Goal: Task Accomplishment & Management: Complete application form

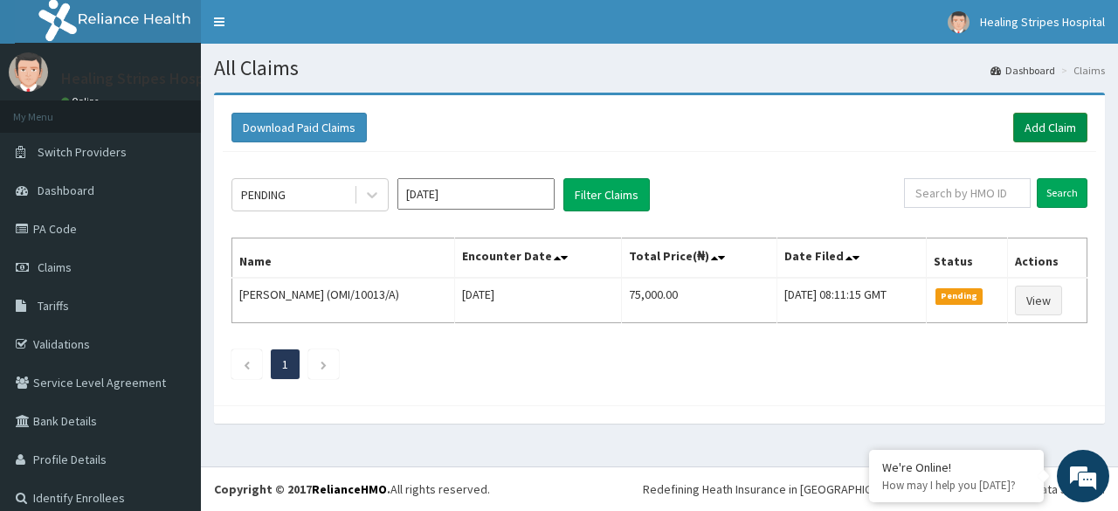
click at [1029, 127] on link "Add Claim" at bounding box center [1050, 128] width 74 height 30
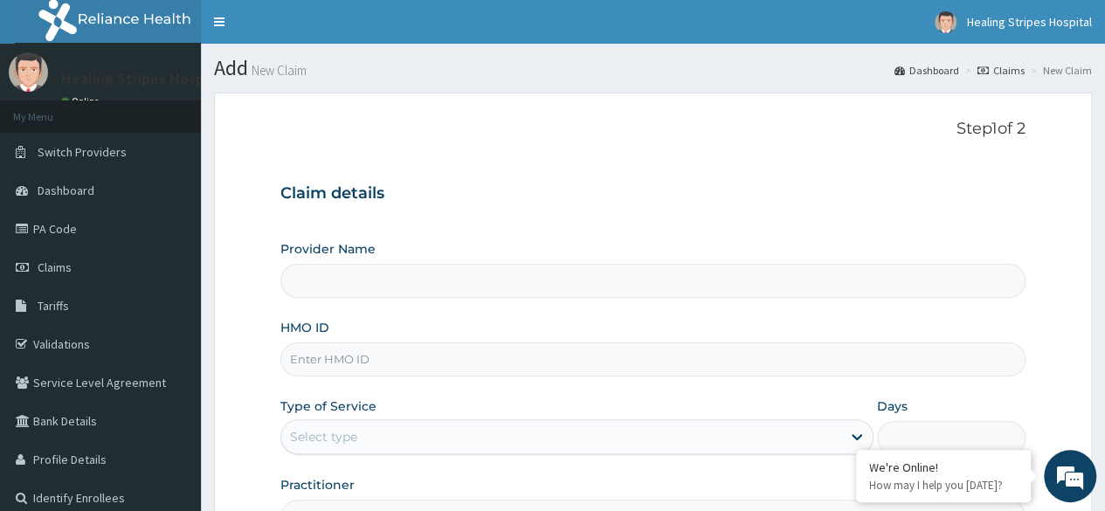
type input "Healing Stripes Hospital"
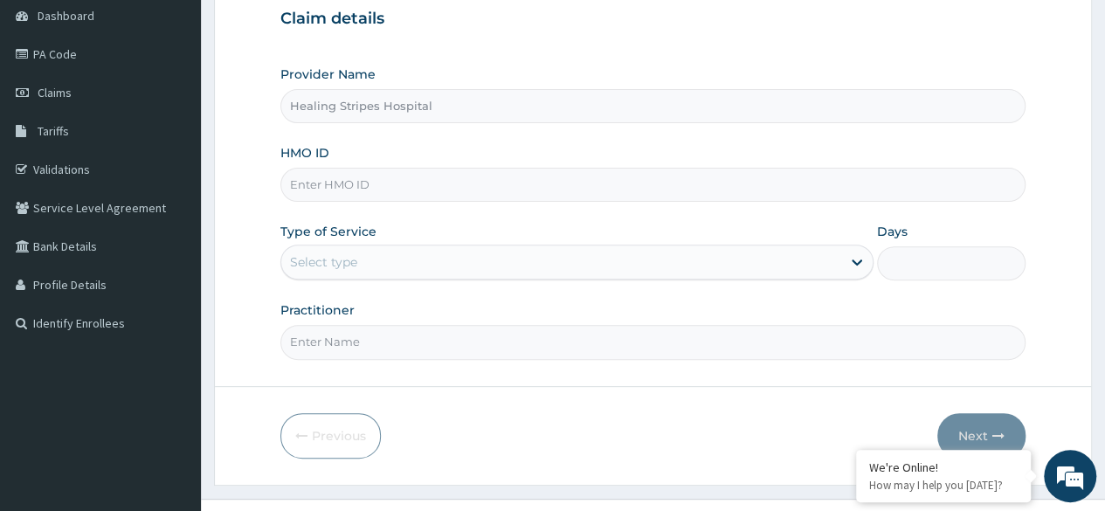
click at [438, 178] on input "HMO ID" at bounding box center [652, 185] width 745 height 34
type input "OTV/10360/B"
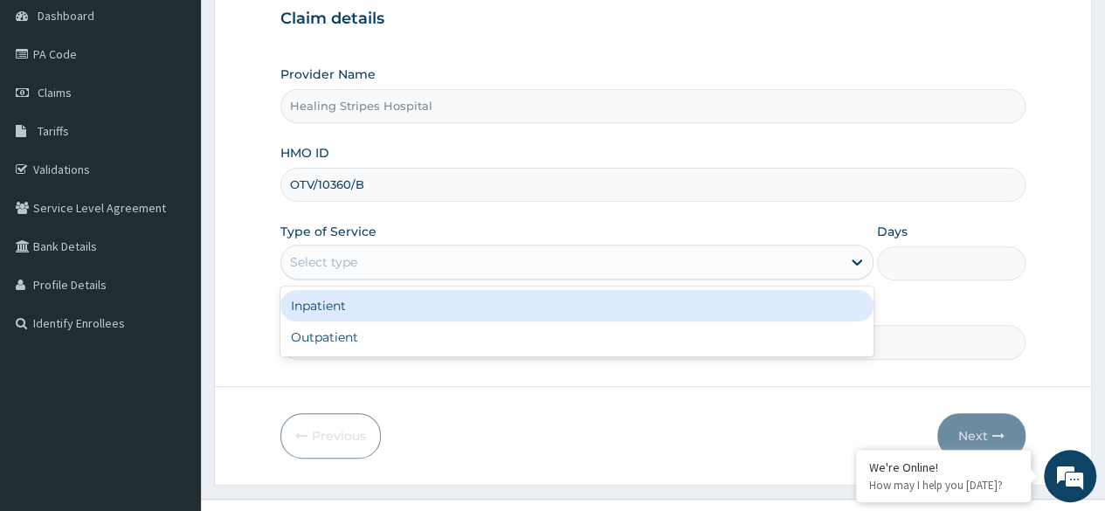
click at [812, 256] on div "Select type" at bounding box center [561, 262] width 560 height 28
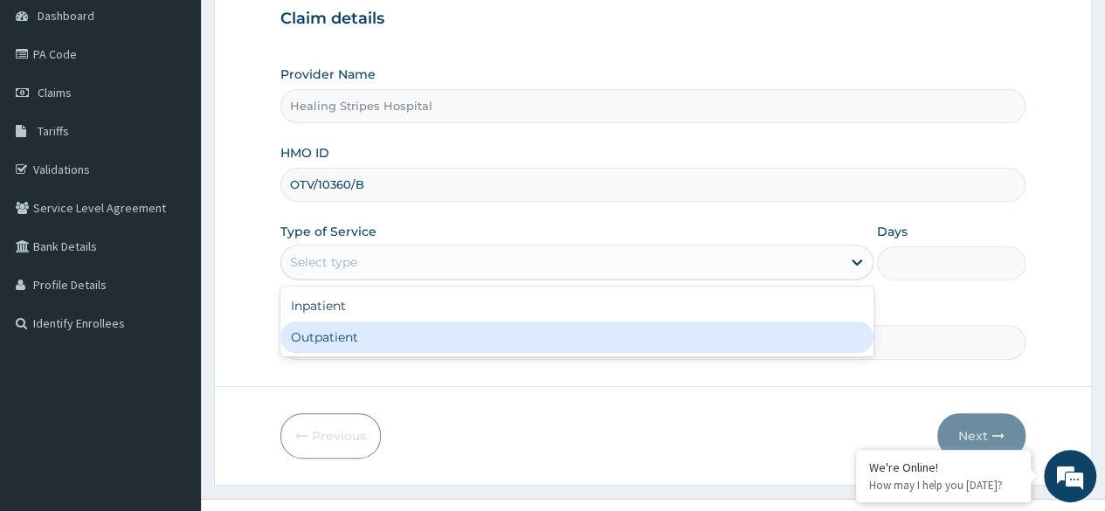
click at [743, 347] on div "Outpatient" at bounding box center [576, 336] width 593 height 31
type input "1"
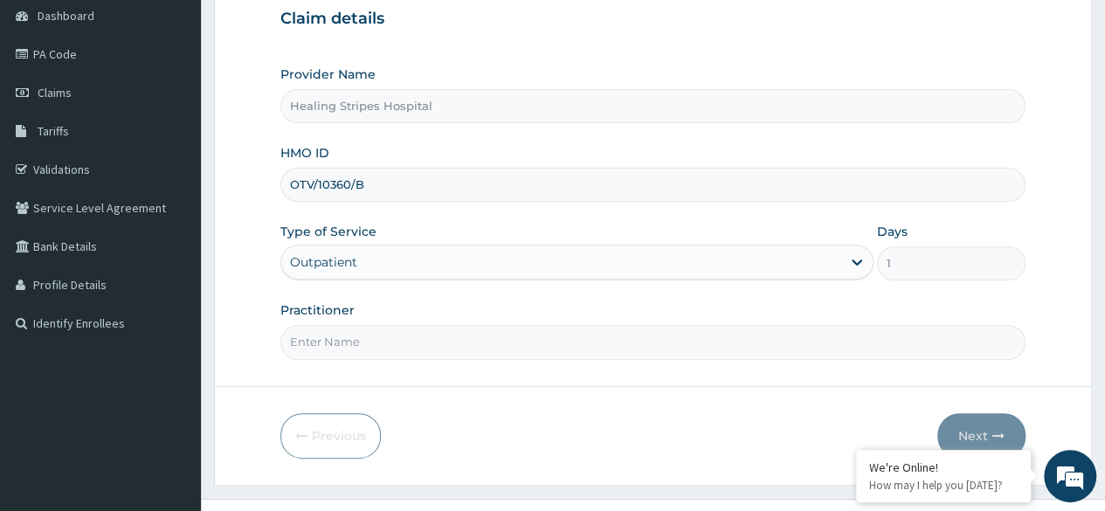
click at [684, 341] on input "Practitioner" at bounding box center [652, 342] width 745 height 34
type input "DR EMMANUEL"
click at [982, 429] on button "Next" at bounding box center [981, 435] width 88 height 45
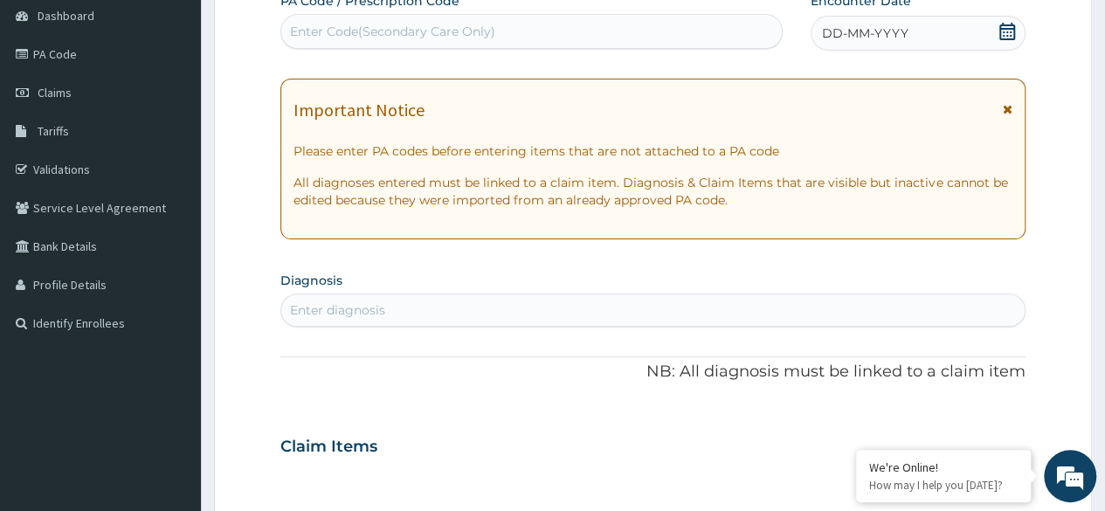
click at [511, 307] on div "Enter diagnosis" at bounding box center [652, 310] width 743 height 28
type input "DERMAT"
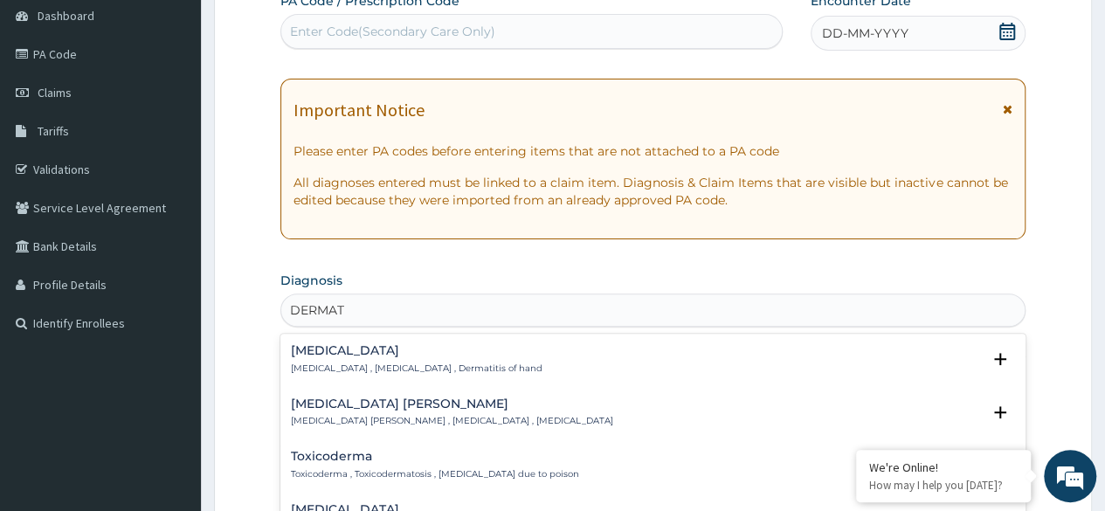
scroll to position [349, 0]
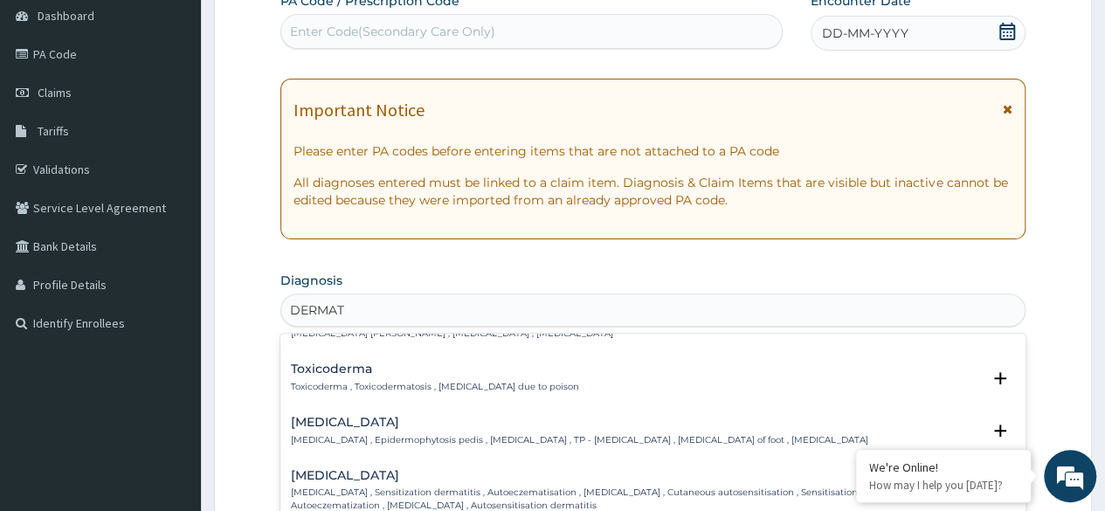
click at [439, 416] on h4 "Tinea pedis" at bounding box center [579, 422] width 577 height 13
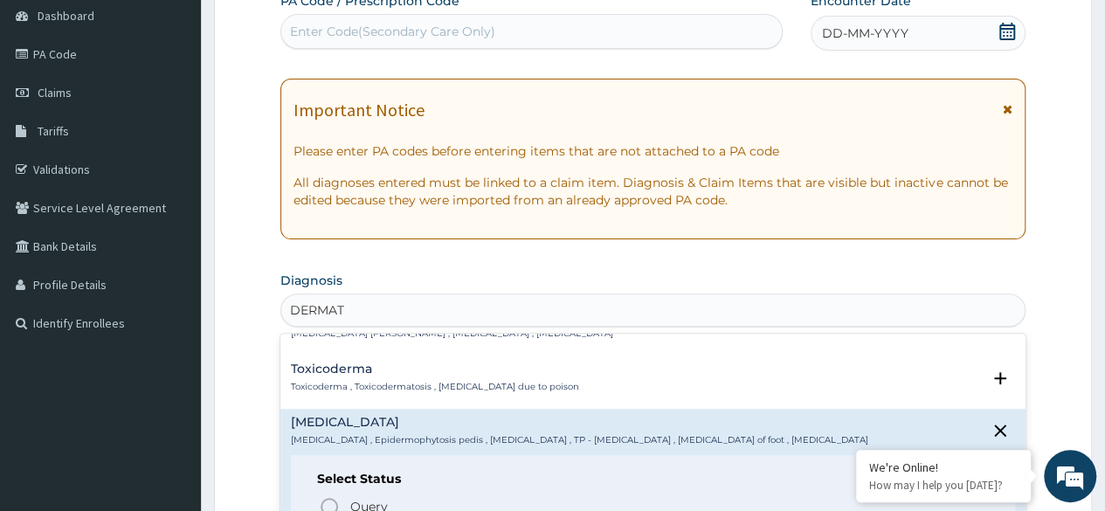
scroll to position [437, 0]
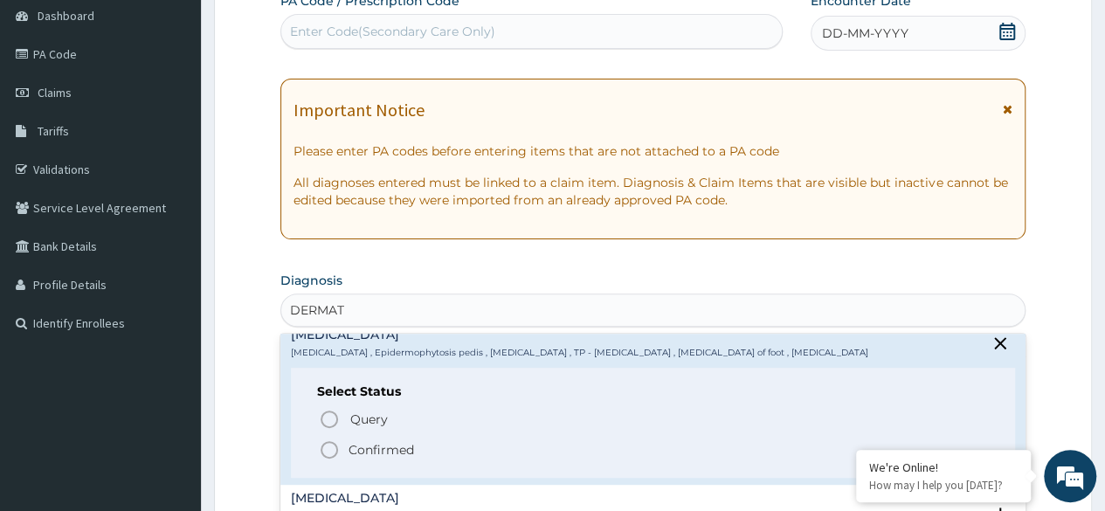
click at [398, 441] on p "Confirmed" at bounding box center [380, 449] width 65 height 17
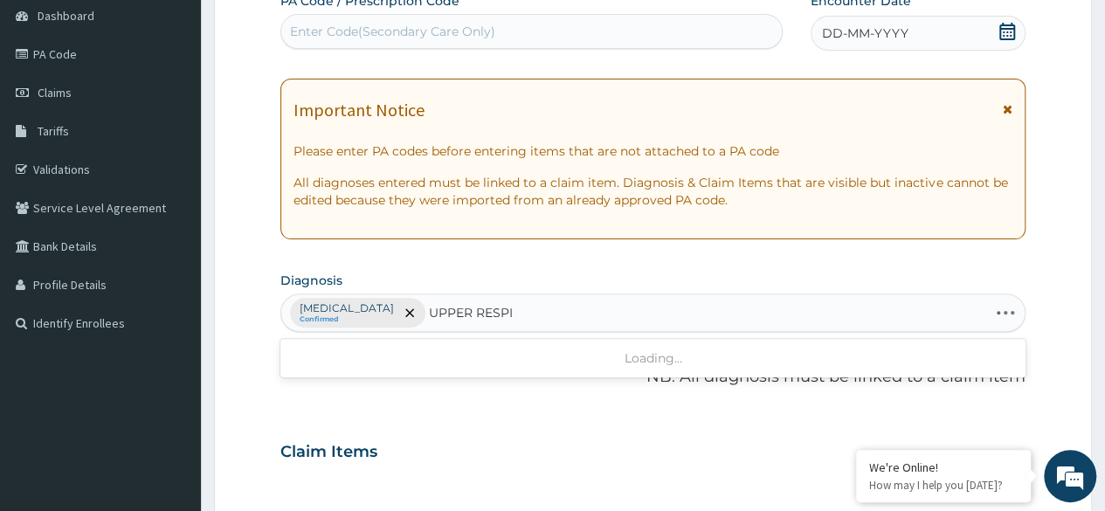
type input "UPPER RESPIR"
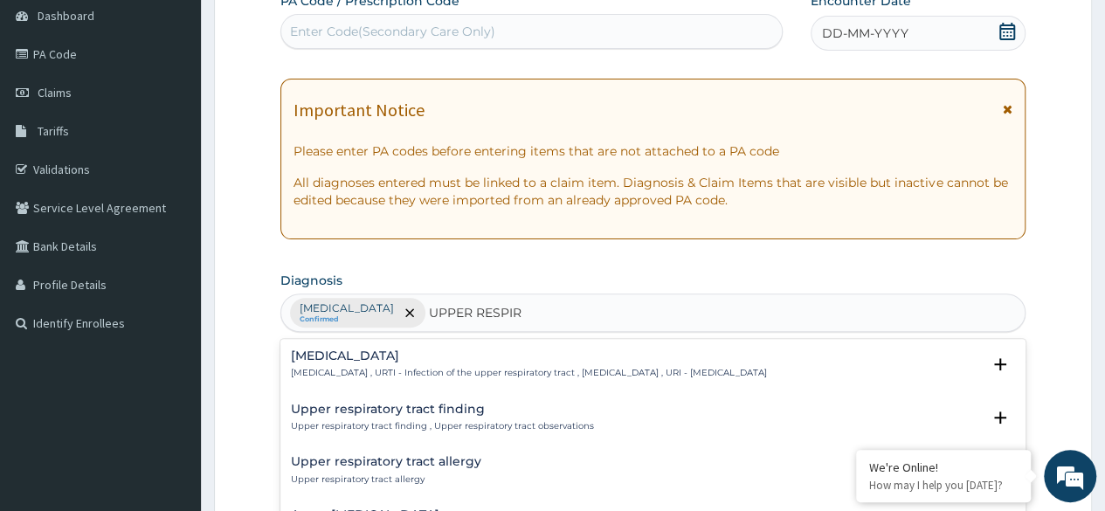
click at [767, 368] on p "Upper respiratory infection , URTI - Infection of the upper respiratory tract ,…" at bounding box center [529, 373] width 476 height 12
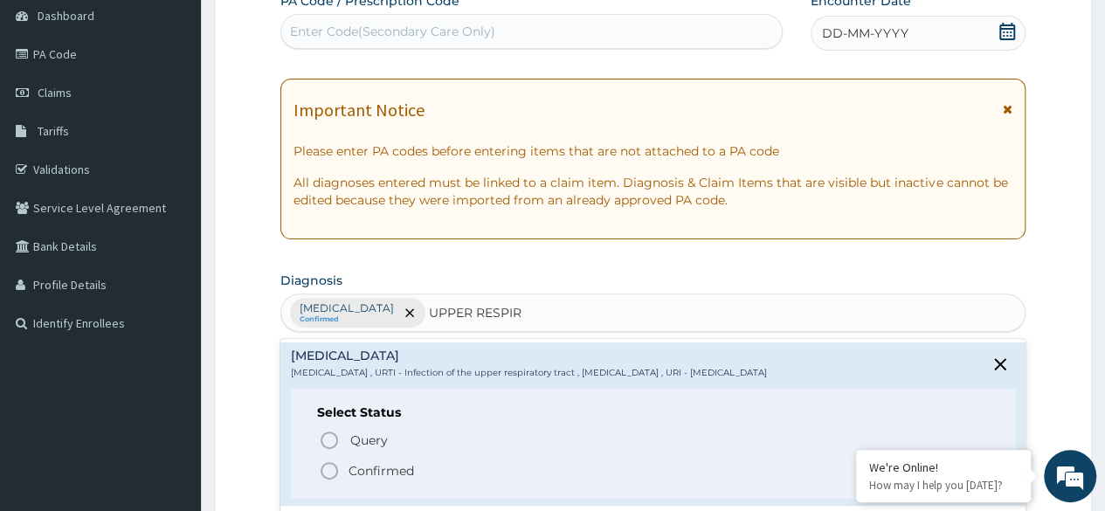
click at [328, 465] on icon "status option filled" at bounding box center [329, 470] width 21 height 21
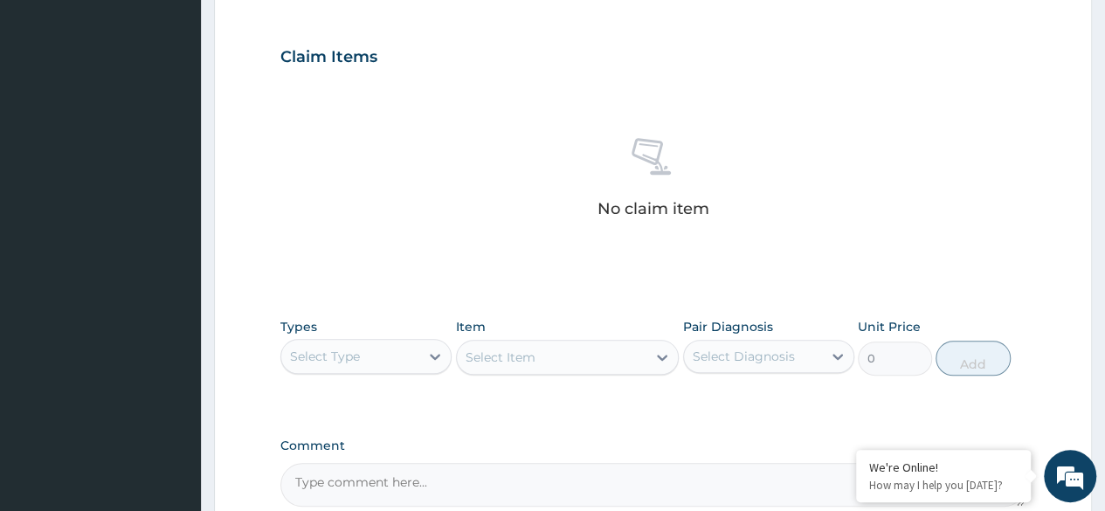
scroll to position [699, 0]
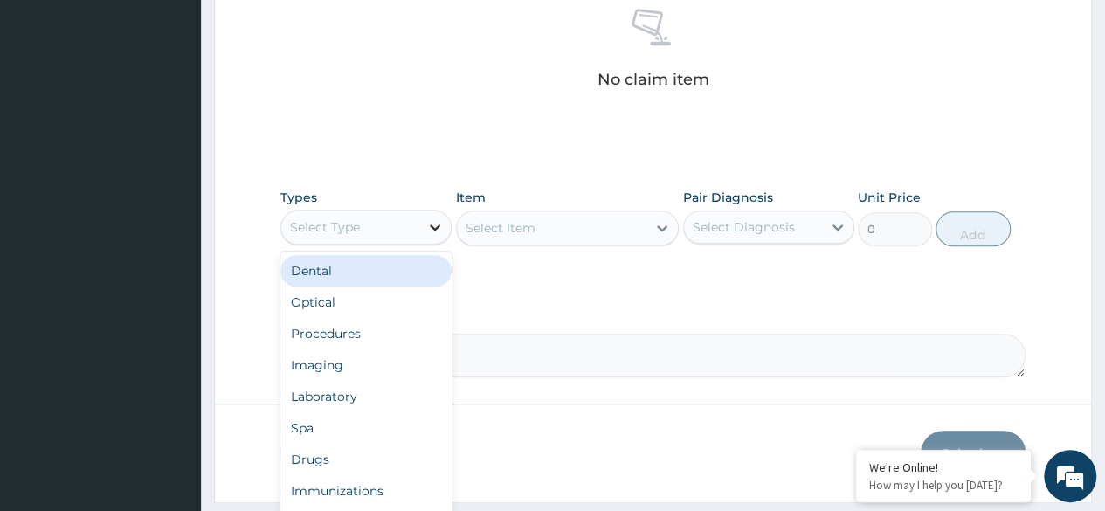
click at [433, 224] on icon at bounding box center [434, 226] width 17 height 17
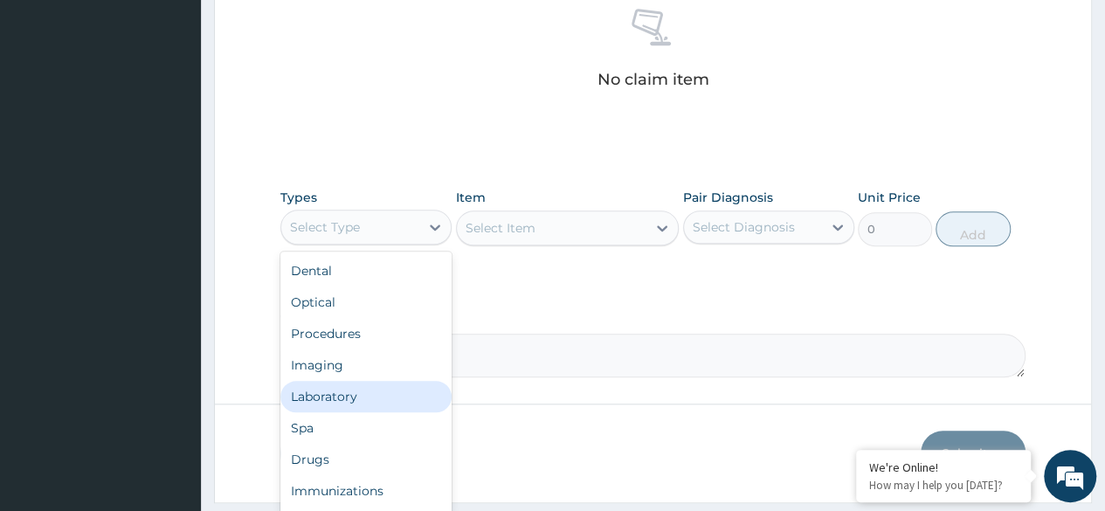
drag, startPoint x: 389, startPoint y: 389, endPoint x: 425, endPoint y: 354, distance: 50.0
click at [389, 388] on div "Laboratory" at bounding box center [365, 396] width 171 height 31
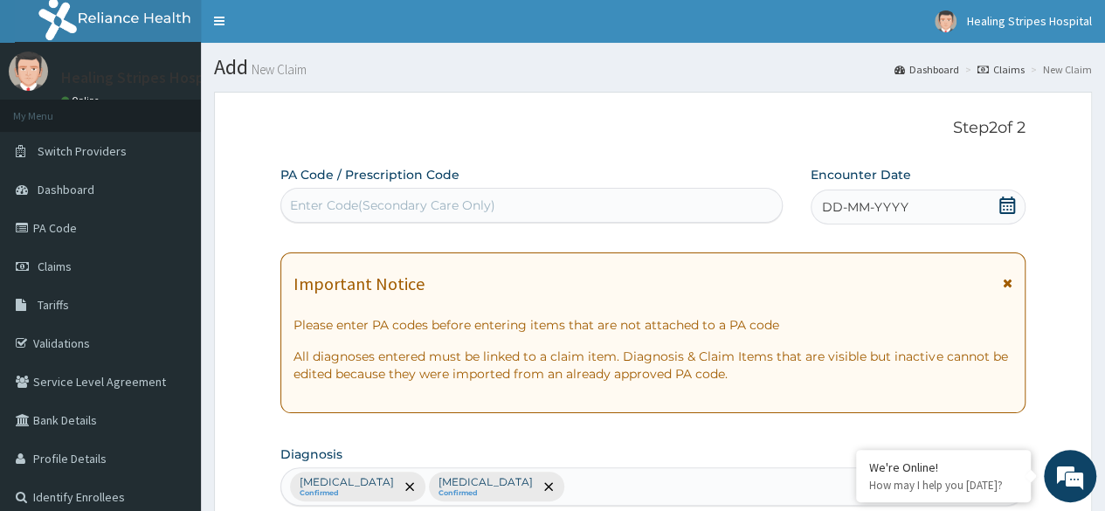
scroll to position [0, 0]
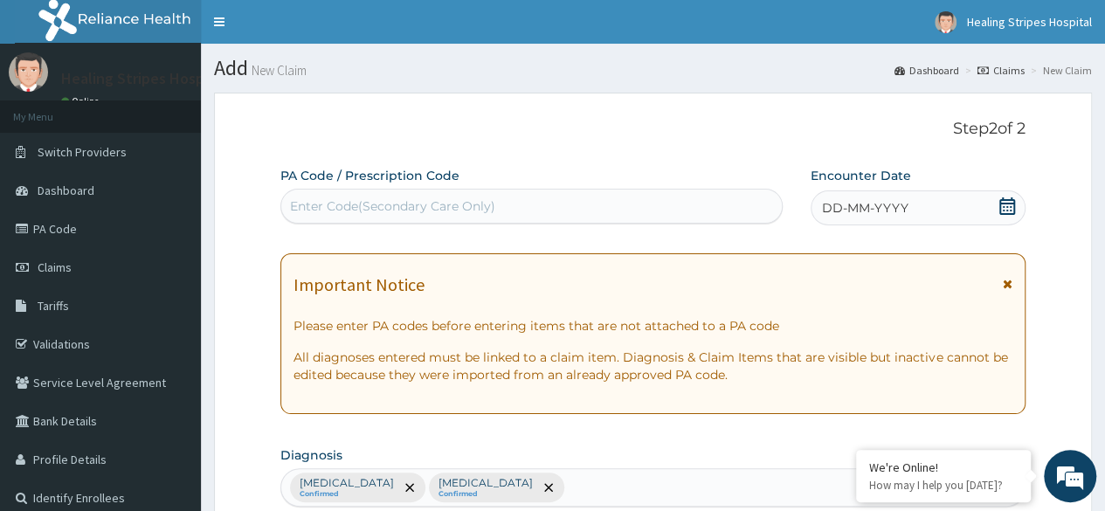
click at [587, 202] on div "Enter Code(Secondary Care Only)" at bounding box center [530, 206] width 499 height 28
paste input "PA/052537"
type input "PA/052537"
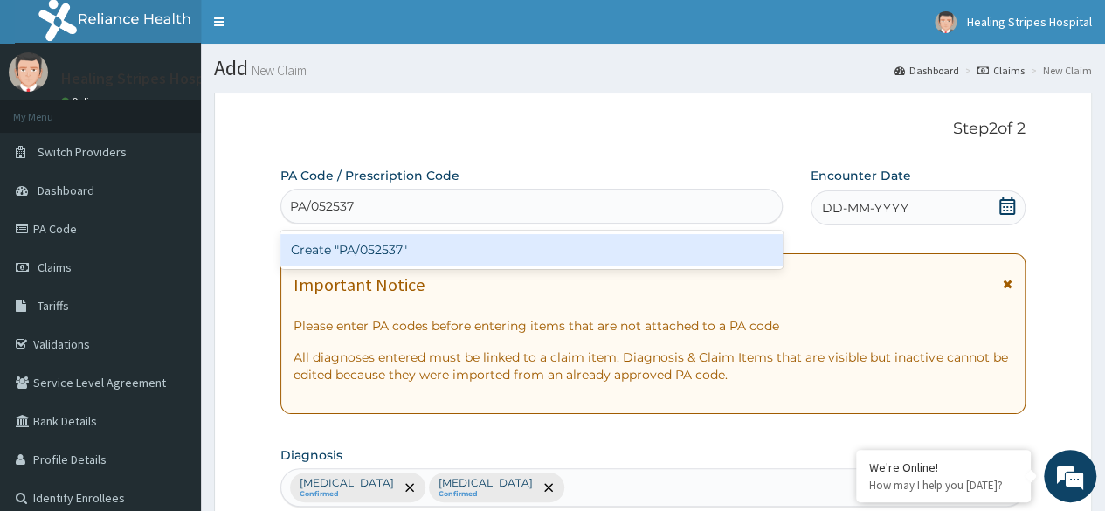
click at [587, 249] on div "Create "PA/052537"" at bounding box center [530, 249] width 501 height 31
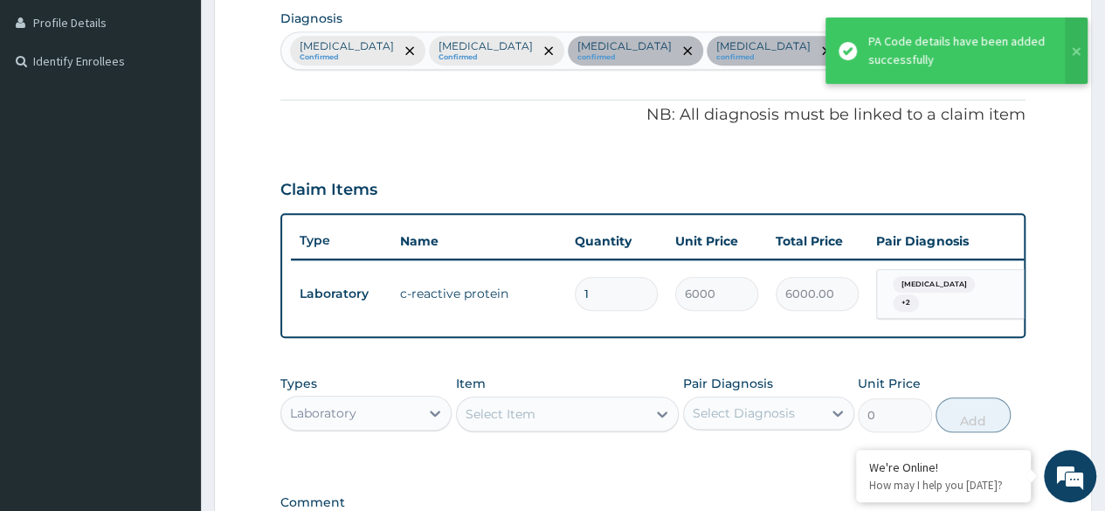
scroll to position [524, 0]
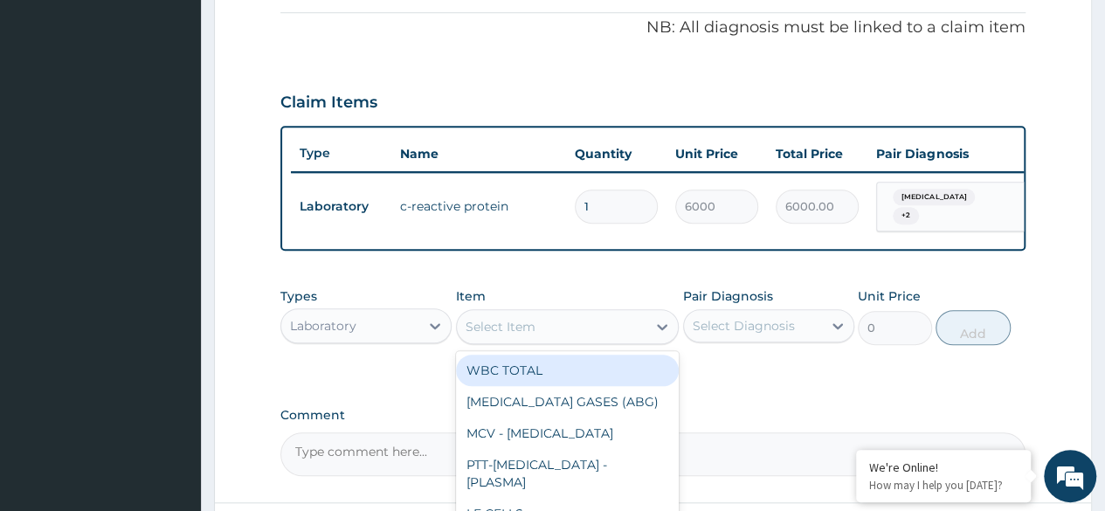
click at [583, 336] on div "Select Item" at bounding box center [552, 327] width 190 height 28
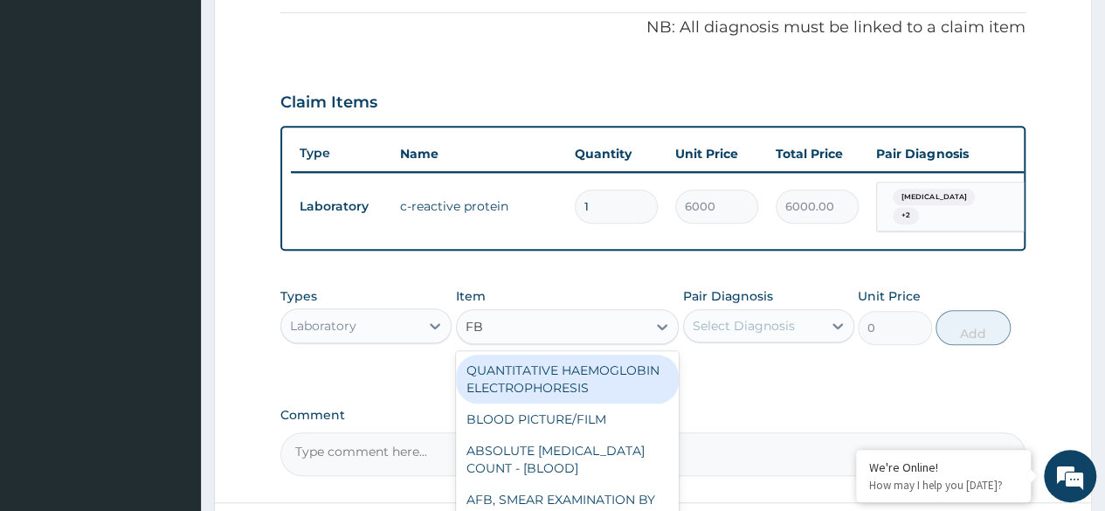
type input "FBC"
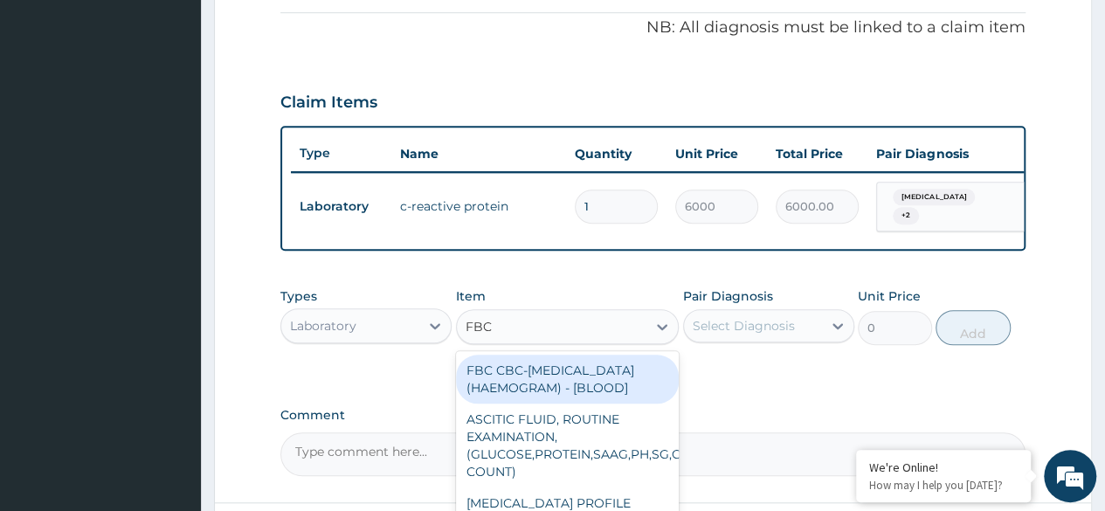
drag, startPoint x: 597, startPoint y: 392, endPoint x: 744, endPoint y: 380, distance: 147.2
click at [598, 392] on div "FBC CBC-COMPLETE BLOOD COUNT (HAEMOGRAM) - [BLOOD]" at bounding box center [568, 378] width 224 height 49
type input "6000"
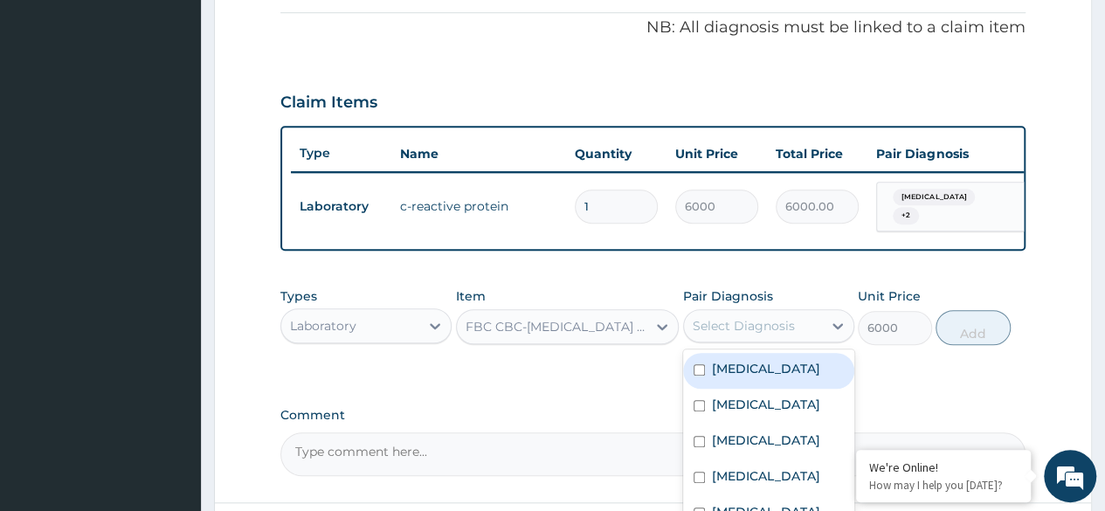
click at [815, 340] on div "Select Diagnosis" at bounding box center [753, 326] width 138 height 28
click at [774, 377] on label "Tinea pedis" at bounding box center [766, 368] width 108 height 17
checkbox input "true"
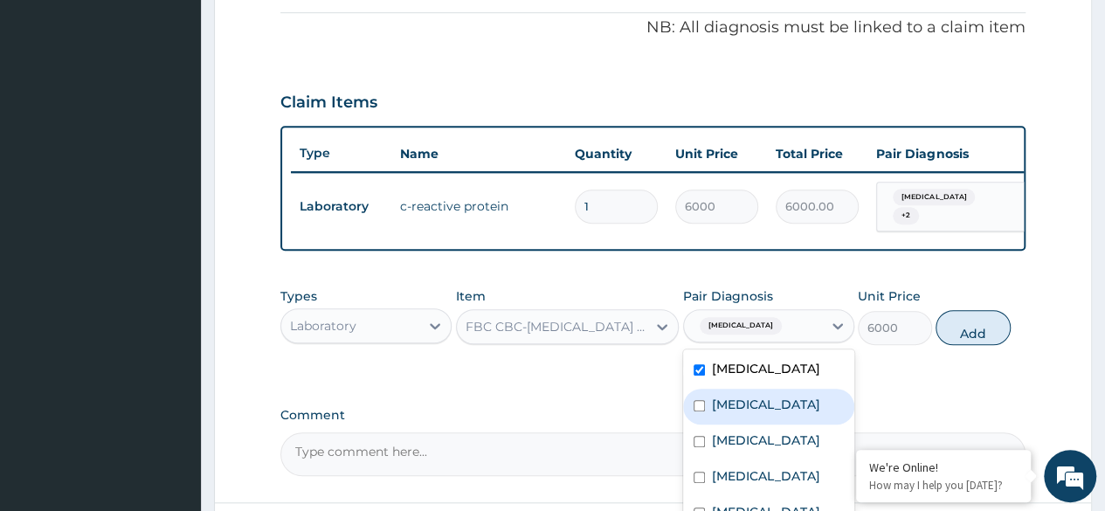
drag, startPoint x: 770, startPoint y: 421, endPoint x: 788, endPoint y: 415, distance: 19.3
click at [774, 413] on label "Upper respiratory infection" at bounding box center [766, 404] width 108 height 17
checkbox input "true"
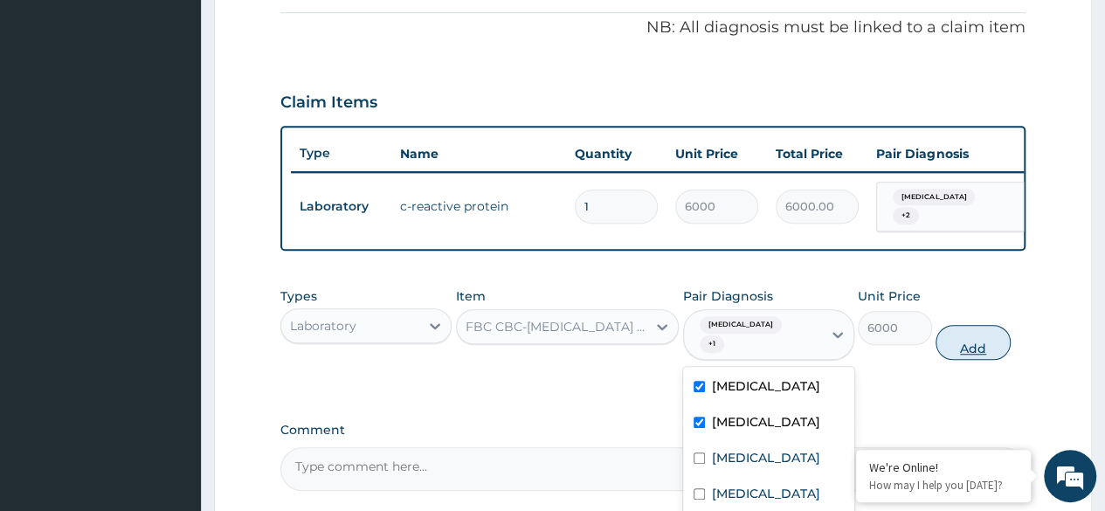
click at [988, 339] on button "Add" at bounding box center [972, 342] width 74 height 35
type input "0"
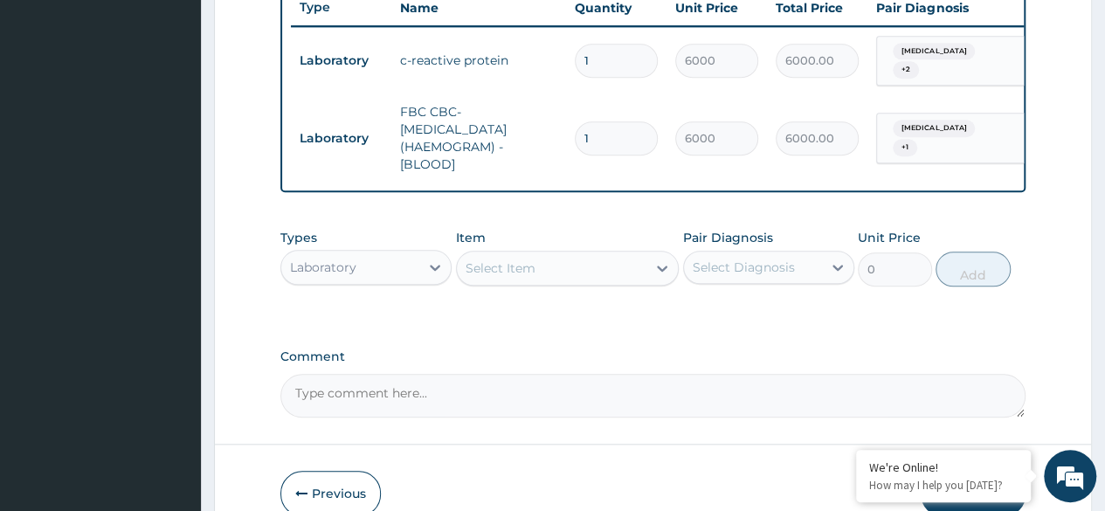
scroll to position [770, 0]
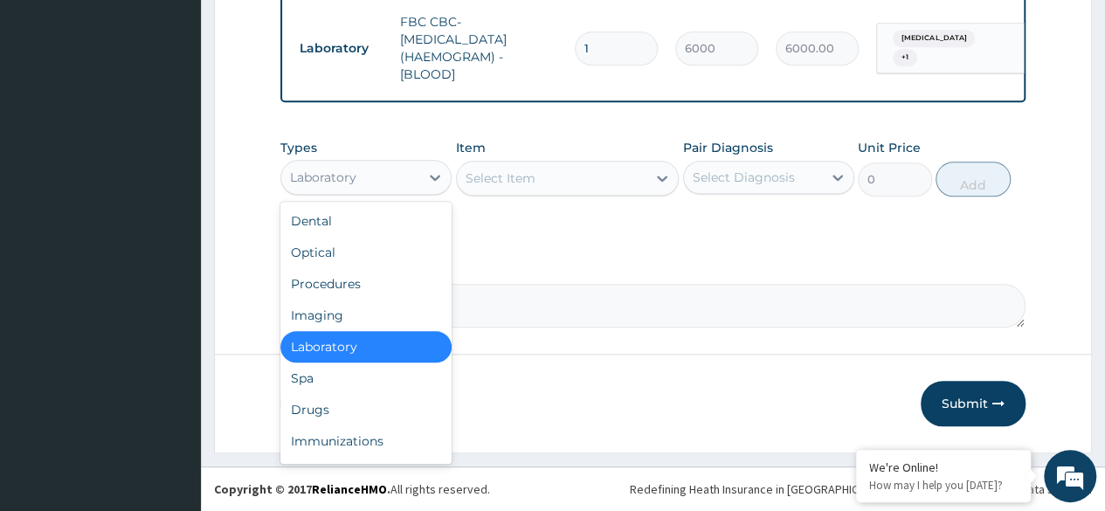
click at [417, 181] on div "Laboratory" at bounding box center [350, 177] width 138 height 28
click at [361, 284] on div "Procedures" at bounding box center [365, 283] width 171 height 31
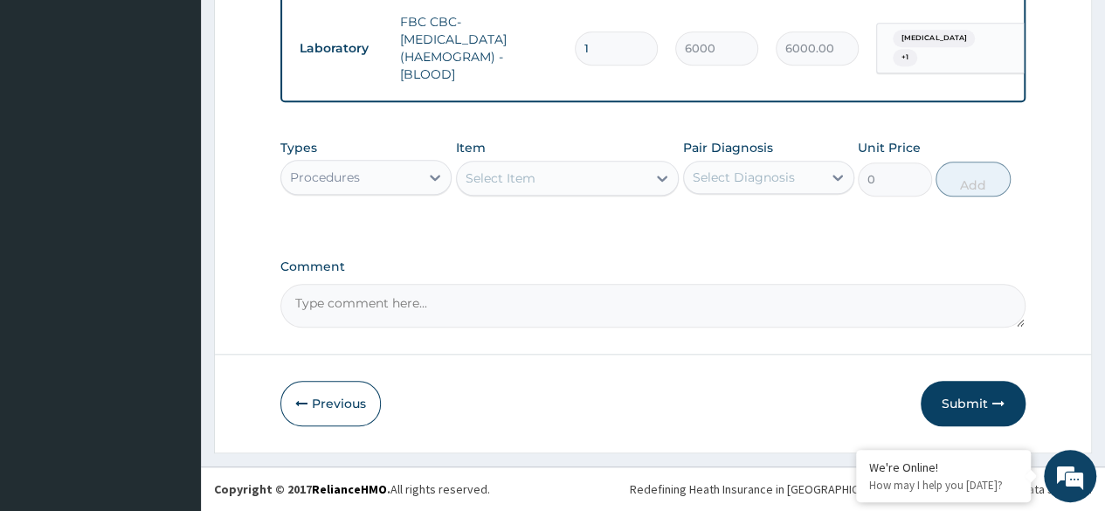
click at [625, 184] on div "Select Item" at bounding box center [552, 178] width 190 height 28
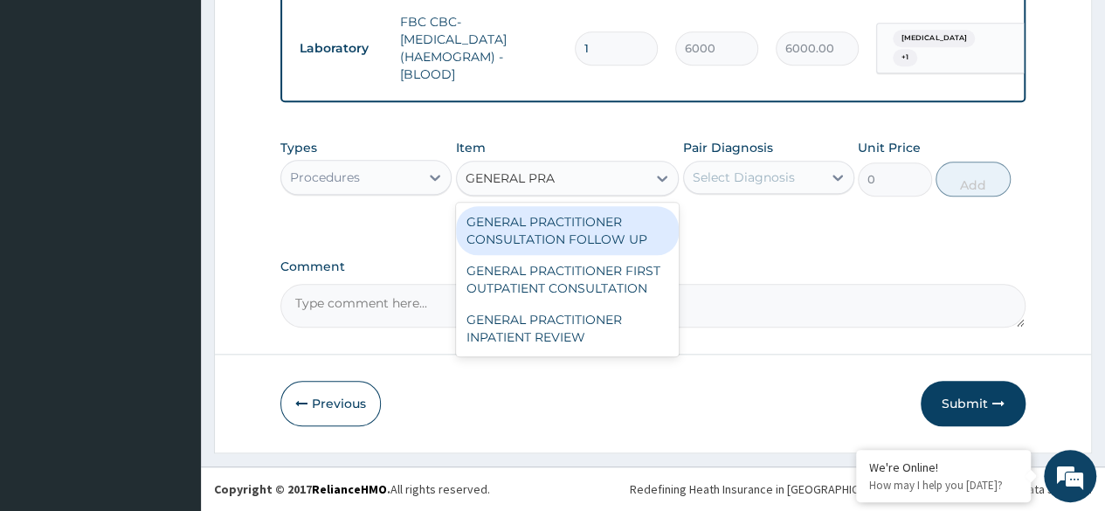
type input "GENERAL PRAC"
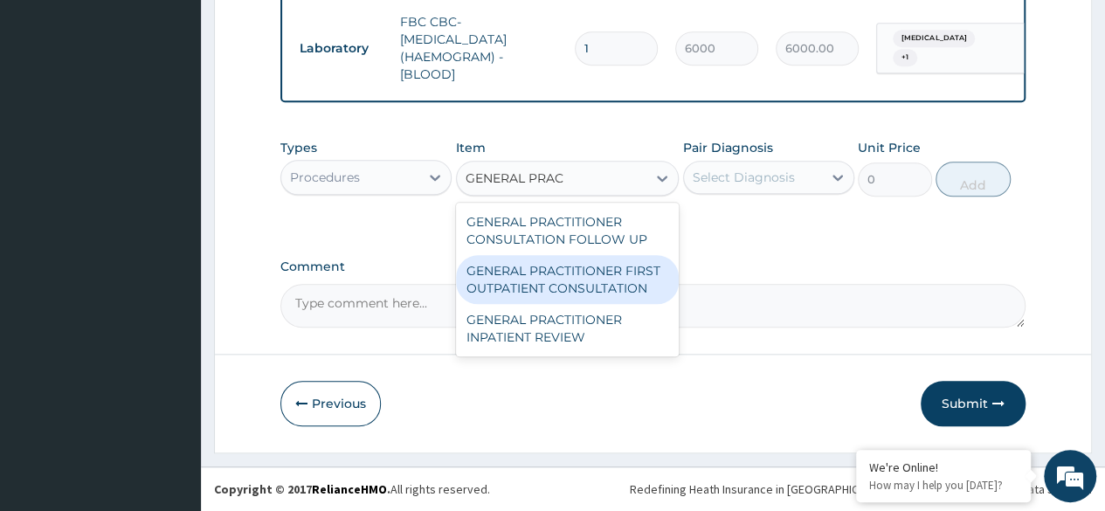
click at [606, 278] on div "GENERAL PRACTITIONER FIRST OUTPATIENT CONSULTATION" at bounding box center [568, 279] width 224 height 49
type input "4500"
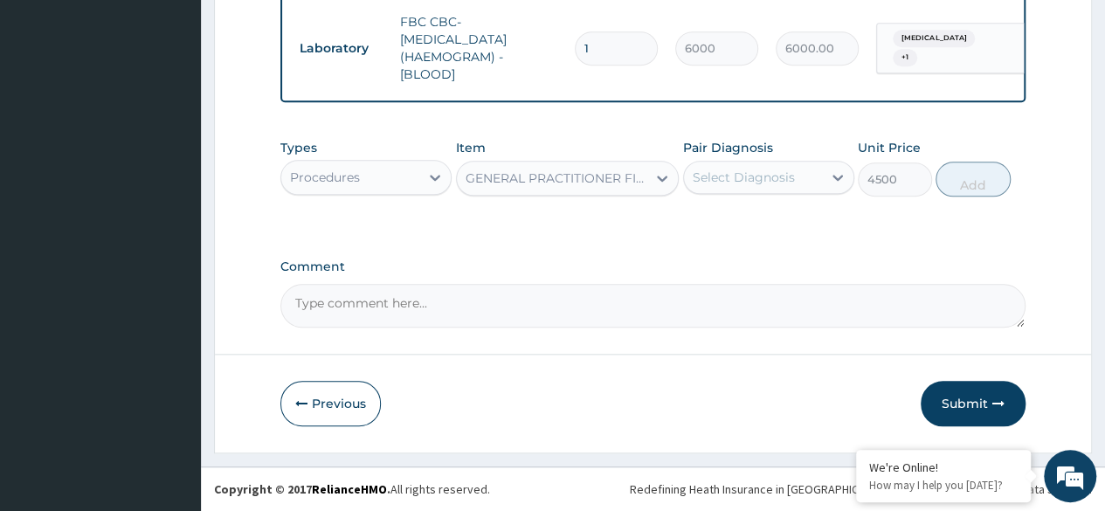
click at [769, 179] on div "Select Diagnosis" at bounding box center [743, 177] width 102 height 17
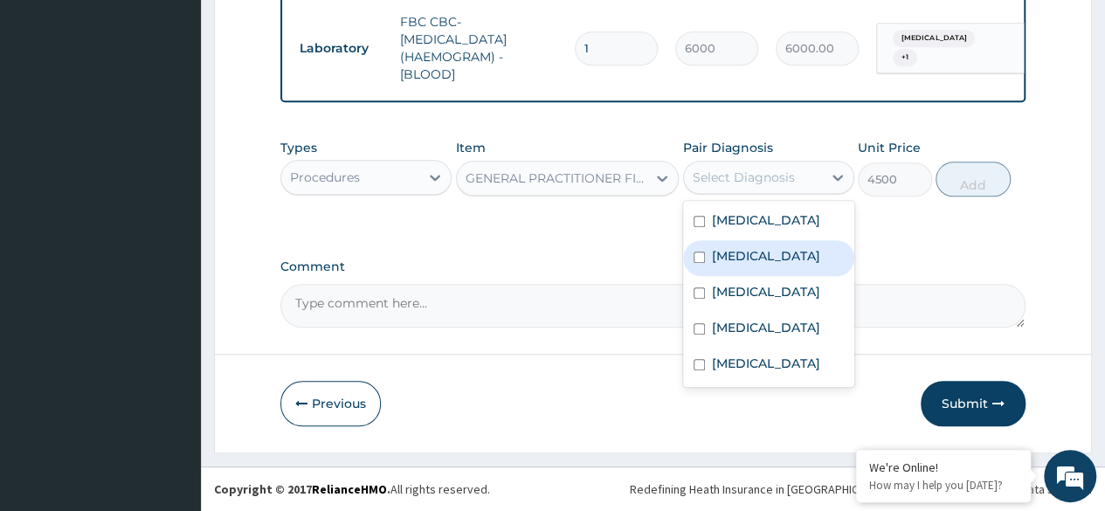
drag, startPoint x: 770, startPoint y: 252, endPoint x: 767, endPoint y: 233, distance: 19.4
click at [769, 253] on label "[MEDICAL_DATA]" at bounding box center [766, 255] width 108 height 17
checkbox input "true"
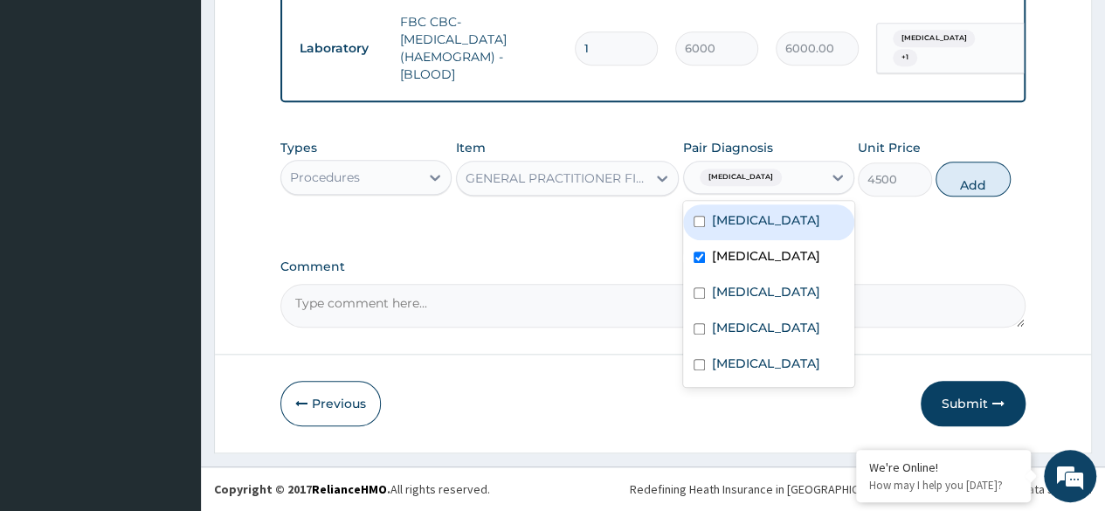
drag, startPoint x: 767, startPoint y: 227, endPoint x: 795, endPoint y: 326, distance: 102.3
click at [772, 244] on div "Tinea pedis Upper respiratory infection Contact dermatitis Sepsis Impetigo" at bounding box center [768, 294] width 171 height 186
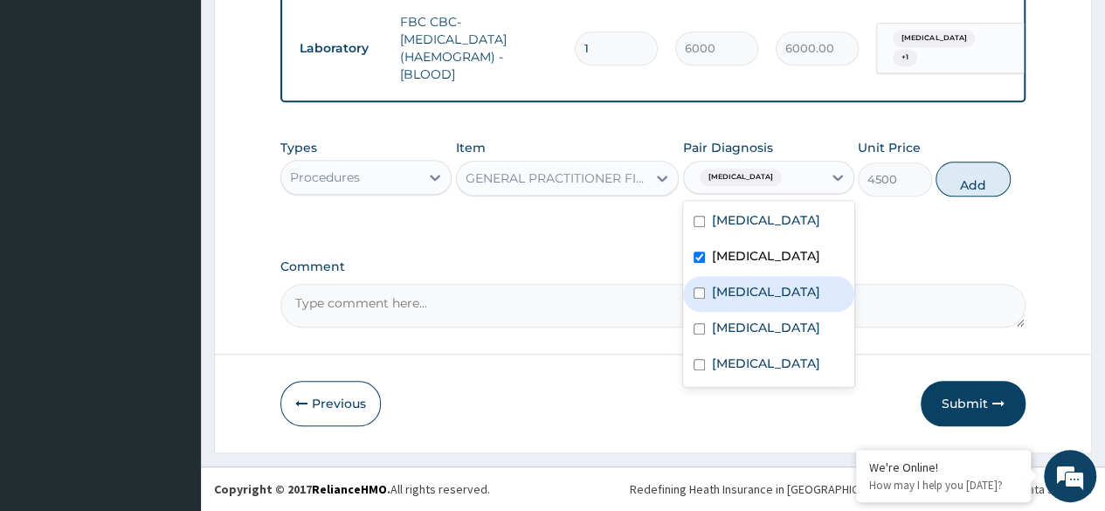
drag, startPoint x: 794, startPoint y: 315, endPoint x: 760, endPoint y: 356, distance: 53.3
click at [789, 312] on div "Contact dermatitis" at bounding box center [768, 294] width 171 height 36
checkbox input "true"
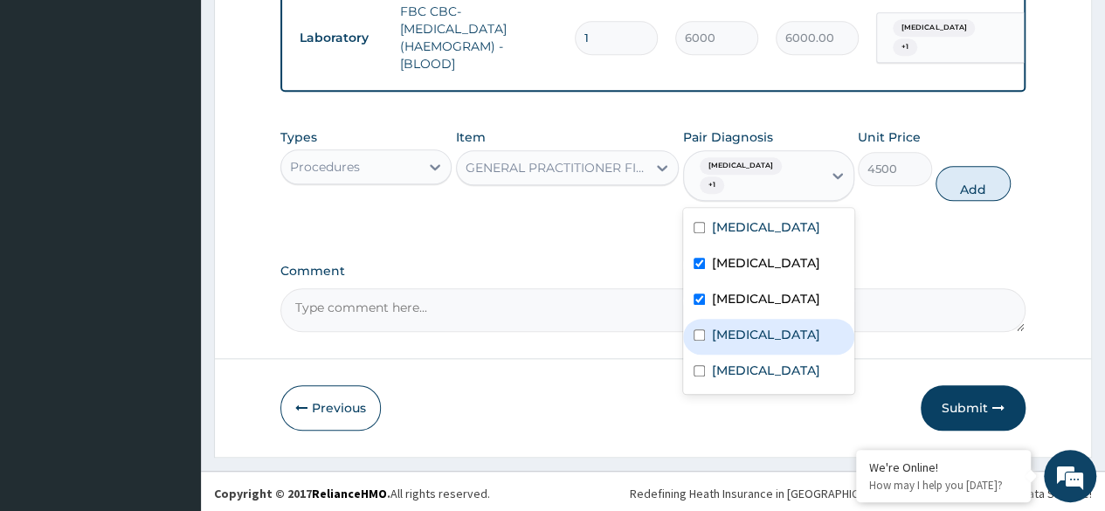
drag, startPoint x: 751, startPoint y: 363, endPoint x: 747, endPoint y: 402, distance: 38.7
click at [749, 354] on div "Sepsis" at bounding box center [768, 337] width 171 height 36
checkbox input "true"
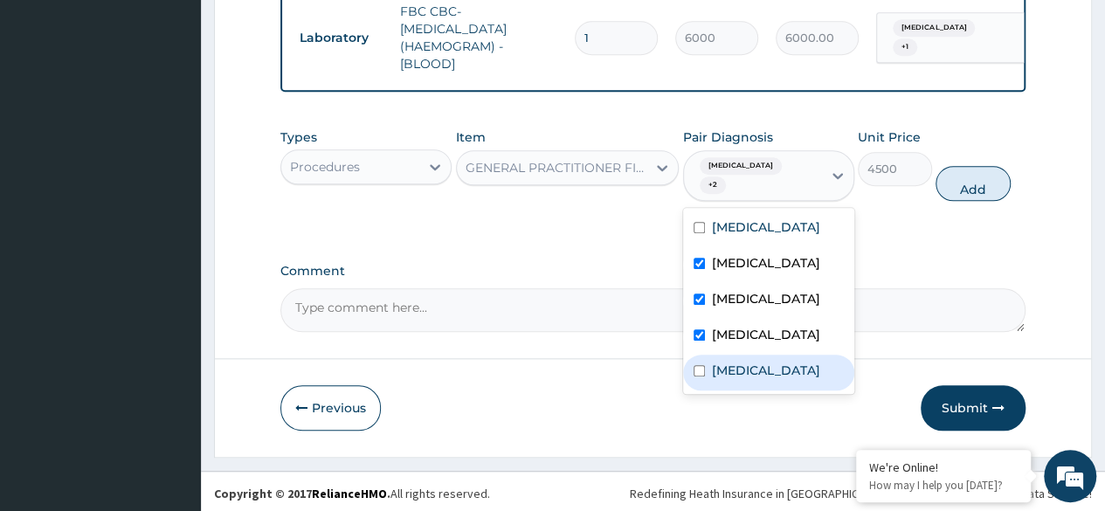
drag, startPoint x: 746, startPoint y: 403, endPoint x: 749, endPoint y: 394, distance: 9.4
click at [746, 379] on label "Impetigo" at bounding box center [766, 369] width 108 height 17
checkbox input "true"
click at [966, 193] on button "Add" at bounding box center [972, 183] width 74 height 35
type input "0"
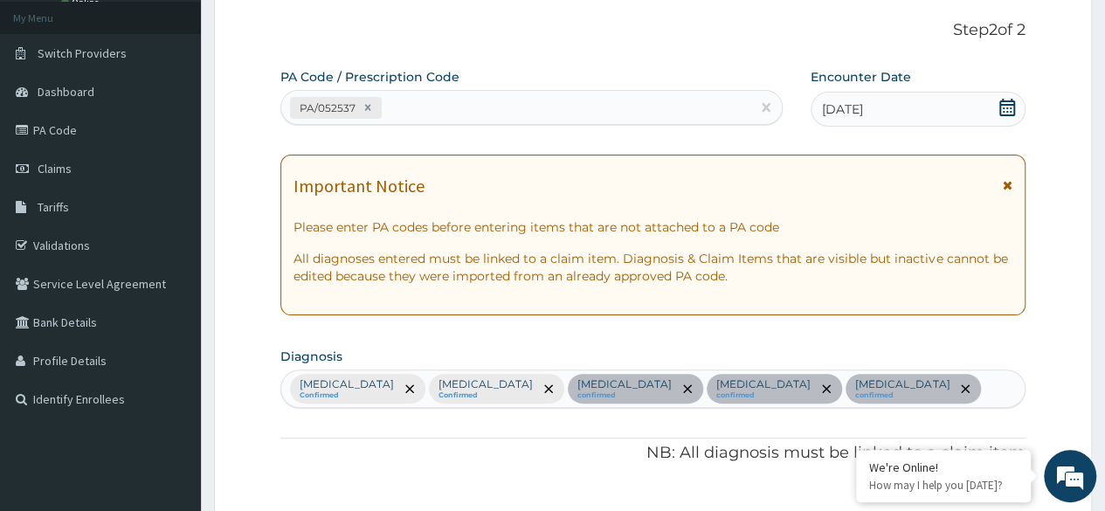
scroll to position [0, 0]
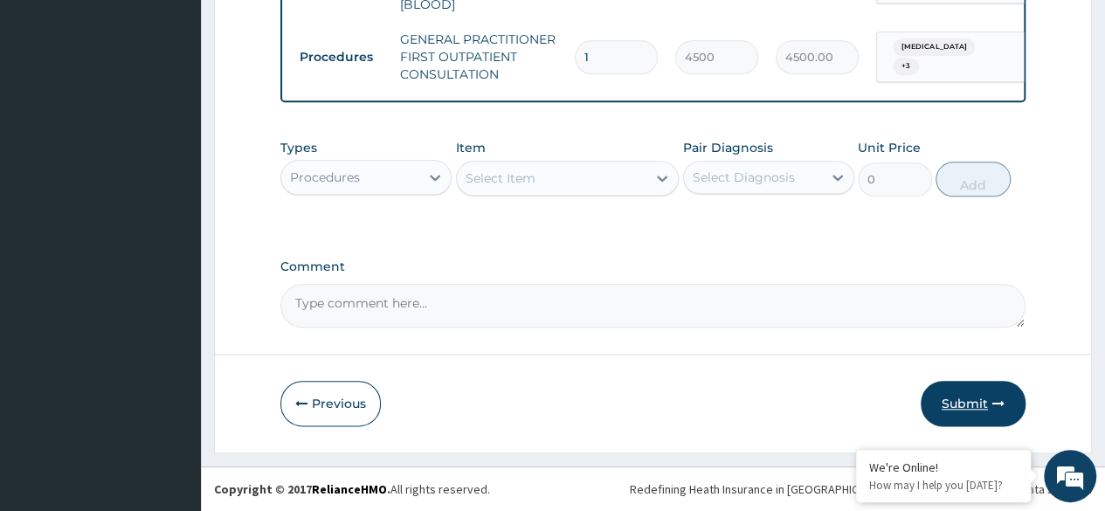
click at [976, 401] on button "Submit" at bounding box center [972, 403] width 105 height 45
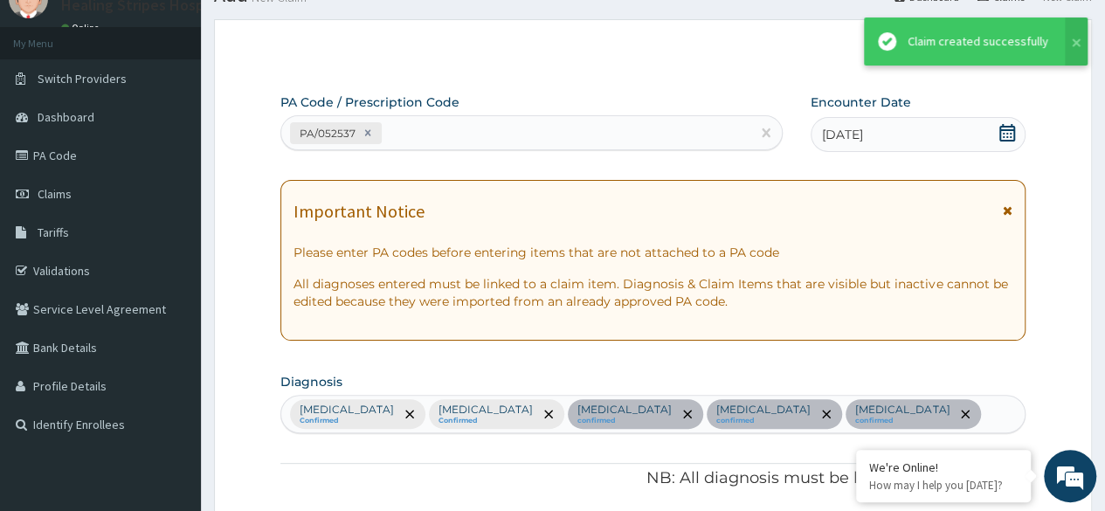
scroll to position [840, 0]
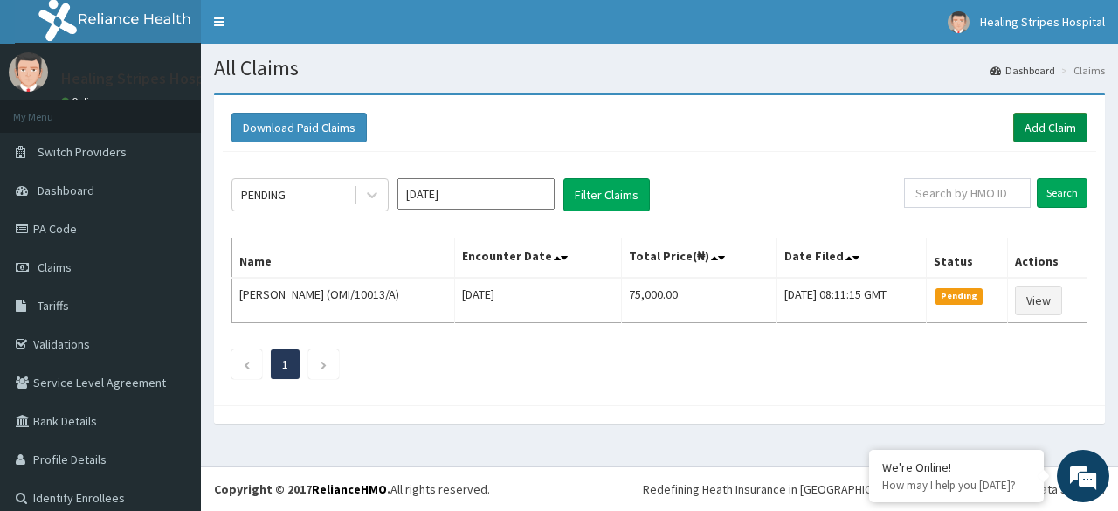
click at [1021, 124] on link "Add Claim" at bounding box center [1050, 128] width 74 height 30
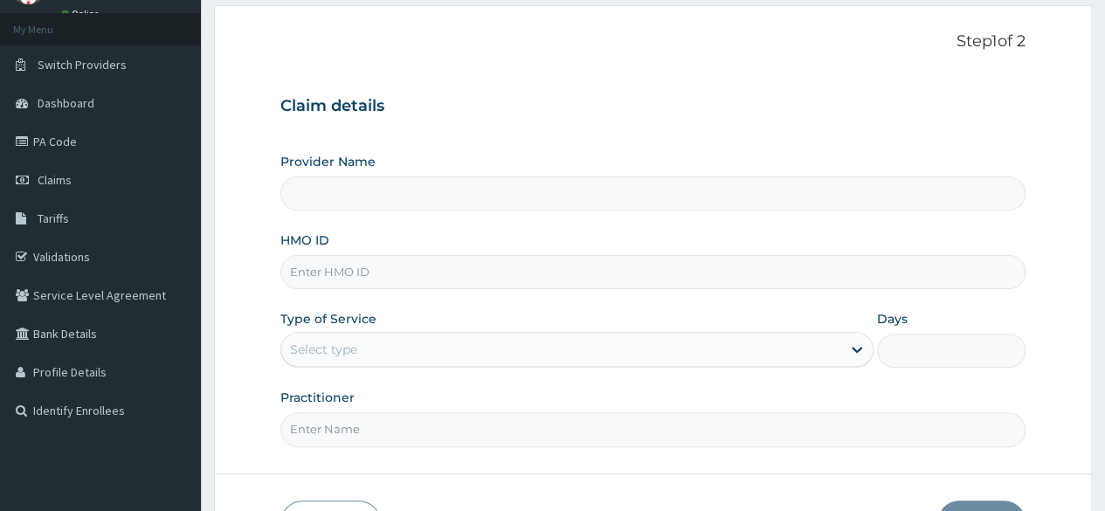
scroll to position [175, 0]
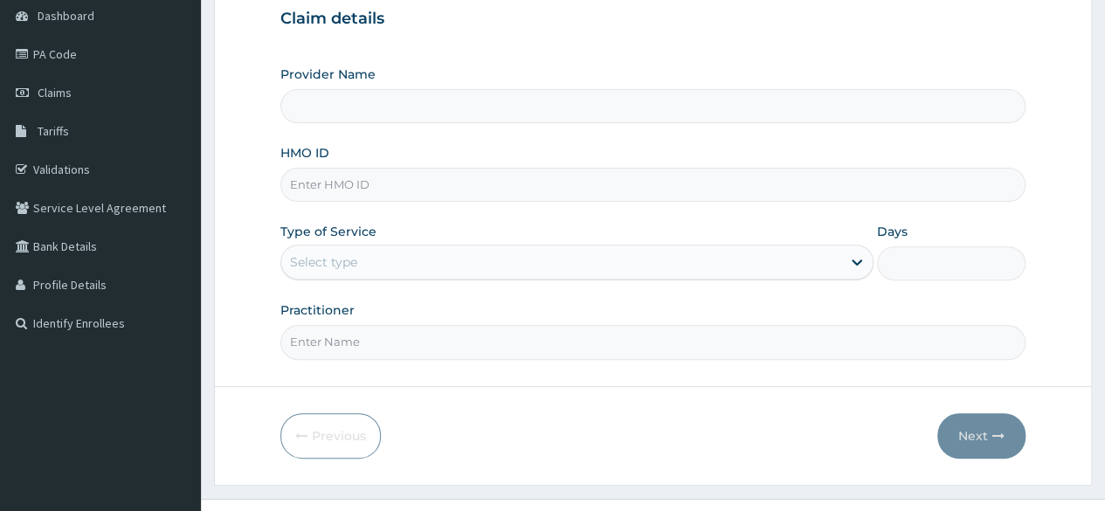
type input "Healing Stripes Hospital"
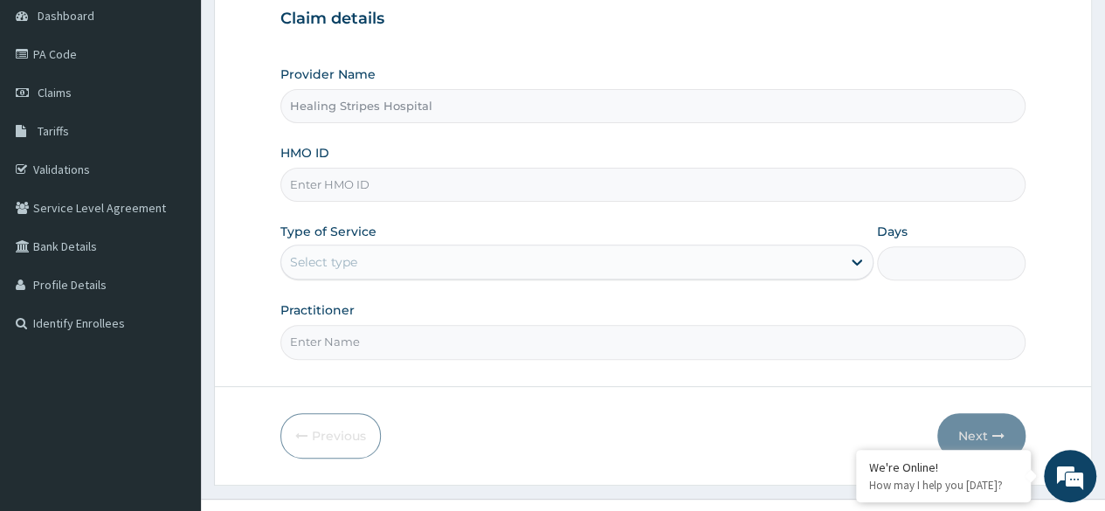
click at [430, 187] on input "HMO ID" at bounding box center [652, 185] width 745 height 34
type input "JJQ/10020/A"
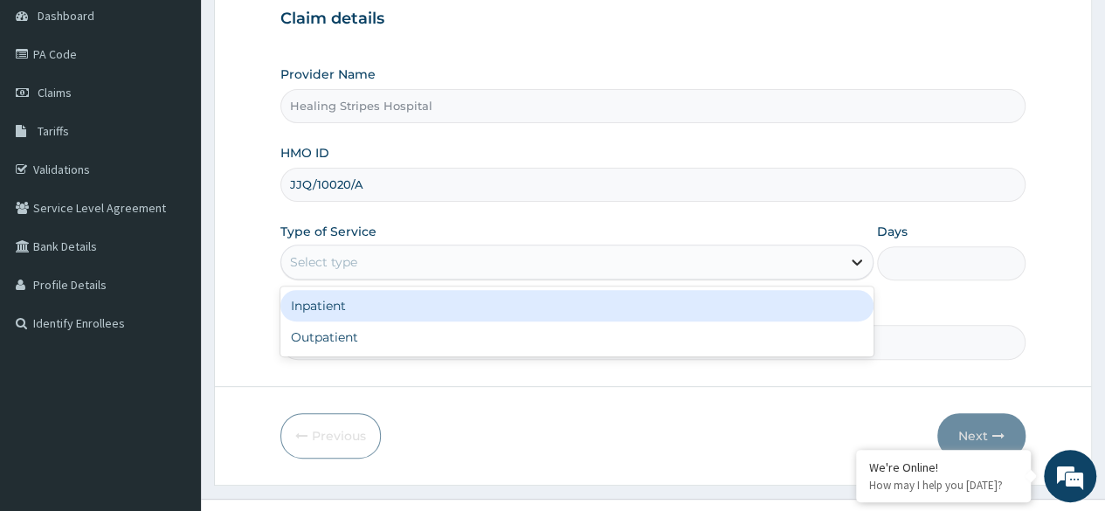
click at [844, 258] on div at bounding box center [856, 261] width 31 height 31
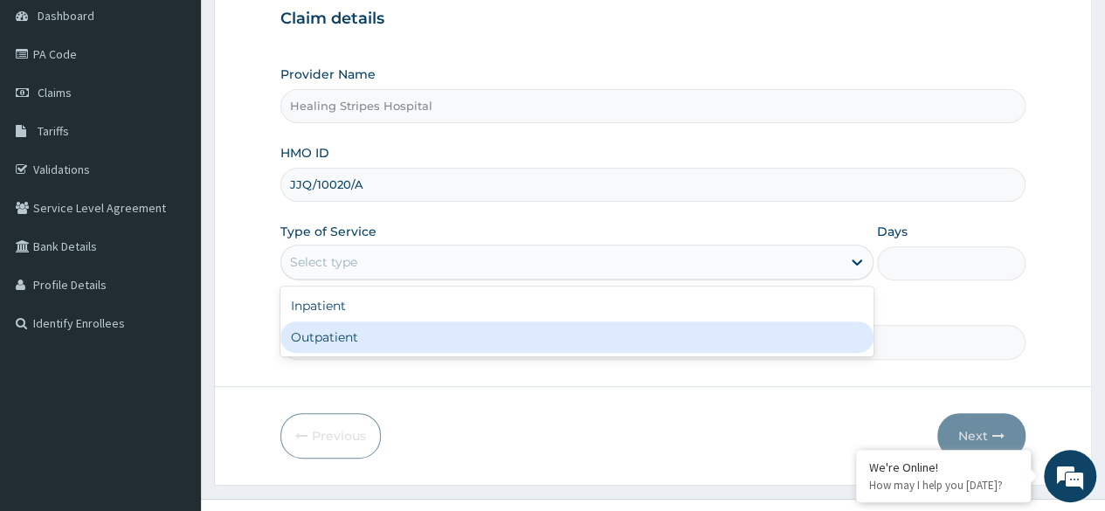
click at [690, 334] on div "Outpatient" at bounding box center [576, 336] width 593 height 31
type input "1"
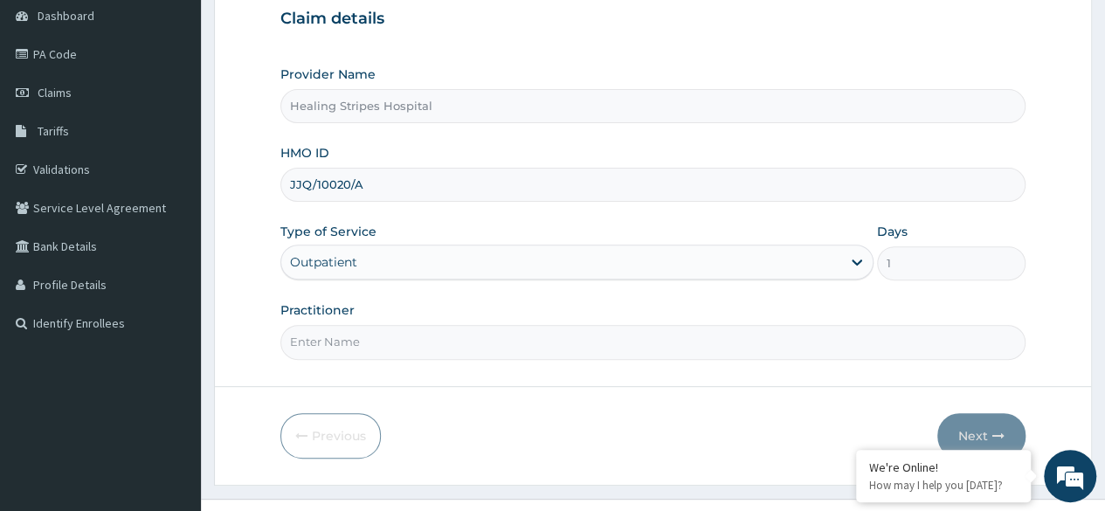
click at [681, 326] on input "Practitioner" at bounding box center [652, 342] width 745 height 34
type input "DR FEMI-OLA"
click at [997, 430] on icon "button" at bounding box center [998, 436] width 12 height 12
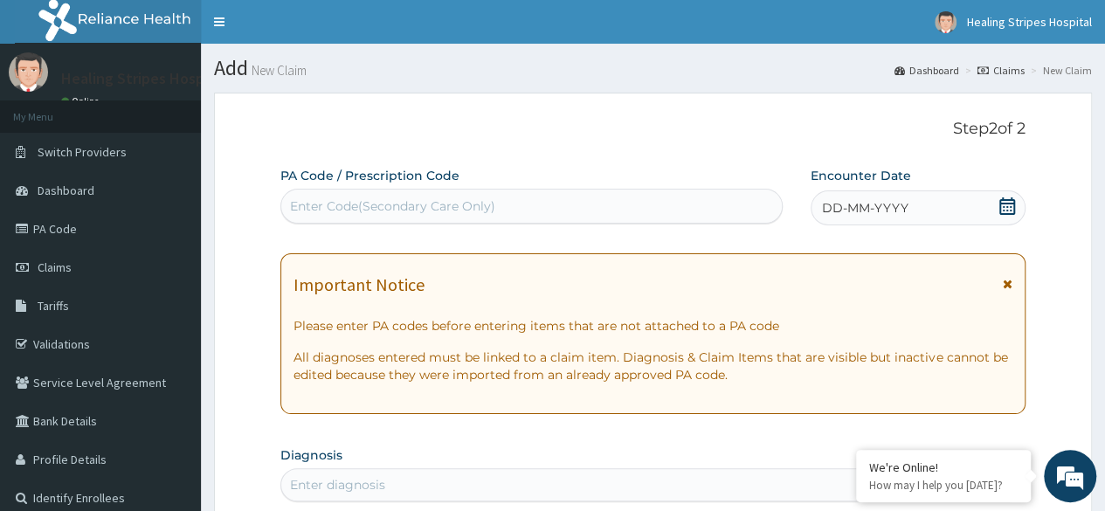
click at [1009, 204] on icon at bounding box center [1006, 205] width 17 height 17
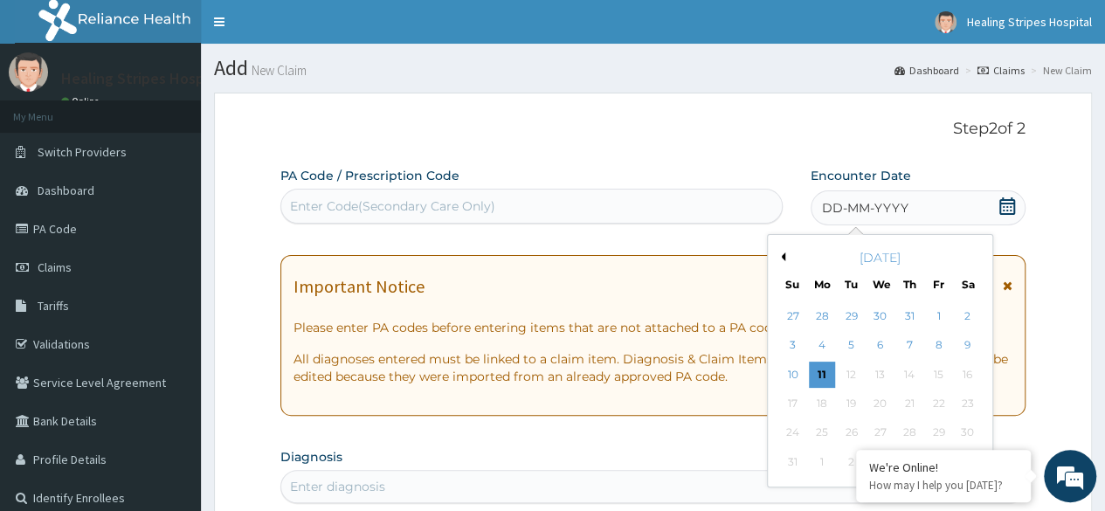
click at [782, 256] on button "Previous Month" at bounding box center [780, 256] width 9 height 9
drag, startPoint x: 782, startPoint y: 427, endPoint x: 786, endPoint y: 397, distance: 29.9
click at [783, 427] on div "29" at bounding box center [792, 433] width 26 height 26
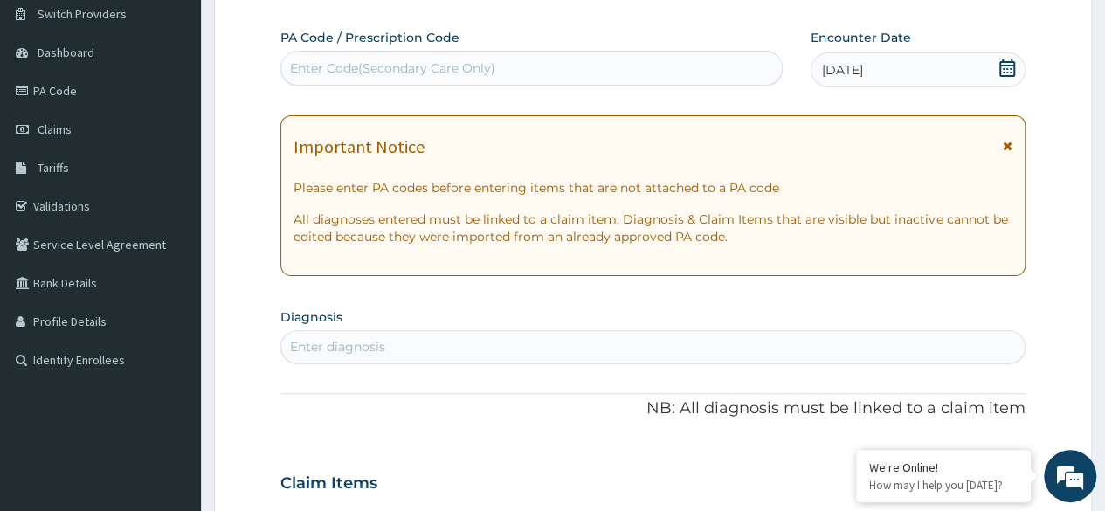
scroll to position [262, 0]
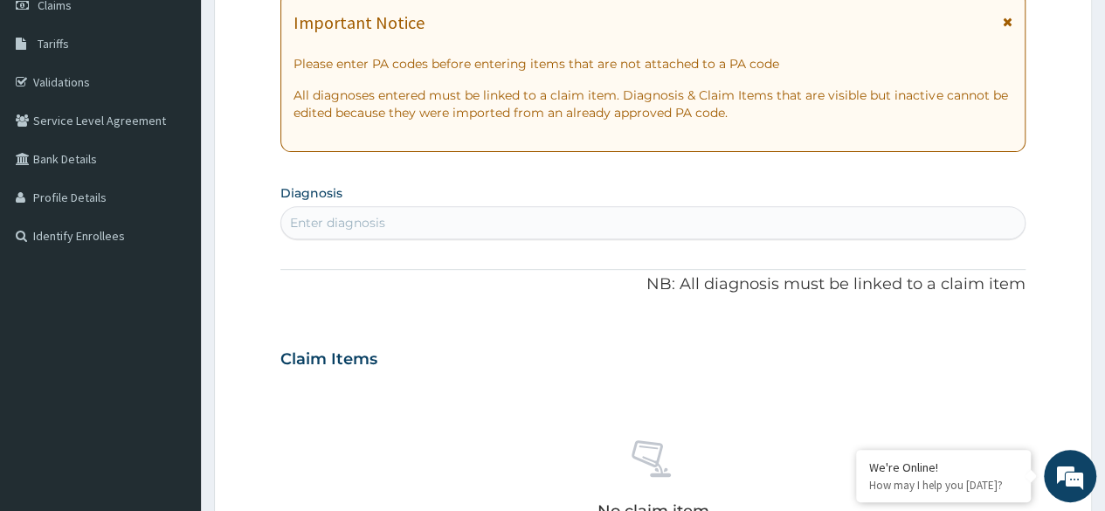
click at [420, 219] on div "Enter diagnosis" at bounding box center [652, 223] width 743 height 28
type input "MALAR"
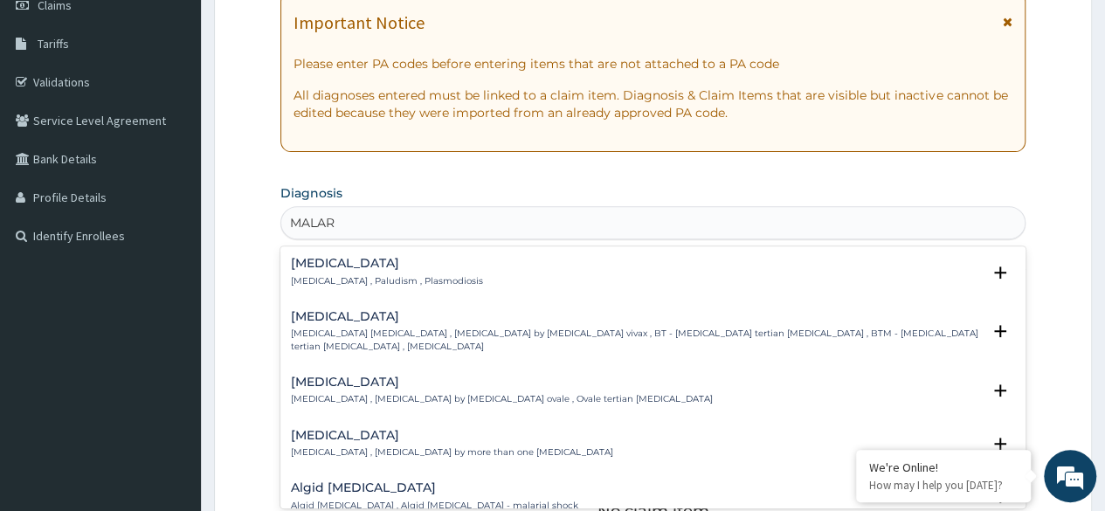
click at [379, 275] on p "Malaria , Paludism , Plasmodiosis" at bounding box center [387, 281] width 192 height 12
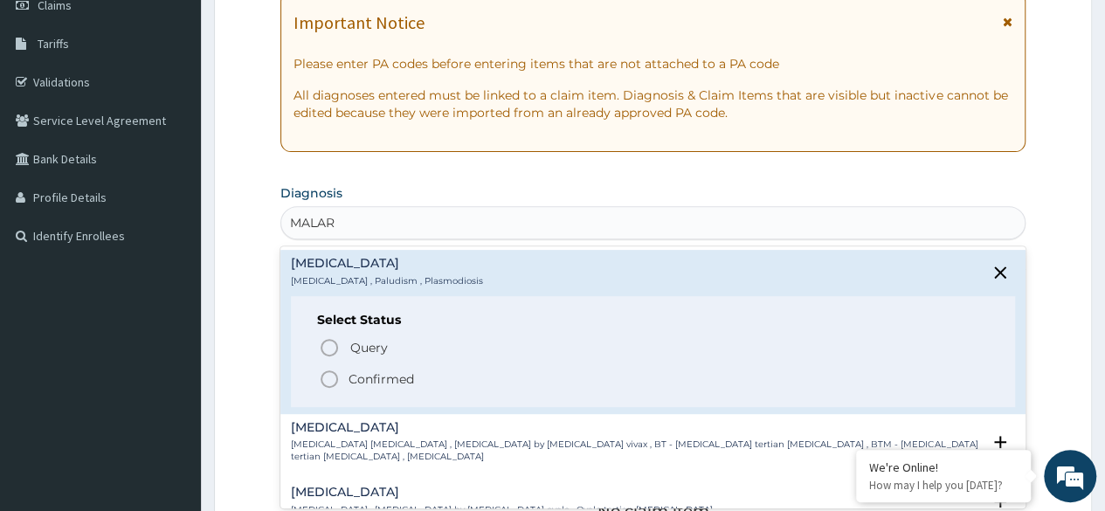
drag, startPoint x: 390, startPoint y: 379, endPoint x: 400, endPoint y: 341, distance: 38.8
click at [391, 376] on p "Confirmed" at bounding box center [380, 378] width 65 height 17
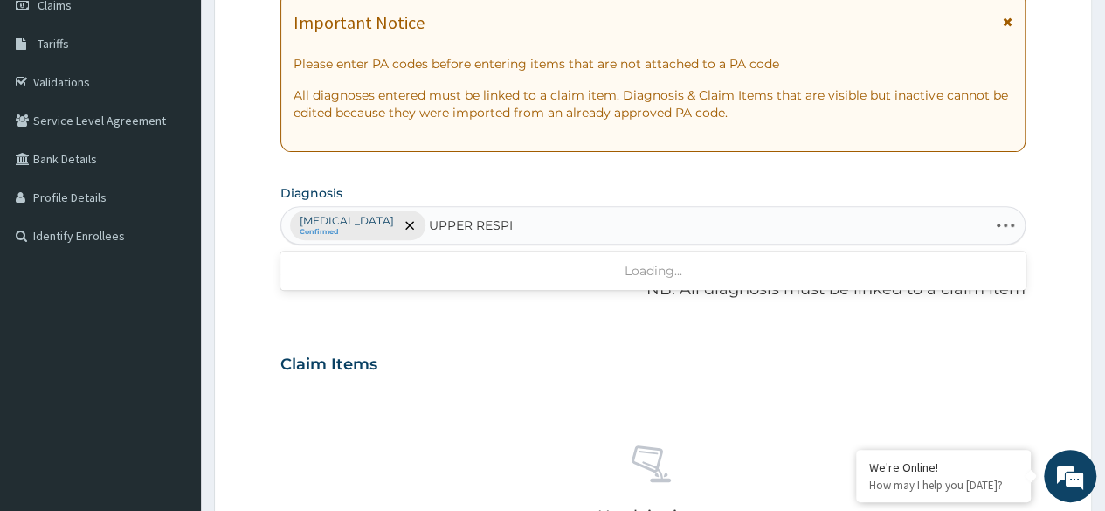
type input "UPPER RESPIR"
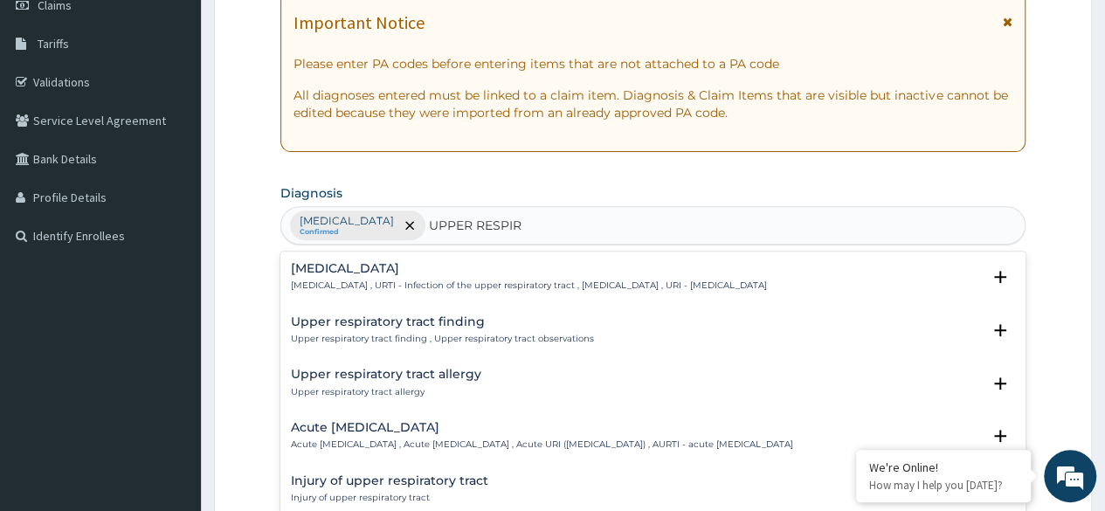
click at [459, 283] on p "Upper respiratory infection , URTI - Infection of the upper respiratory tract ,…" at bounding box center [529, 285] width 476 height 12
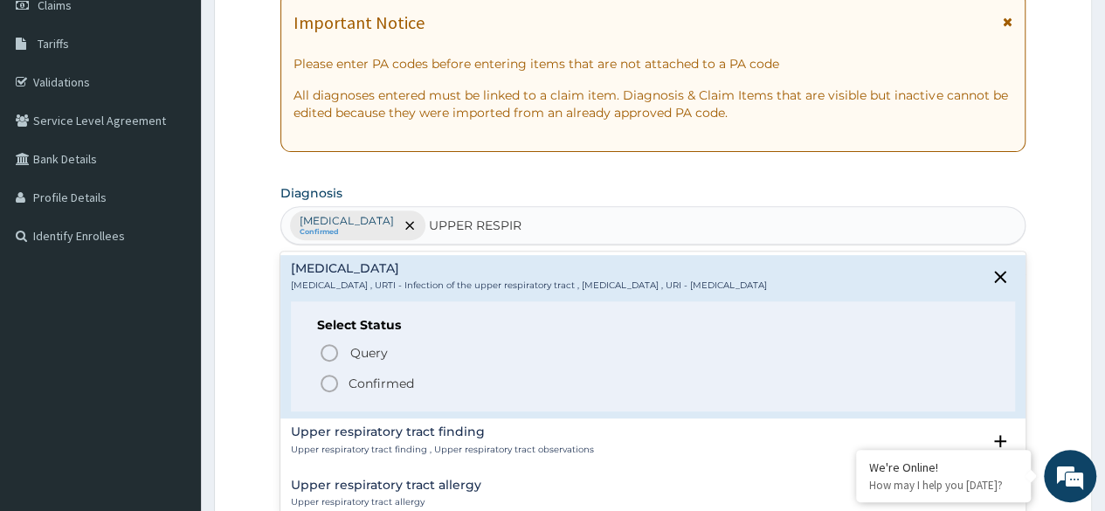
click at [359, 385] on p "Confirmed" at bounding box center [380, 383] width 65 height 17
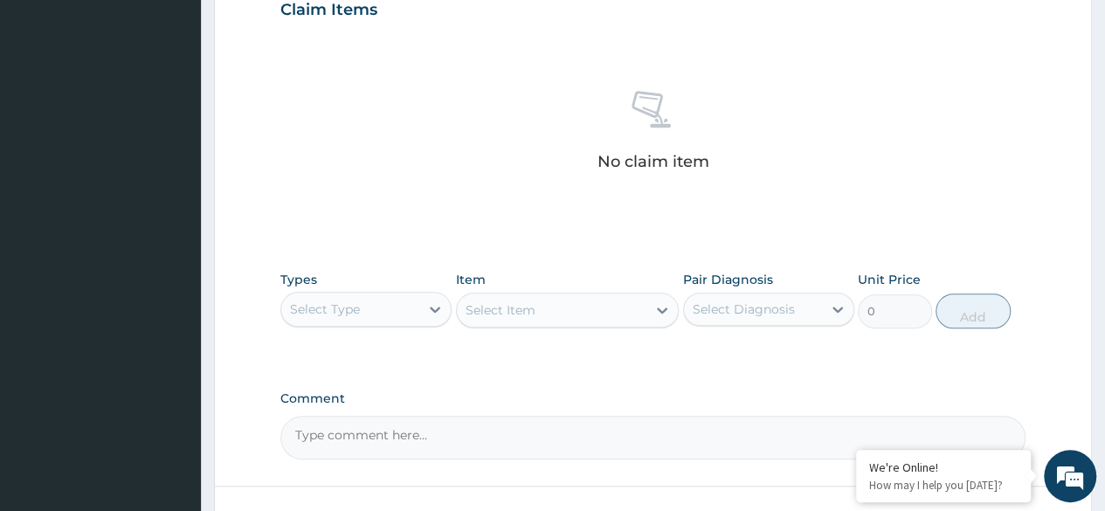
scroll to position [745, 0]
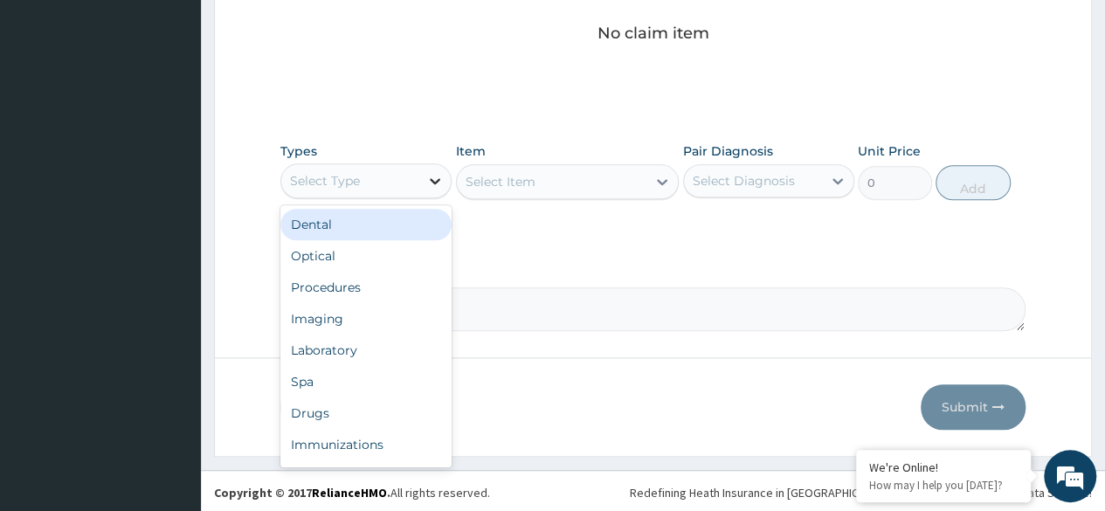
click at [423, 176] on div at bounding box center [434, 180] width 31 height 31
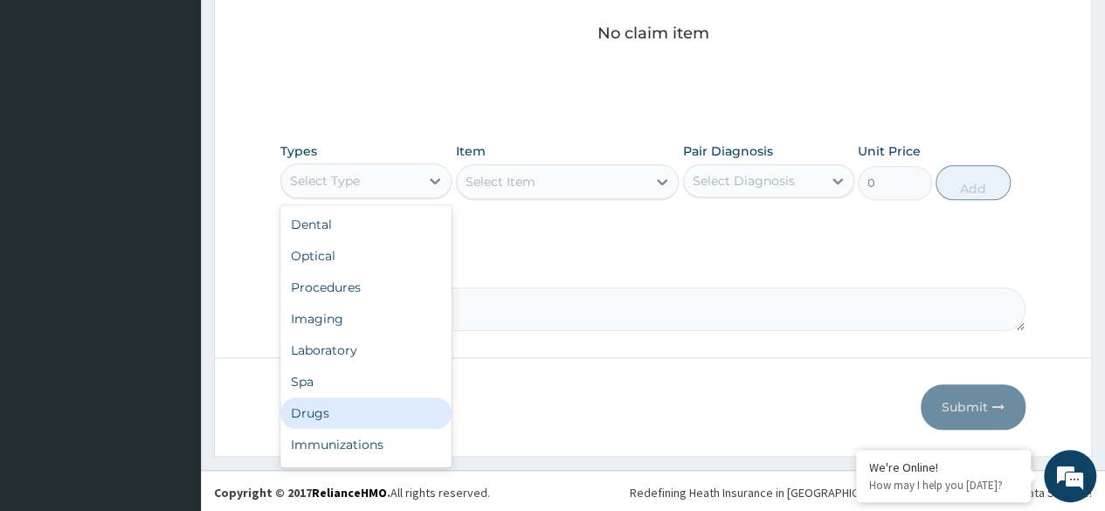
drag, startPoint x: 378, startPoint y: 400, endPoint x: 407, endPoint y: 364, distance: 46.0
click at [379, 398] on div "Drugs" at bounding box center [365, 412] width 171 height 31
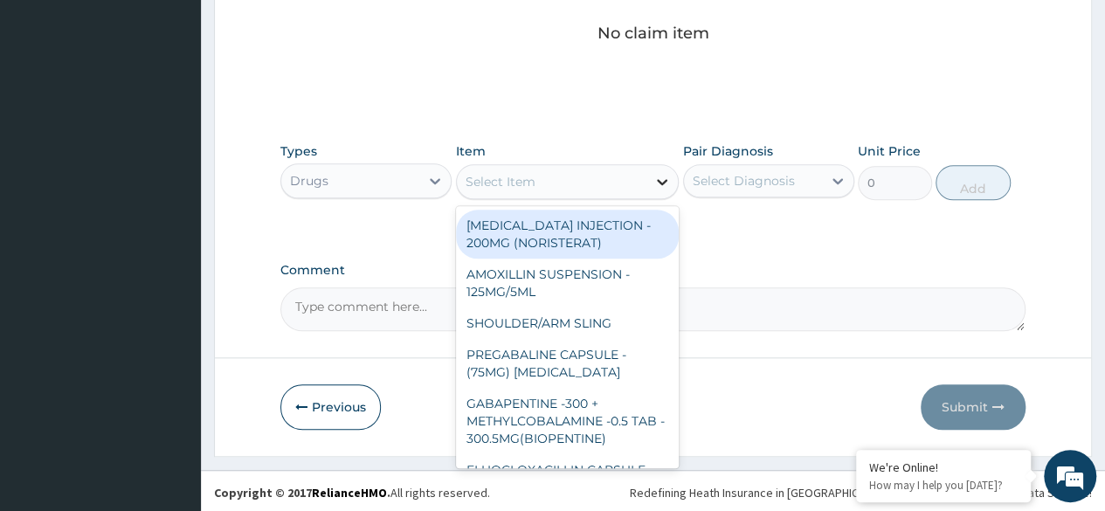
click at [654, 180] on icon at bounding box center [661, 181] width 17 height 17
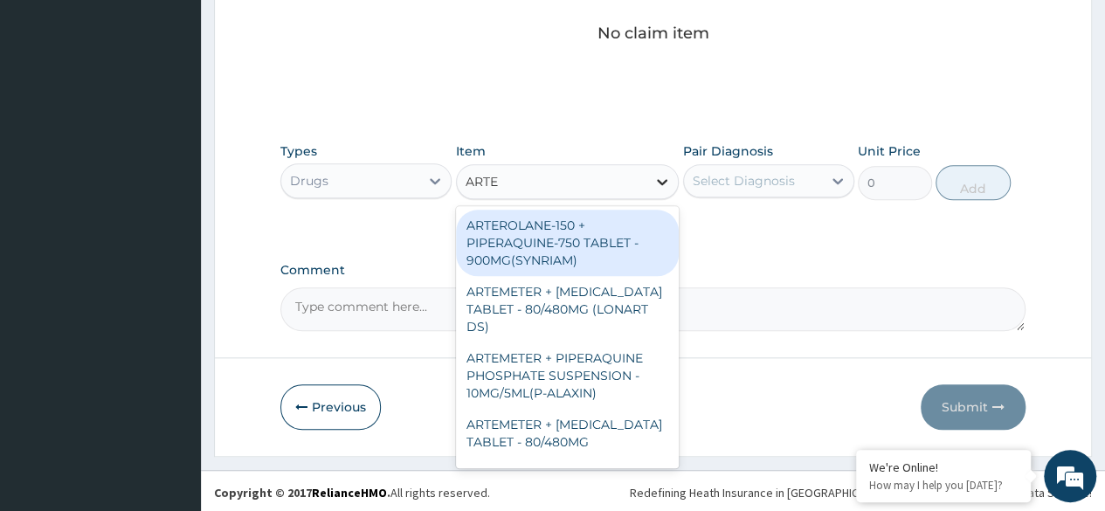
type input "ARTEM"
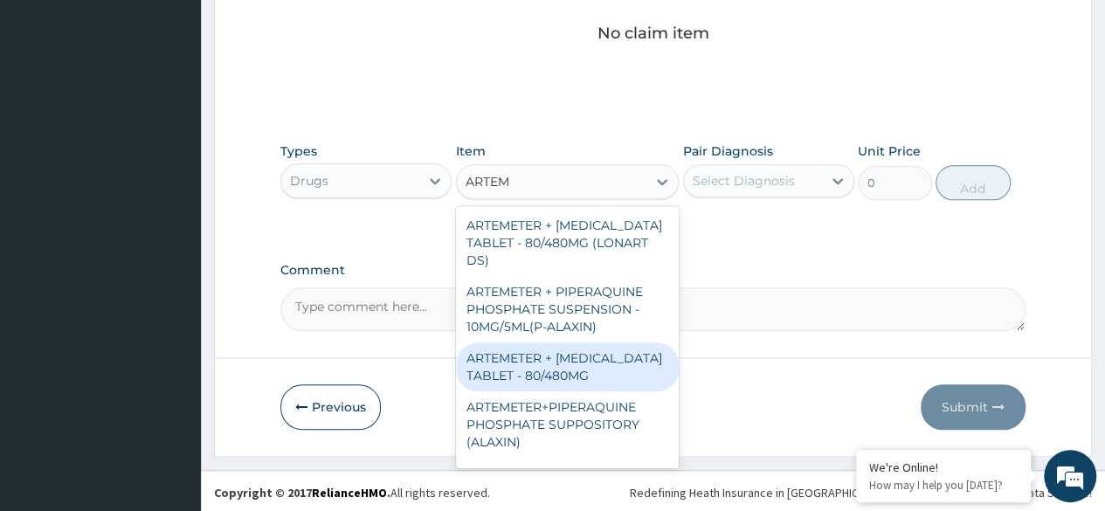
click at [609, 368] on div "ARTEMETER + LUMEFANTRINE TABLET - 80/480MG" at bounding box center [568, 366] width 224 height 49
type input "416"
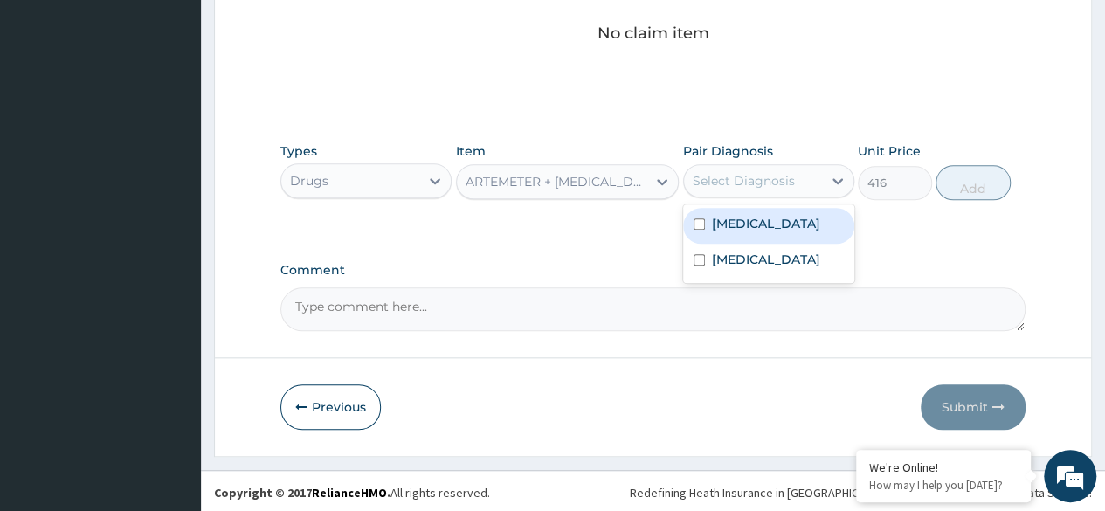
click at [798, 185] on div "Select Diagnosis" at bounding box center [753, 181] width 138 height 28
drag, startPoint x: 766, startPoint y: 220, endPoint x: 974, endPoint y: 182, distance: 212.0
click at [766, 219] on div "Malaria" at bounding box center [768, 226] width 171 height 36
checkbox input "true"
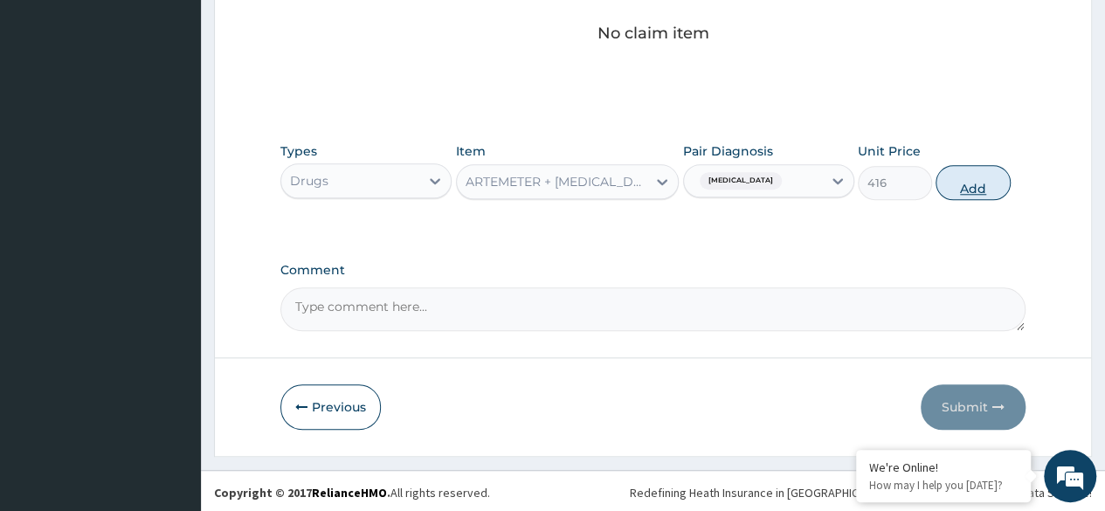
click at [985, 175] on button "Add" at bounding box center [972, 182] width 74 height 35
type input "0"
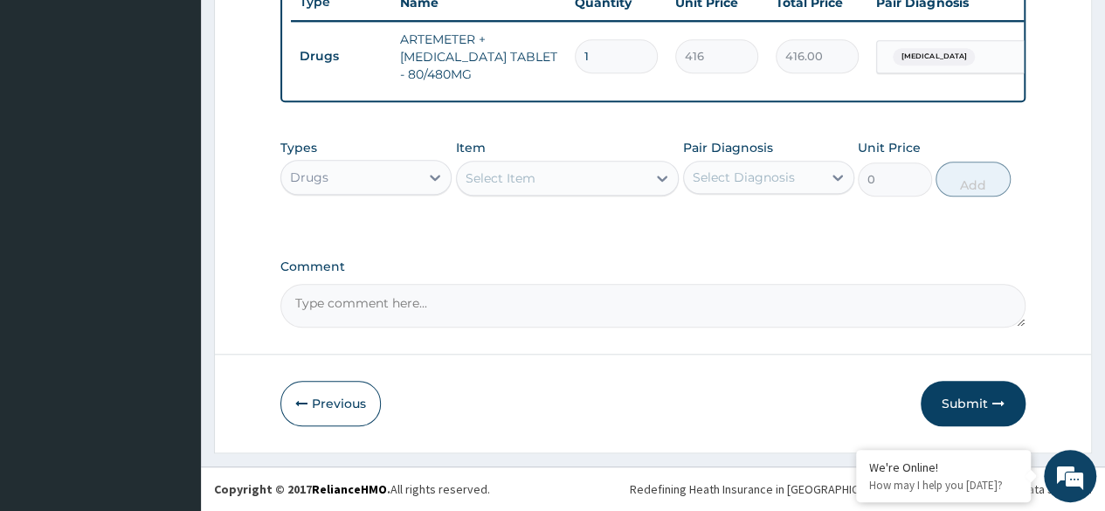
scroll to position [685, 0]
type input "0.00"
type input "6"
type input "2496.00"
type input "6"
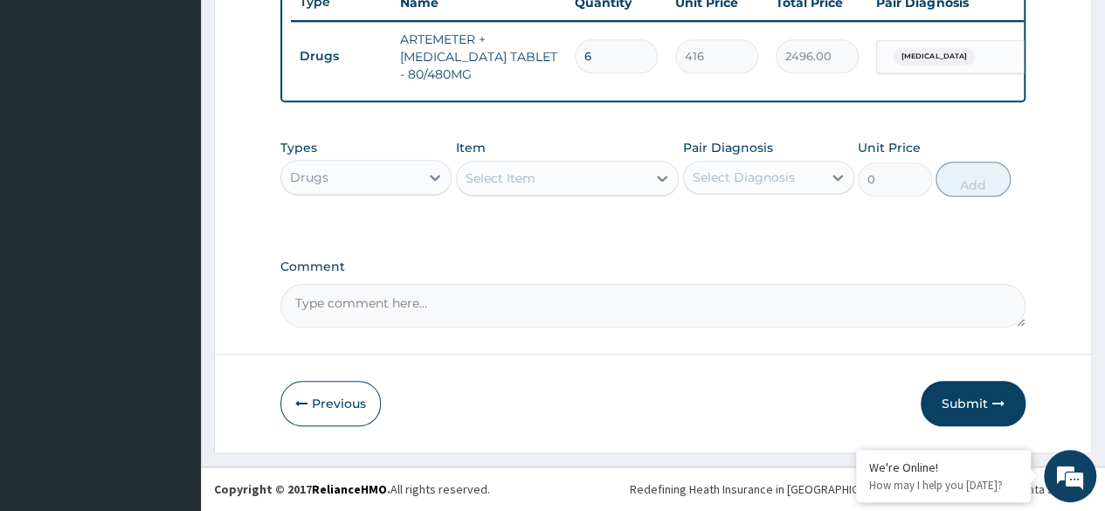
click at [613, 187] on div "Select Item" at bounding box center [552, 178] width 190 height 28
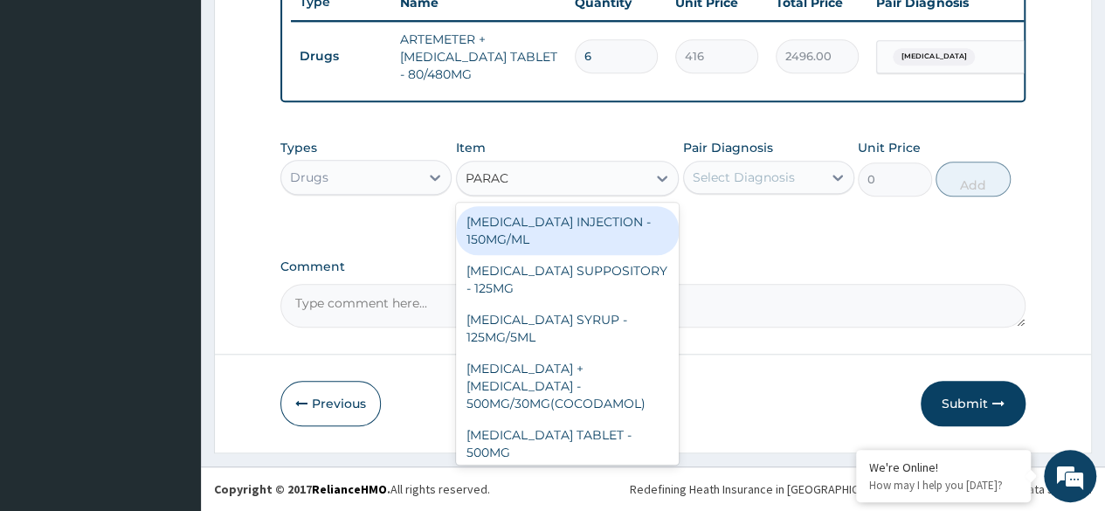
type input "PARACE"
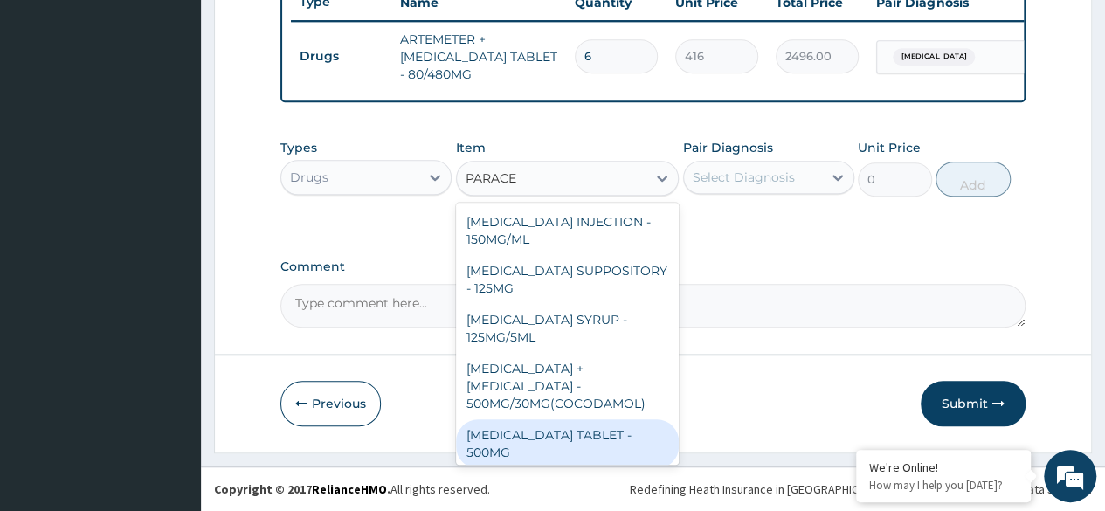
drag, startPoint x: 608, startPoint y: 431, endPoint x: 612, endPoint y: 415, distance: 17.2
click at [608, 426] on div "PARACETAMOL TABLET - 500MG" at bounding box center [568, 443] width 224 height 49
type input "38.400000000000006"
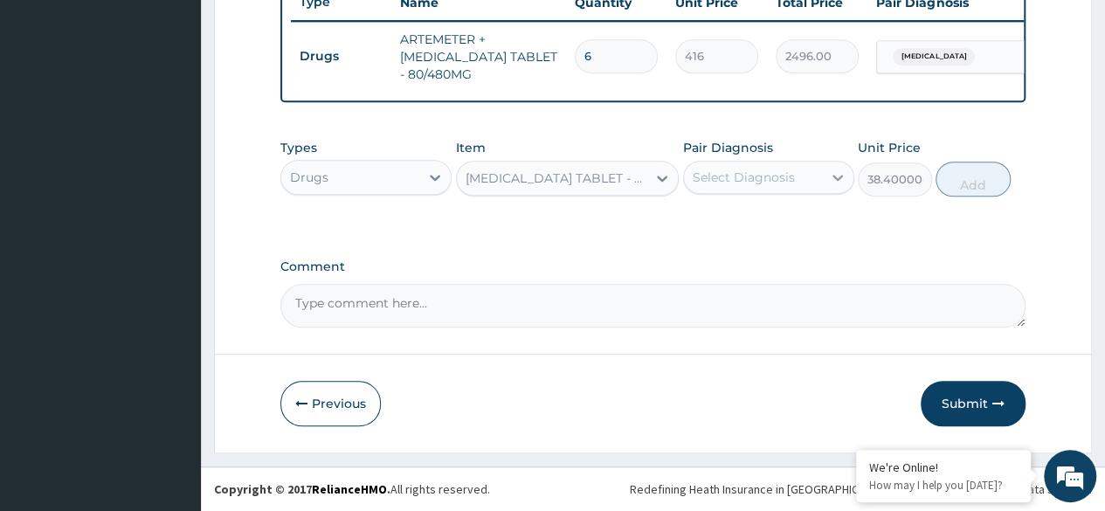
click at [833, 177] on icon at bounding box center [837, 178] width 10 height 6
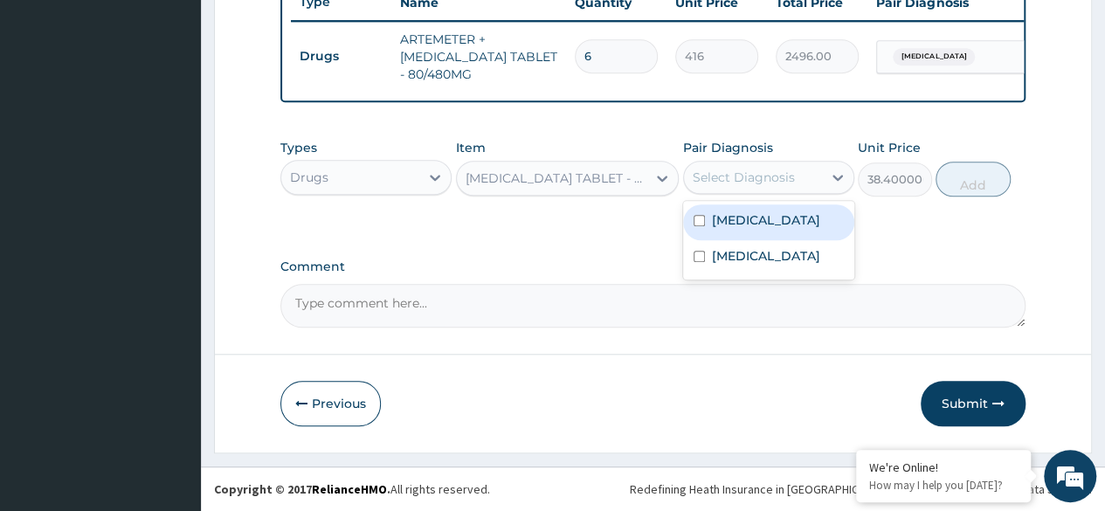
click at [767, 219] on div "Malaria" at bounding box center [768, 222] width 171 height 36
checkbox input "true"
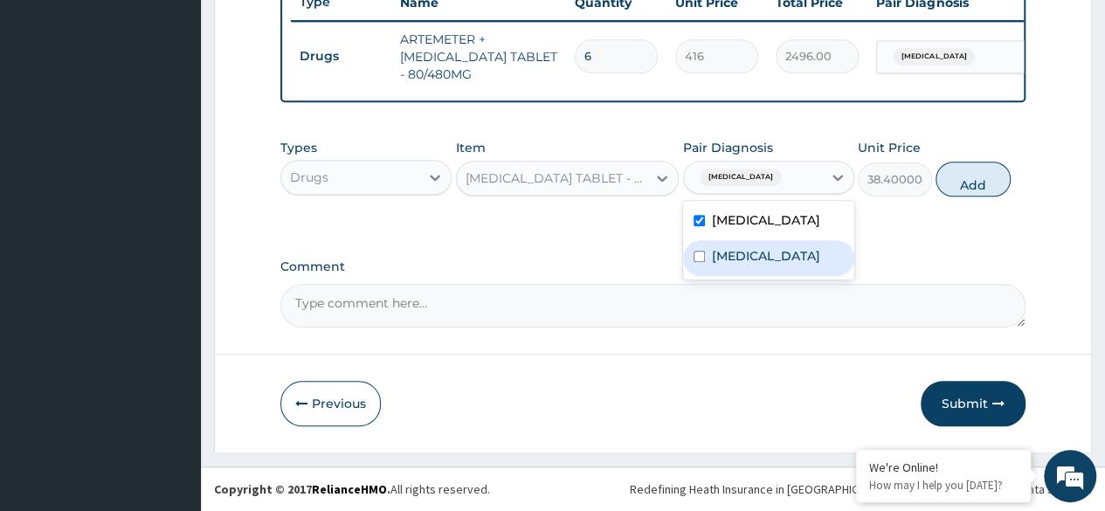
drag, startPoint x: 770, startPoint y: 266, endPoint x: 801, endPoint y: 251, distance: 34.0
click at [770, 265] on label "Upper respiratory infection" at bounding box center [766, 255] width 108 height 17
checkbox input "true"
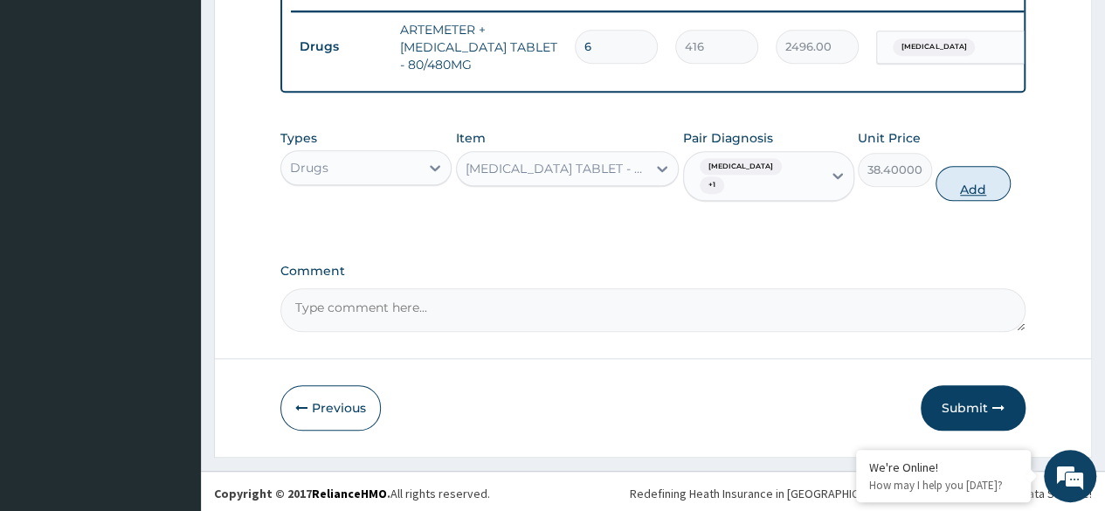
click at [977, 179] on button "Add" at bounding box center [972, 183] width 74 height 35
type input "0"
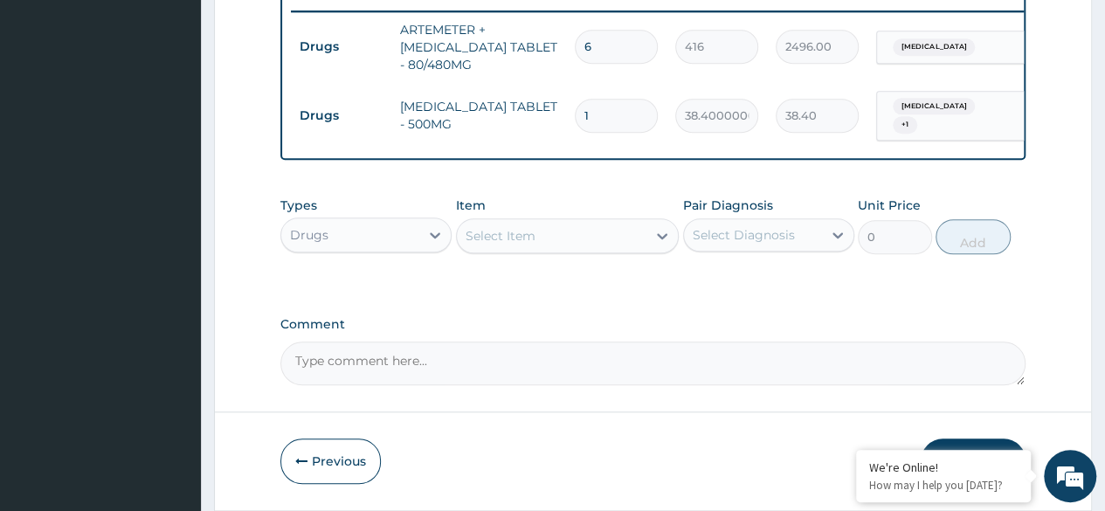
type input "18"
type input "691.20"
type input "18"
click at [413, 238] on div "Drugs" at bounding box center [350, 235] width 138 height 28
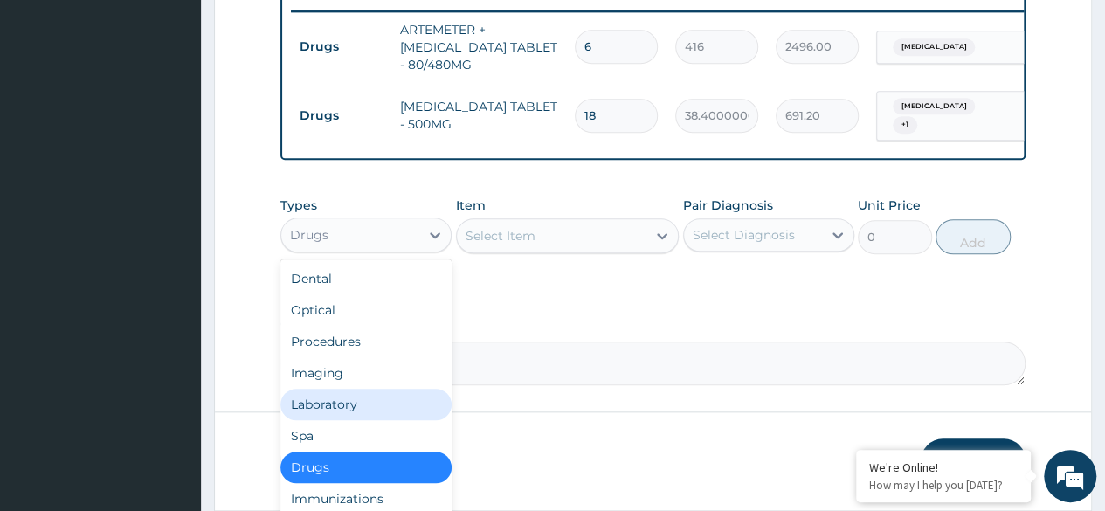
drag, startPoint x: 377, startPoint y: 401, endPoint x: 588, endPoint y: 337, distance: 220.7
click at [377, 399] on div "Laboratory" at bounding box center [365, 404] width 171 height 31
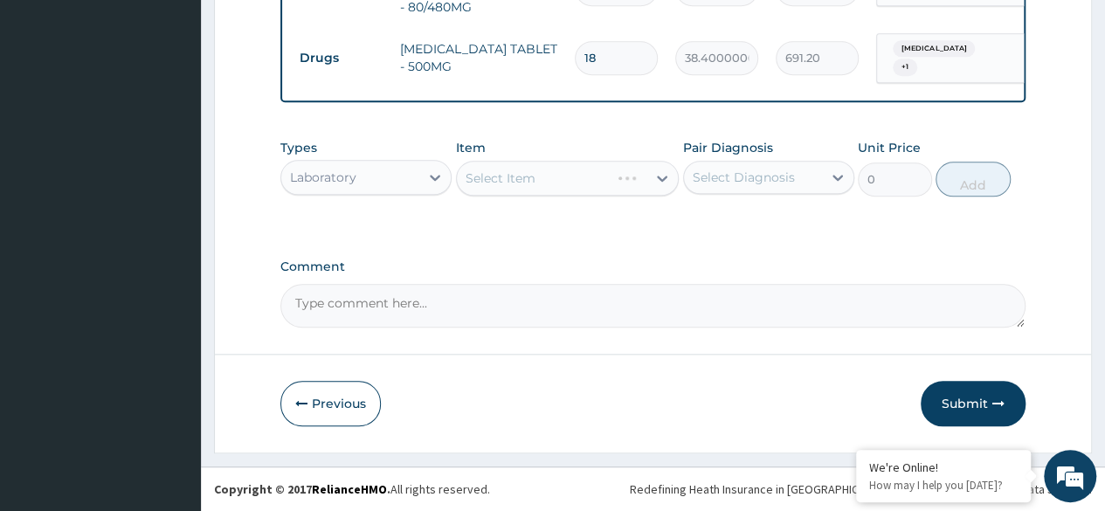
scroll to position [746, 0]
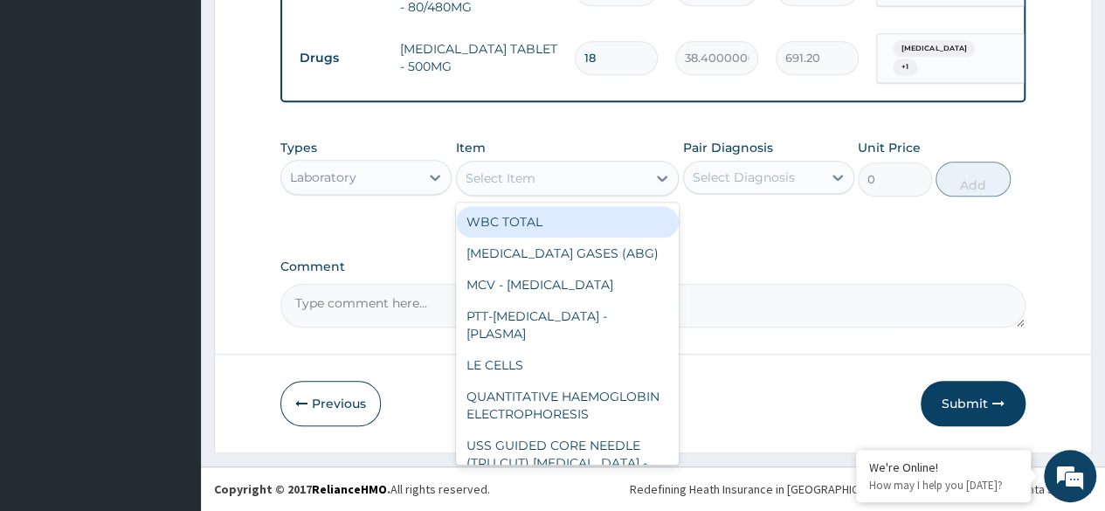
click at [620, 179] on div "Select Item" at bounding box center [552, 178] width 190 height 28
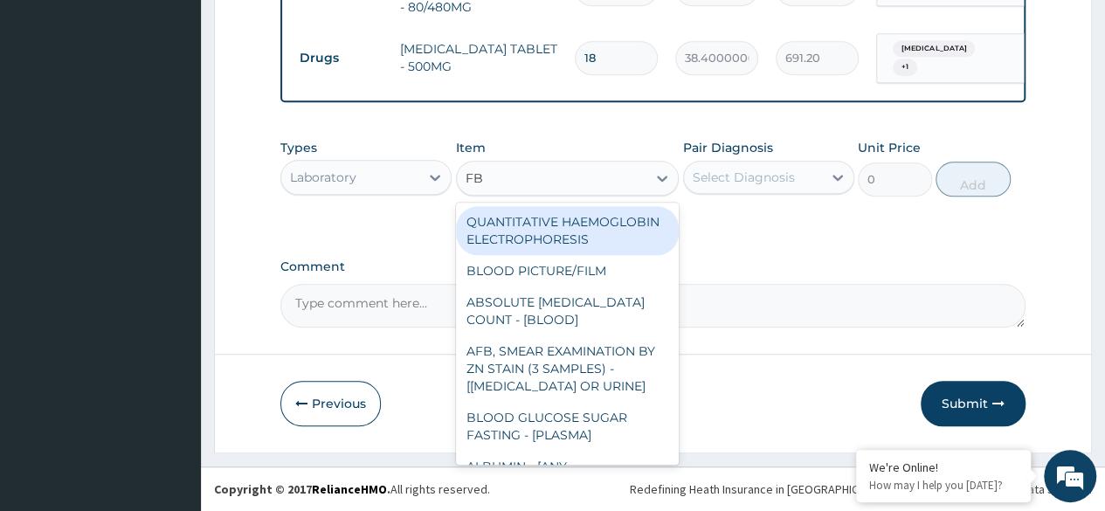
type input "FBC"
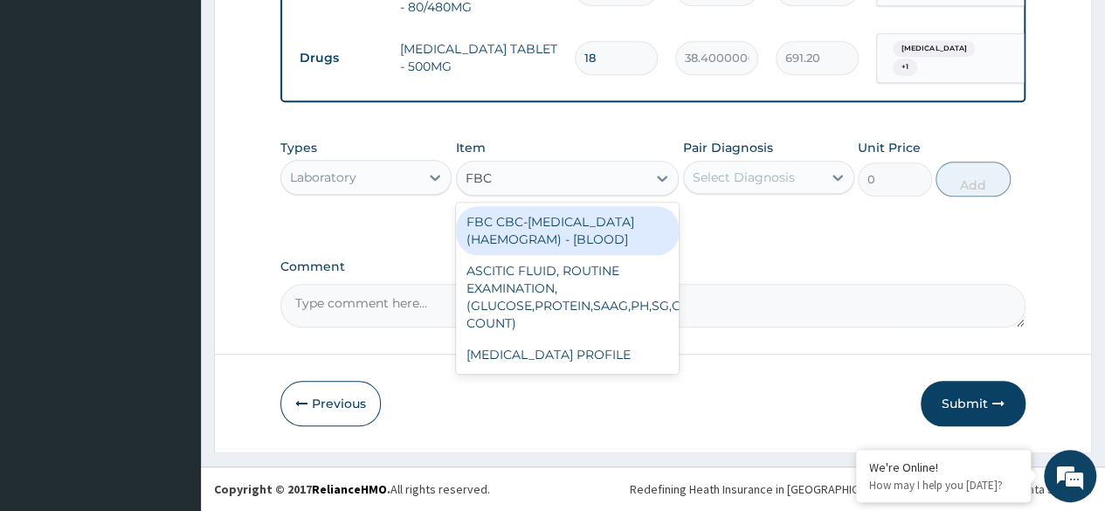
click at [620, 224] on div "FBC CBC-[MEDICAL_DATA] (HAEMOGRAM) - [BLOOD]" at bounding box center [568, 230] width 224 height 49
type input "6000"
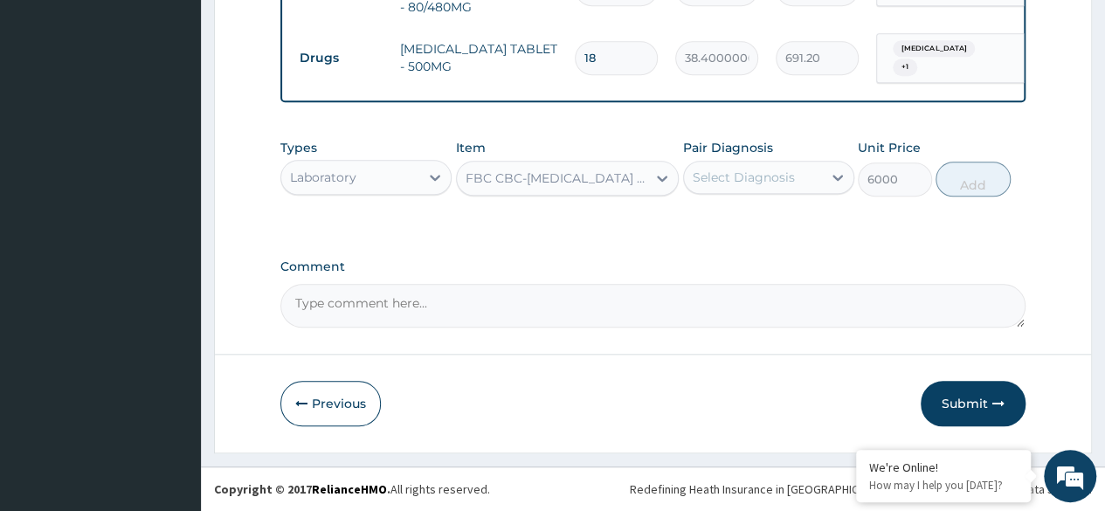
click at [791, 177] on div "Select Diagnosis" at bounding box center [743, 177] width 102 height 17
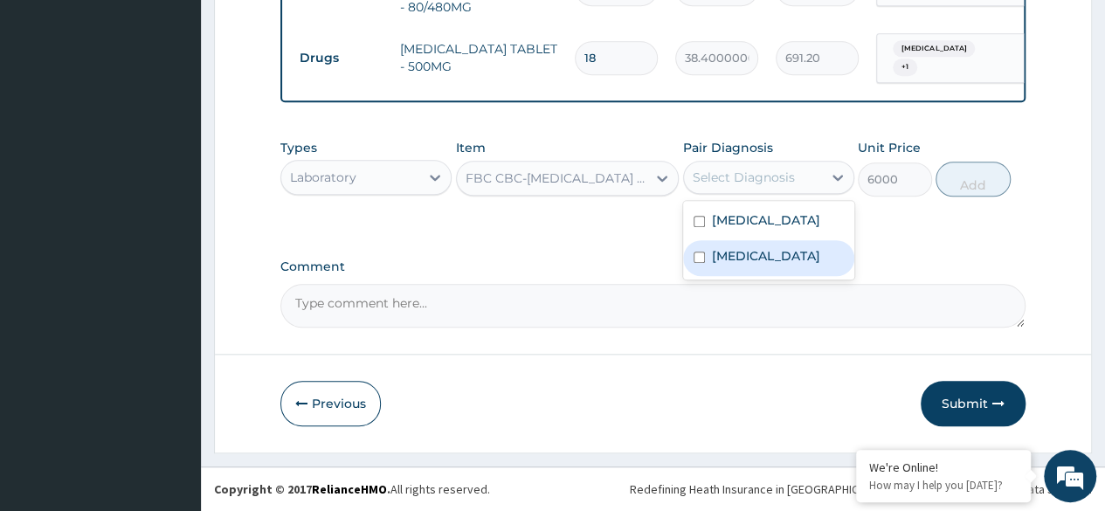
drag, startPoint x: 750, startPoint y: 260, endPoint x: 753, endPoint y: 234, distance: 26.3
click at [749, 259] on label "[MEDICAL_DATA]" at bounding box center [766, 255] width 108 height 17
checkbox input "true"
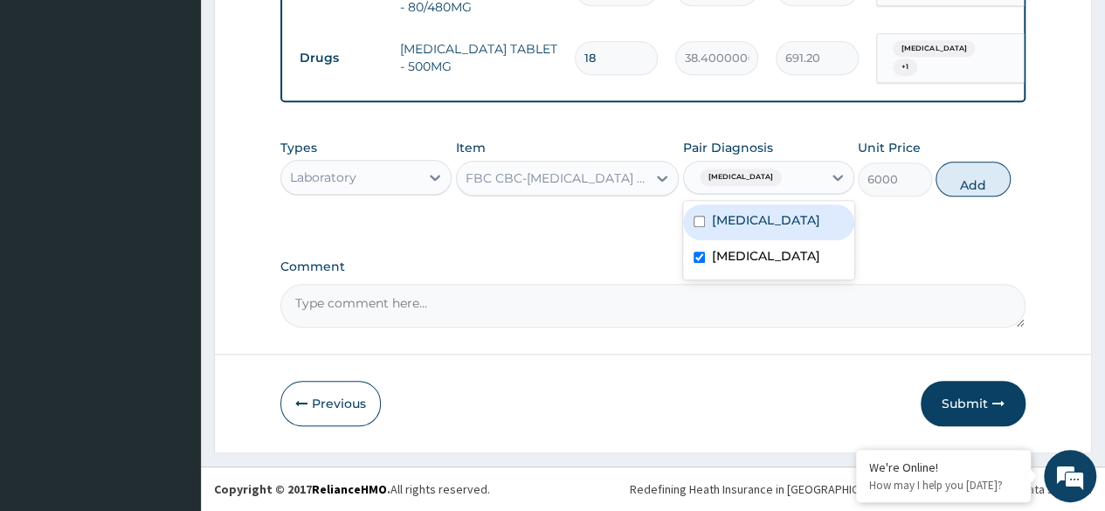
click at [754, 231] on div "[MEDICAL_DATA]" at bounding box center [768, 222] width 171 height 36
checkbox input "true"
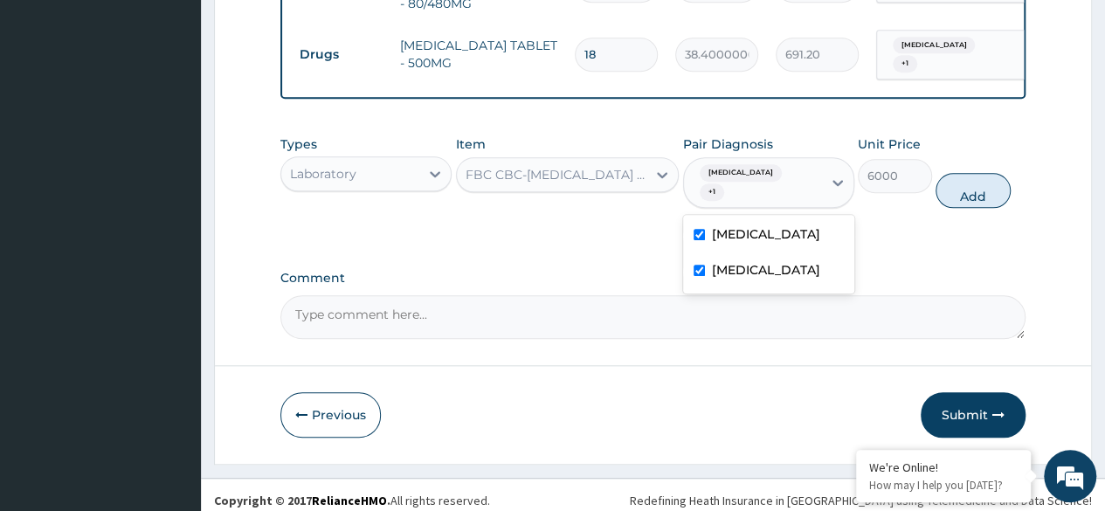
drag, startPoint x: 953, startPoint y: 189, endPoint x: 946, endPoint y: 202, distance: 14.5
click at [952, 188] on button "Add" at bounding box center [972, 190] width 74 height 35
type input "0"
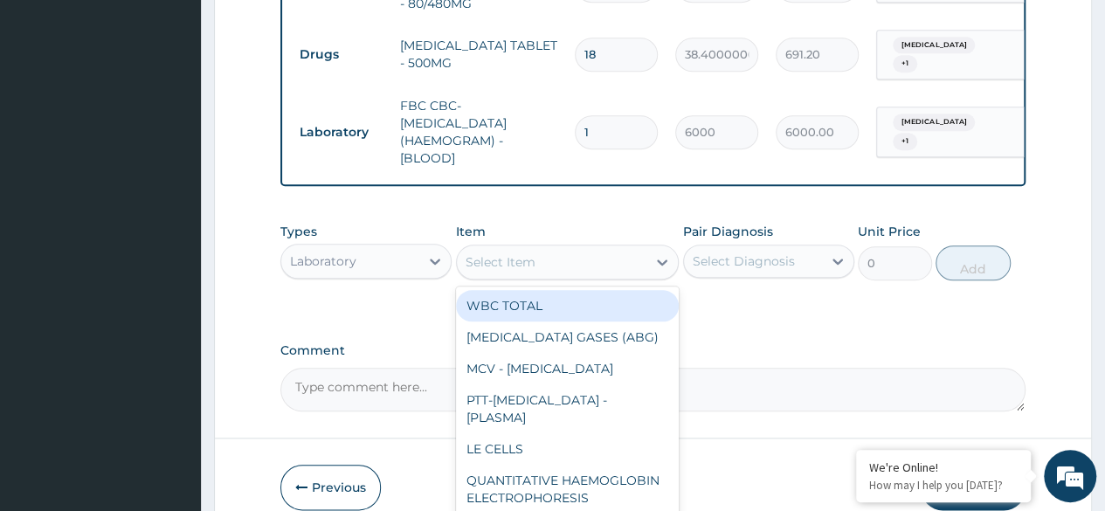
click at [604, 273] on div "Select Item" at bounding box center [552, 262] width 190 height 28
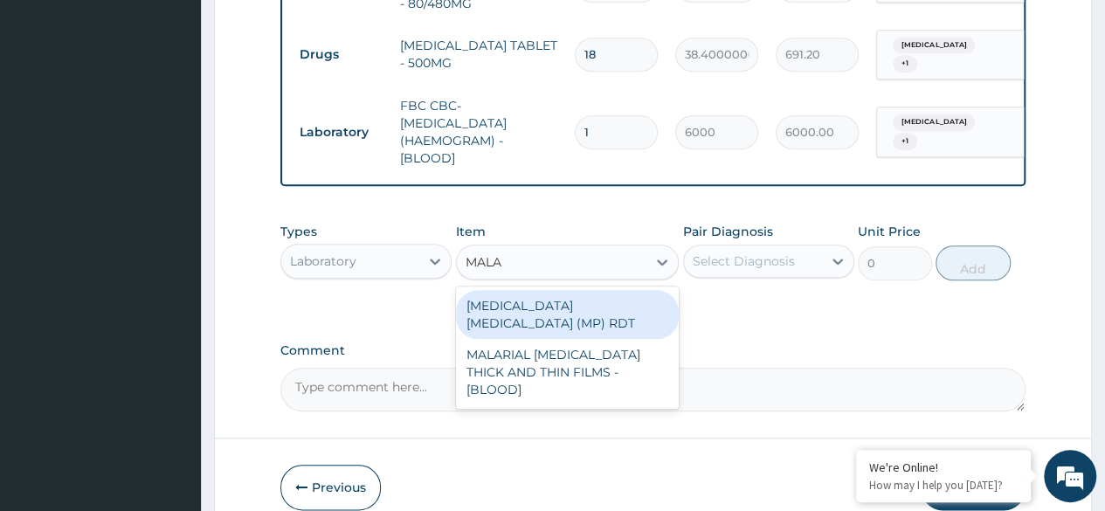
type input "MALAR"
drag, startPoint x: 601, startPoint y: 306, endPoint x: 726, endPoint y: 286, distance: 126.5
click at [599, 306] on div "[MEDICAL_DATA] [MEDICAL_DATA] (MP) RDT" at bounding box center [568, 314] width 224 height 49
type input "2400"
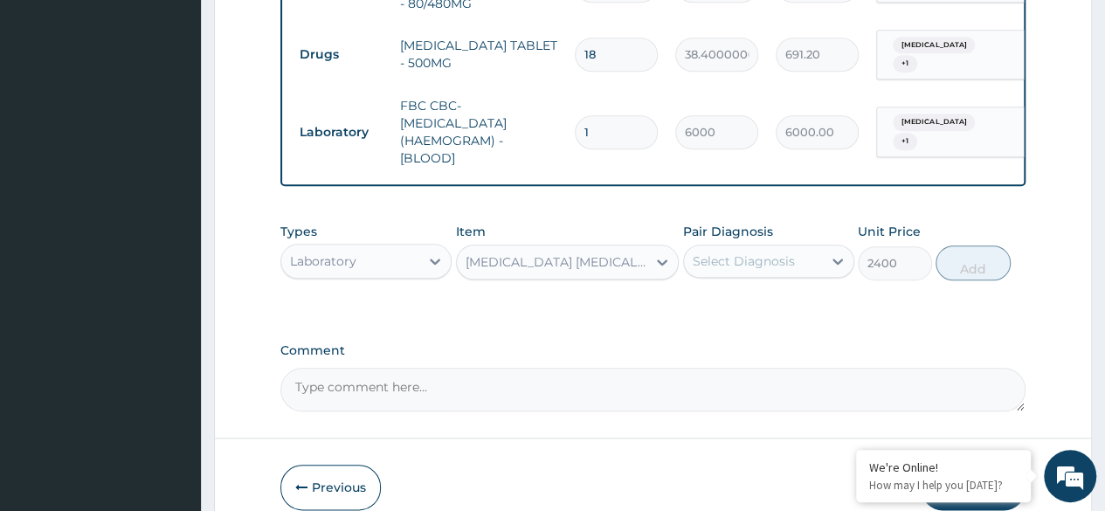
click at [774, 266] on div "Select Diagnosis" at bounding box center [743, 260] width 102 height 17
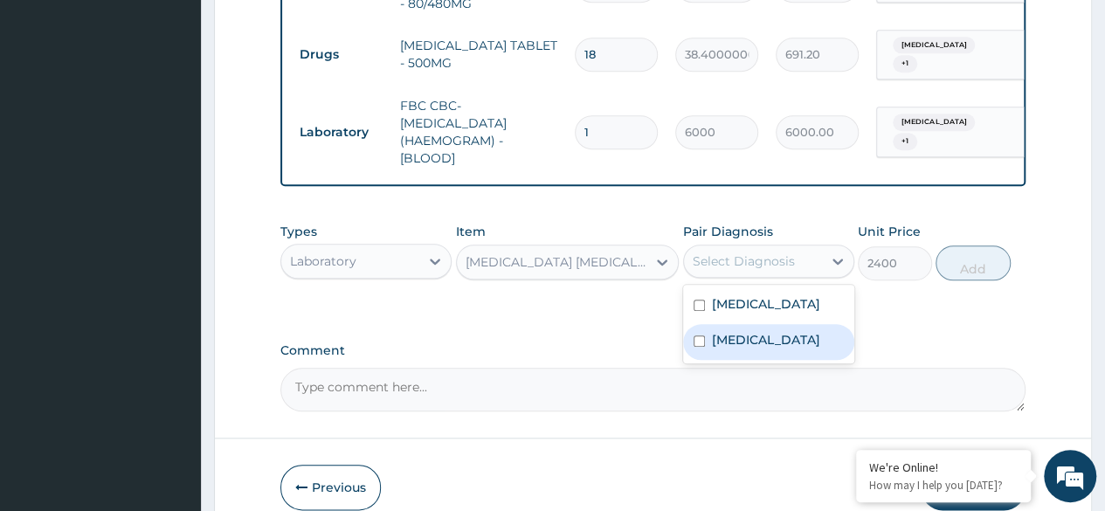
drag, startPoint x: 749, startPoint y: 341, endPoint x: 751, endPoint y: 311, distance: 29.7
click at [749, 337] on label "[MEDICAL_DATA]" at bounding box center [766, 339] width 108 height 17
checkbox input "true"
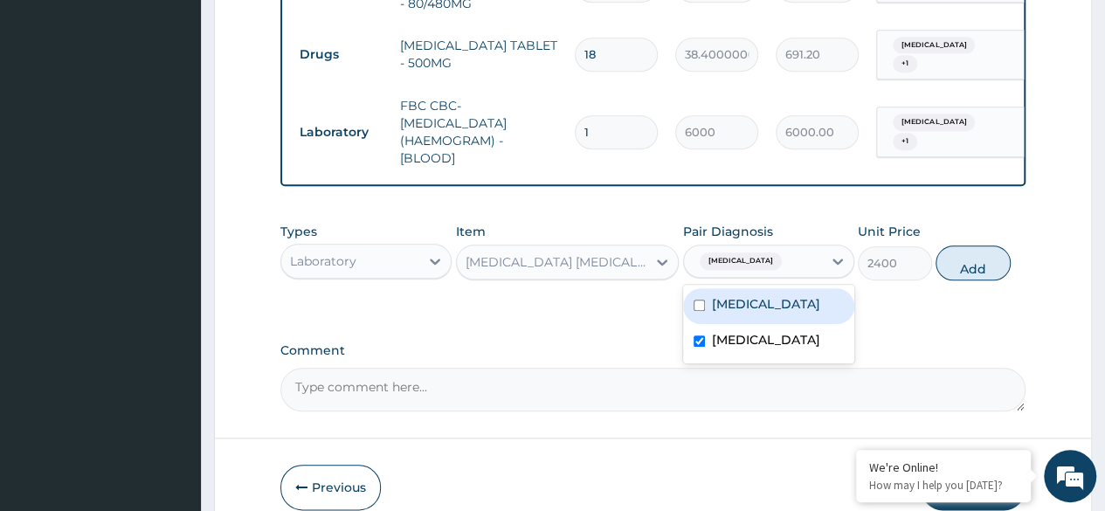
drag, startPoint x: 751, startPoint y: 309, endPoint x: 769, endPoint y: 303, distance: 19.3
click at [756, 305] on div "[MEDICAL_DATA]" at bounding box center [768, 306] width 171 height 36
checkbox input "true"
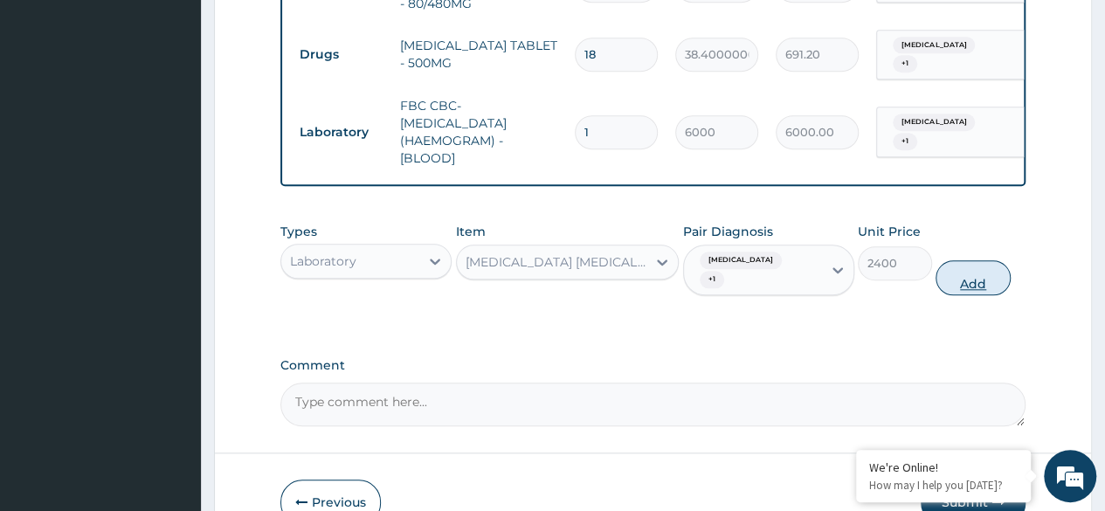
click at [978, 281] on button "Add" at bounding box center [972, 277] width 74 height 35
type input "0"
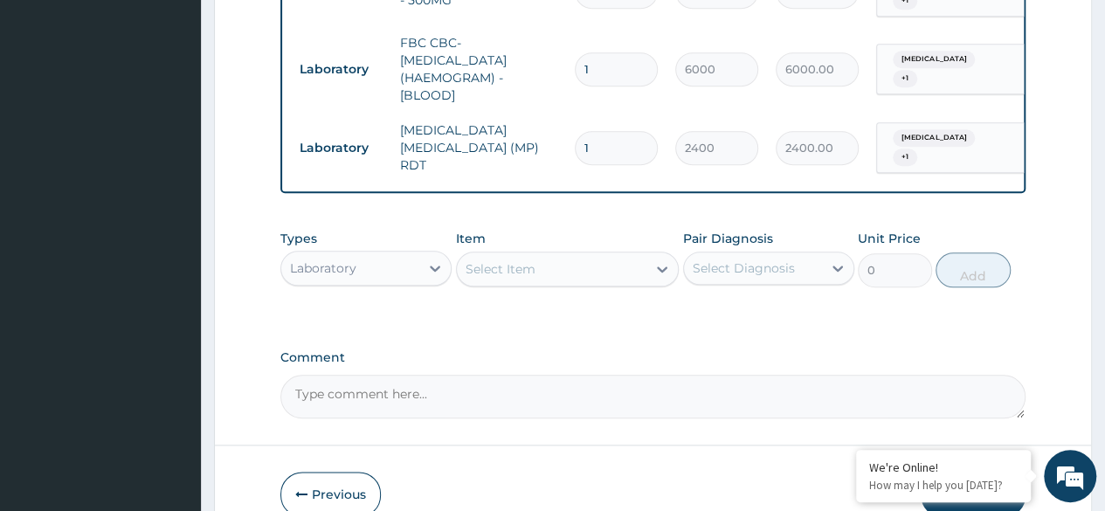
scroll to position [900, 0]
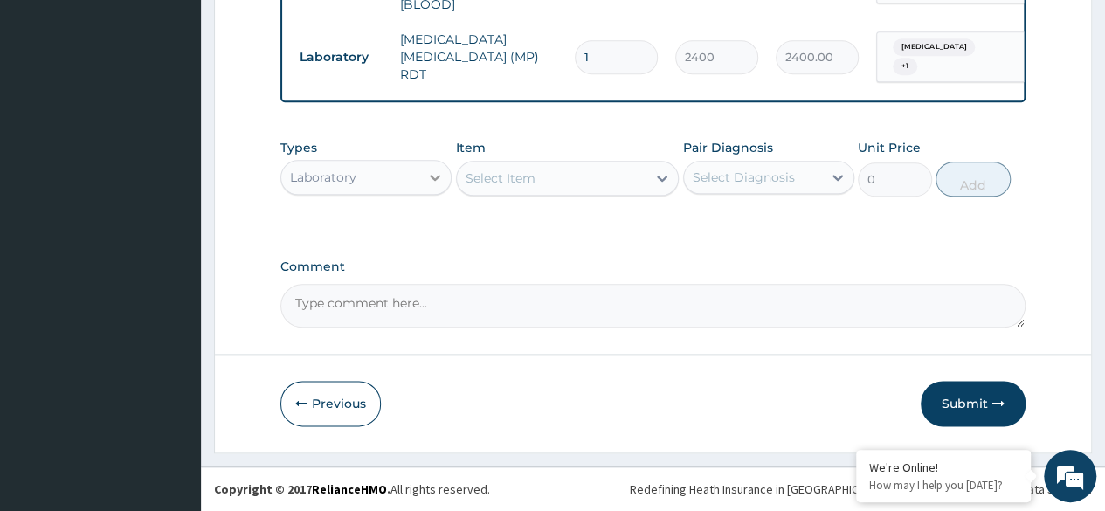
click at [433, 171] on icon at bounding box center [434, 177] width 17 height 17
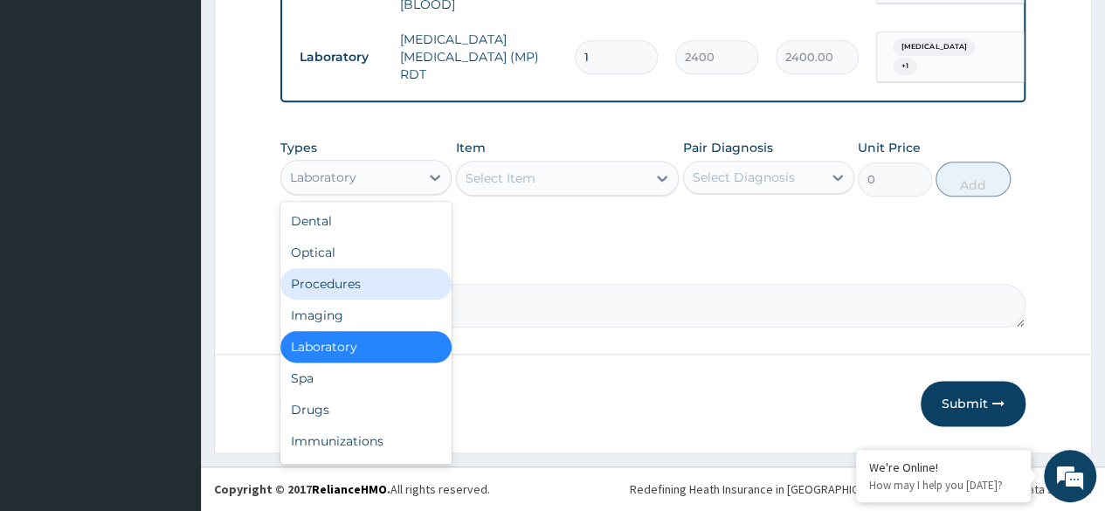
click at [391, 284] on div "Procedures" at bounding box center [365, 283] width 171 height 31
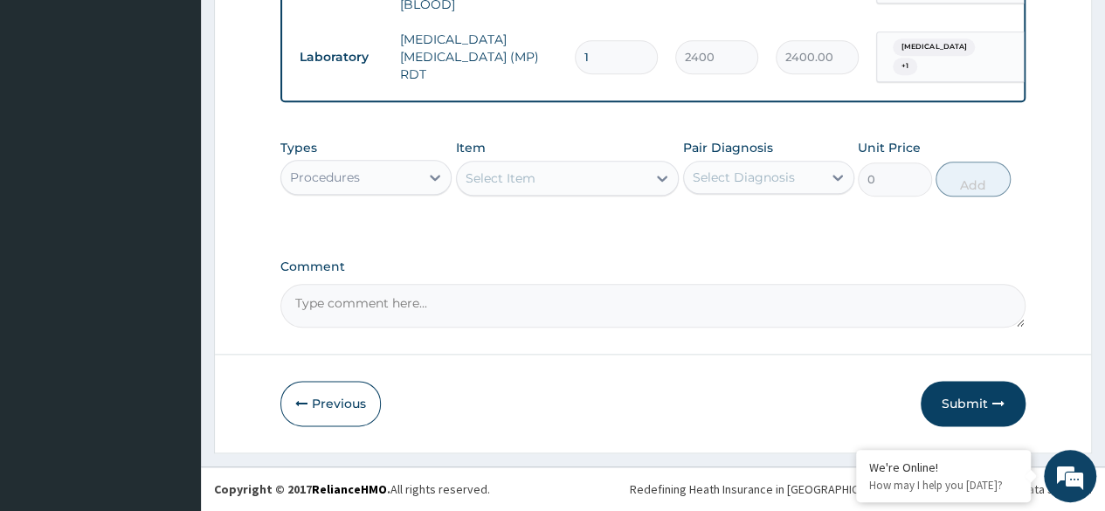
click at [623, 184] on div "Select Item" at bounding box center [552, 178] width 190 height 28
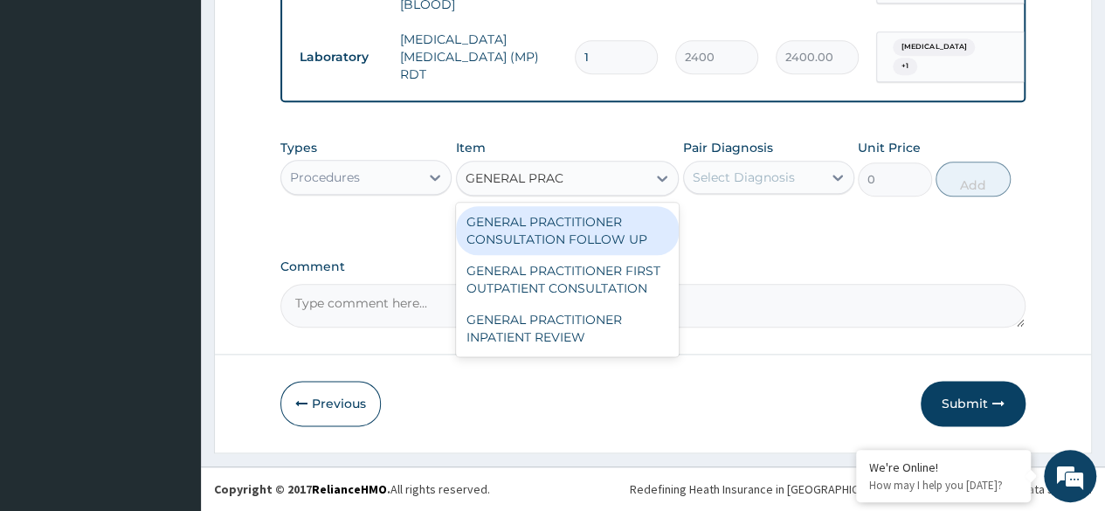
type input "GENERAL PRACT"
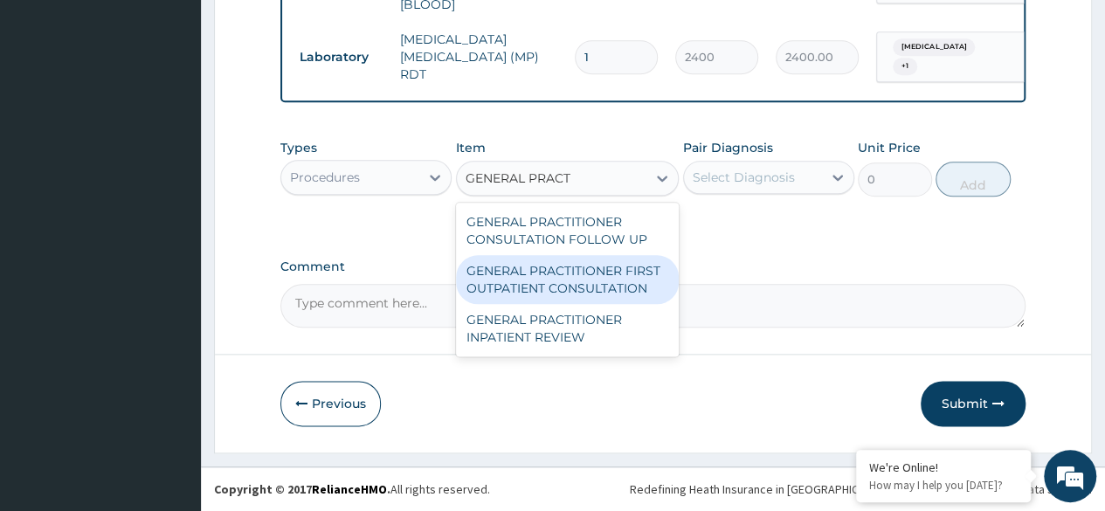
drag, startPoint x: 642, startPoint y: 276, endPoint x: 754, endPoint y: 217, distance: 127.3
click at [643, 277] on div "GENERAL PRACTITIONER FIRST OUTPATIENT CONSULTATION" at bounding box center [568, 279] width 224 height 49
type input "4500"
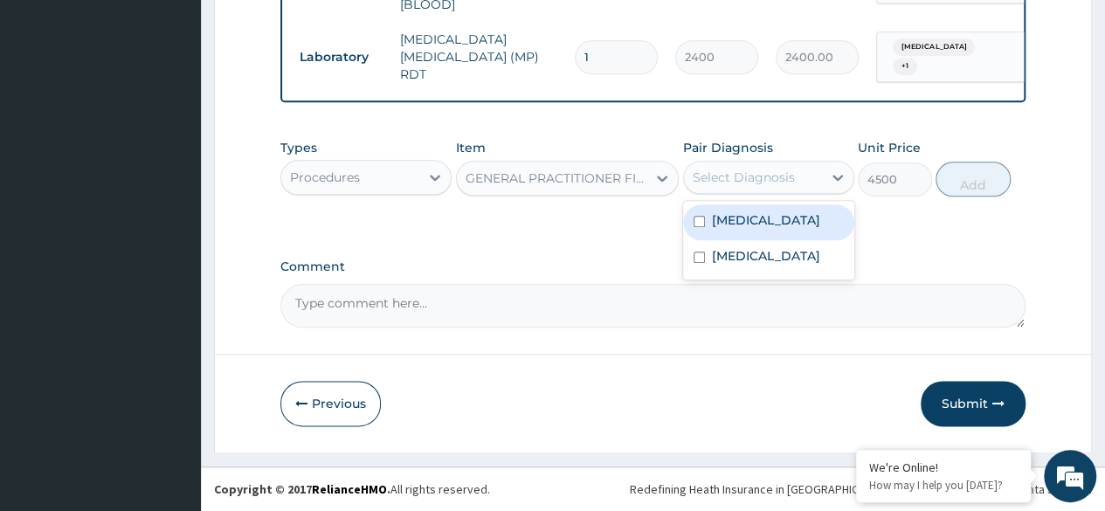
click at [783, 179] on div "Select Diagnosis" at bounding box center [743, 177] width 102 height 17
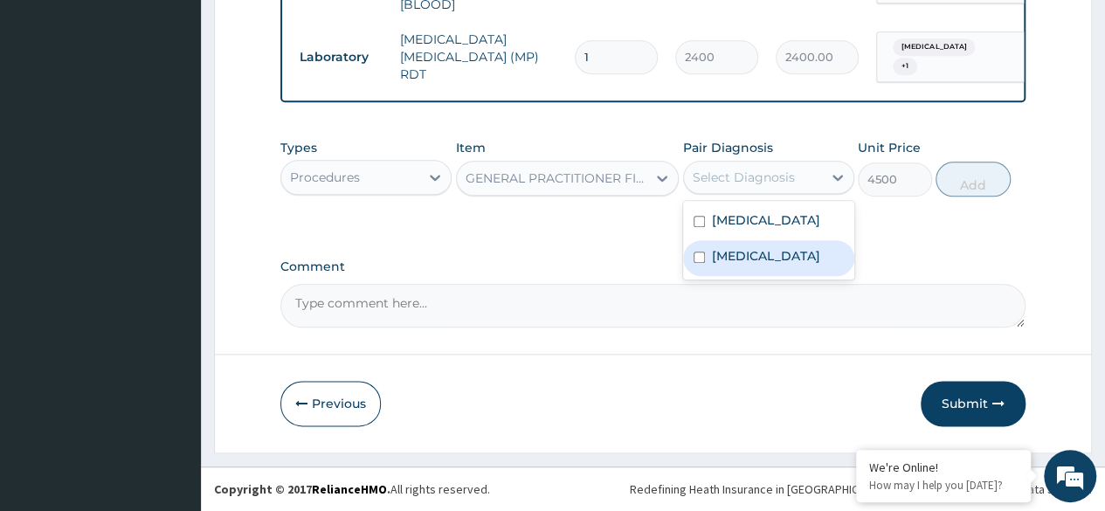
click at [777, 251] on label "Upper respiratory infection" at bounding box center [766, 255] width 108 height 17
checkbox input "true"
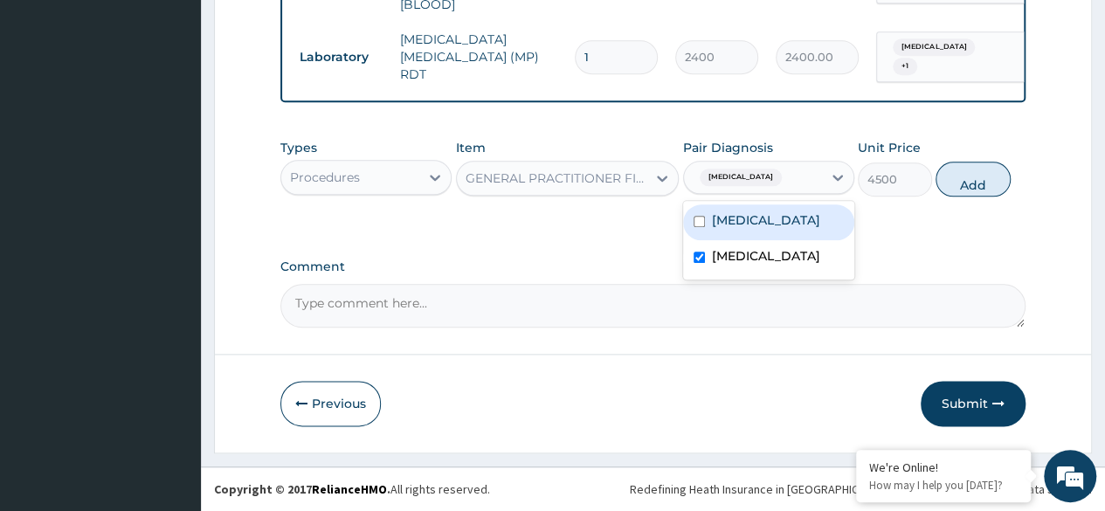
drag, startPoint x: 772, startPoint y: 224, endPoint x: 1047, endPoint y: 198, distance: 276.3
click at [790, 220] on div "Malaria" at bounding box center [768, 222] width 171 height 36
checkbox input "true"
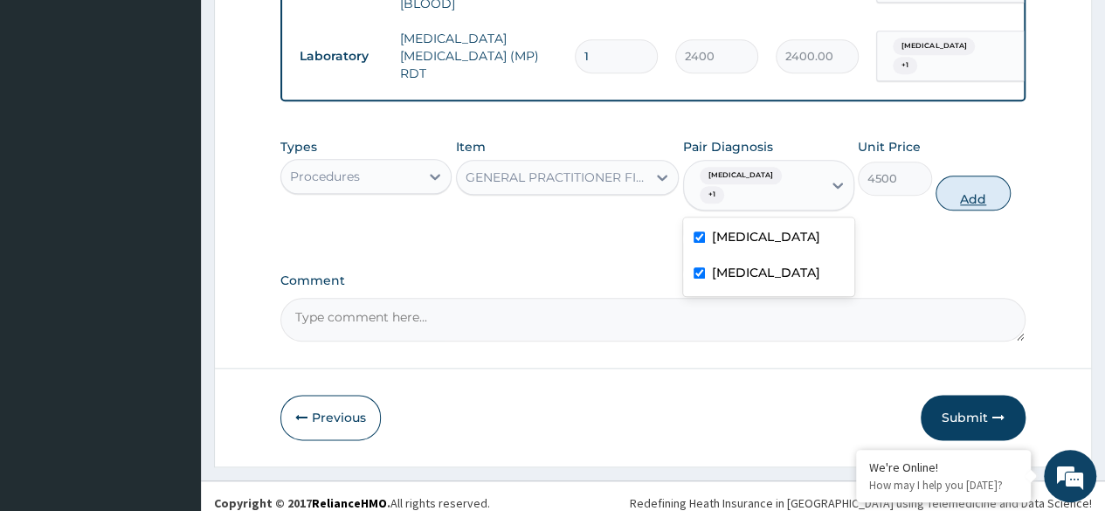
click at [964, 189] on button "Add" at bounding box center [972, 192] width 74 height 35
type input "0"
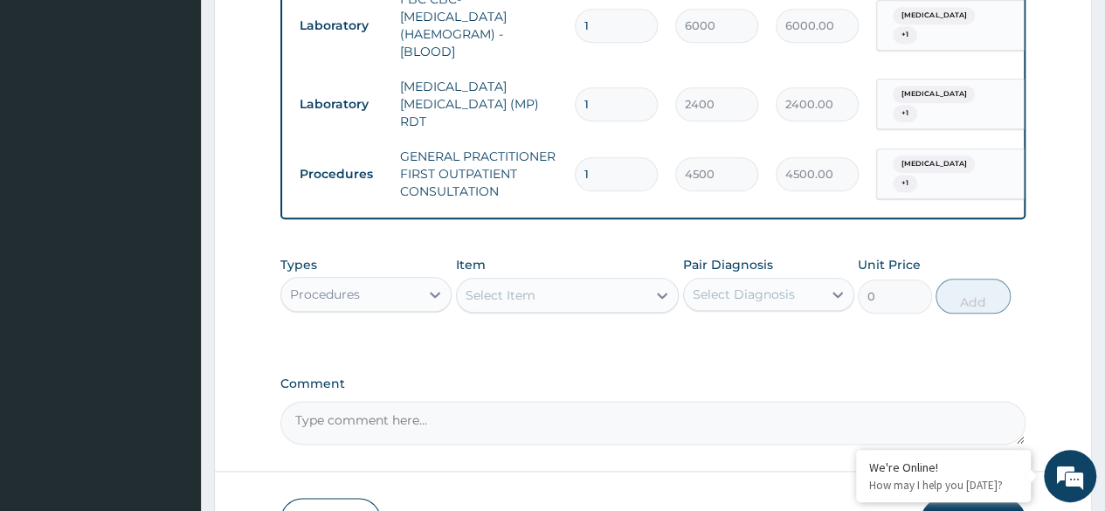
scroll to position [970, 0]
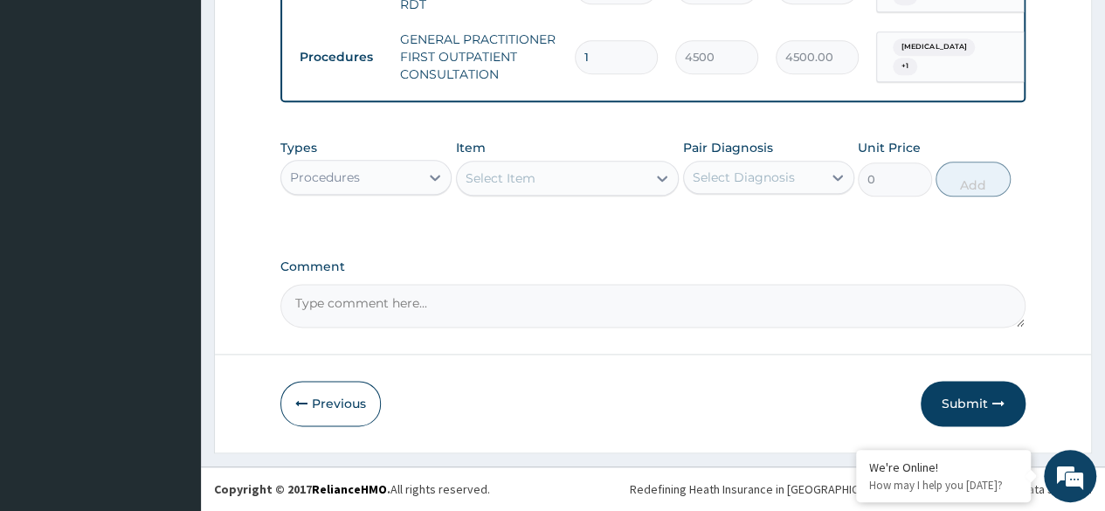
drag, startPoint x: 983, startPoint y: 390, endPoint x: 255, endPoint y: 179, distance: 758.2
click at [981, 390] on button "Submit" at bounding box center [972, 403] width 105 height 45
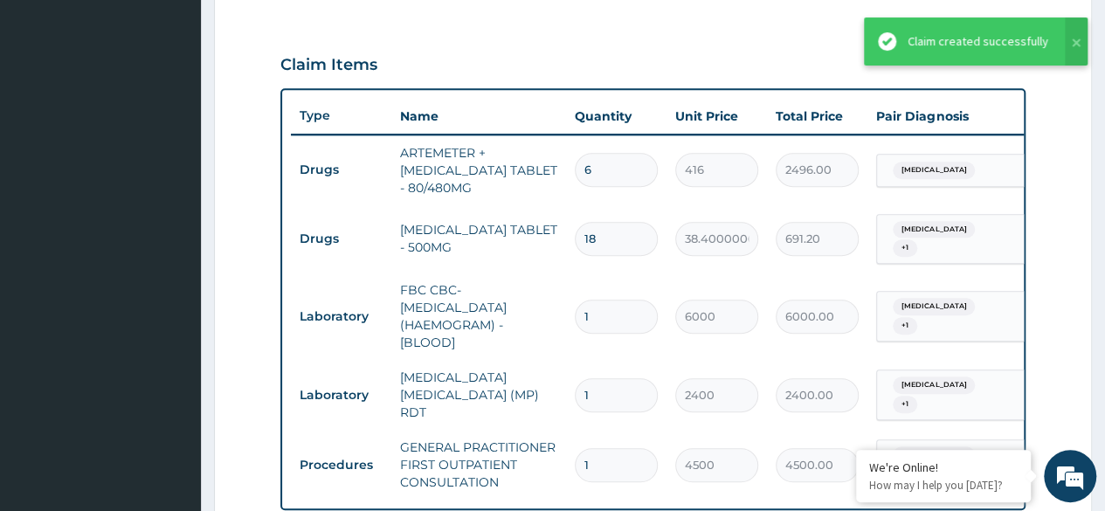
scroll to position [533, 0]
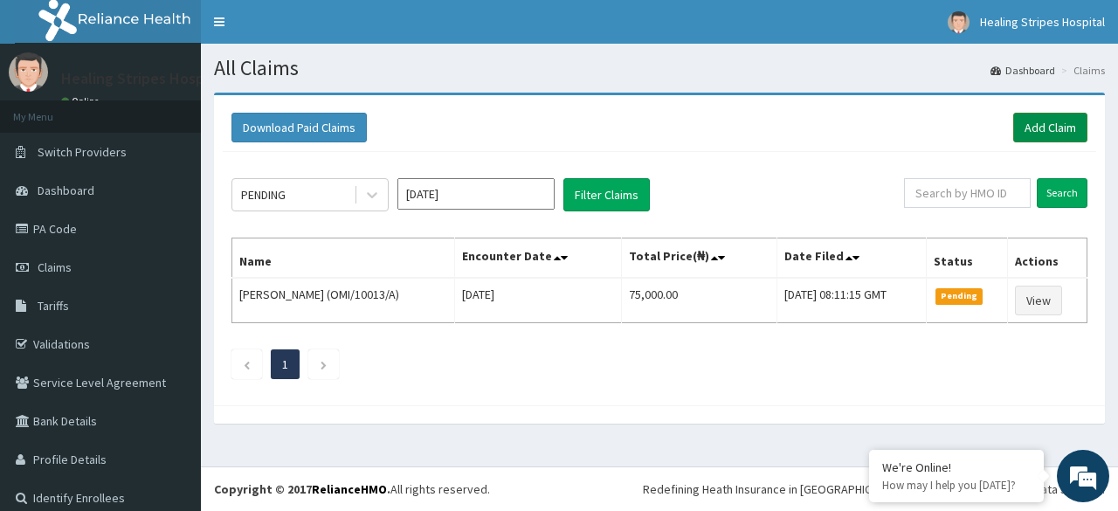
click at [1017, 123] on link "Add Claim" at bounding box center [1050, 128] width 74 height 30
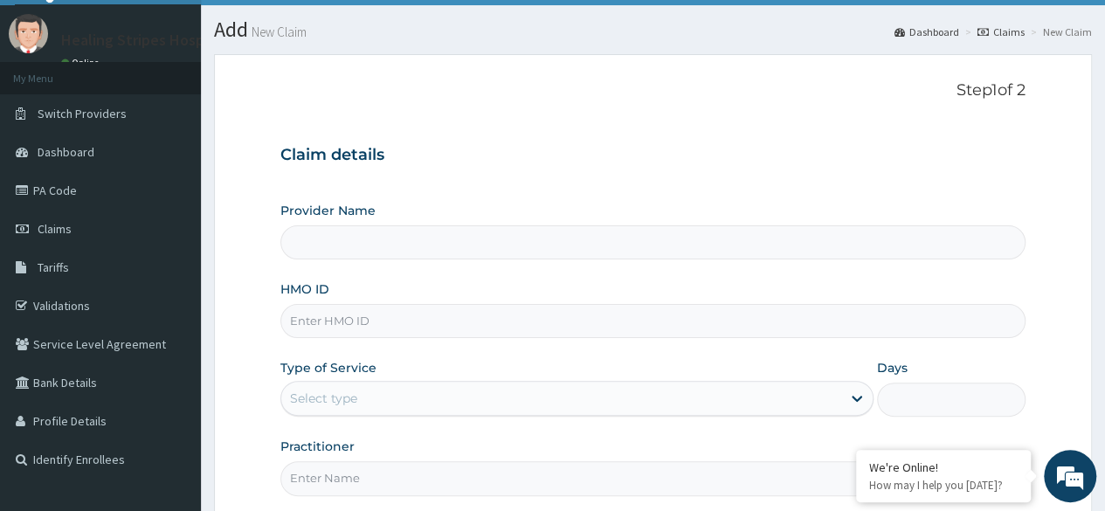
scroll to position [87, 0]
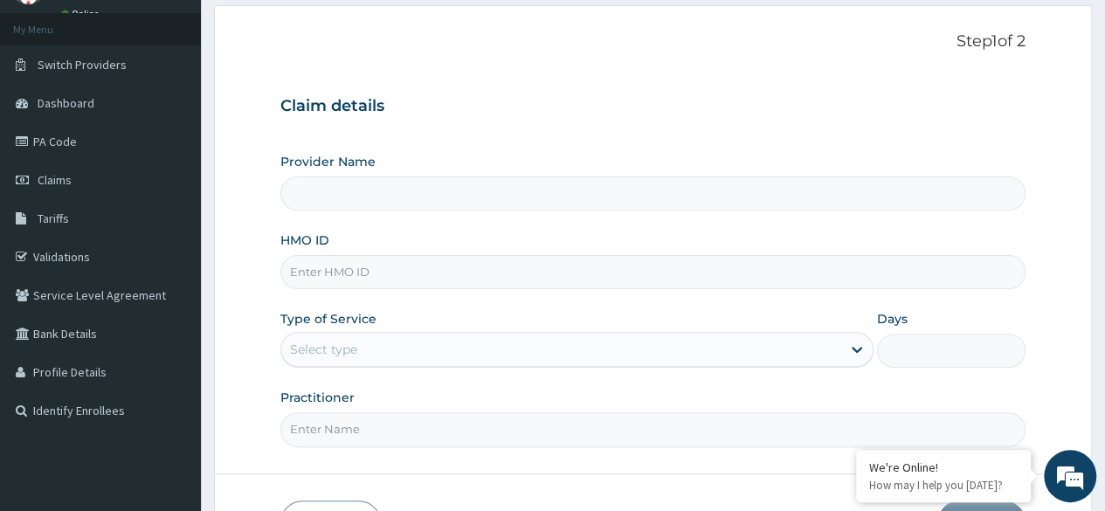
click at [458, 266] on input "HMO ID" at bounding box center [652, 272] width 745 height 34
type input "FMP/"
type input "Healing Stripes Hospital"
type input "FMP/10242/A"
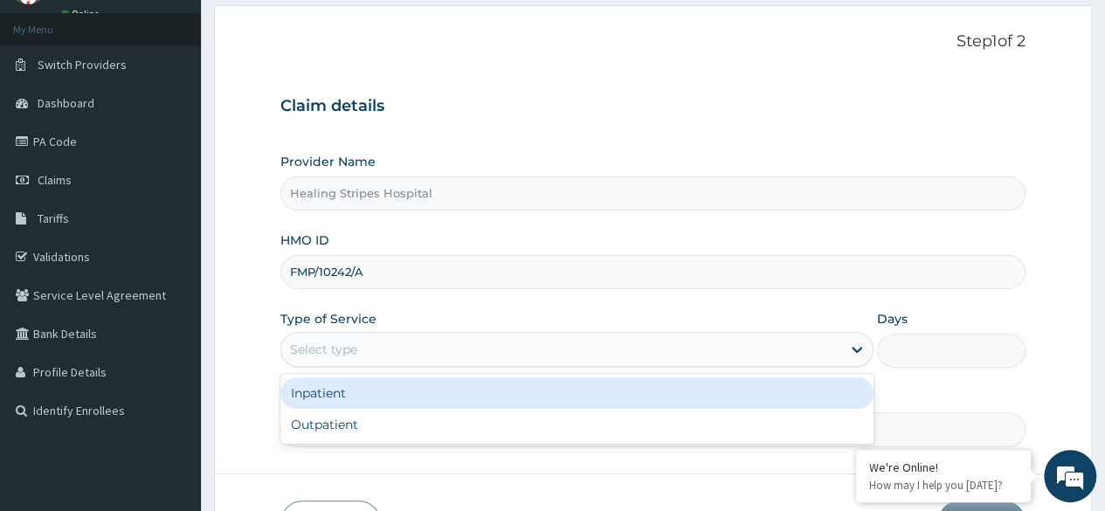
click at [450, 352] on div "Select type" at bounding box center [561, 349] width 560 height 28
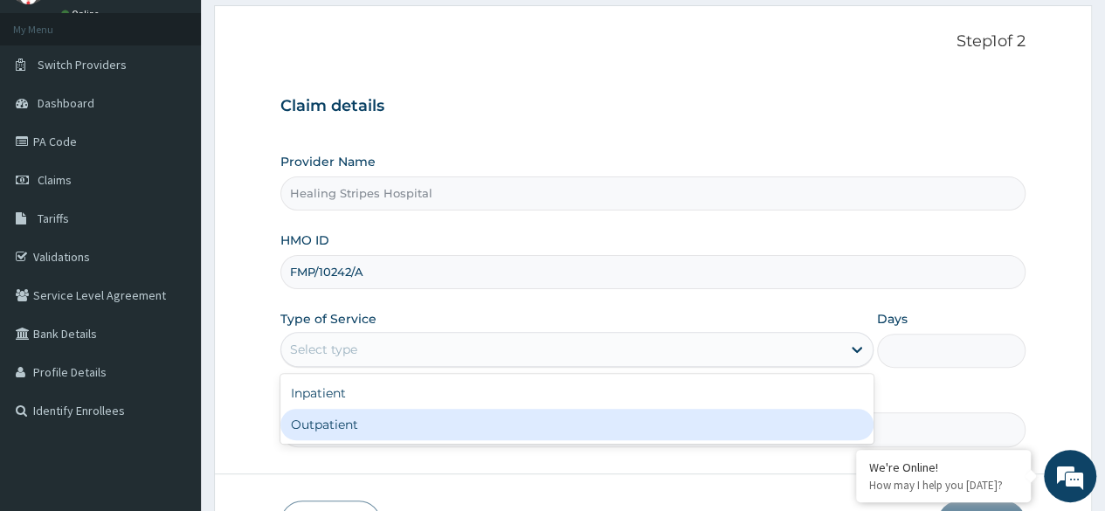
click at [458, 430] on div "Outpatient" at bounding box center [576, 424] width 593 height 31
type input "1"
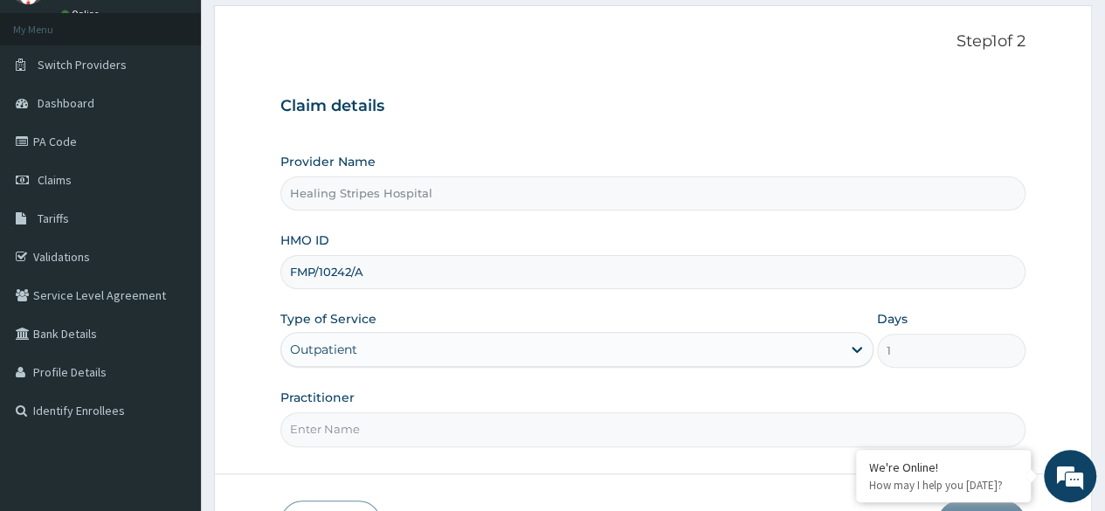
scroll to position [203, 0]
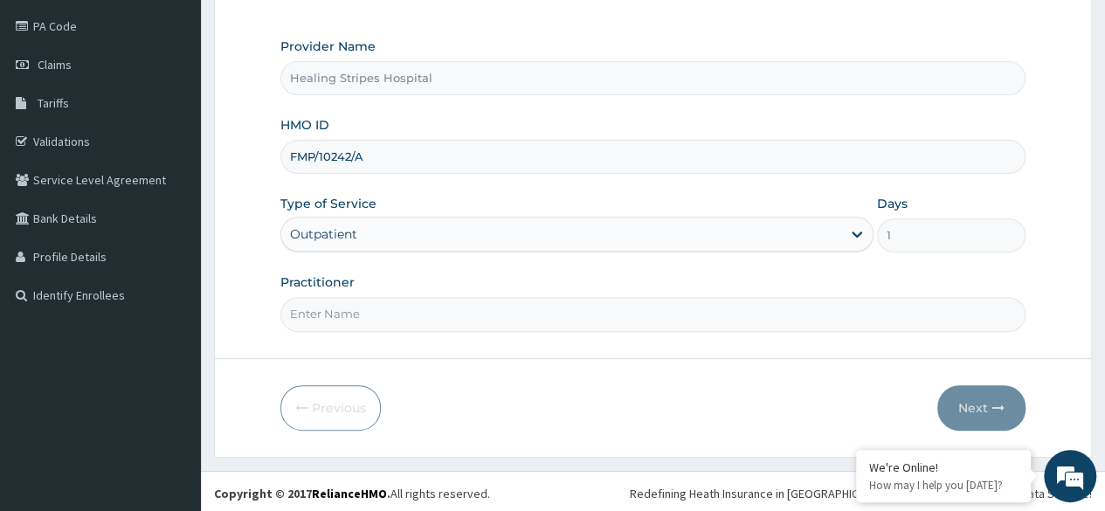
click at [819, 312] on input "Practitioner" at bounding box center [652, 314] width 745 height 34
type input "[PERSON_NAME]"
click at [992, 404] on icon "button" at bounding box center [998, 408] width 12 height 12
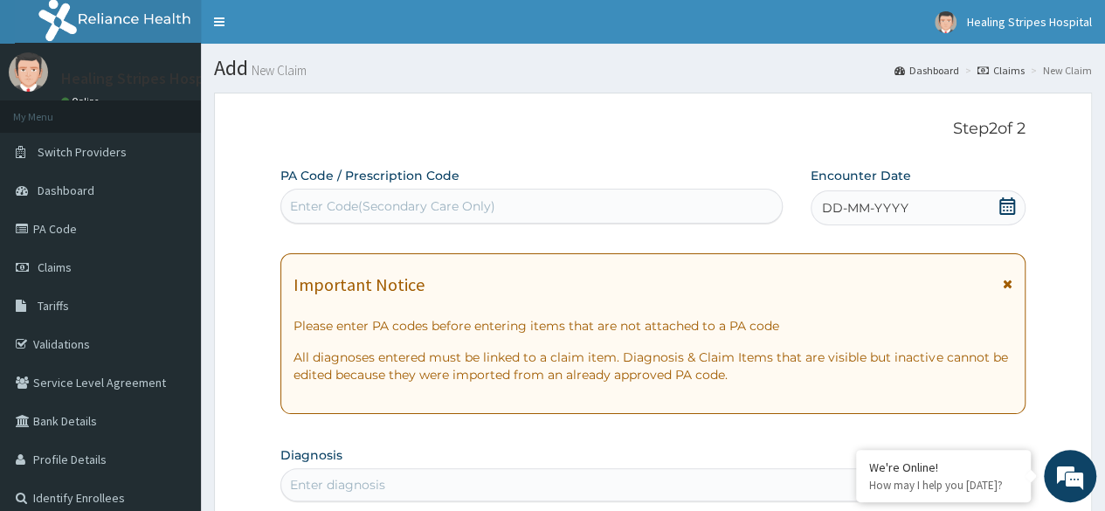
scroll to position [0, 0]
click at [1001, 204] on icon at bounding box center [1006, 205] width 17 height 17
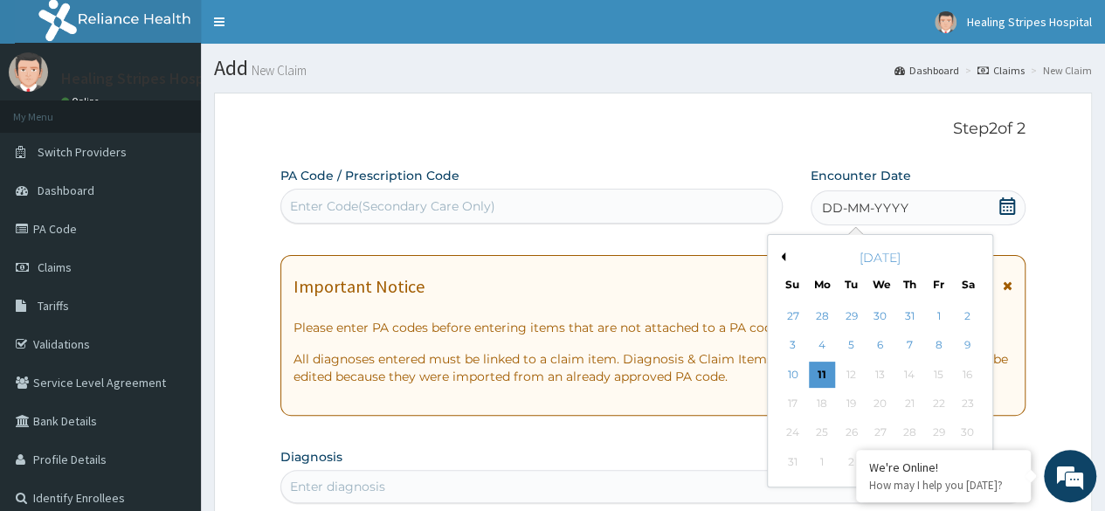
click at [782, 256] on button "Previous Month" at bounding box center [780, 256] width 9 height 9
click at [789, 426] on div "29" at bounding box center [792, 433] width 26 height 26
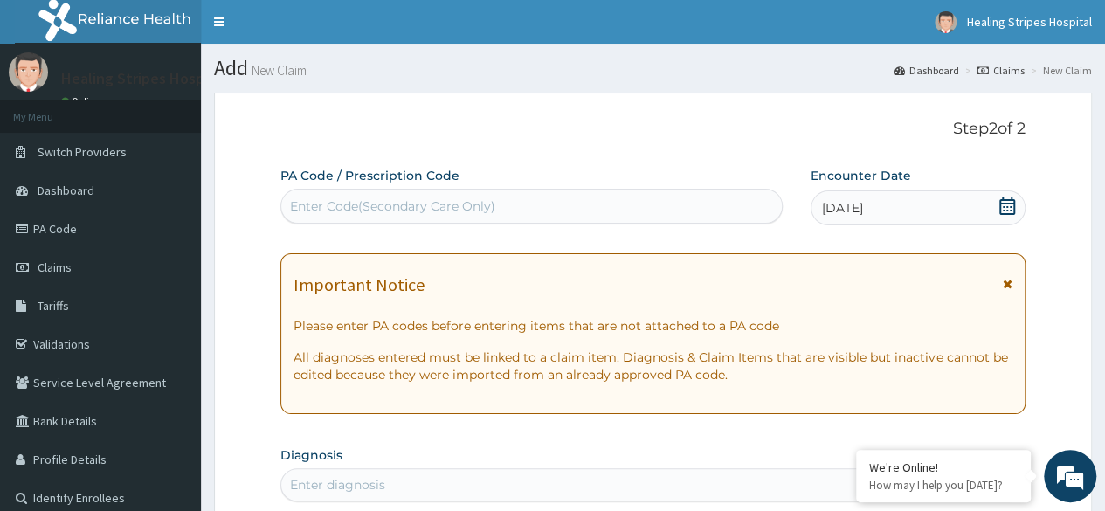
click at [623, 200] on div "Enter Code(Secondary Care Only)" at bounding box center [530, 206] width 499 height 28
type input "F"
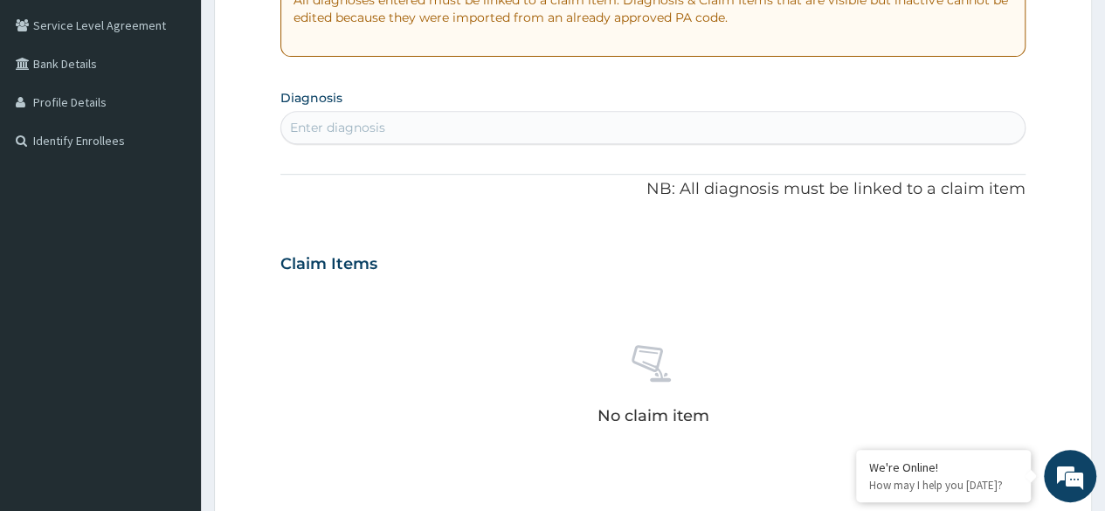
scroll to position [262, 0]
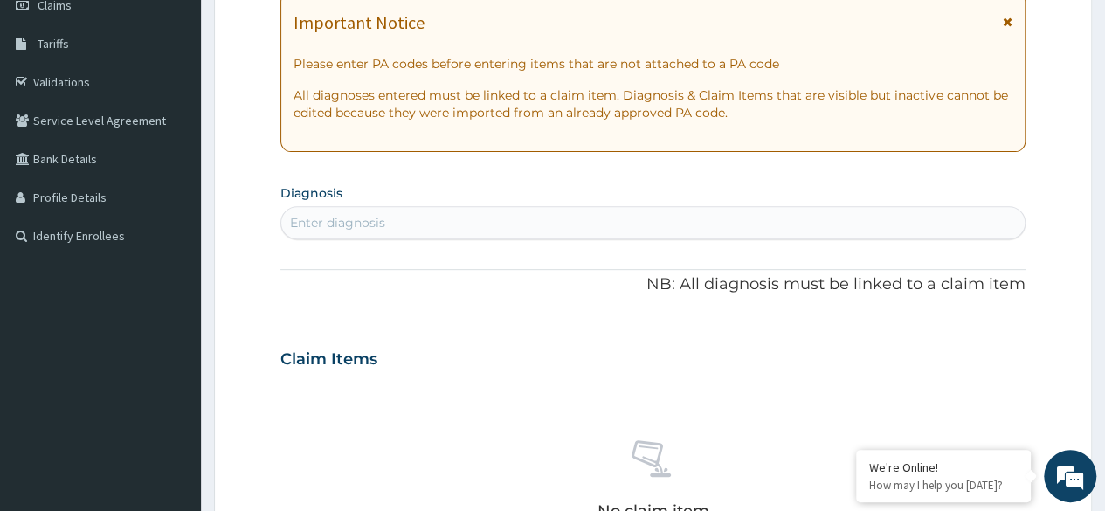
click at [474, 226] on div "Enter diagnosis" at bounding box center [652, 223] width 743 height 28
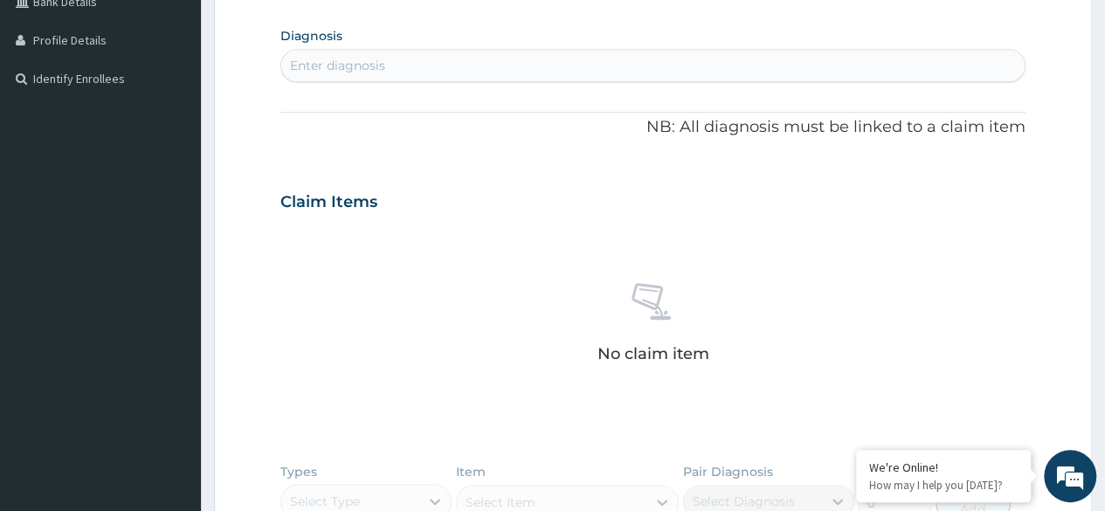
scroll to position [349, 0]
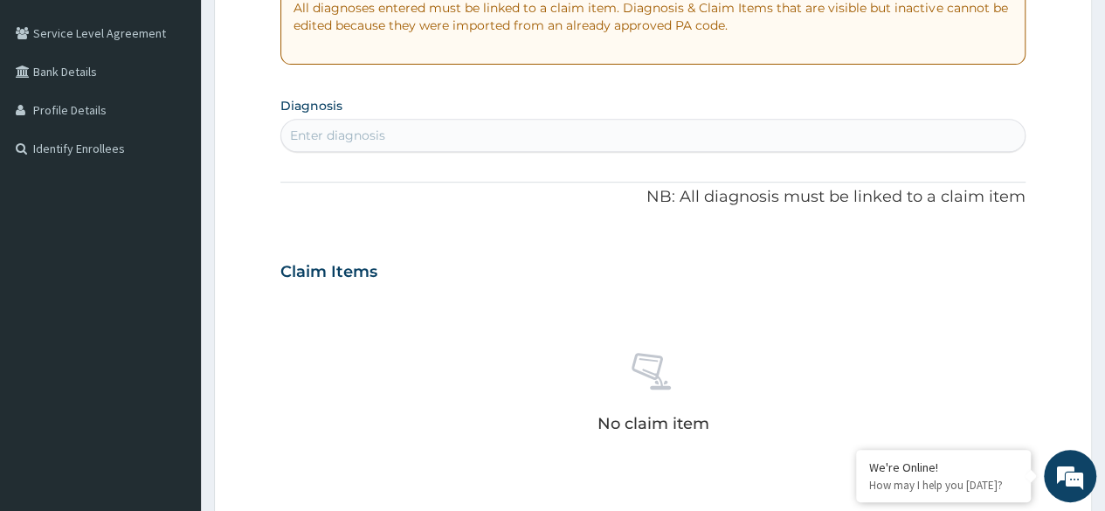
click at [470, 137] on div "Enter diagnosis" at bounding box center [652, 135] width 743 height 28
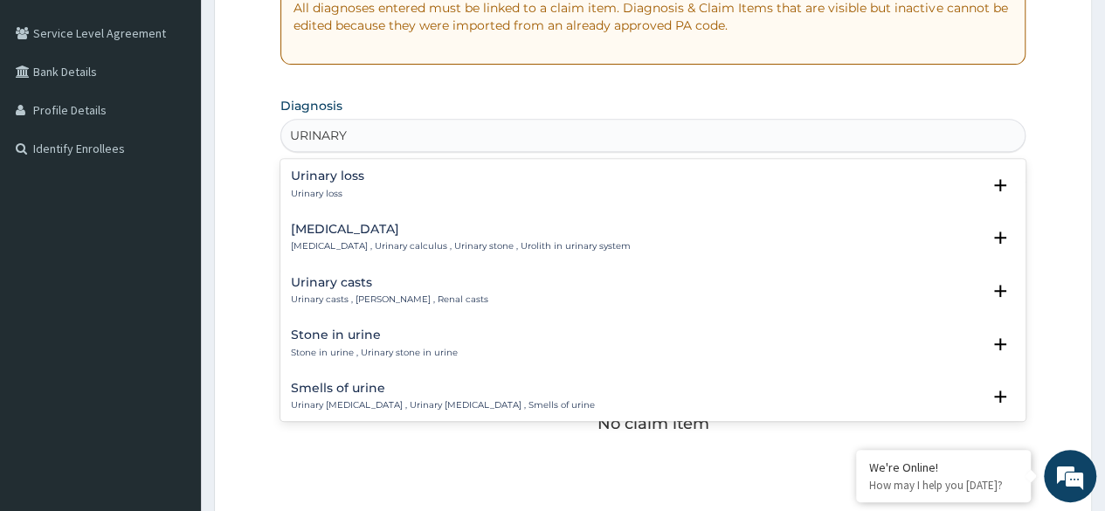
type input "URINAR"
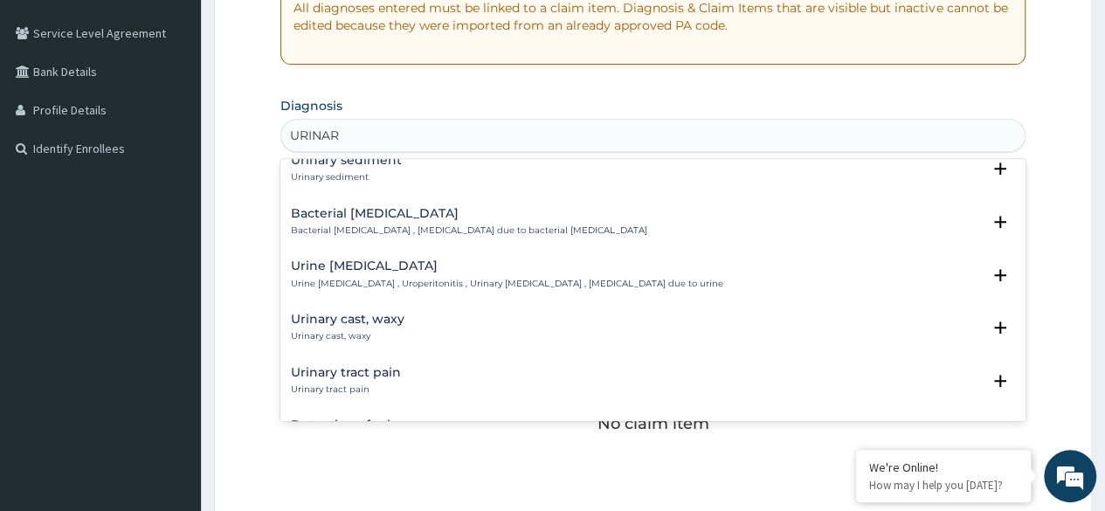
scroll to position [437, 0]
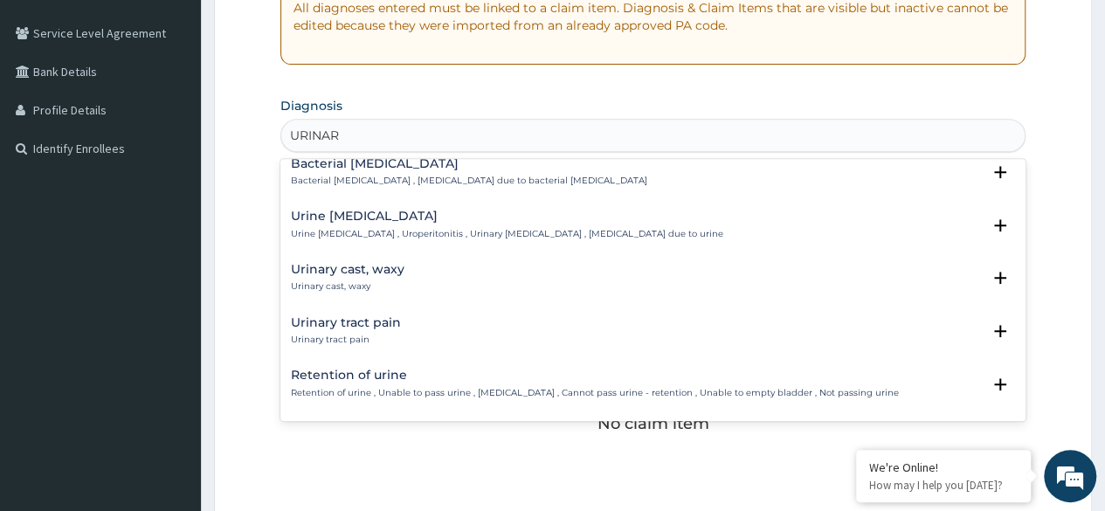
click at [368, 319] on h4 "Urinary tract pain" at bounding box center [346, 322] width 110 height 13
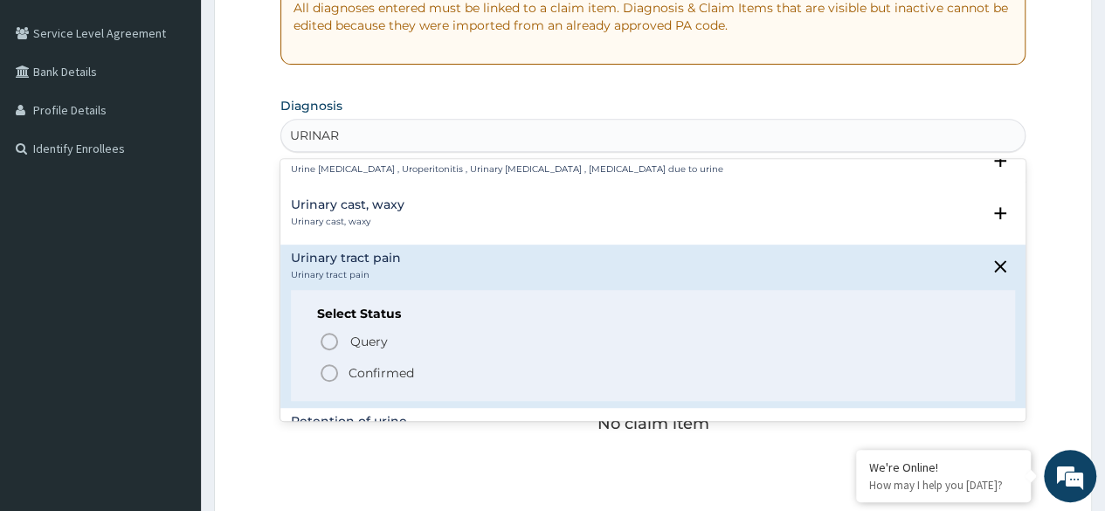
scroll to position [524, 0]
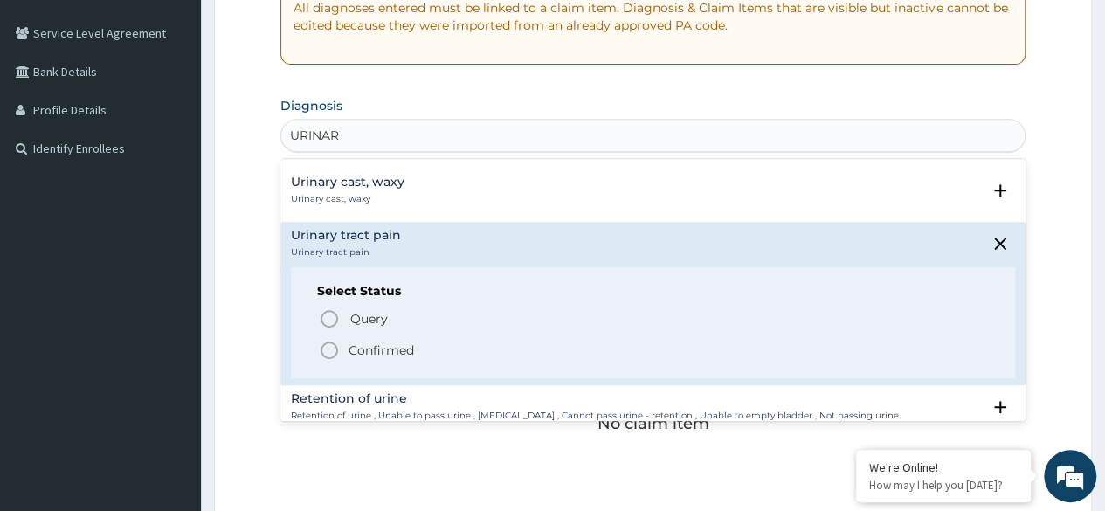
click at [365, 353] on p "Confirmed" at bounding box center [380, 349] width 65 height 17
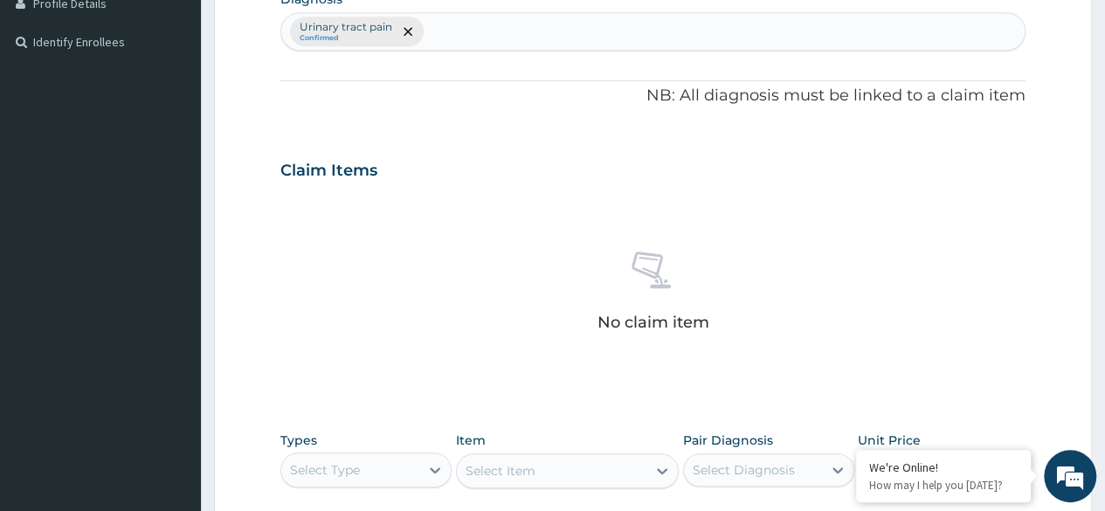
scroll to position [699, 0]
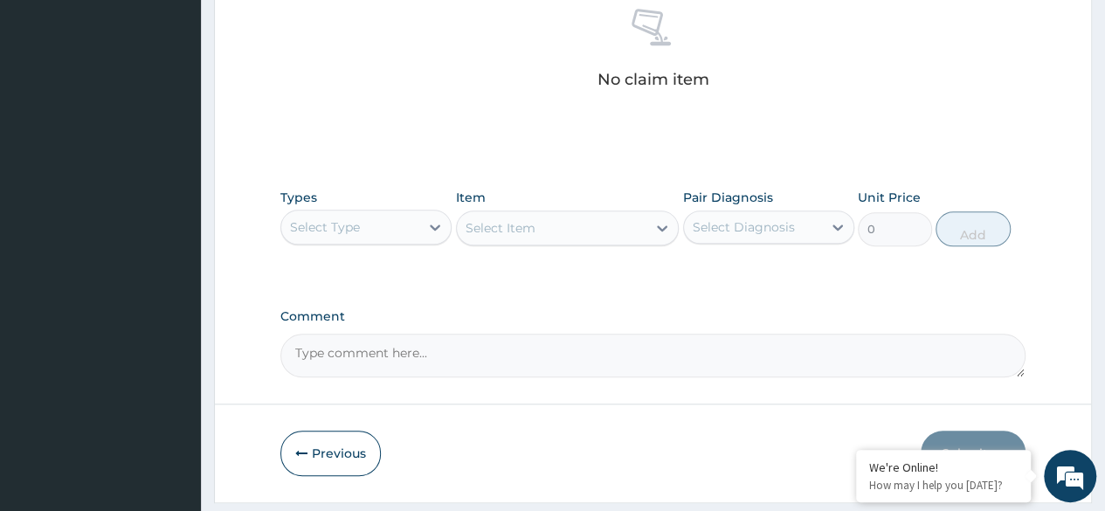
click at [406, 221] on div "Select Type" at bounding box center [350, 227] width 138 height 28
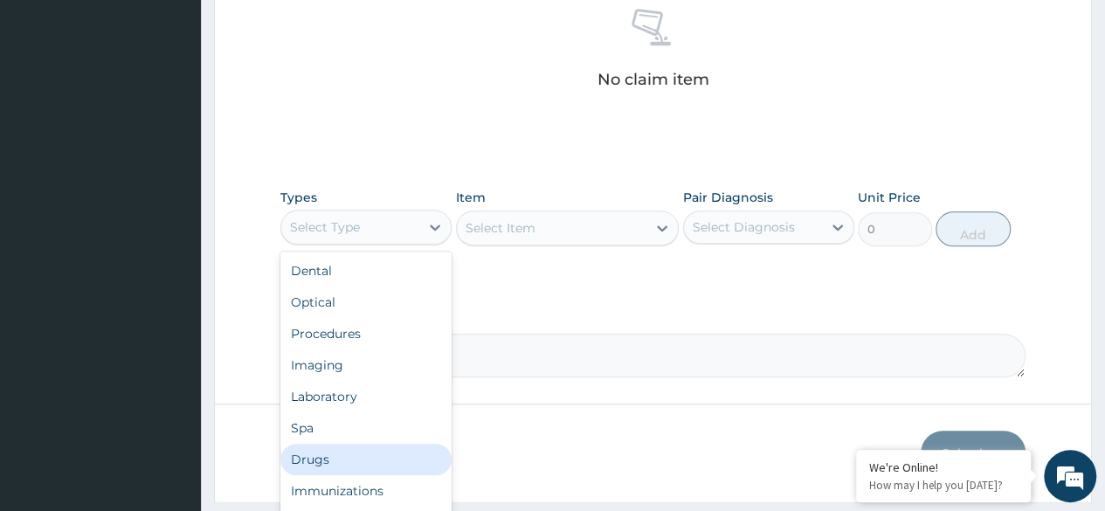
click at [396, 461] on div "Drugs" at bounding box center [365, 459] width 171 height 31
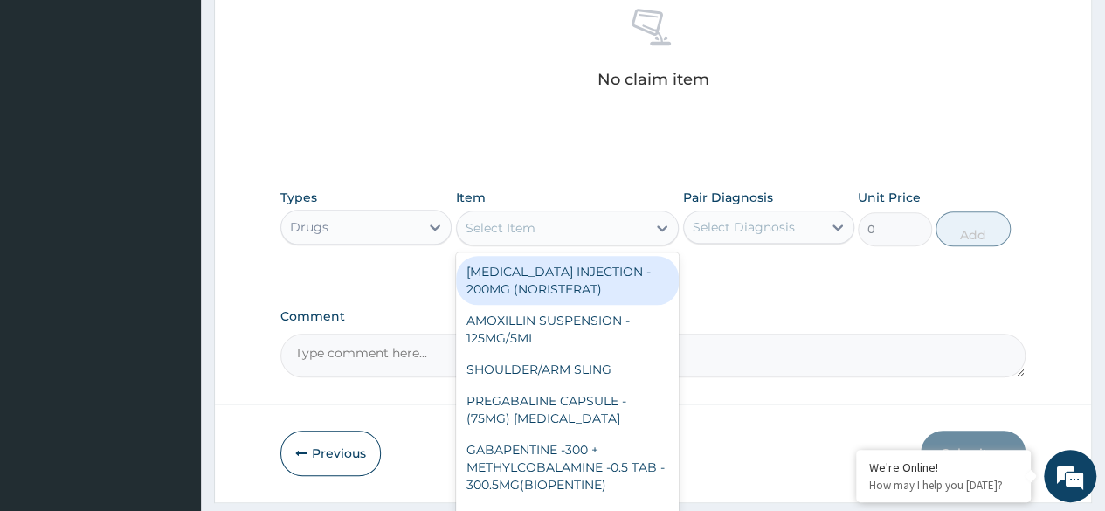
click at [645, 229] on div "Select Item" at bounding box center [552, 228] width 190 height 28
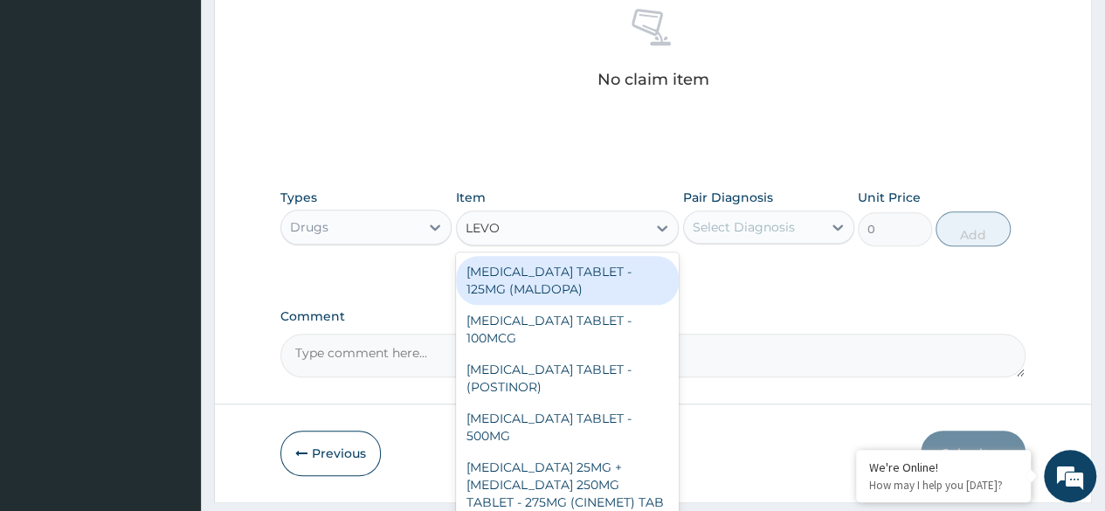
type input "LEVOF"
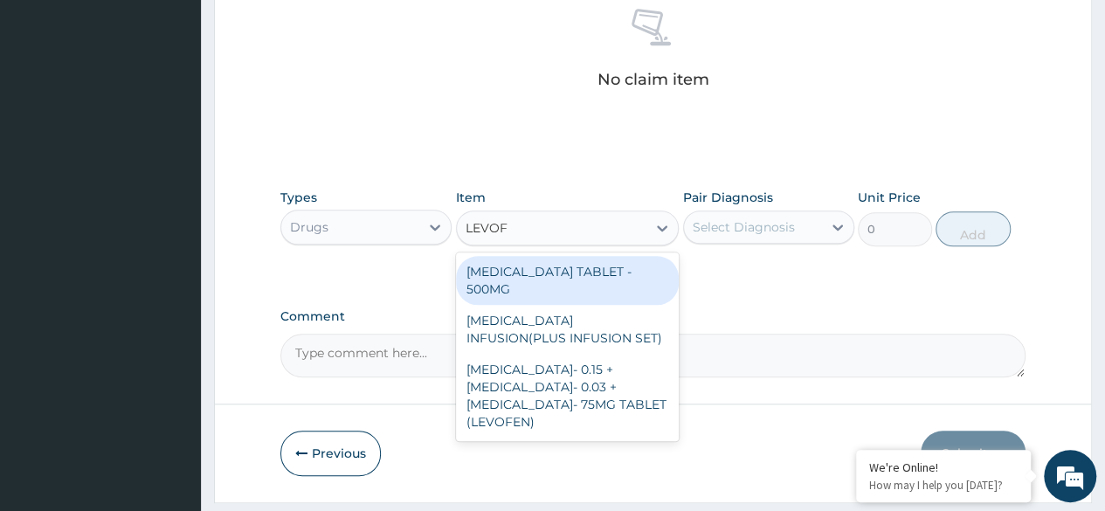
click at [612, 273] on div "LEVOFLOXACIN TABLET - 500MG" at bounding box center [568, 280] width 224 height 49
type input "224"
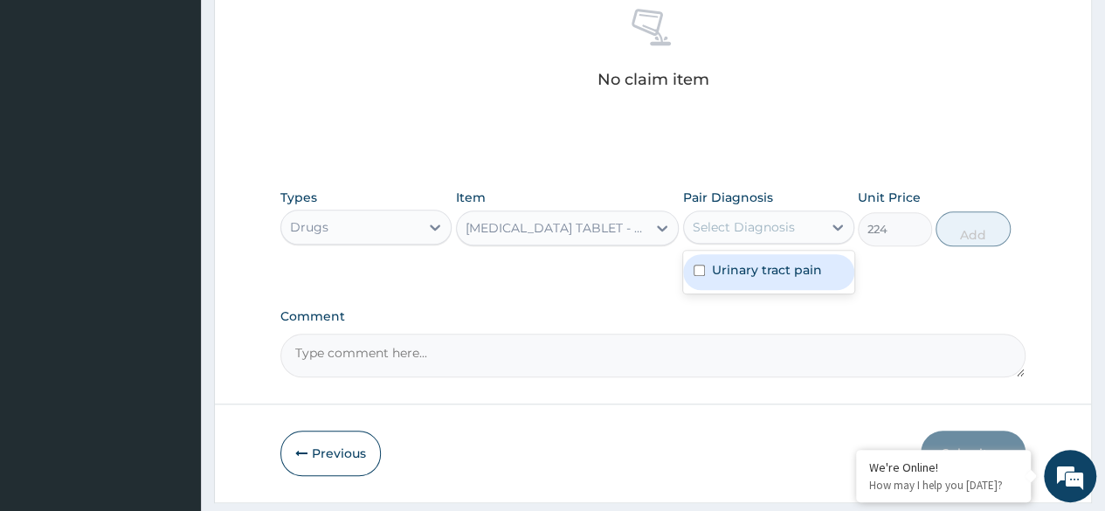
click at [807, 228] on div "Select Diagnosis" at bounding box center [753, 227] width 138 height 28
click at [792, 271] on label "Urinary tract pain" at bounding box center [767, 269] width 110 height 17
checkbox input "true"
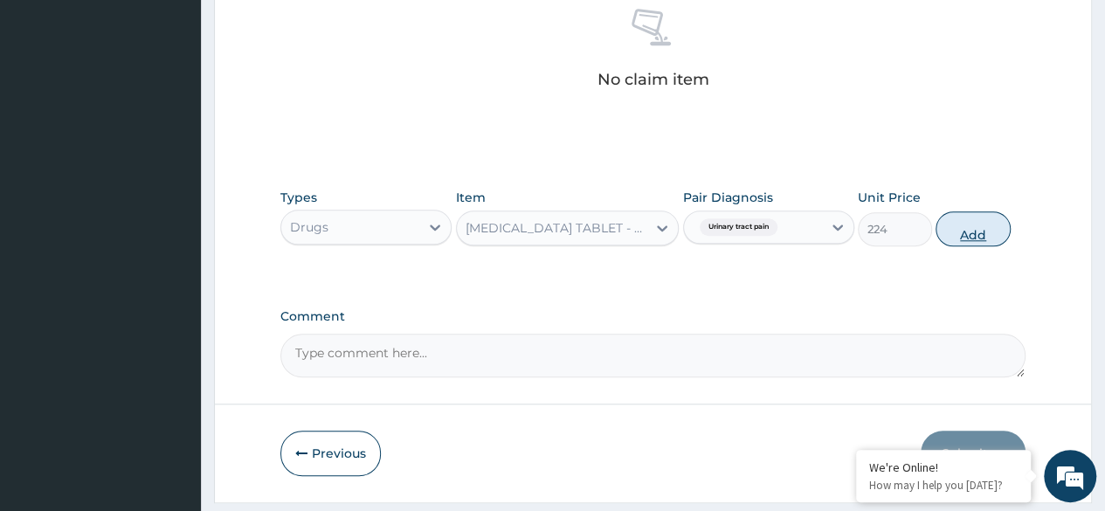
click at [951, 236] on button "Add" at bounding box center [972, 228] width 74 height 35
type input "0"
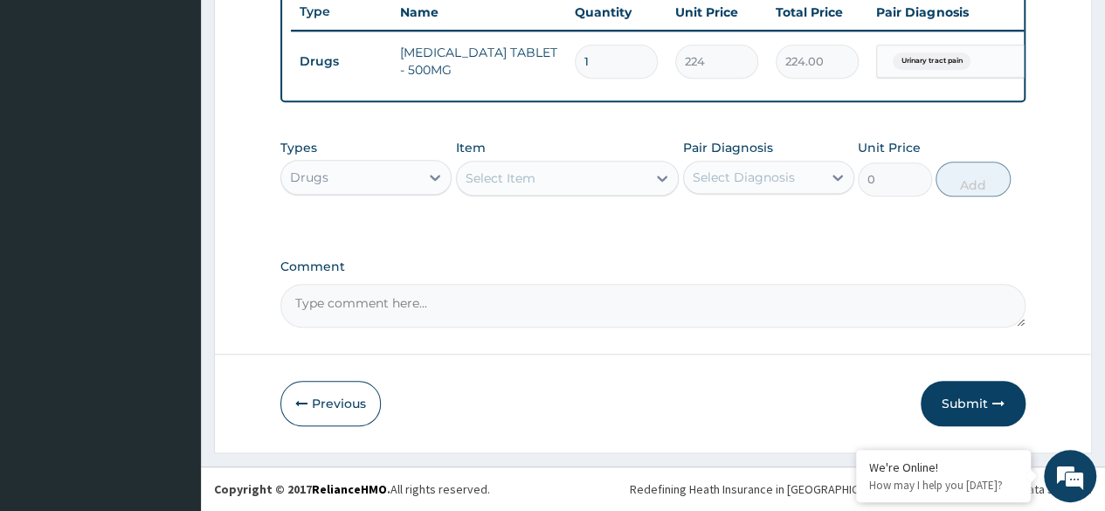
click at [599, 52] on input "1" at bounding box center [616, 62] width 83 height 34
type input "0.00"
type input "5"
type input "1120.00"
type input "5"
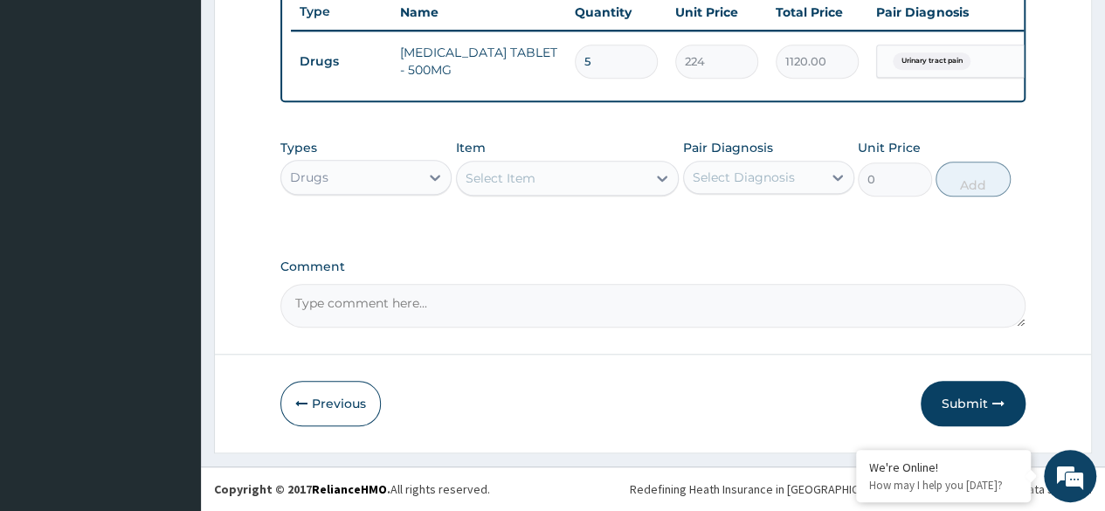
click at [411, 181] on div "Drugs" at bounding box center [350, 177] width 138 height 28
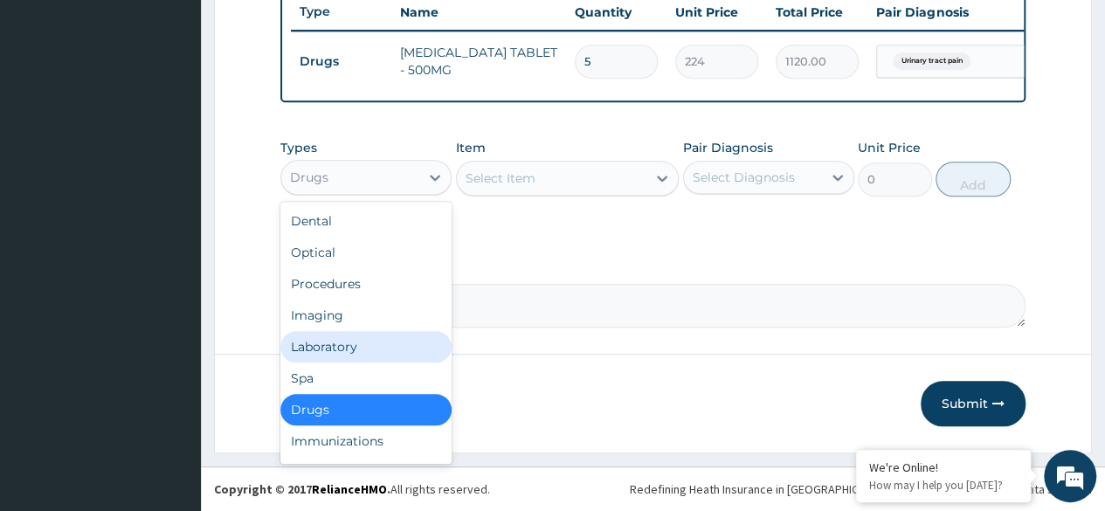
click at [382, 342] on div "Laboratory" at bounding box center [365, 346] width 171 height 31
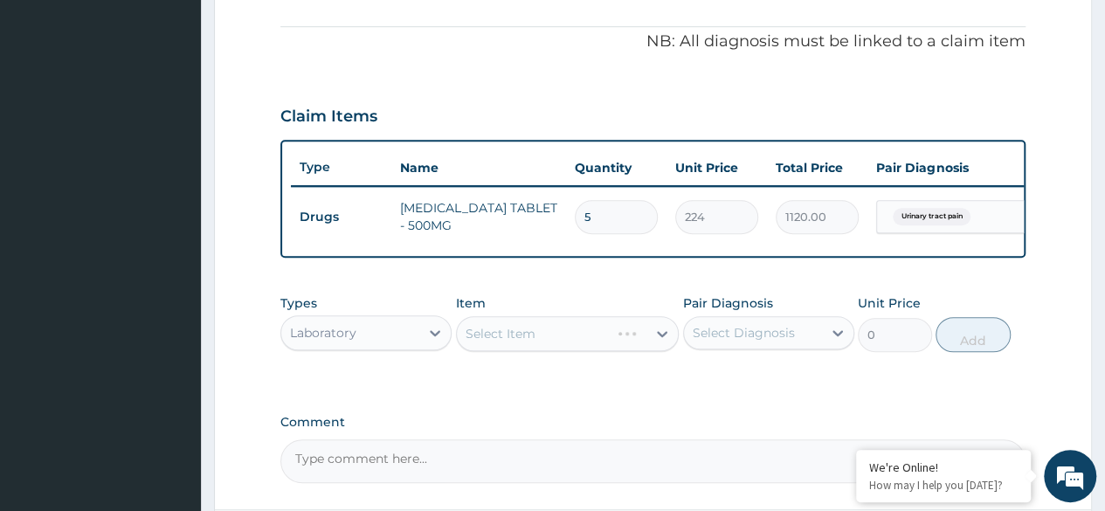
scroll to position [501, 0]
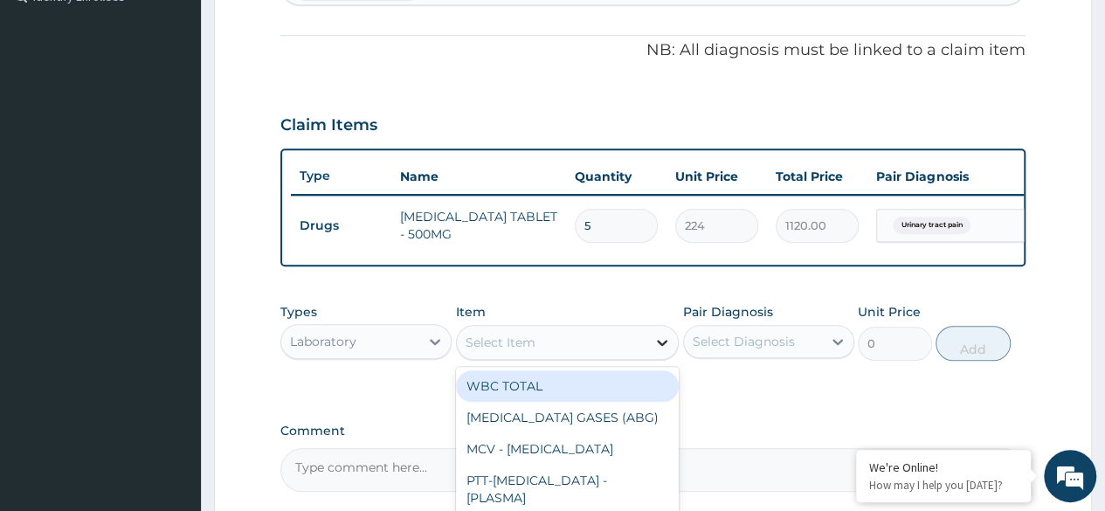
click at [659, 351] on icon at bounding box center [661, 342] width 17 height 17
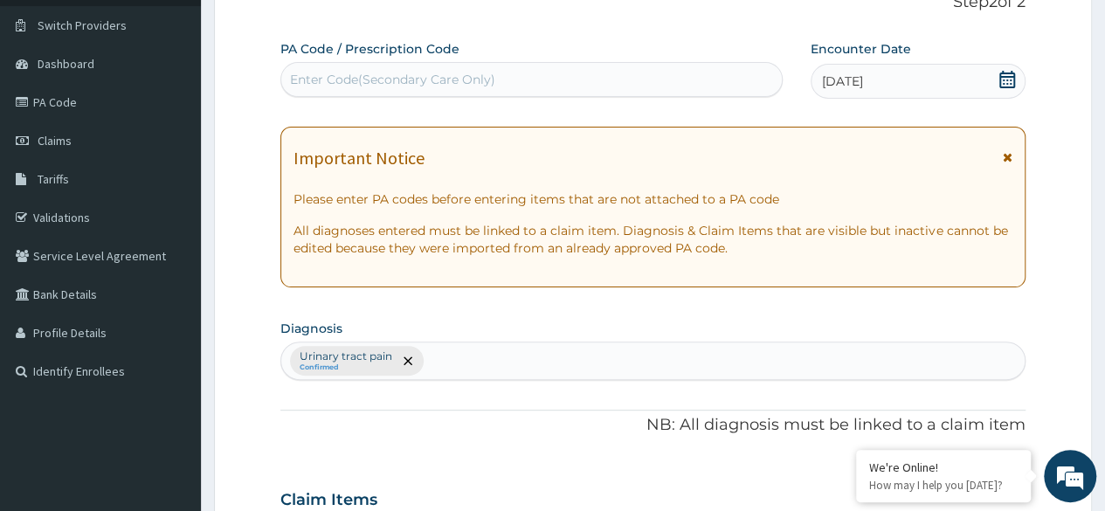
scroll to position [239, 0]
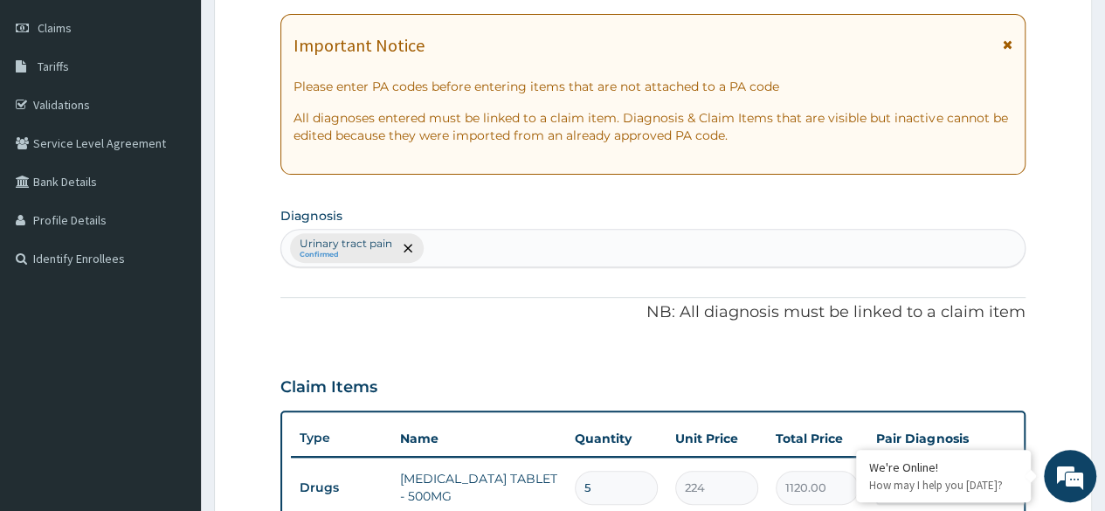
type input "FBC"
click at [465, 246] on div "Urinary tract pain Confirmed" at bounding box center [652, 248] width 743 height 37
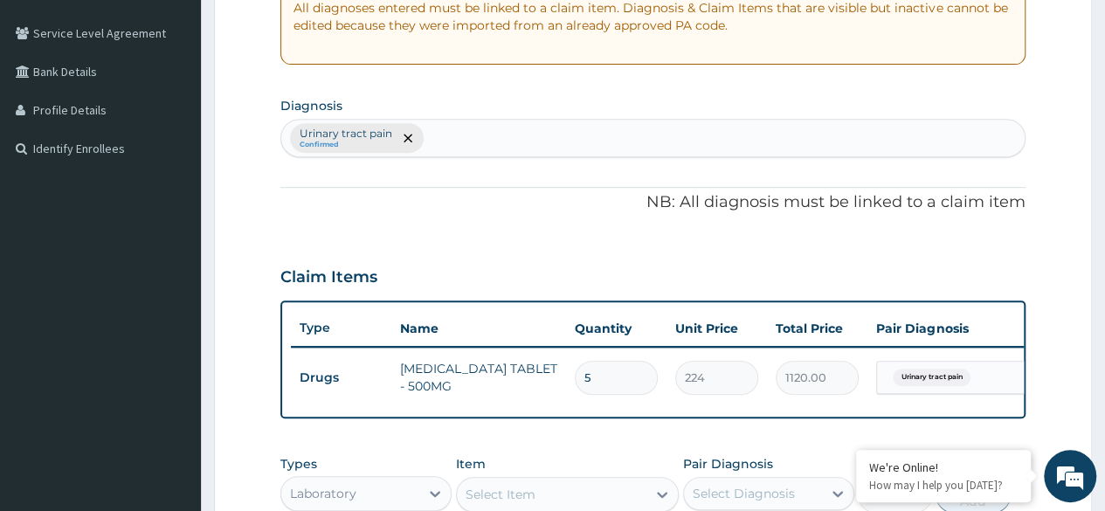
scroll to position [501, 0]
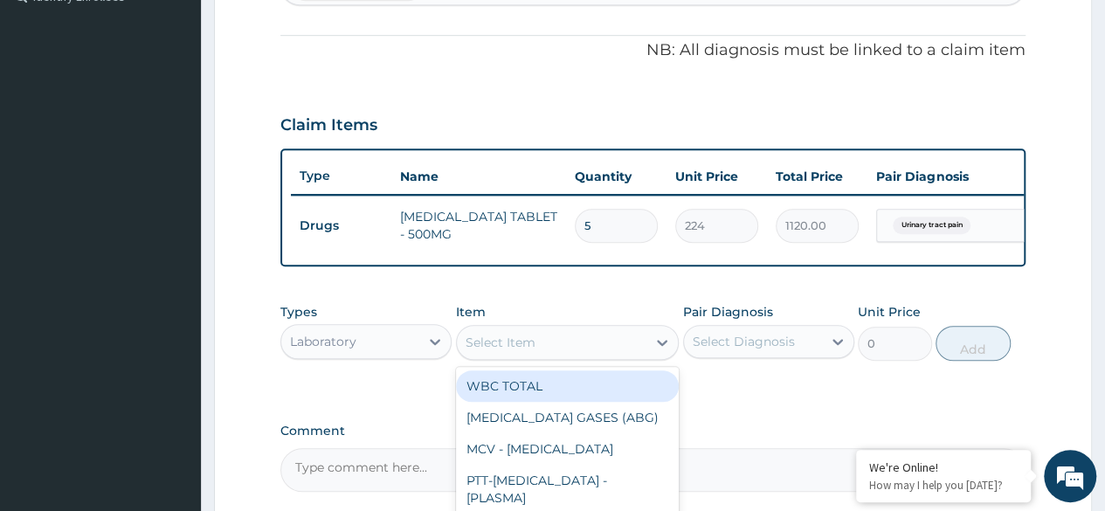
click at [594, 356] on div "Select Item" at bounding box center [552, 342] width 190 height 28
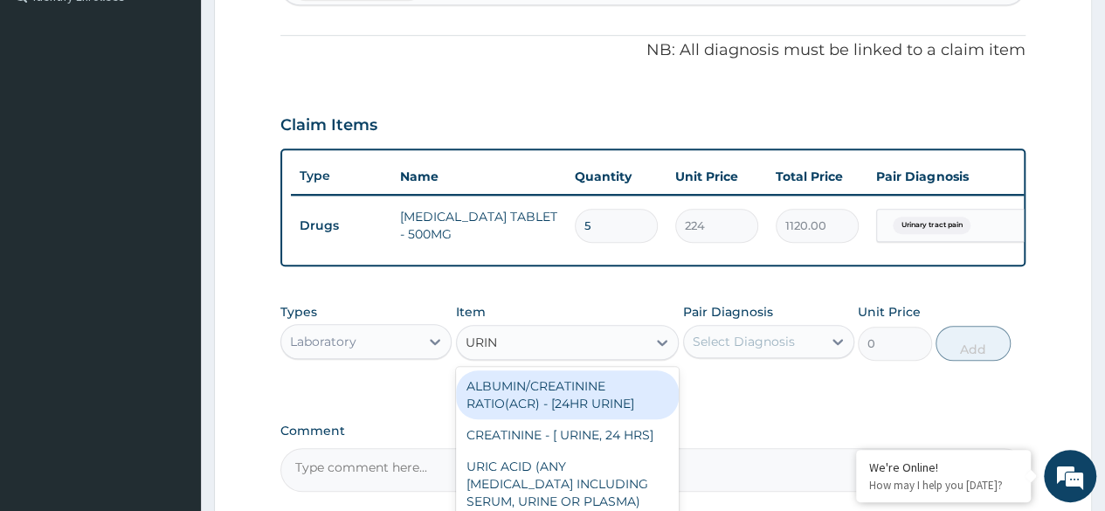
type input "URINA"
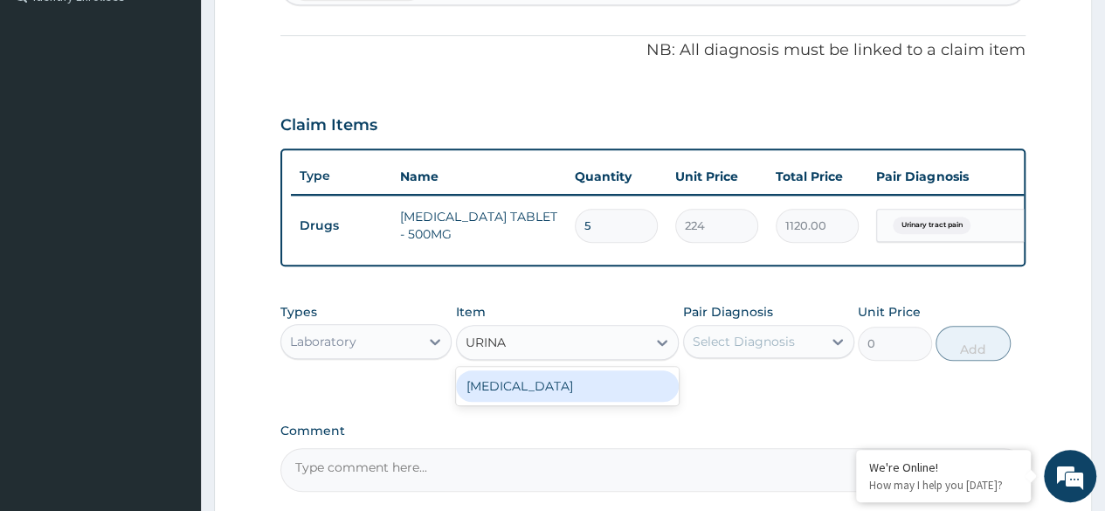
drag, startPoint x: 549, startPoint y: 396, endPoint x: 558, endPoint y: 396, distance: 8.8
click at [550, 396] on div "URINALYSIS" at bounding box center [568, 385] width 224 height 31
type input "2625"
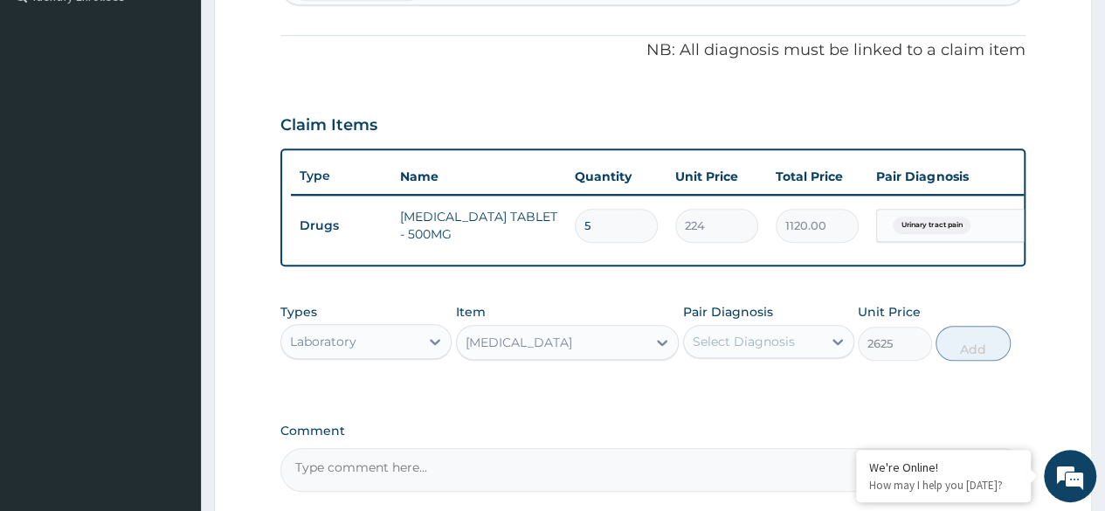
click at [774, 350] on div "Select Diagnosis" at bounding box center [743, 341] width 102 height 17
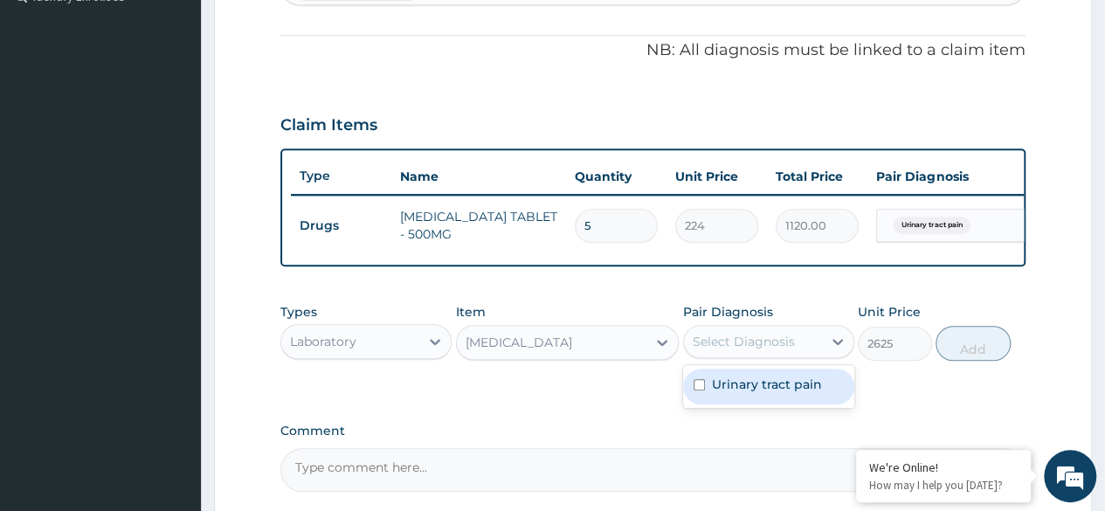
drag, startPoint x: 766, startPoint y: 403, endPoint x: 953, endPoint y: 393, distance: 187.1
click at [767, 393] on label "Urinary tract pain" at bounding box center [767, 383] width 110 height 17
checkbox input "true"
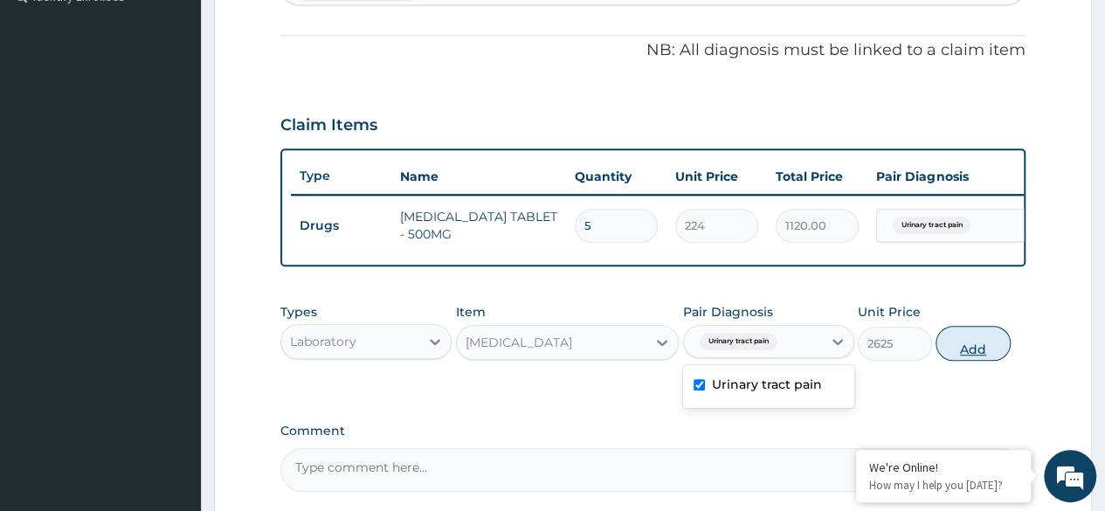
click at [967, 358] on button "Add" at bounding box center [972, 343] width 74 height 35
type input "0"
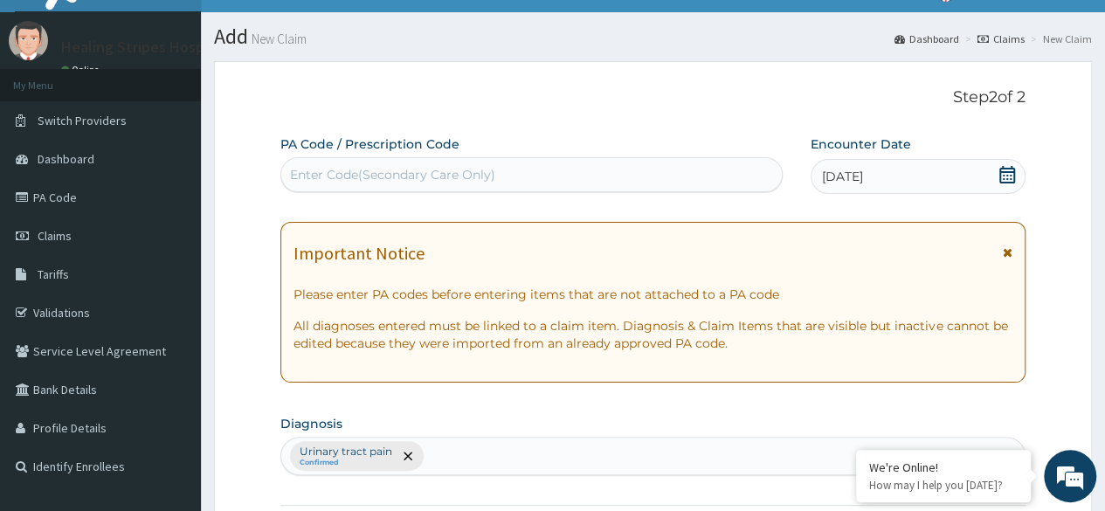
scroll to position [0, 0]
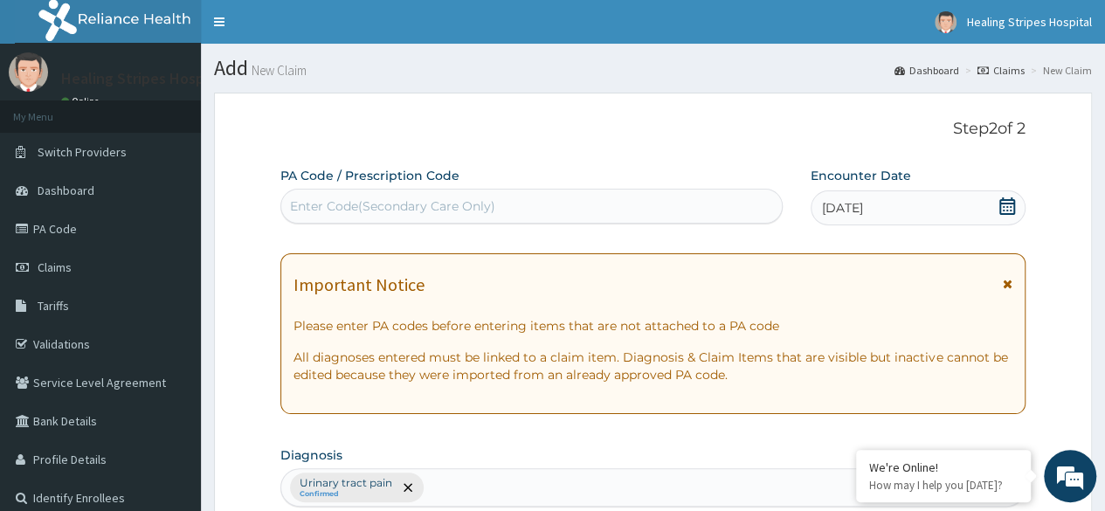
click at [491, 202] on div "Enter Code(Secondary Care Only)" at bounding box center [392, 205] width 205 height 17
paste input "PA/C80CD0"
type input "PA/C80CD0"
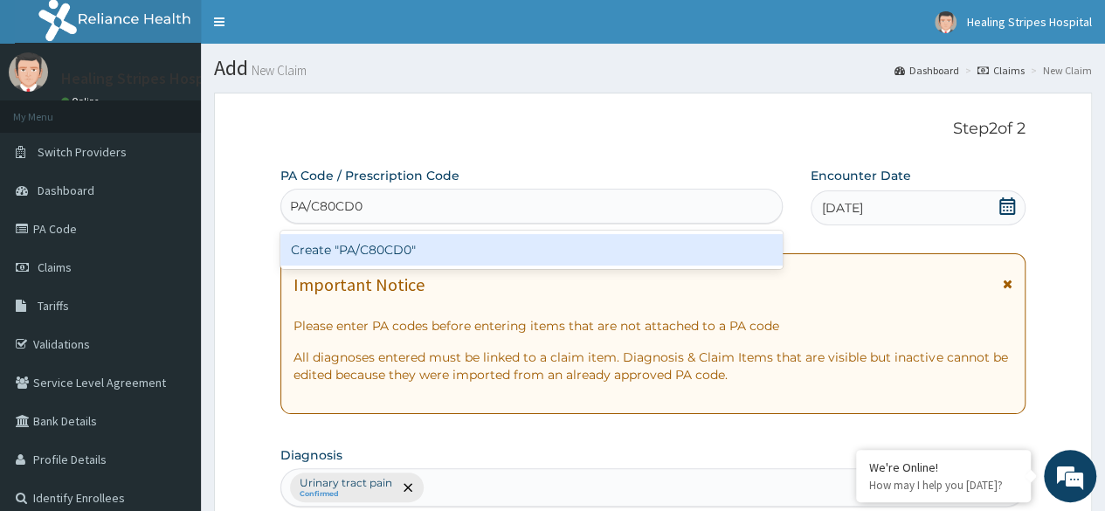
click at [461, 245] on div "Create "PA/C80CD0"" at bounding box center [530, 249] width 501 height 31
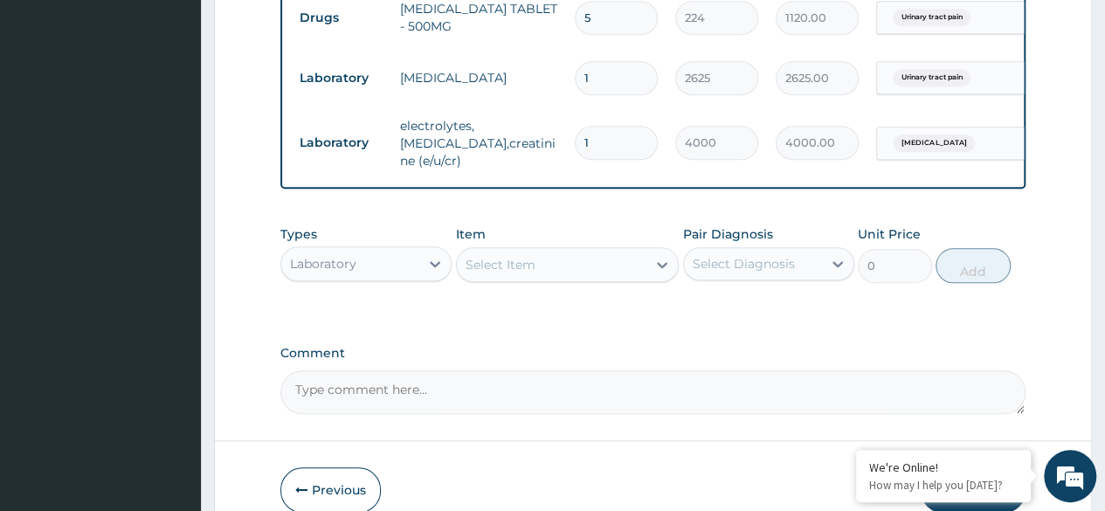
scroll to position [765, 0]
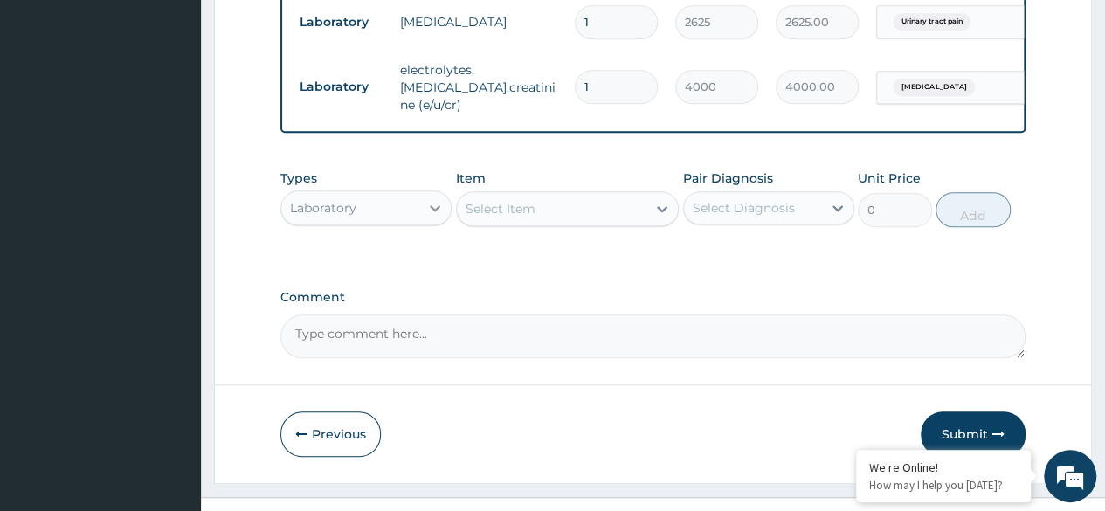
drag, startPoint x: 431, startPoint y: 205, endPoint x: 430, endPoint y: 230, distance: 24.5
click at [430, 205] on icon at bounding box center [434, 207] width 17 height 17
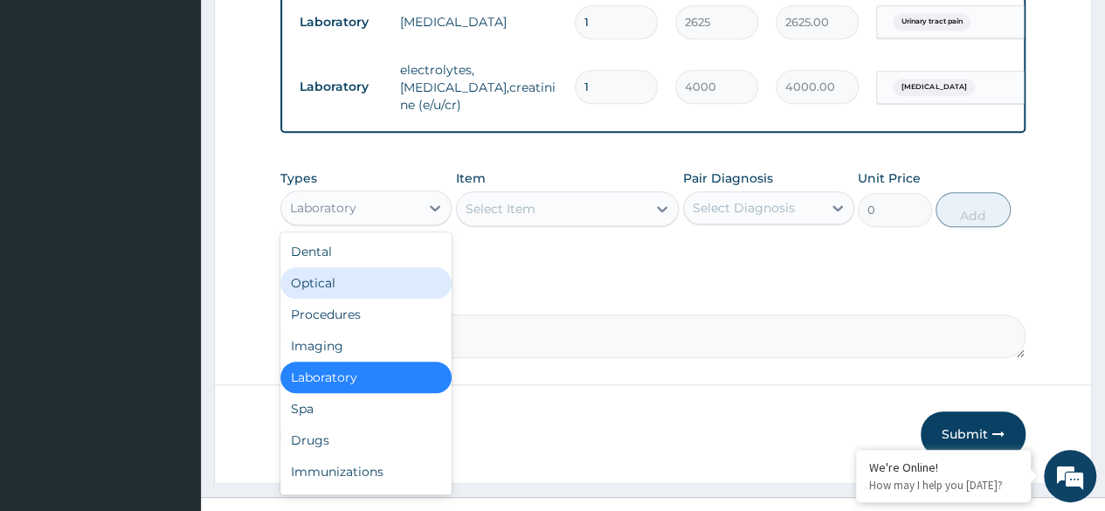
click at [411, 299] on div "Optical" at bounding box center [365, 282] width 171 height 31
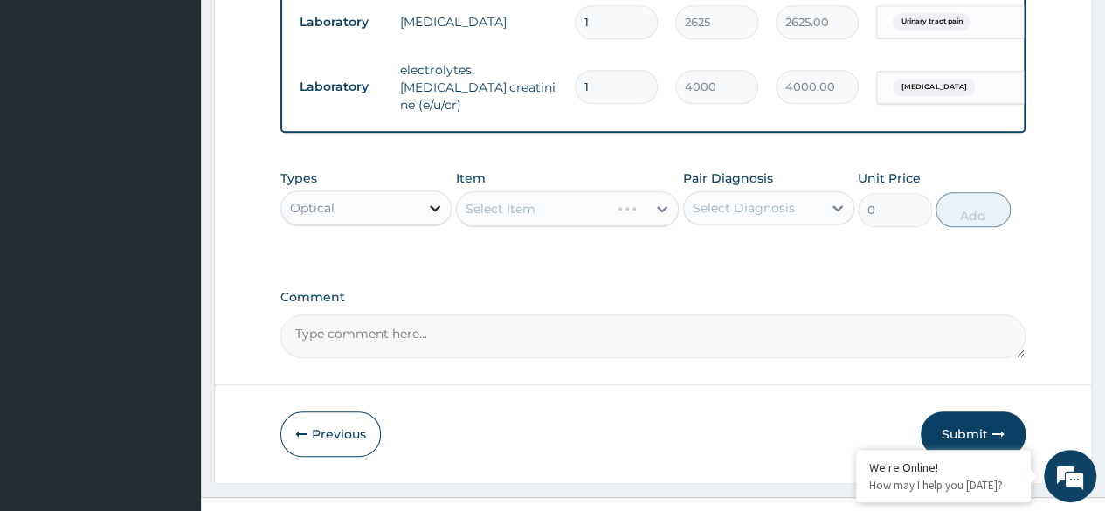
click at [445, 203] on div at bounding box center [434, 207] width 31 height 31
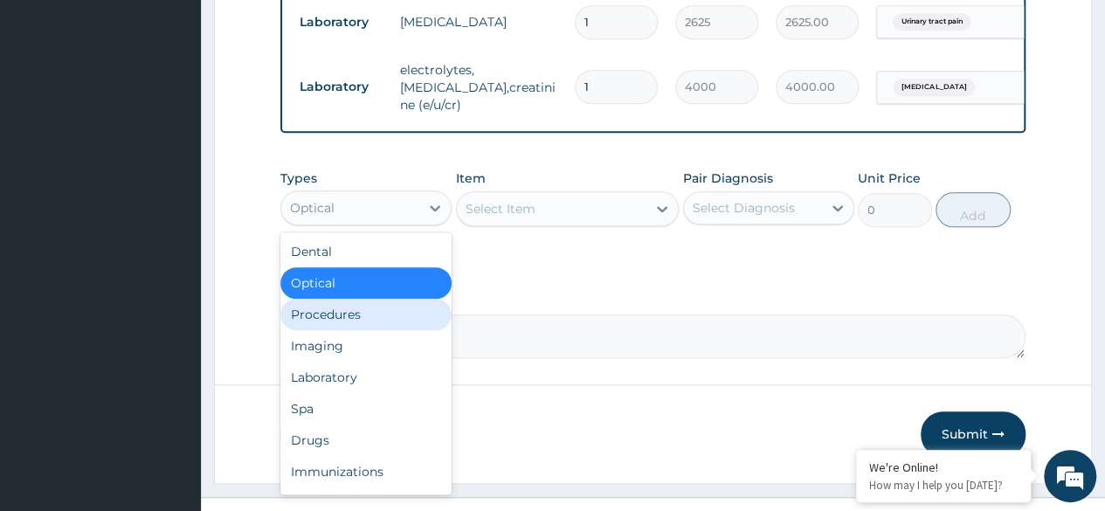
click at [405, 313] on div "Procedures" at bounding box center [365, 314] width 171 height 31
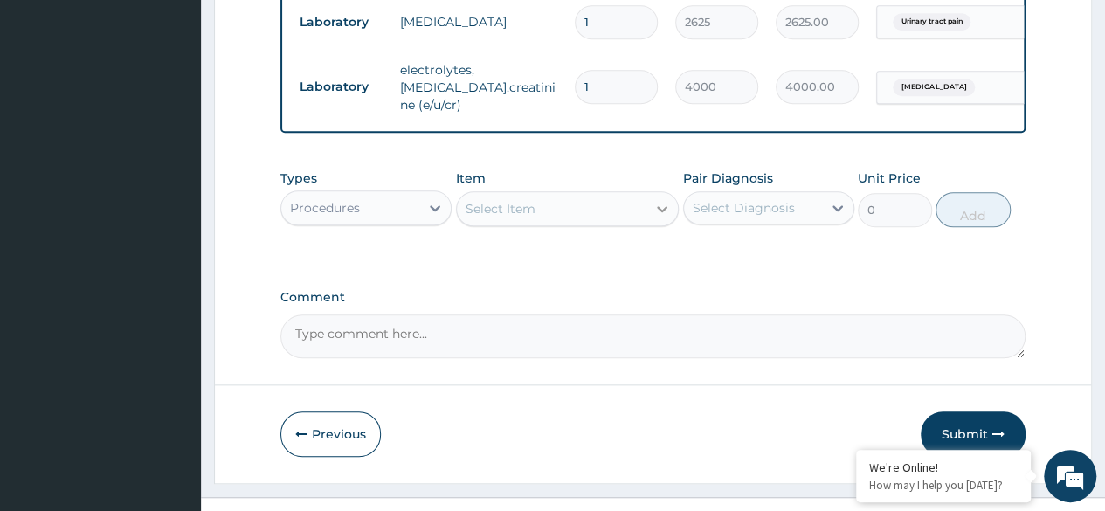
click at [662, 212] on icon at bounding box center [662, 209] width 10 height 6
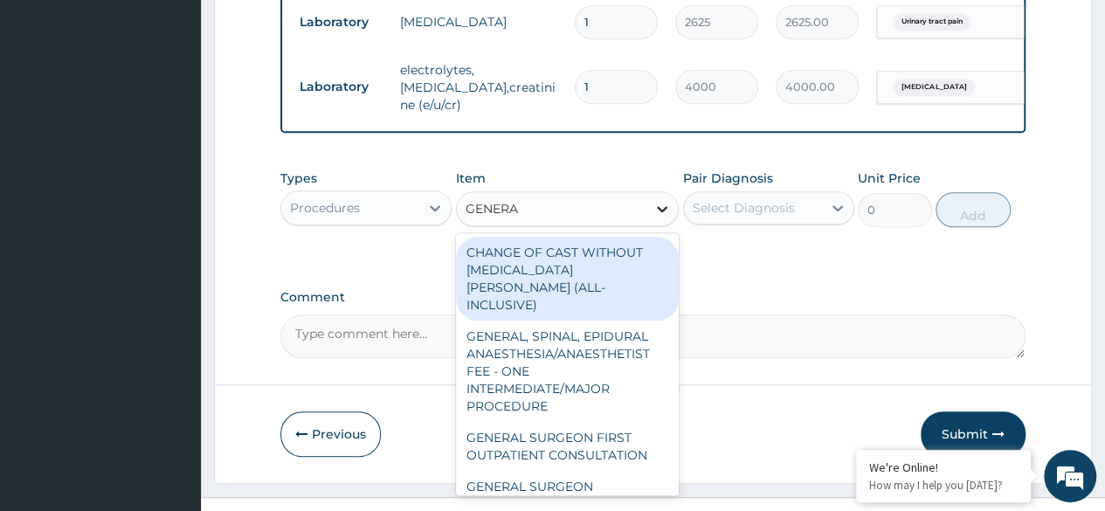
type input "GENERAL"
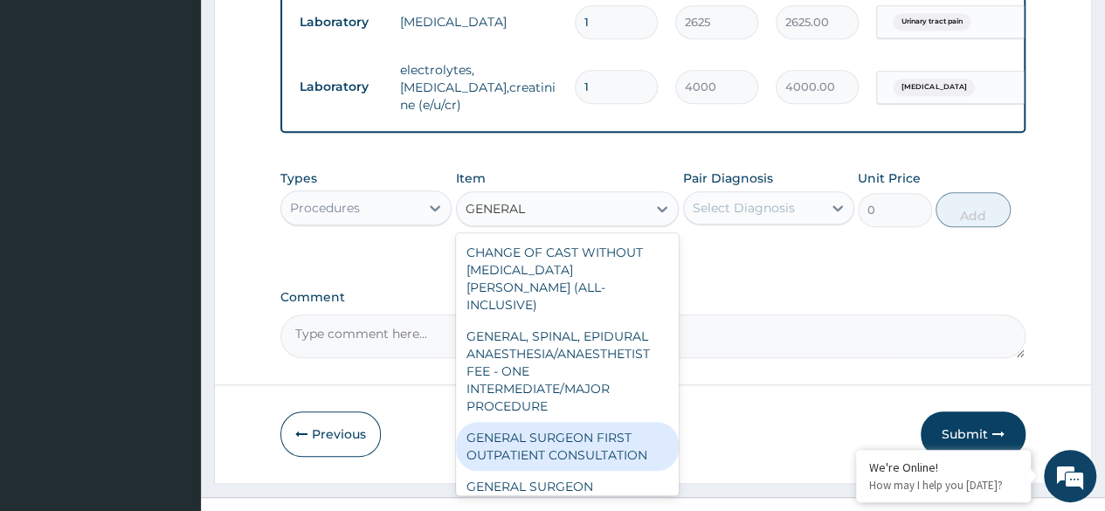
click at [605, 423] on div "GENERAL SURGEON FIRST OUTPATIENT CONSULTATION" at bounding box center [568, 446] width 224 height 49
type input "27000"
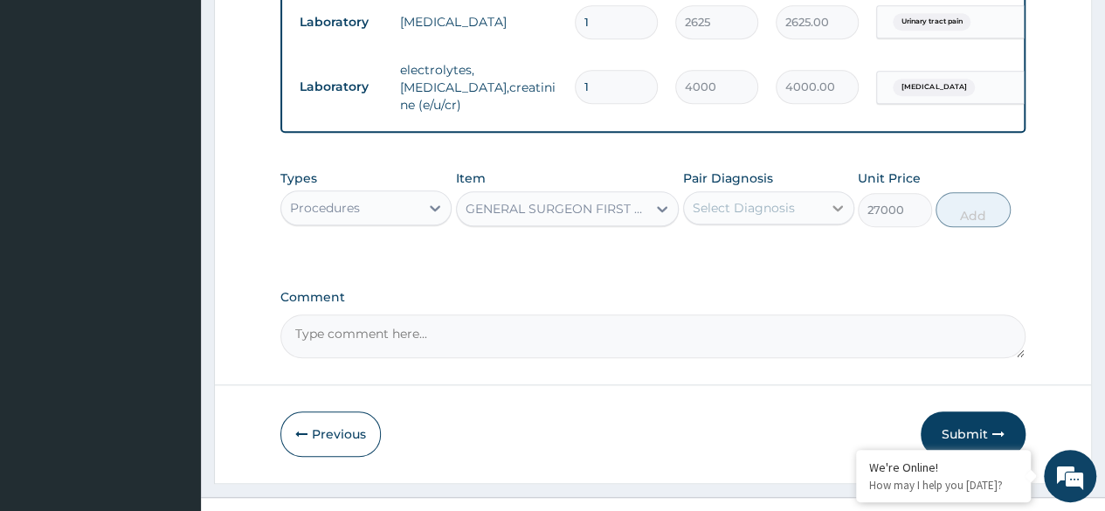
click at [832, 212] on icon at bounding box center [837, 207] width 17 height 17
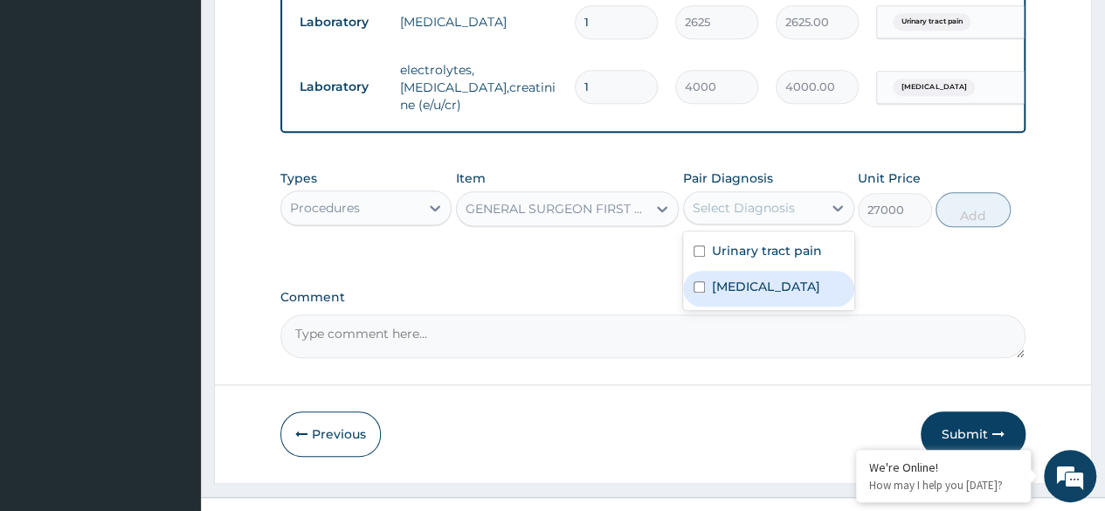
click at [780, 281] on label "Chronic kidney disease" at bounding box center [766, 286] width 108 height 17
checkbox input "true"
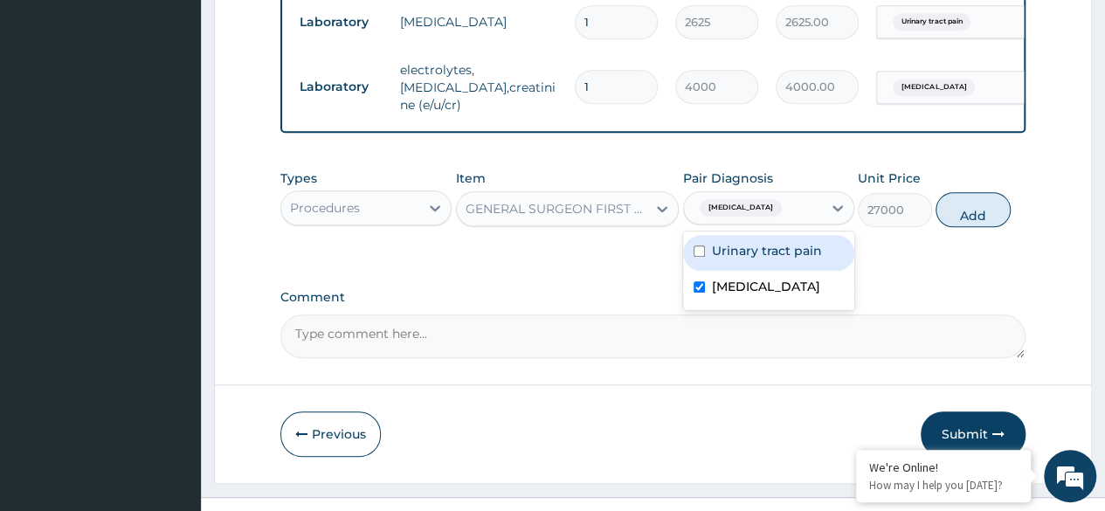
click at [778, 256] on label "Urinary tract pain" at bounding box center [767, 250] width 110 height 17
checkbox input "true"
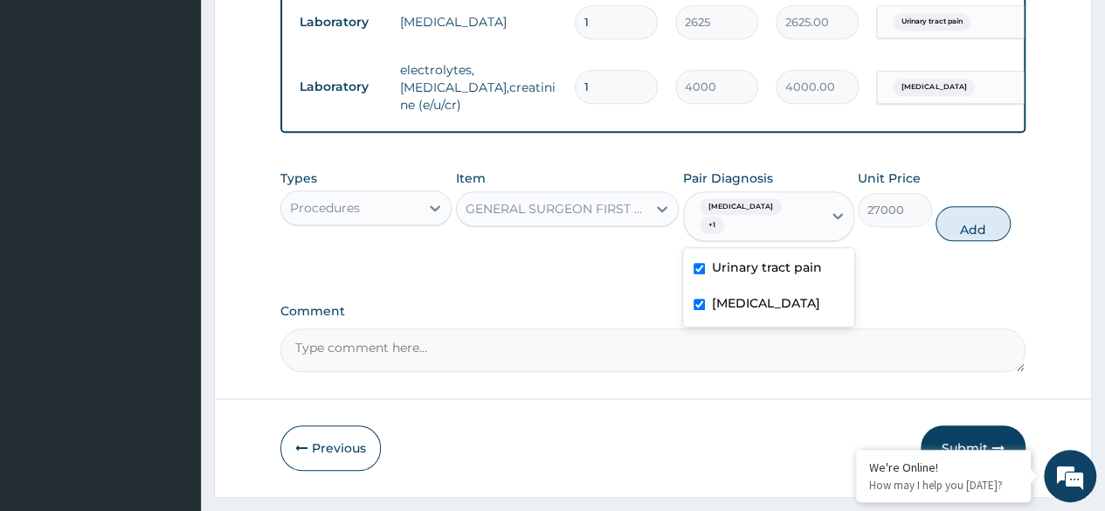
click at [646, 206] on div "GENERAL SURGEON FIRST OUTPATIENT CONSULTATION" at bounding box center [556, 208] width 183 height 17
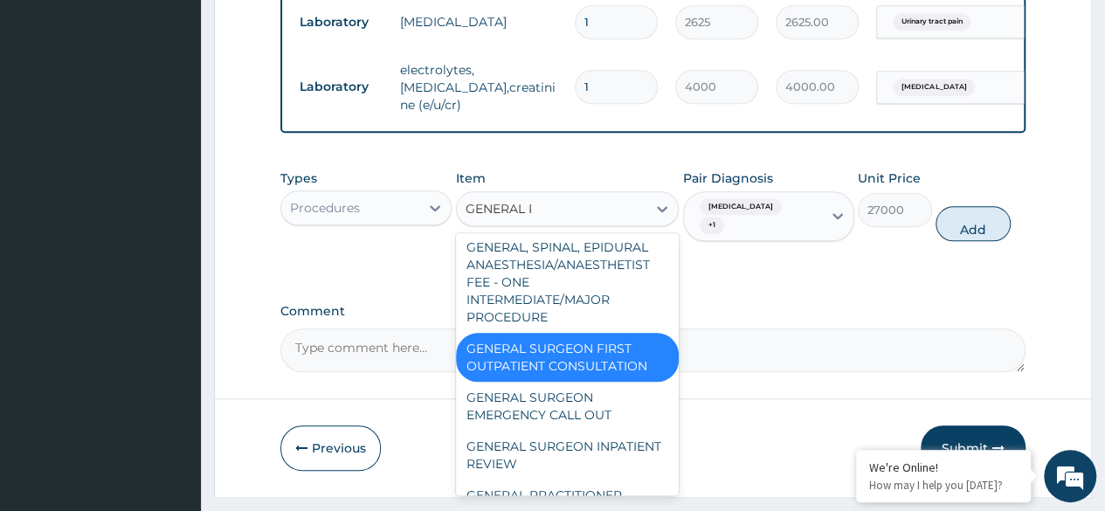
scroll to position [0, 0]
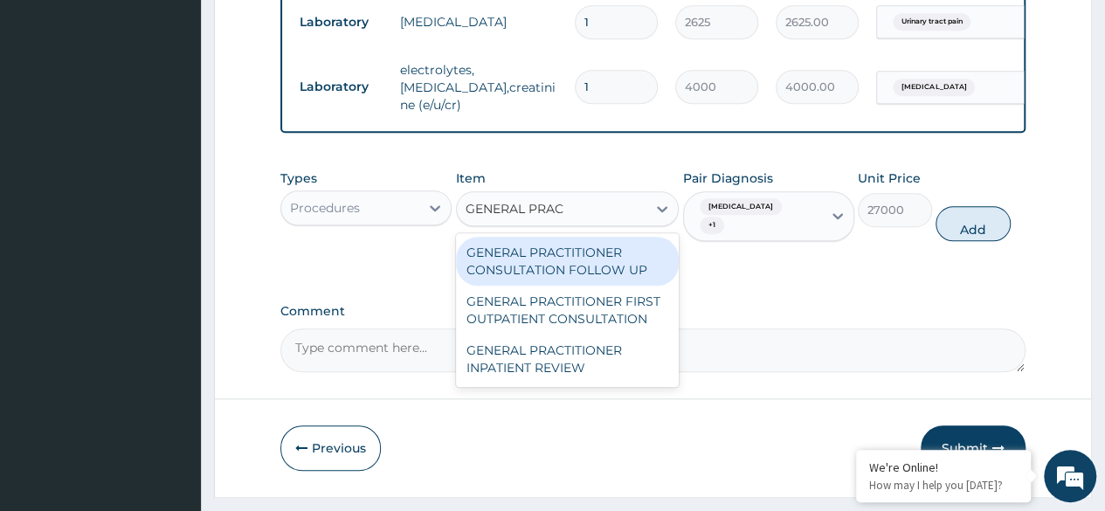
type input "GENERAL PRACT"
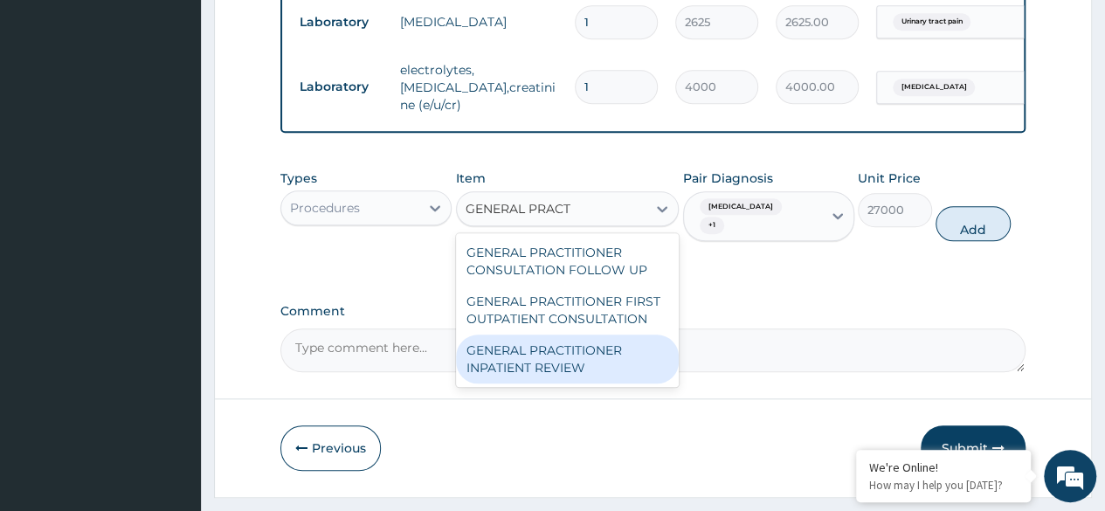
click at [599, 368] on div "GENERAL PRACTITIONER INPATIENT REVIEW" at bounding box center [568, 358] width 224 height 49
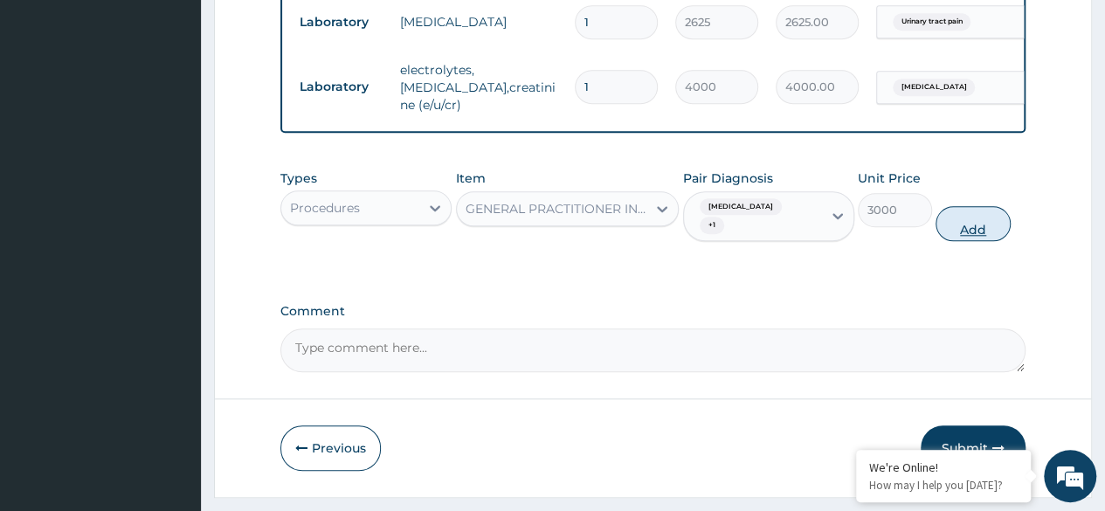
click at [991, 228] on button "Add" at bounding box center [972, 223] width 74 height 35
type input "0"
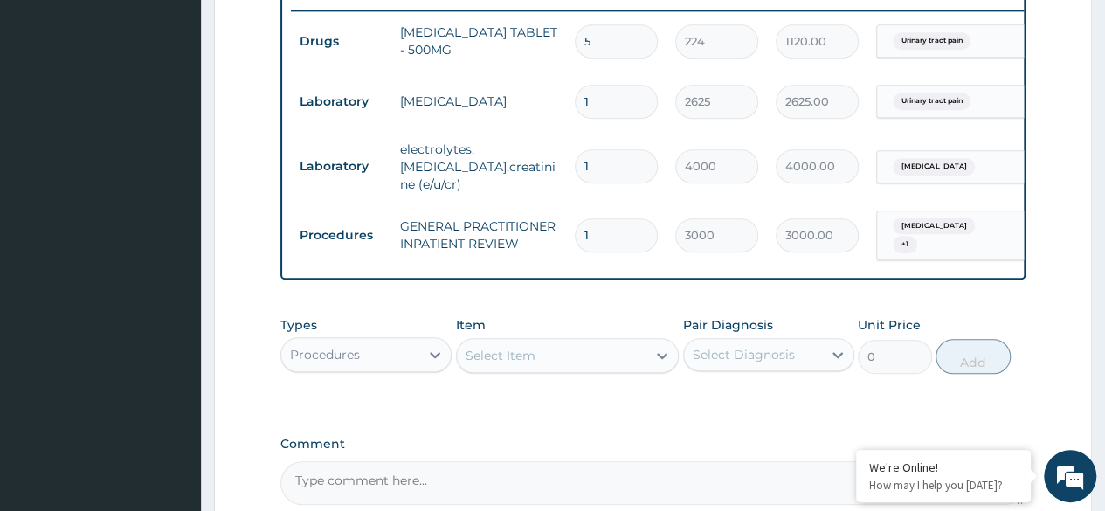
scroll to position [864, 0]
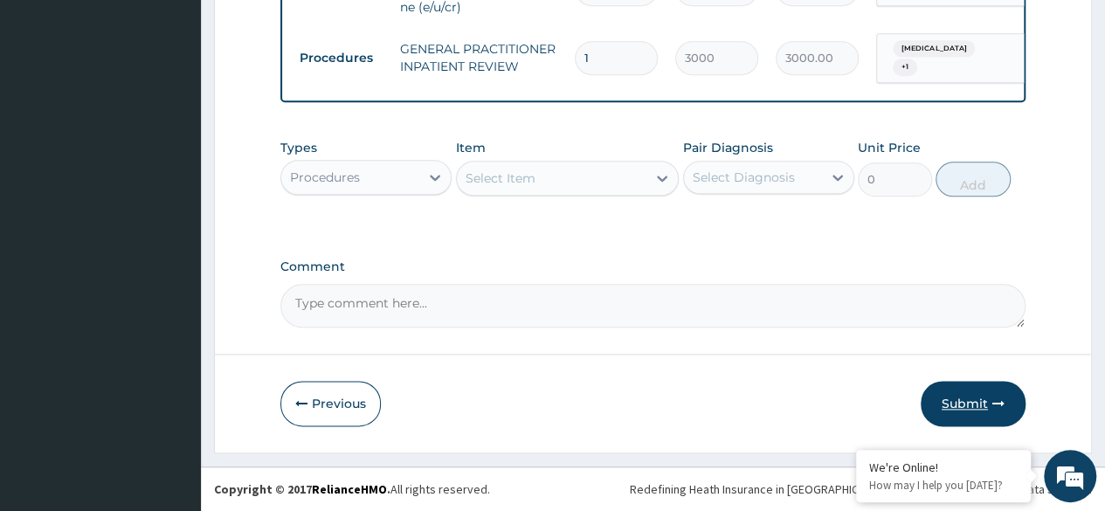
click at [962, 404] on button "Submit" at bounding box center [972, 403] width 105 height 45
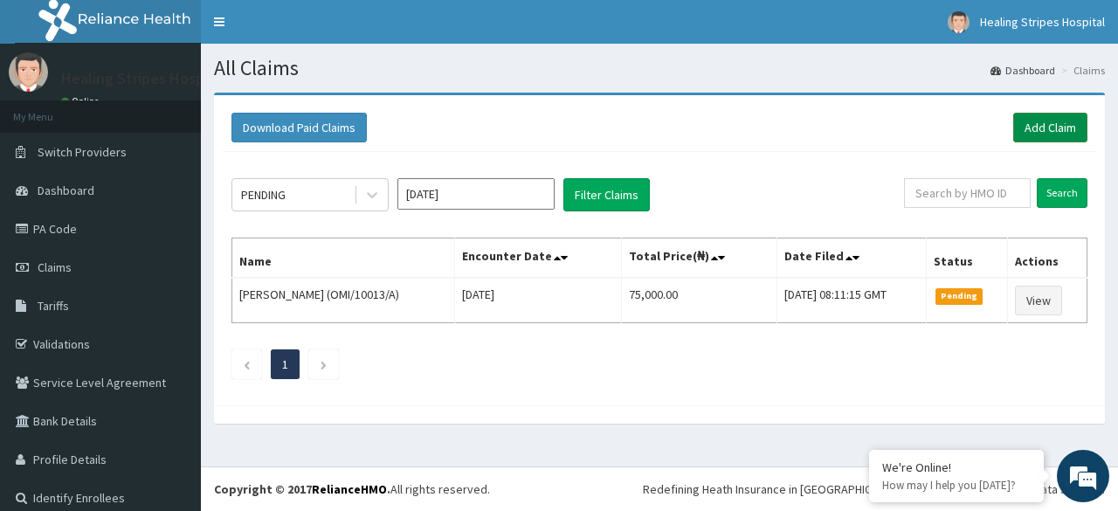
click at [1028, 128] on link "Add Claim" at bounding box center [1050, 128] width 74 height 30
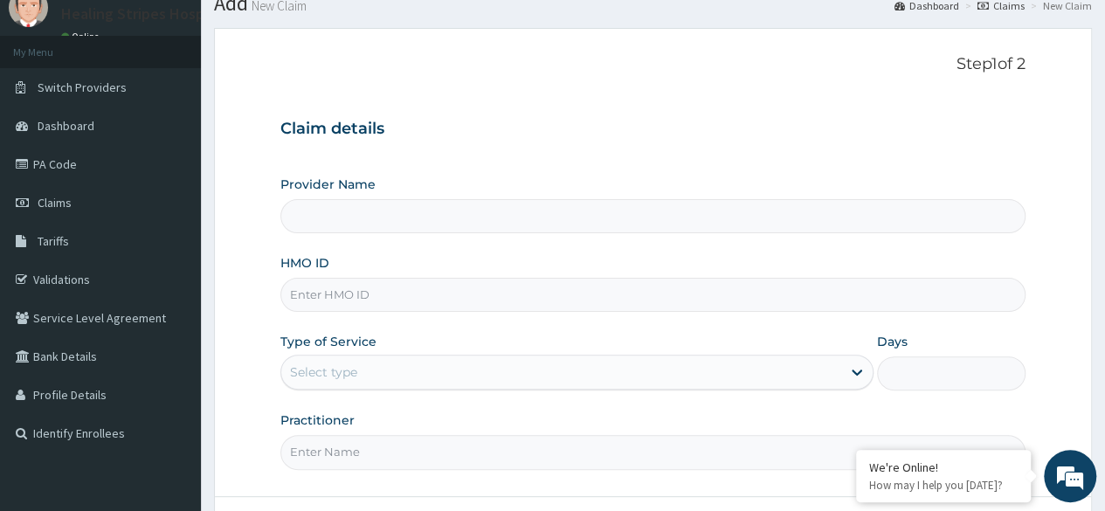
scroll to position [87, 0]
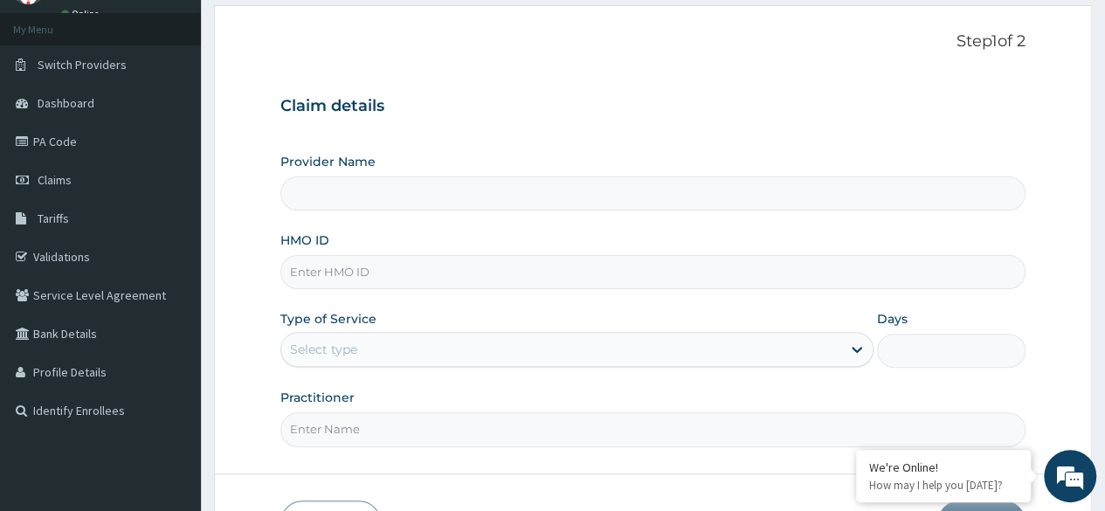
click at [396, 276] on input "HMO ID" at bounding box center [652, 272] width 745 height 34
type input "Healing Stripes Hospital"
paste input "FMP/10242/A"
type input "FMP/10242/A"
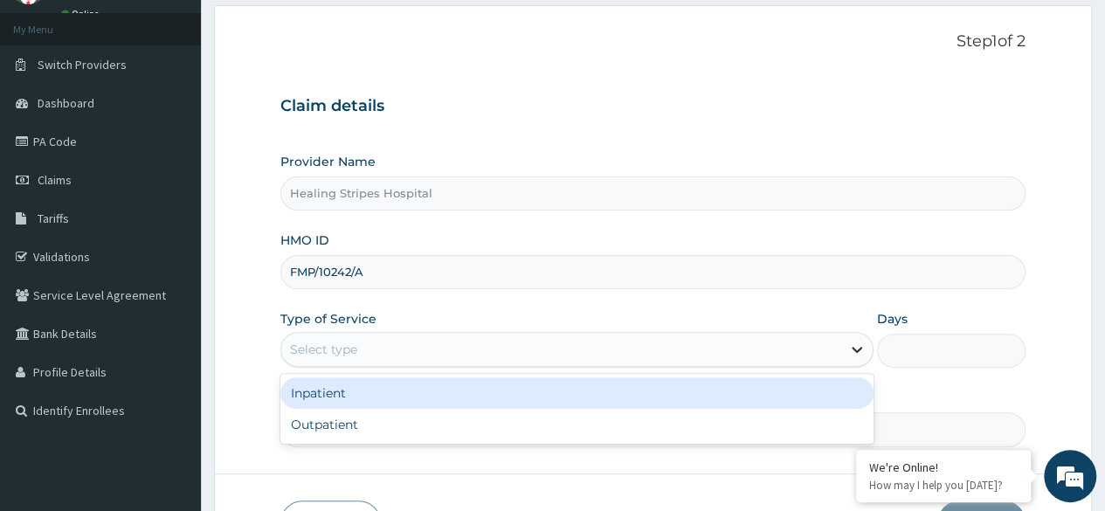
click at [850, 348] on icon at bounding box center [856, 349] width 17 height 17
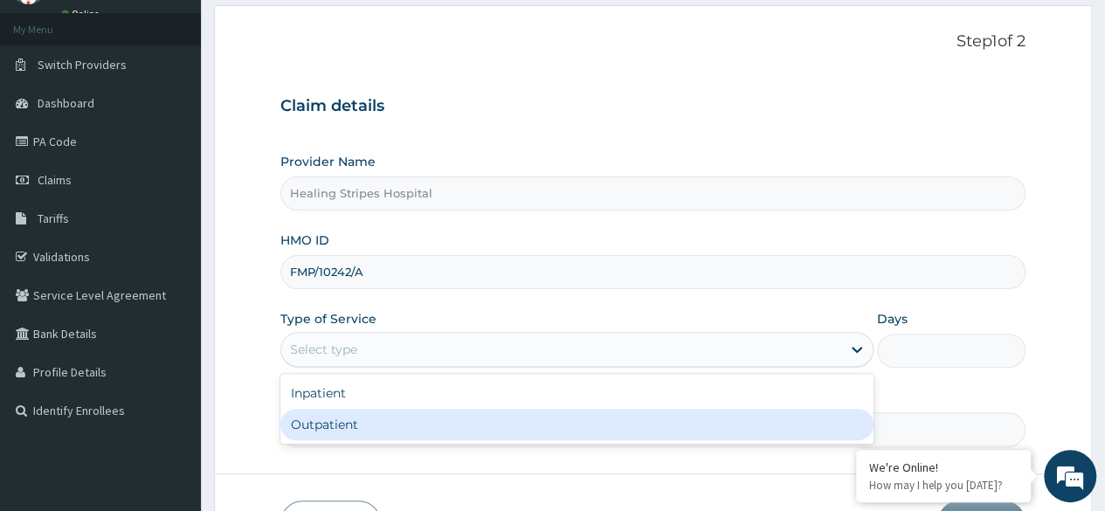
click at [556, 416] on div "Outpatient" at bounding box center [576, 424] width 593 height 31
type input "1"
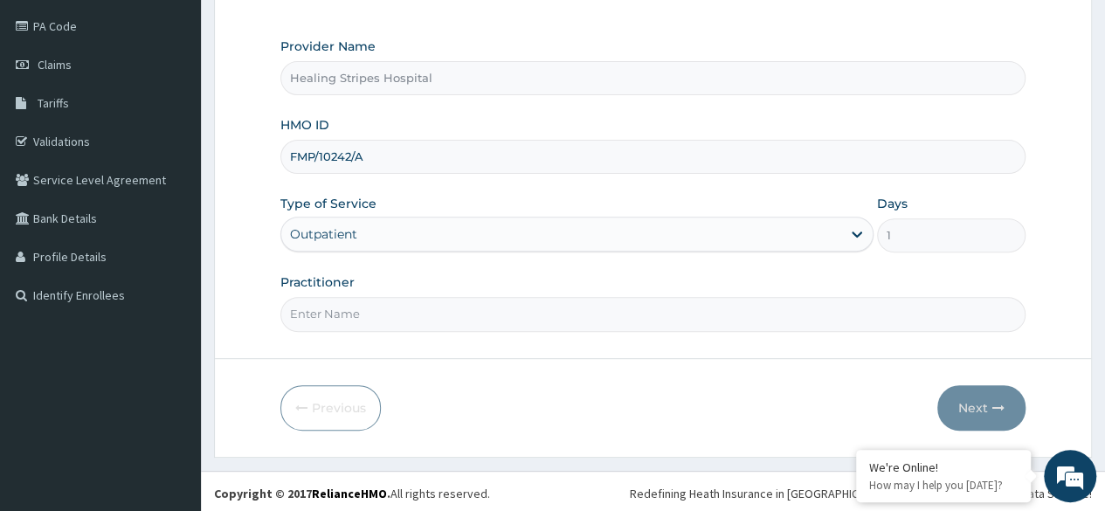
scroll to position [203, 0]
click at [772, 308] on input "Practitioner" at bounding box center [652, 314] width 745 height 34
type input "DR [PERSON_NAME]"
click at [953, 394] on button "Next" at bounding box center [981, 407] width 88 height 45
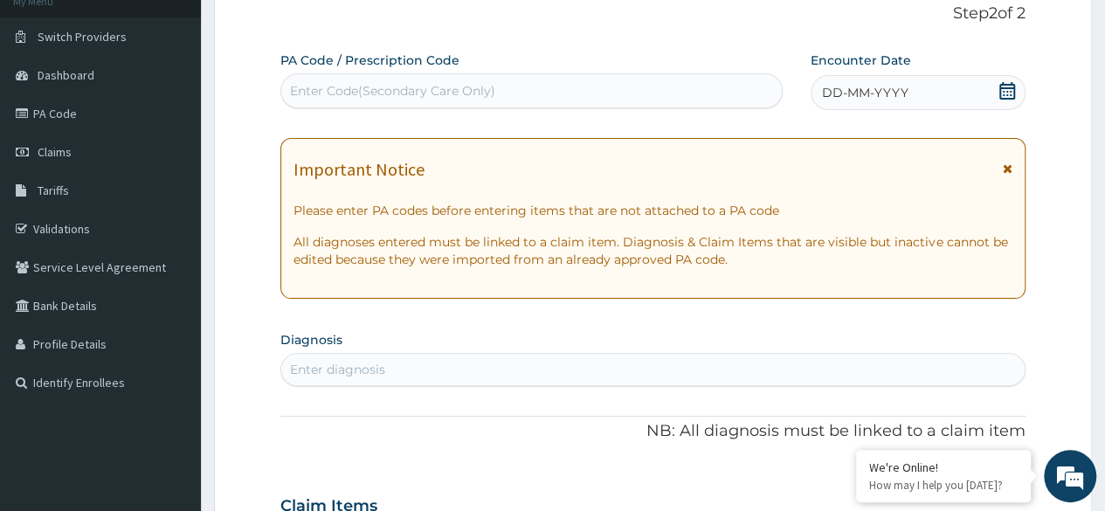
scroll to position [0, 0]
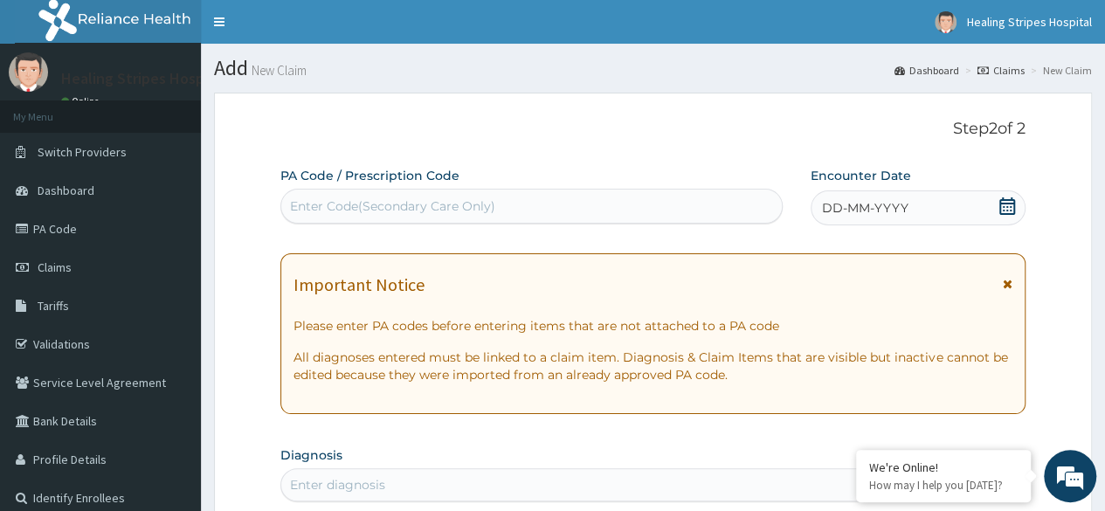
click at [380, 204] on div "Enter Code(Secondary Care Only)" at bounding box center [392, 205] width 205 height 17
paste input "FMP/10242/A"
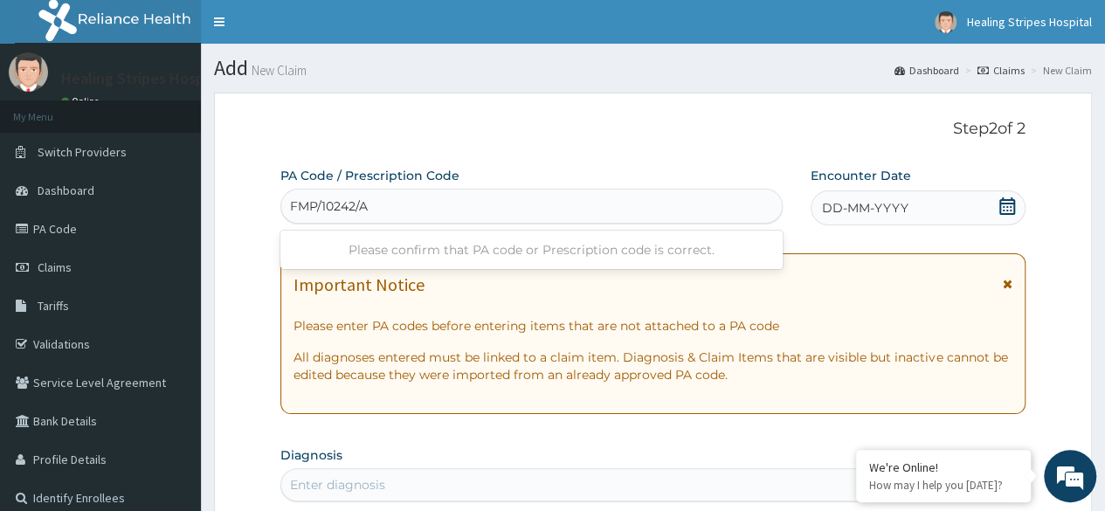
type input "FMP/10242/A"
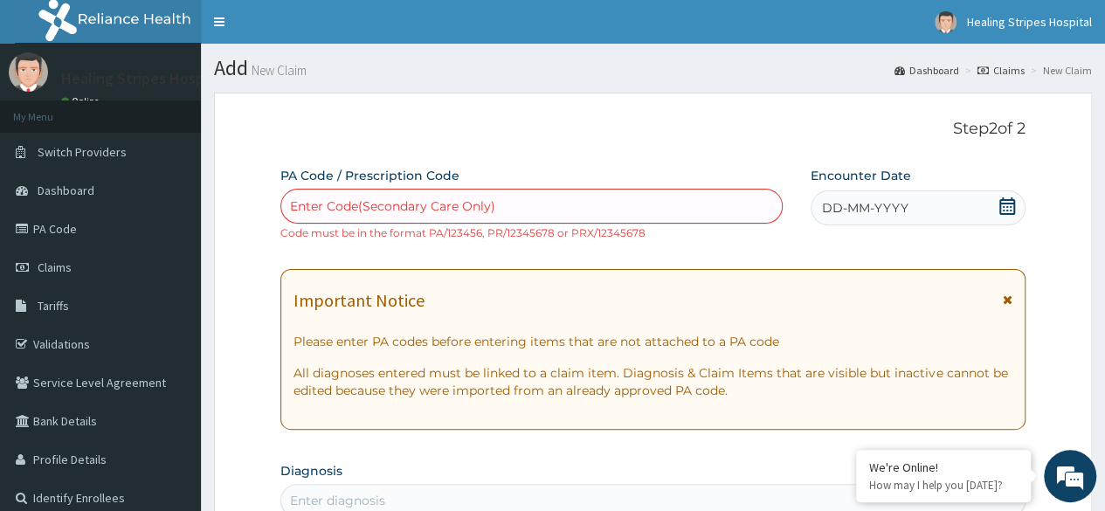
click at [410, 202] on div "Enter Code(Secondary Care Only)" at bounding box center [392, 205] width 205 height 17
paste input "PA/FCC9B0"
type input "PA/FCC9B0"
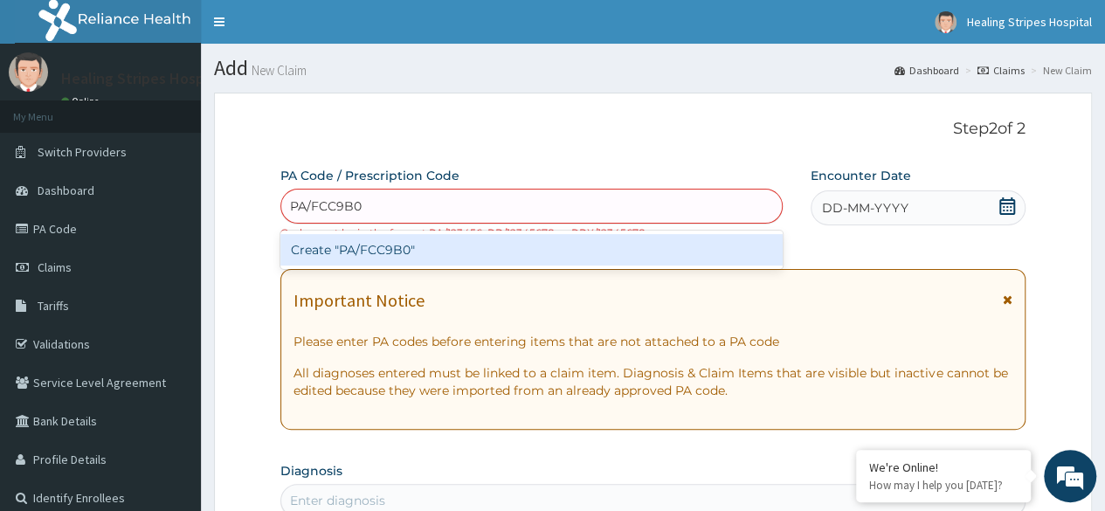
click at [409, 254] on div "Create "PA/FCC9B0"" at bounding box center [530, 249] width 501 height 31
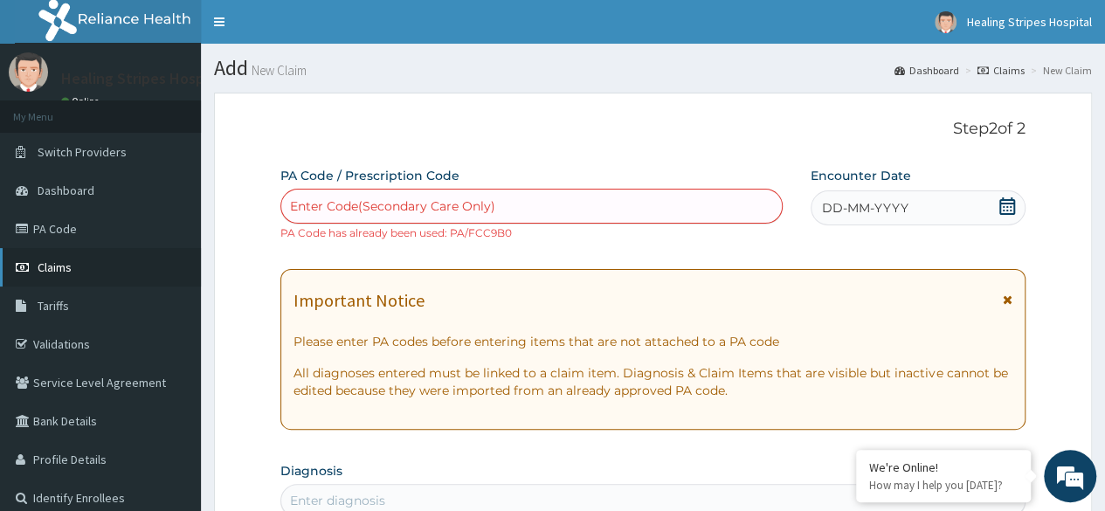
click at [63, 263] on span "Claims" at bounding box center [55, 267] width 34 height 16
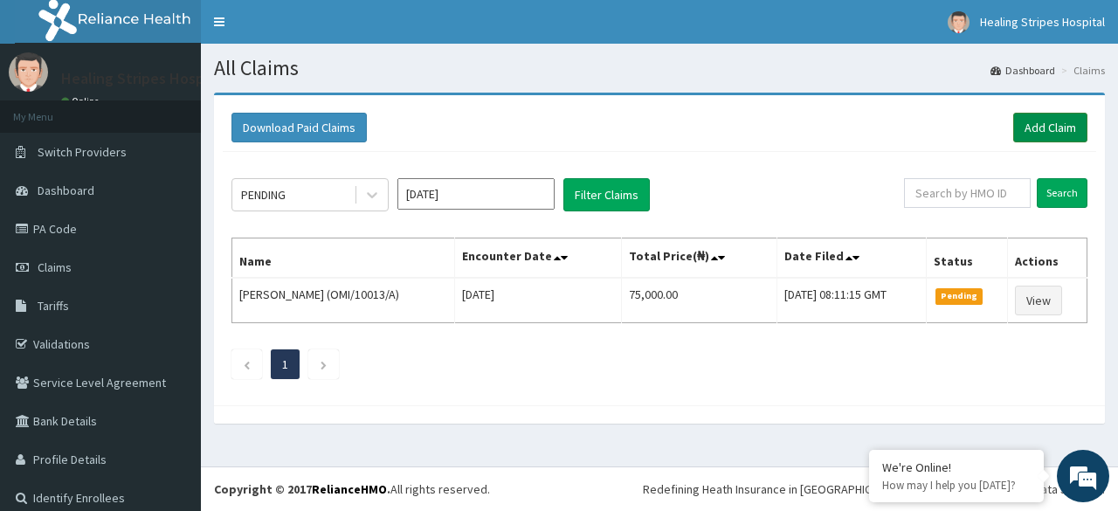
click at [1029, 134] on link "Add Claim" at bounding box center [1050, 128] width 74 height 30
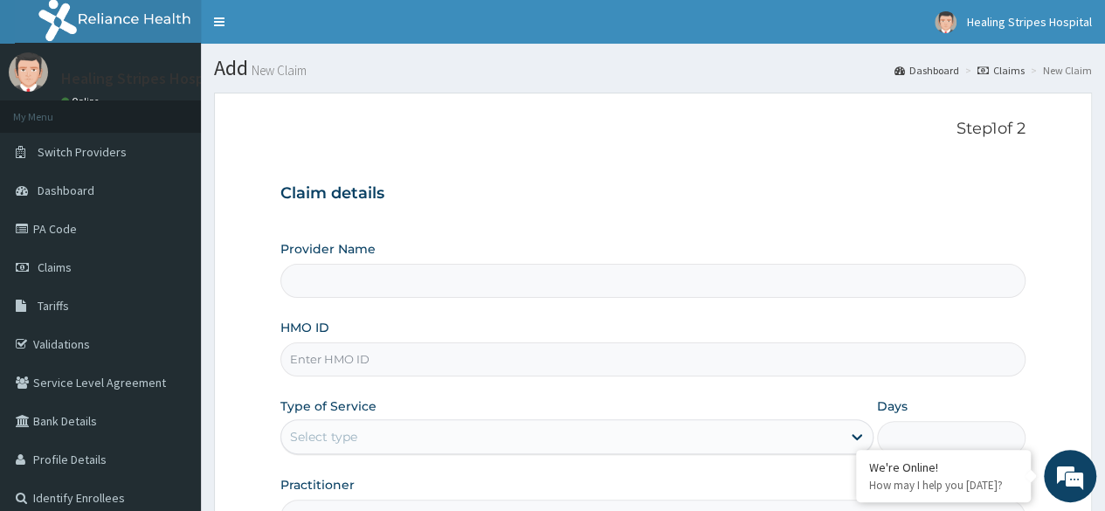
type input "Healing Stripes Hospital"
click at [435, 363] on input "HMO ID" at bounding box center [652, 359] width 745 height 34
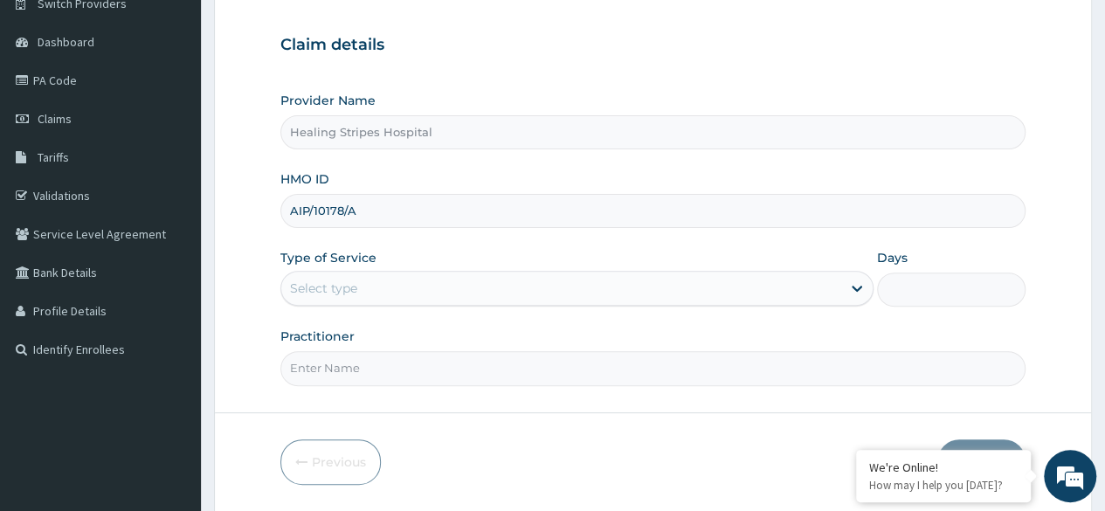
scroll to position [175, 0]
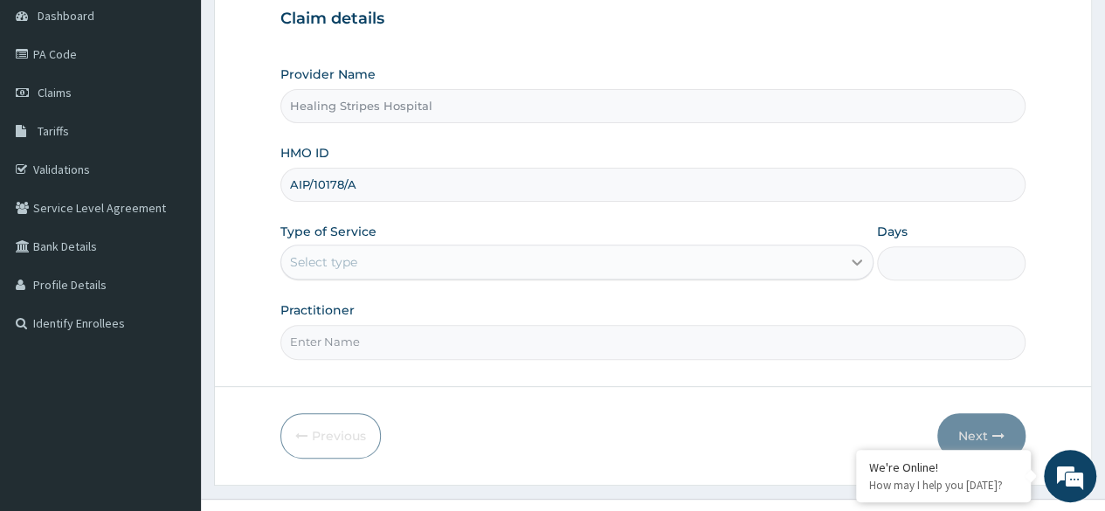
type input "AIP/10178/A"
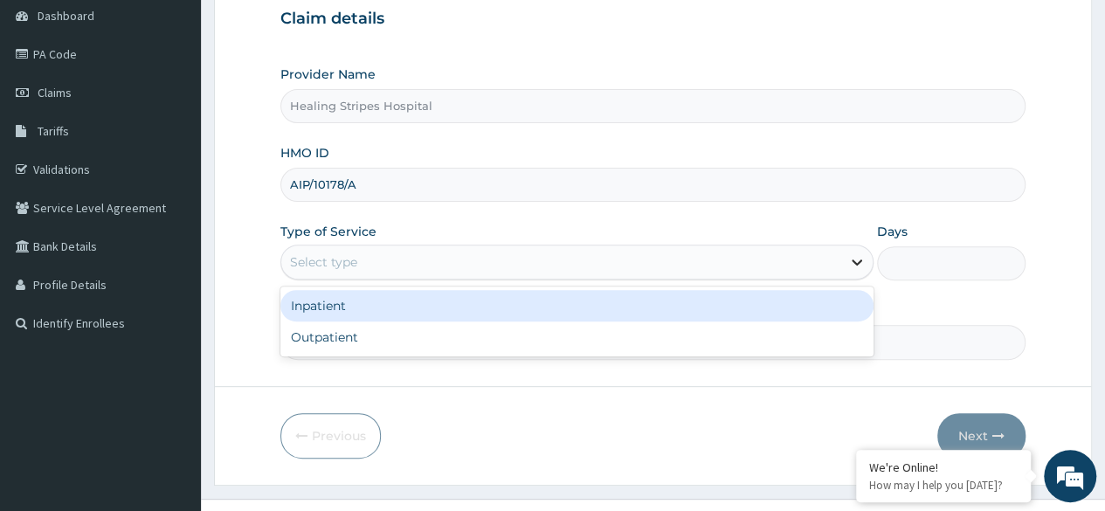
click at [853, 257] on icon at bounding box center [856, 261] width 17 height 17
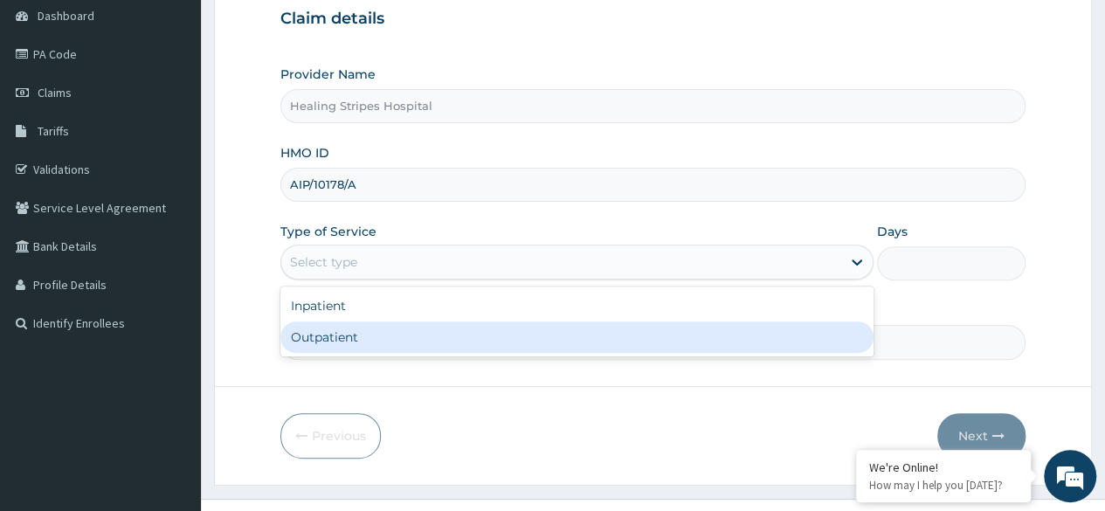
click at [695, 338] on div "Outpatient" at bounding box center [576, 336] width 593 height 31
type input "1"
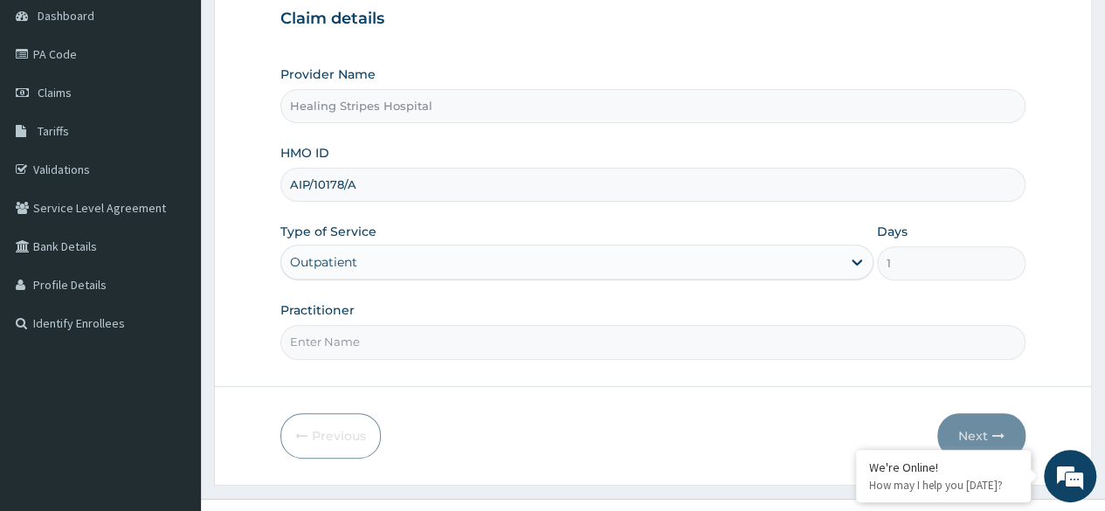
scroll to position [203, 0]
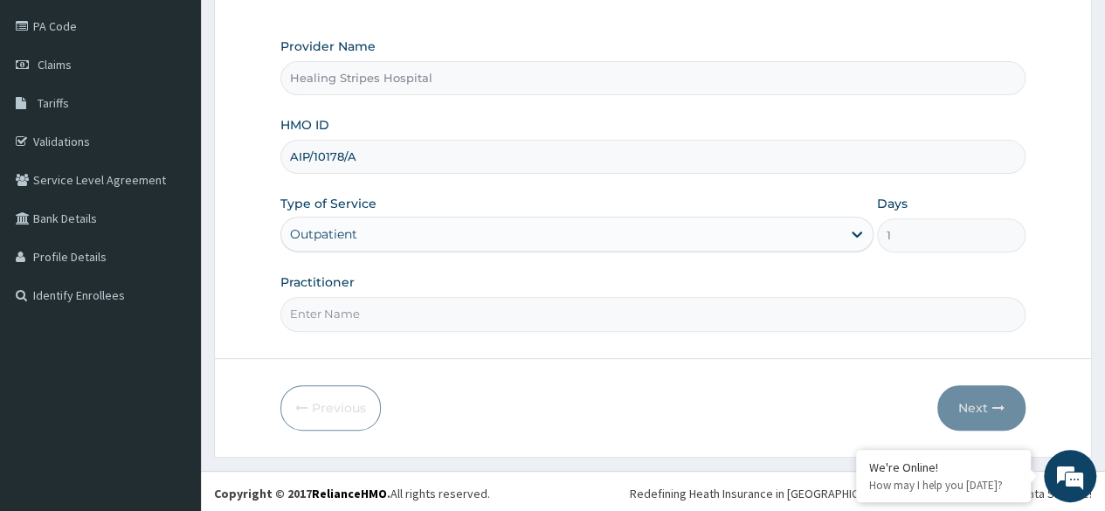
click at [634, 315] on input "Practitioner" at bounding box center [652, 314] width 745 height 34
click at [588, 300] on input "MALAR" at bounding box center [652, 314] width 745 height 34
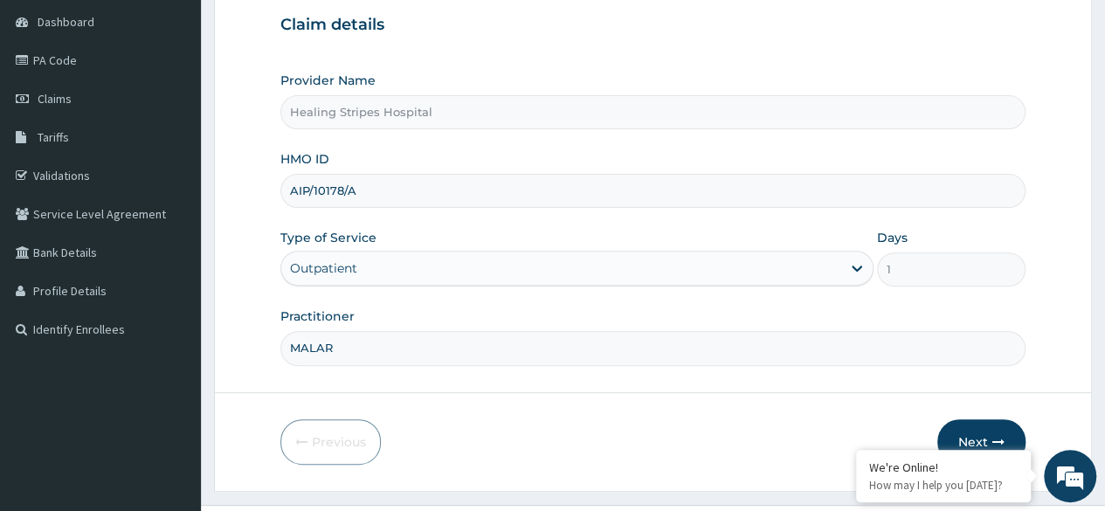
scroll to position [175, 0]
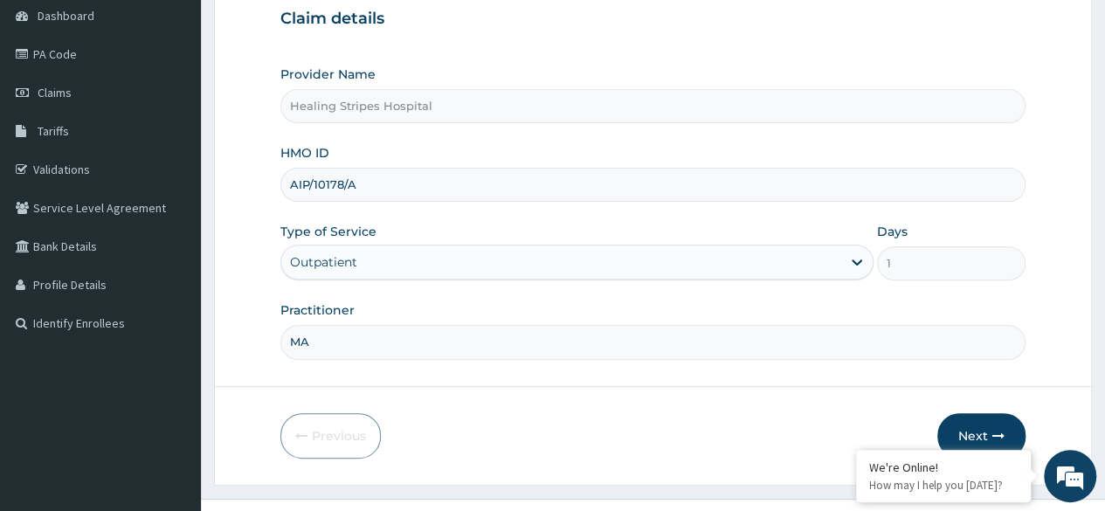
type input "M"
type input "[PERSON_NAME]"
click at [984, 413] on button "Next" at bounding box center [981, 435] width 88 height 45
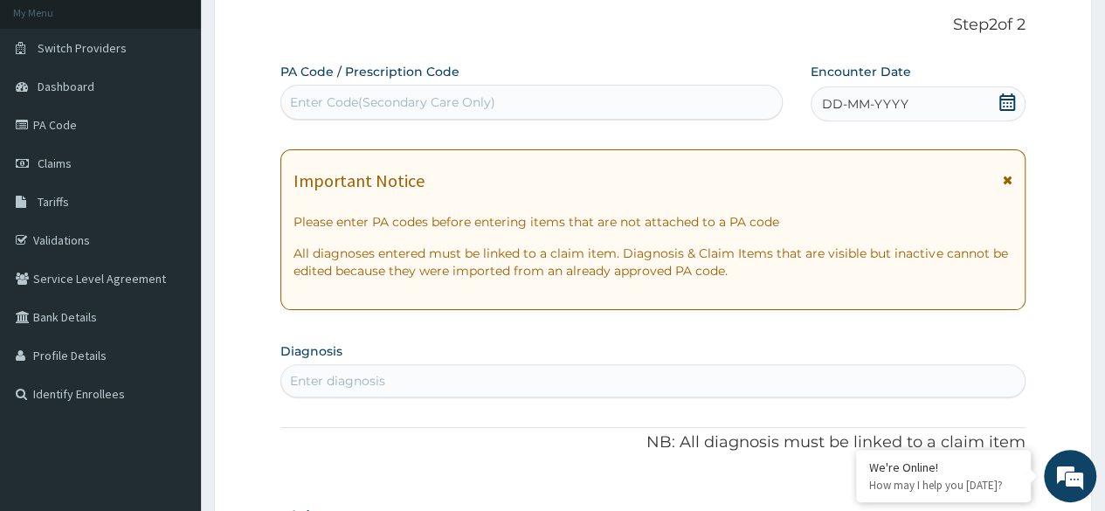
scroll to position [0, 0]
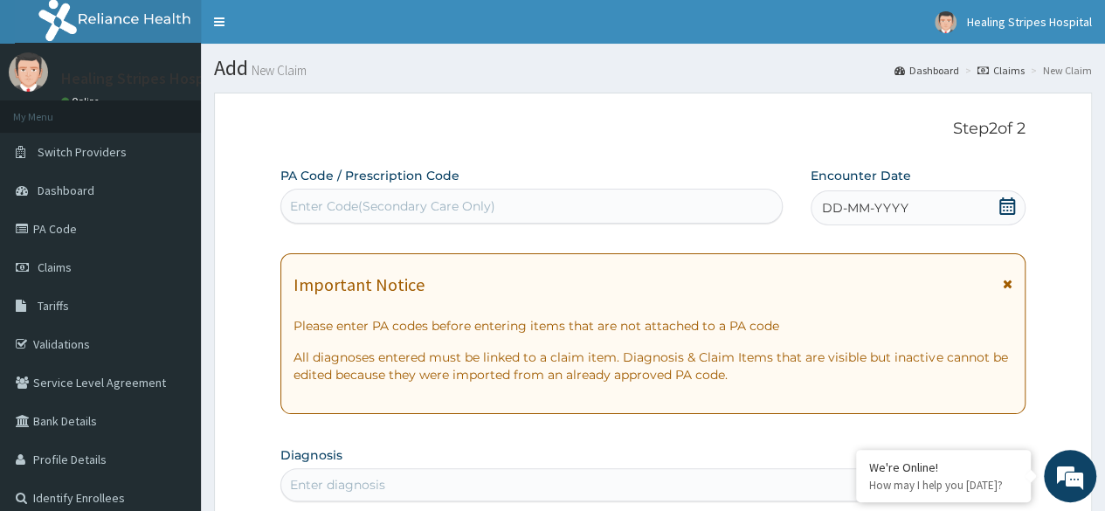
drag, startPoint x: 1007, startPoint y: 205, endPoint x: 1009, endPoint y: 216, distance: 10.8
click at [1008, 206] on icon at bounding box center [1006, 205] width 17 height 17
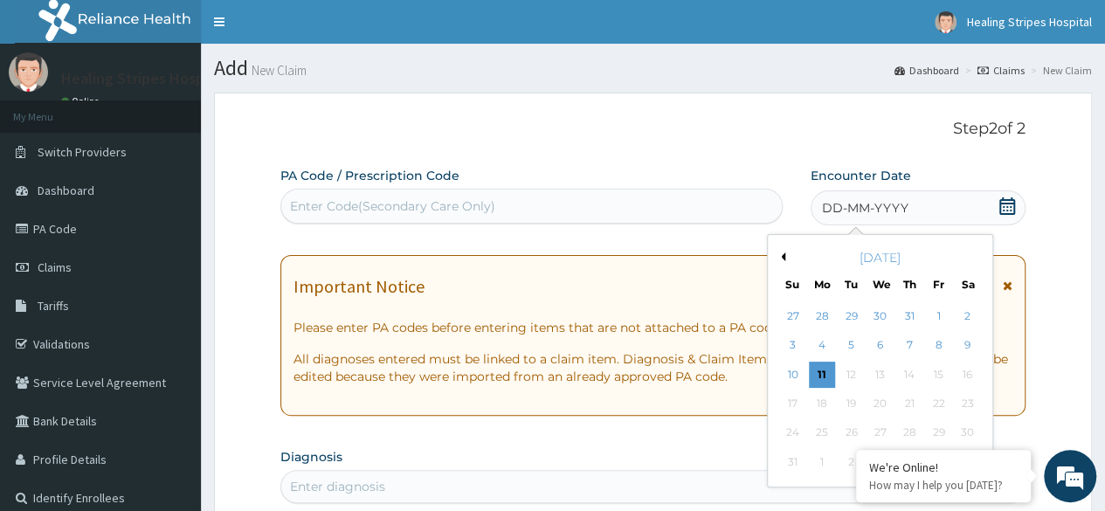
click at [782, 253] on div "Previous Month [DATE] Su Mo Tu We Th Fr Sa 27 28 29 30 31 1 2 3 4 5 6 7 8 9 10 …" at bounding box center [880, 360] width 226 height 253
click at [782, 254] on button "Previous Month" at bounding box center [780, 256] width 9 height 9
click at [789, 434] on div "29" at bounding box center [792, 433] width 26 height 26
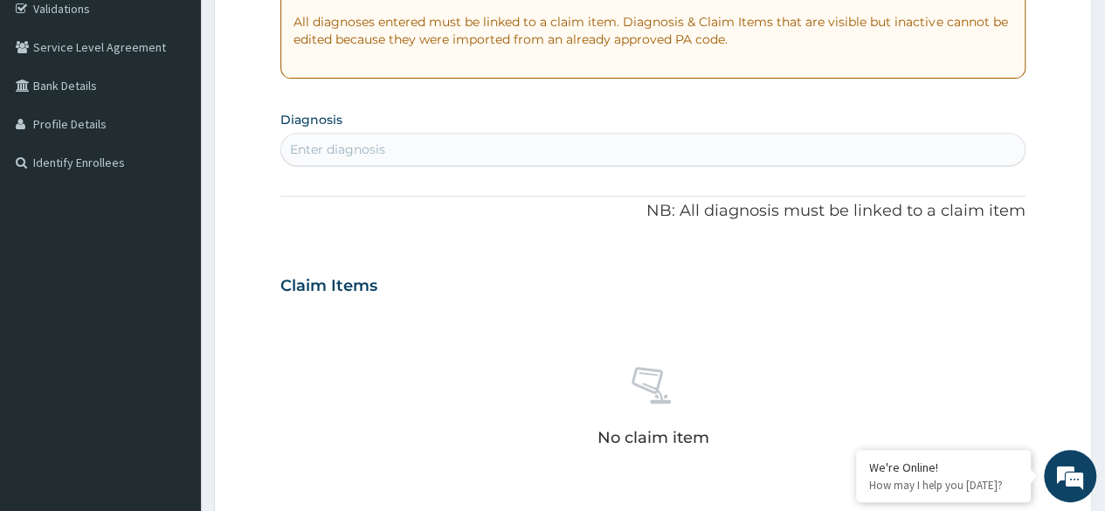
scroll to position [349, 0]
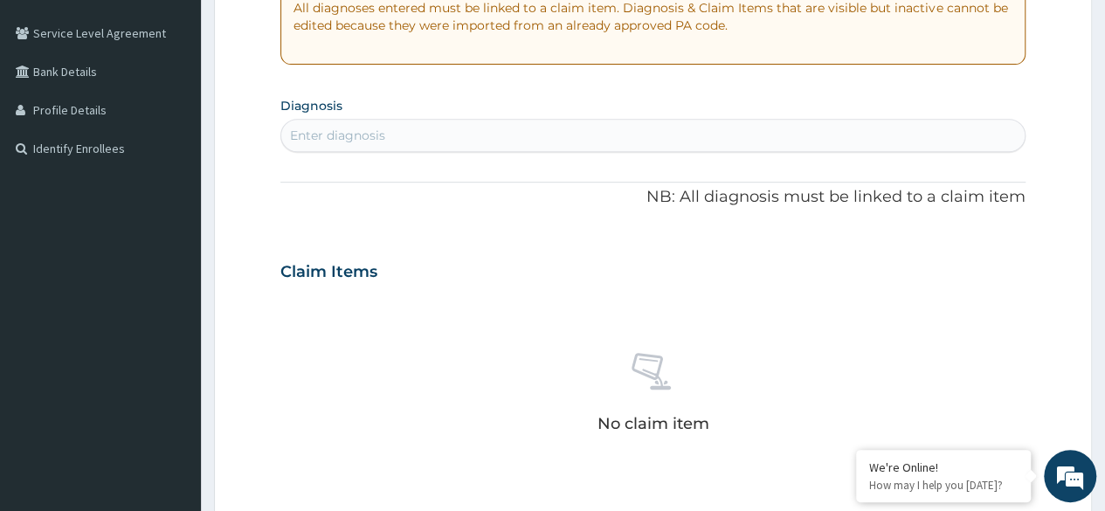
click at [478, 132] on div "Enter diagnosis" at bounding box center [652, 135] width 743 height 28
type input "MALAR"
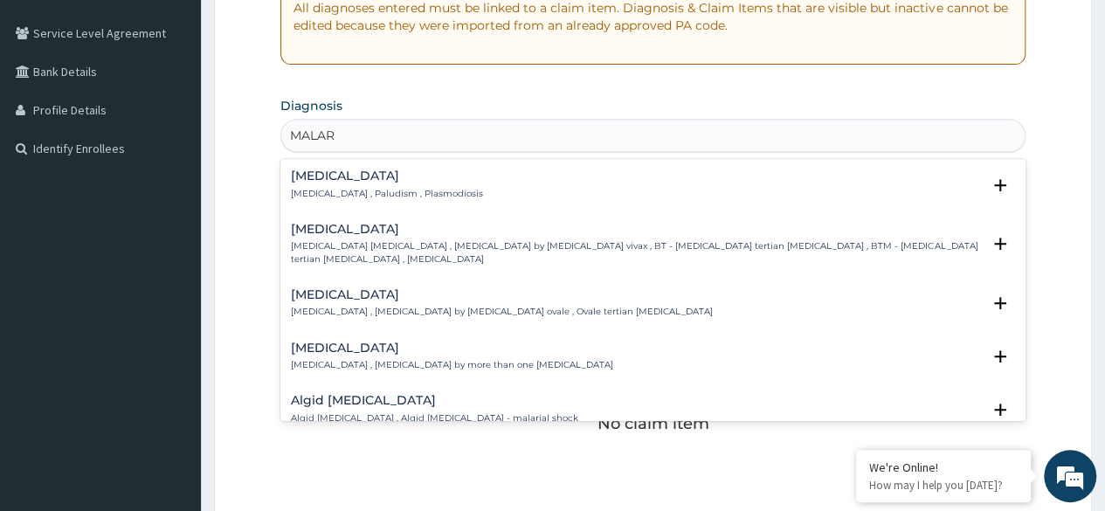
click at [425, 188] on p "[MEDICAL_DATA] , Paludism , Plasmodiosis" at bounding box center [387, 194] width 192 height 12
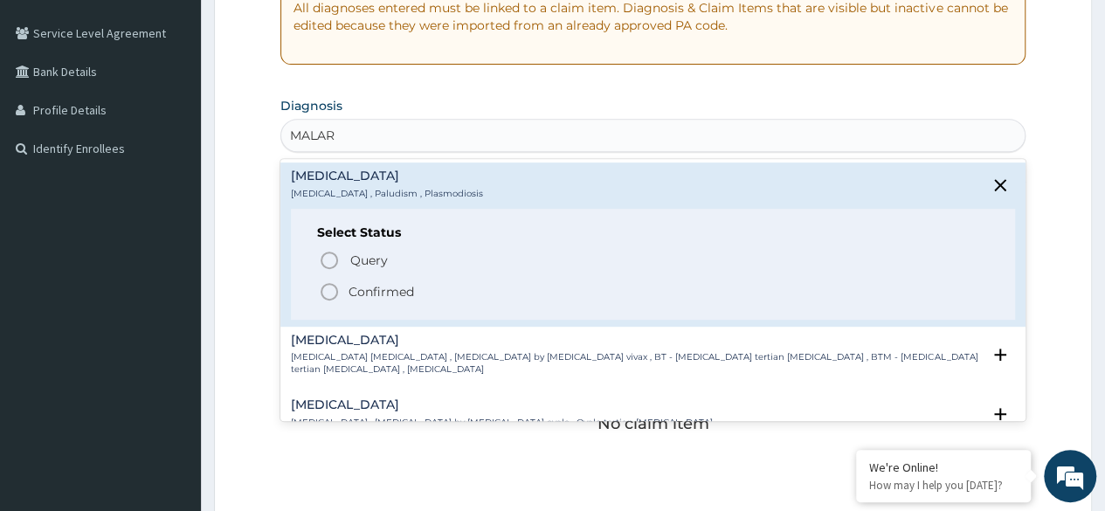
click at [405, 291] on p "Confirmed" at bounding box center [380, 291] width 65 height 17
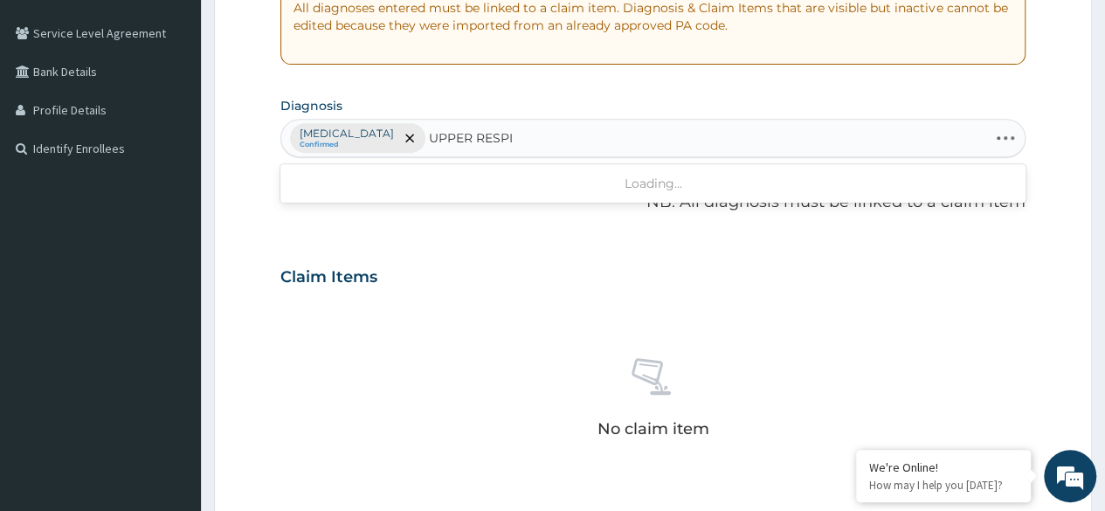
type input "UPPER RESPIR"
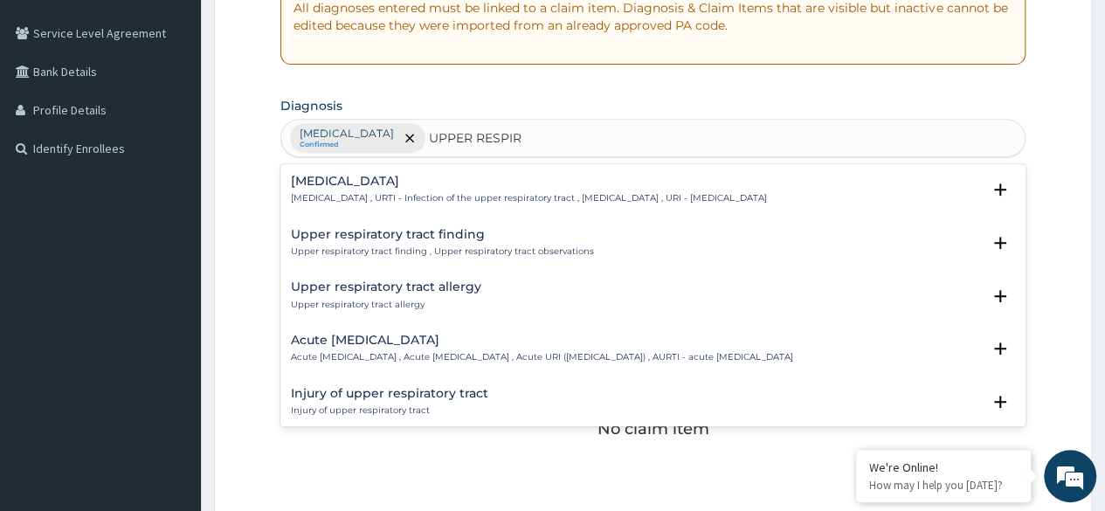
click at [465, 193] on p "[MEDICAL_DATA] , URTI - Infection of the upper respiratory tract , [MEDICAL_DAT…" at bounding box center [529, 198] width 476 height 12
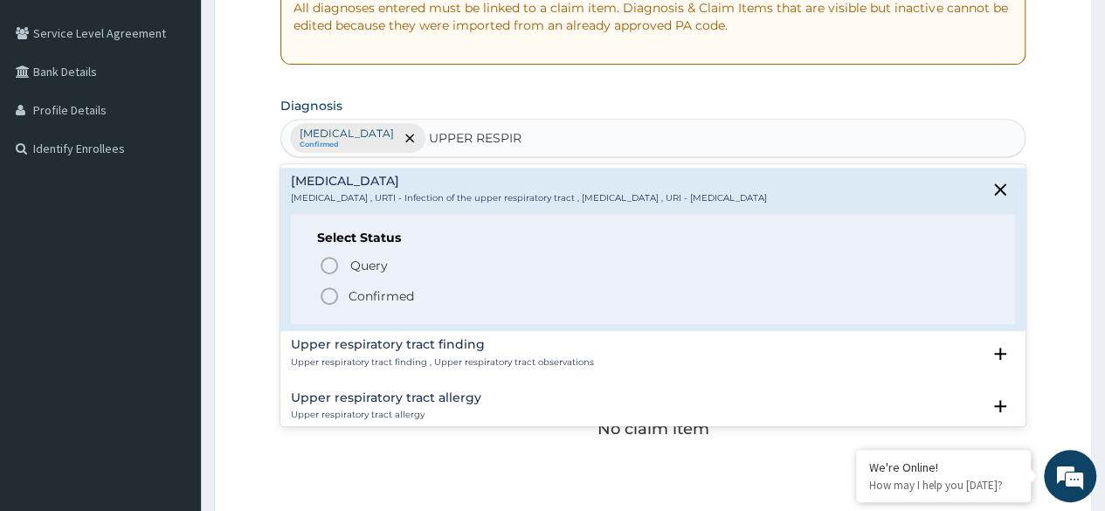
click at [368, 299] on p "Confirmed" at bounding box center [380, 295] width 65 height 17
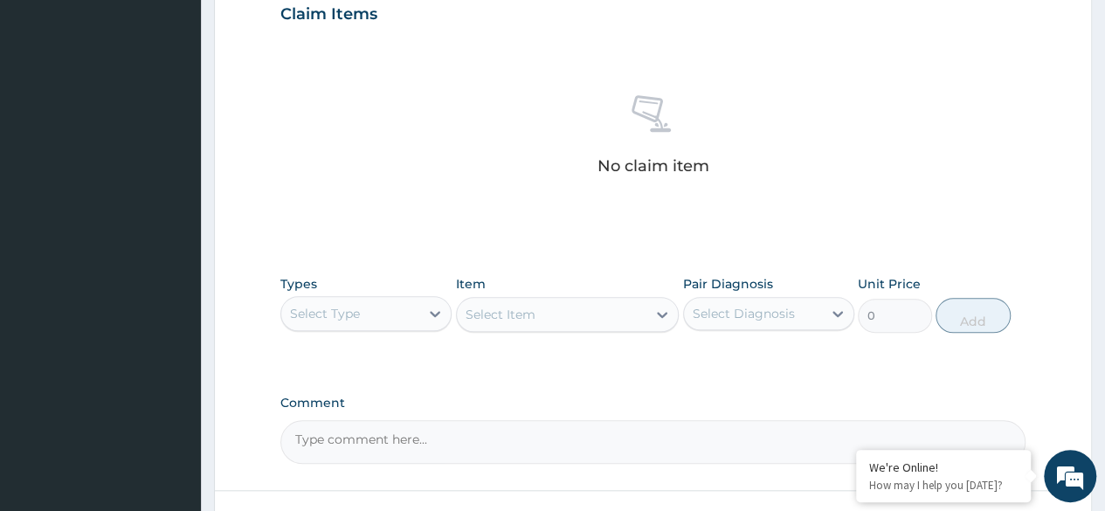
scroll to position [699, 0]
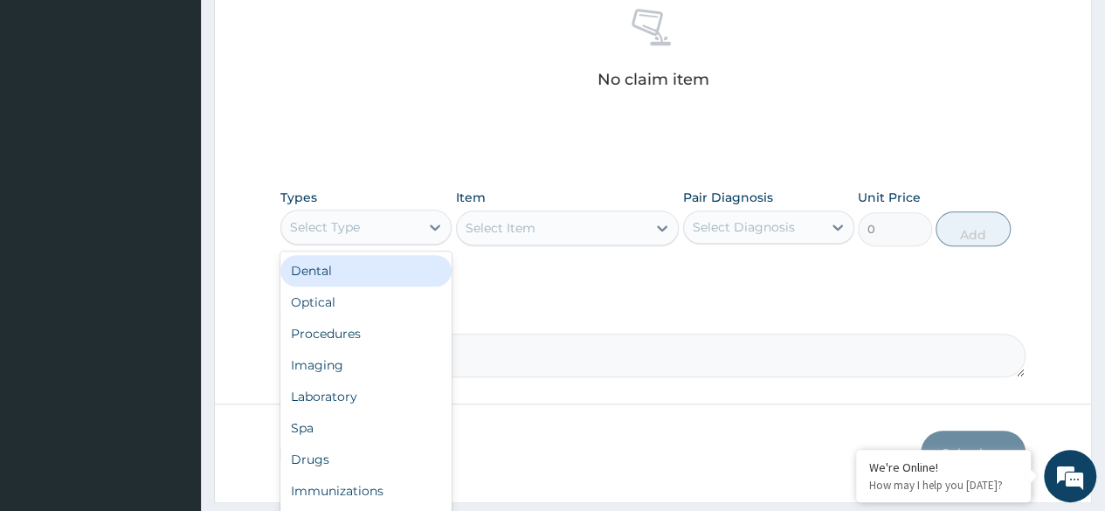
click at [417, 223] on div "Select Type" at bounding box center [350, 227] width 138 height 28
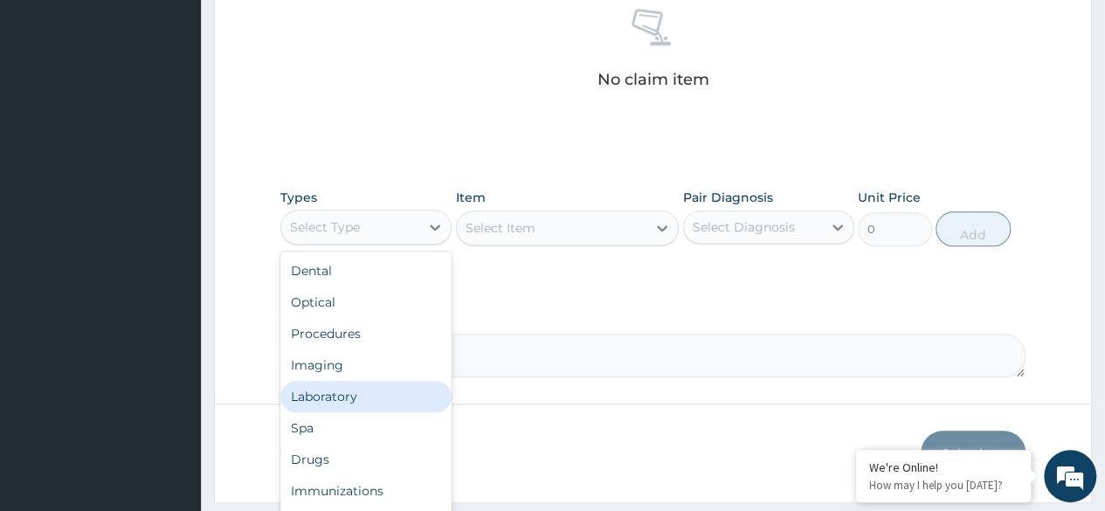
click at [363, 390] on div "Laboratory" at bounding box center [365, 396] width 171 height 31
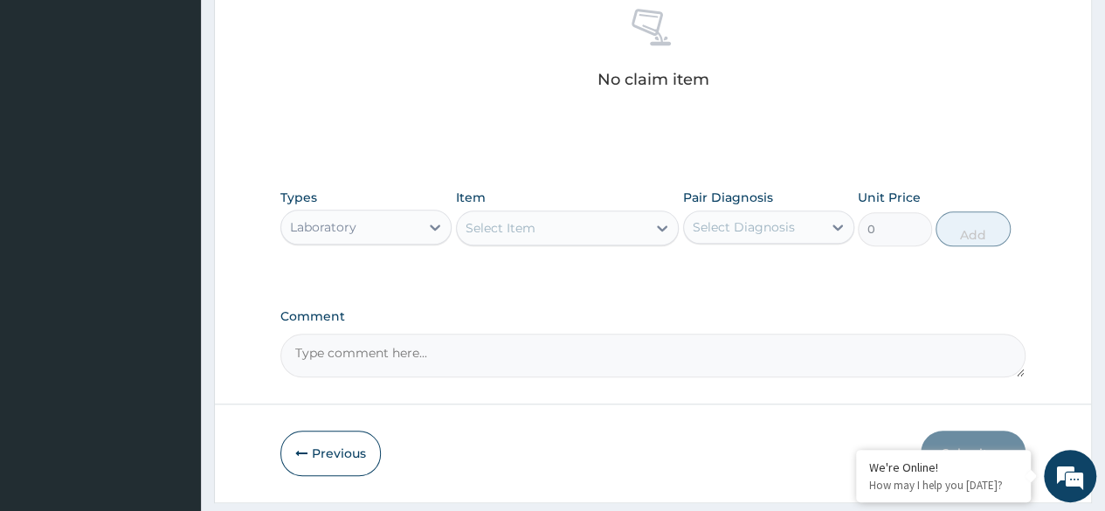
click at [637, 224] on div "Select Item" at bounding box center [552, 228] width 190 height 28
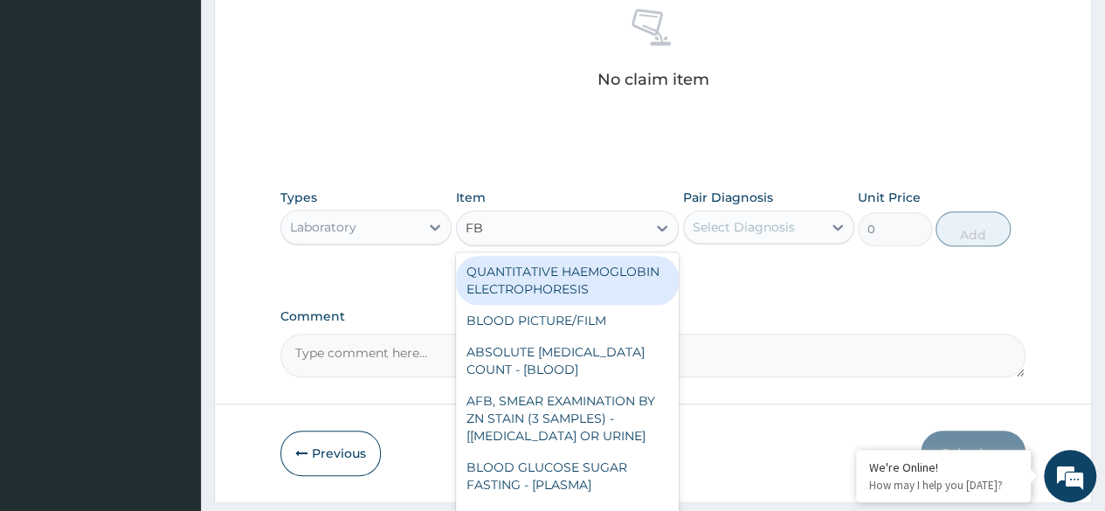
type input "FBC"
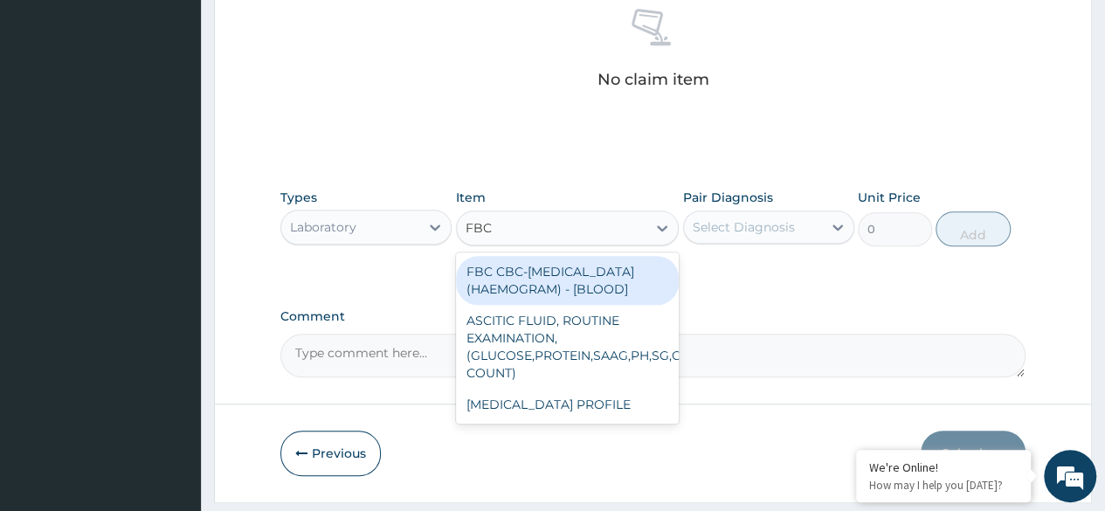
click at [623, 277] on div "FBC CBC-COMPLETE BLOOD COUNT (HAEMOGRAM) - [BLOOD]" at bounding box center [568, 280] width 224 height 49
type input "6000"
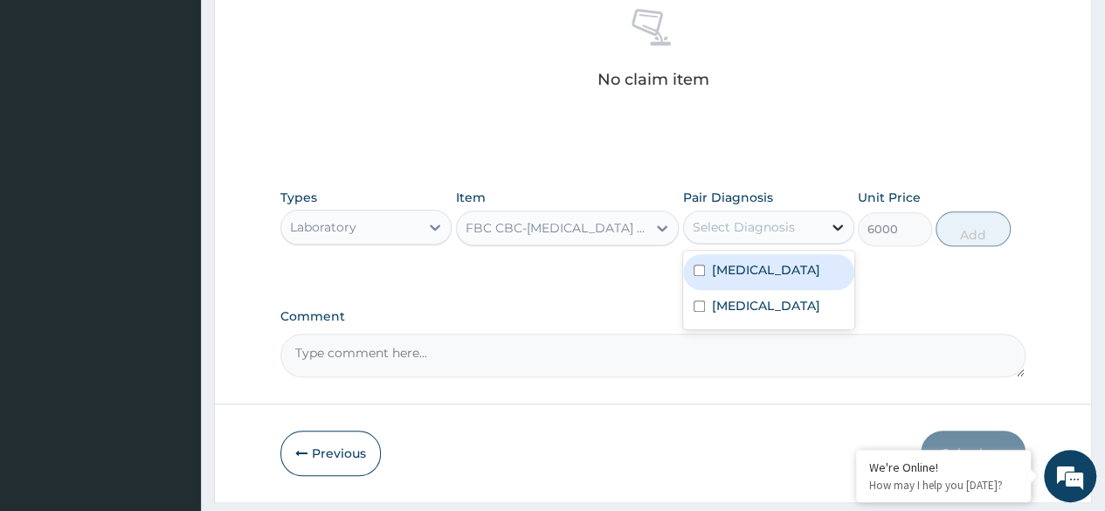
click at [836, 212] on div at bounding box center [837, 226] width 31 height 31
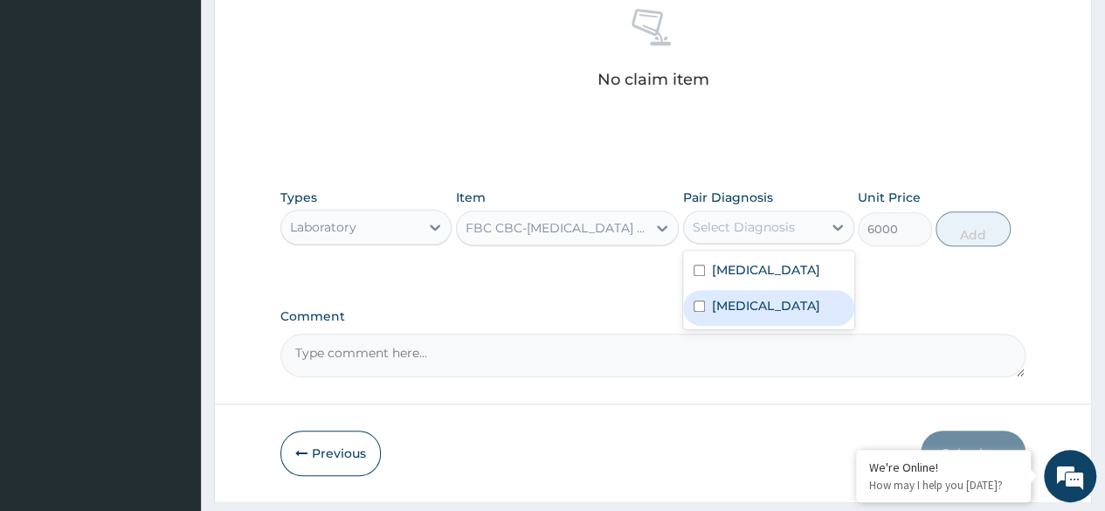
click at [767, 300] on label "Upper respiratory infection" at bounding box center [766, 305] width 108 height 17
checkbox input "true"
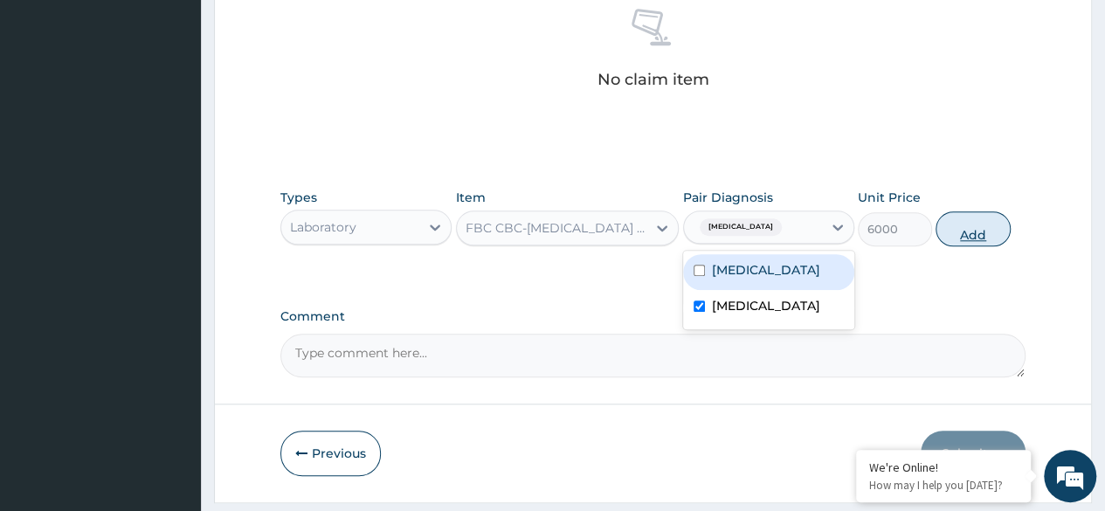
click at [952, 228] on button "Add" at bounding box center [972, 228] width 74 height 35
type input "0"
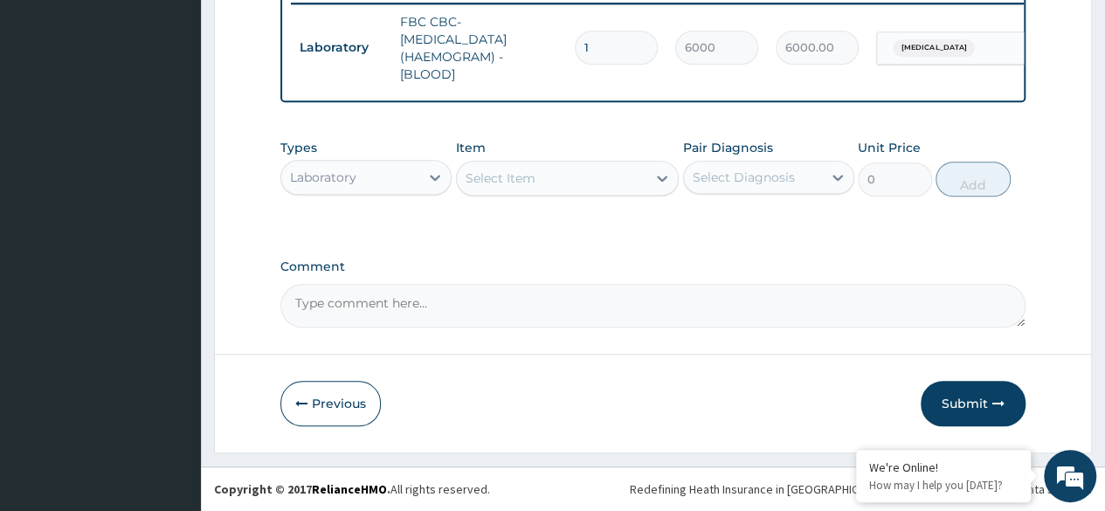
click at [533, 184] on div "Select Item" at bounding box center [500, 177] width 70 height 17
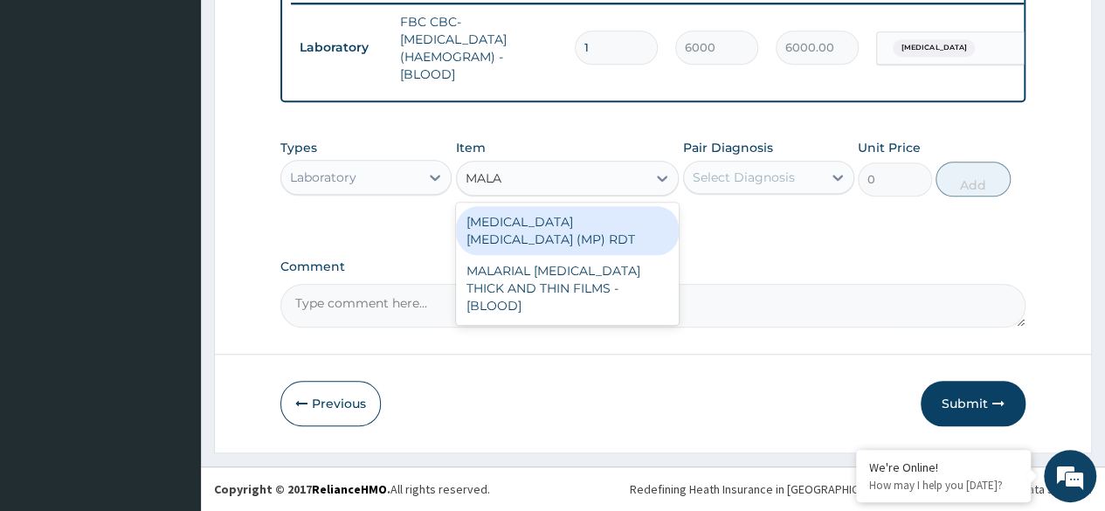
type input "MALAR"
click at [546, 228] on div "[MEDICAL_DATA] [MEDICAL_DATA] (MP) RDT" at bounding box center [568, 230] width 224 height 49
type input "2400"
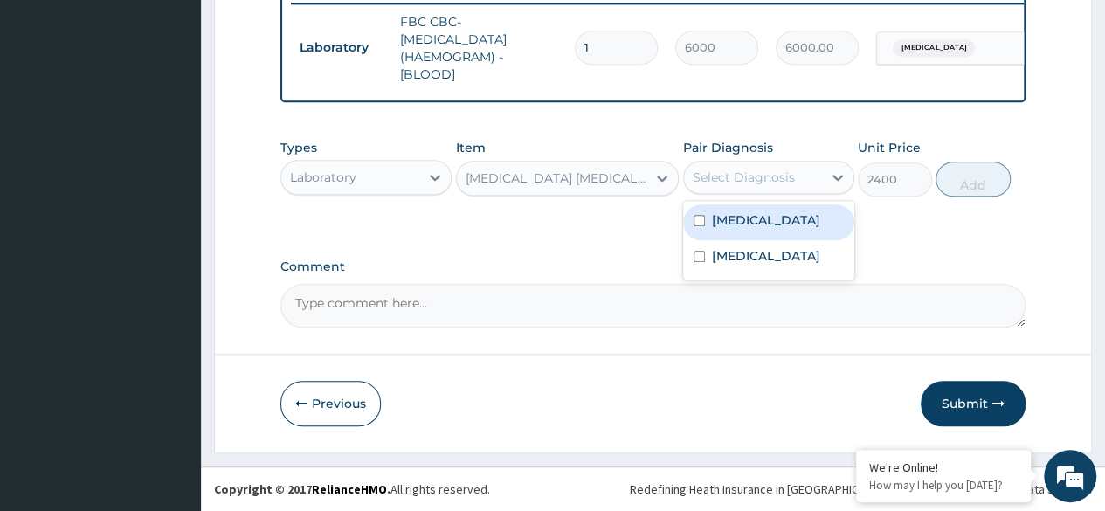
click at [779, 185] on div "Select Diagnosis" at bounding box center [743, 177] width 102 height 17
click at [762, 225] on div "[MEDICAL_DATA]" at bounding box center [768, 222] width 171 height 36
checkbox input "true"
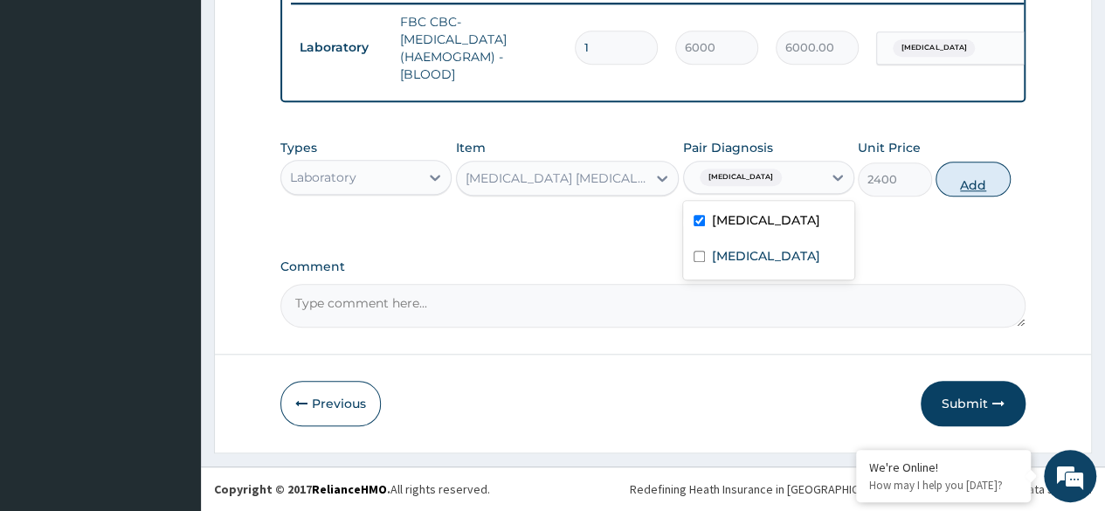
click at [981, 183] on button "Add" at bounding box center [972, 179] width 74 height 35
type input "0"
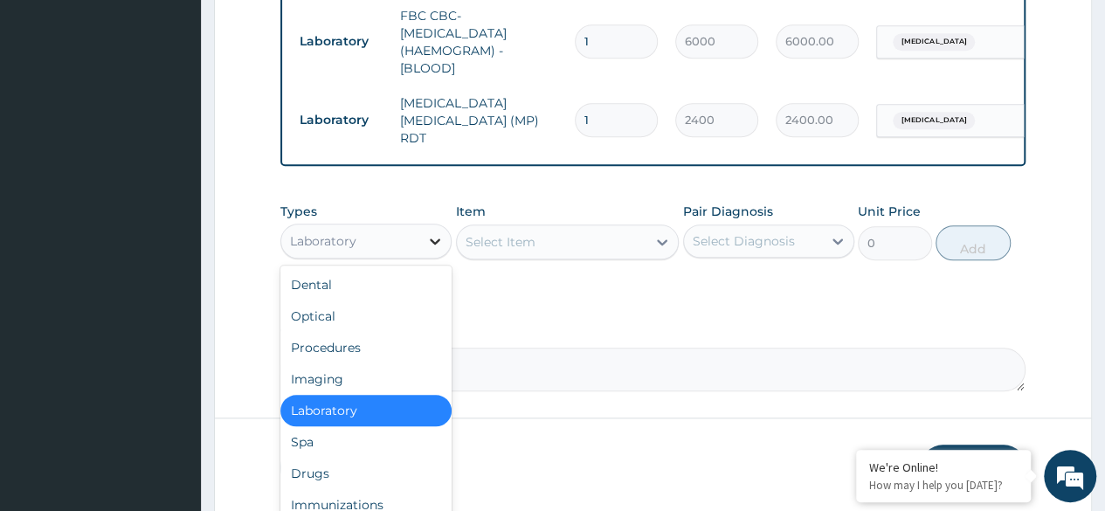
click at [422, 249] on div at bounding box center [434, 240] width 31 height 31
click at [348, 472] on div "Drugs" at bounding box center [365, 473] width 171 height 31
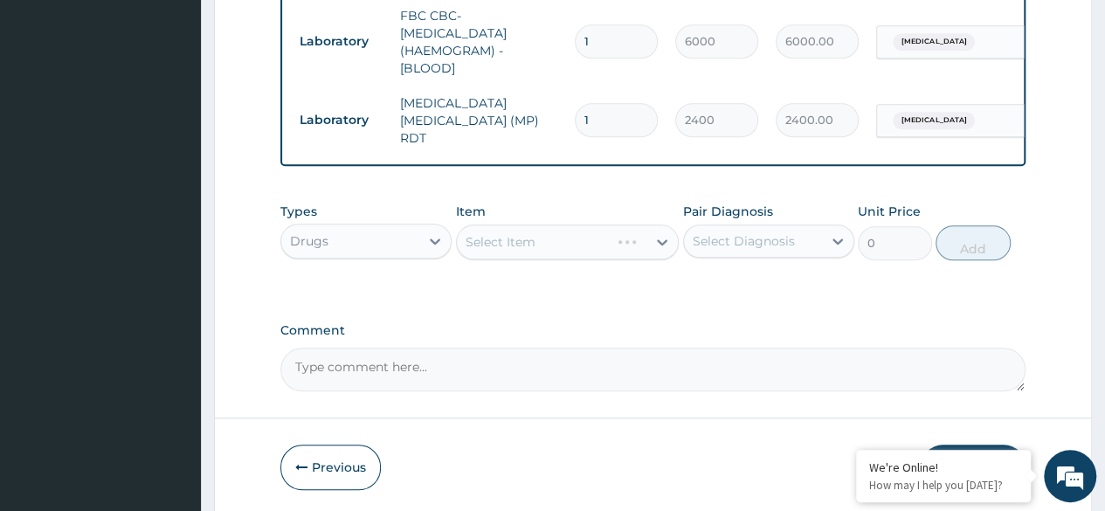
scroll to position [763, 0]
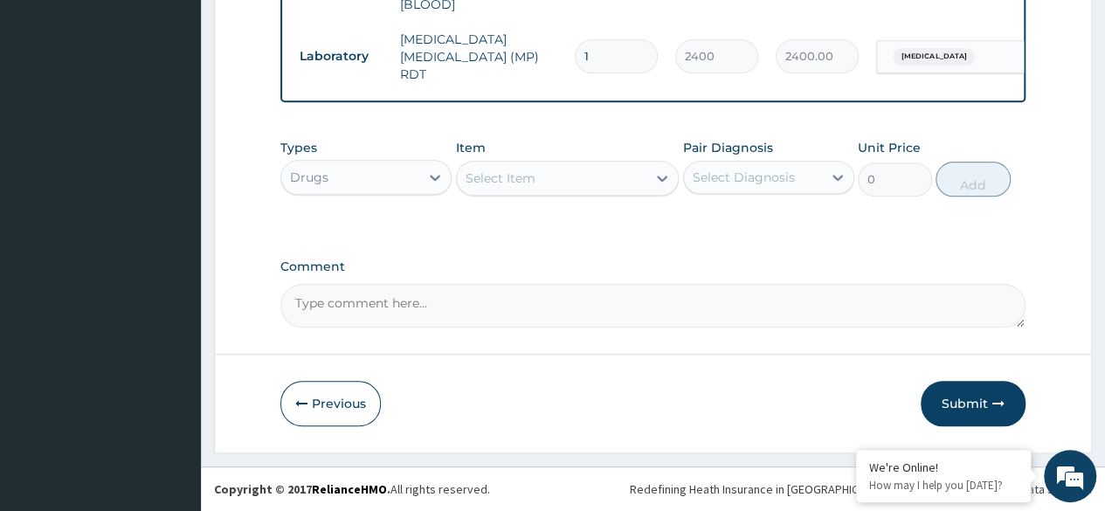
click at [629, 182] on div "Select Item" at bounding box center [552, 178] width 190 height 28
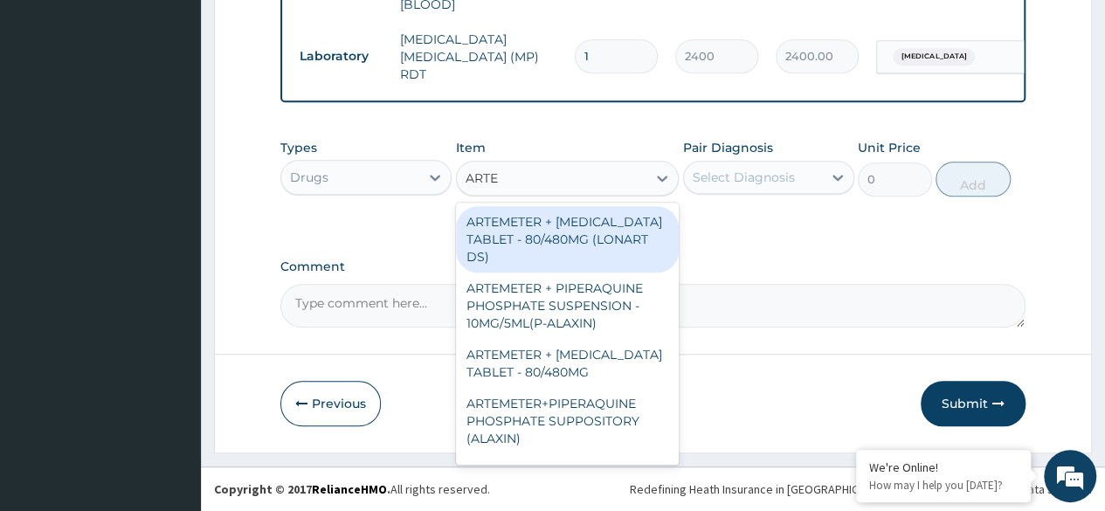
type input "ARTEM"
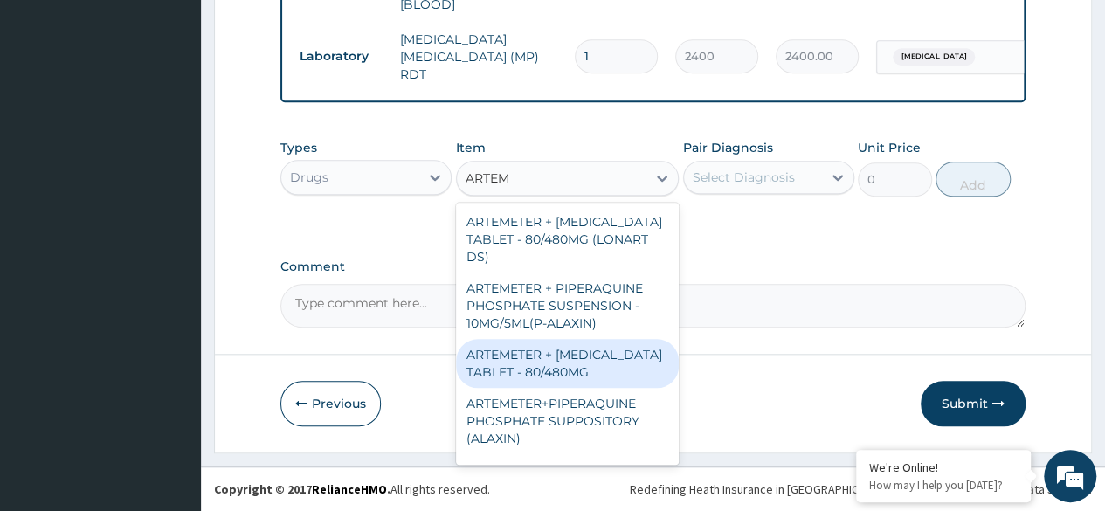
click at [547, 375] on div "ARTEMETER + [MEDICAL_DATA] TABLET - 80/480MG" at bounding box center [568, 363] width 224 height 49
type input "416"
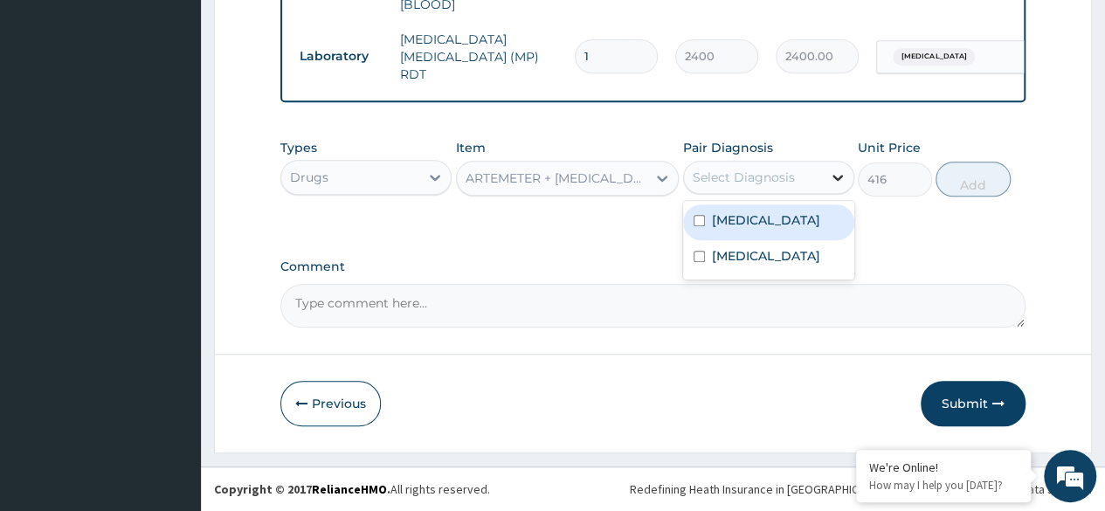
click at [831, 175] on icon at bounding box center [837, 177] width 17 height 17
click at [745, 229] on label "[MEDICAL_DATA]" at bounding box center [766, 219] width 108 height 17
checkbox input "true"
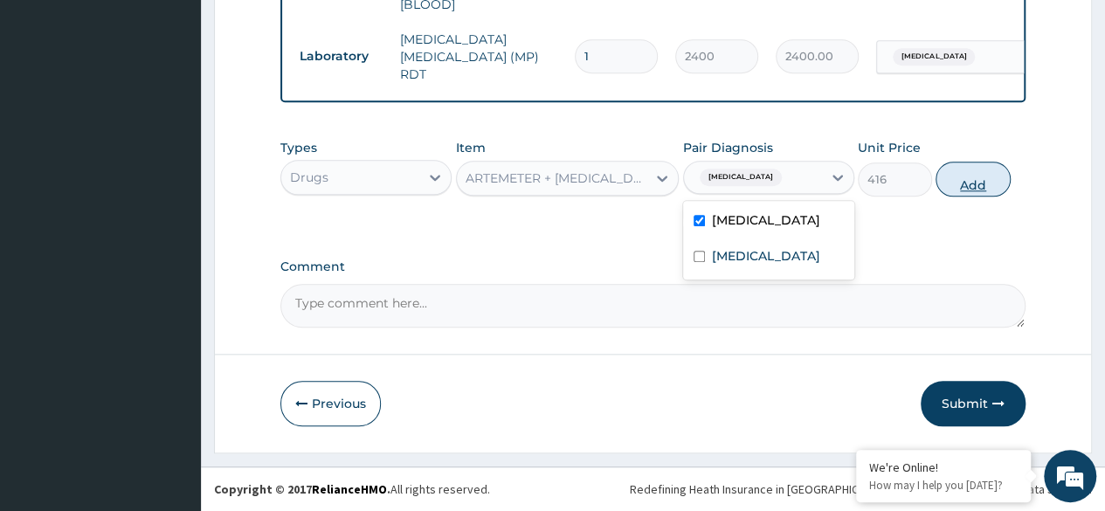
click at [981, 182] on button "Add" at bounding box center [972, 179] width 74 height 35
type input "0"
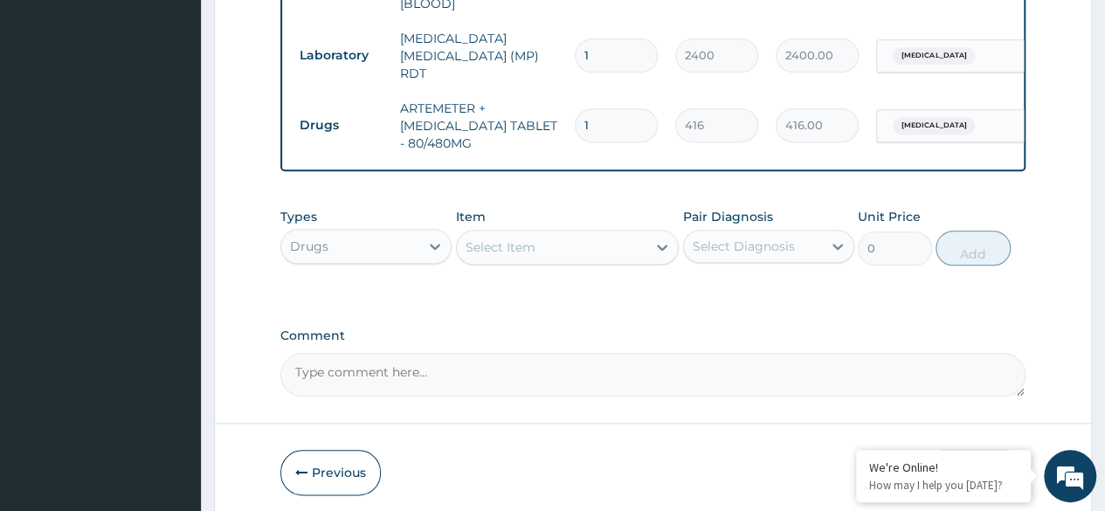
type input "0.00"
type input "6"
type input "2496.00"
type input "6"
click at [616, 247] on div "Select Item" at bounding box center [552, 247] width 190 height 28
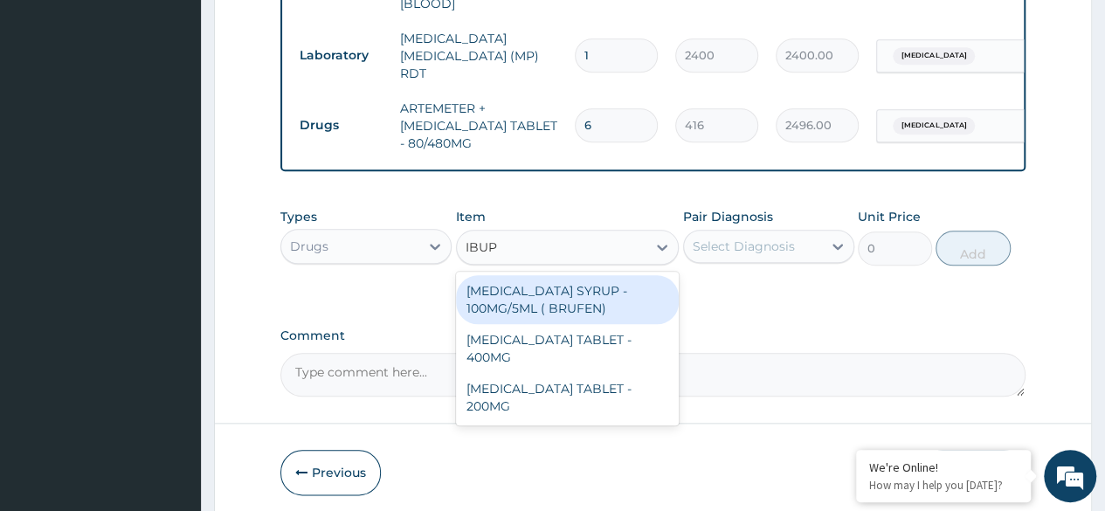
type input "IBUPR"
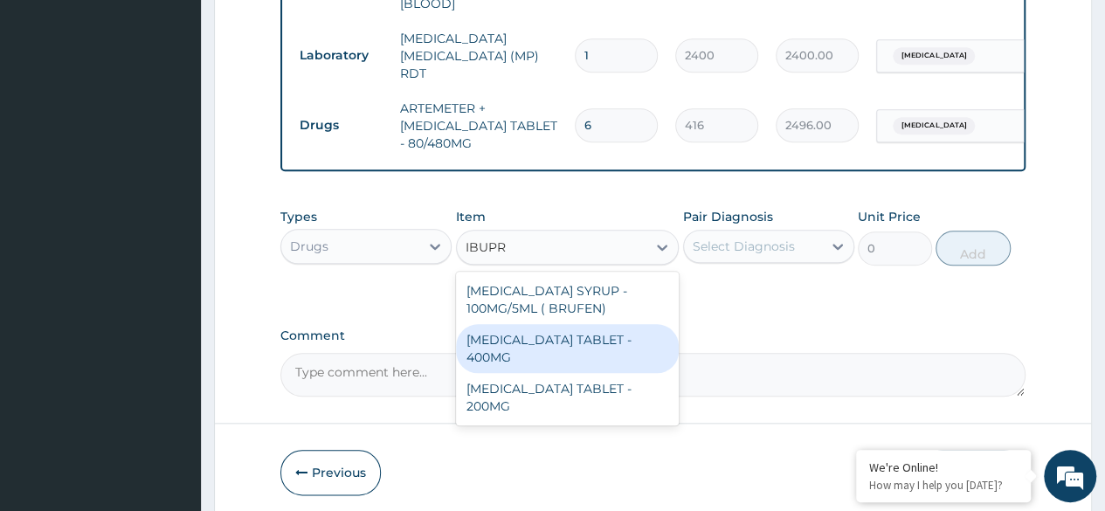
click at [625, 342] on div "IBUPROFEN TABLET - 400MG" at bounding box center [568, 348] width 224 height 49
type input "640"
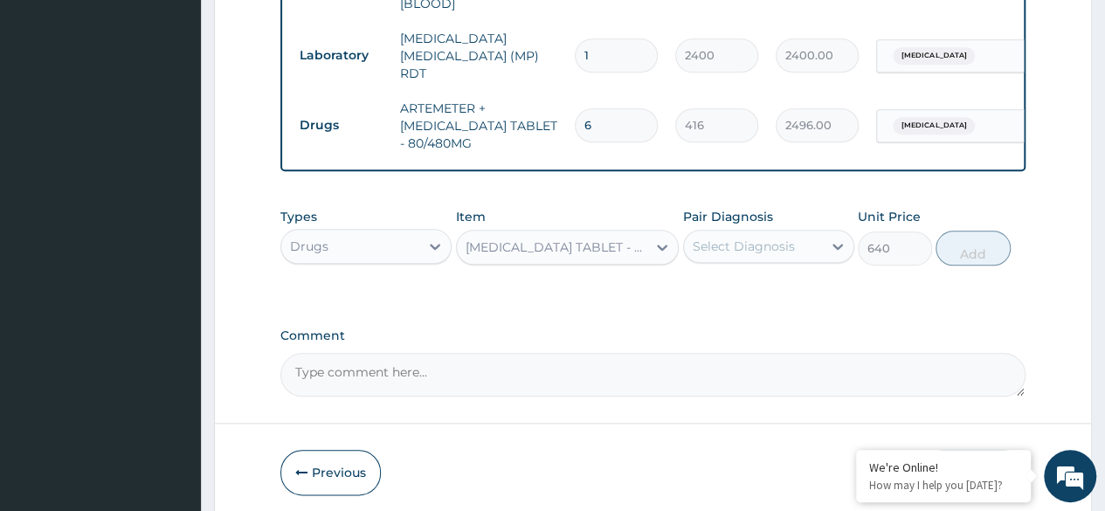
click at [786, 247] on div "Select Diagnosis" at bounding box center [743, 245] width 102 height 17
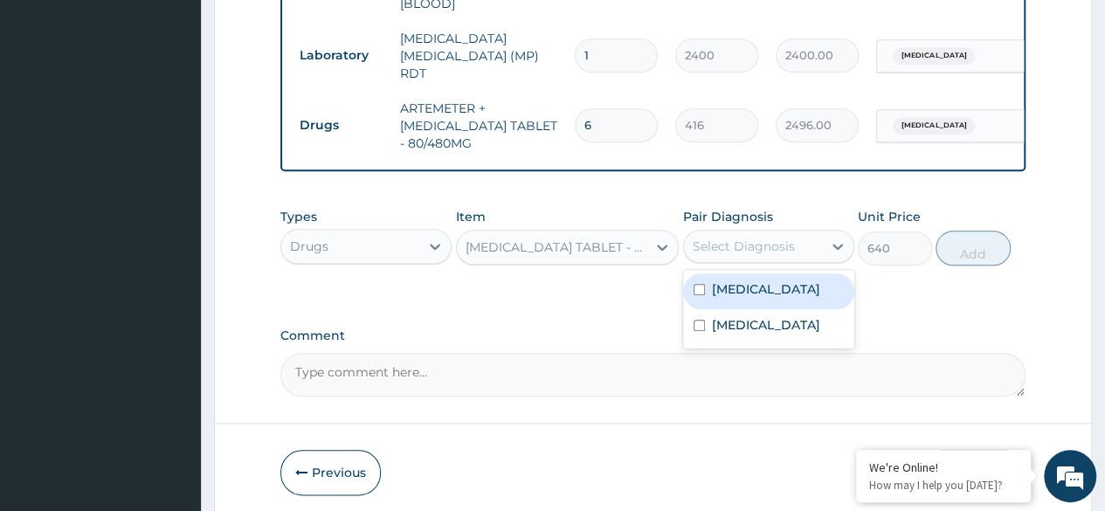
click at [765, 298] on div "Malaria" at bounding box center [768, 291] width 171 height 36
checkbox input "true"
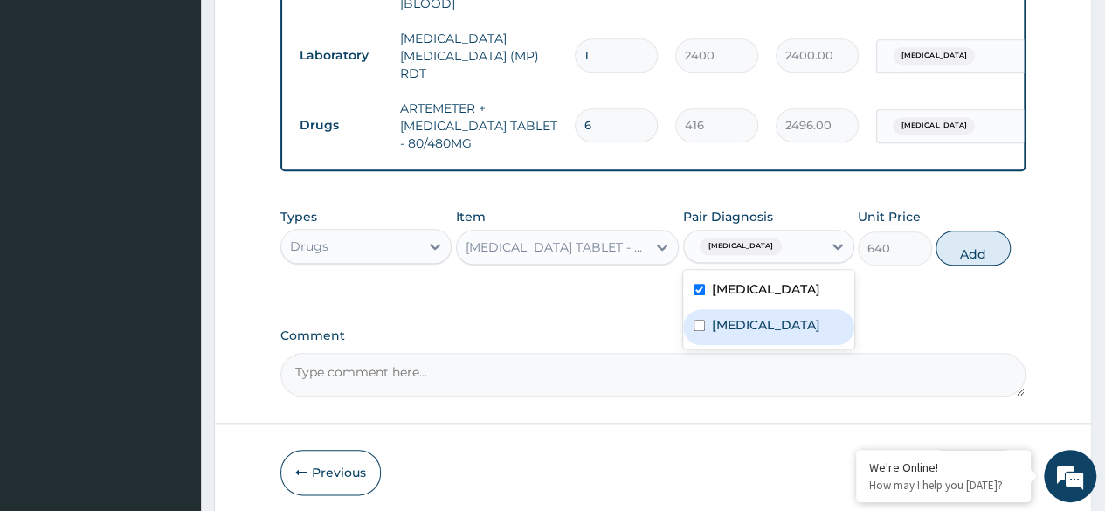
click at [763, 327] on label "Upper respiratory infection" at bounding box center [766, 324] width 108 height 17
checkbox input "true"
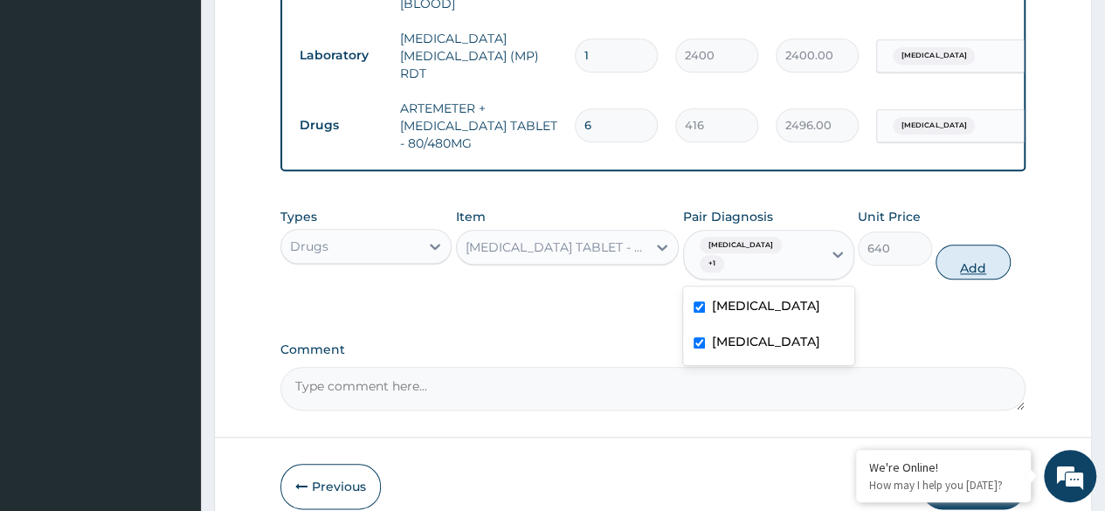
click at [967, 255] on button "Add" at bounding box center [972, 261] width 74 height 35
type input "0"
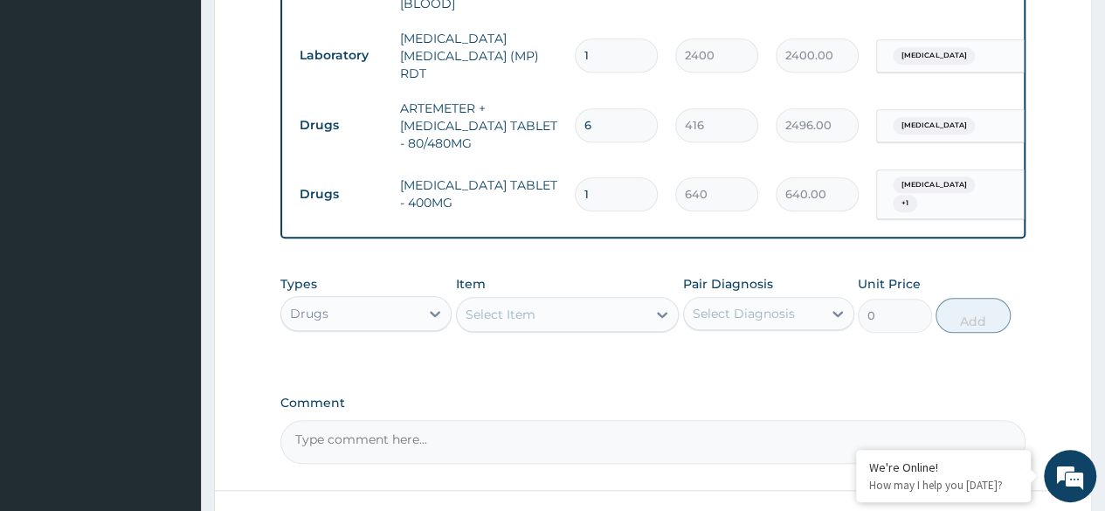
click at [609, 177] on input "1" at bounding box center [616, 194] width 83 height 34
type input "0.00"
type input "9"
type input "5760.00"
type input "9"
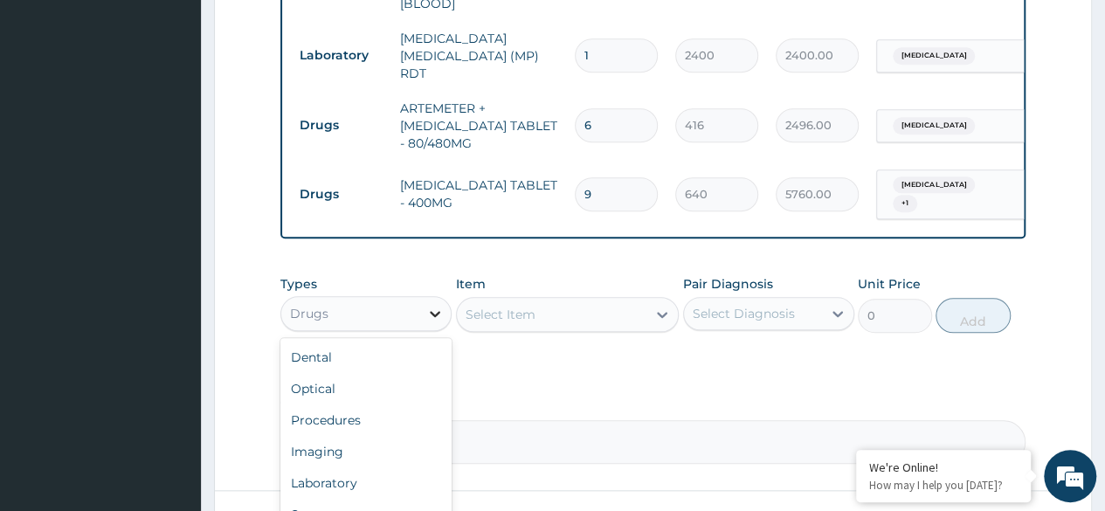
click at [423, 313] on div at bounding box center [434, 313] width 31 height 31
click at [402, 423] on div "Procedures" at bounding box center [365, 419] width 171 height 31
click at [583, 306] on div "Select Item" at bounding box center [552, 314] width 190 height 28
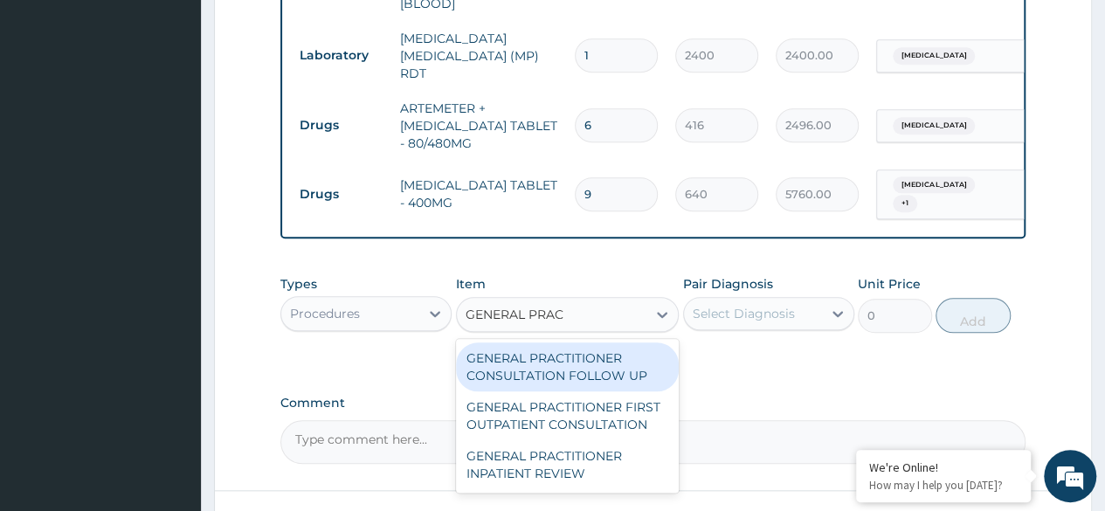
type input "GENERAL PRACT"
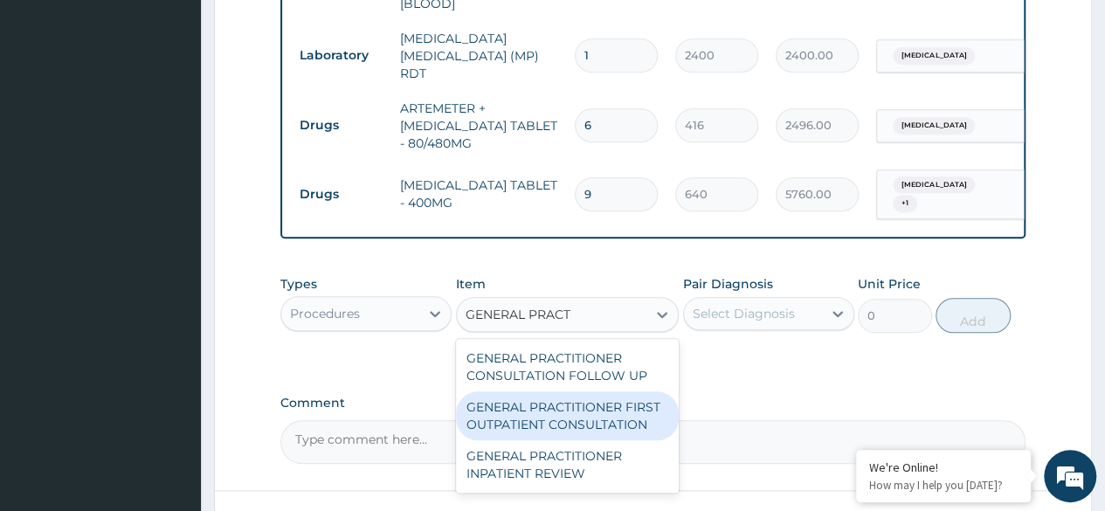
click at [610, 416] on div "GENERAL PRACTITIONER FIRST OUTPATIENT CONSULTATION" at bounding box center [568, 415] width 224 height 49
type input "4500"
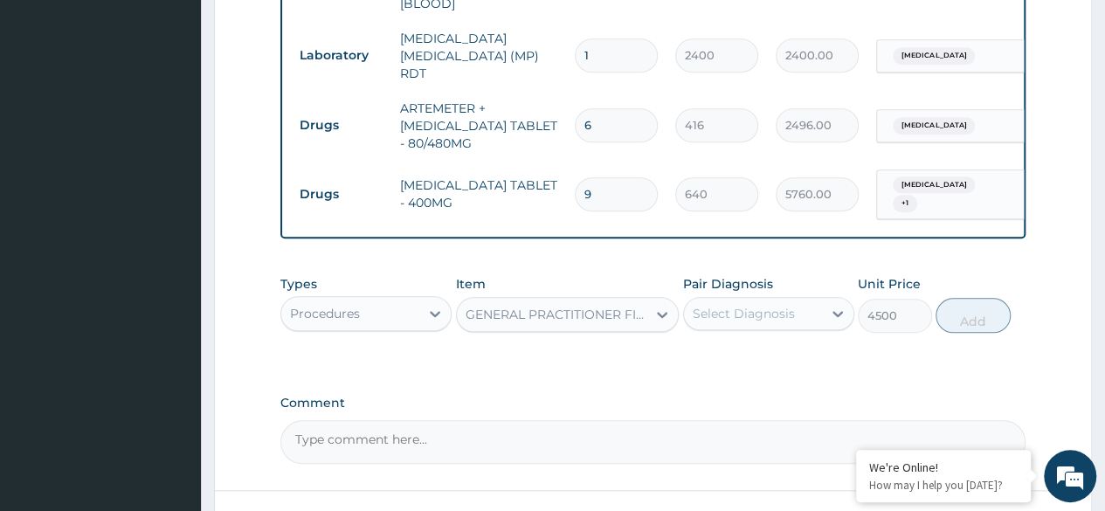
click at [818, 313] on div "Select Diagnosis" at bounding box center [753, 313] width 138 height 28
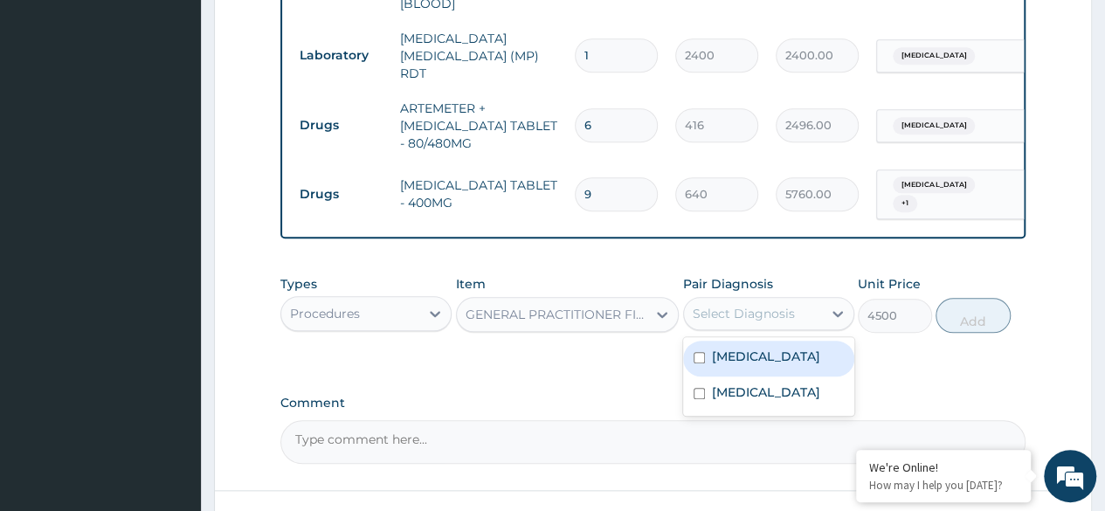
click at [784, 349] on div "[MEDICAL_DATA]" at bounding box center [768, 359] width 171 height 36
checkbox input "true"
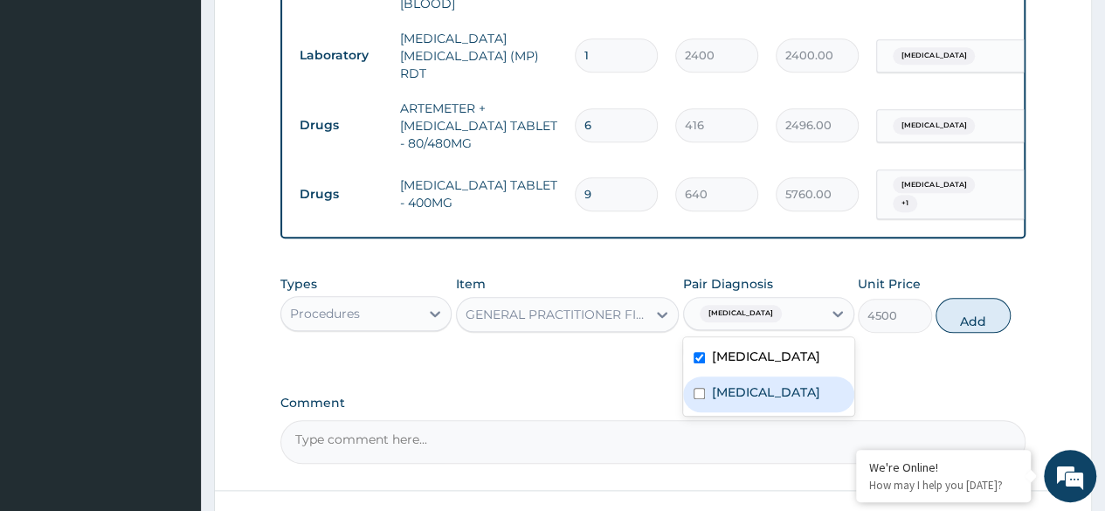
click at [781, 396] on label "[MEDICAL_DATA]" at bounding box center [766, 391] width 108 height 17
checkbox input "true"
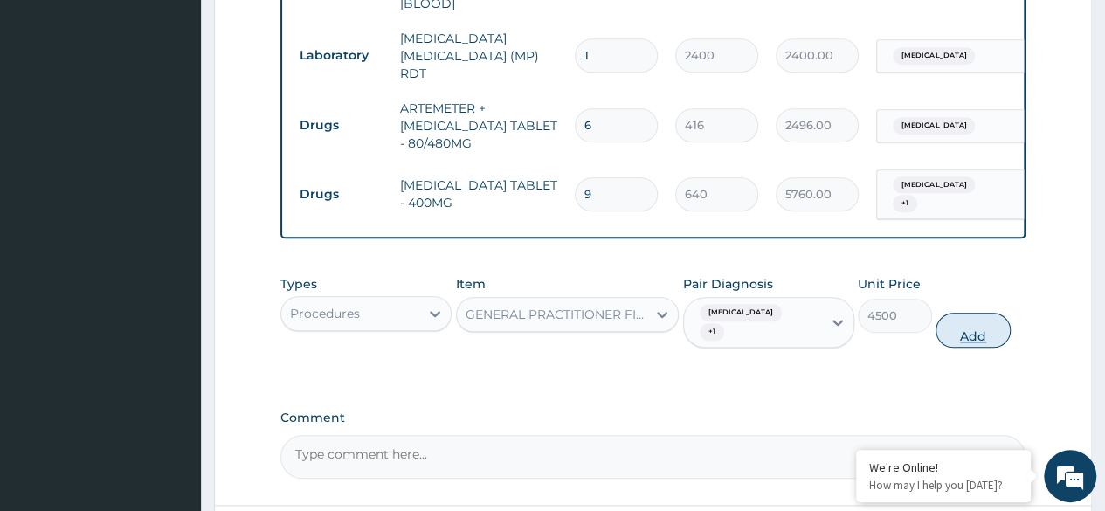
click at [987, 313] on button "Add" at bounding box center [972, 330] width 74 height 35
type input "0"
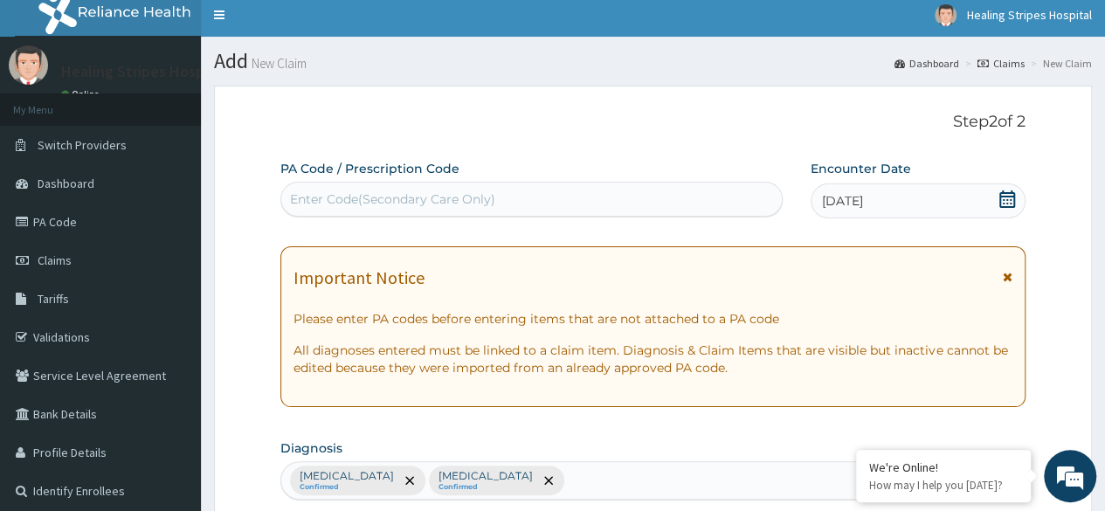
scroll to position [3, 0]
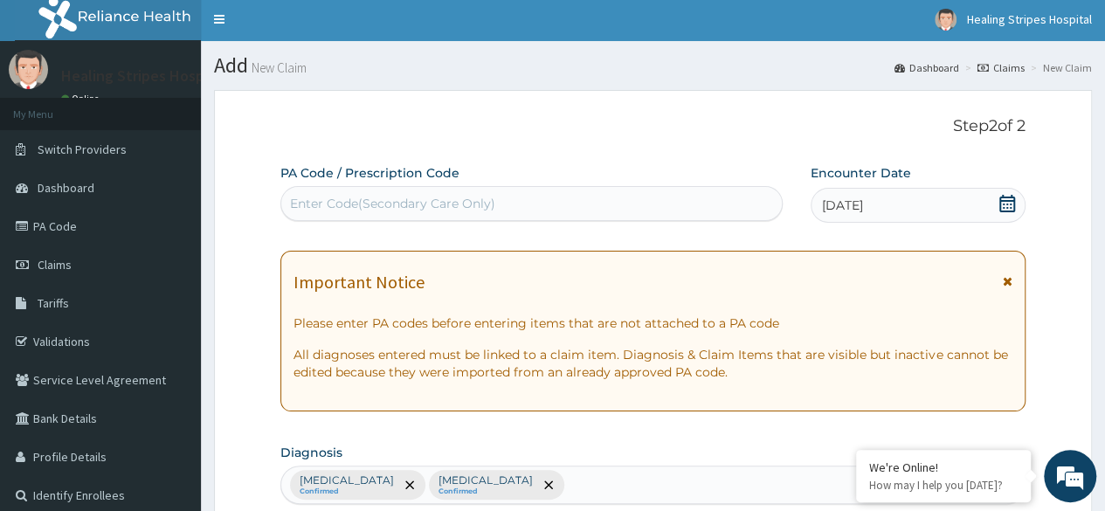
click at [1008, 196] on icon at bounding box center [1007, 203] width 16 height 17
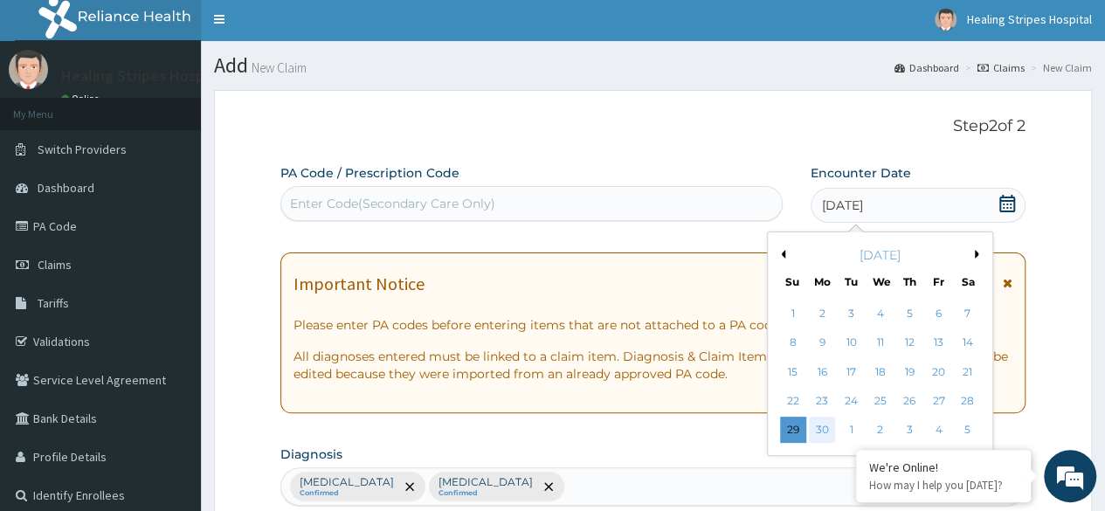
click at [829, 432] on div "30" at bounding box center [822, 430] width 26 height 26
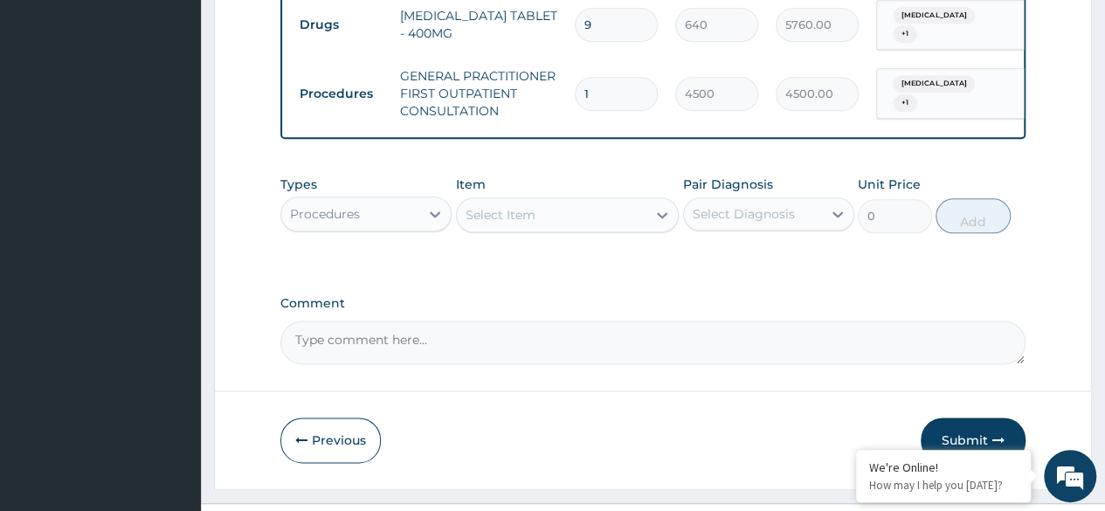
scroll to position [963, 0]
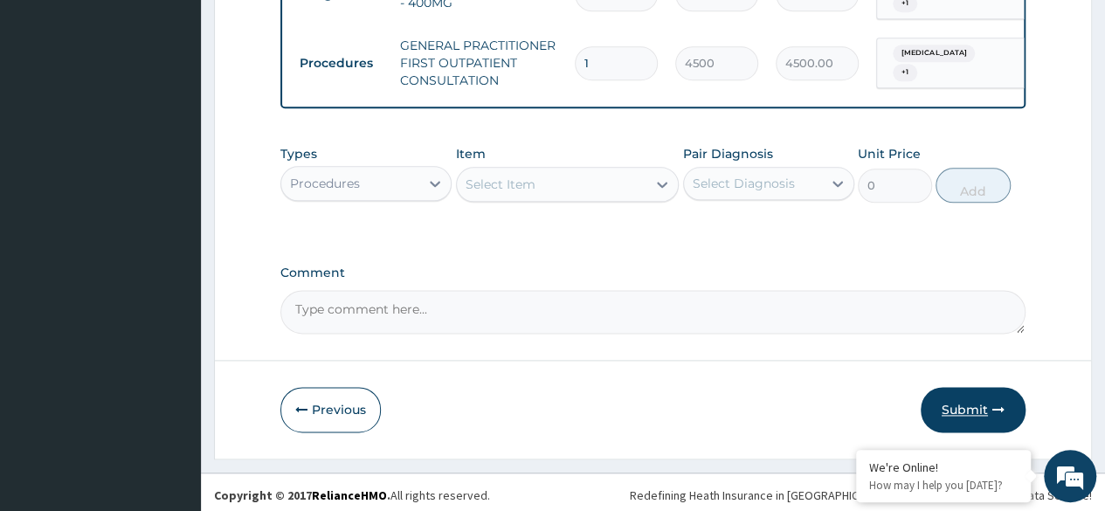
click at [969, 403] on button "Submit" at bounding box center [972, 409] width 105 height 45
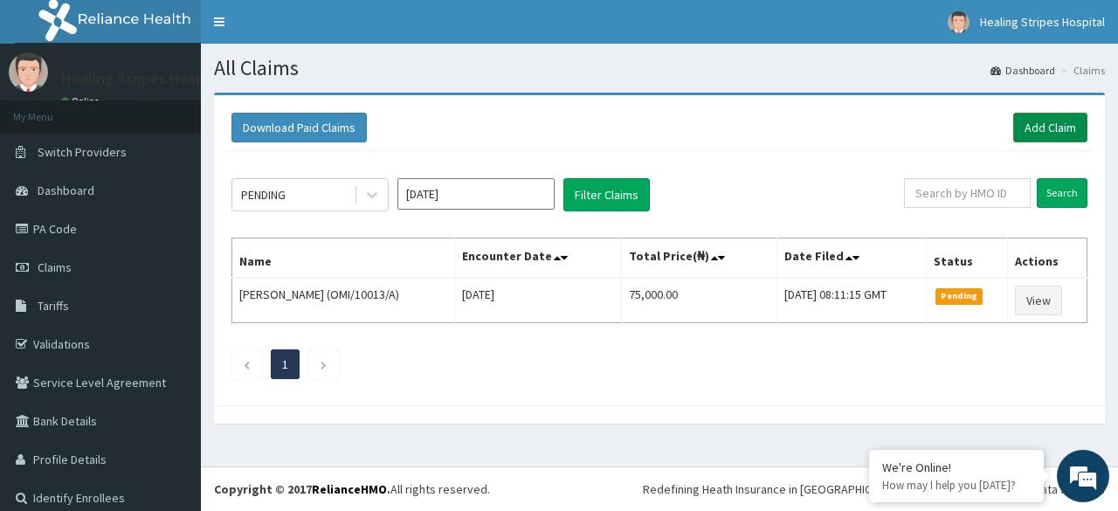
click at [1028, 125] on link "Add Claim" at bounding box center [1050, 128] width 74 height 30
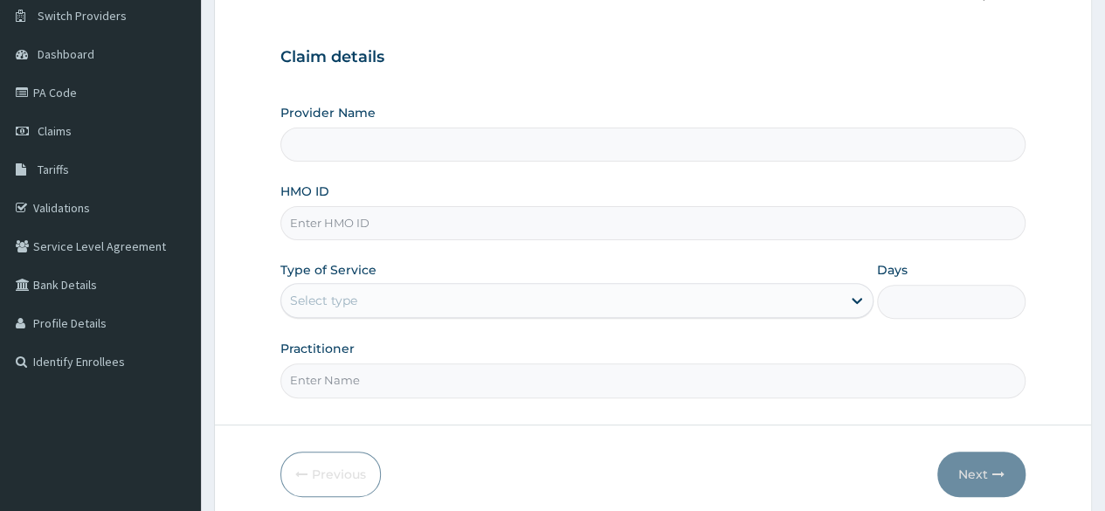
scroll to position [175, 0]
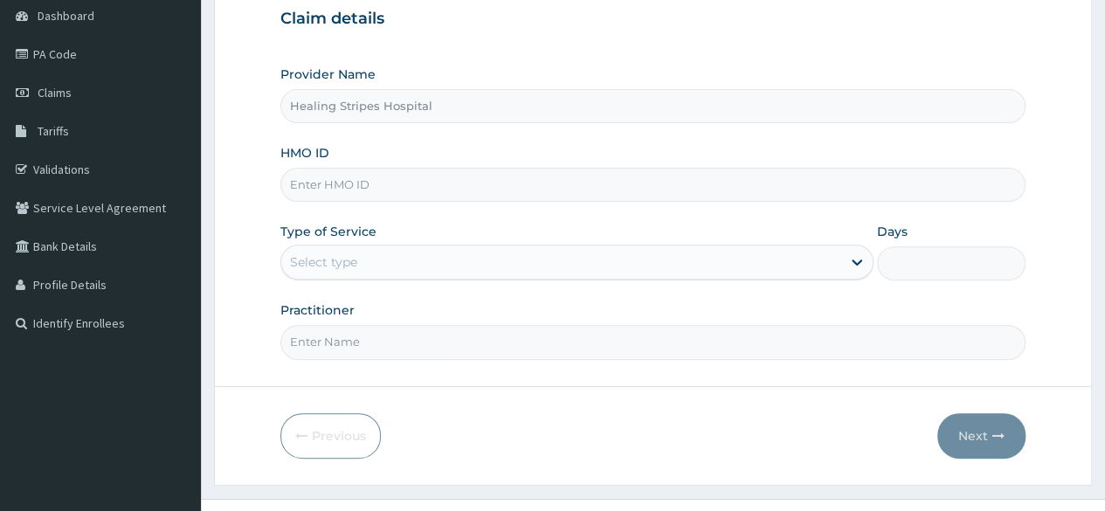
type input "Healing Stripes Hospital"
click at [406, 178] on input "HMO ID" at bounding box center [652, 185] width 745 height 34
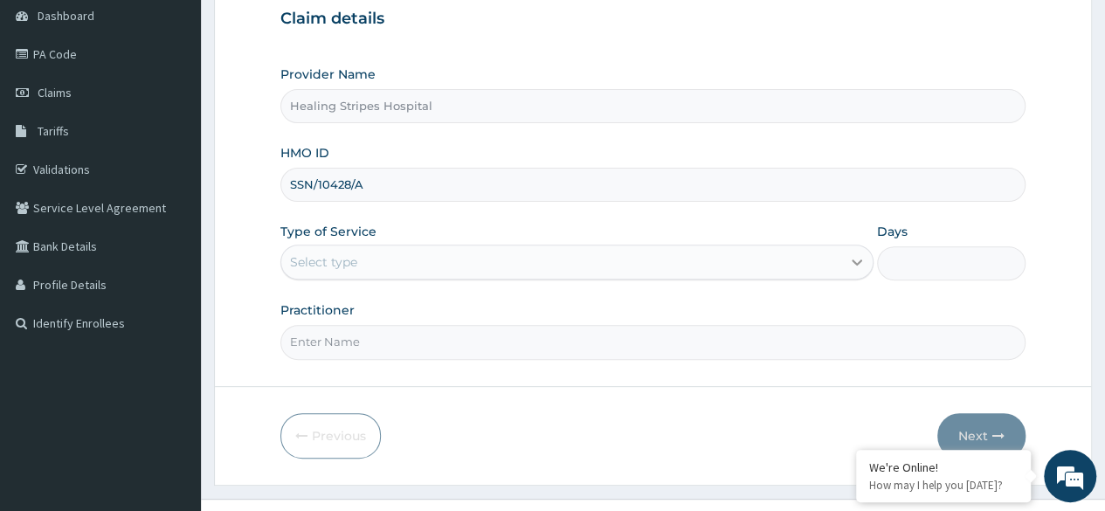
type input "SSN/10428/A"
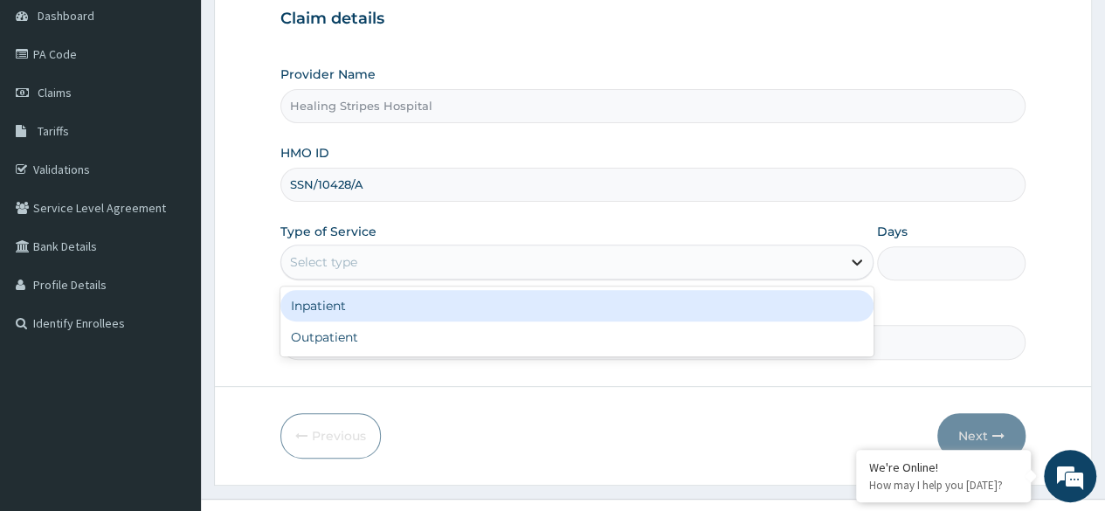
click at [849, 261] on icon at bounding box center [856, 261] width 17 height 17
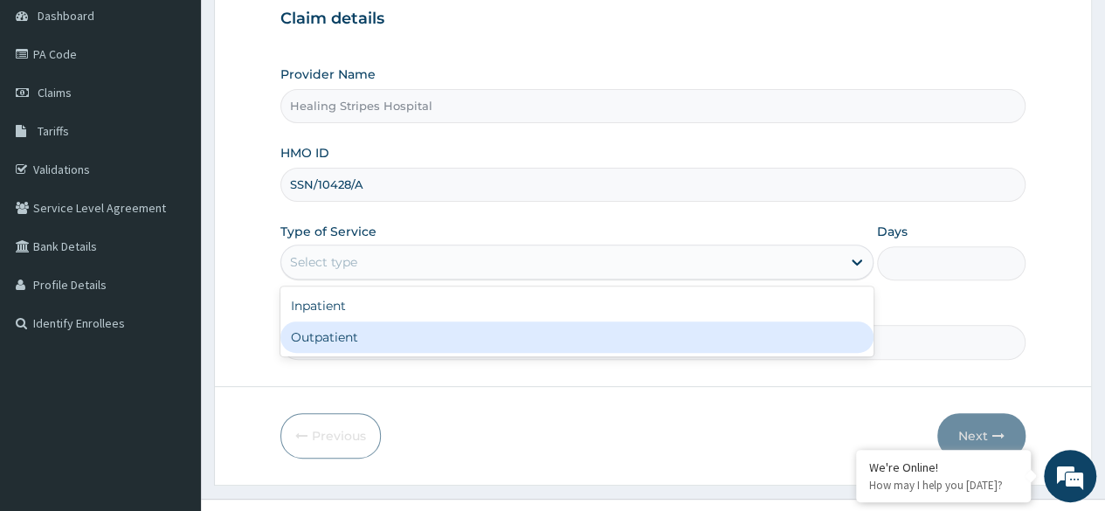
click at [758, 334] on div "Outpatient" at bounding box center [576, 336] width 593 height 31
type input "1"
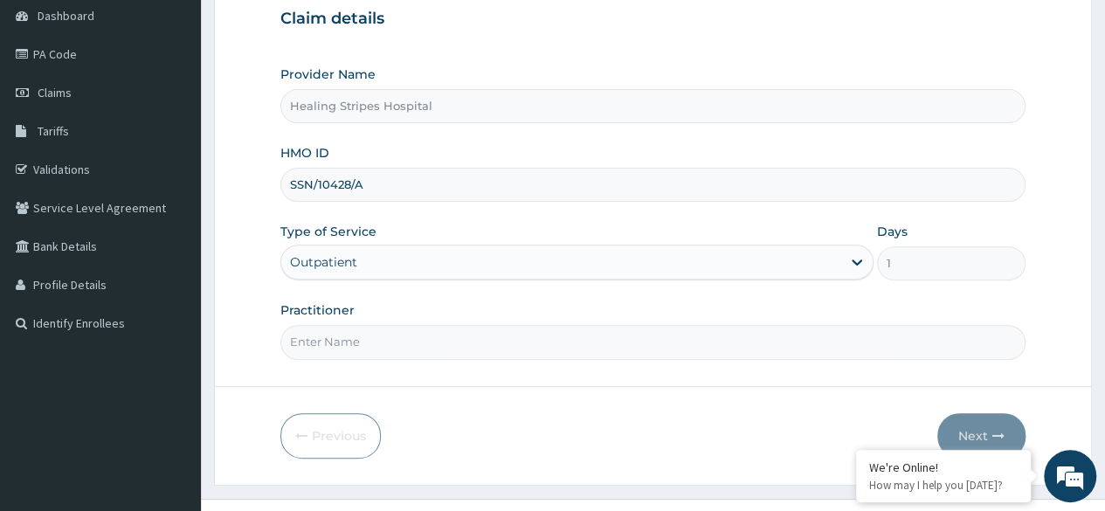
click at [814, 336] on input "Practitioner" at bounding box center [652, 342] width 745 height 34
type input "DR [PERSON_NAME]"
click at [990, 415] on button "Next" at bounding box center [981, 435] width 88 height 45
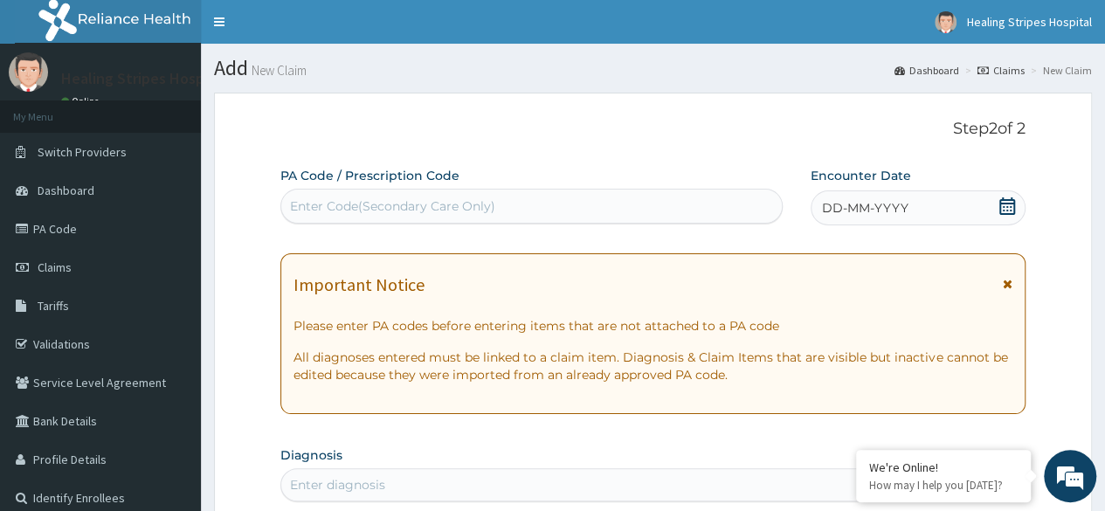
click at [1007, 204] on icon at bounding box center [1006, 205] width 17 height 17
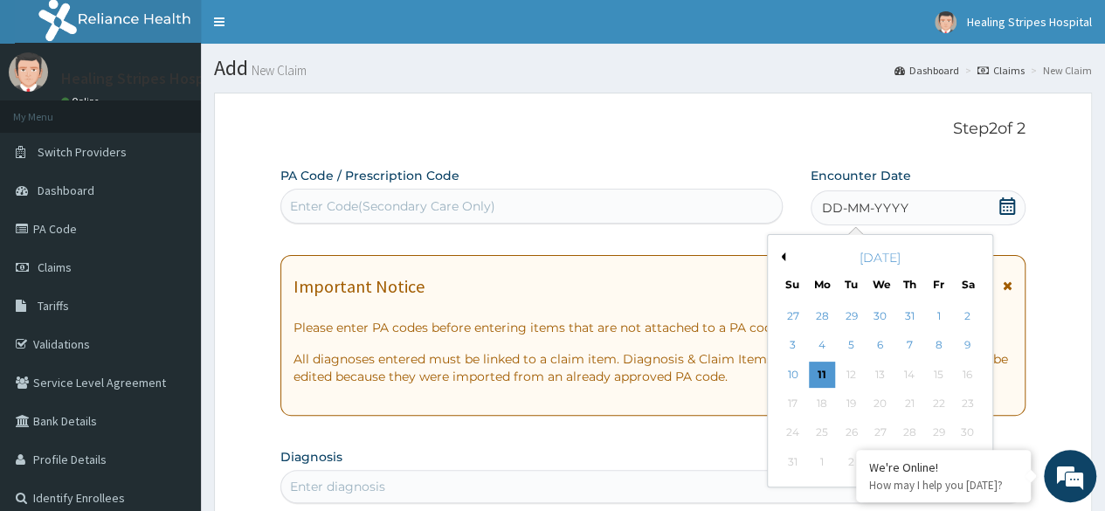
click at [780, 252] on button "Previous Month" at bounding box center [780, 256] width 9 height 9
click at [780, 258] on button "Previous Month" at bounding box center [780, 256] width 9 height 9
click at [822, 432] on div "30" at bounding box center [822, 433] width 26 height 26
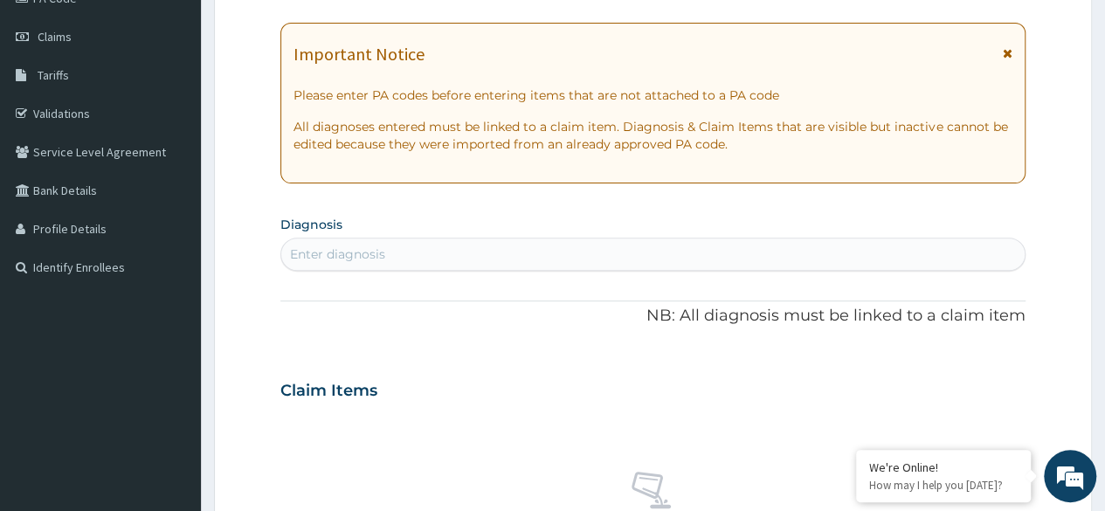
scroll to position [262, 0]
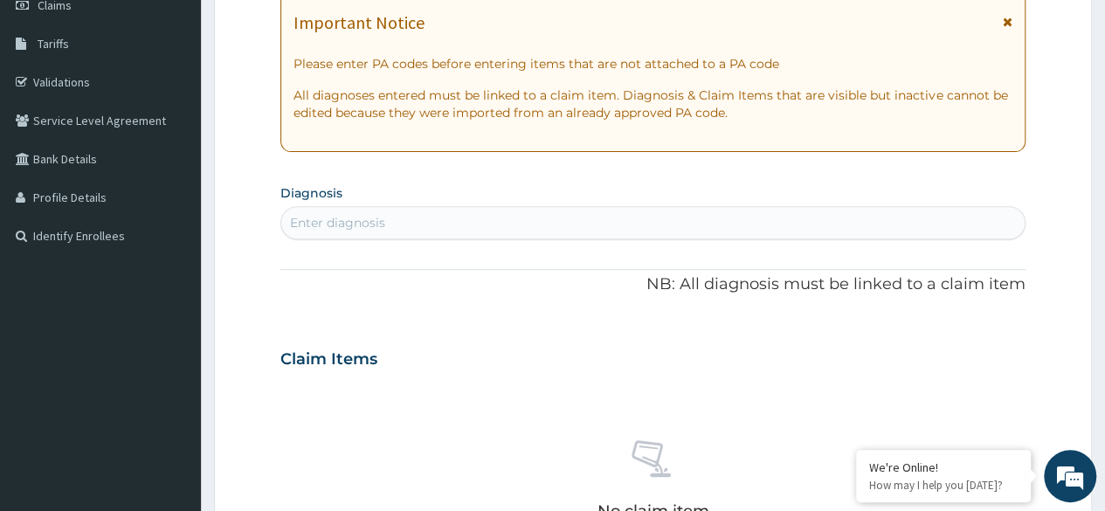
click at [461, 224] on div "Enter diagnosis" at bounding box center [652, 223] width 743 height 28
type input "UPPER RESPIR"
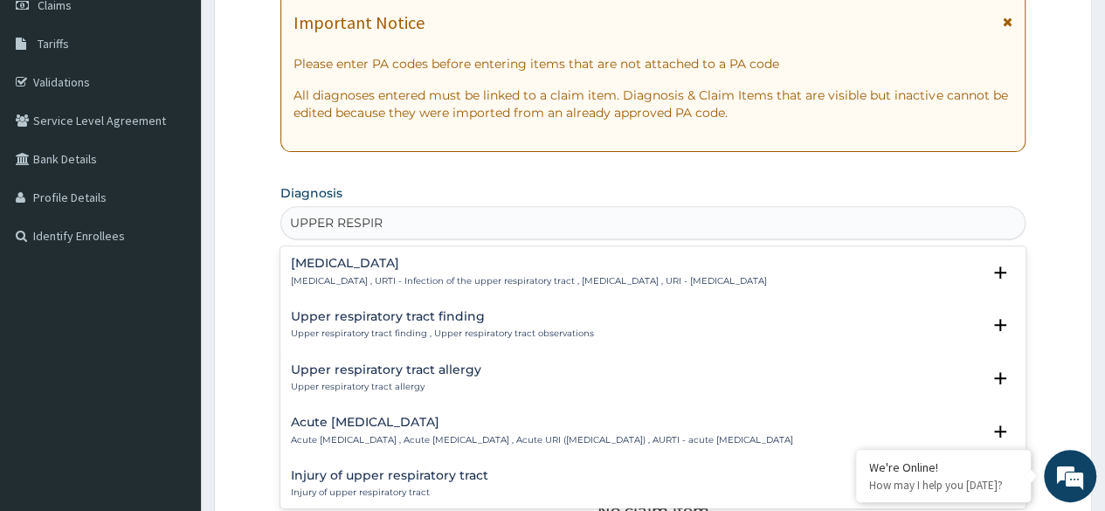
click at [536, 282] on p "Upper respiratory infection , URTI - Infection of the upper respiratory tract ,…" at bounding box center [529, 281] width 476 height 12
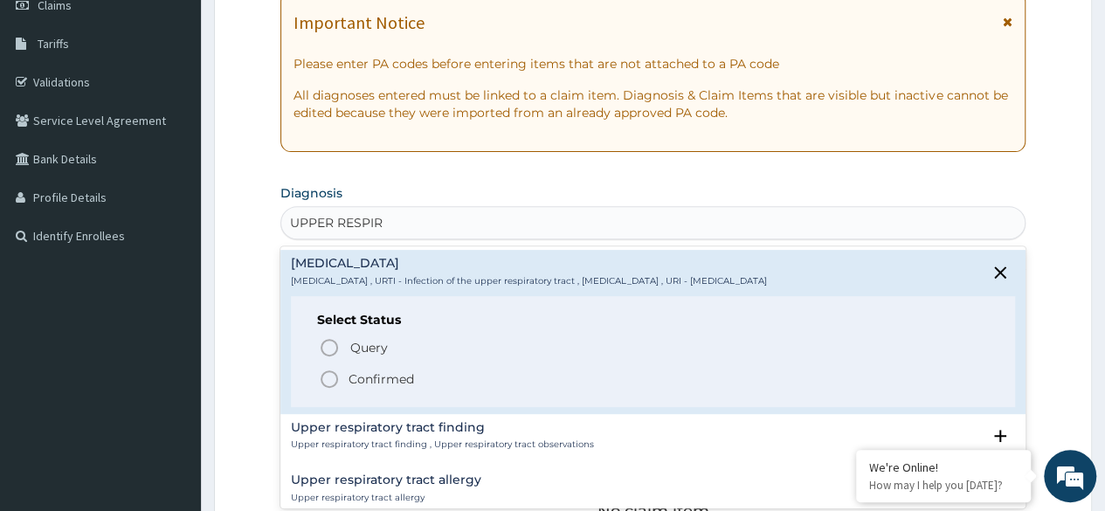
click at [354, 382] on p "Confirmed" at bounding box center [380, 378] width 65 height 17
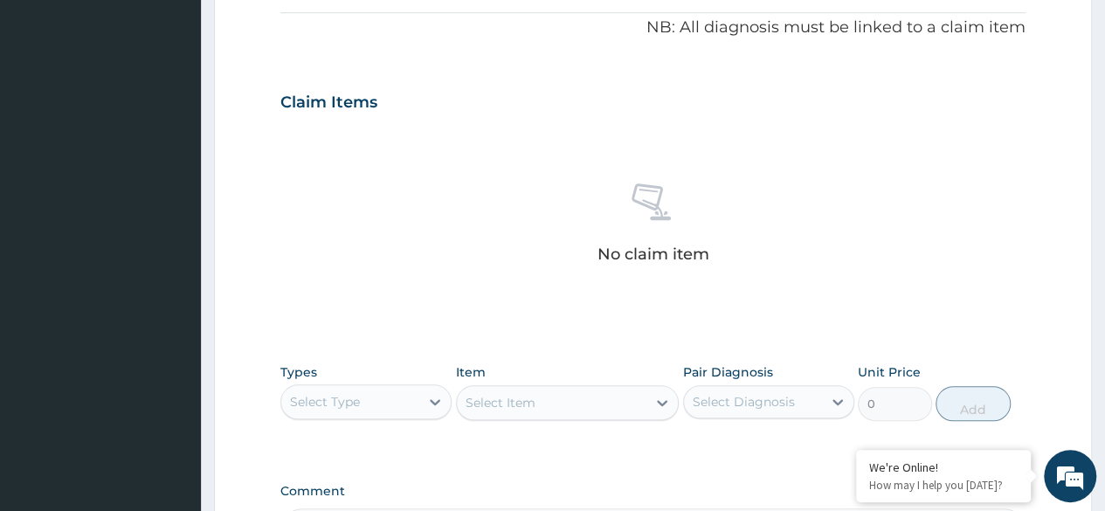
scroll to position [745, 0]
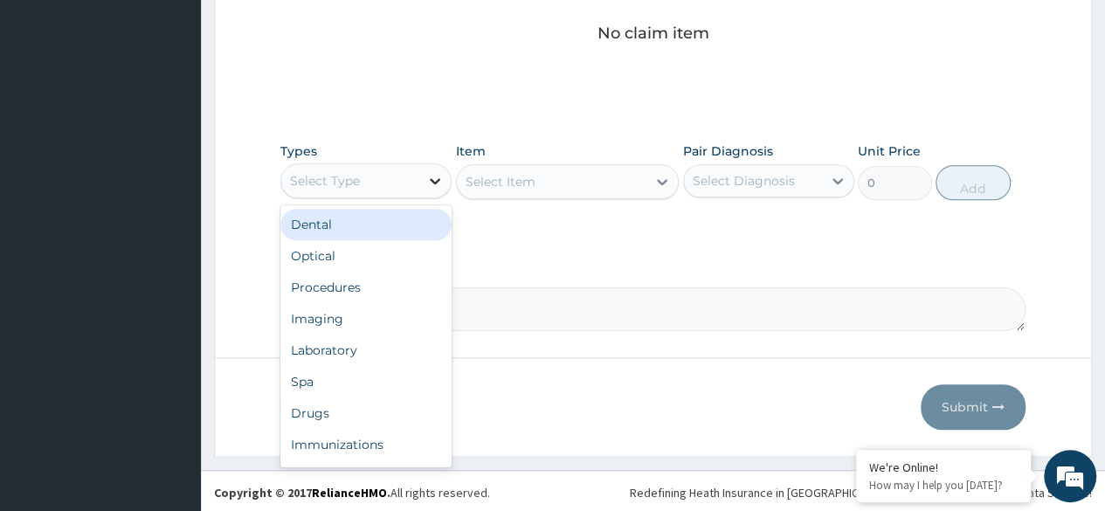
click at [419, 177] on div at bounding box center [434, 180] width 31 height 31
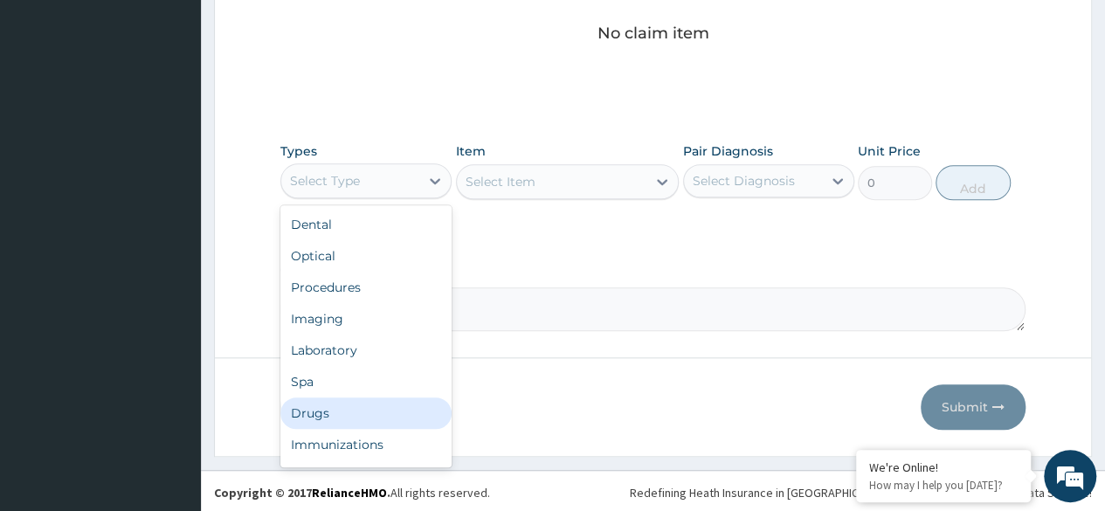
click at [351, 415] on div "Drugs" at bounding box center [365, 412] width 171 height 31
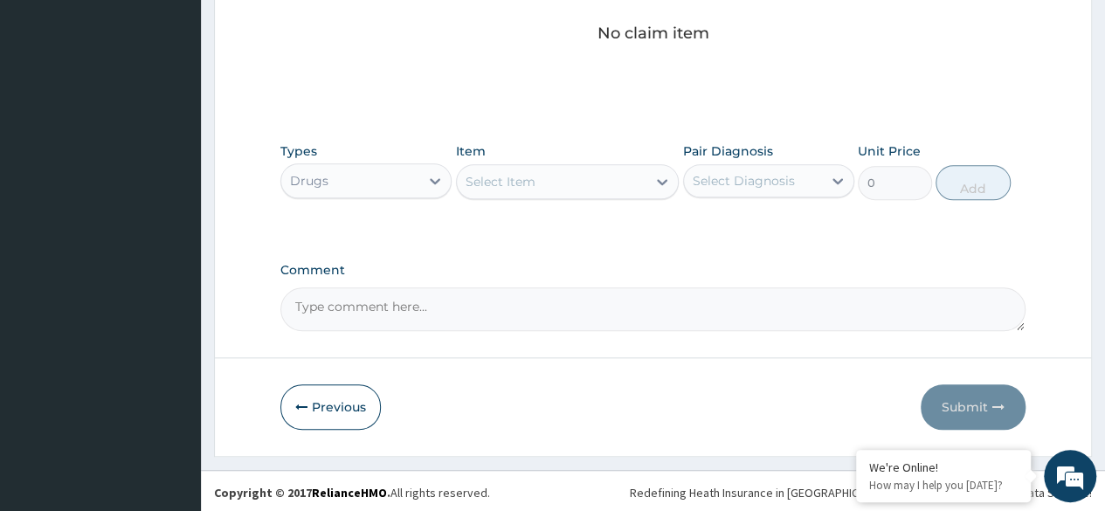
click at [637, 180] on div "Select Item" at bounding box center [552, 182] width 190 height 28
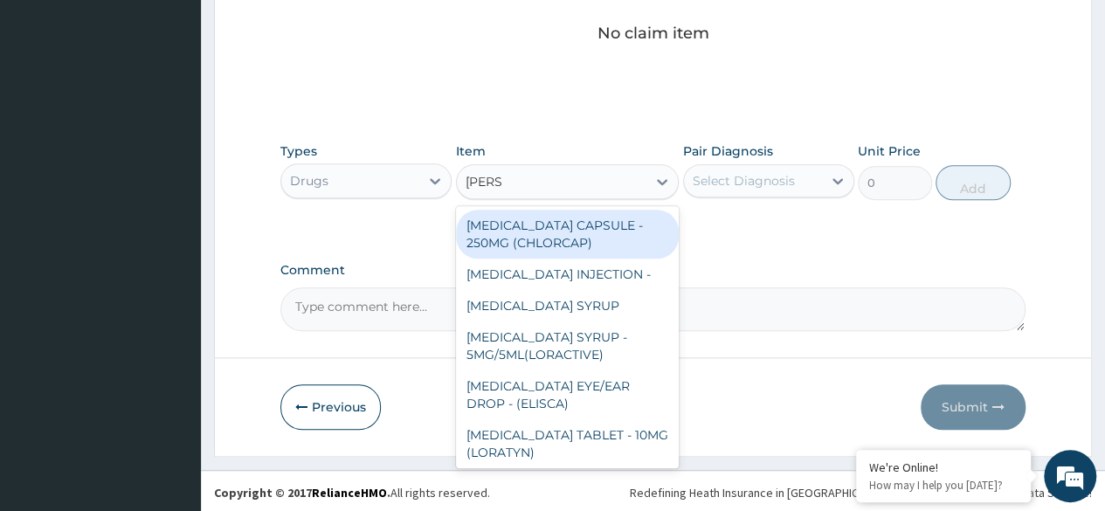
type input "LORAT"
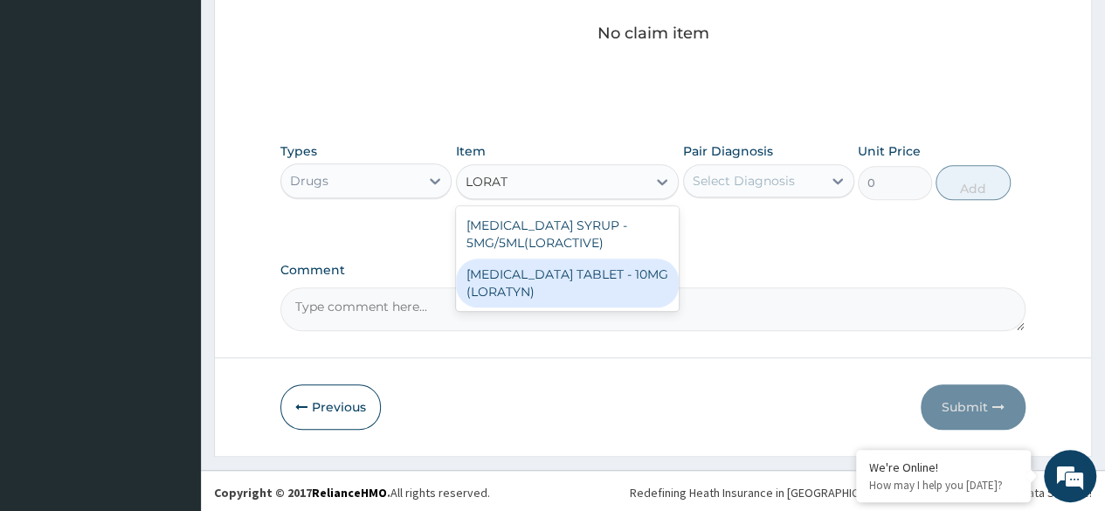
click at [614, 289] on div "LORATADINE TABLET - 10MG (LORATYN)" at bounding box center [568, 282] width 224 height 49
type input "112"
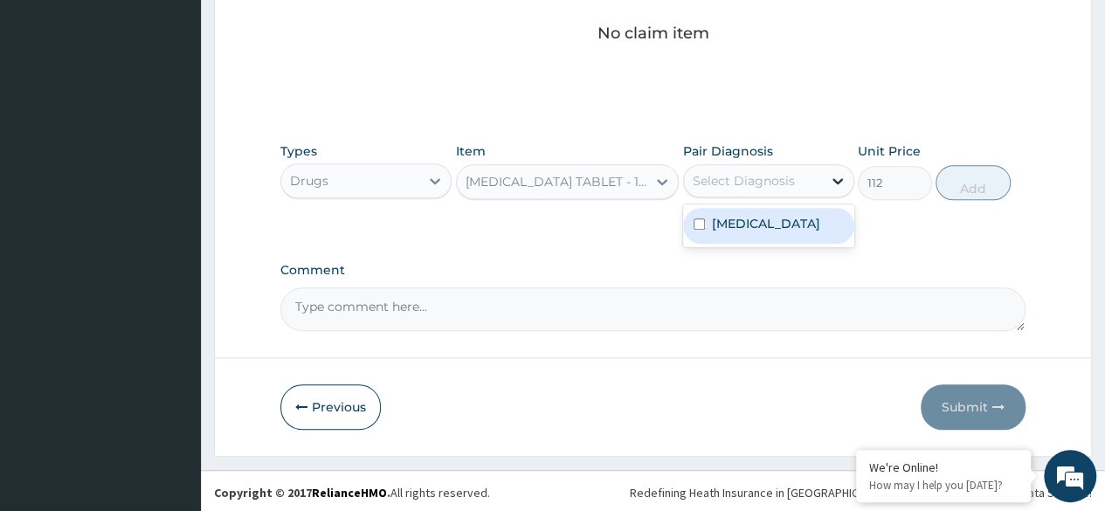
click at [832, 182] on icon at bounding box center [837, 180] width 17 height 17
click at [766, 232] on label "Upper respiratory infection" at bounding box center [766, 223] width 108 height 17
checkbox input "true"
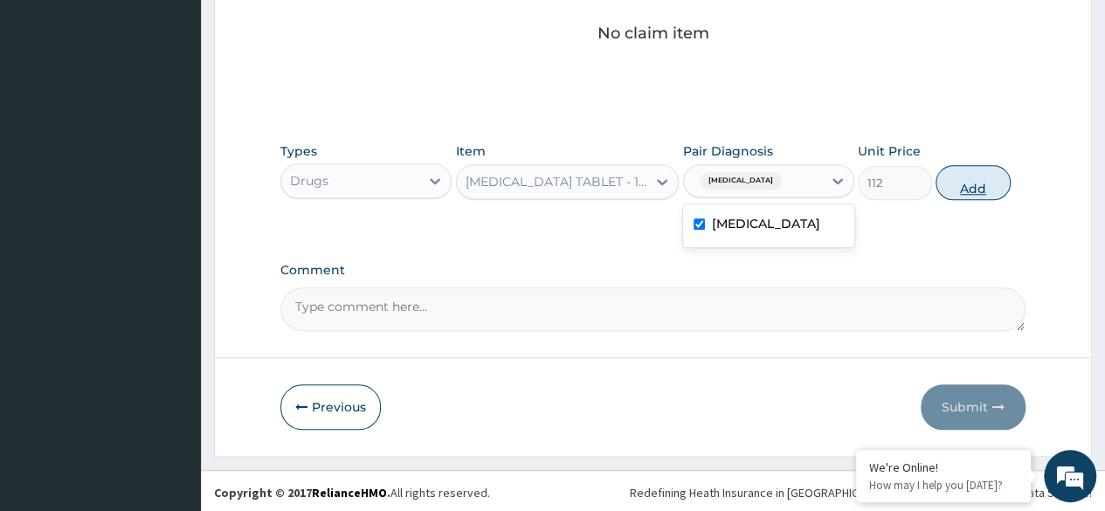
click at [967, 178] on button "Add" at bounding box center [972, 182] width 74 height 35
type input "0"
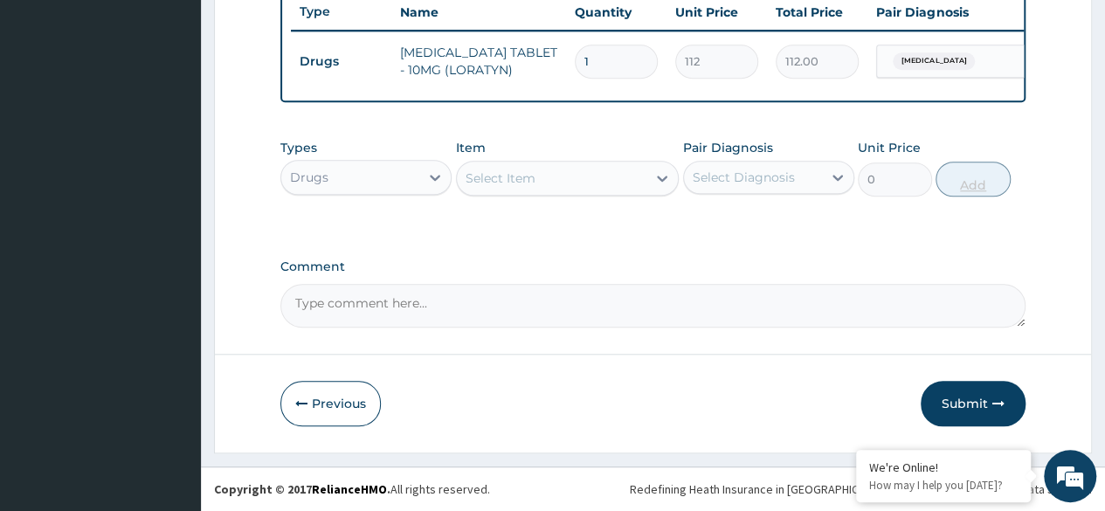
scroll to position [676, 0]
click at [585, 182] on div "Select Item" at bounding box center [552, 178] width 190 height 28
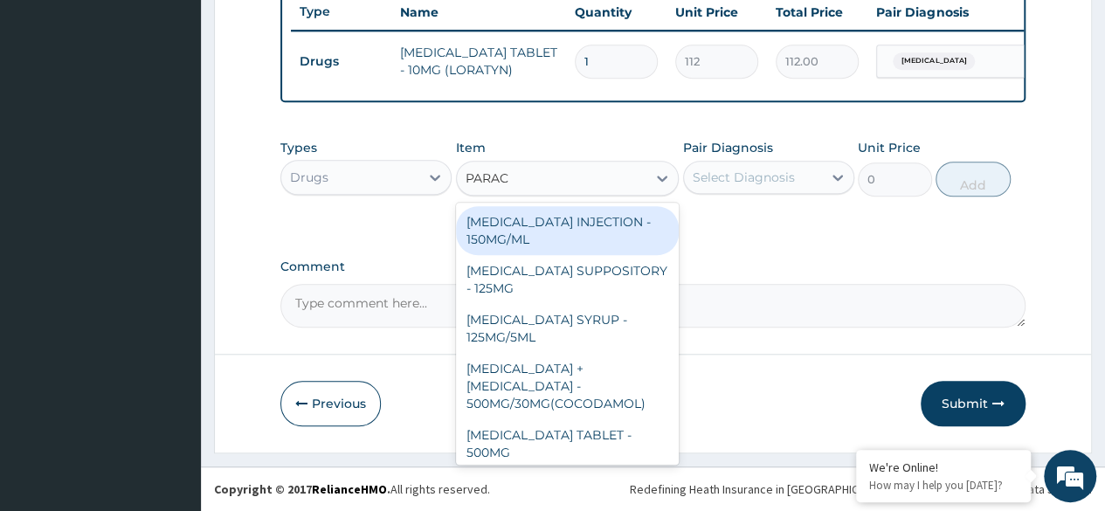
type input "PARACE"
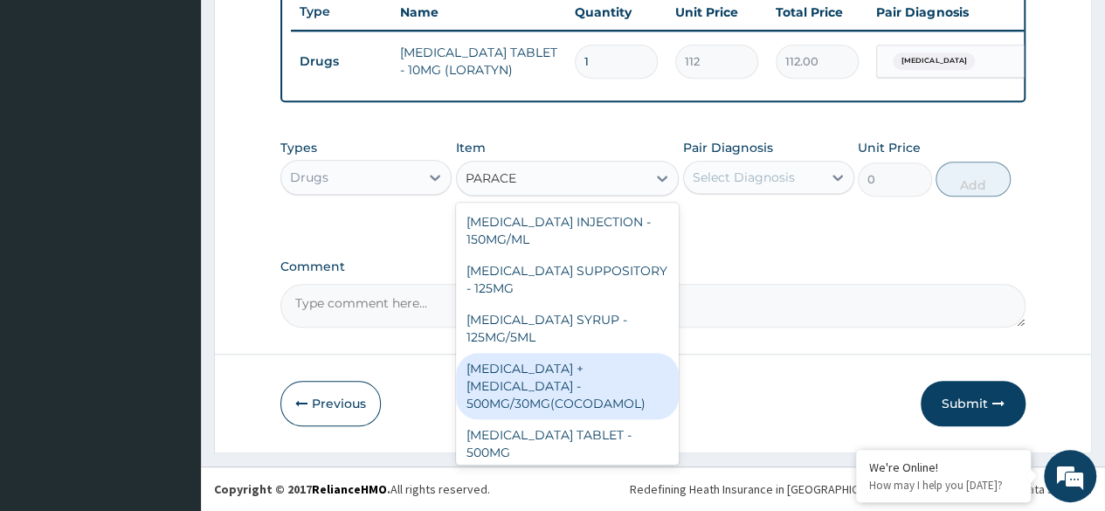
scroll to position [87, 0]
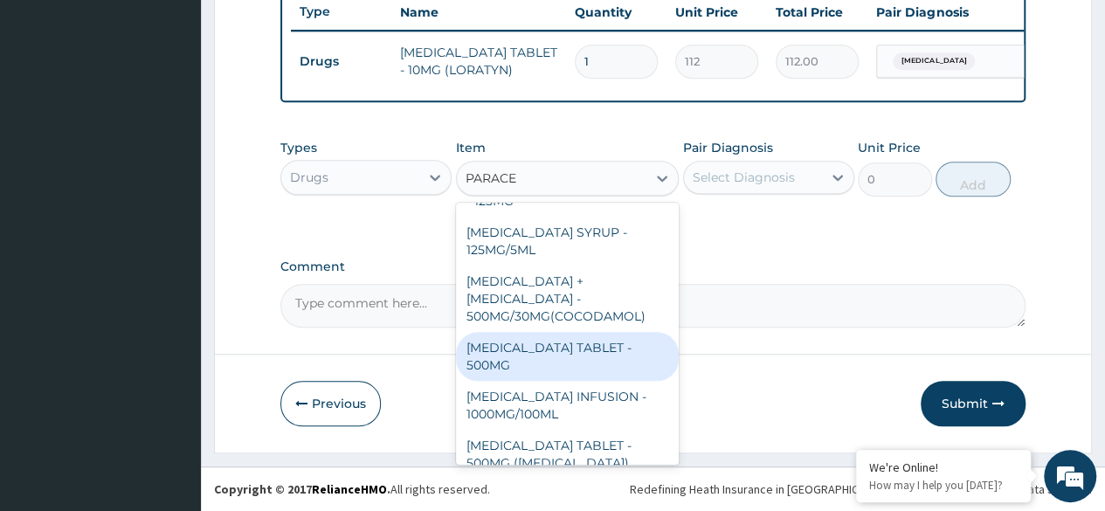
click at [534, 347] on div "[MEDICAL_DATA] TABLET - 500MG" at bounding box center [568, 356] width 224 height 49
type input "38.400000000000006"
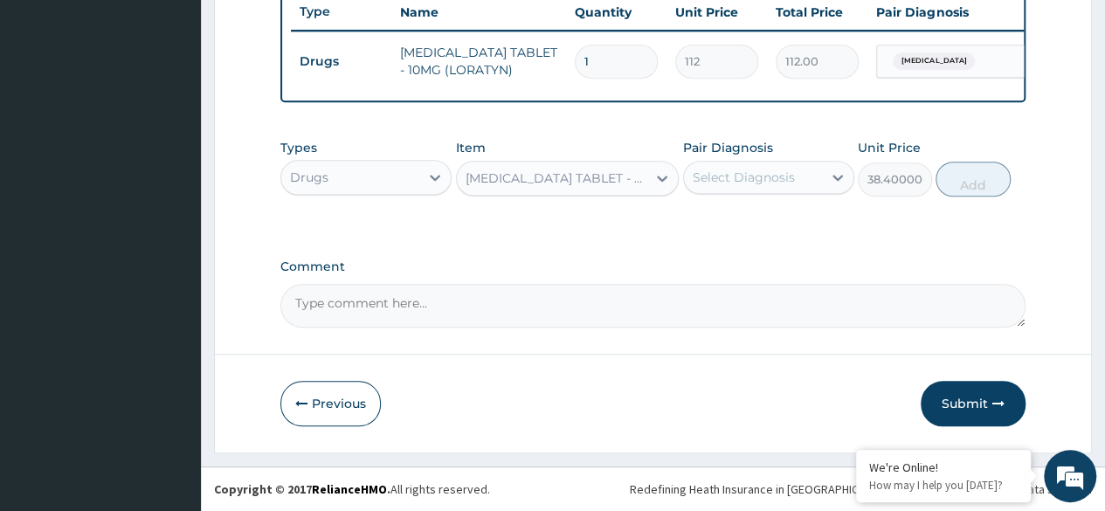
click at [796, 182] on div "Select Diagnosis" at bounding box center [753, 177] width 138 height 28
click at [779, 229] on label "[MEDICAL_DATA]" at bounding box center [766, 219] width 108 height 17
checkbox input "true"
drag, startPoint x: 989, startPoint y: 187, endPoint x: 979, endPoint y: 181, distance: 12.1
click at [989, 186] on button "Add" at bounding box center [972, 179] width 74 height 35
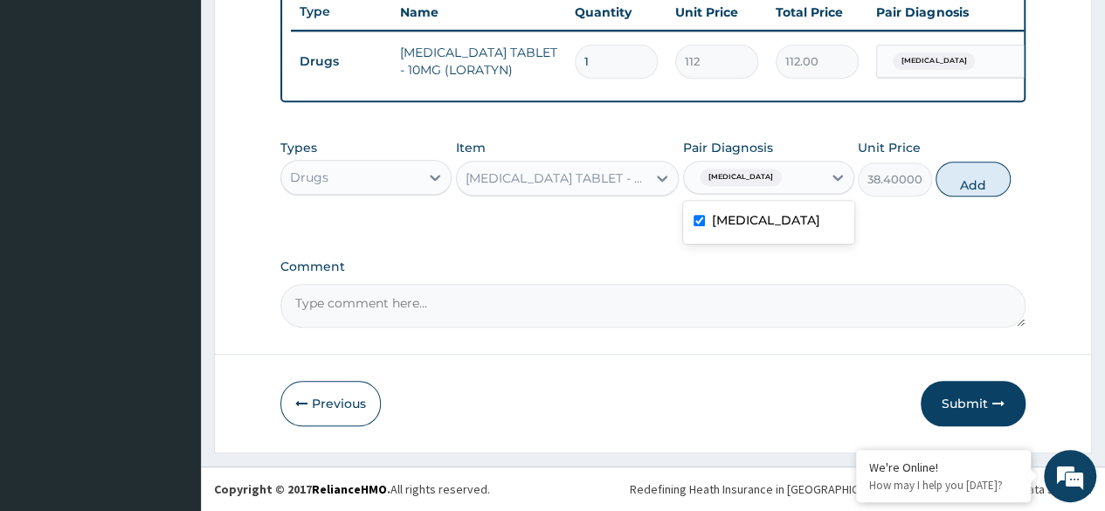
type input "0"
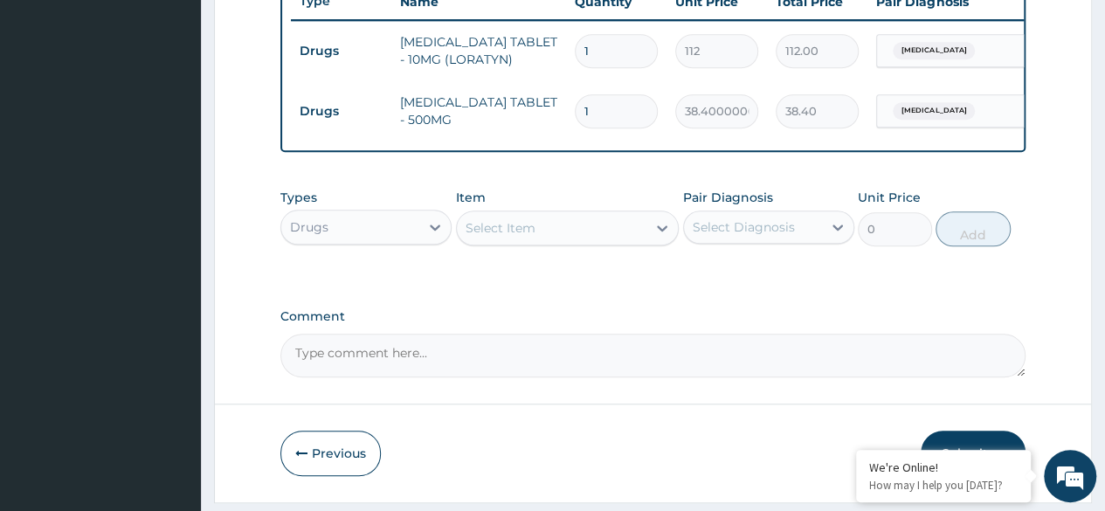
type input "18"
type input "691.20"
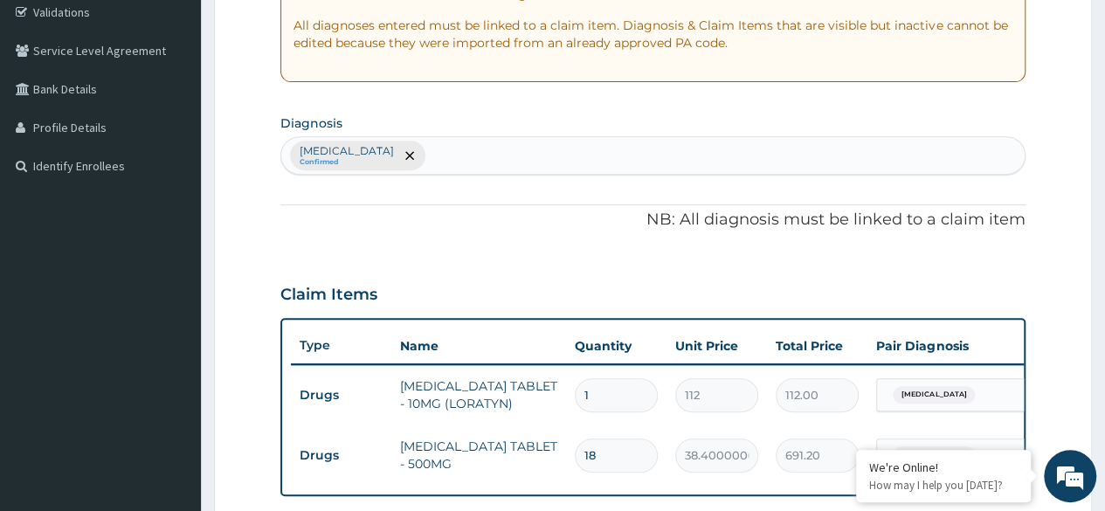
scroll to position [327, 0]
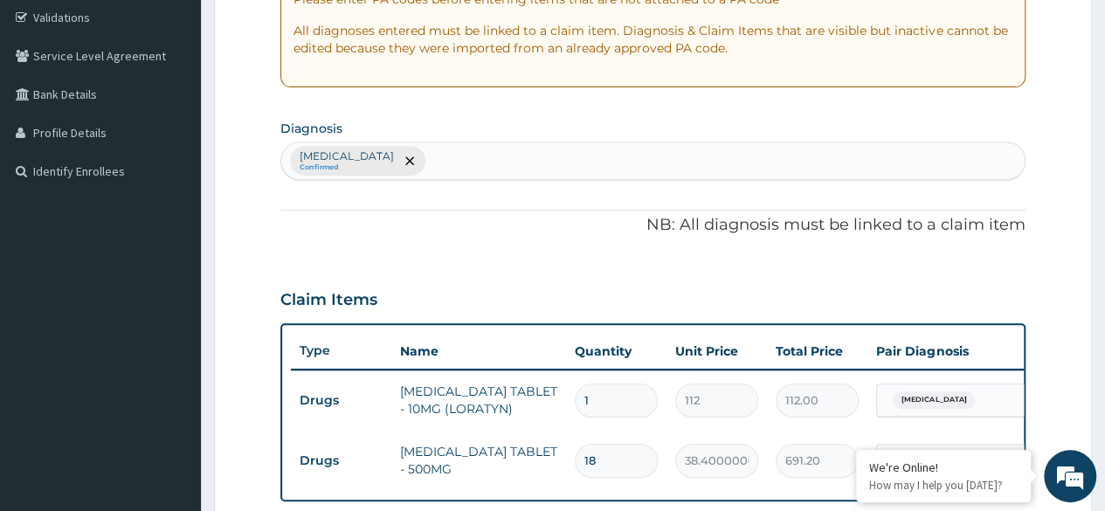
type input "18"
click at [599, 155] on div "Upper respiratory infection Confirmed" at bounding box center [652, 160] width 743 height 37
type input "MALAR"
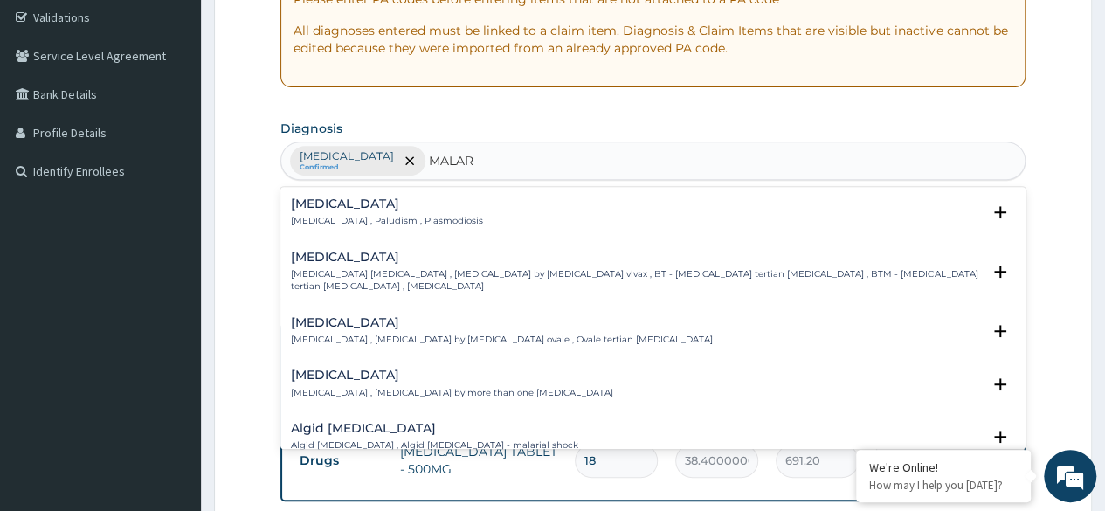
click at [446, 217] on div "[MEDICAL_DATA] [MEDICAL_DATA] , Paludism , Plasmodiosis" at bounding box center [653, 212] width 724 height 31
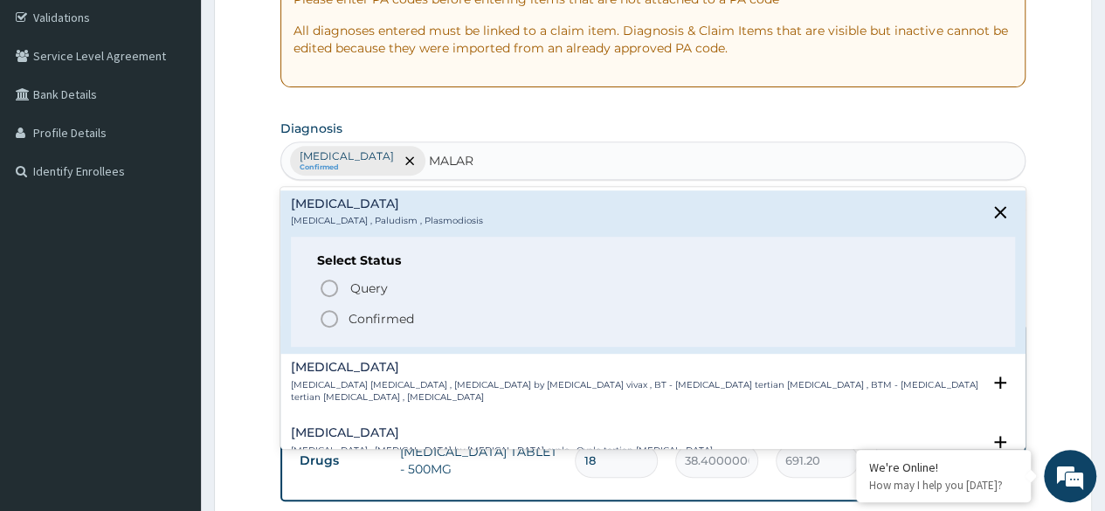
click at [396, 323] on p "Confirmed" at bounding box center [380, 318] width 65 height 17
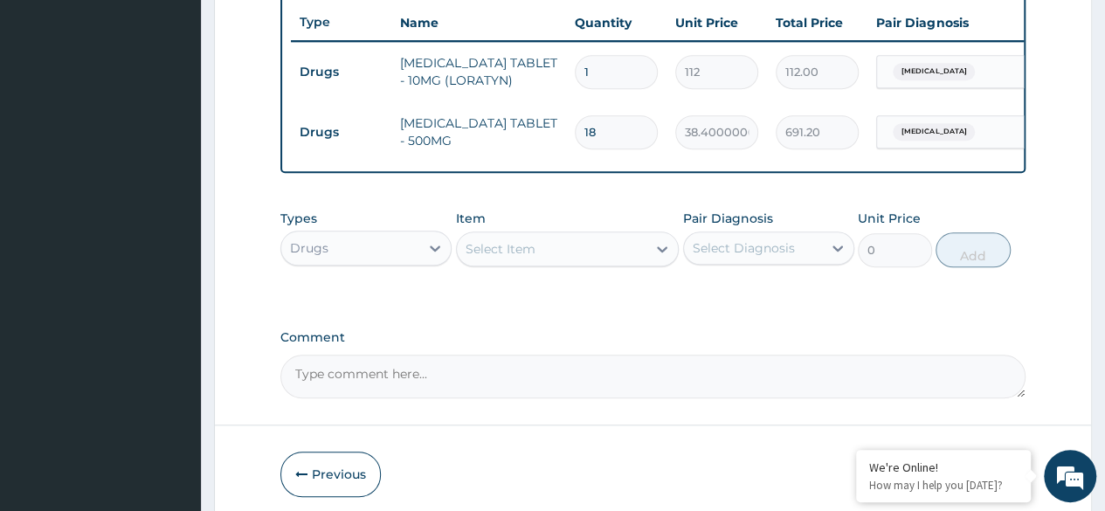
scroll to position [676, 0]
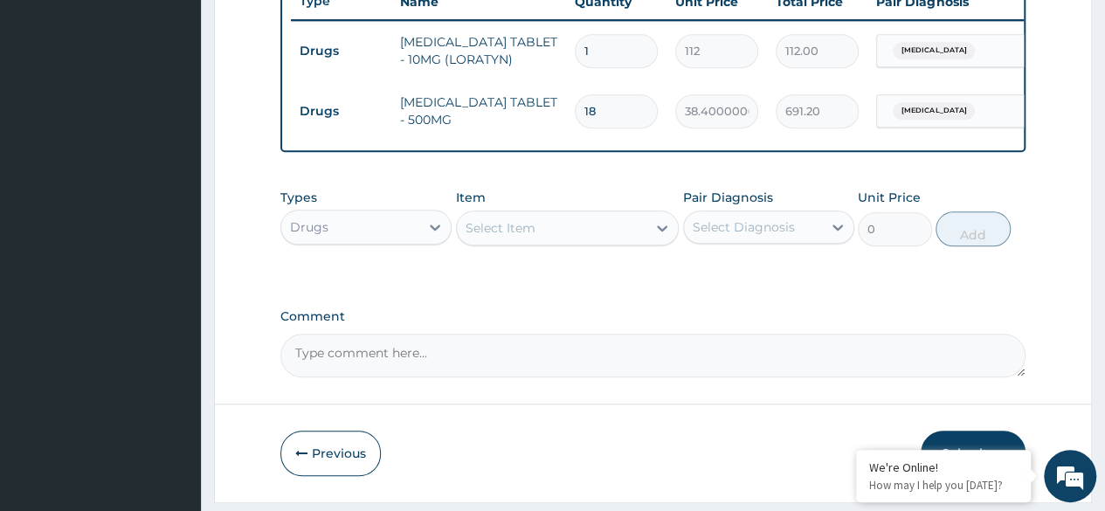
click at [386, 237] on div "Drugs" at bounding box center [350, 227] width 138 height 28
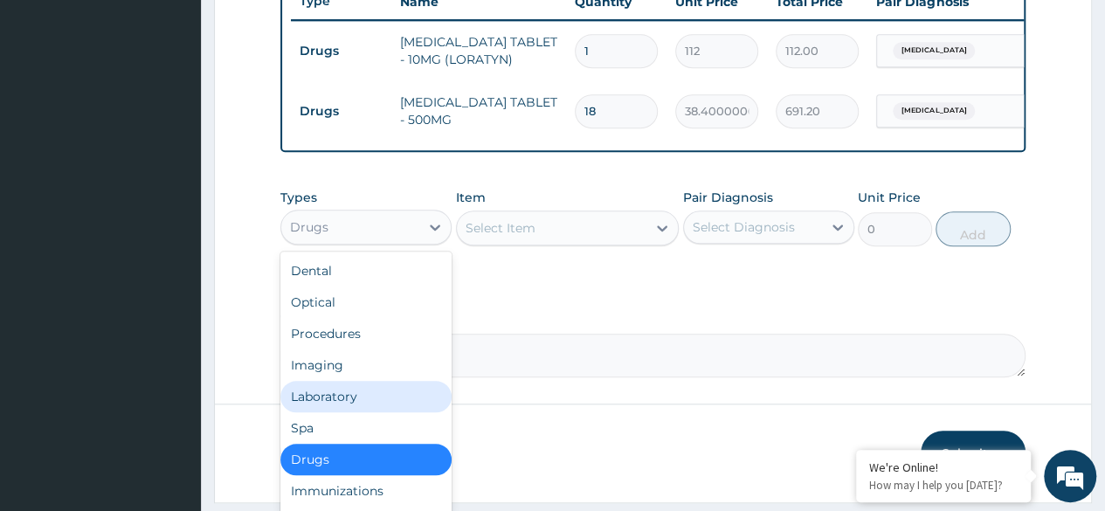
click at [361, 409] on div "Laboratory" at bounding box center [365, 396] width 171 height 31
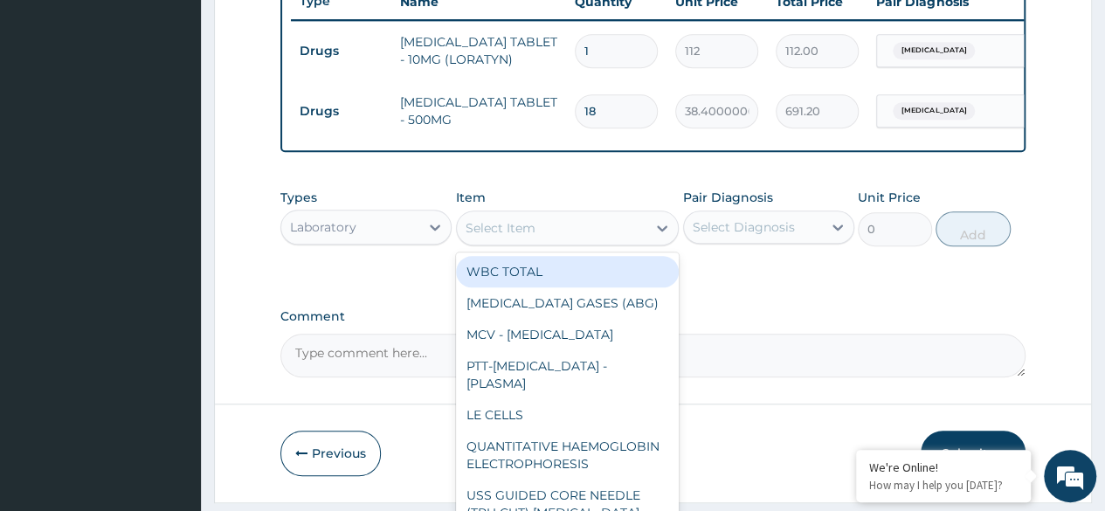
click at [646, 242] on div "Select Item" at bounding box center [568, 227] width 224 height 35
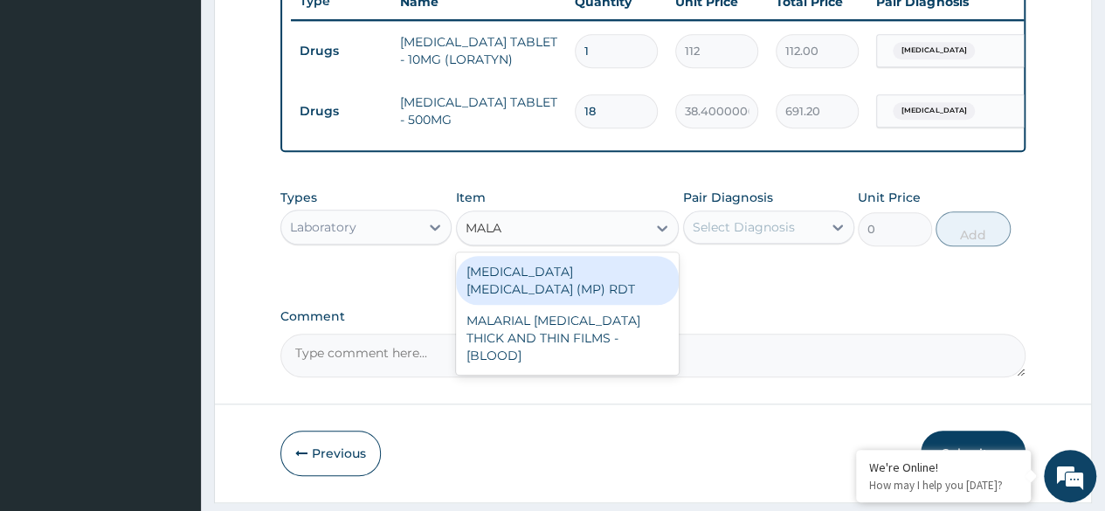
type input "MALAR"
click at [638, 275] on div "[MEDICAL_DATA] [MEDICAL_DATA] (MP) RDT" at bounding box center [568, 280] width 224 height 49
type input "2400"
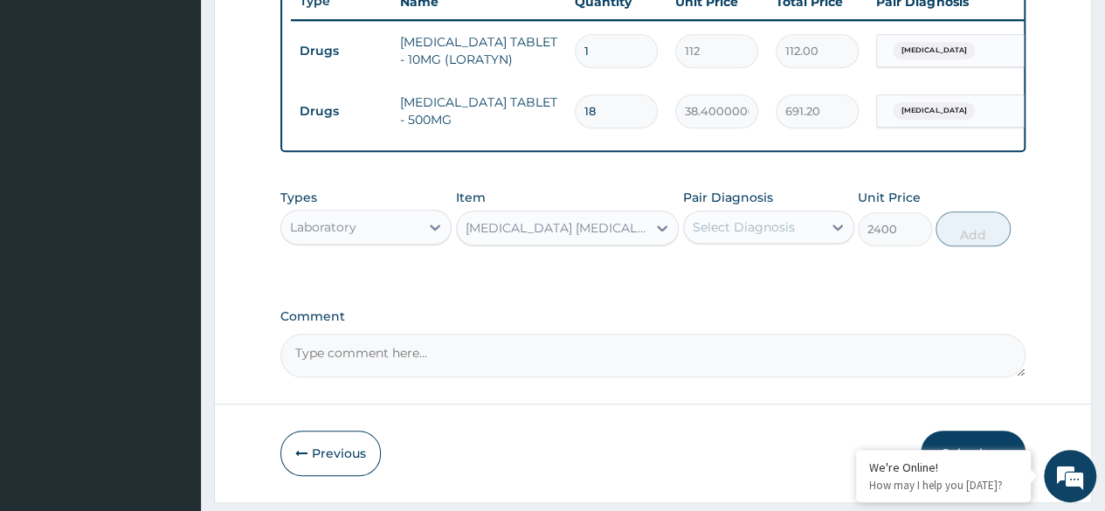
click at [726, 236] on div "Select Diagnosis" at bounding box center [743, 226] width 102 height 17
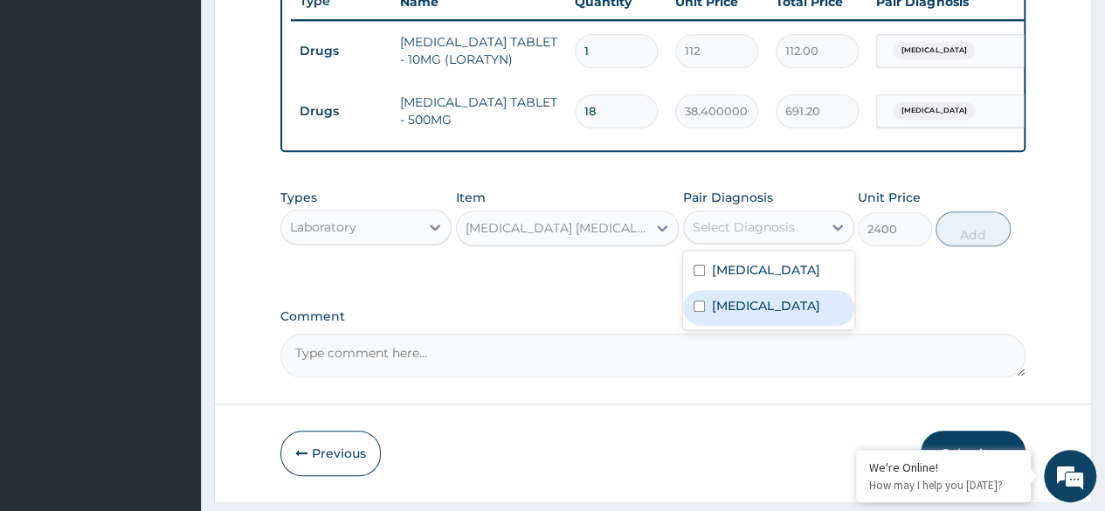
drag, startPoint x: 759, startPoint y: 344, endPoint x: 1038, endPoint y: 258, distance: 292.5
click at [760, 326] on div "Malaria" at bounding box center [768, 308] width 171 height 36
checkbox input "true"
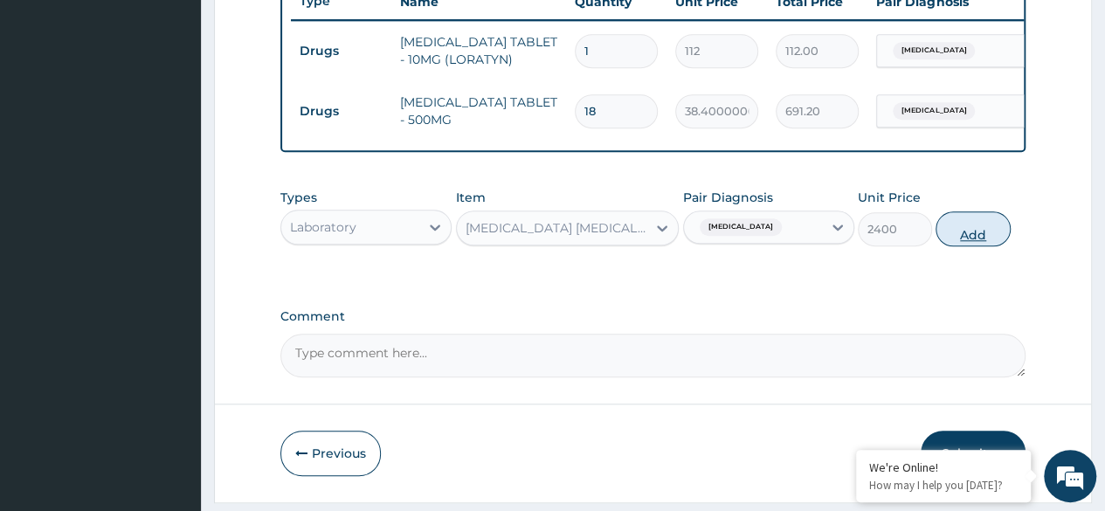
click at [965, 235] on button "Add" at bounding box center [972, 228] width 74 height 35
type input "0"
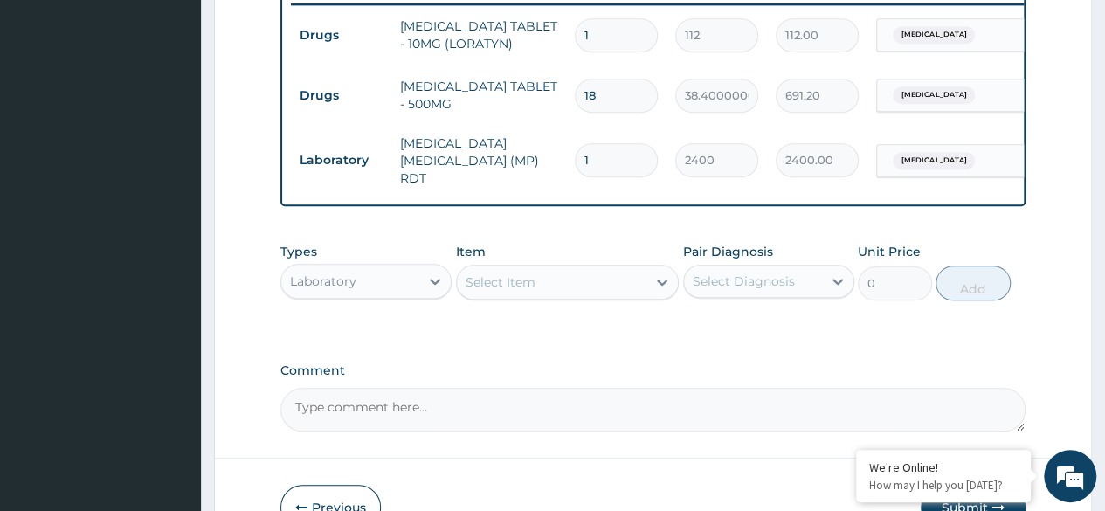
scroll to position [796, 0]
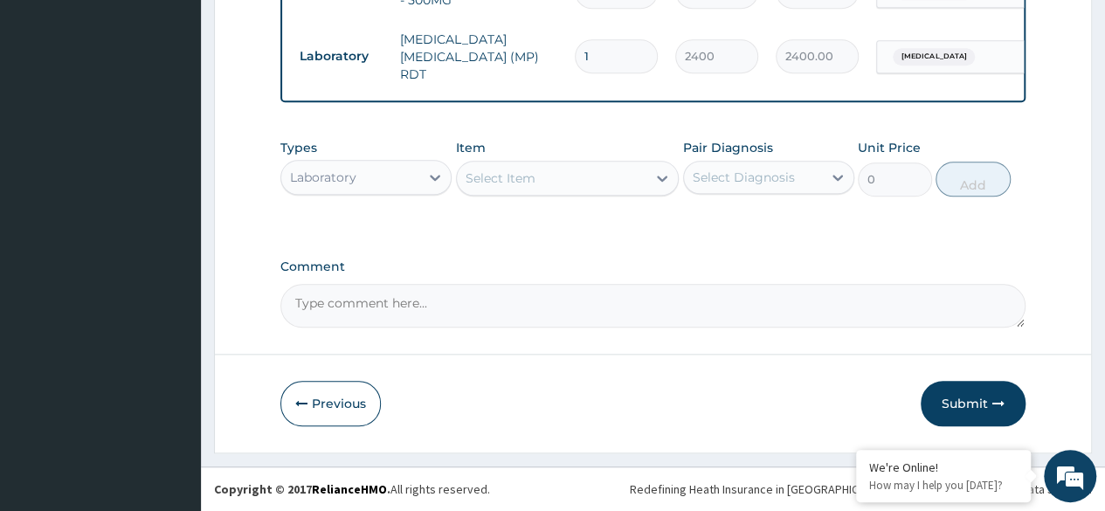
click at [543, 188] on div "Select Item" at bounding box center [552, 178] width 190 height 28
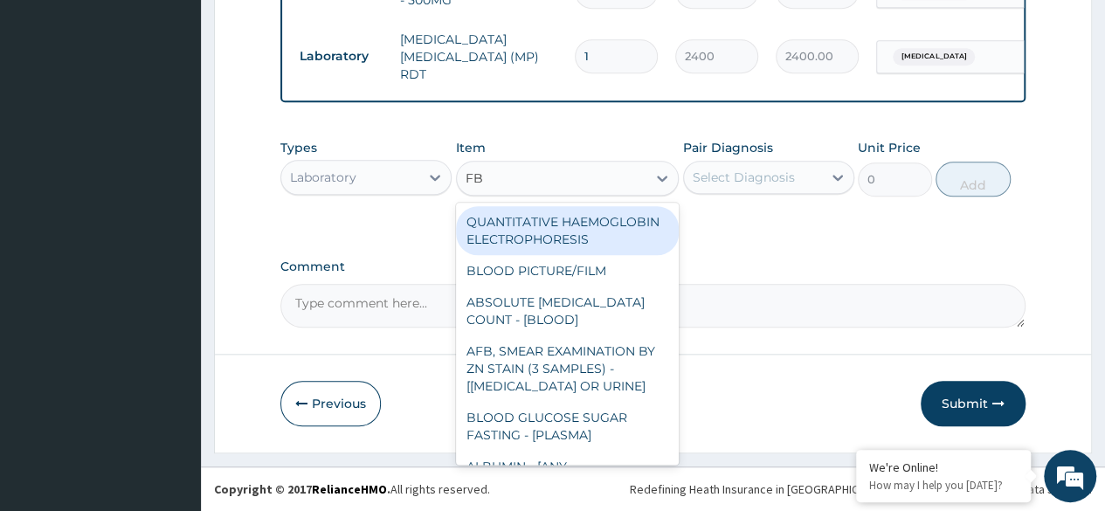
type input "FBC"
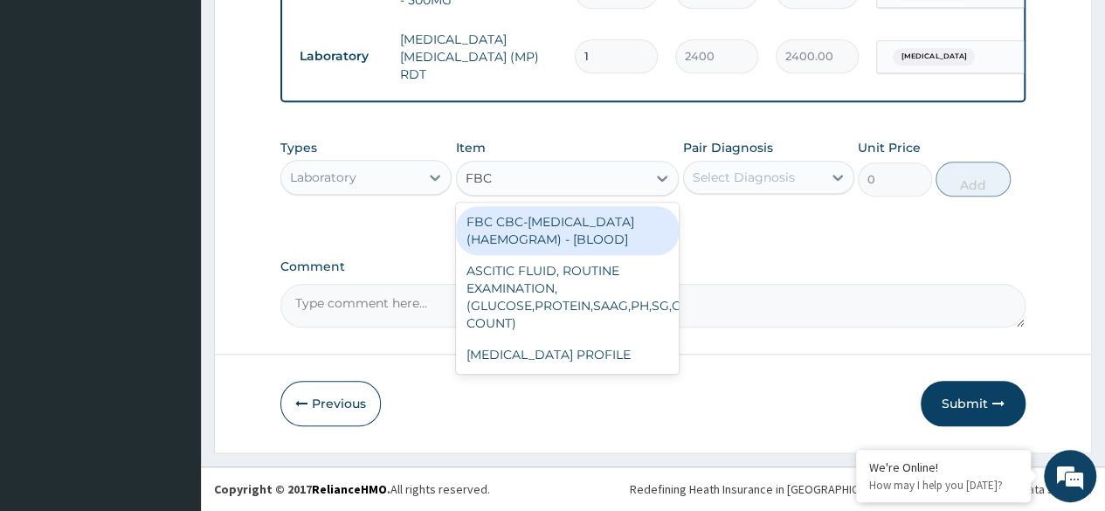
click at [590, 228] on div "FBC CBC-COMPLETE BLOOD COUNT (HAEMOGRAM) - [BLOOD]" at bounding box center [568, 230] width 224 height 49
type input "6000"
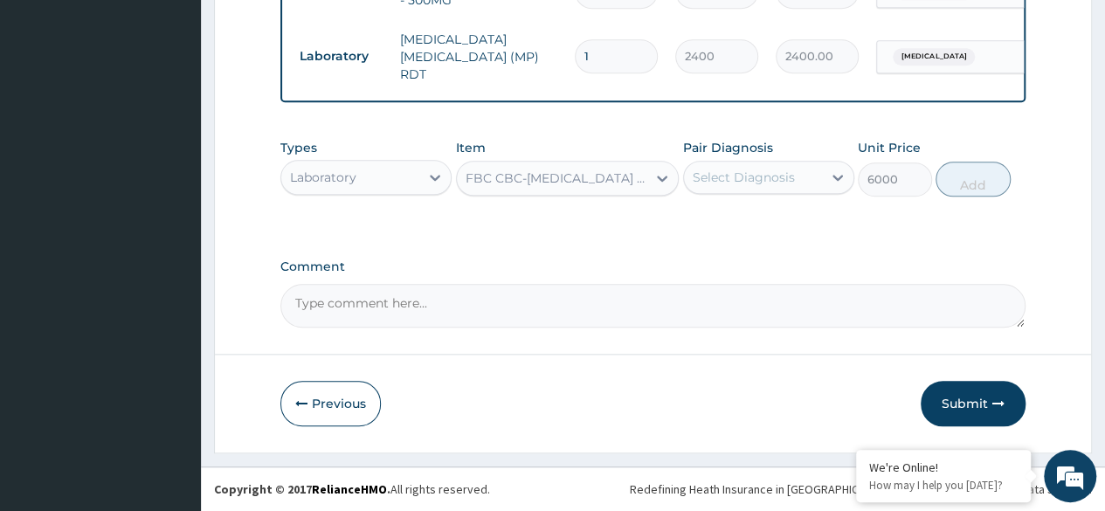
click at [816, 179] on div "Select Diagnosis" at bounding box center [753, 177] width 138 height 28
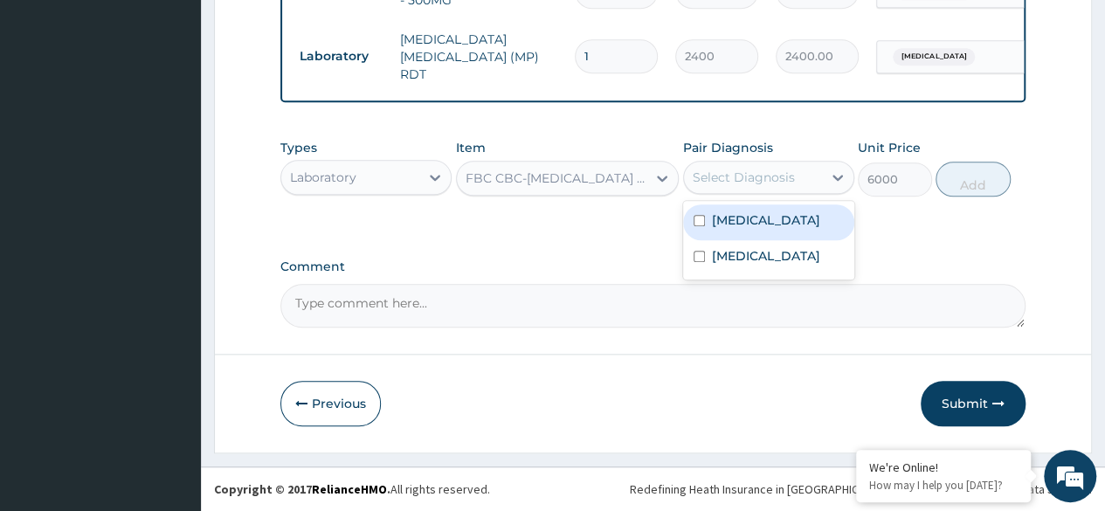
click at [779, 229] on label "Upper respiratory infection" at bounding box center [766, 219] width 108 height 17
checkbox input "true"
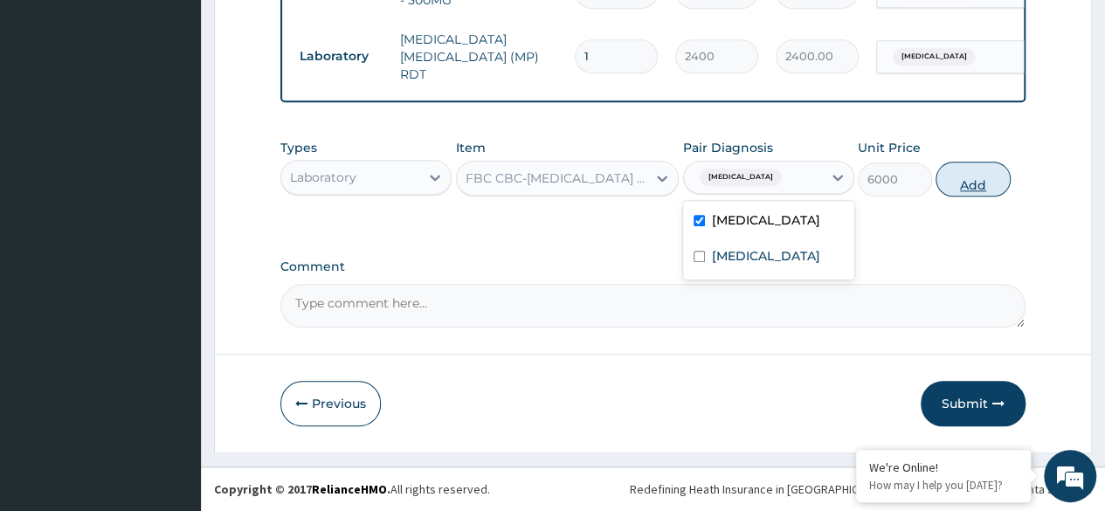
click at [960, 175] on button "Add" at bounding box center [972, 179] width 74 height 35
type input "0"
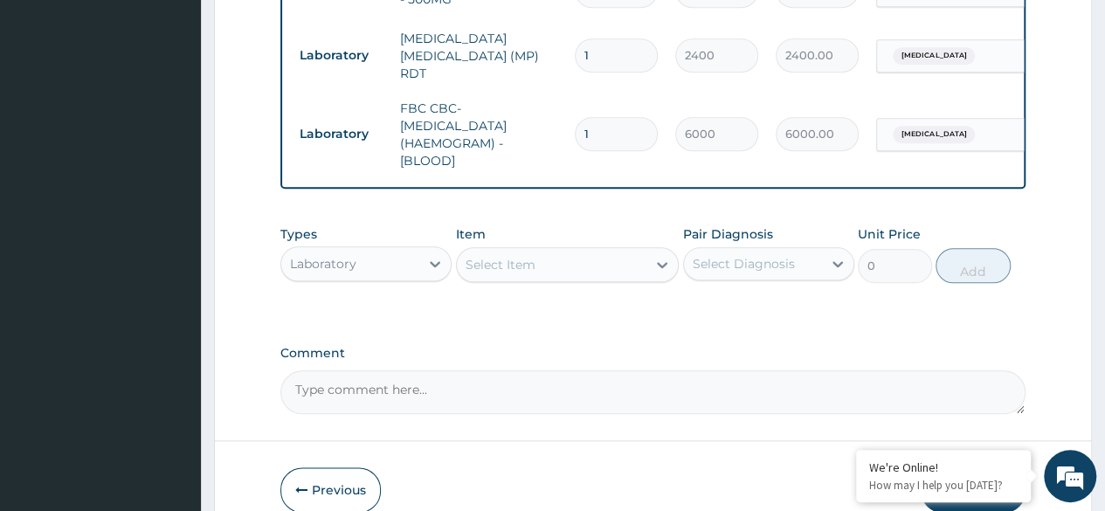
click at [410, 263] on div "Laboratory" at bounding box center [350, 264] width 138 height 28
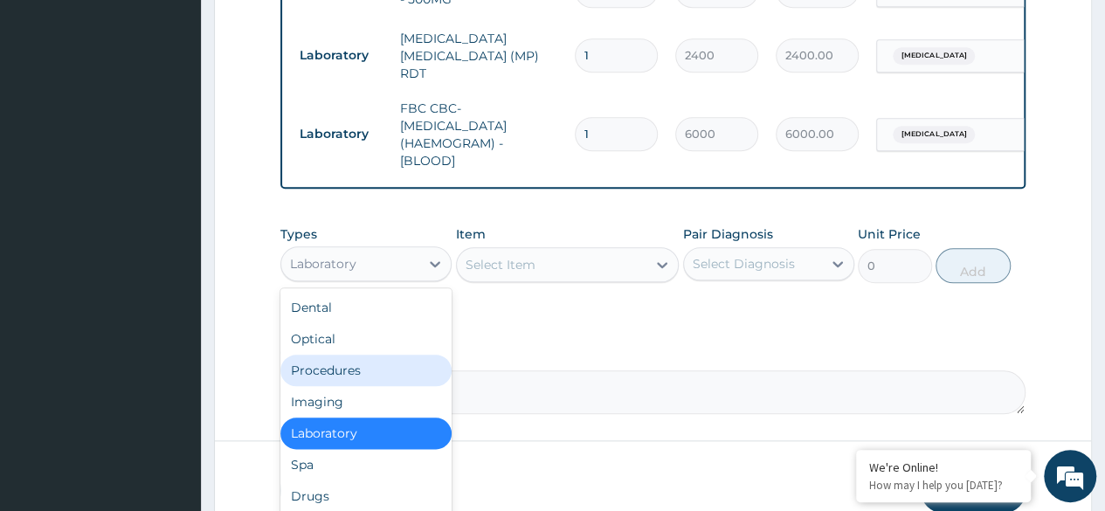
click at [375, 368] on div "Procedures" at bounding box center [365, 369] width 171 height 31
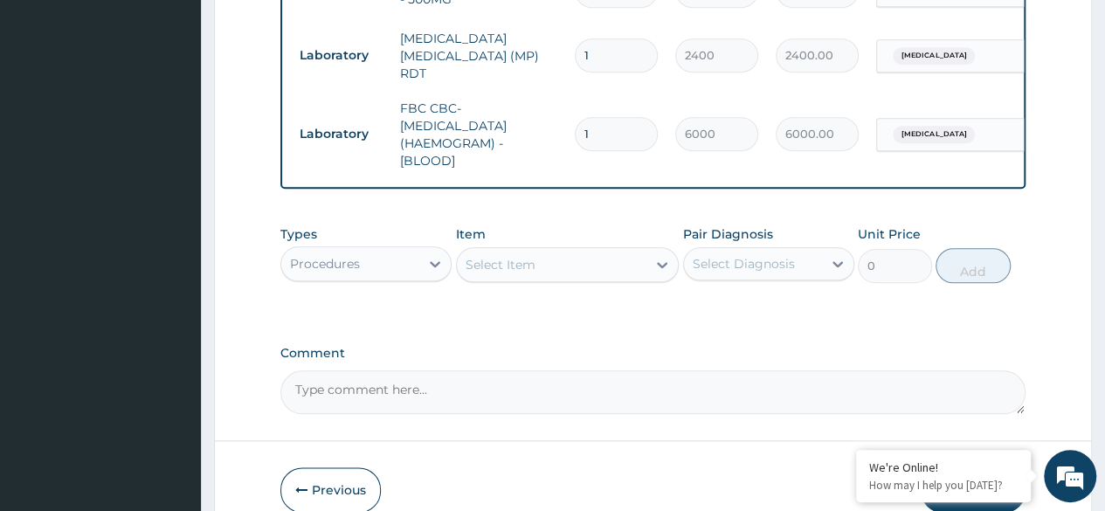
click at [640, 266] on div "Select Item" at bounding box center [552, 265] width 190 height 28
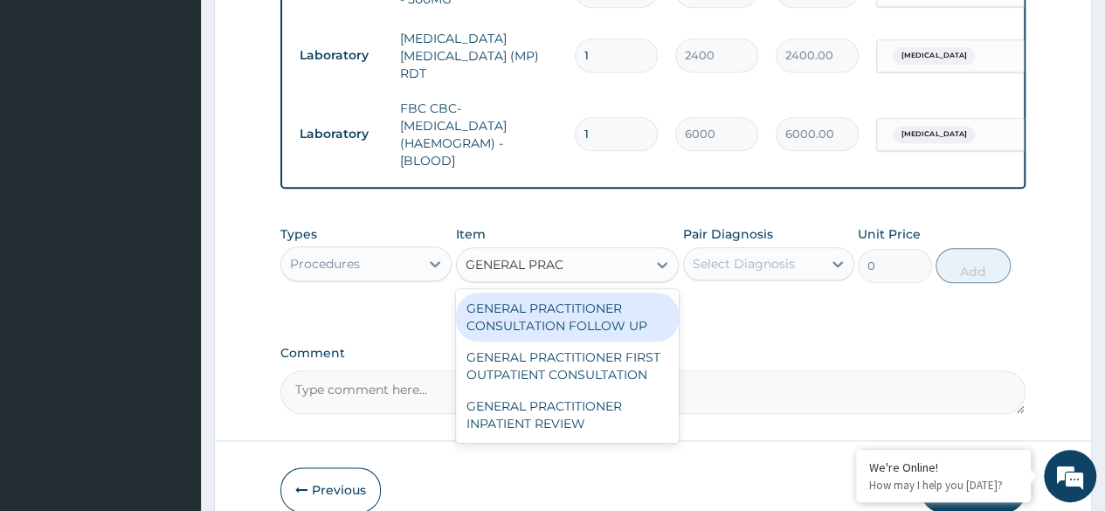
type input "GENERAL PRACT"
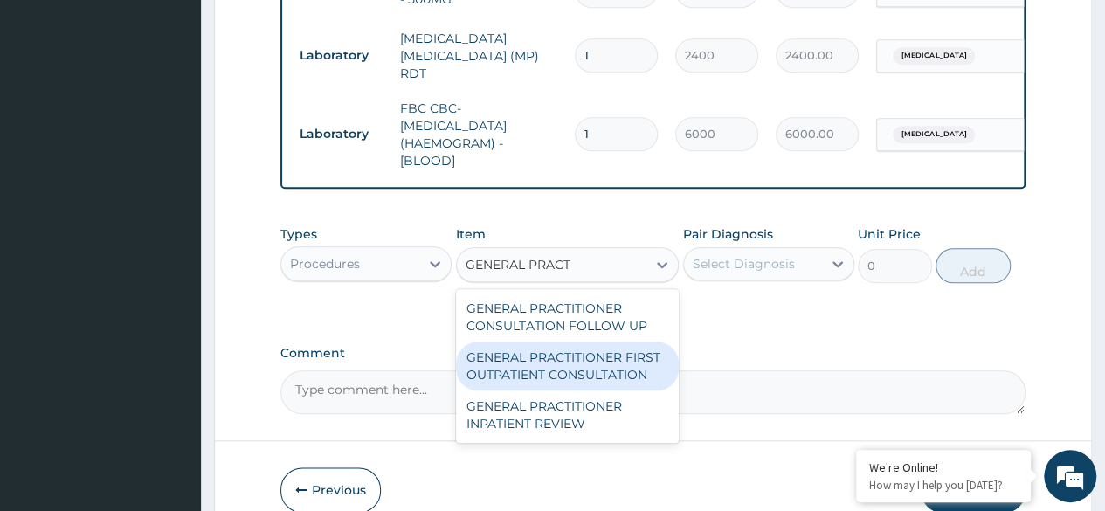
click at [612, 375] on div "GENERAL PRACTITIONER FIRST OUTPATIENT CONSULTATION" at bounding box center [568, 365] width 224 height 49
type input "4500"
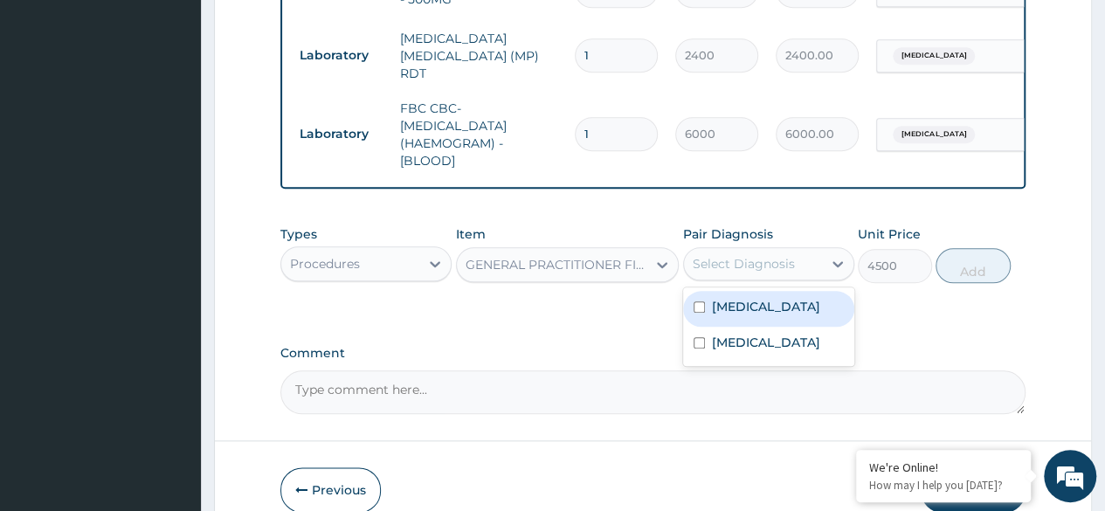
click at [795, 272] on div "Select Diagnosis" at bounding box center [753, 264] width 138 height 28
click at [774, 310] on label "Upper respiratory infection" at bounding box center [766, 306] width 108 height 17
checkbox input "true"
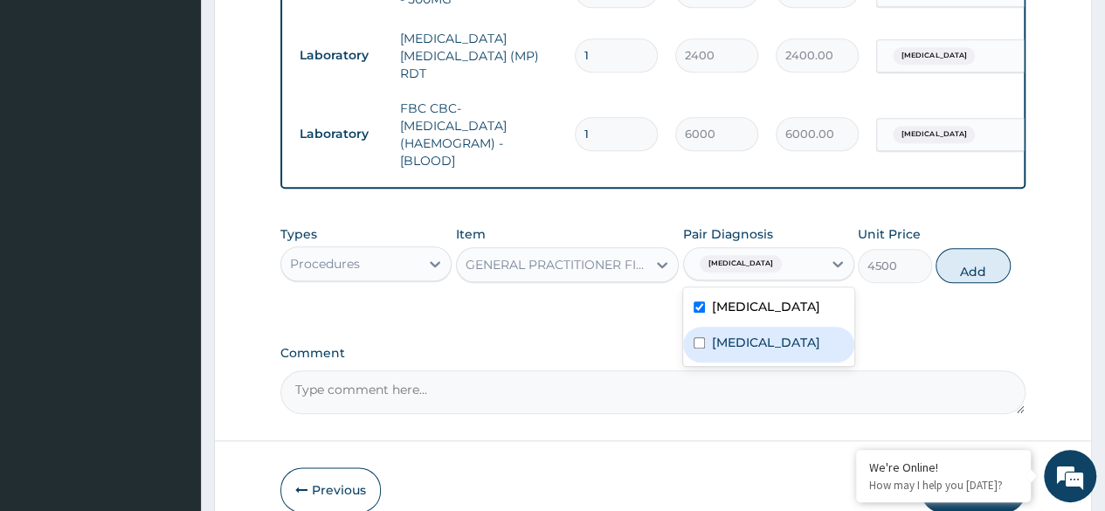
drag, startPoint x: 768, startPoint y: 360, endPoint x: 1117, endPoint y: 279, distance: 357.7
click at [770, 358] on div "Malaria" at bounding box center [768, 345] width 171 height 36
checkbox input "true"
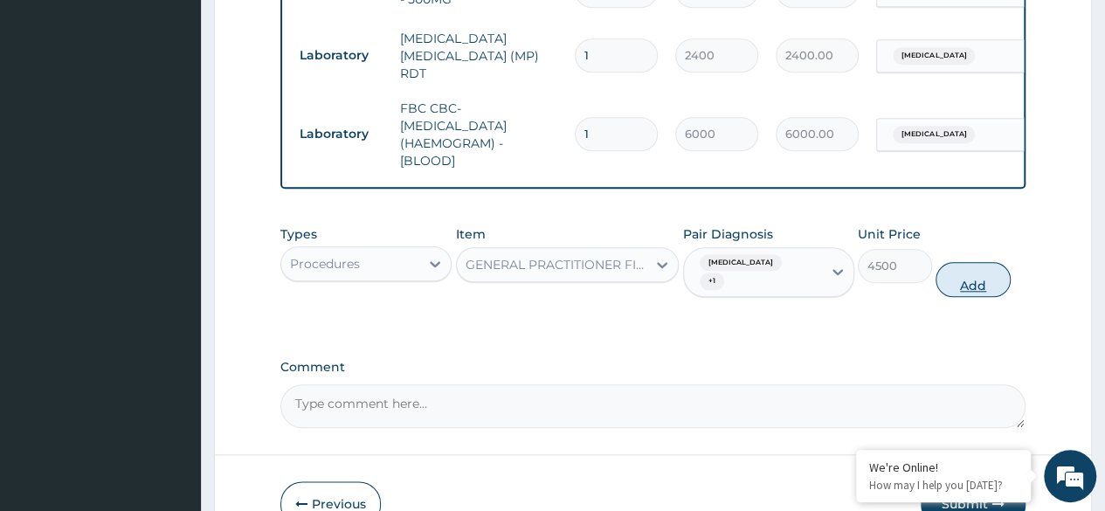
click at [952, 285] on button "Add" at bounding box center [972, 279] width 74 height 35
type input "0"
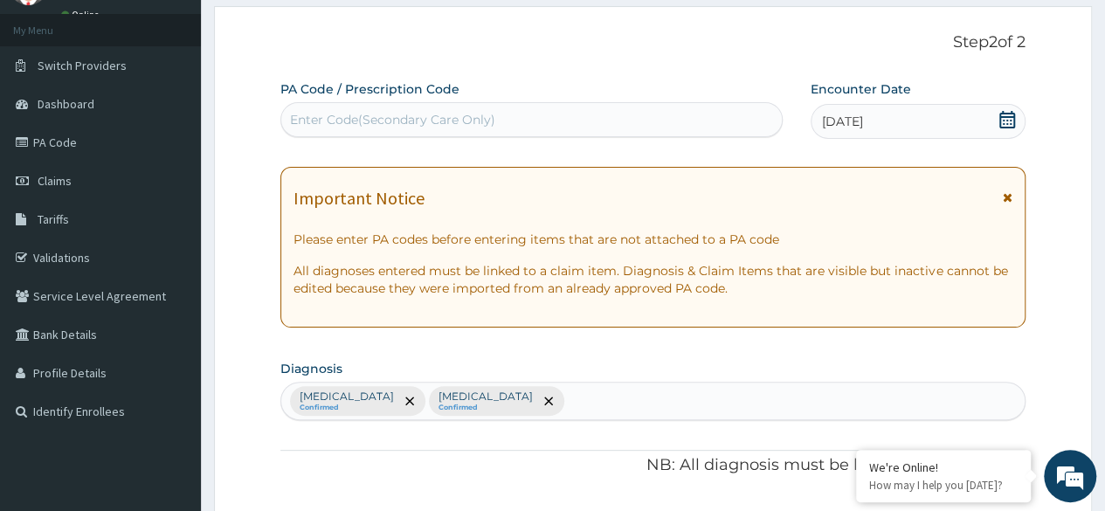
scroll to position [0, 0]
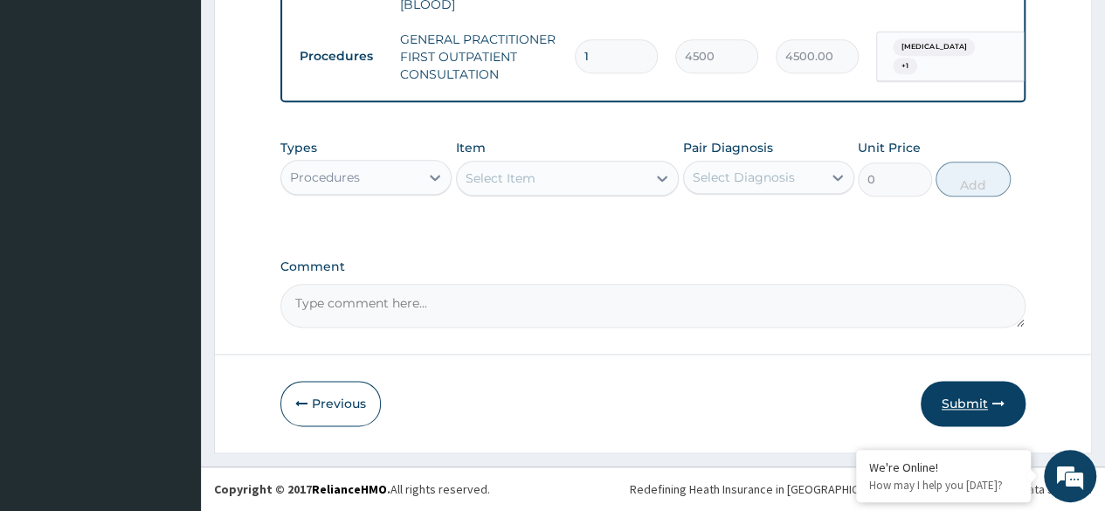
click at [948, 401] on button "Submit" at bounding box center [972, 403] width 105 height 45
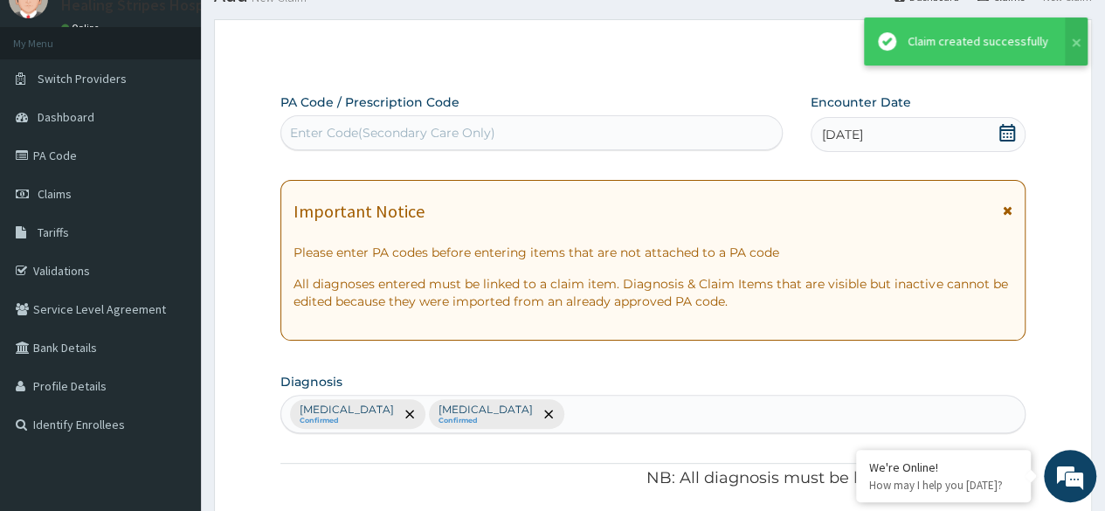
scroll to position [953, 0]
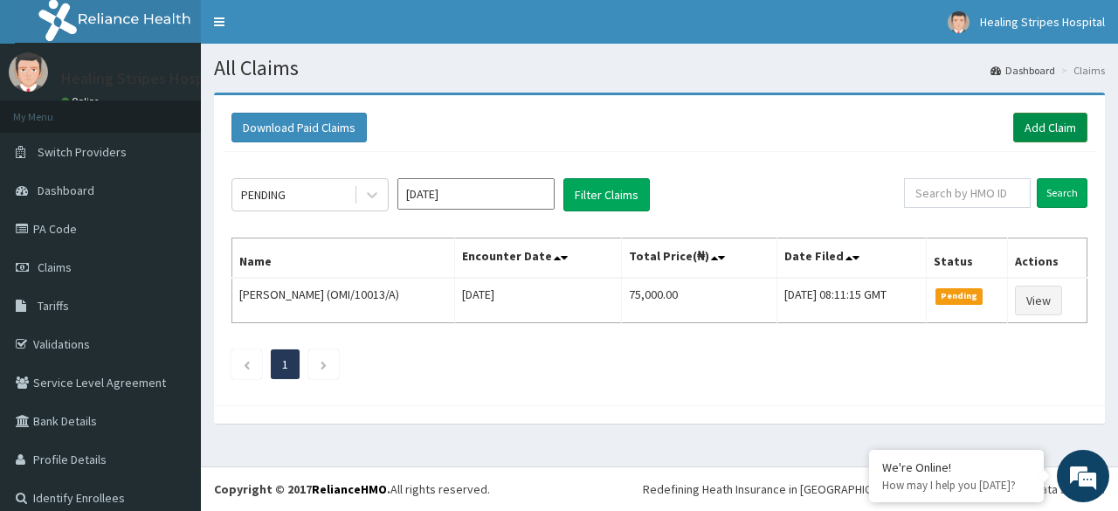
click at [1037, 132] on link "Add Claim" at bounding box center [1050, 128] width 74 height 30
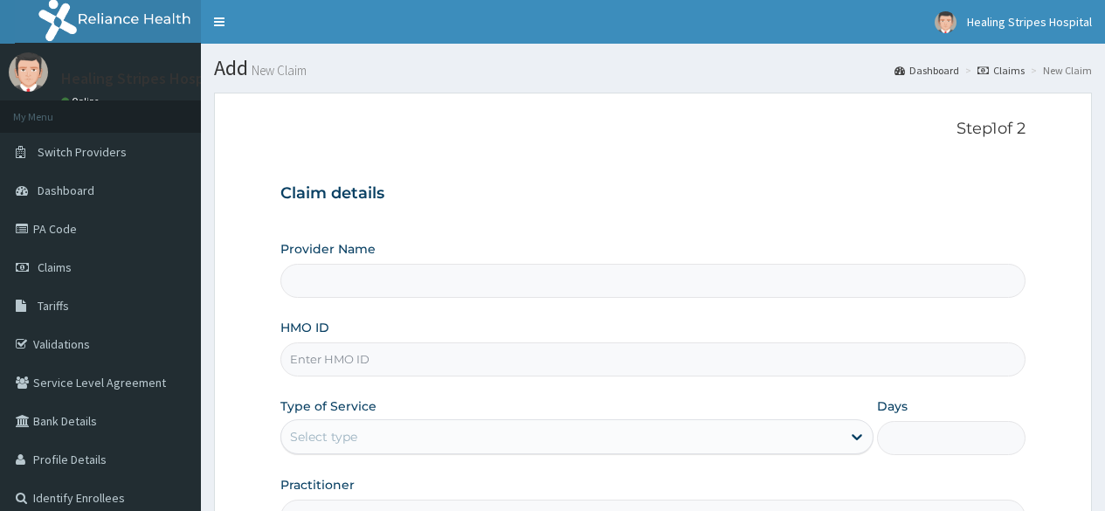
type input "Healing Stripes Hospital"
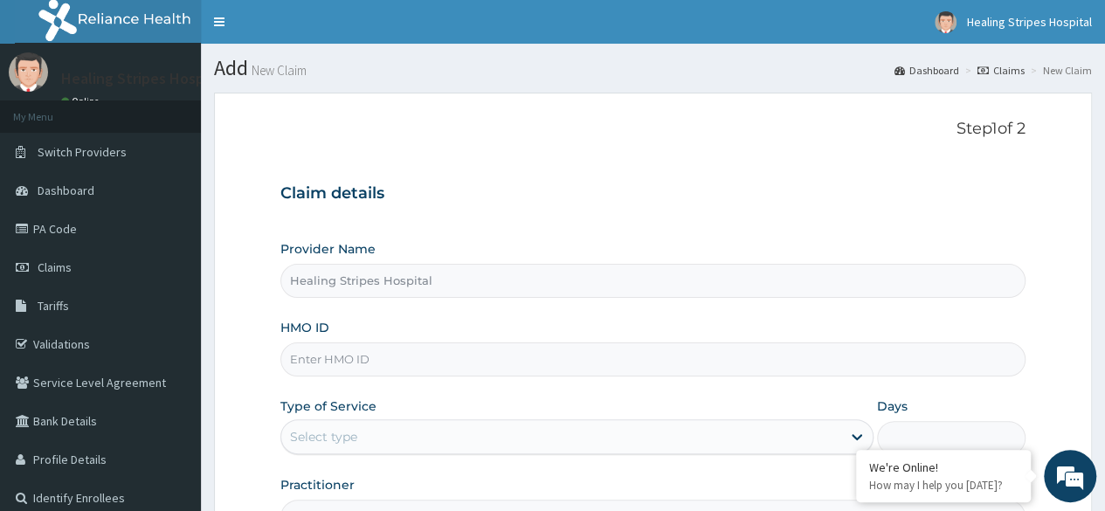
click at [412, 357] on input "HMO ID" at bounding box center [652, 359] width 745 height 34
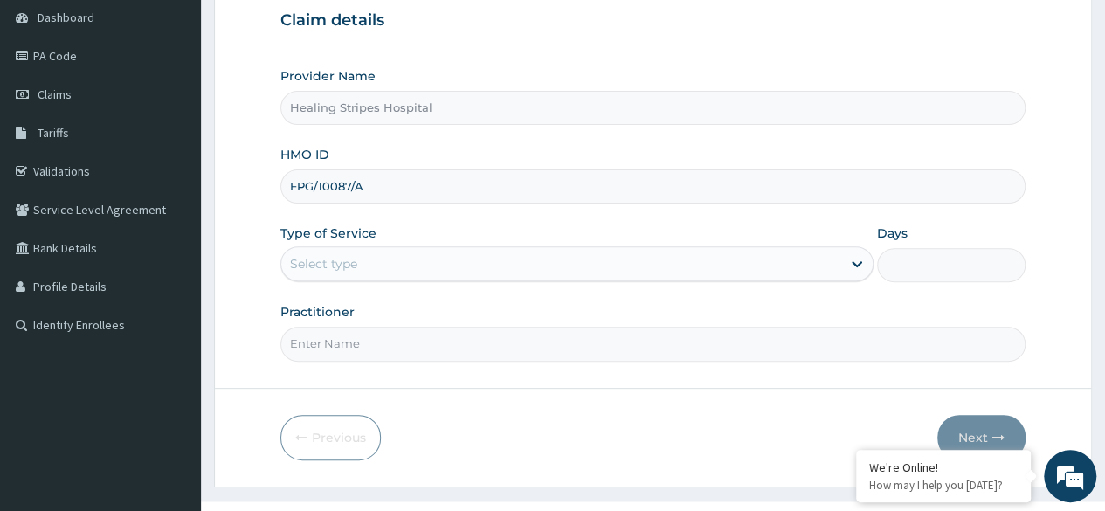
scroll to position [175, 0]
type input "FPG/10087/A"
click at [842, 258] on div at bounding box center [856, 261] width 31 height 31
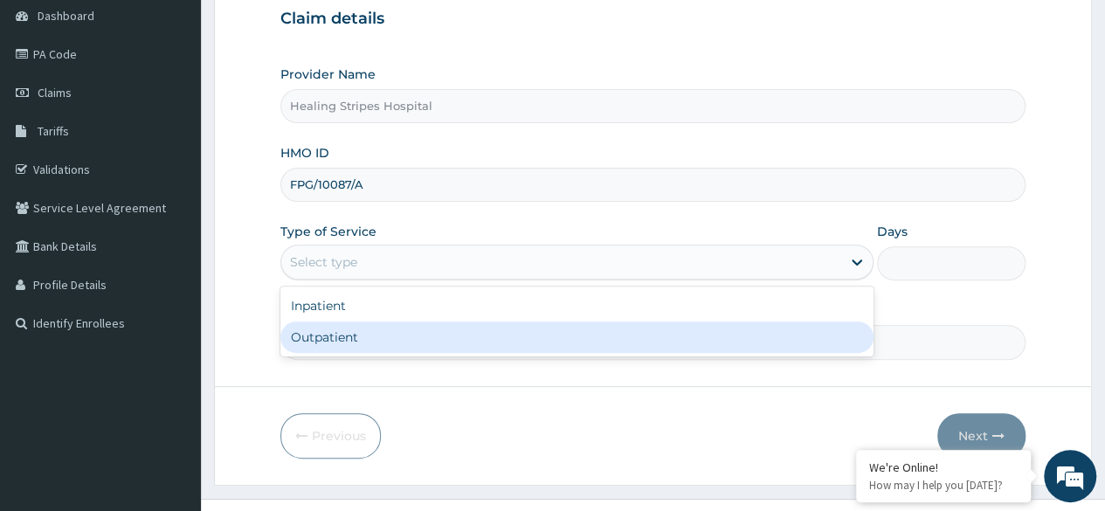
click at [767, 341] on div "Outpatient" at bounding box center [576, 336] width 593 height 31
type input "1"
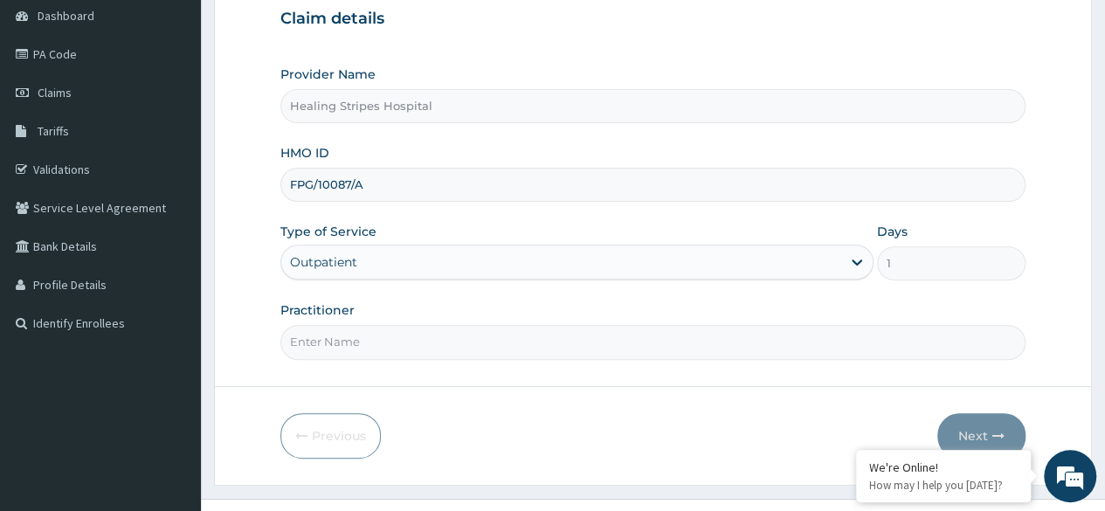
click at [653, 341] on input "Practitioner" at bounding box center [652, 342] width 745 height 34
type input "[PERSON_NAME]"
click at [967, 428] on button "Next" at bounding box center [981, 435] width 88 height 45
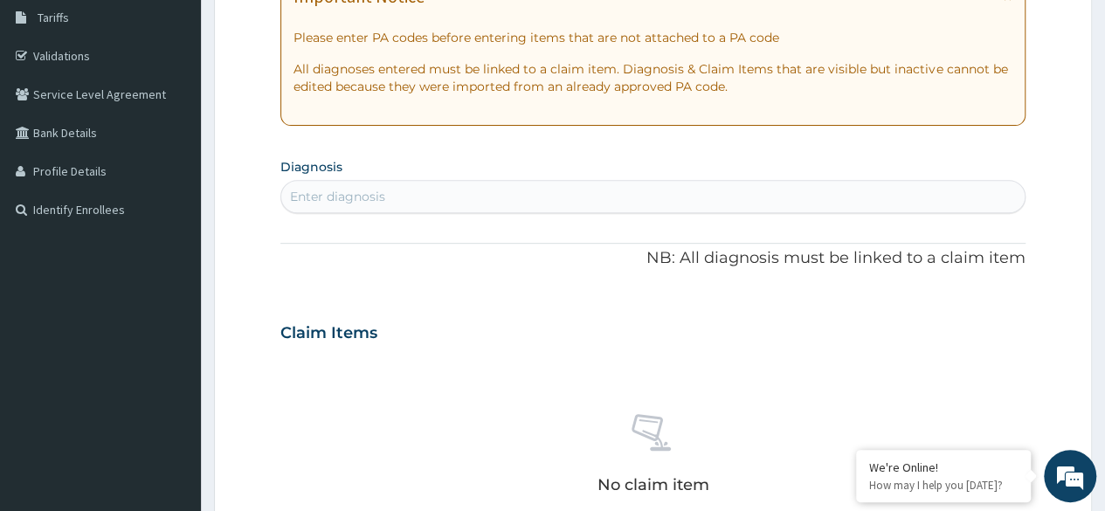
scroll to position [349, 0]
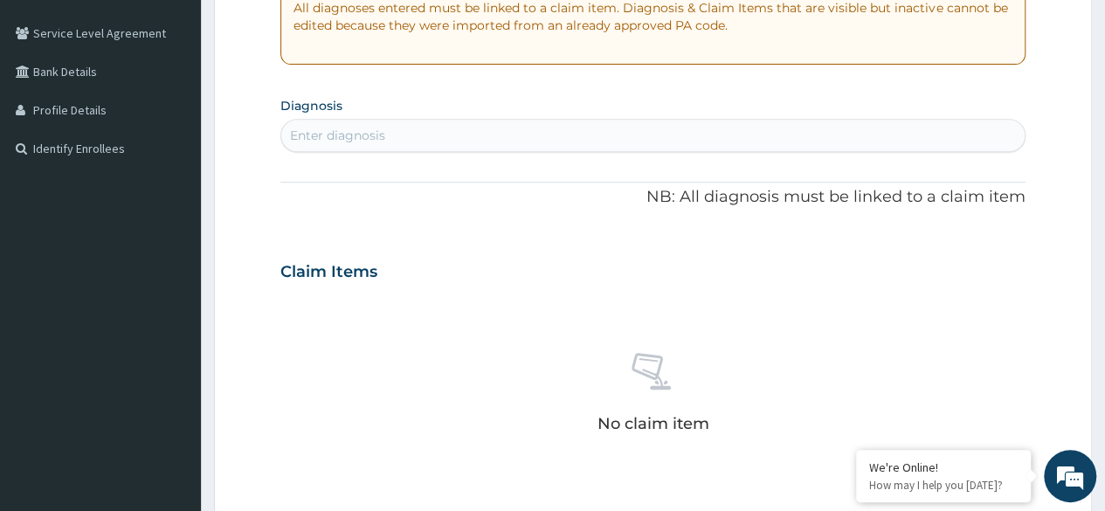
click at [444, 130] on div "Enter diagnosis" at bounding box center [652, 135] width 743 height 28
type input "MALAR"
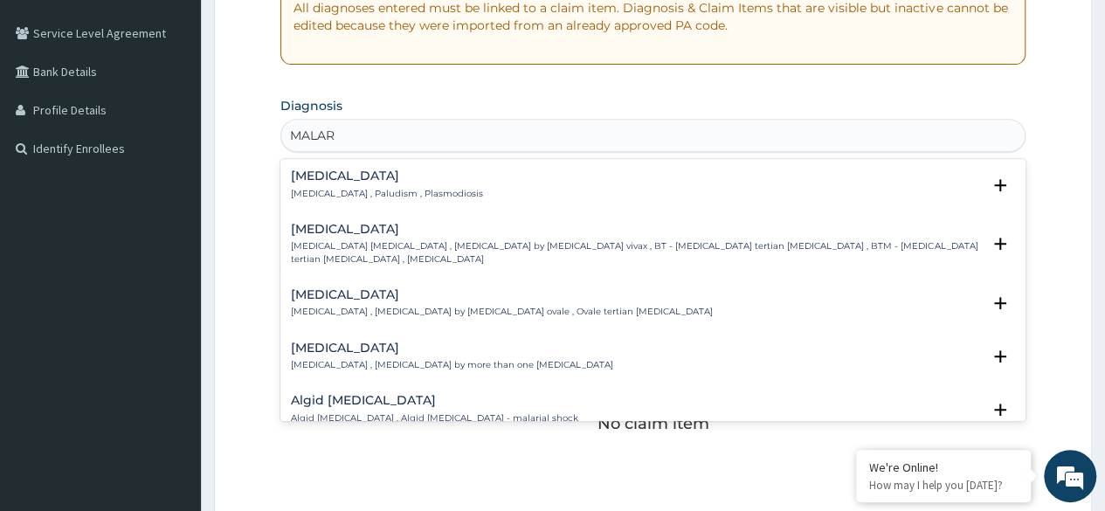
click at [461, 193] on div "[MEDICAL_DATA] [MEDICAL_DATA] , Paludism , Plasmodiosis" at bounding box center [653, 184] width 724 height 31
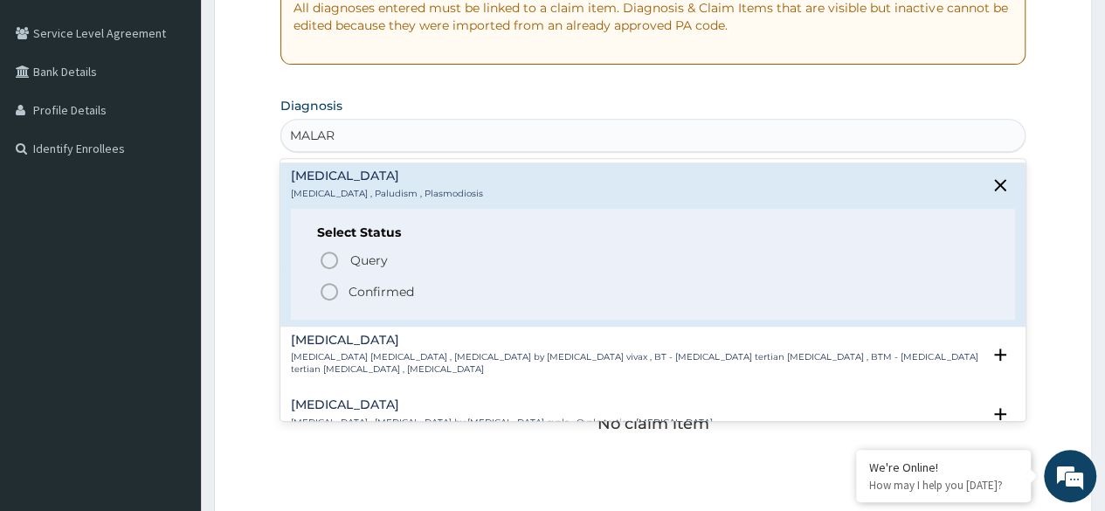
click at [396, 286] on p "Confirmed" at bounding box center [380, 291] width 65 height 17
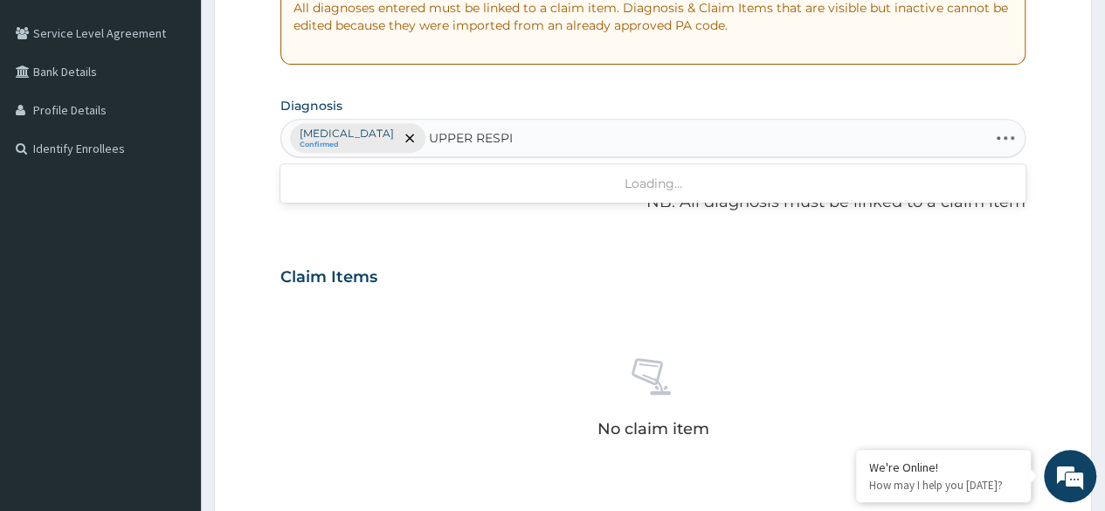
type input "UPPER RESPIR"
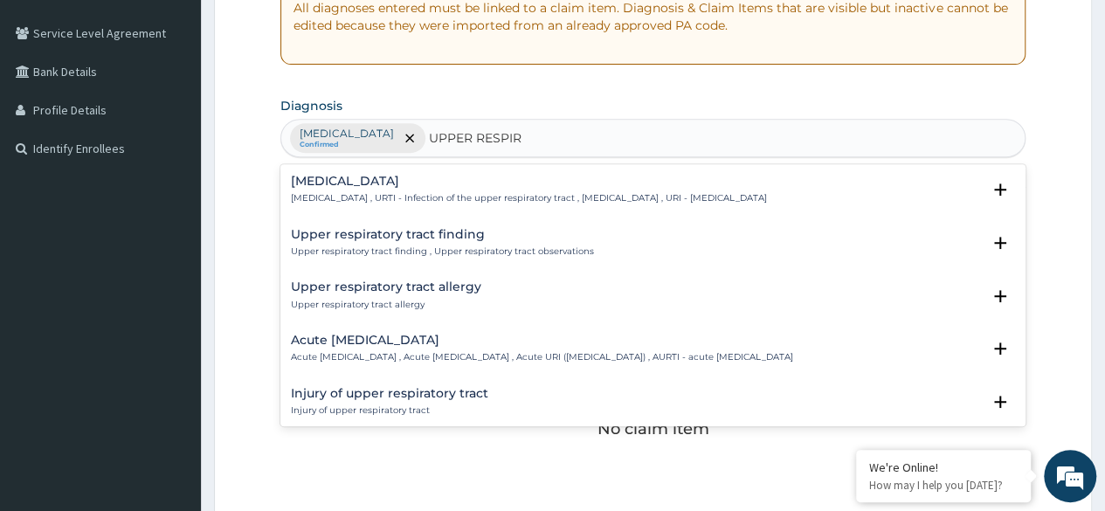
click at [446, 189] on div "[MEDICAL_DATA] [MEDICAL_DATA] , URTI - Infection of the upper respiratory tract…" at bounding box center [529, 190] width 476 height 31
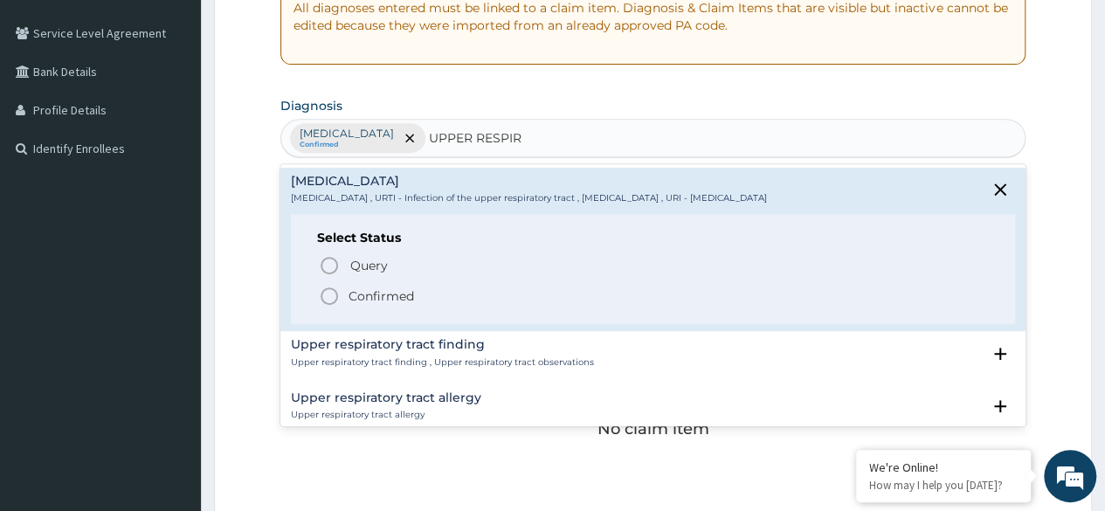
click at [386, 294] on p "Confirmed" at bounding box center [380, 295] width 65 height 17
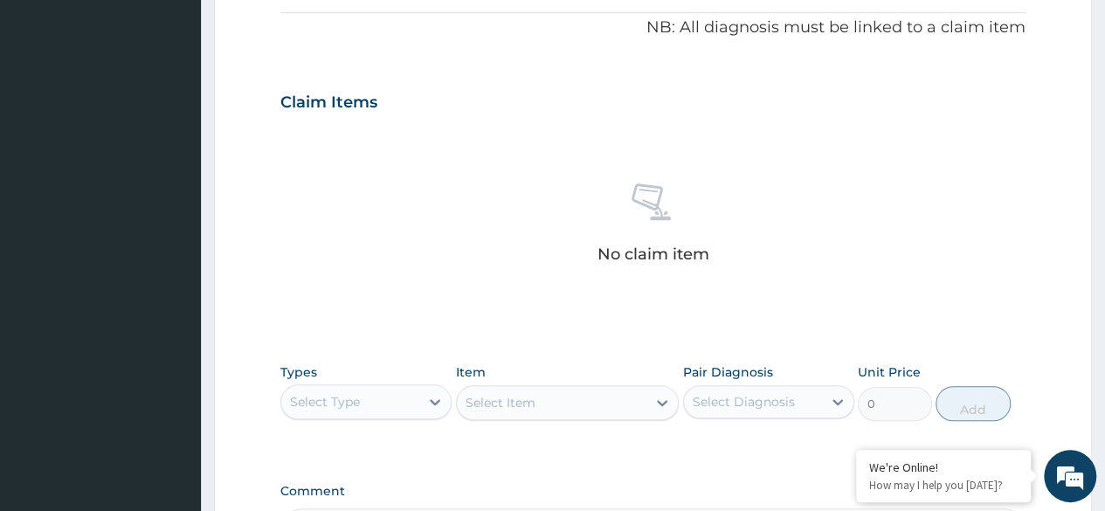
scroll to position [699, 0]
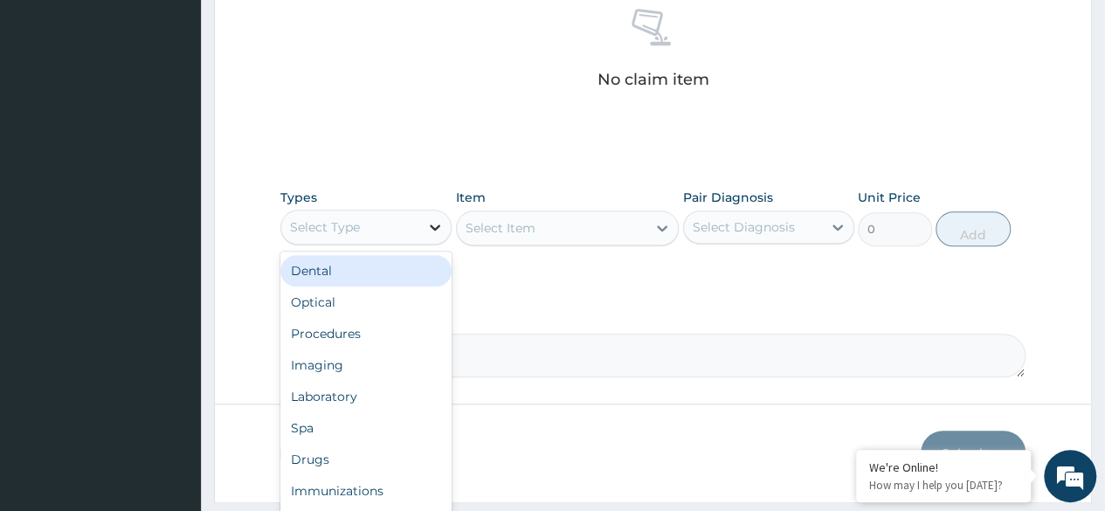
click at [436, 218] on icon at bounding box center [434, 226] width 17 height 17
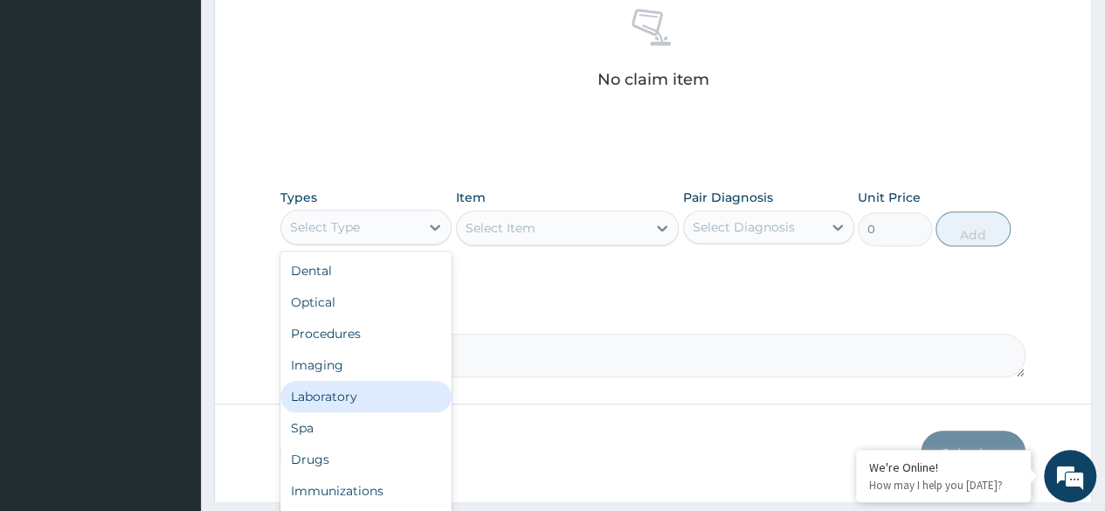
click at [381, 403] on div "Laboratory" at bounding box center [365, 396] width 171 height 31
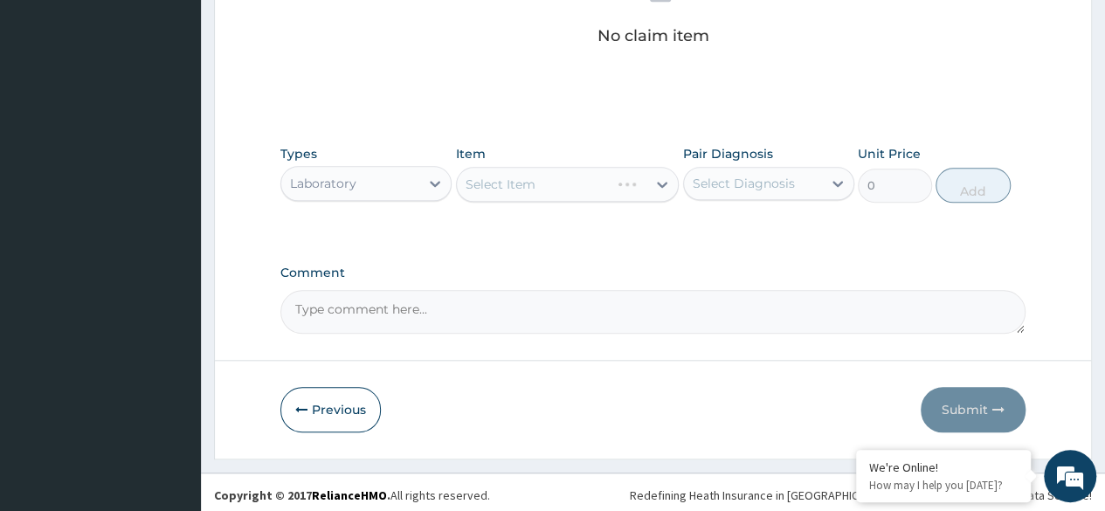
scroll to position [745, 0]
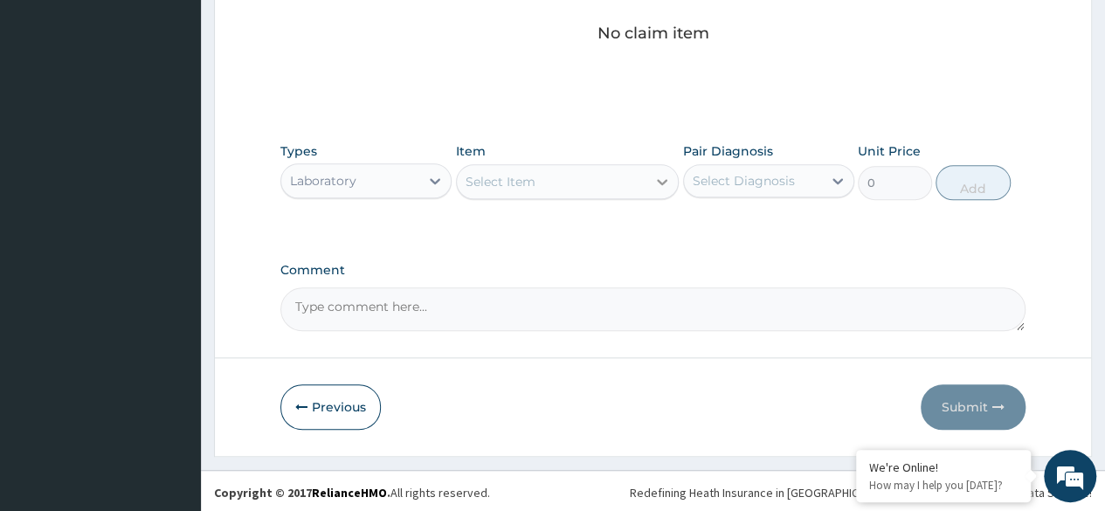
click at [647, 181] on div at bounding box center [661, 181] width 31 height 31
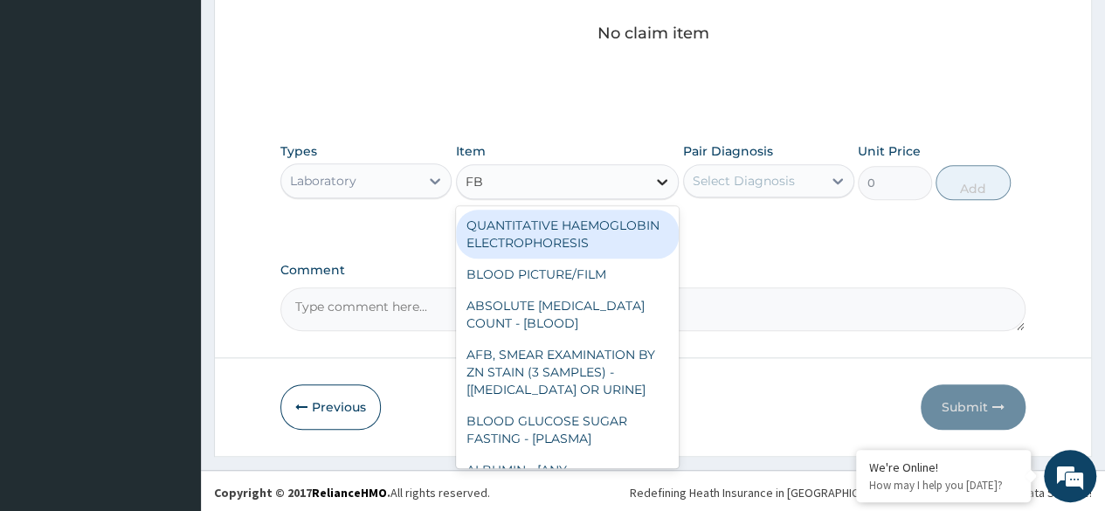
type input "FBC"
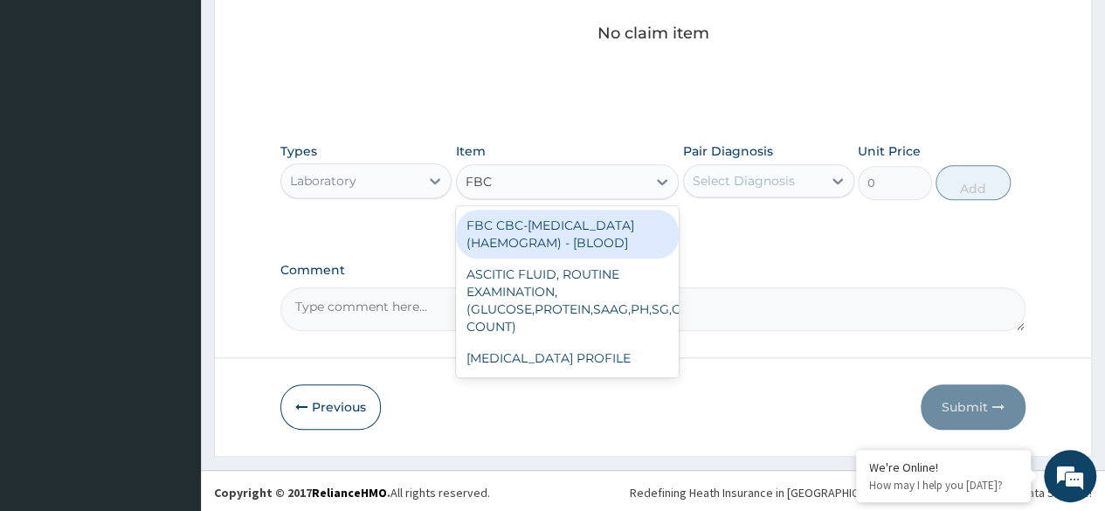
click at [641, 240] on div "FBC CBC-[MEDICAL_DATA] (HAEMOGRAM) - [BLOOD]" at bounding box center [568, 234] width 224 height 49
type input "6000"
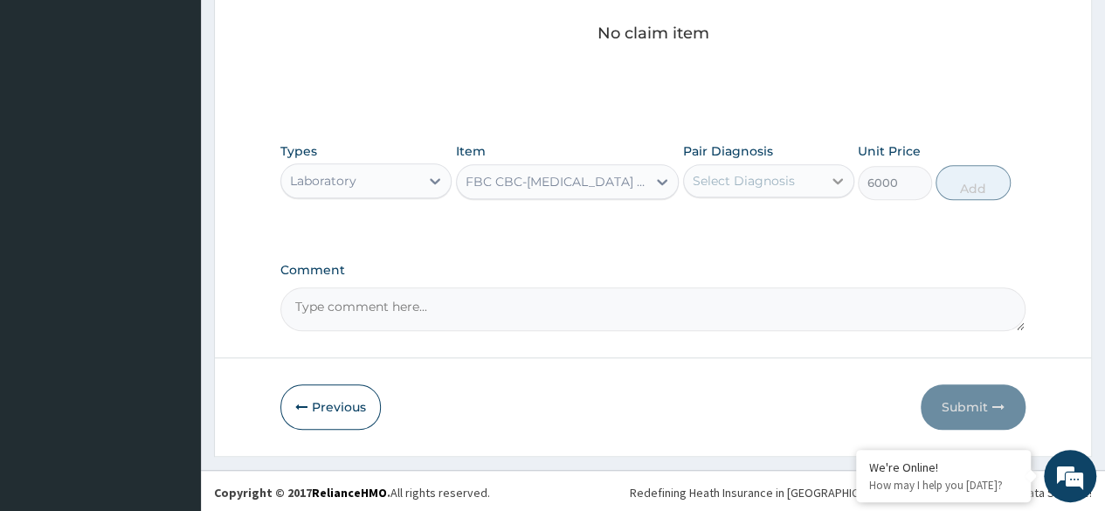
click at [823, 178] on div at bounding box center [837, 180] width 31 height 31
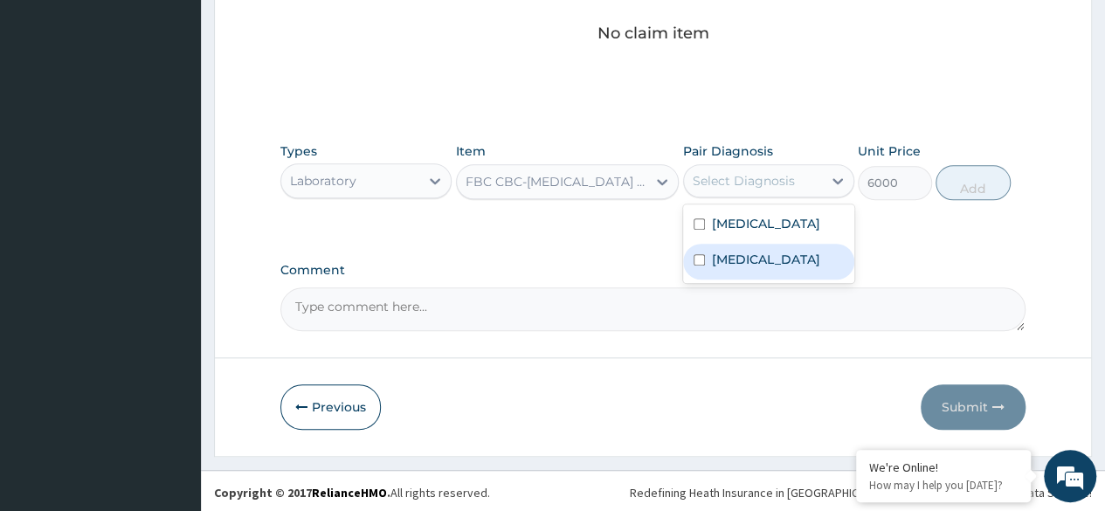
click at [760, 260] on label "[MEDICAL_DATA]" at bounding box center [766, 259] width 108 height 17
checkbox input "true"
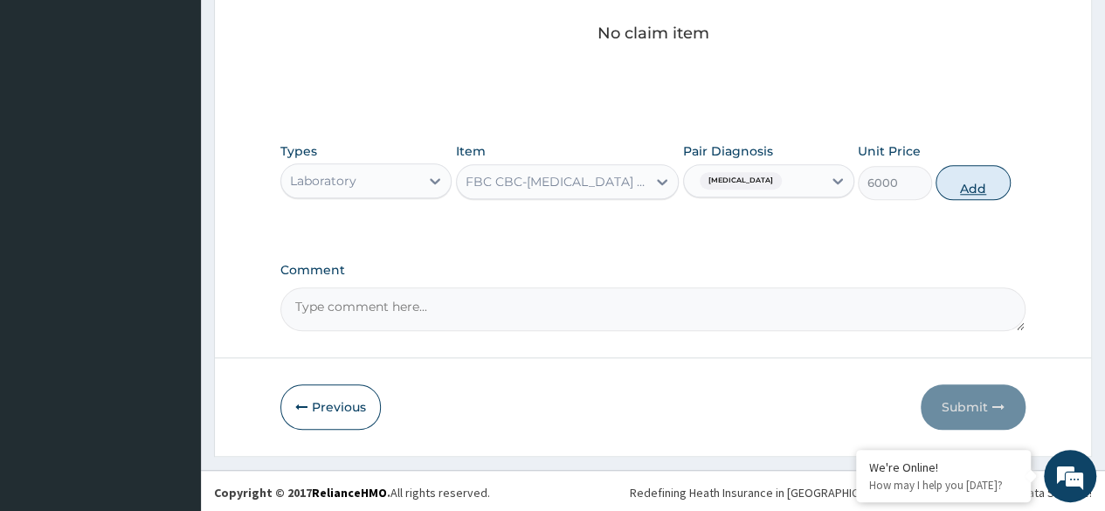
click at [965, 180] on button "Add" at bounding box center [972, 182] width 74 height 35
type input "0"
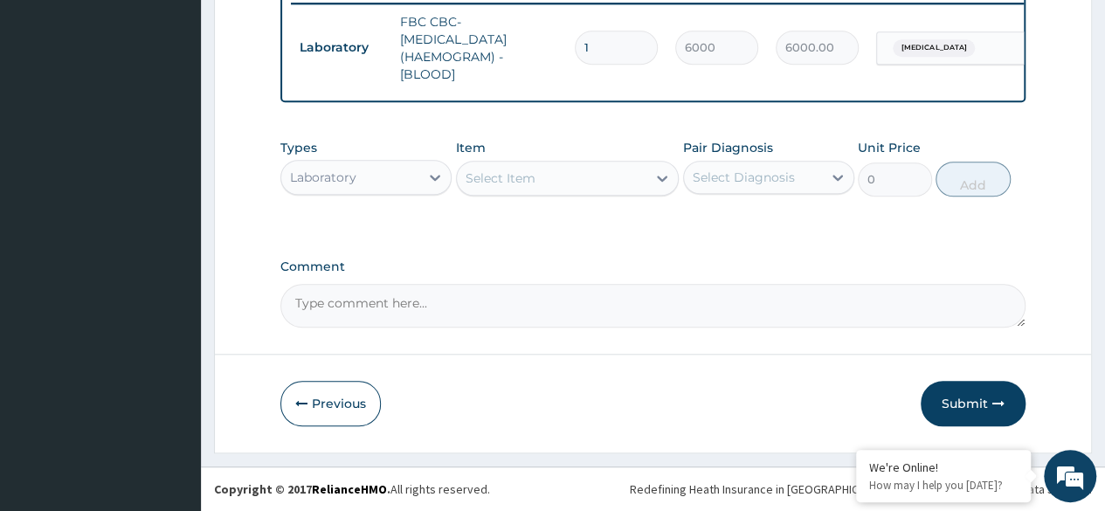
click at [616, 176] on div "Select Item" at bounding box center [552, 178] width 190 height 28
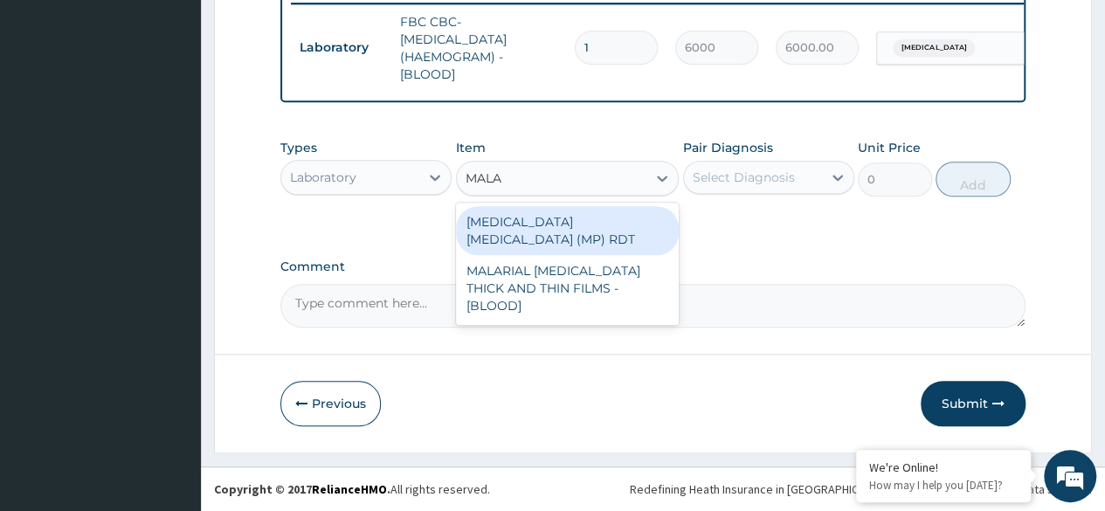
type input "MALAR"
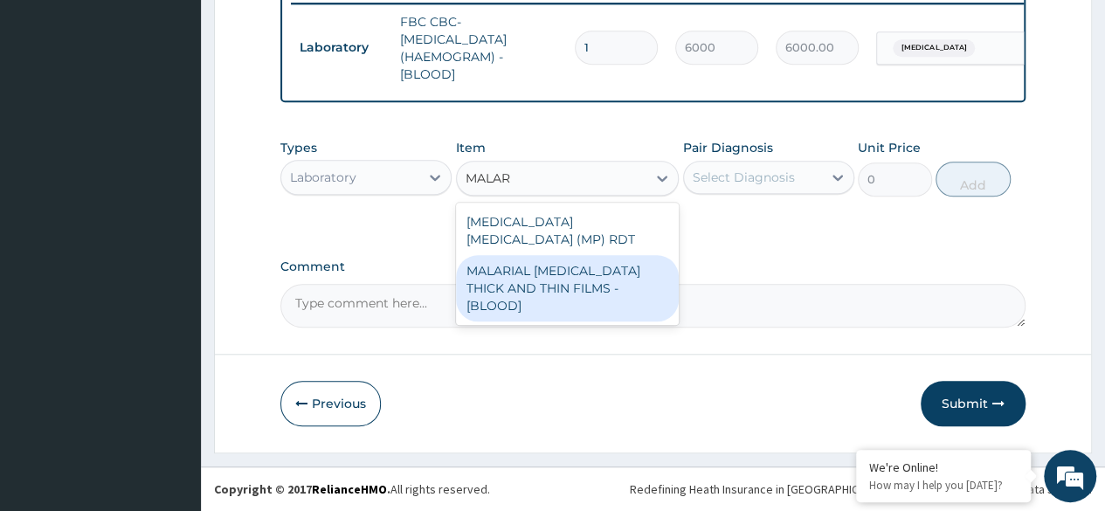
click at [629, 255] on div "MALARIAL PARASITE THICK AND THIN FILMS - [BLOOD]" at bounding box center [568, 288] width 224 height 66
type input "2625"
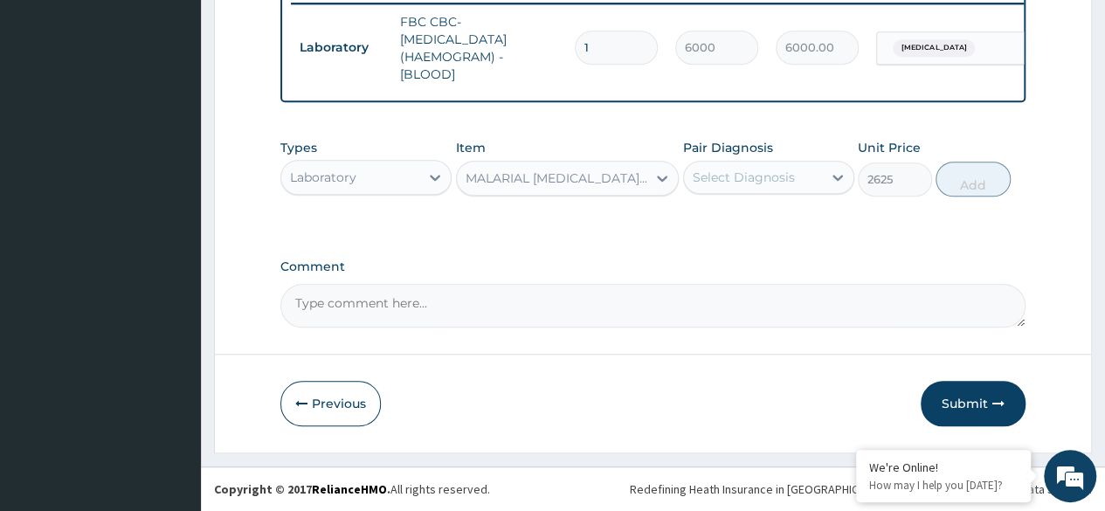
click at [795, 186] on div "Select Diagnosis" at bounding box center [753, 177] width 138 height 28
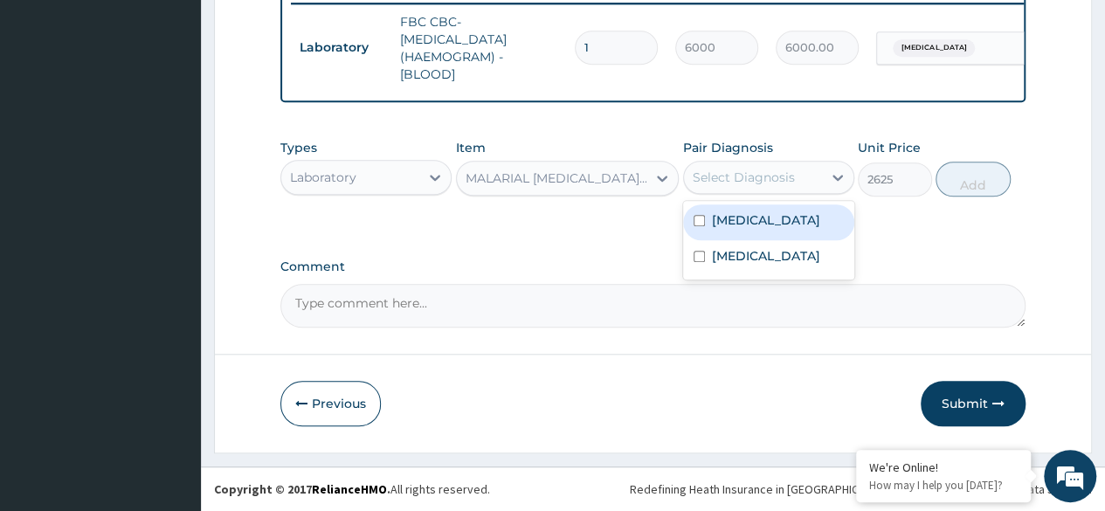
click at [772, 217] on div "Malaria" at bounding box center [768, 222] width 171 height 36
checkbox input "true"
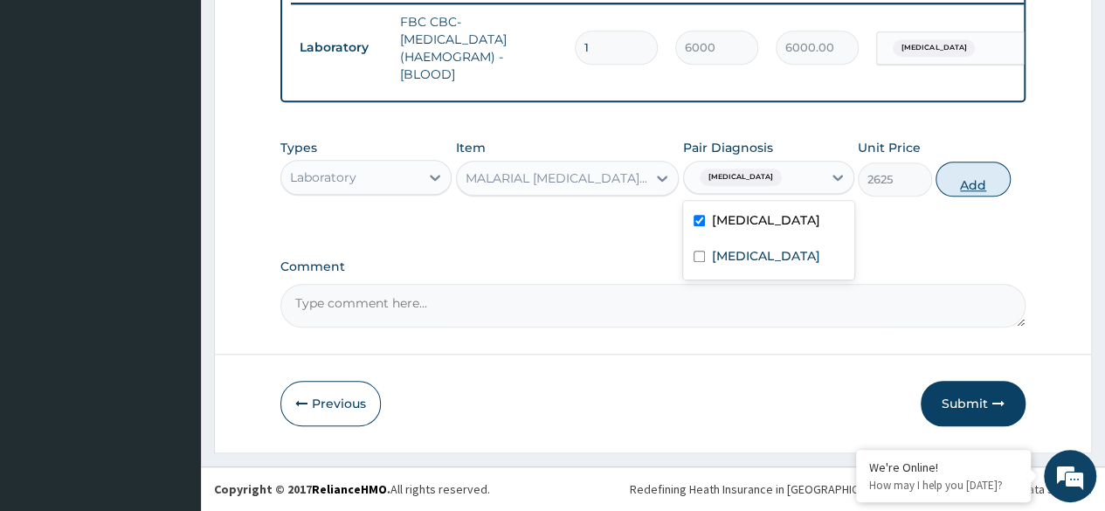
click at [1002, 181] on button "Add" at bounding box center [972, 179] width 74 height 35
type input "0"
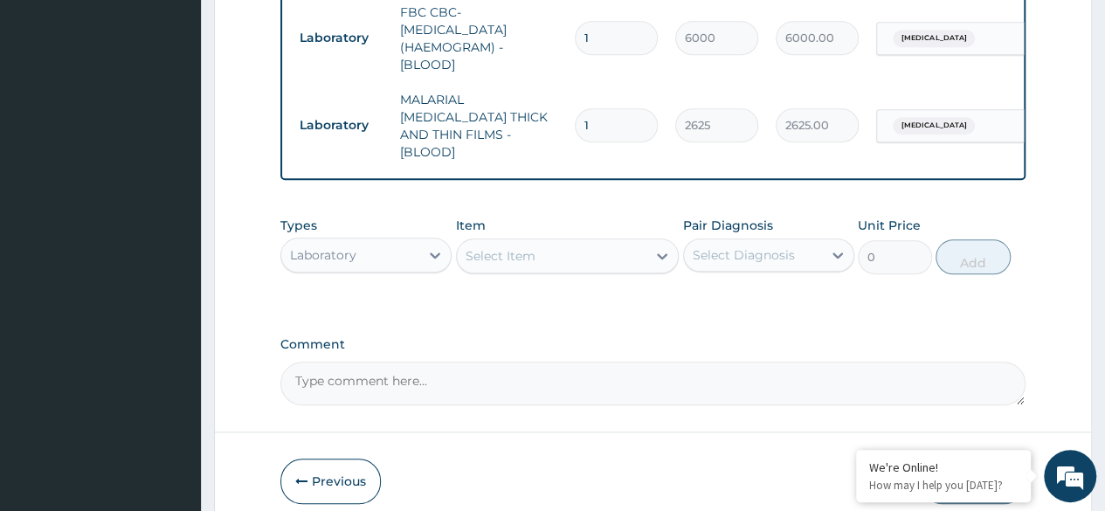
click at [396, 251] on div "Laboratory" at bounding box center [350, 255] width 138 height 28
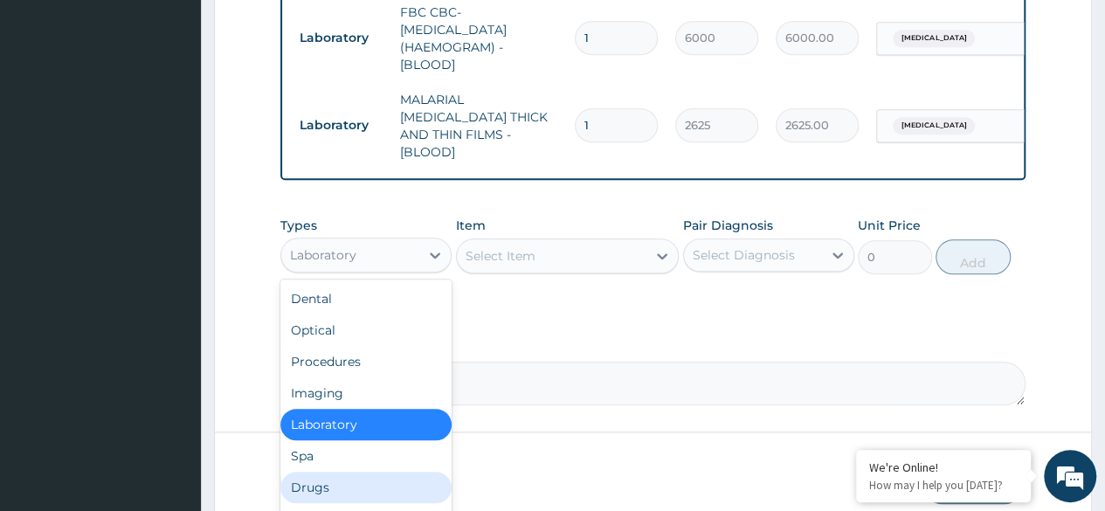
click at [345, 476] on div "Drugs" at bounding box center [365, 486] width 171 height 31
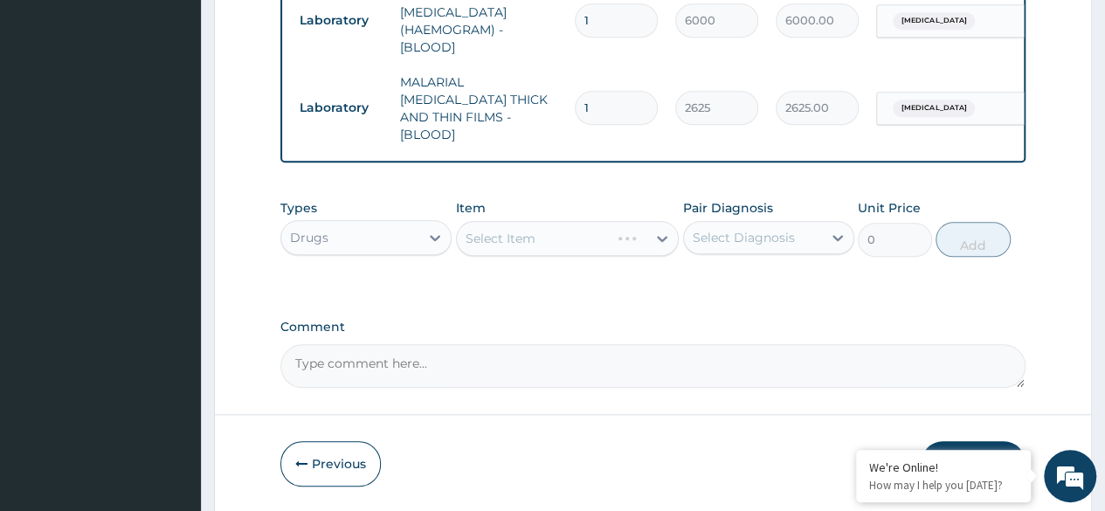
scroll to position [772, 0]
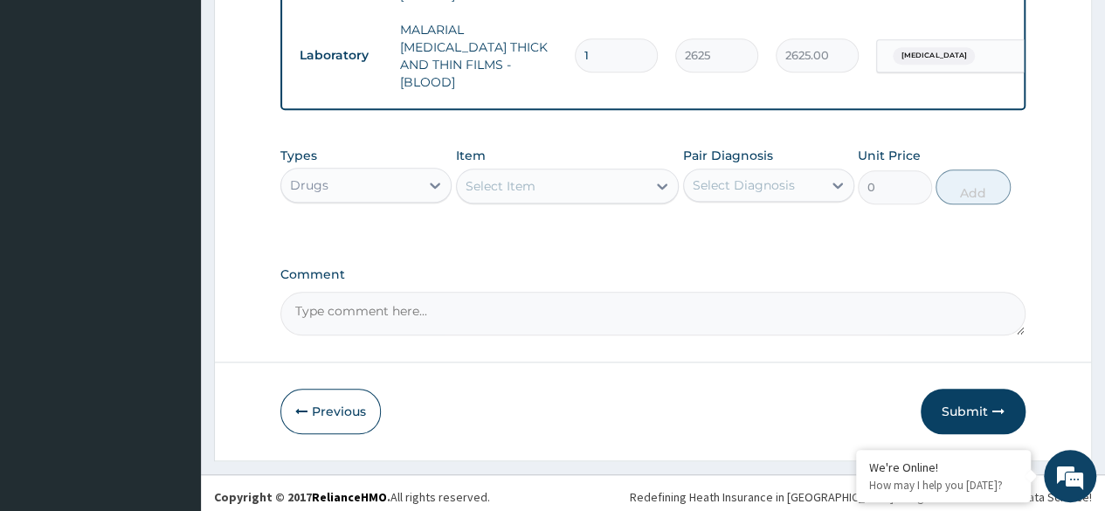
click at [643, 180] on div "Select Item" at bounding box center [552, 186] width 190 height 28
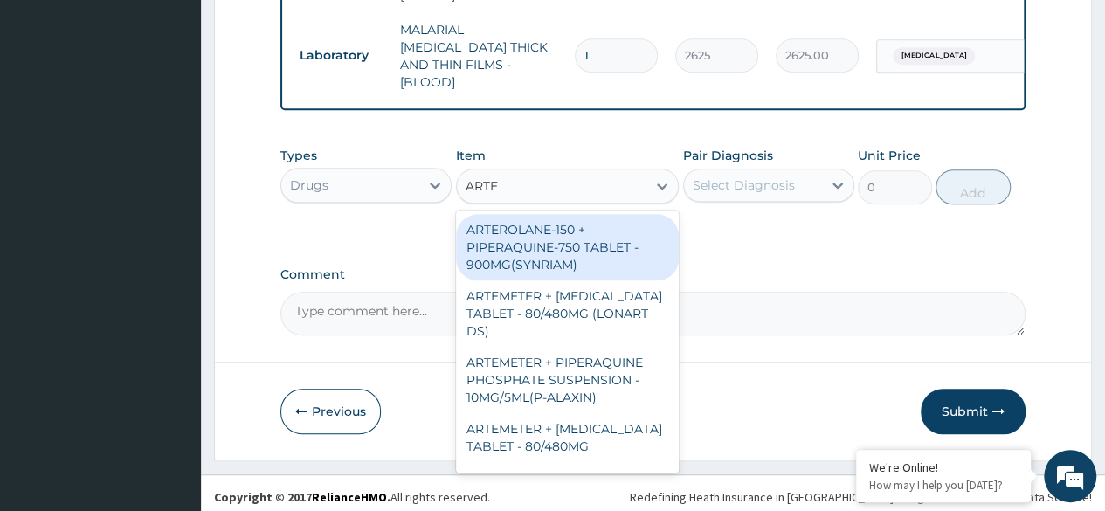
type input "ARTEM"
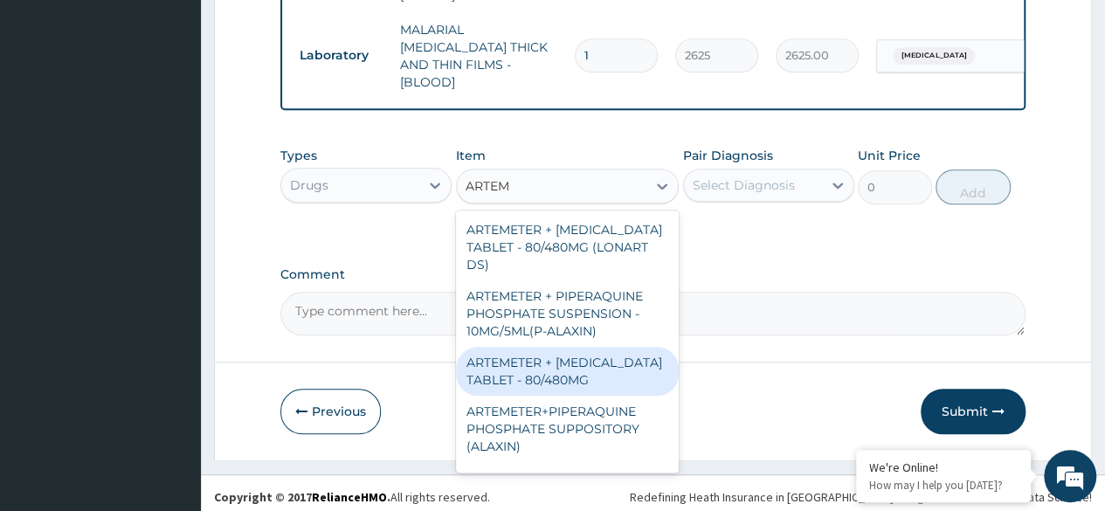
click at [591, 375] on div "ARTEMETER + LUMEFANTRINE TABLET - 80/480MG" at bounding box center [568, 371] width 224 height 49
type input "416"
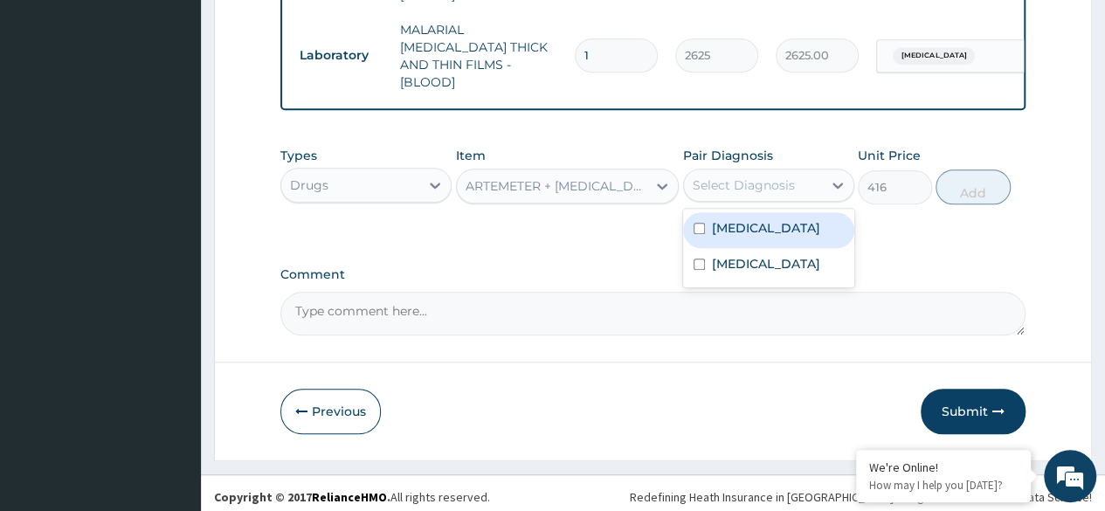
drag, startPoint x: 821, startPoint y: 178, endPoint x: 800, endPoint y: 226, distance: 52.4
click at [820, 178] on div "Select Diagnosis" at bounding box center [753, 185] width 138 height 28
drag, startPoint x: 765, startPoint y: 218, endPoint x: 964, endPoint y: 187, distance: 201.5
click at [765, 217] on div "Malaria" at bounding box center [768, 230] width 171 height 36
checkbox input "true"
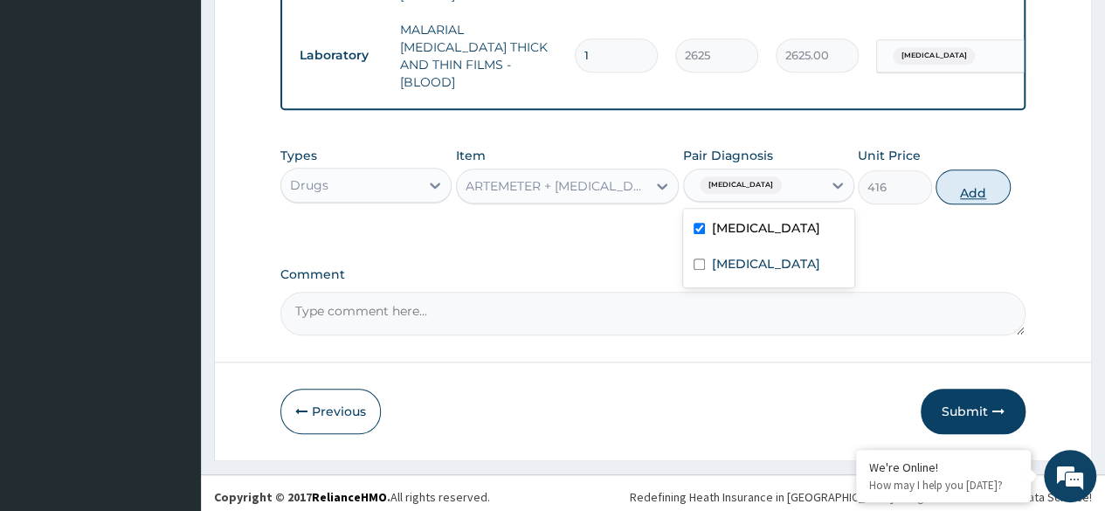
click at [950, 176] on button "Add" at bounding box center [972, 186] width 74 height 35
type input "0"
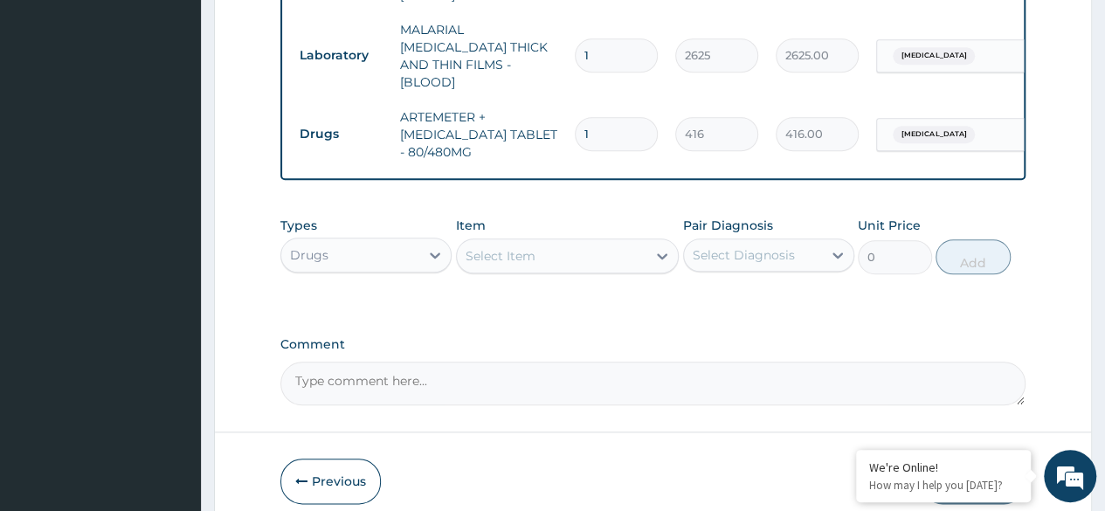
type input "0.00"
type input "6"
type input "2496.00"
type input "6"
click at [637, 250] on div "Select Item" at bounding box center [552, 256] width 190 height 28
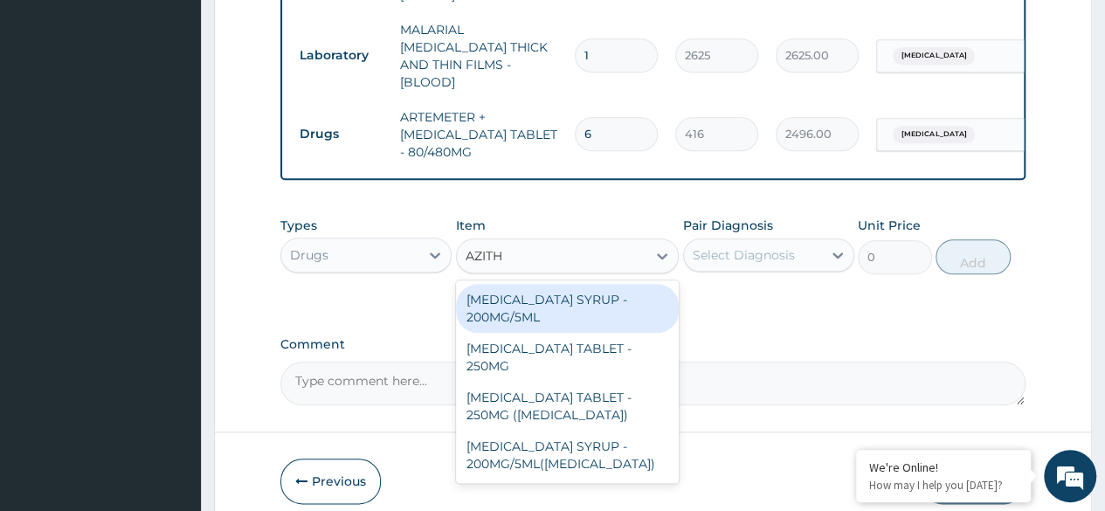
type input "AZITHR"
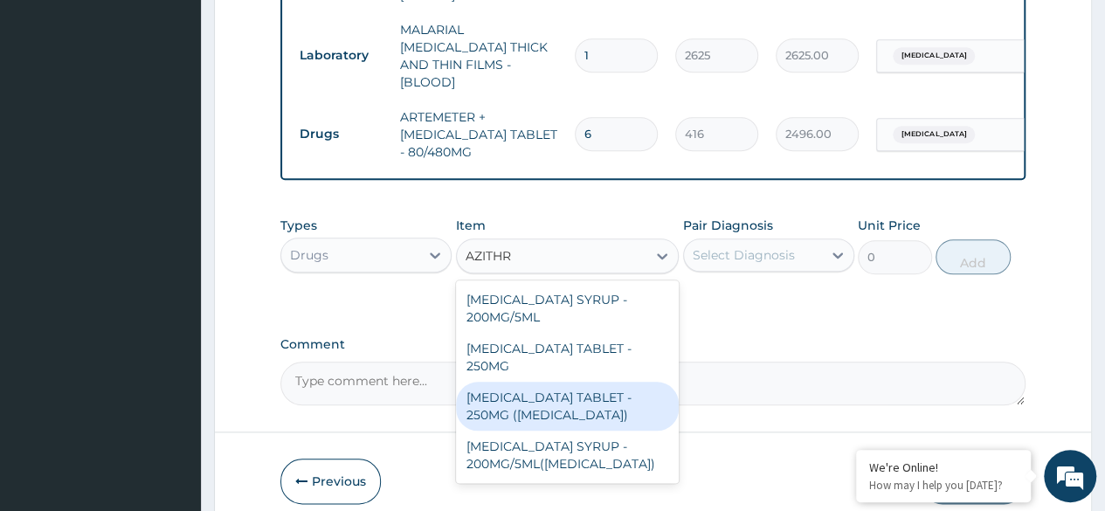
click at [624, 382] on div "AZITHROMYCIN TABLET - 250MG (ZITHROMAX)" at bounding box center [568, 406] width 224 height 49
type input "2240"
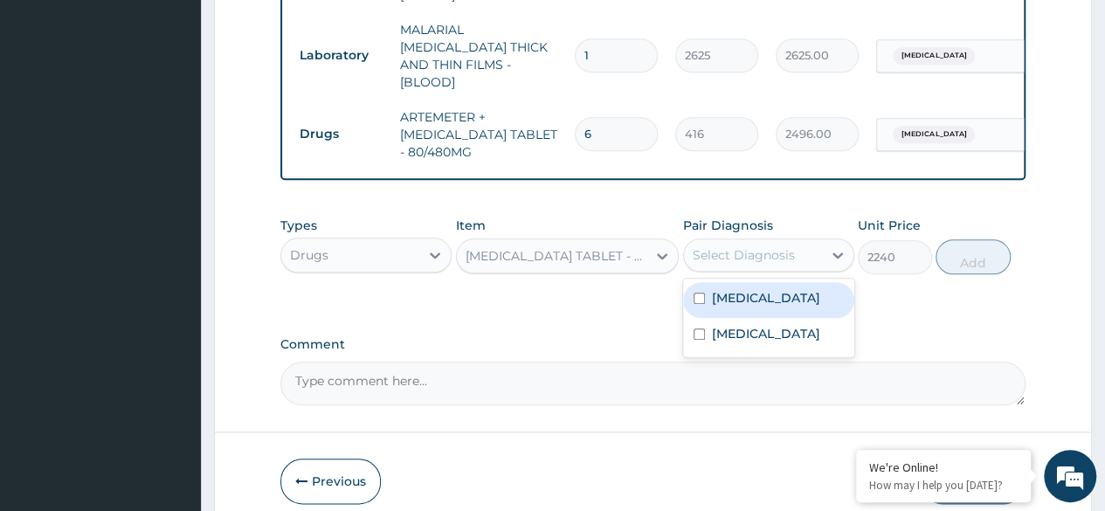
click at [793, 250] on div "Select Diagnosis" at bounding box center [753, 255] width 138 height 28
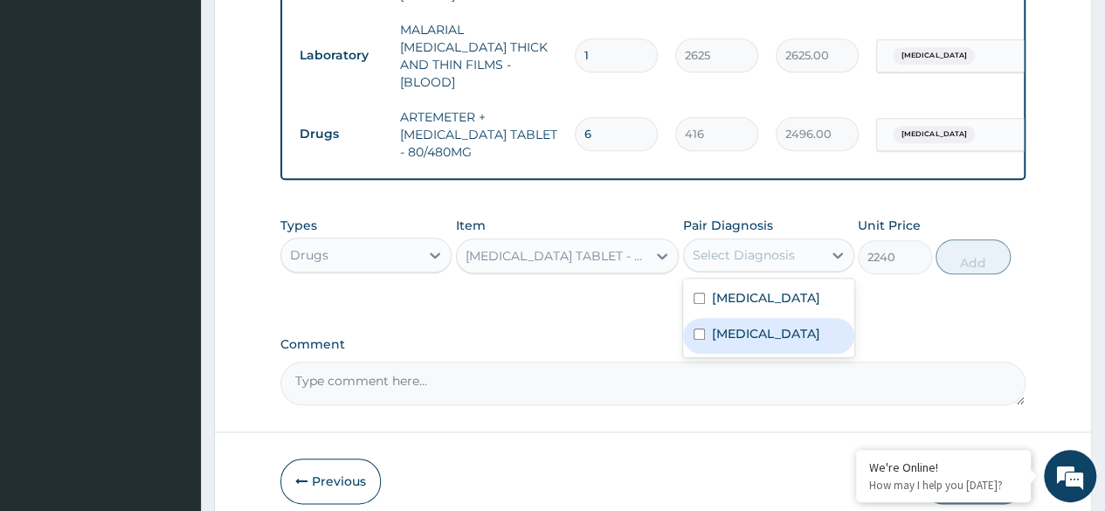
click at [749, 328] on label "Upper respiratory infection" at bounding box center [766, 333] width 108 height 17
checkbox input "true"
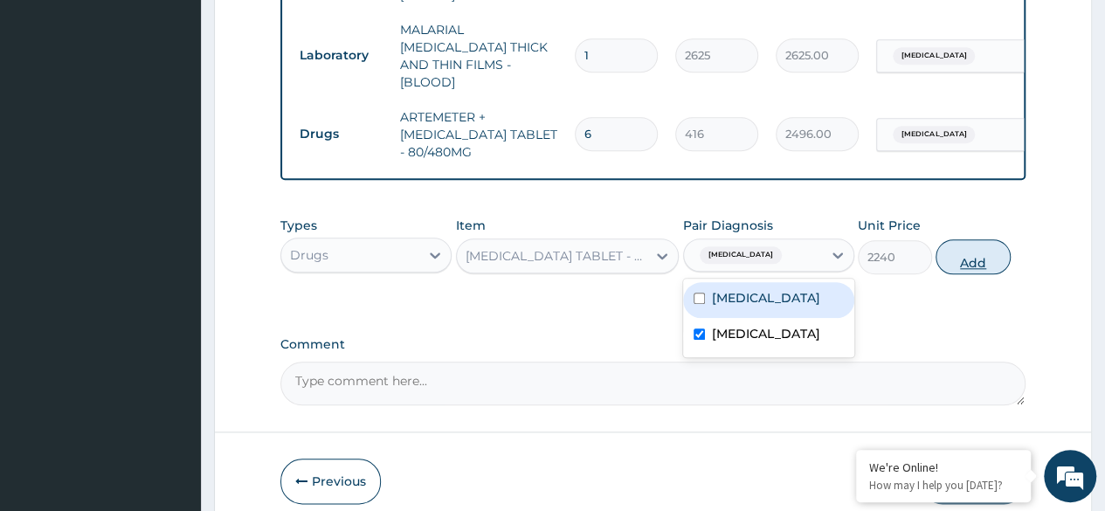
click at [963, 253] on button "Add" at bounding box center [972, 256] width 74 height 35
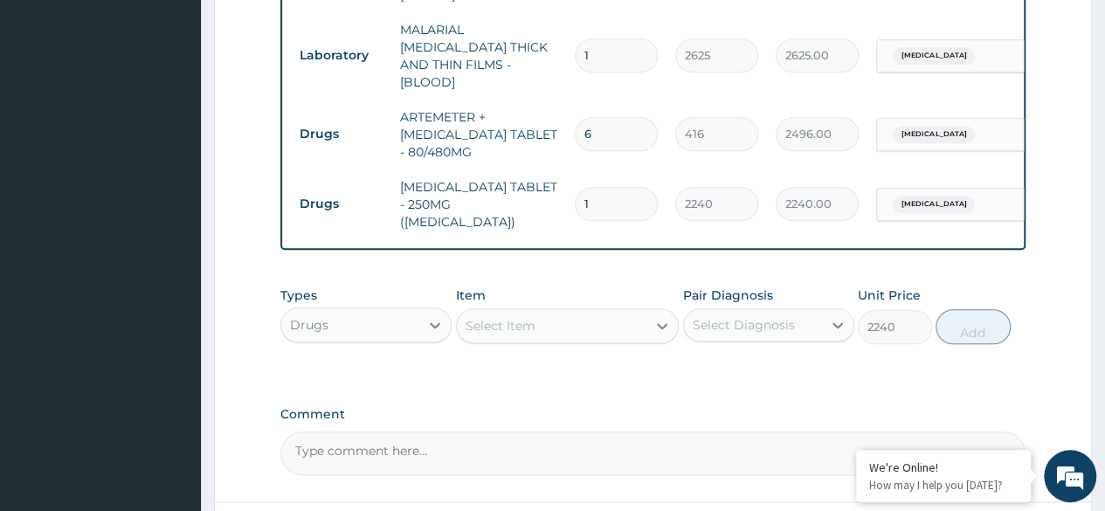
type input "0"
click at [520, 317] on div "Select Item" at bounding box center [500, 325] width 70 height 17
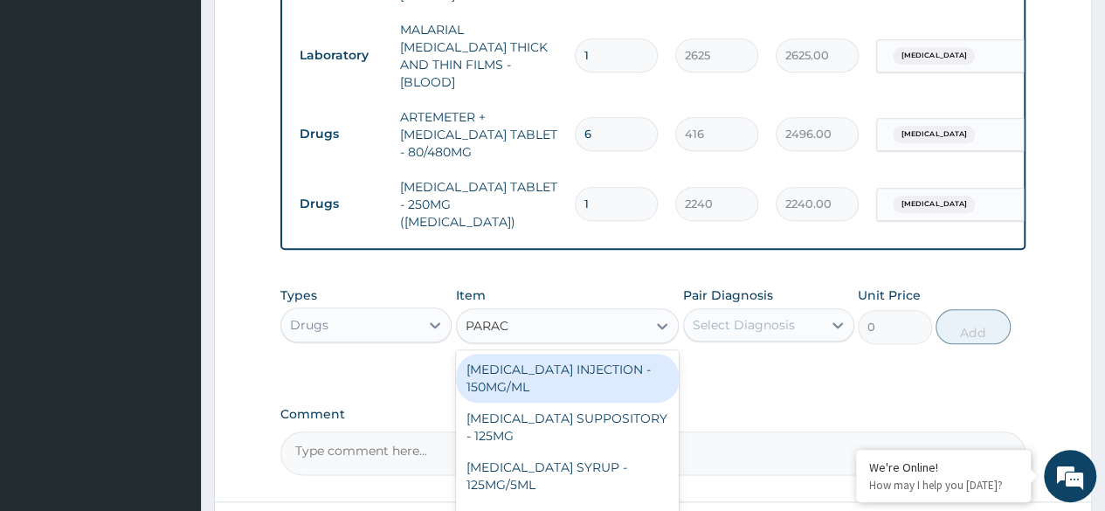
type input "PARACE"
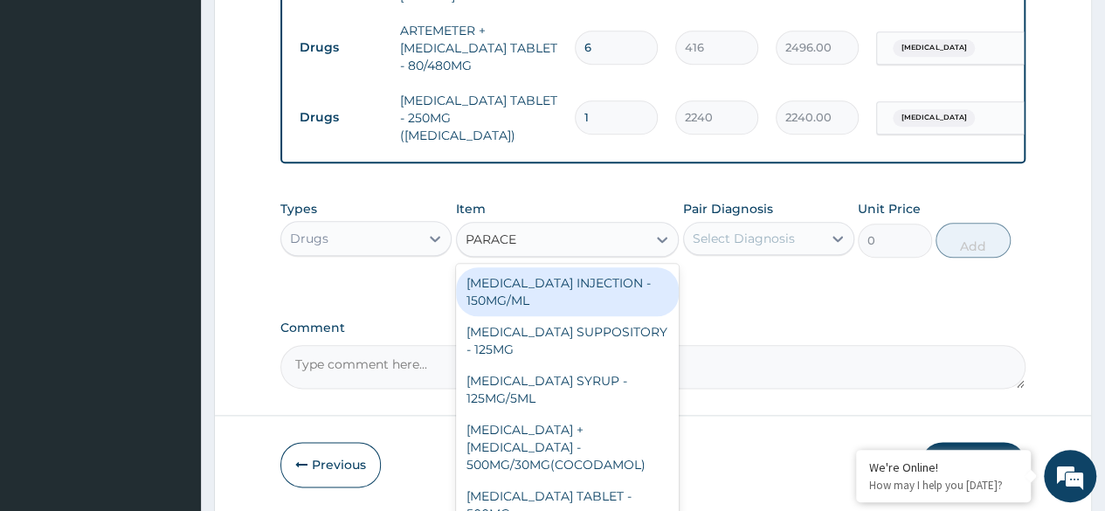
scroll to position [859, 0]
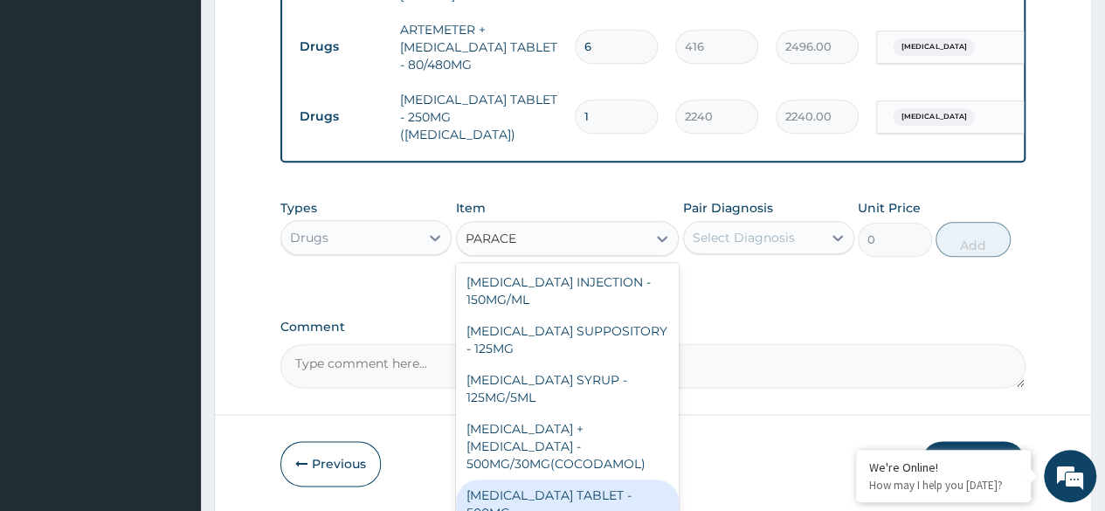
drag, startPoint x: 559, startPoint y: 478, endPoint x: 587, endPoint y: 414, distance: 69.6
click at [561, 479] on div "PARACETAMOL TABLET - 500MG" at bounding box center [568, 503] width 224 height 49
type input "38.400000000000006"
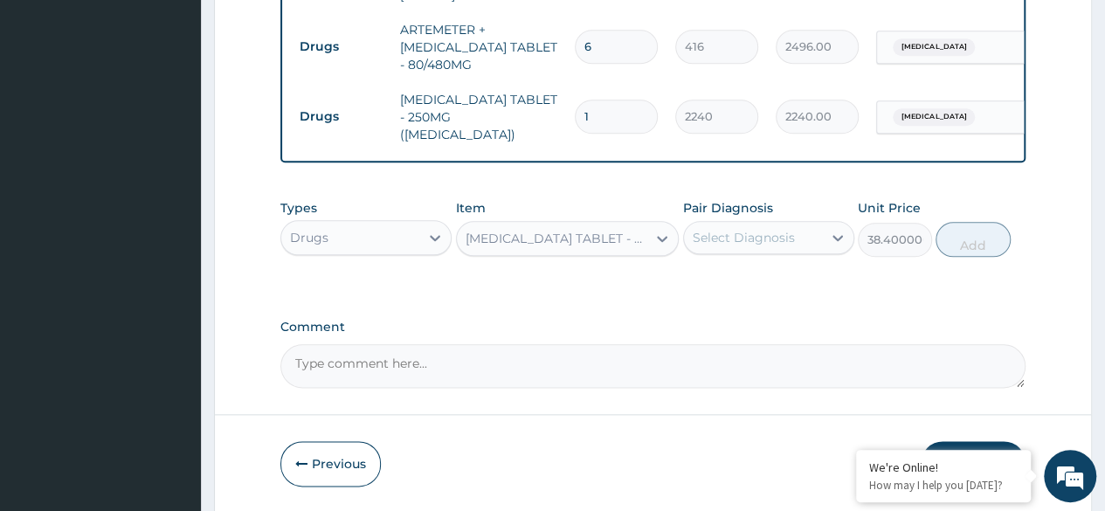
click at [806, 224] on div "Select Diagnosis" at bounding box center [753, 238] width 138 height 28
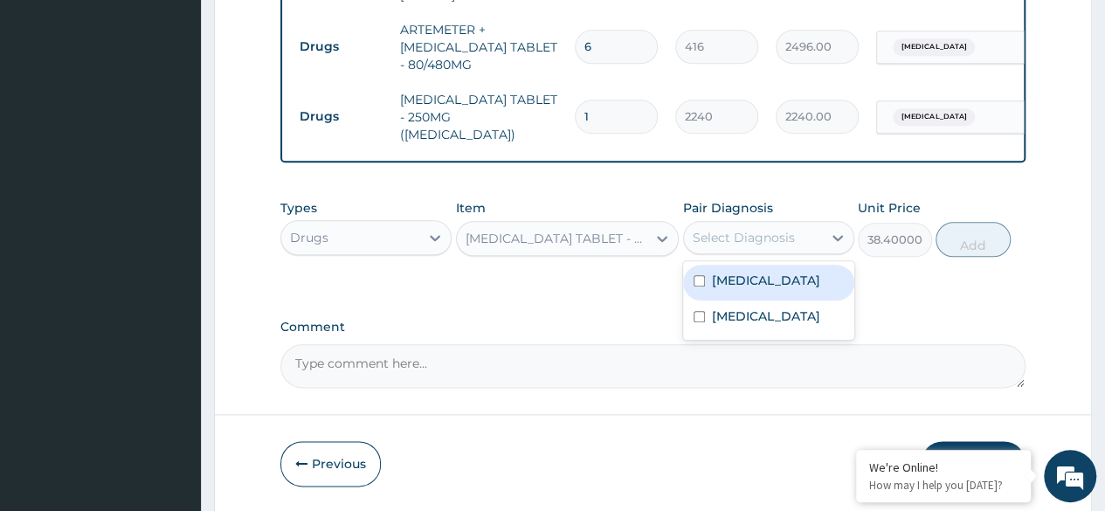
click at [761, 265] on div "Malaria" at bounding box center [768, 283] width 171 height 36
checkbox input "true"
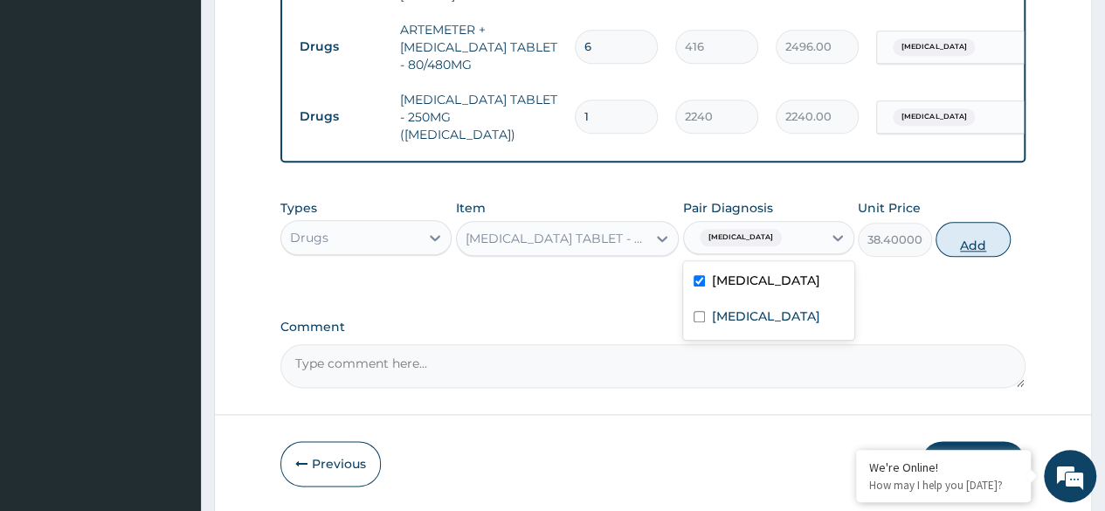
click at [955, 230] on button "Add" at bounding box center [972, 239] width 74 height 35
type input "0"
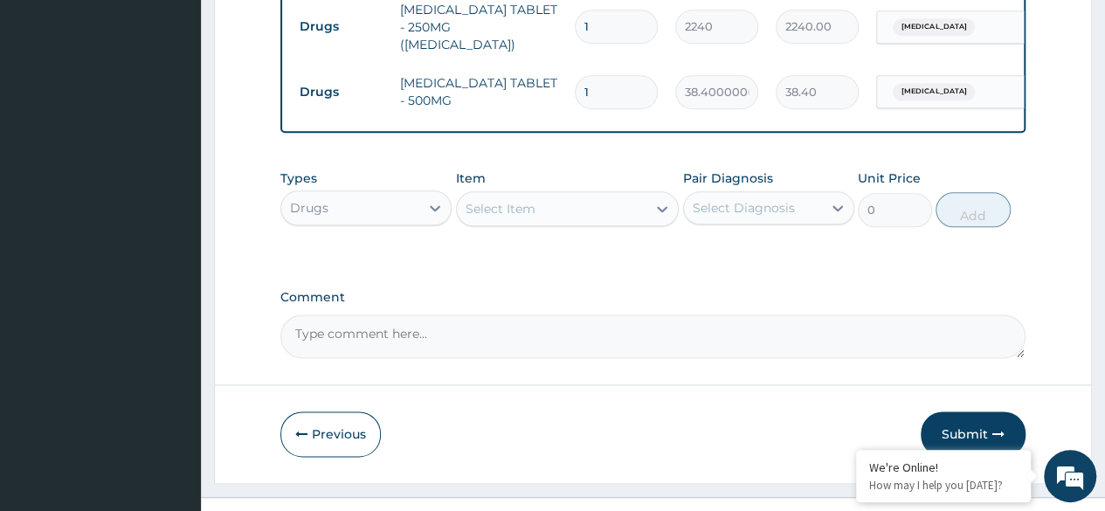
scroll to position [963, 0]
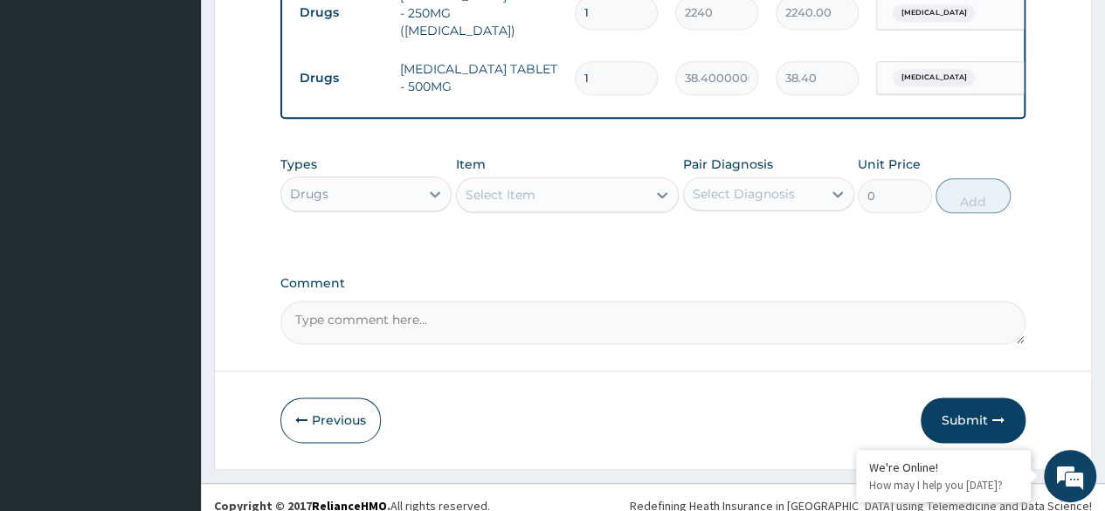
click at [601, 61] on input "1" at bounding box center [616, 78] width 83 height 34
type input "18"
type input "691.20"
type input "18"
click at [540, 181] on div "Select Item" at bounding box center [552, 195] width 190 height 28
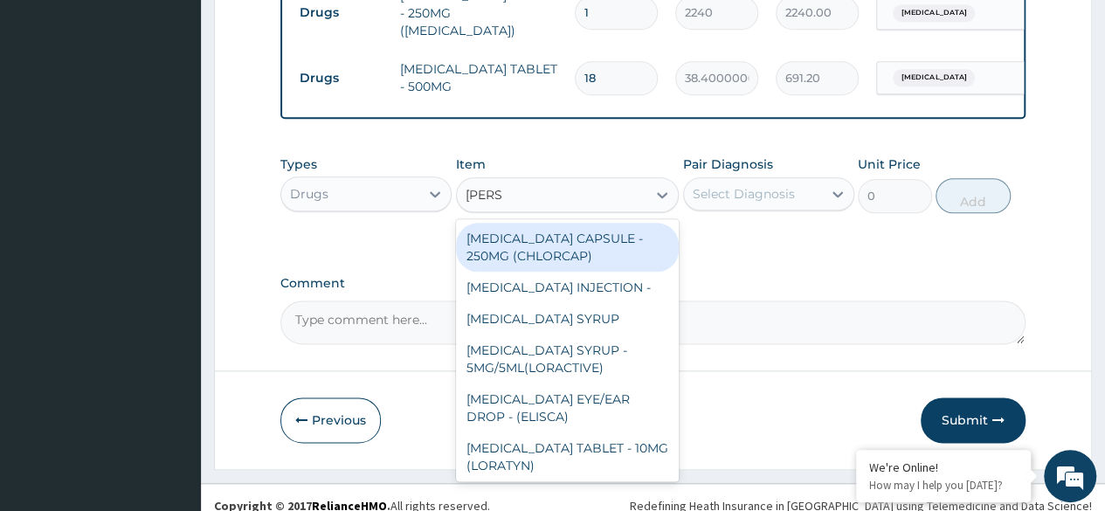
type input "LORAT"
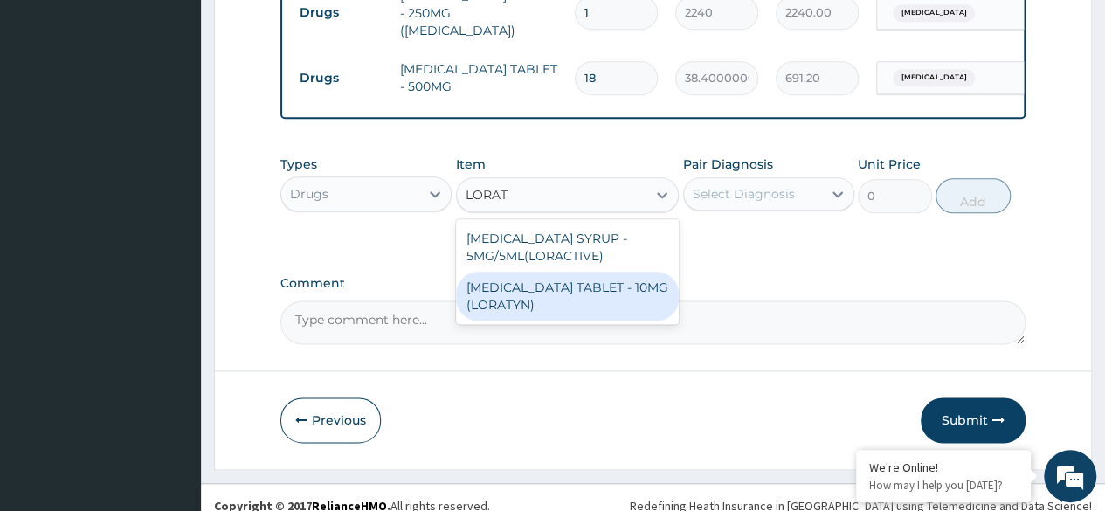
click at [548, 285] on div "LORATADINE TABLET - 10MG (LORATYN)" at bounding box center [568, 296] width 224 height 49
type input "112"
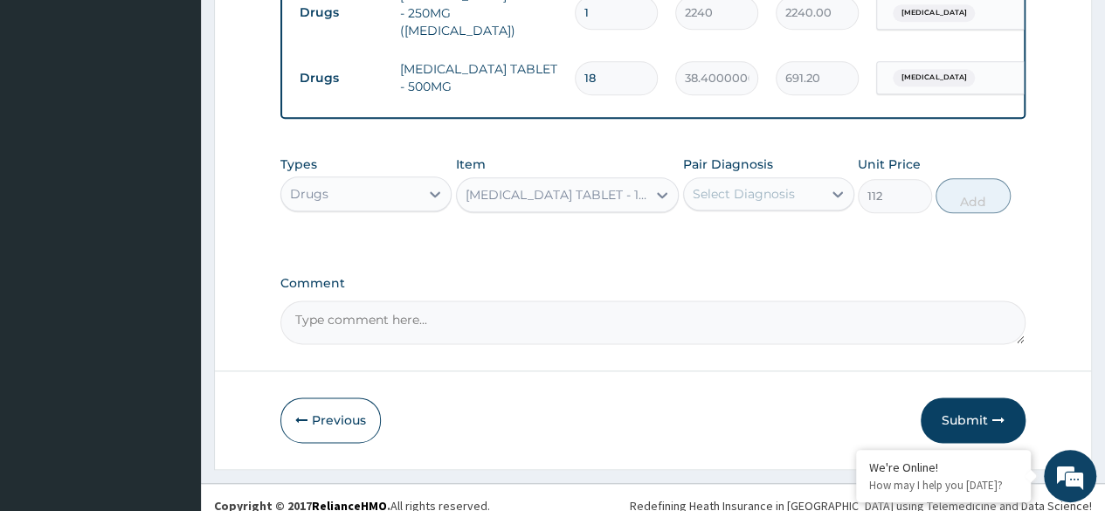
click at [806, 180] on div "Select Diagnosis" at bounding box center [753, 194] width 138 height 28
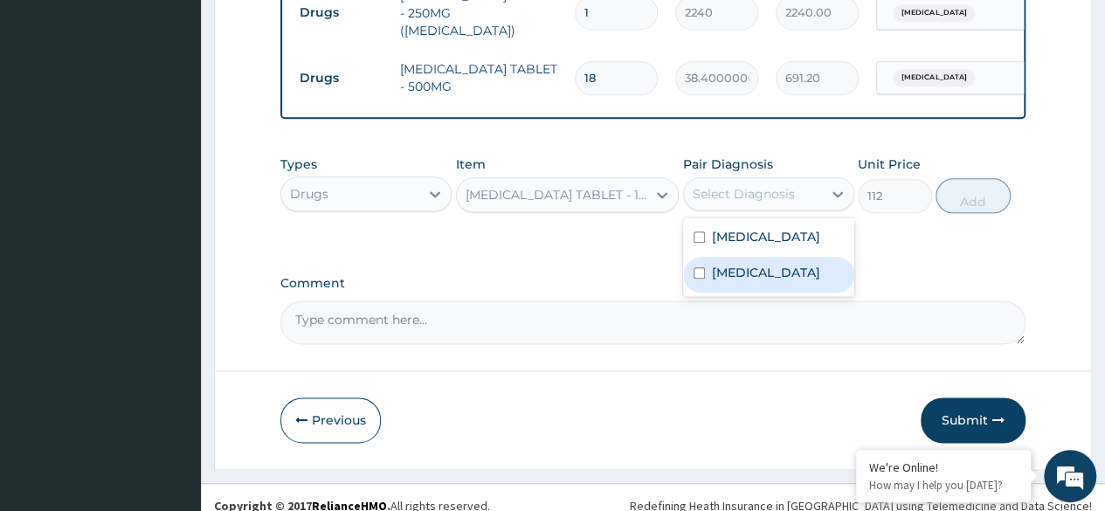
click at [751, 264] on label "Upper respiratory infection" at bounding box center [766, 272] width 108 height 17
checkbox input "true"
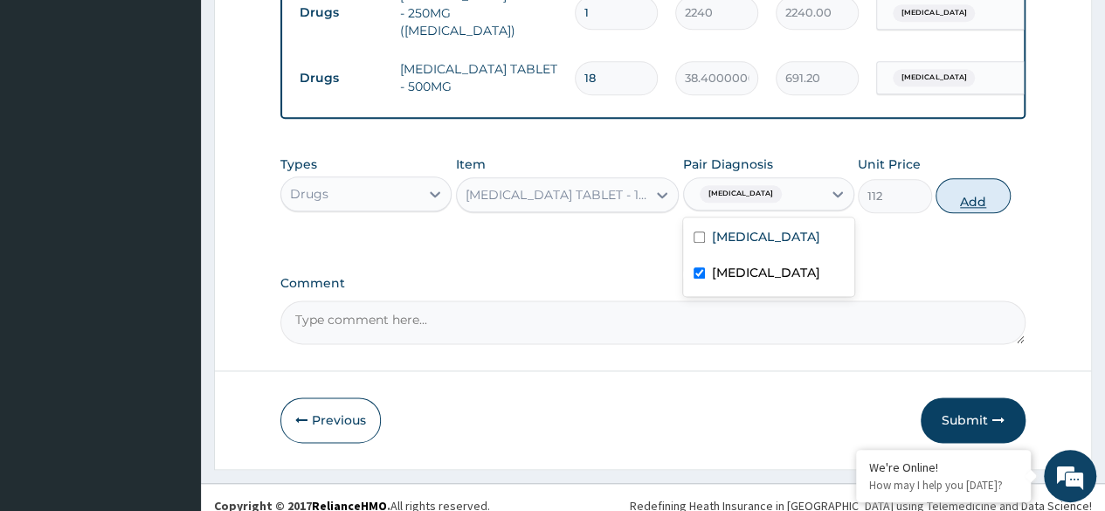
click at [971, 178] on button "Add" at bounding box center [972, 195] width 74 height 35
type input "0"
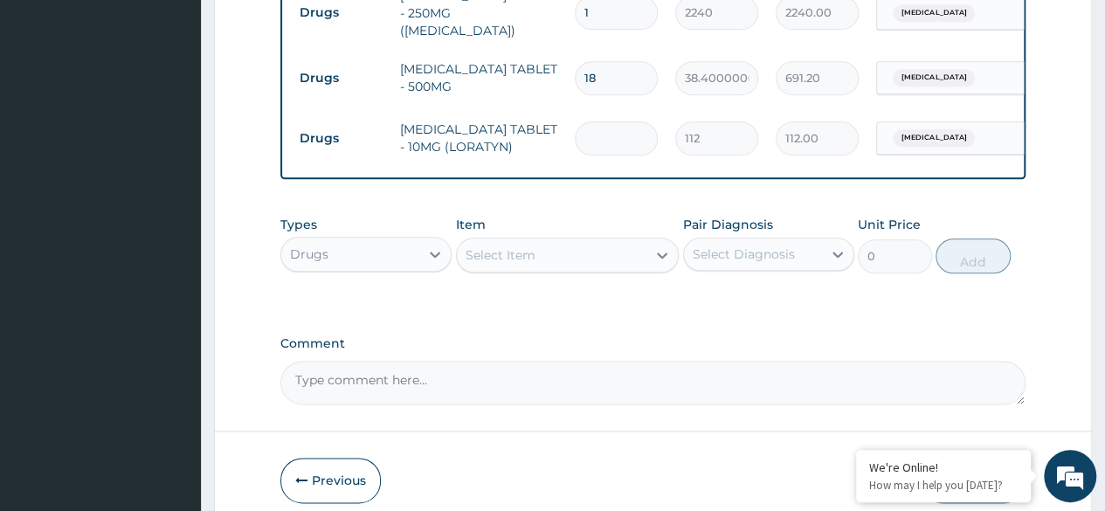
type input "0.00"
type input "7"
type input "784.00"
type input "7"
click at [637, 244] on div "Select Item" at bounding box center [552, 255] width 190 height 28
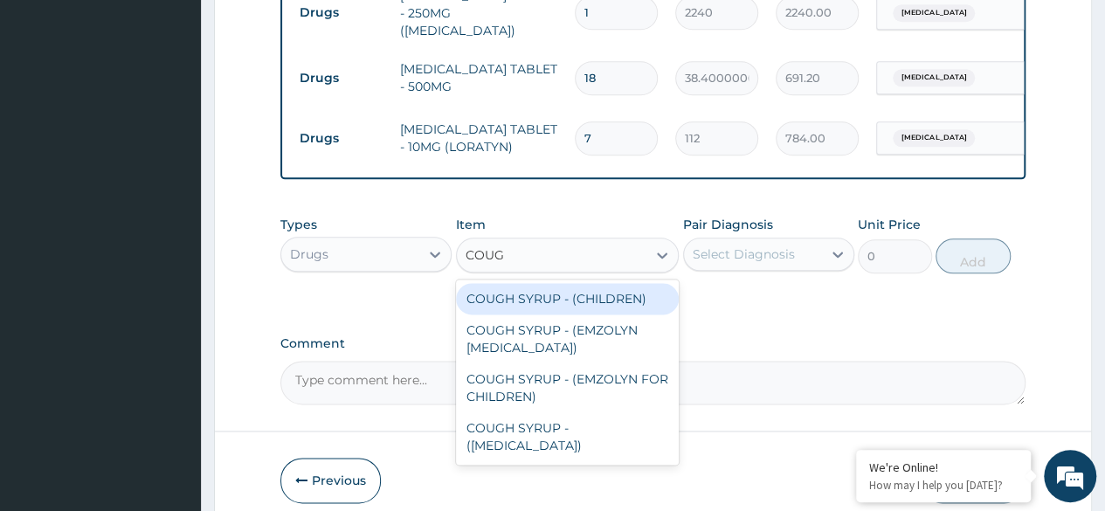
type input "COUGH"
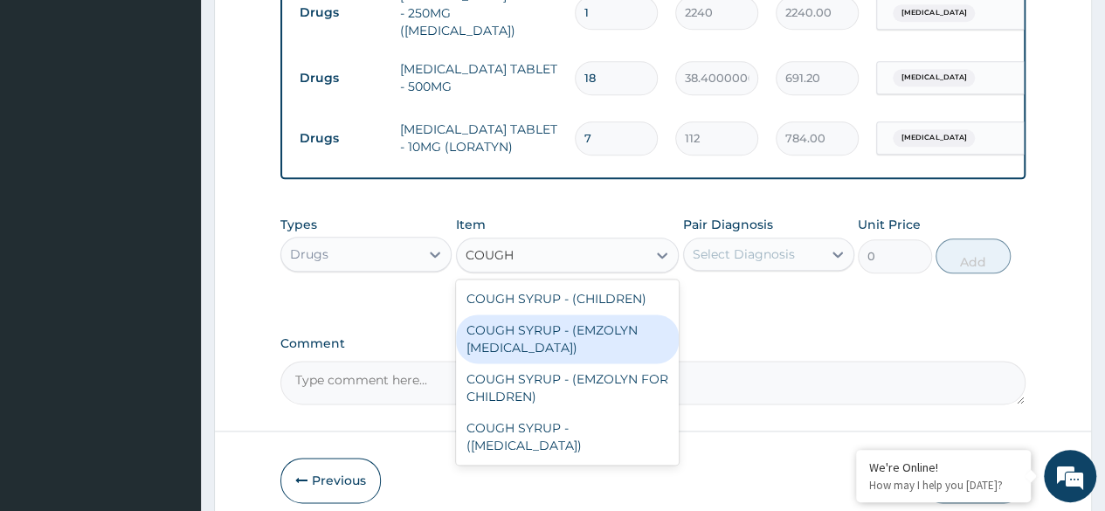
click at [624, 320] on div "COUGH SYRUP - (EMZOLYN [MEDICAL_DATA])" at bounding box center [568, 338] width 224 height 49
type input "1280"
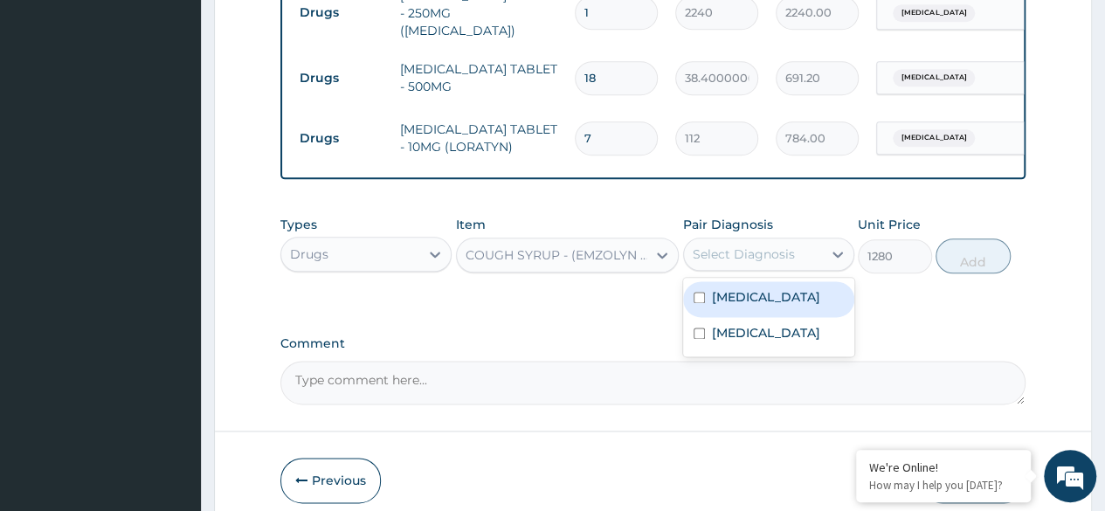
click at [821, 241] on div "Select Diagnosis" at bounding box center [753, 254] width 138 height 28
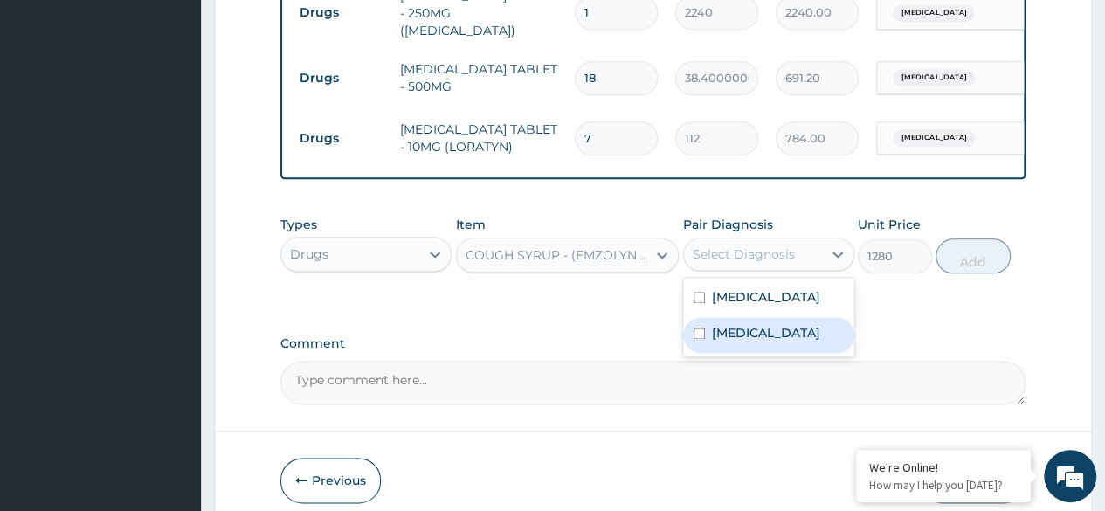
drag, startPoint x: 770, startPoint y: 333, endPoint x: 901, endPoint y: 275, distance: 143.1
click at [774, 327] on label "Upper respiratory infection" at bounding box center [766, 332] width 108 height 17
checkbox input "true"
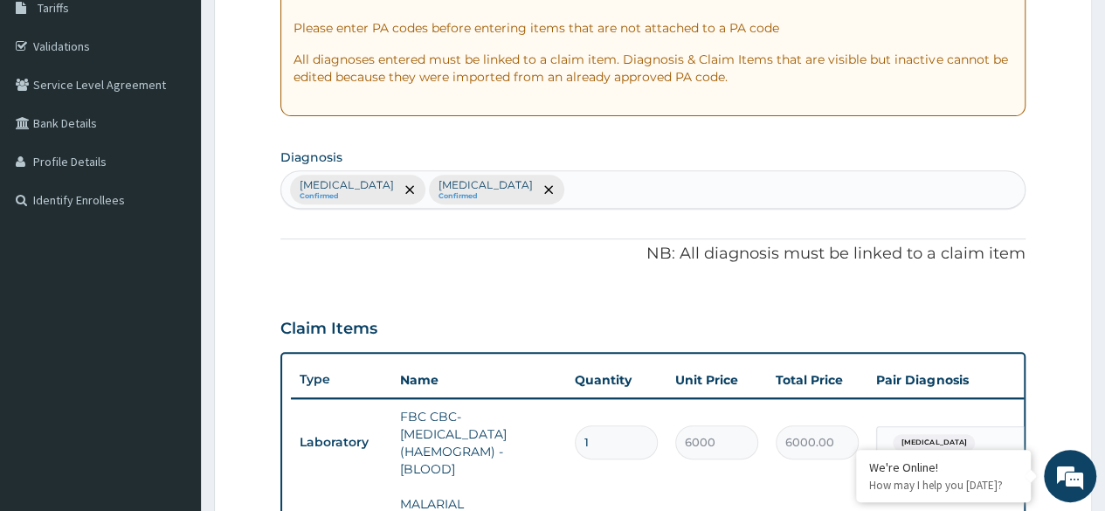
scroll to position [177, 0]
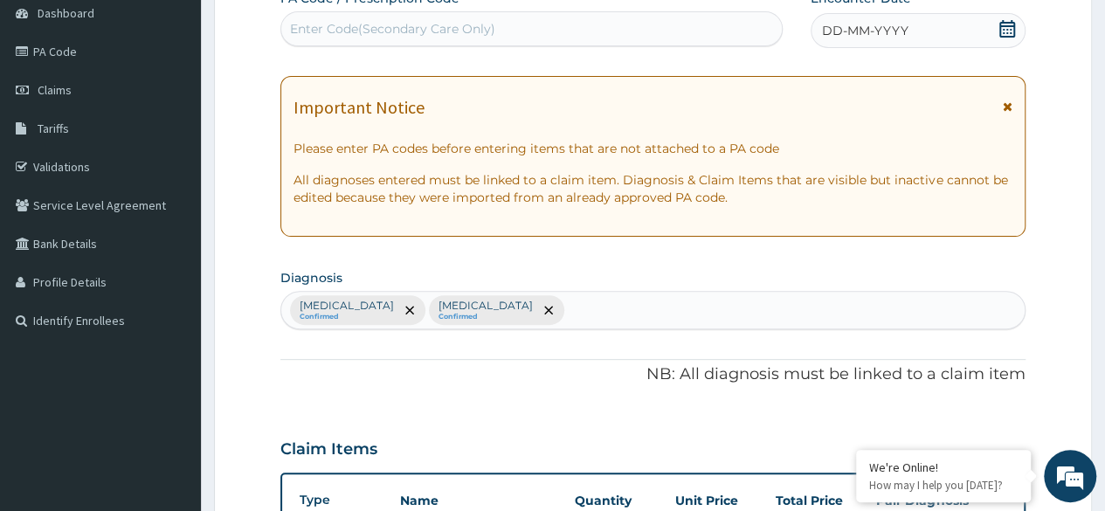
click at [587, 314] on div "Malaria Confirmed Upper respiratory infection Confirmed" at bounding box center [652, 310] width 743 height 37
type input "COUGH"
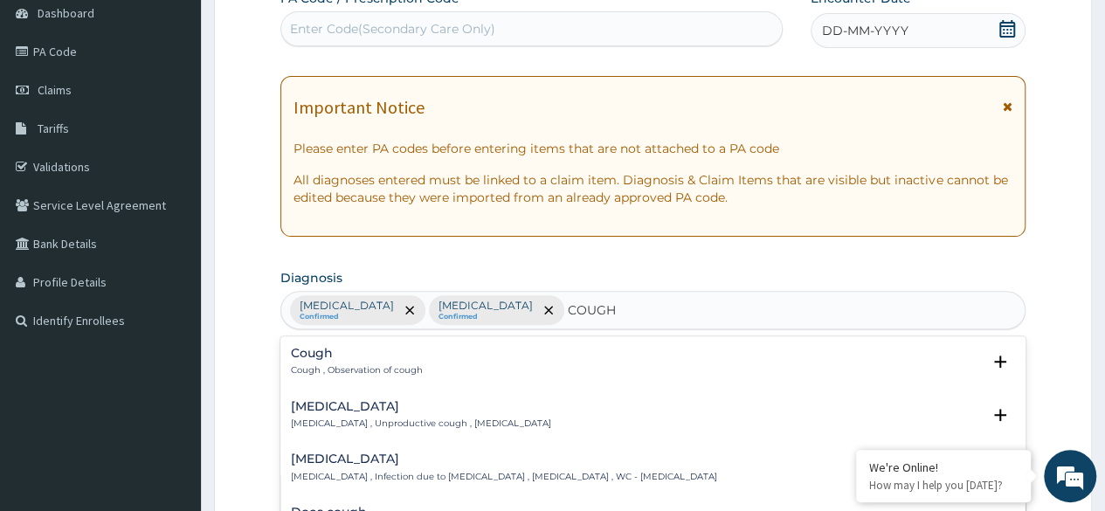
click at [390, 367] on p "Cough , Observation of cough" at bounding box center [357, 370] width 132 height 12
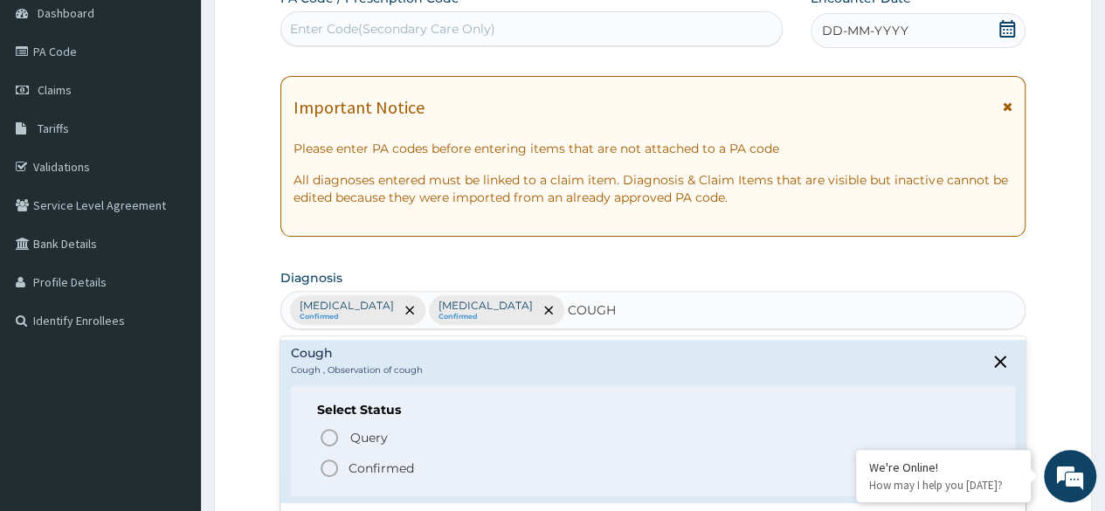
click at [359, 465] on p "Confirmed" at bounding box center [380, 467] width 65 height 17
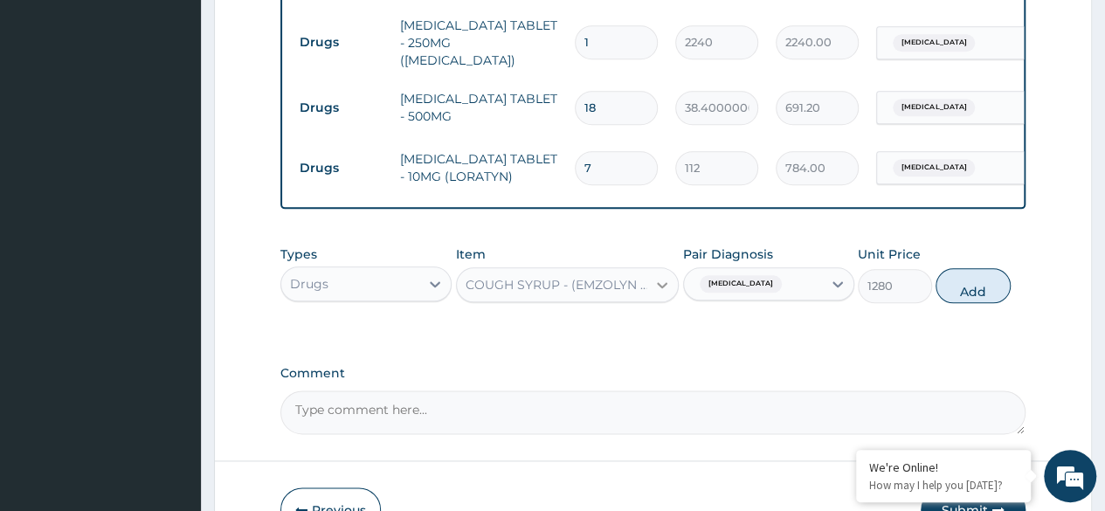
scroll to position [963, 0]
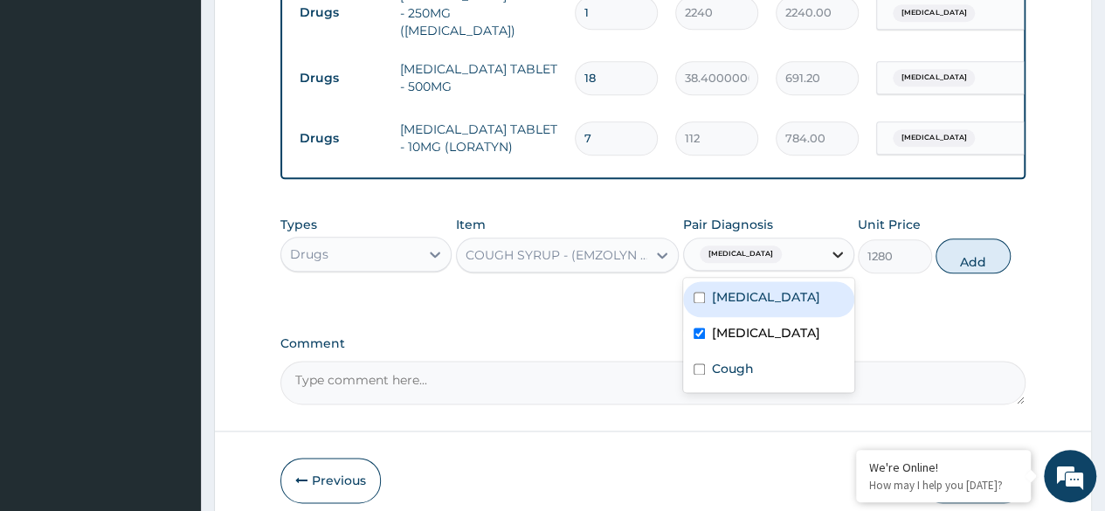
click at [825, 244] on div at bounding box center [837, 253] width 31 height 31
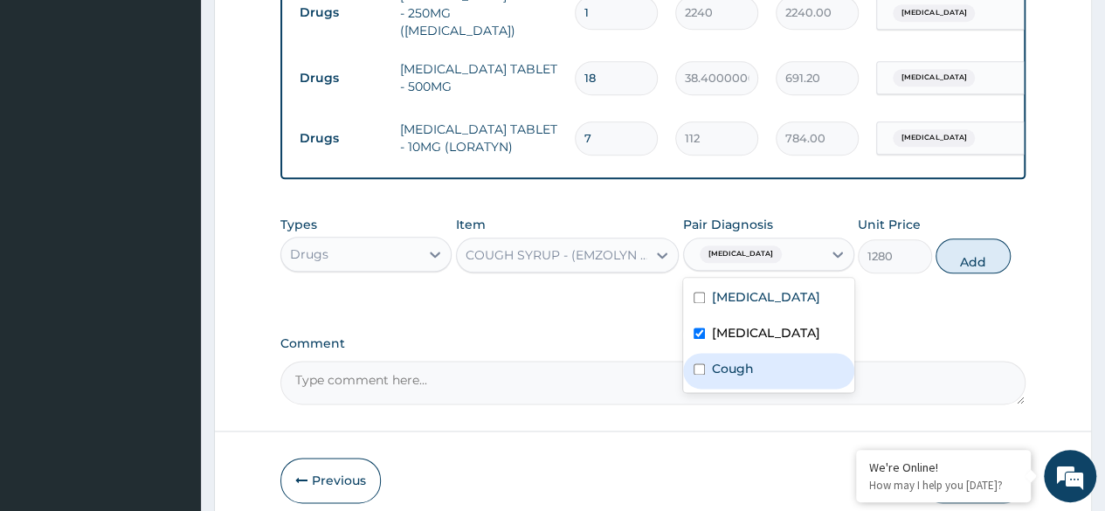
click at [783, 368] on div "Cough" at bounding box center [768, 371] width 171 height 36
checkbox input "true"
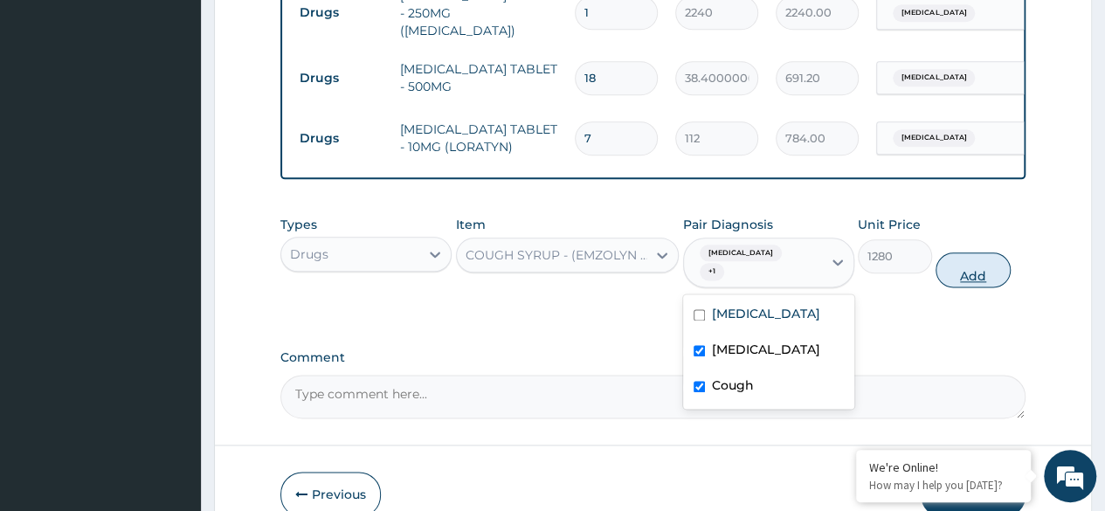
click at [976, 252] on button "Add" at bounding box center [972, 269] width 74 height 35
type input "0"
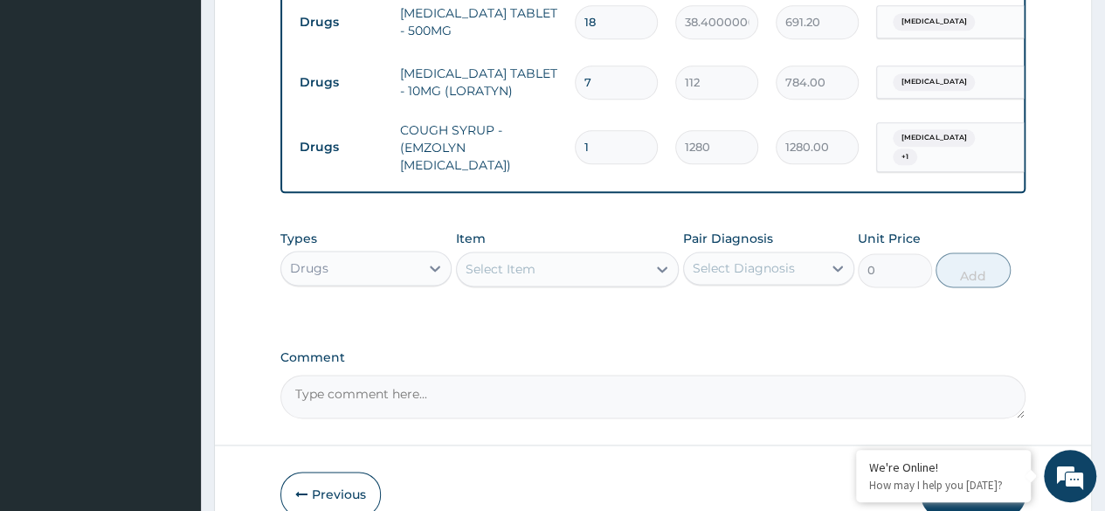
scroll to position [1093, 0]
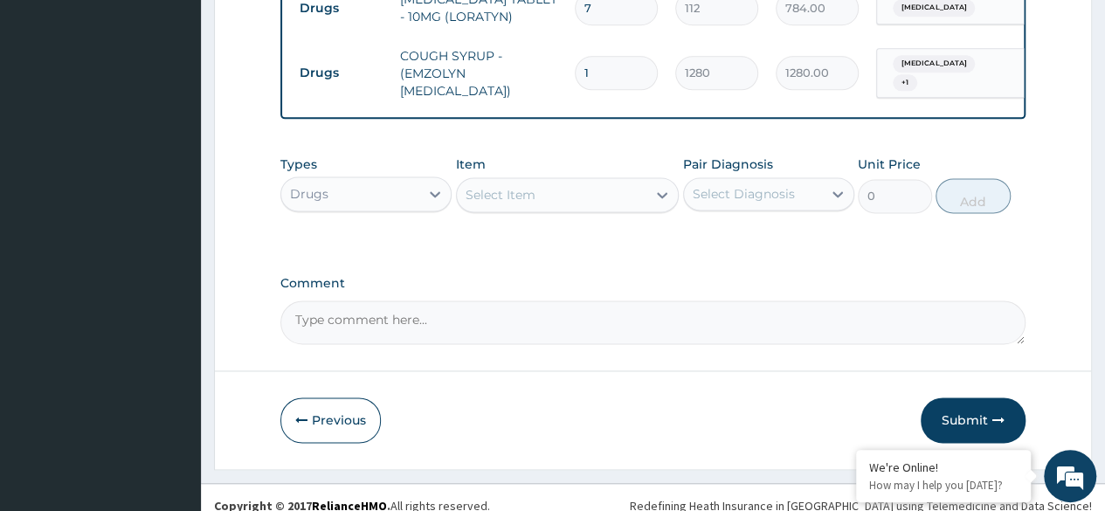
click at [395, 180] on div "Drugs" at bounding box center [350, 194] width 138 height 28
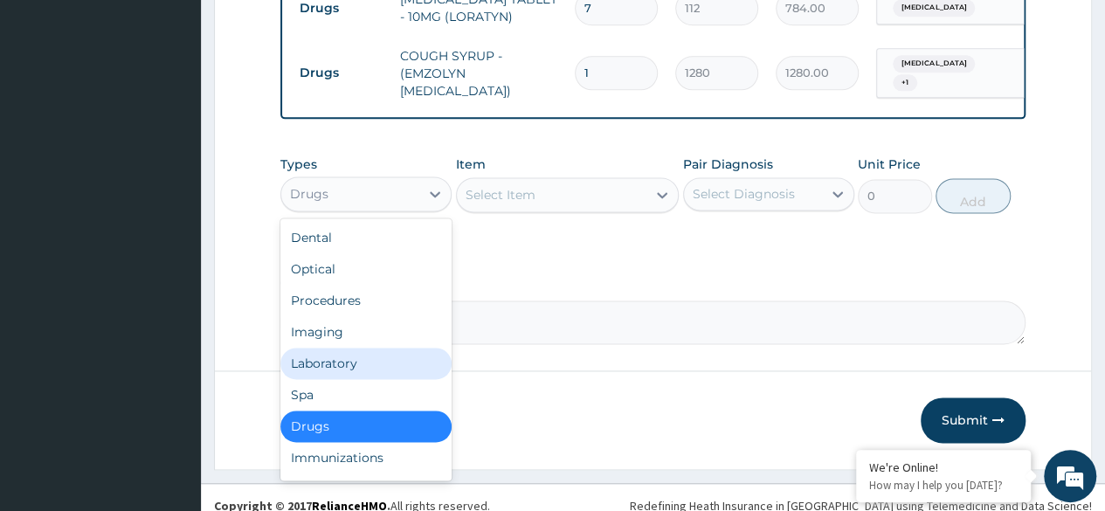
click at [377, 348] on div "Laboratory" at bounding box center [365, 363] width 171 height 31
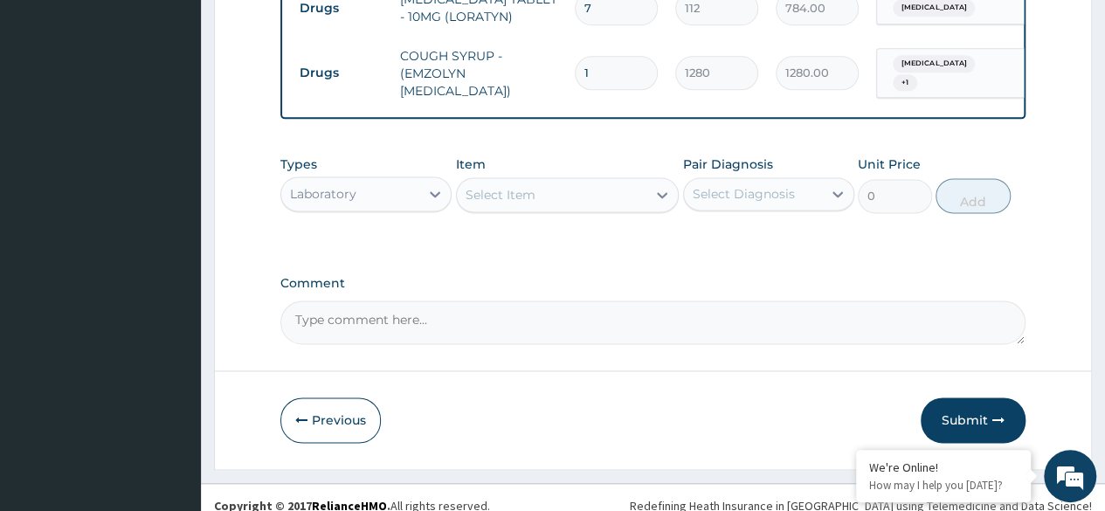
click at [583, 182] on div "Select Item" at bounding box center [552, 195] width 190 height 28
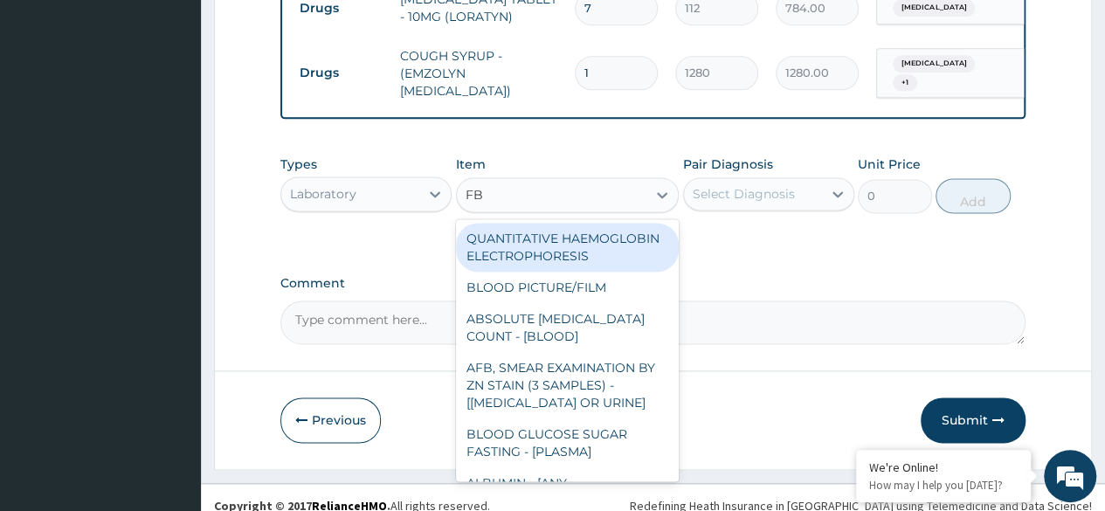
type input "FBC"
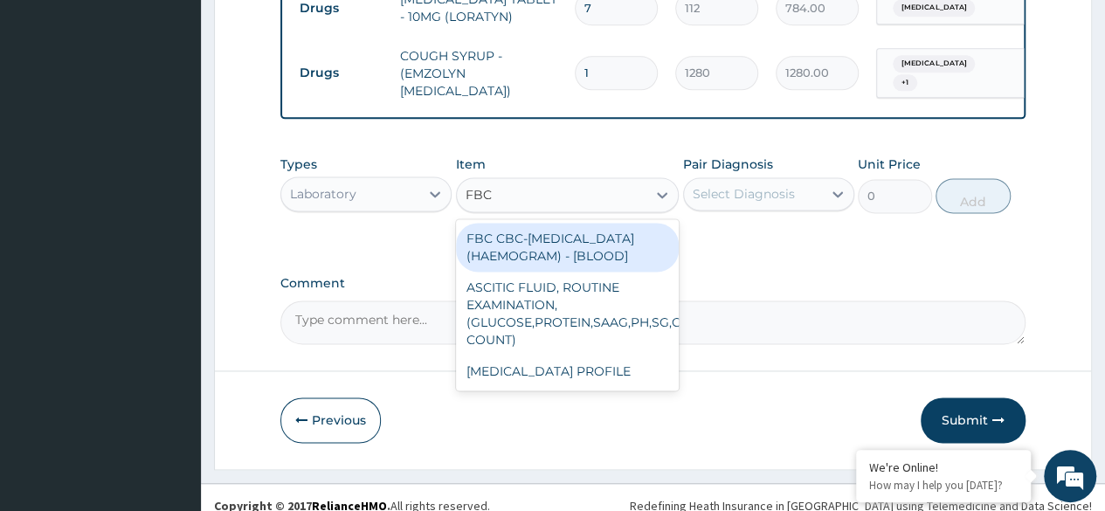
click at [626, 243] on div "FBC CBC-[MEDICAL_DATA] (HAEMOGRAM) - [BLOOD]" at bounding box center [568, 247] width 224 height 49
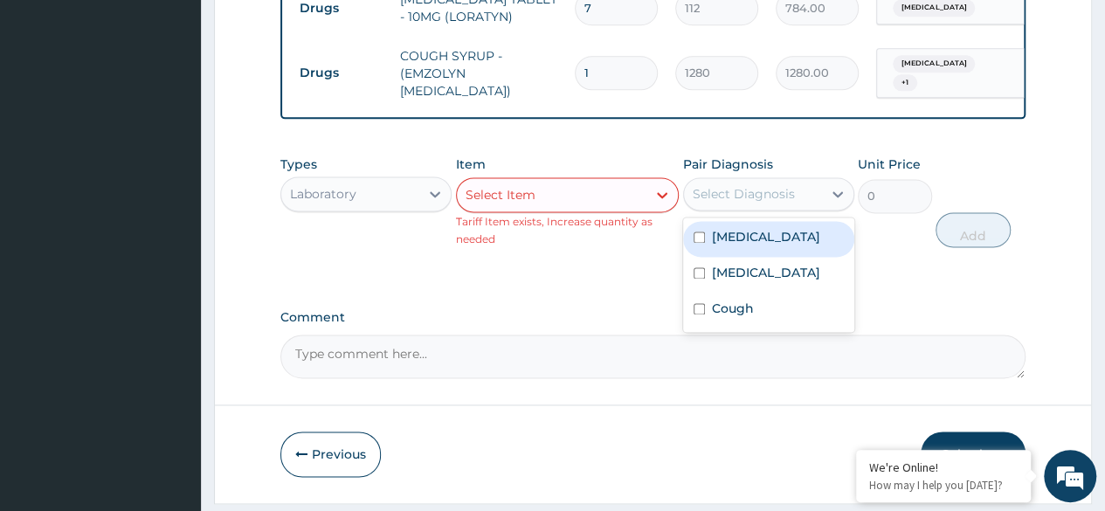
click at [773, 185] on div "Select Diagnosis" at bounding box center [743, 193] width 102 height 17
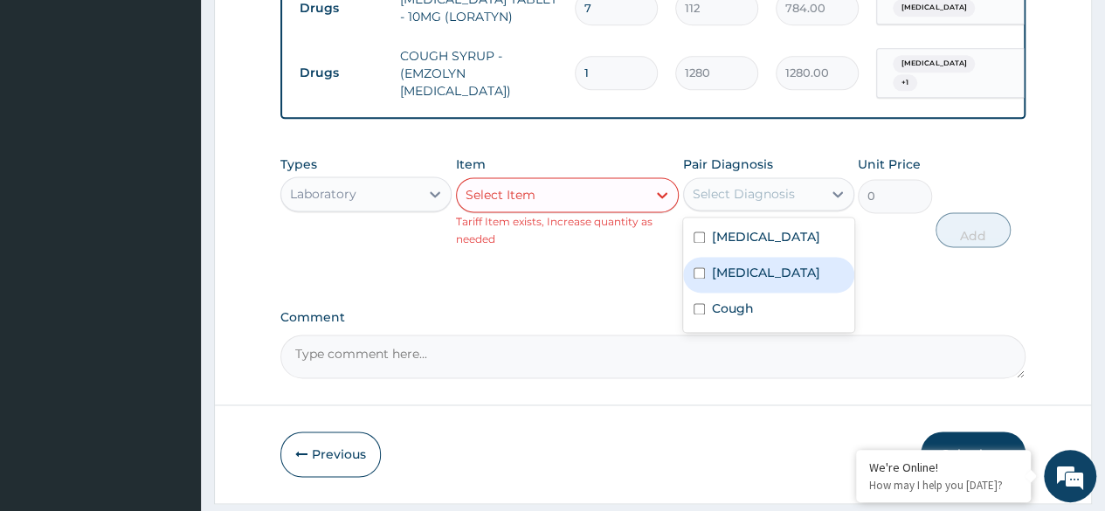
click at [786, 264] on label "Upper respiratory infection" at bounding box center [766, 272] width 108 height 17
checkbox input "true"
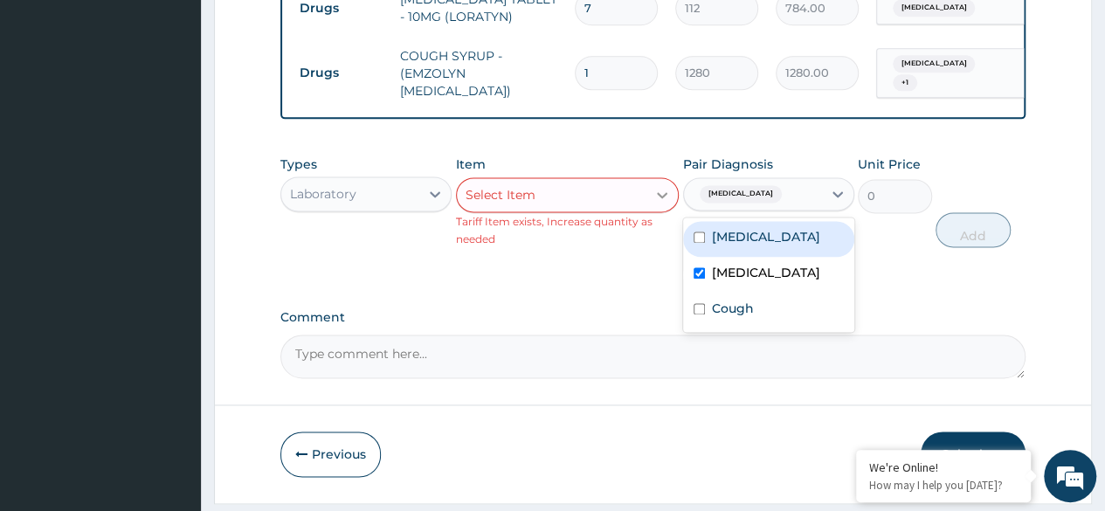
click at [657, 192] on icon at bounding box center [662, 195] width 10 height 6
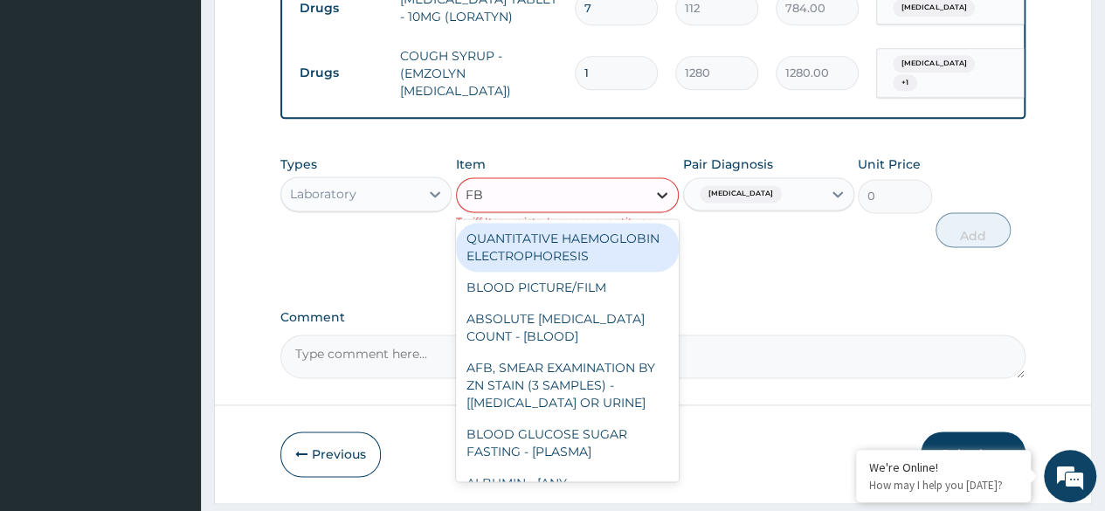
type input "FBC"
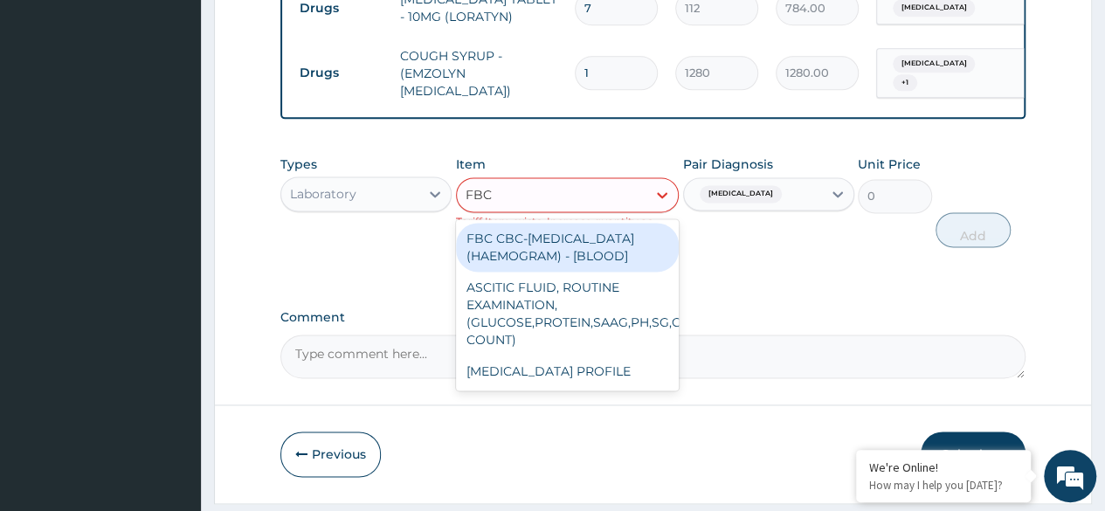
click at [606, 231] on div "FBC CBC-[MEDICAL_DATA] (HAEMOGRAM) - [BLOOD]" at bounding box center [568, 247] width 224 height 49
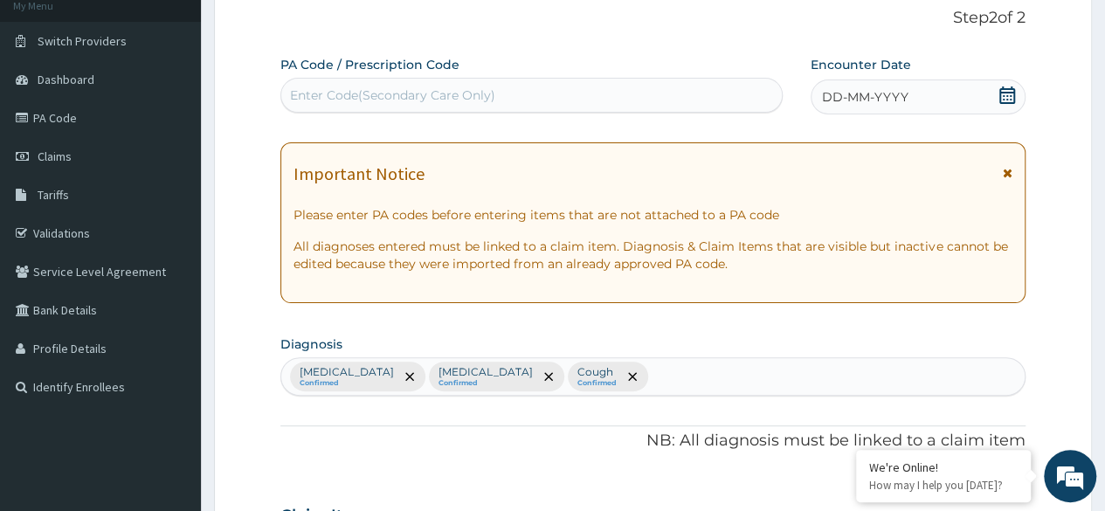
scroll to position [0, 0]
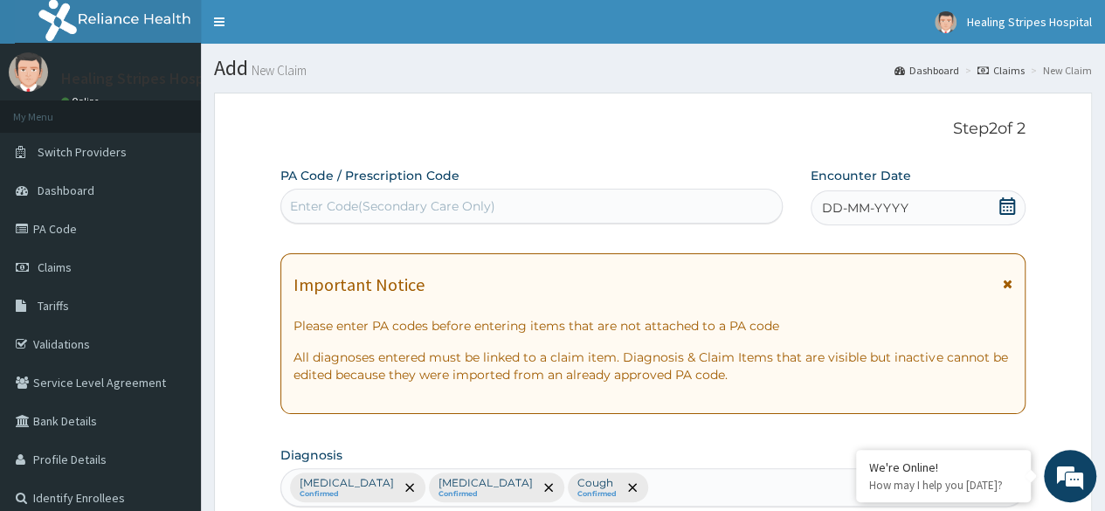
click at [1009, 203] on icon at bounding box center [1007, 205] width 16 height 17
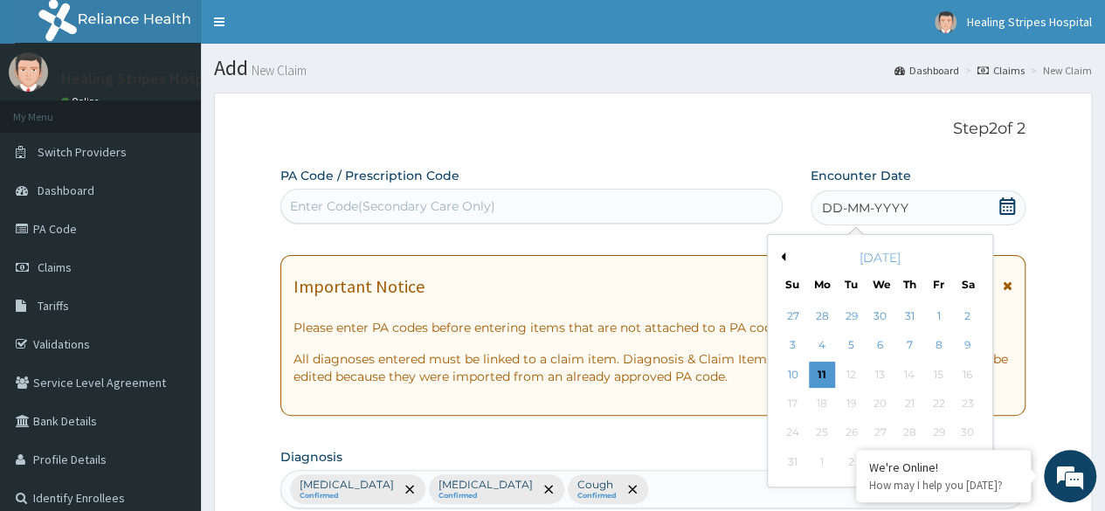
click at [782, 256] on button "Previous Month" at bounding box center [780, 256] width 9 height 9
click at [822, 435] on div "30" at bounding box center [822, 433] width 26 height 26
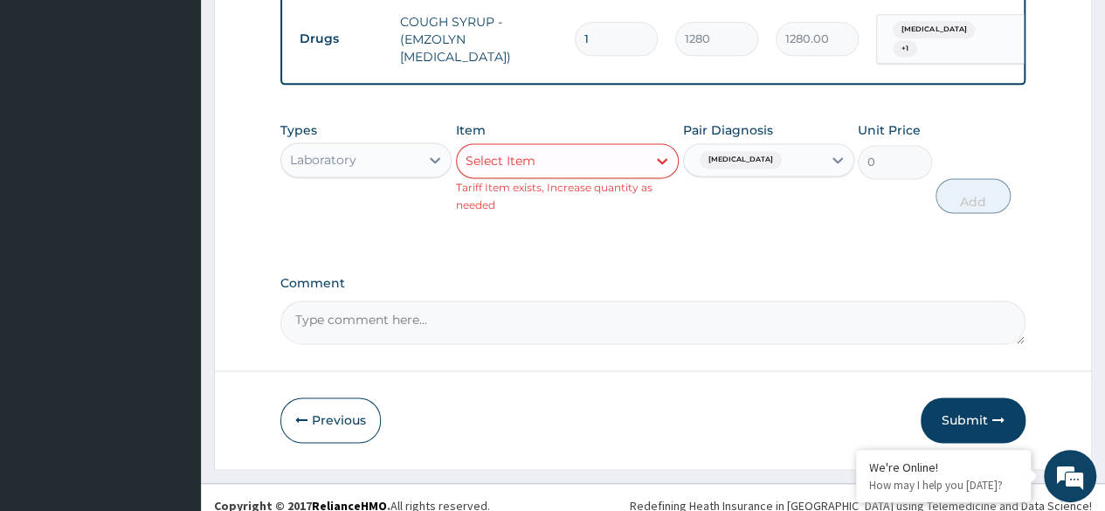
scroll to position [1128, 0]
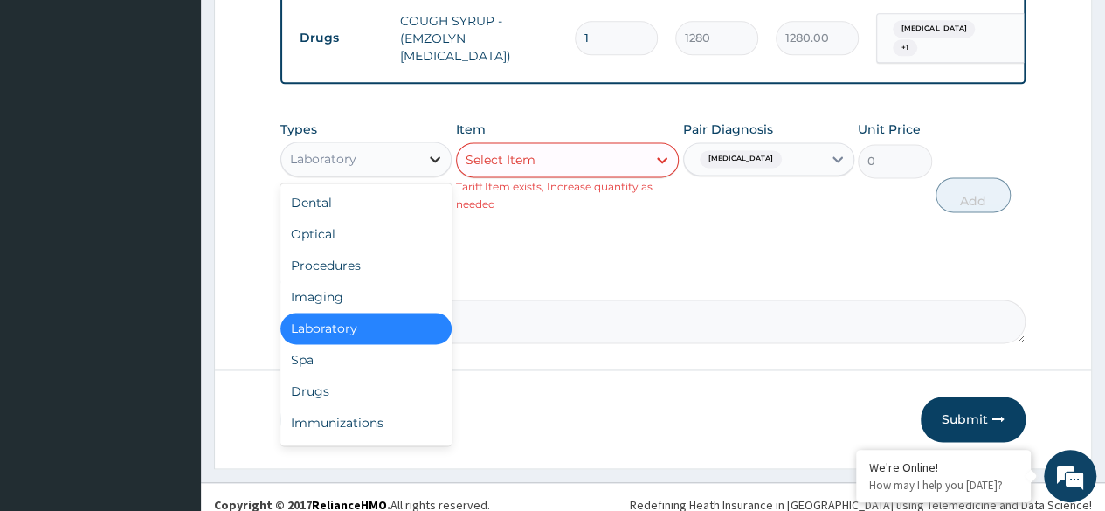
click at [421, 150] on div at bounding box center [434, 158] width 31 height 31
click at [407, 250] on div "Procedures" at bounding box center [365, 265] width 171 height 31
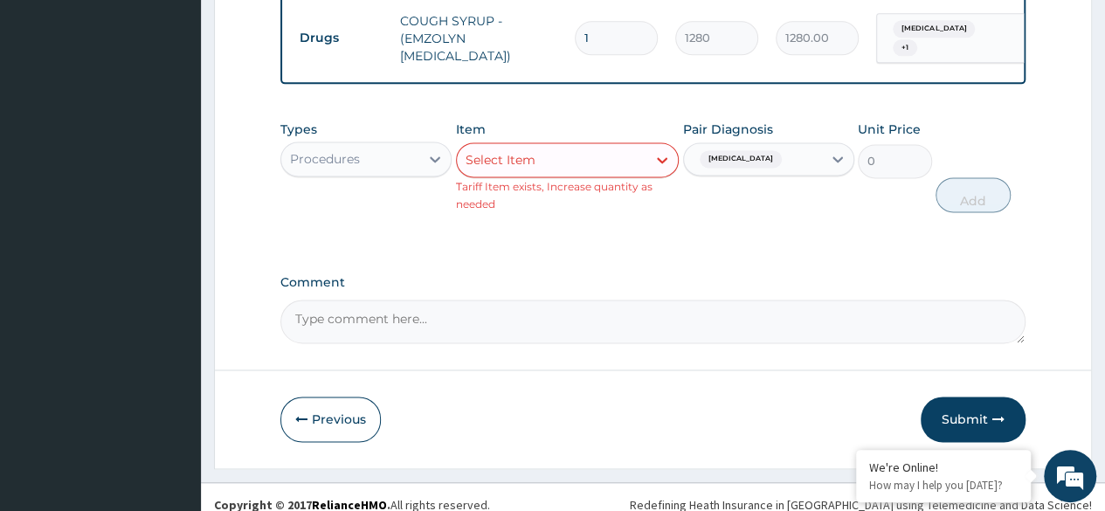
click at [629, 154] on div "Select Item" at bounding box center [552, 160] width 190 height 28
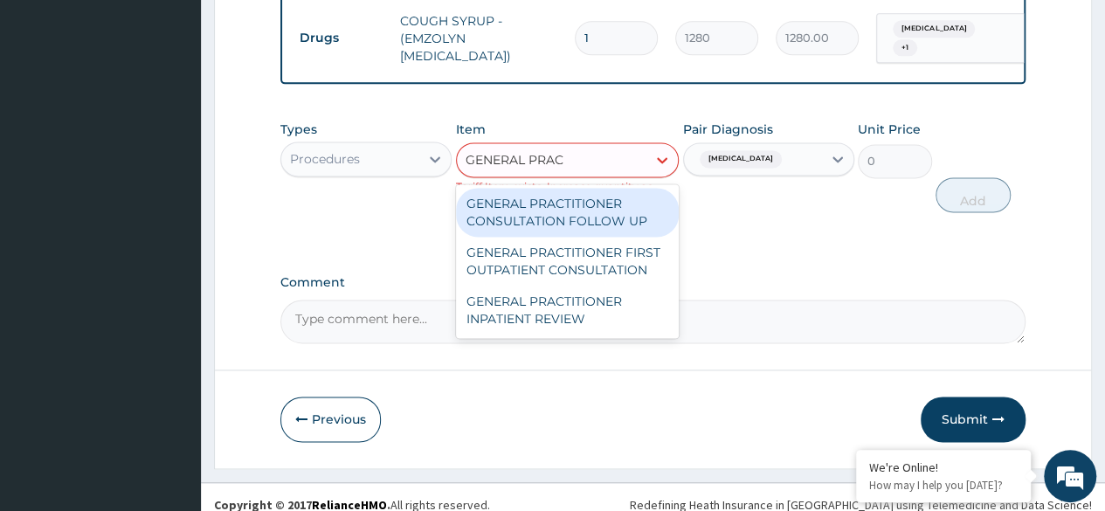
type input "GENERAL PRACT"
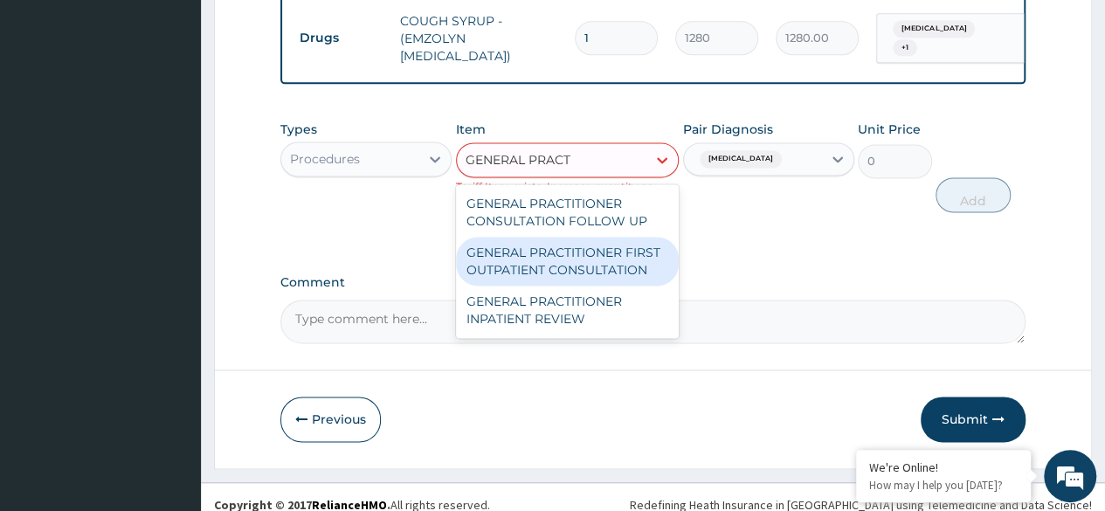
click at [621, 240] on div "GENERAL PRACTITIONER FIRST OUTPATIENT CONSULTATION" at bounding box center [568, 261] width 224 height 49
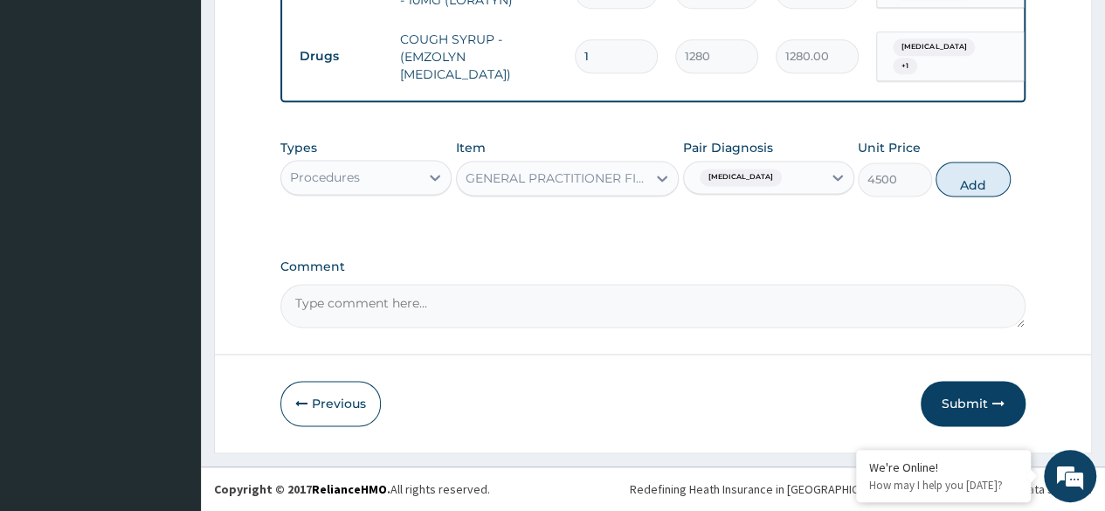
scroll to position [1093, 0]
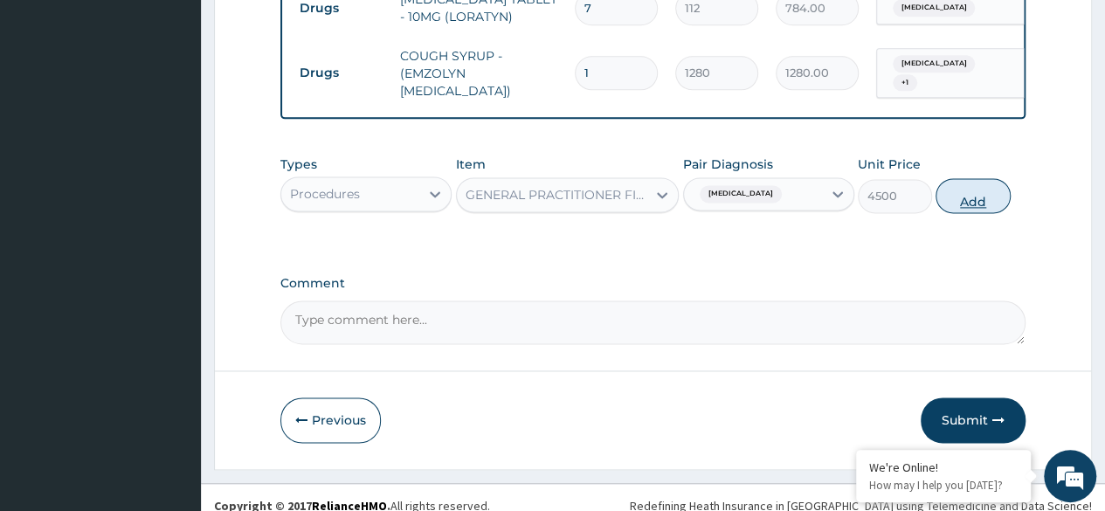
click at [999, 181] on button "Add" at bounding box center [972, 195] width 74 height 35
type input "0"
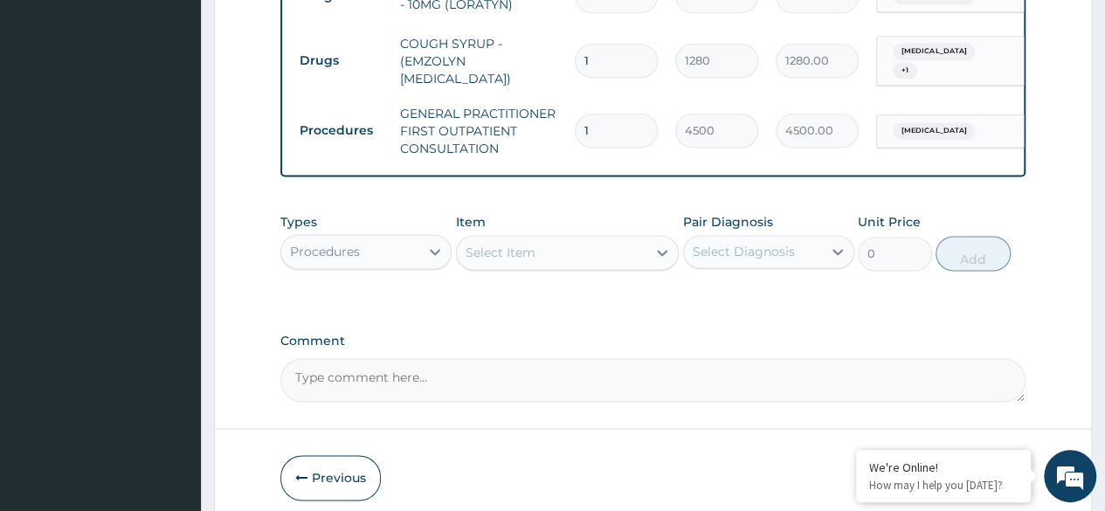
scroll to position [1163, 0]
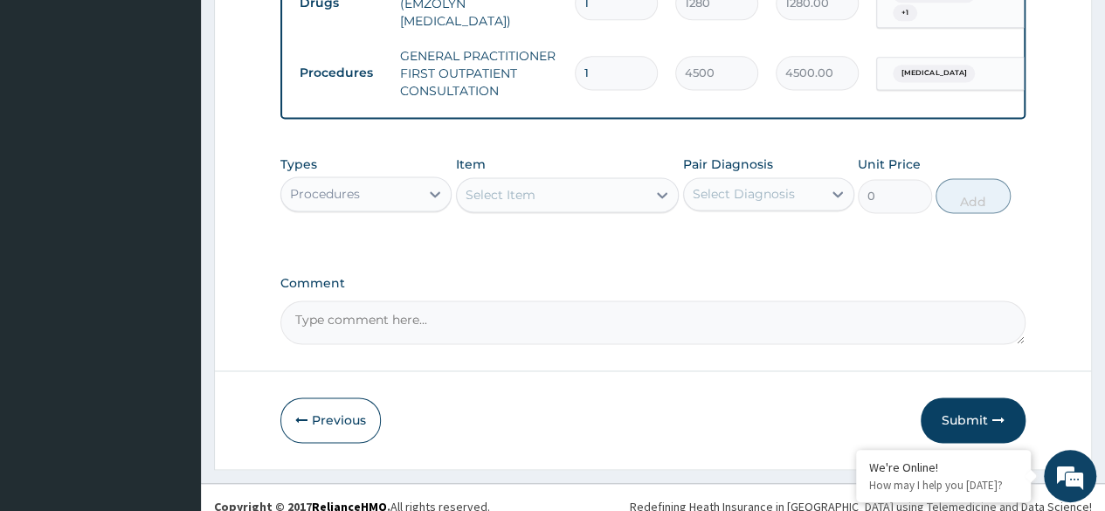
drag, startPoint x: 990, startPoint y: 403, endPoint x: 616, endPoint y: 236, distance: 409.2
click at [989, 403] on button "Submit" at bounding box center [972, 419] width 105 height 45
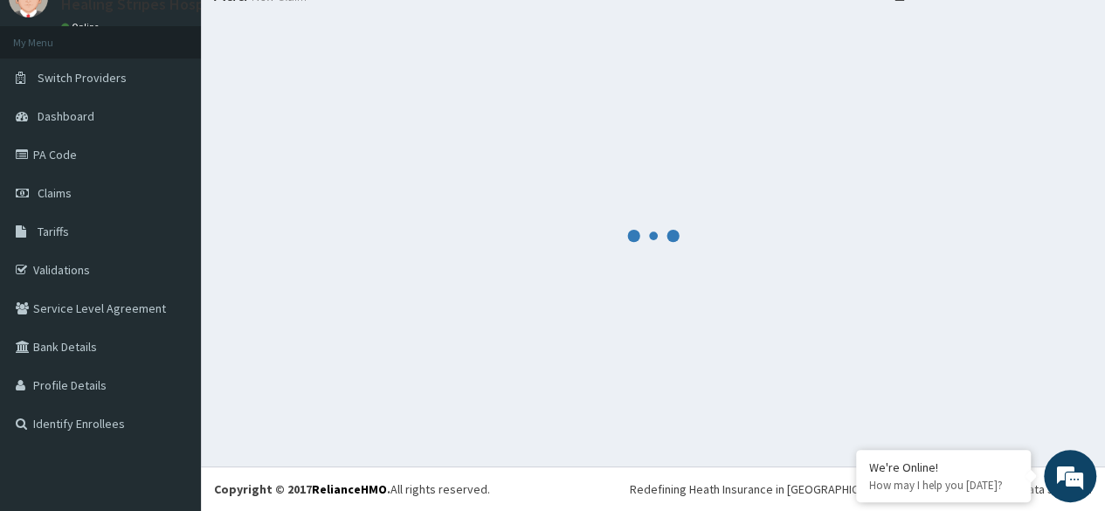
scroll to position [73, 0]
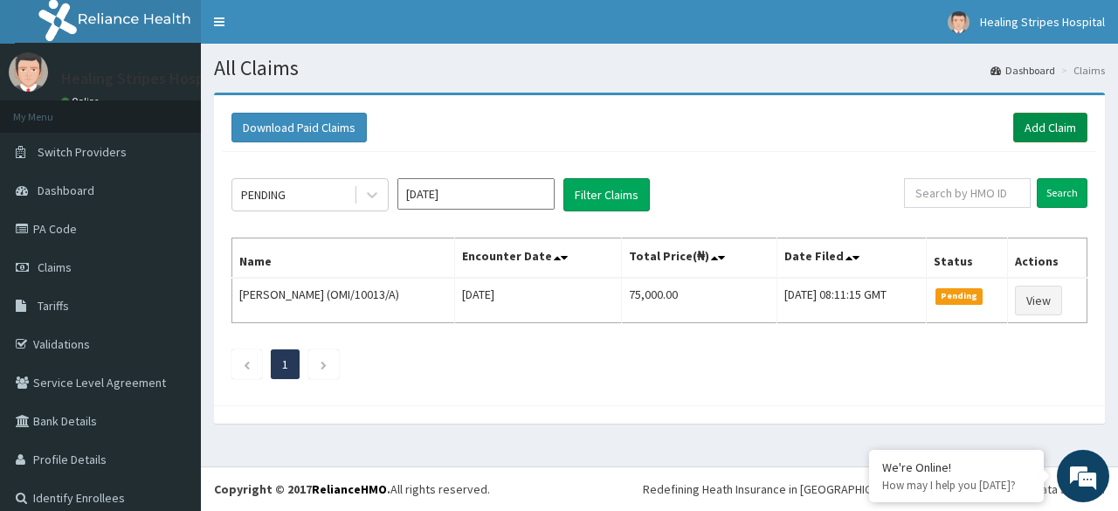
click at [1022, 127] on link "Add Claim" at bounding box center [1050, 128] width 74 height 30
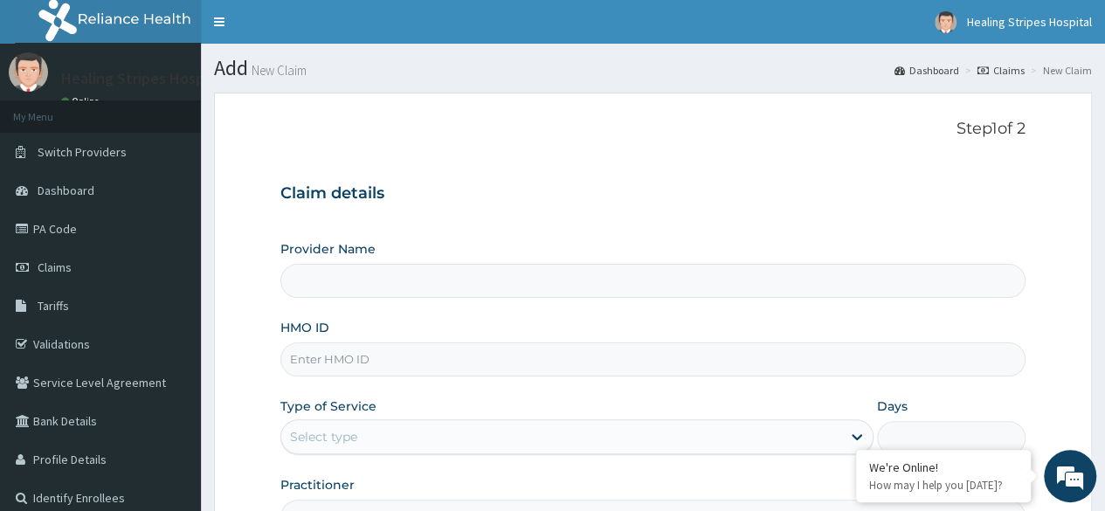
type input "Healing Stripes Hospital"
click at [409, 348] on input "HMO ID" at bounding box center [652, 359] width 745 height 34
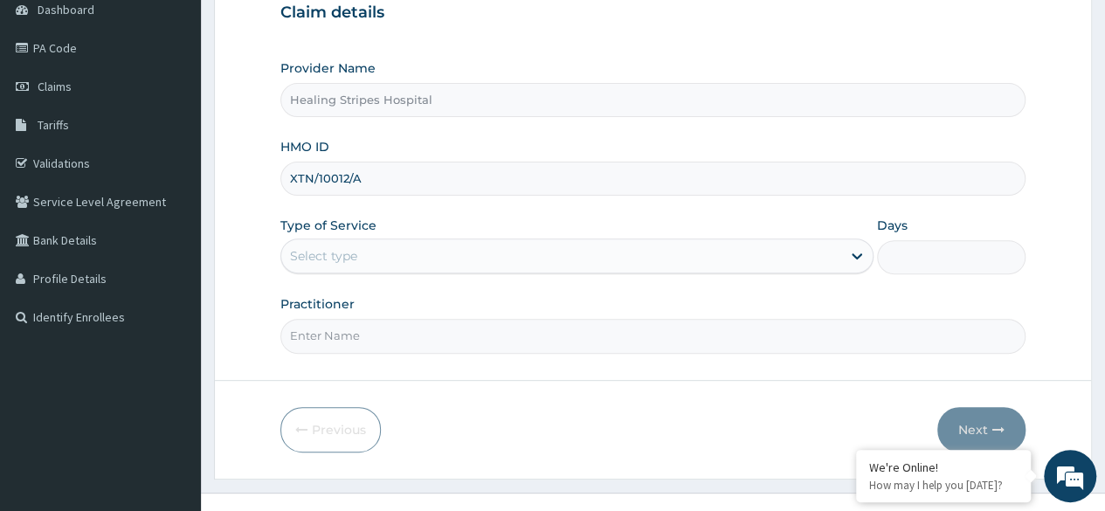
scroll to position [203, 0]
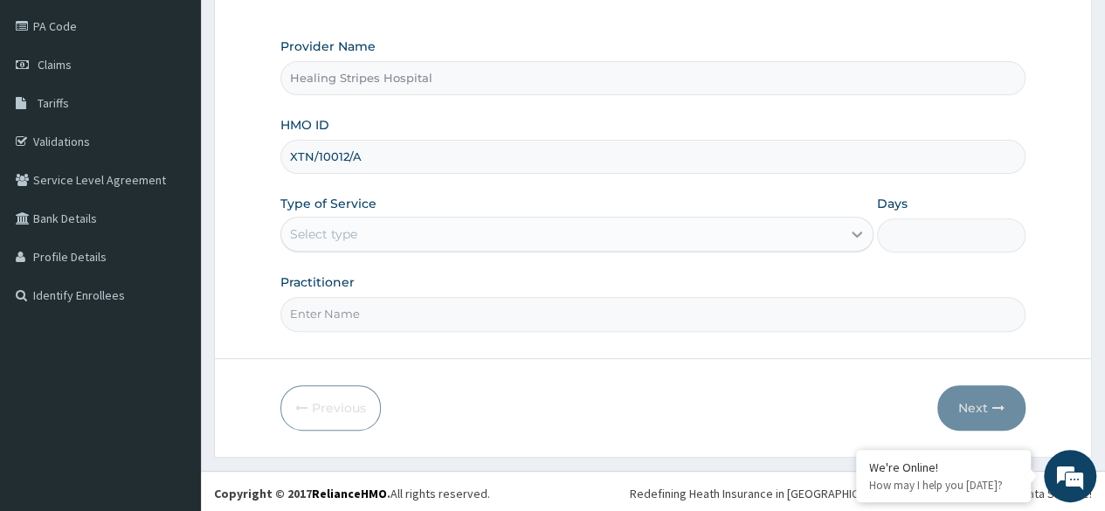
type input "XTN/10012/A"
click at [849, 232] on icon at bounding box center [856, 233] width 17 height 17
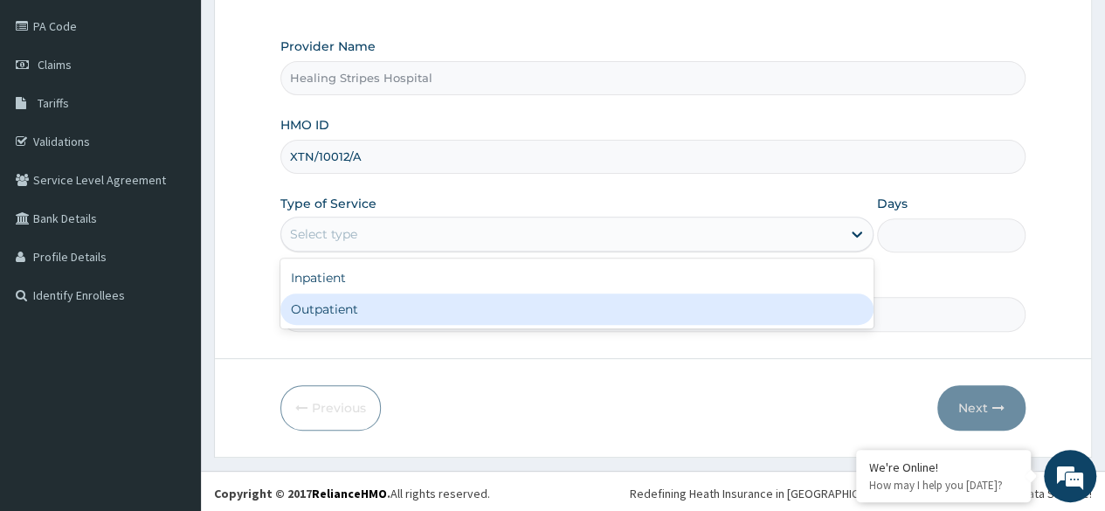
click at [697, 324] on div "Inpatient Outpatient" at bounding box center [576, 293] width 593 height 70
click at [699, 320] on div "Outpatient" at bounding box center [576, 308] width 593 height 31
type input "1"
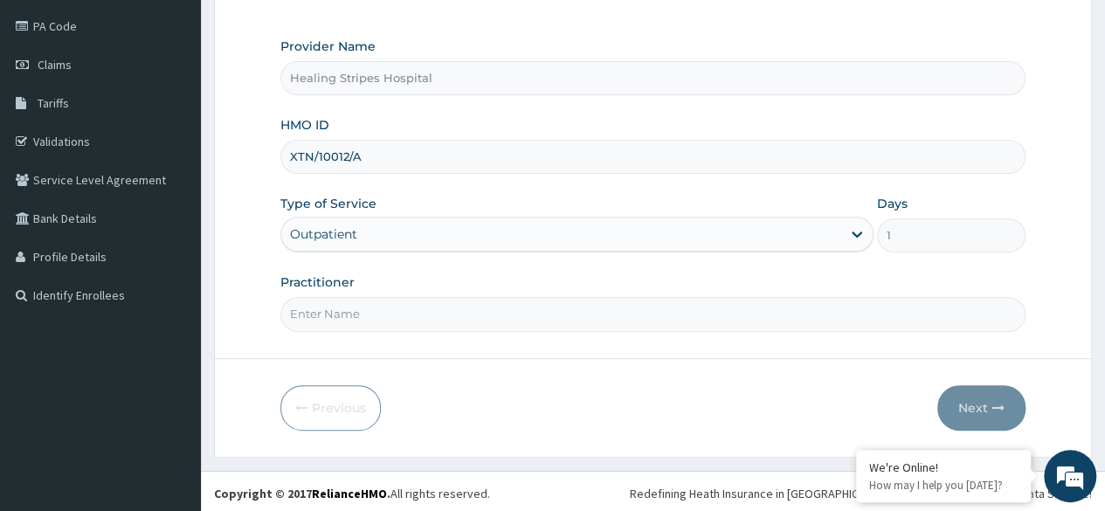
click at [554, 318] on input "Practitioner" at bounding box center [652, 314] width 745 height 34
type input "DR [PERSON_NAME]"
click at [976, 401] on button "Next" at bounding box center [981, 407] width 88 height 45
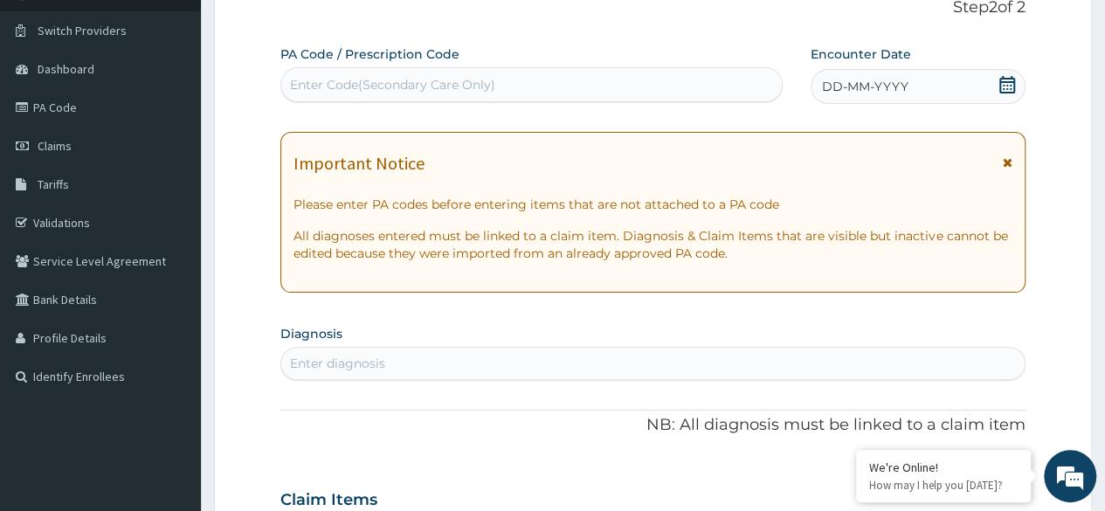
scroll to position [0, 0]
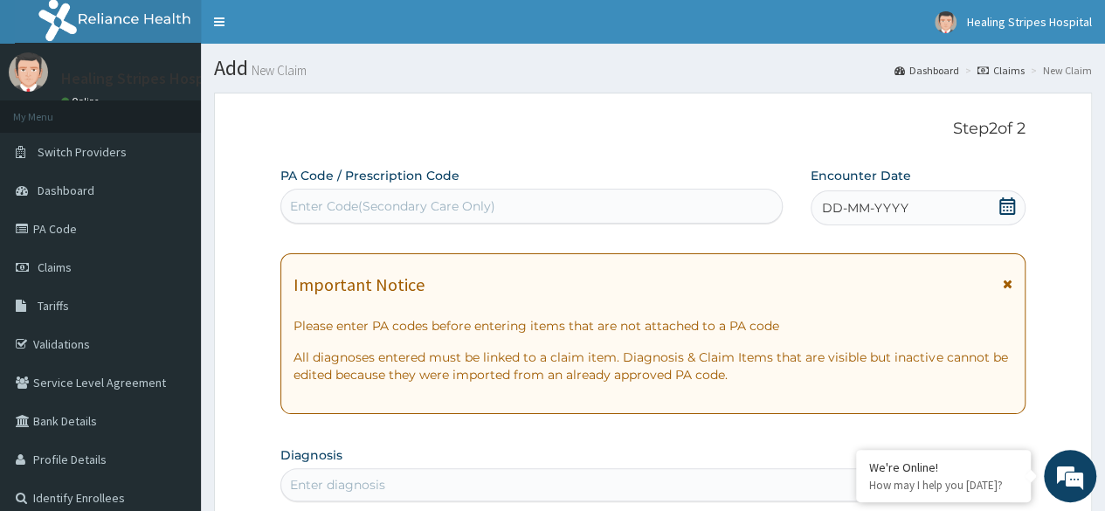
click at [1007, 203] on icon at bounding box center [1006, 205] width 17 height 17
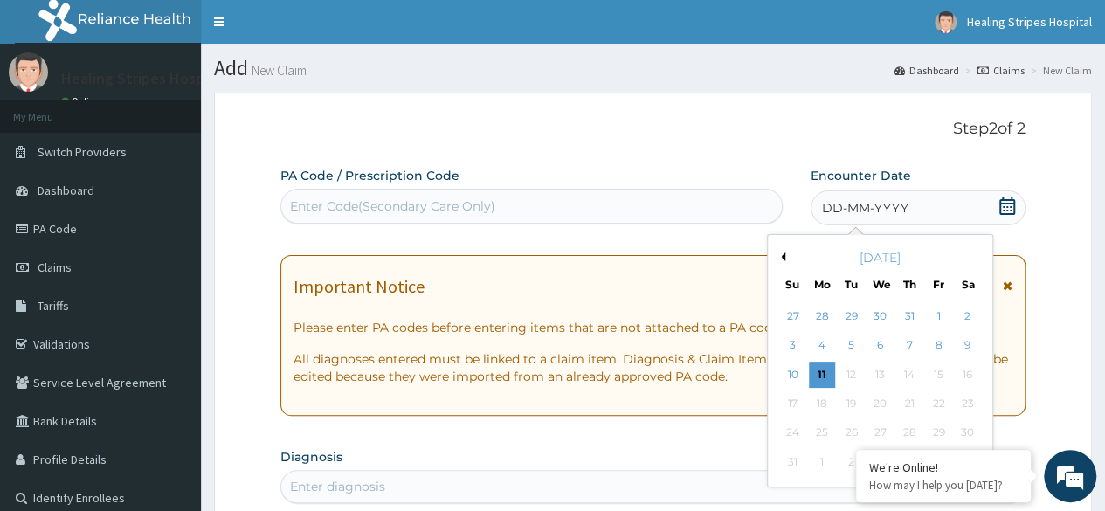
click at [781, 254] on button "Previous Month" at bounding box center [780, 256] width 9 height 9
click at [824, 429] on div "30" at bounding box center [822, 433] width 26 height 26
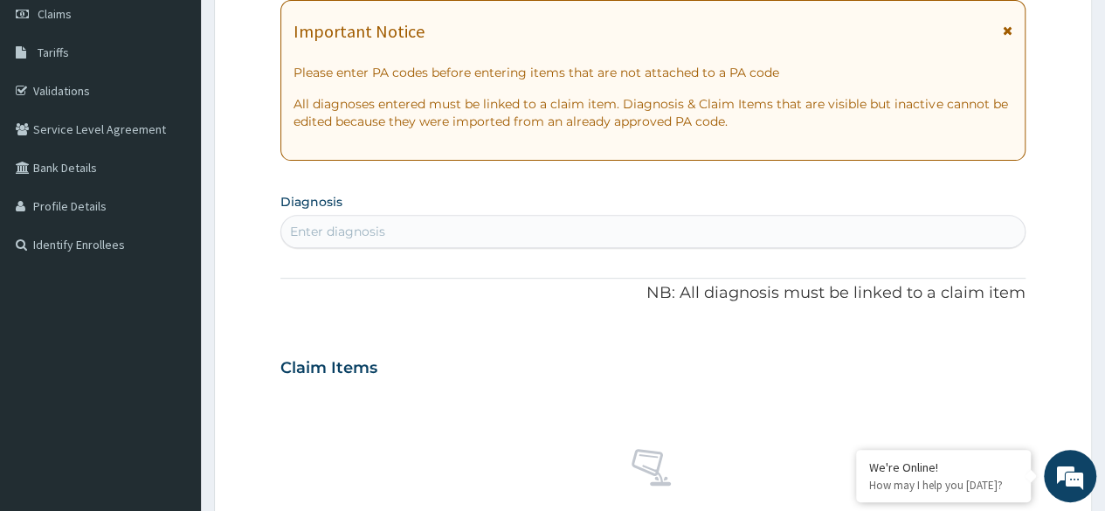
scroll to position [262, 0]
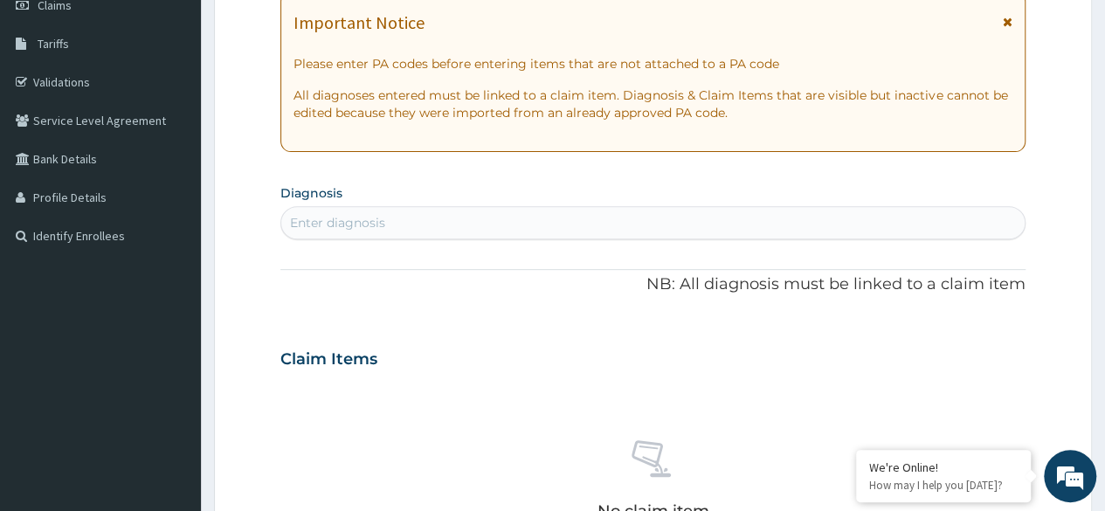
click at [557, 221] on div "Enter diagnosis" at bounding box center [652, 223] width 743 height 28
type input "HYPERTENS"
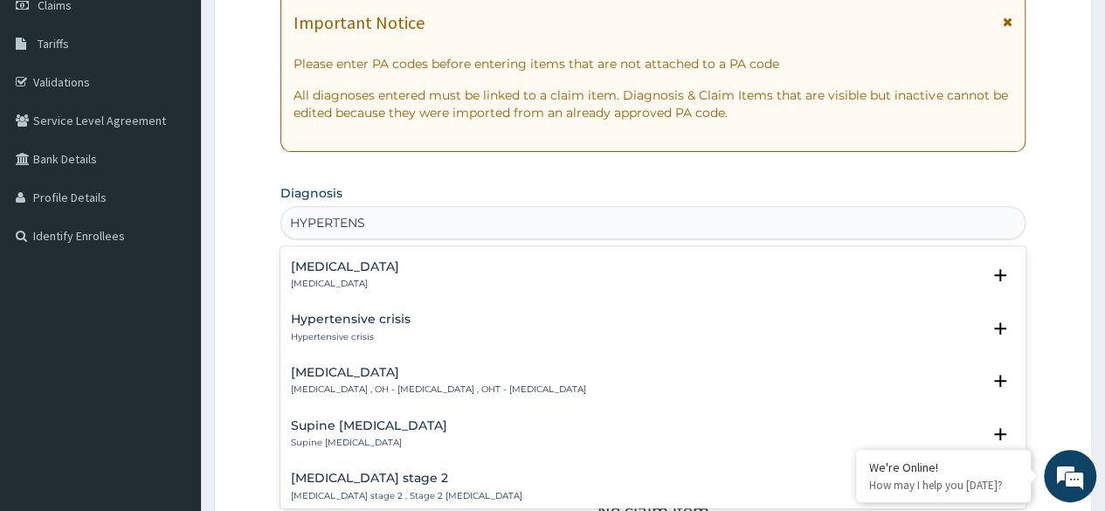
scroll to position [611, 0]
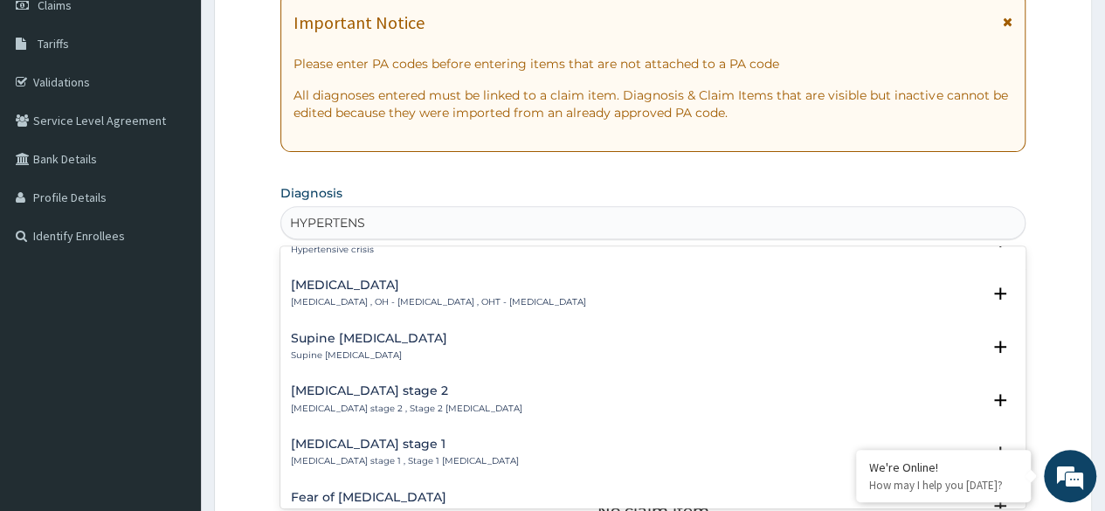
click at [464, 443] on h4 "[MEDICAL_DATA] stage 1" at bounding box center [405, 443] width 228 height 13
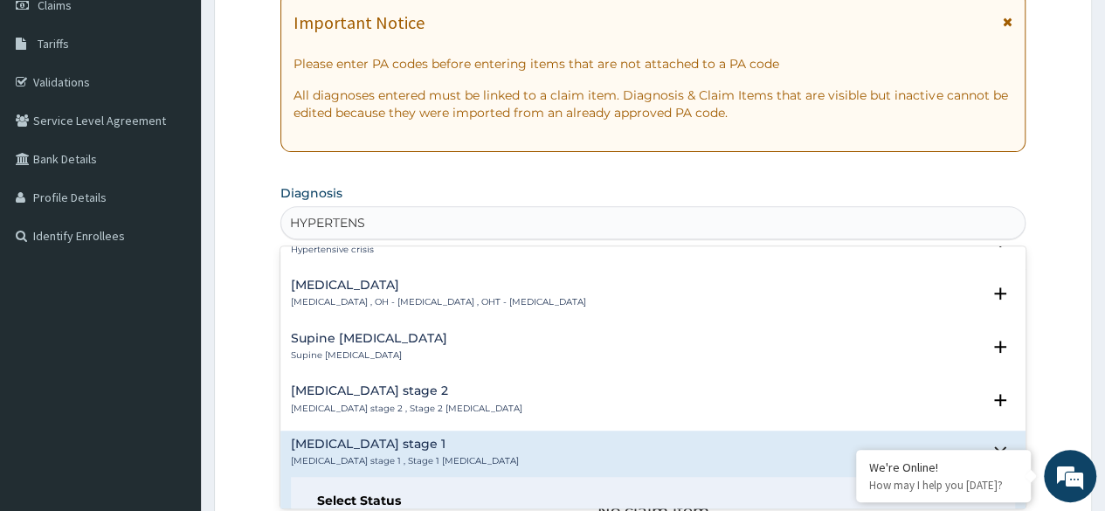
scroll to position [786, 0]
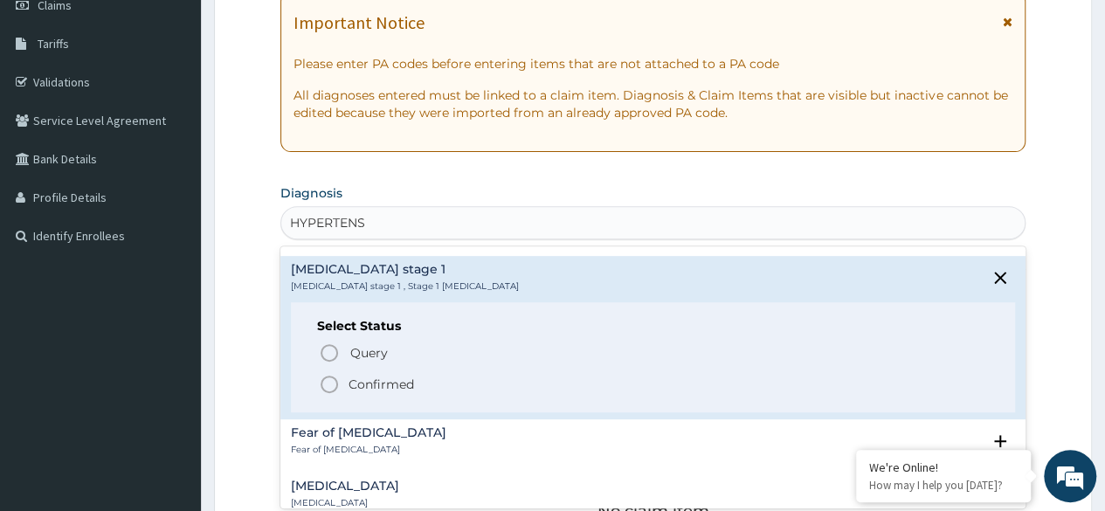
click at [384, 375] on p "Confirmed" at bounding box center [380, 383] width 65 height 17
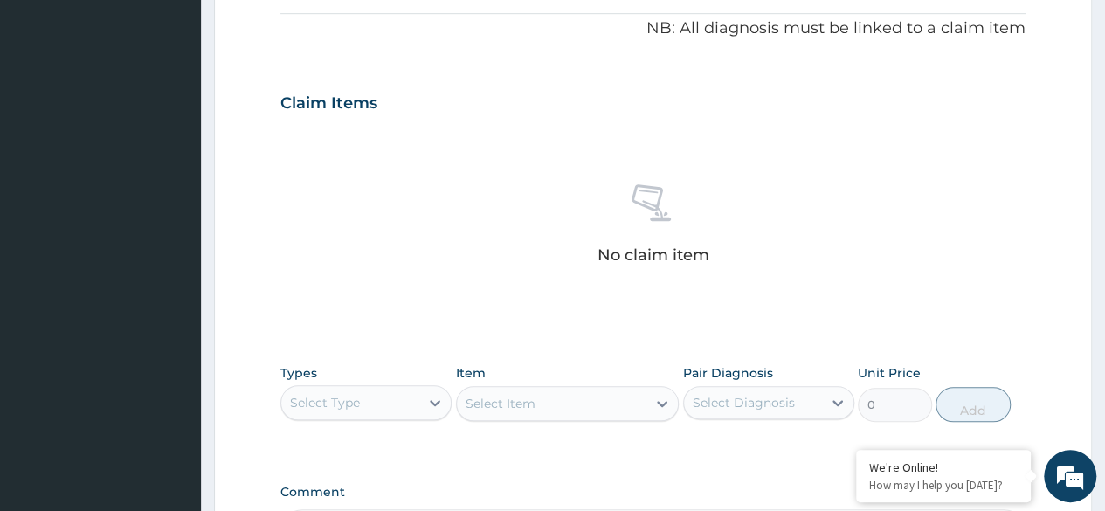
scroll to position [611, 0]
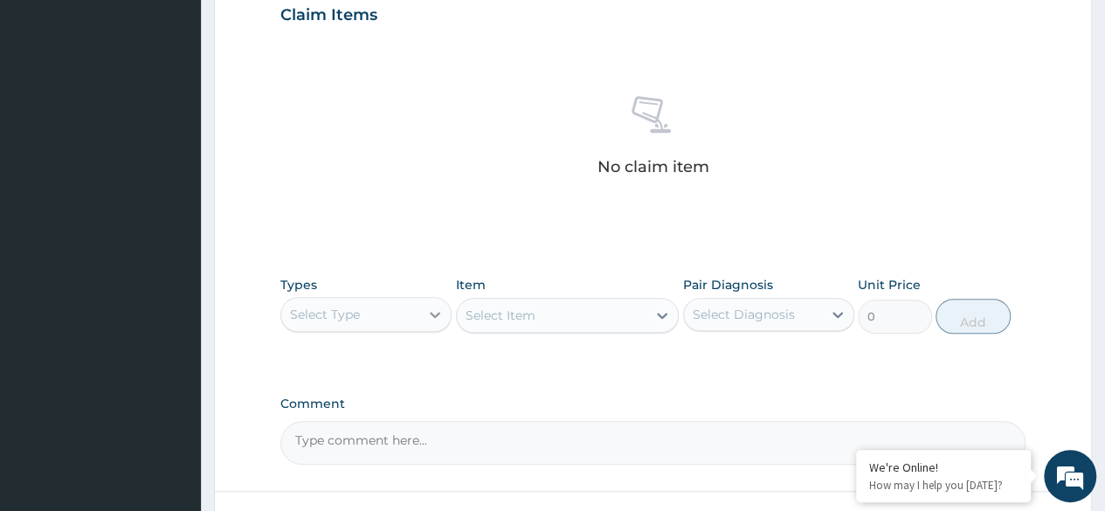
click at [429, 311] on icon at bounding box center [434, 314] width 17 height 17
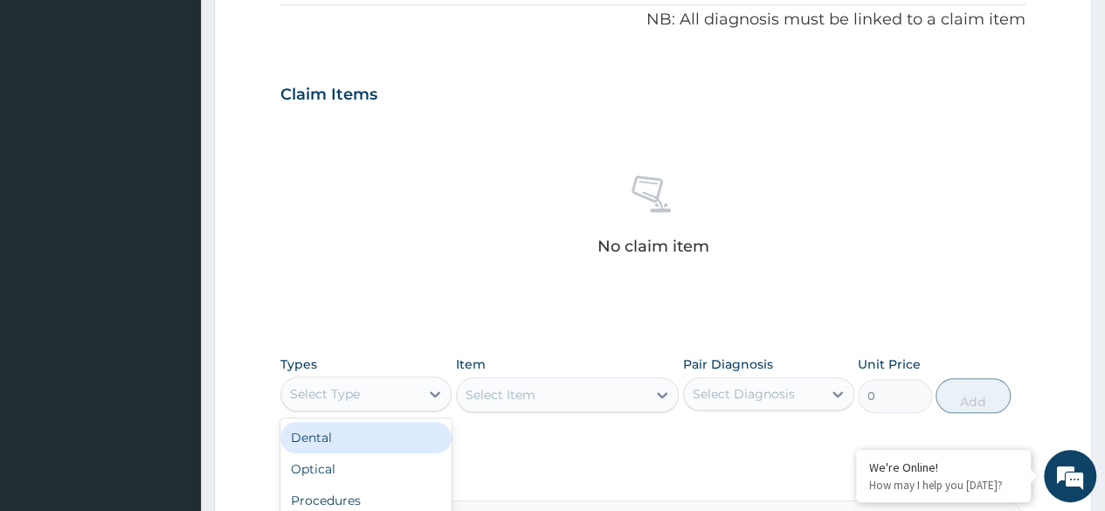
scroll to position [437, 0]
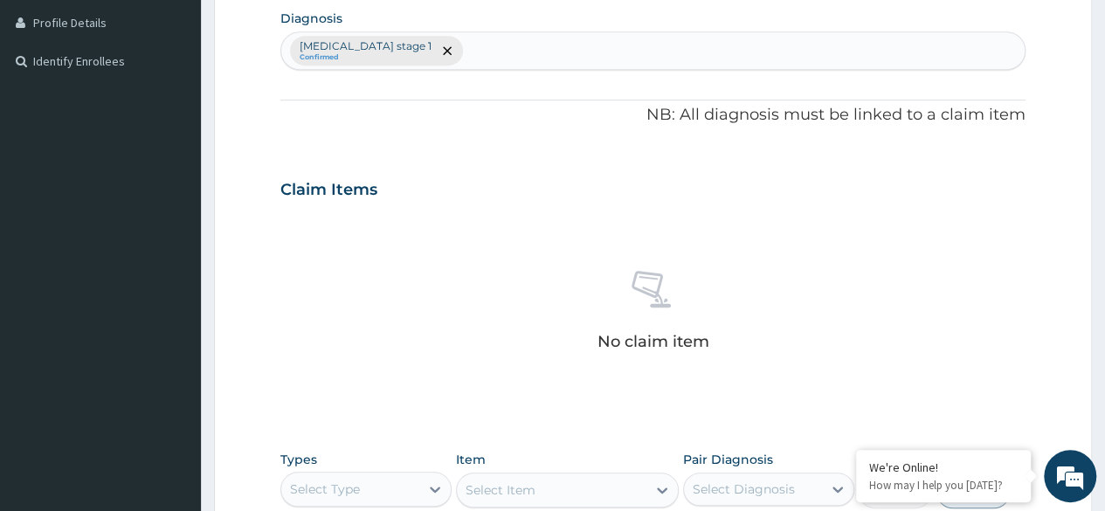
click at [491, 44] on div "[MEDICAL_DATA] stage 1 Confirmed" at bounding box center [652, 50] width 743 height 37
type input "A"
type input "RHINI"
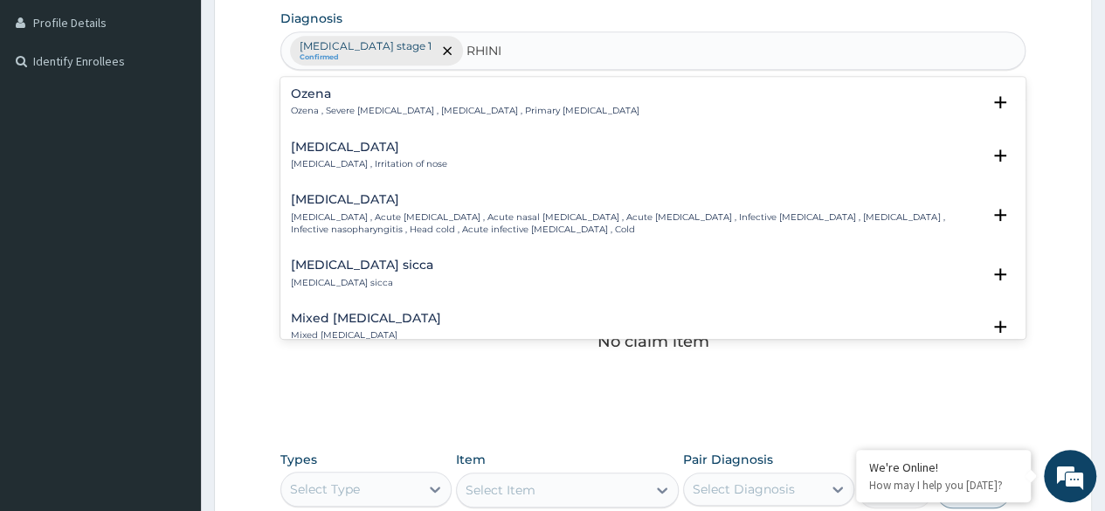
click at [345, 150] on h4 "[MEDICAL_DATA]" at bounding box center [369, 147] width 156 height 13
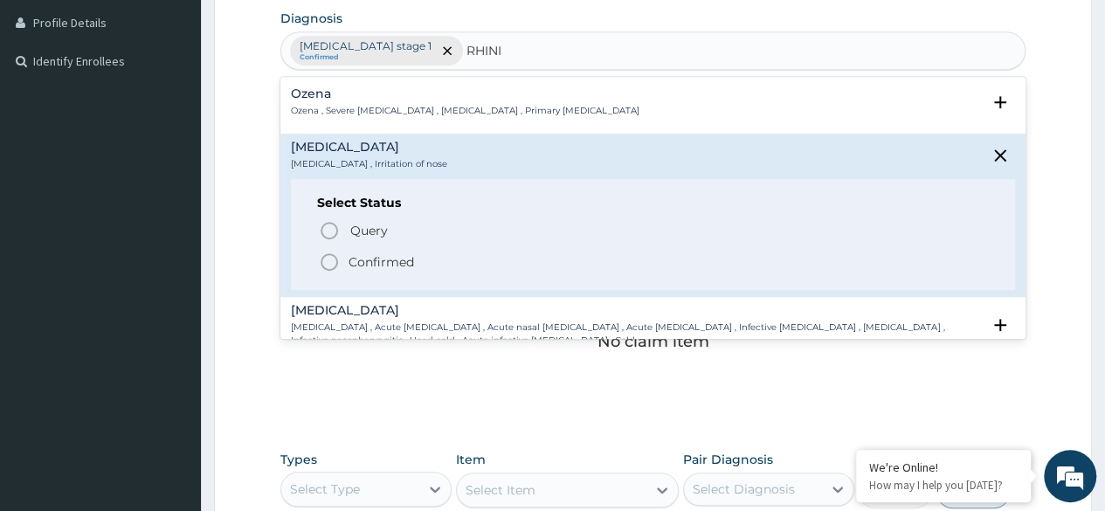
click at [363, 259] on p "Confirmed" at bounding box center [380, 261] width 65 height 17
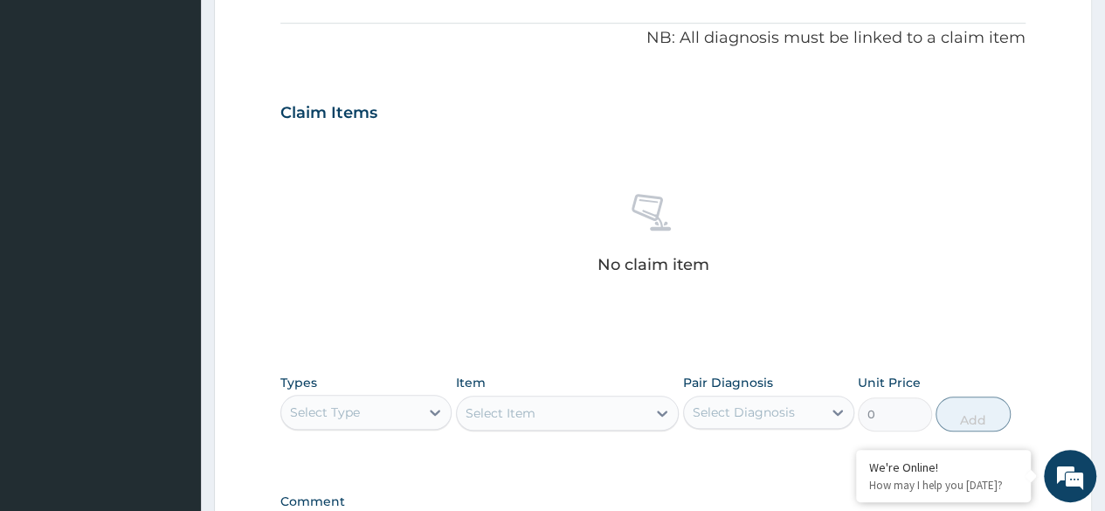
scroll to position [611, 0]
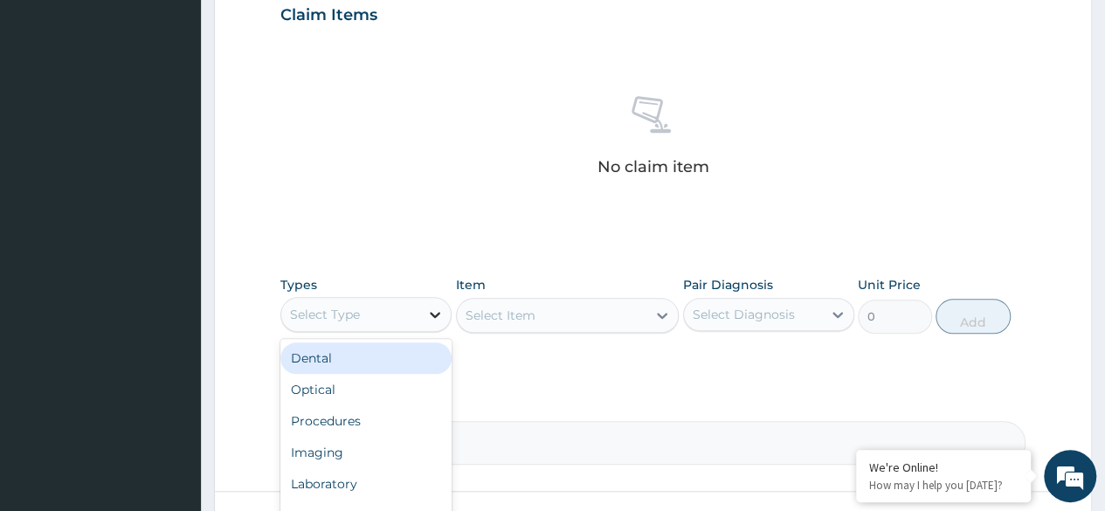
click at [424, 315] on div at bounding box center [434, 314] width 31 height 31
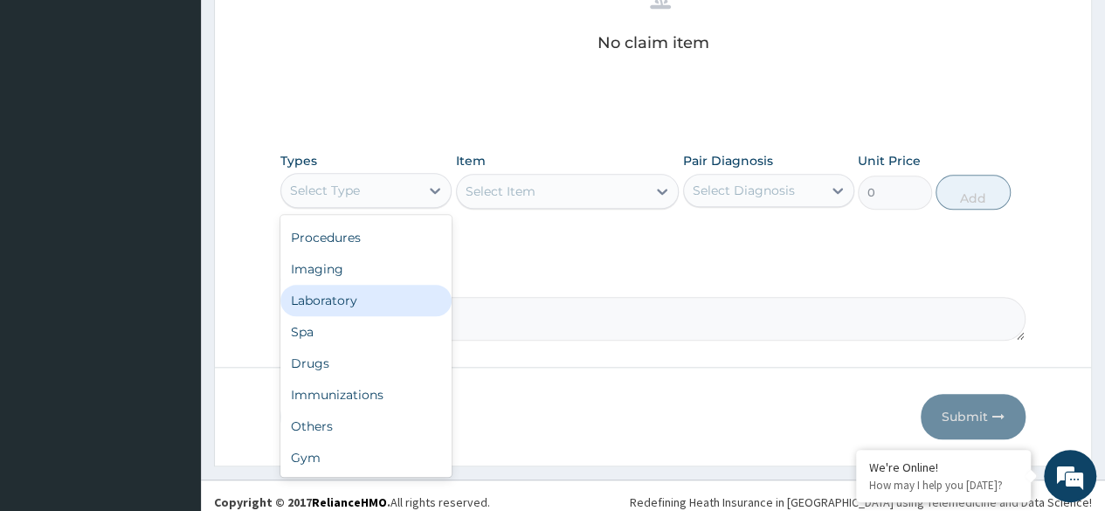
scroll to position [745, 0]
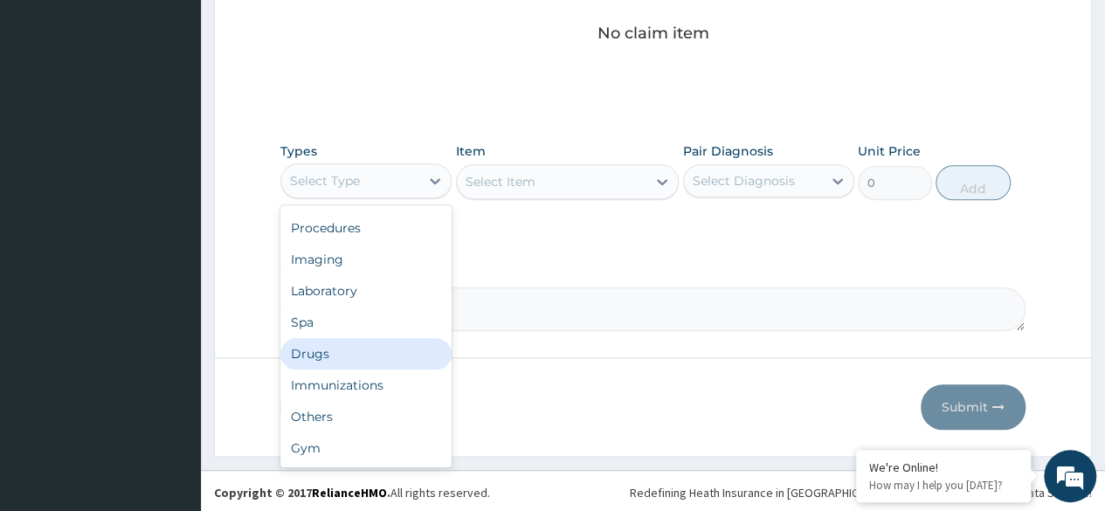
click at [362, 357] on div "Drugs" at bounding box center [365, 353] width 171 height 31
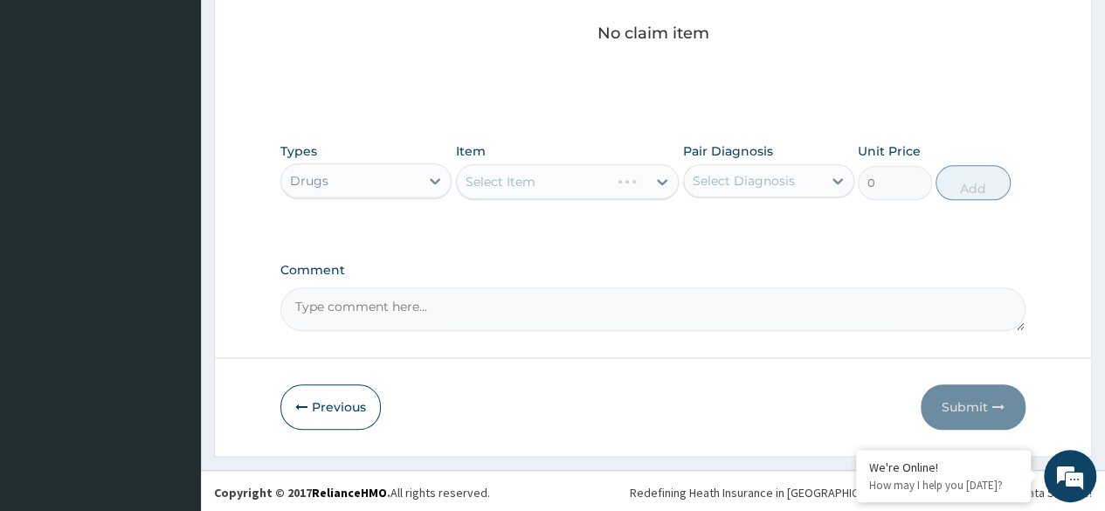
click at [626, 177] on div "Select Item" at bounding box center [568, 181] width 224 height 35
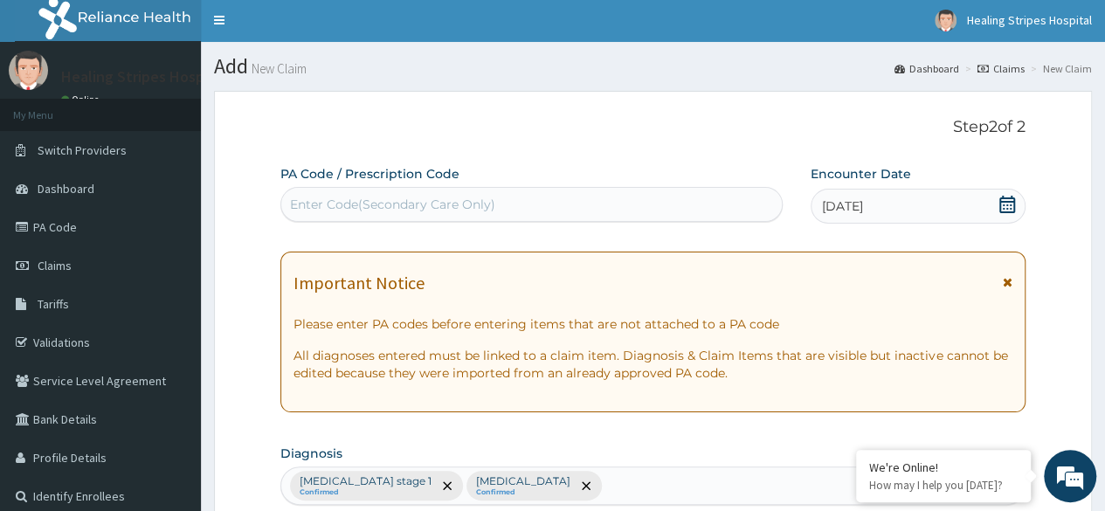
scroll to position [0, 0]
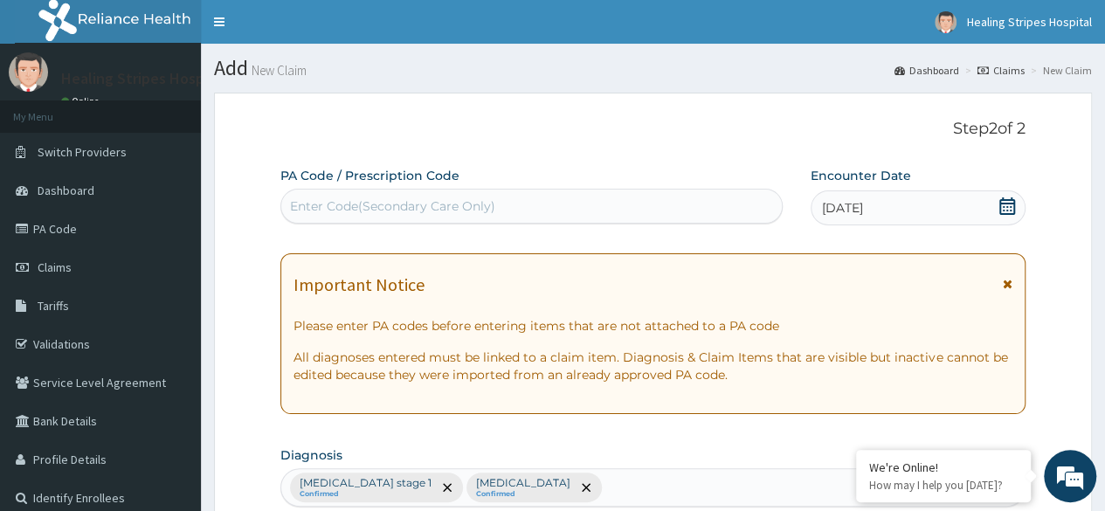
click at [637, 211] on div "Enter Code(Secondary Care Only)" at bounding box center [530, 206] width 499 height 28
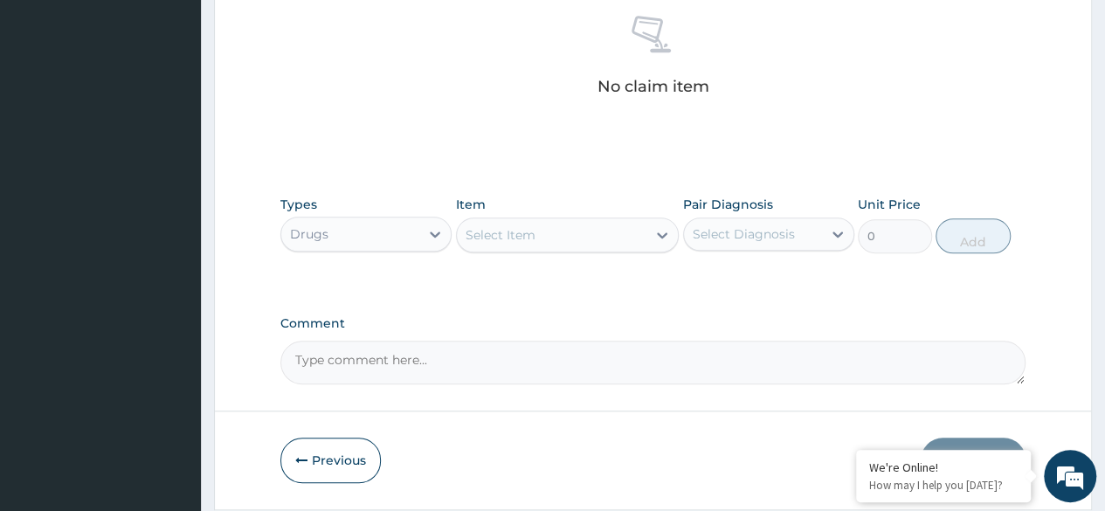
scroll to position [611, 0]
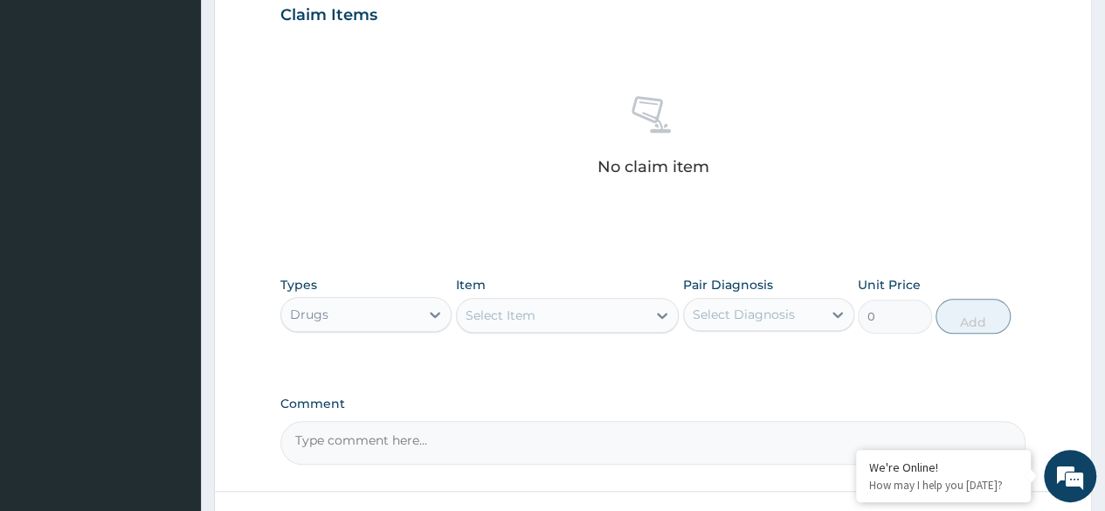
click at [576, 320] on div "Select Item" at bounding box center [552, 315] width 190 height 28
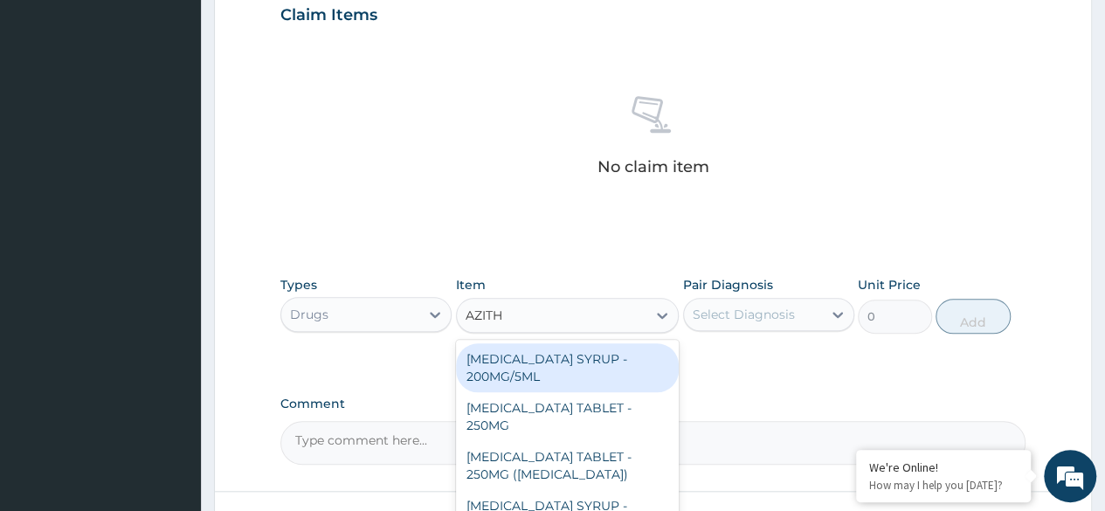
type input "AZITHR"
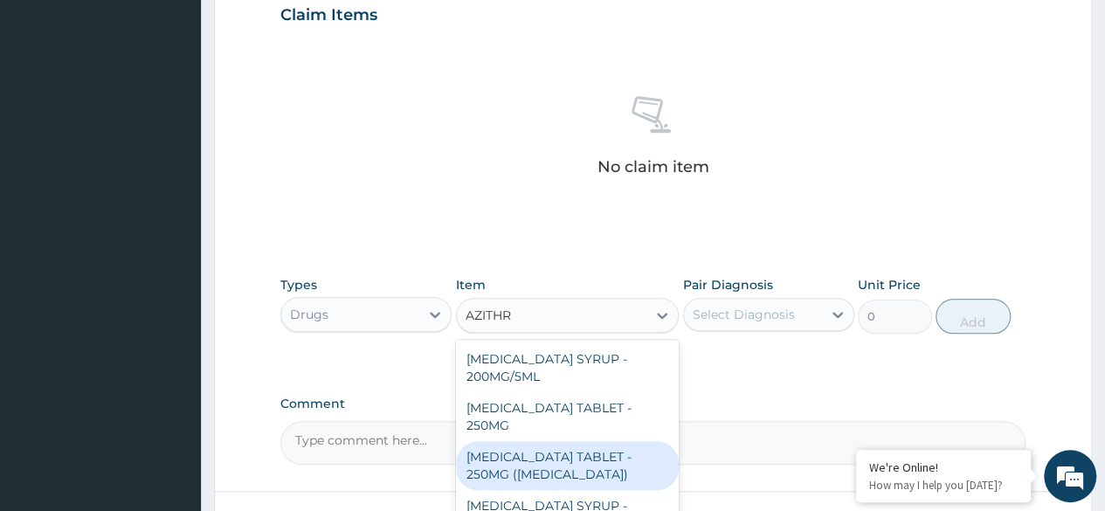
drag, startPoint x: 645, startPoint y: 439, endPoint x: 798, endPoint y: 390, distance: 160.4
click at [645, 441] on div "[MEDICAL_DATA] TABLET - 250MG ([MEDICAL_DATA])" at bounding box center [568, 465] width 224 height 49
type input "2240"
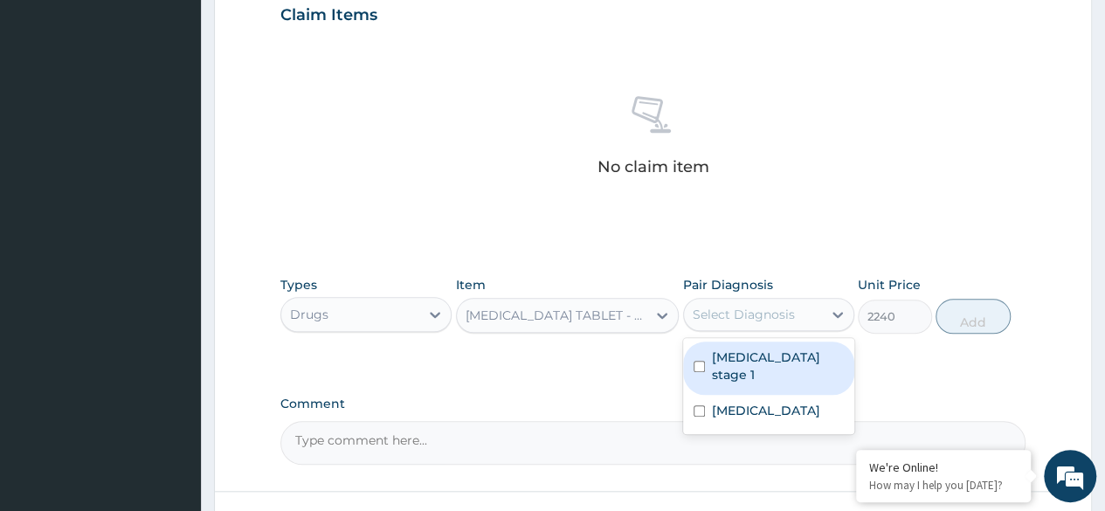
click at [799, 313] on div "Select Diagnosis" at bounding box center [753, 314] width 138 height 28
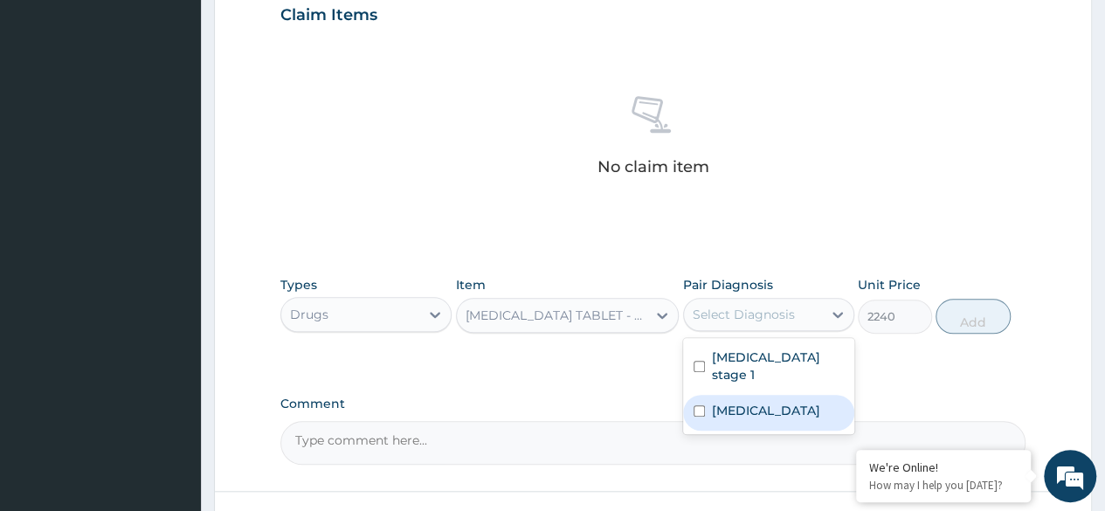
click at [763, 395] on div "[MEDICAL_DATA]" at bounding box center [768, 413] width 171 height 36
checkbox input "true"
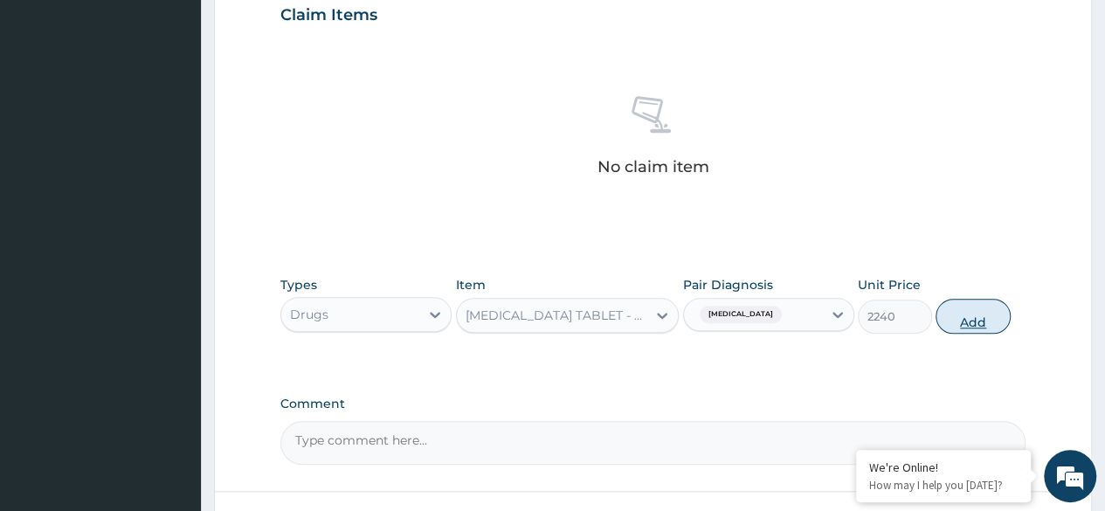
click at [984, 308] on button "Add" at bounding box center [972, 316] width 74 height 35
type input "0"
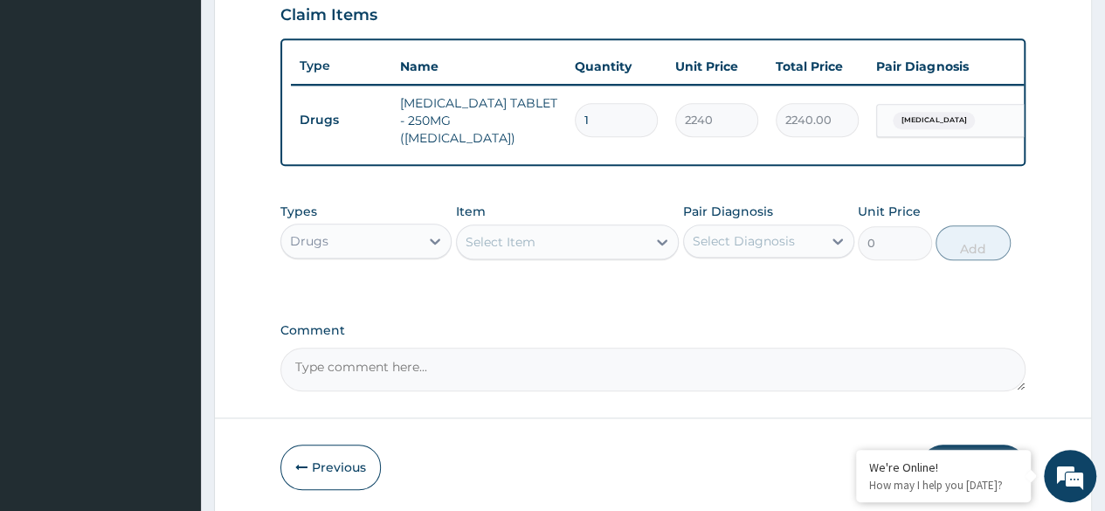
click at [609, 247] on div "Select Item" at bounding box center [552, 242] width 190 height 28
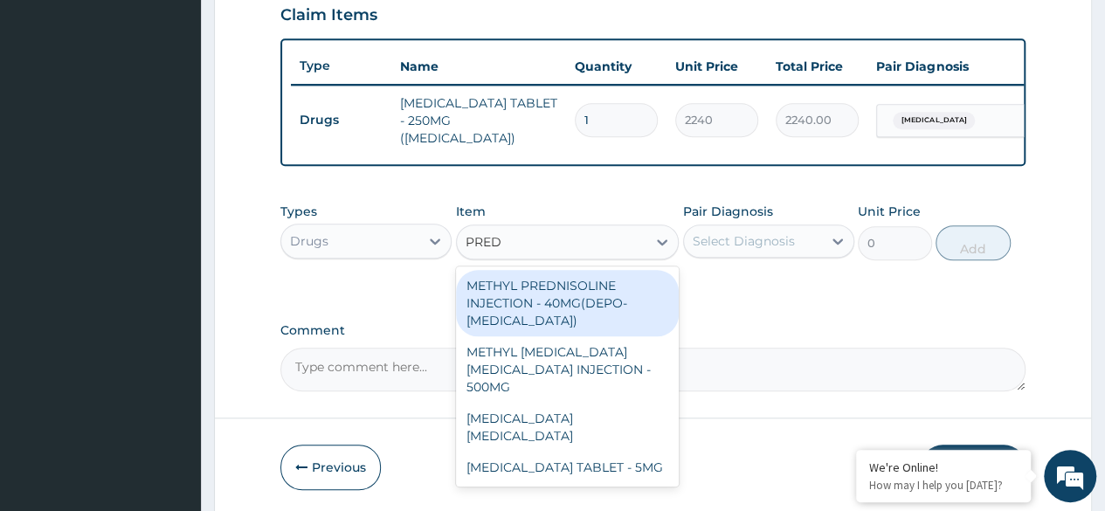
type input "PREDN"
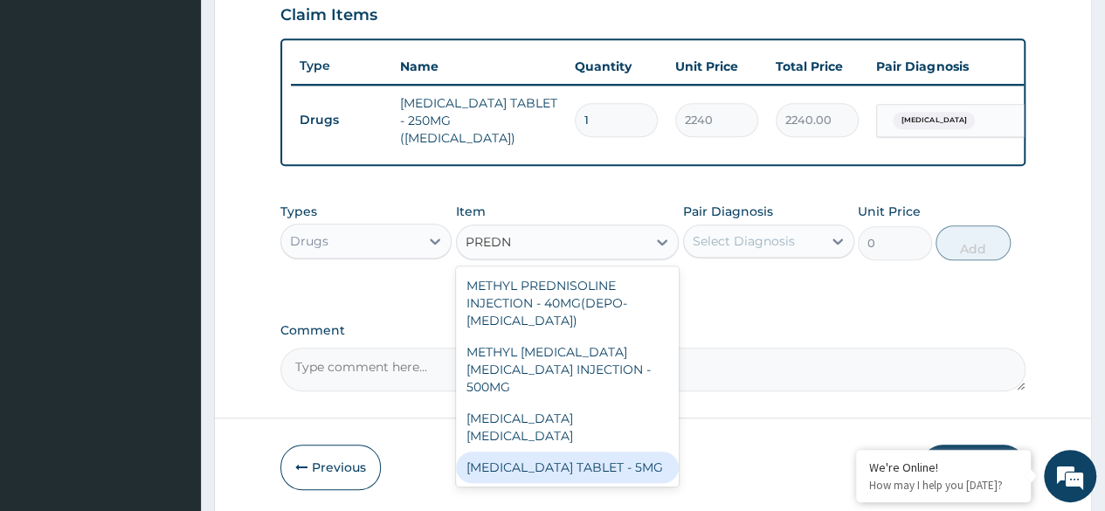
click at [599, 451] on div "[MEDICAL_DATA] TABLET - 5MG" at bounding box center [568, 466] width 224 height 31
type input "48"
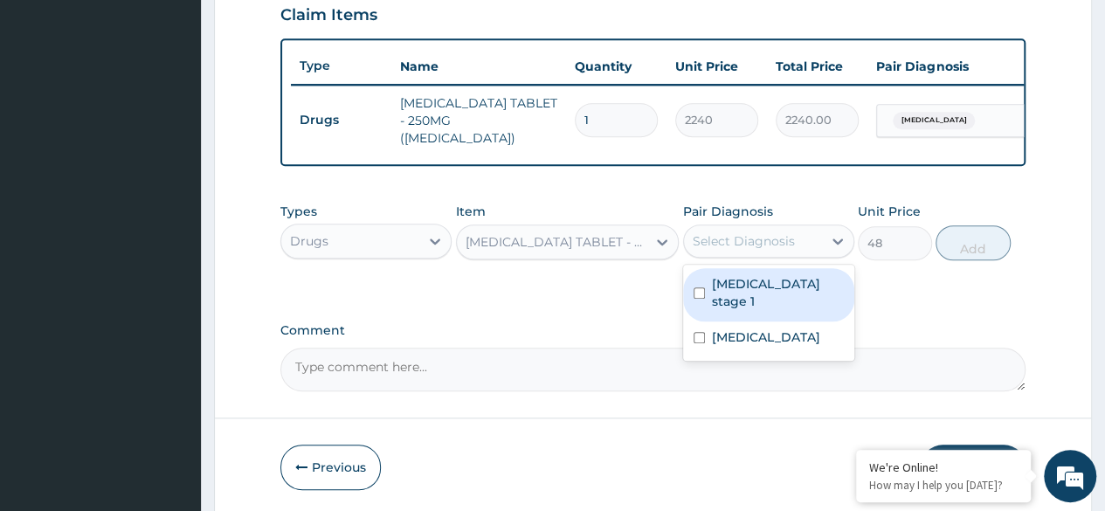
click at [817, 244] on div "Select Diagnosis" at bounding box center [753, 241] width 138 height 28
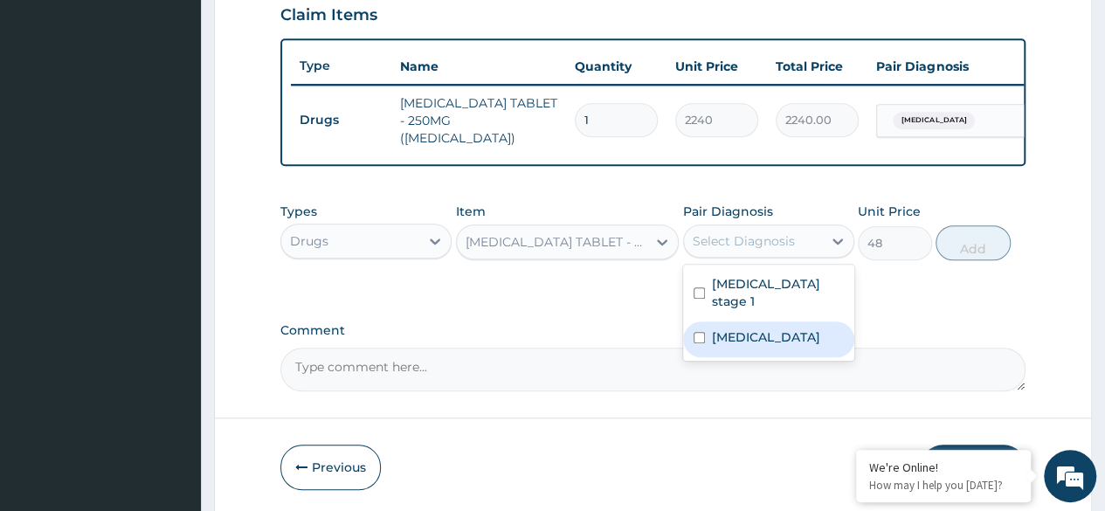
drag, startPoint x: 753, startPoint y: 329, endPoint x: 782, endPoint y: 305, distance: 38.5
click at [754, 328] on label "[MEDICAL_DATA]" at bounding box center [766, 336] width 108 height 17
checkbox input "true"
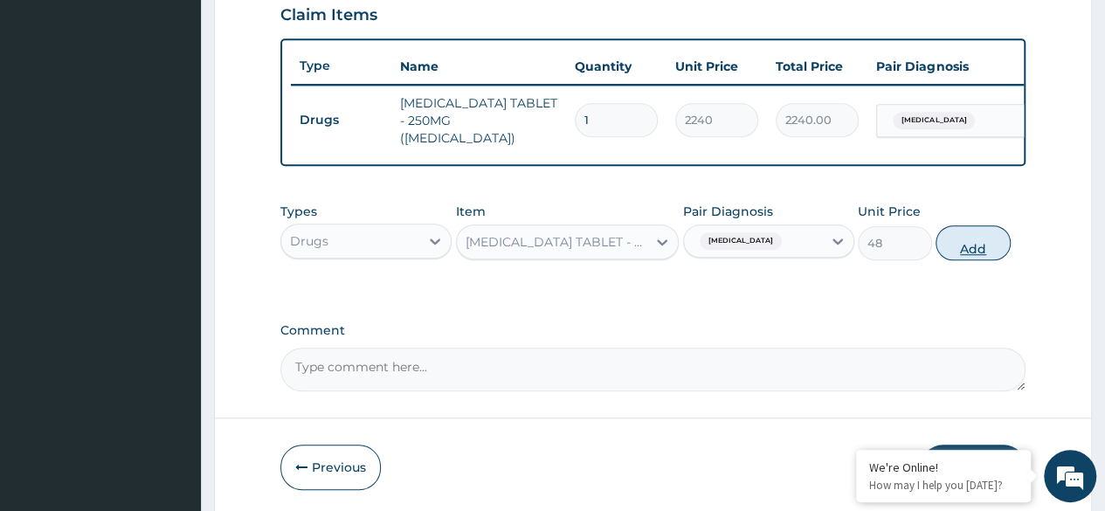
click at [961, 247] on button "Add" at bounding box center [972, 242] width 74 height 35
type input "0"
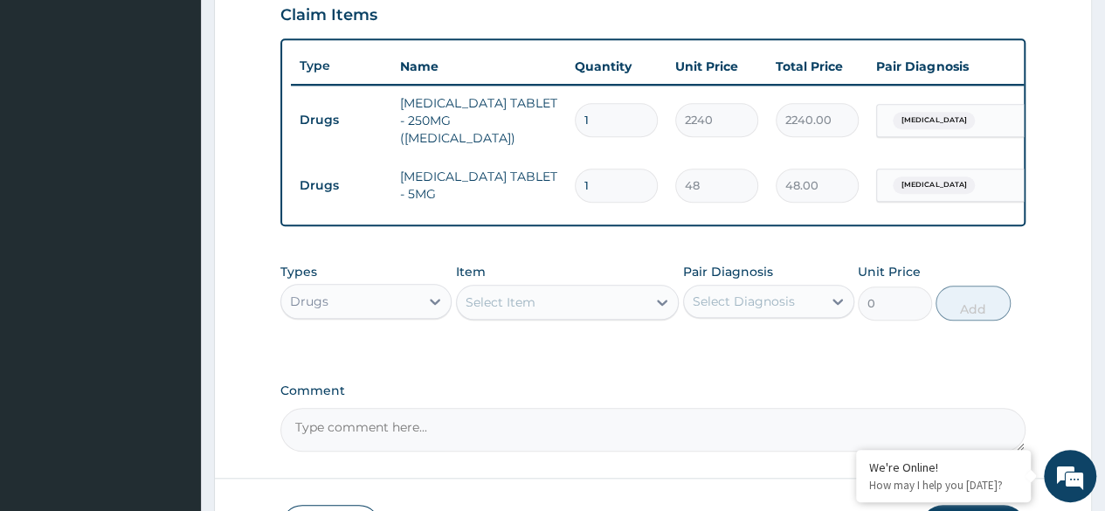
click at [608, 175] on input "1" at bounding box center [616, 186] width 83 height 34
type input "0.00"
type input "2"
type input "96.00"
type input "20"
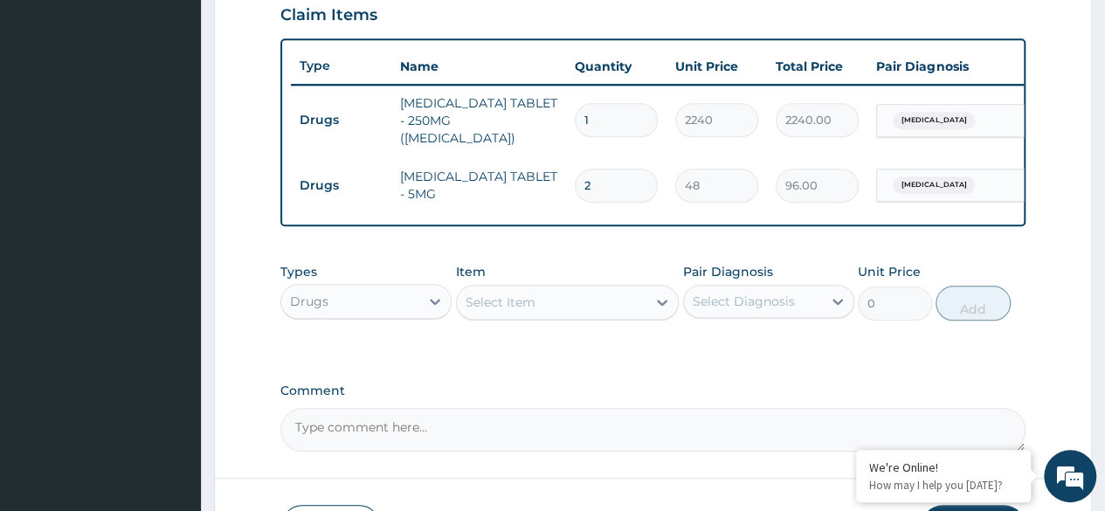
type input "960.00"
type input "20"
click at [571, 306] on div "Select Item" at bounding box center [552, 302] width 190 height 28
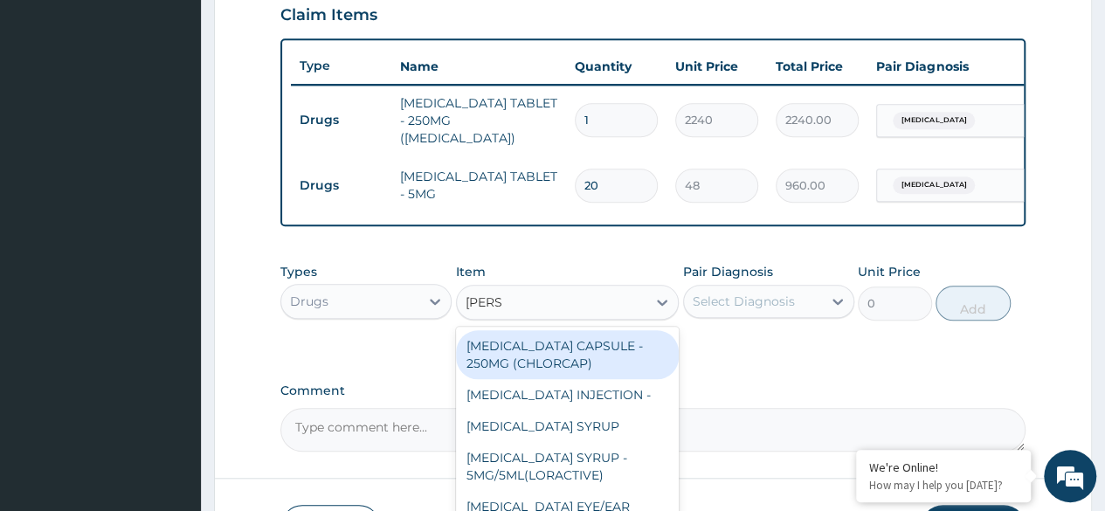
type input "LORAT"
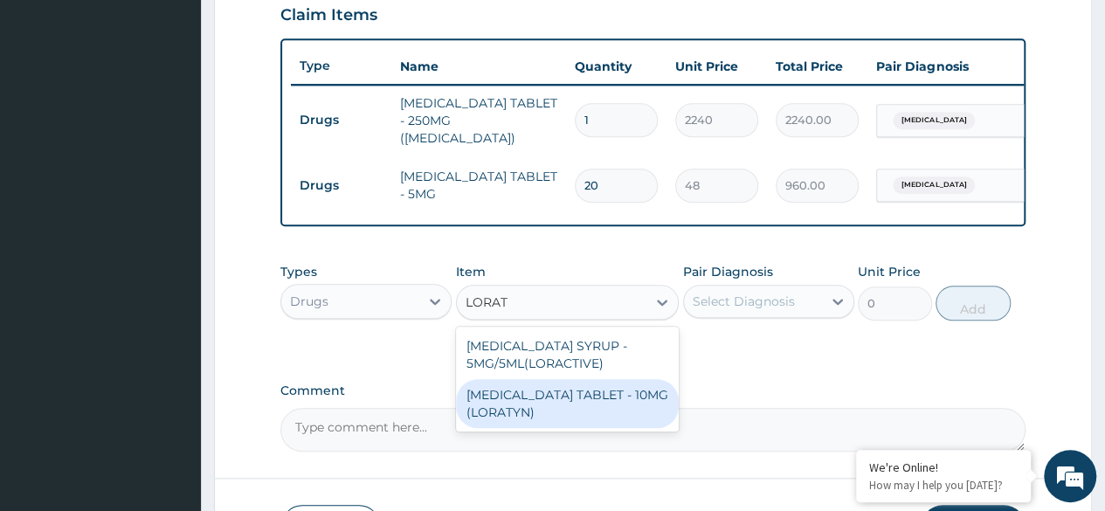
drag, startPoint x: 633, startPoint y: 399, endPoint x: 656, endPoint y: 375, distance: 33.4
click at [632, 399] on div "[MEDICAL_DATA] TABLET - 10MG (LORATYN)" at bounding box center [568, 403] width 224 height 49
type input "112"
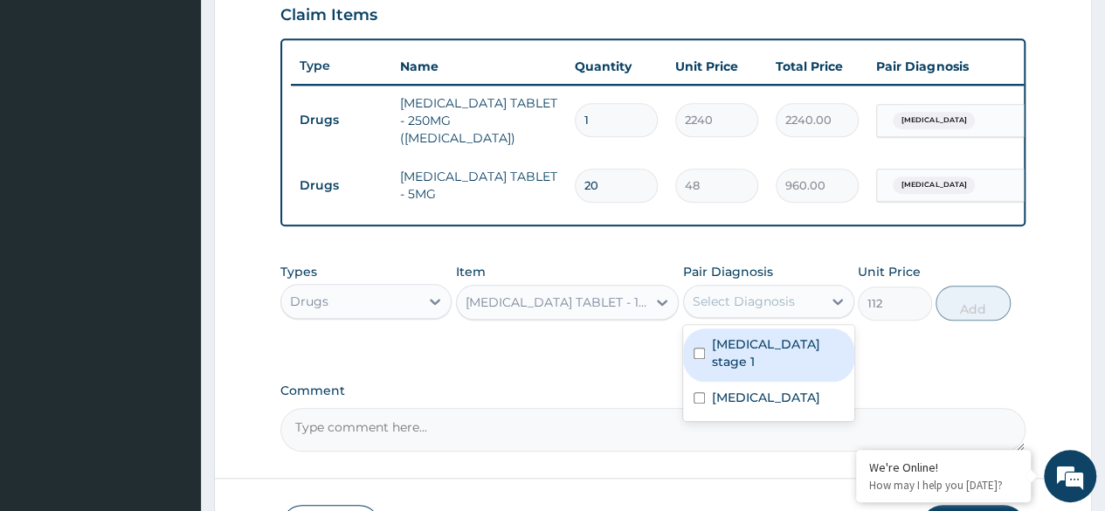
click at [820, 302] on div "Select Diagnosis" at bounding box center [753, 301] width 138 height 28
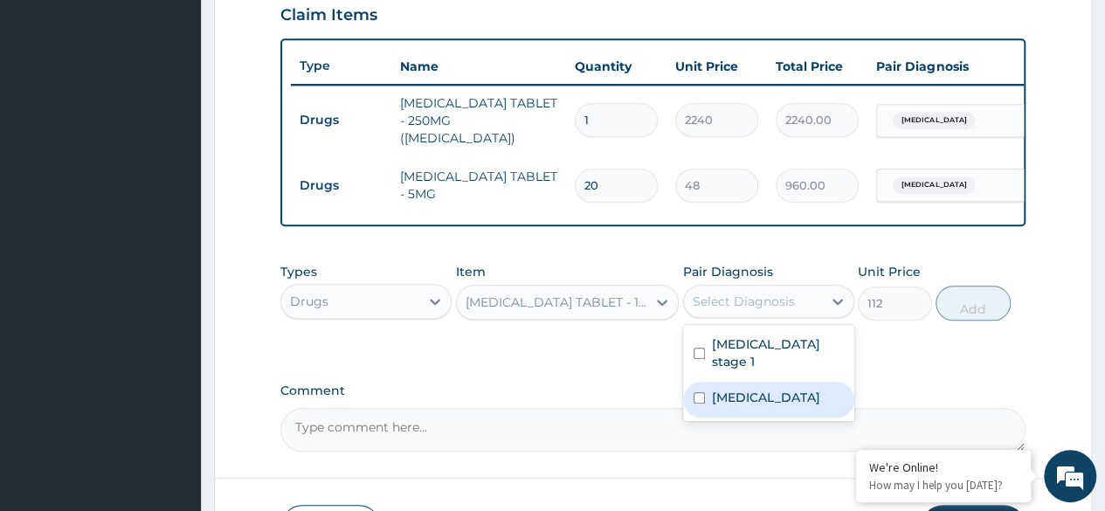
click at [730, 389] on label "[MEDICAL_DATA]" at bounding box center [766, 397] width 108 height 17
checkbox input "true"
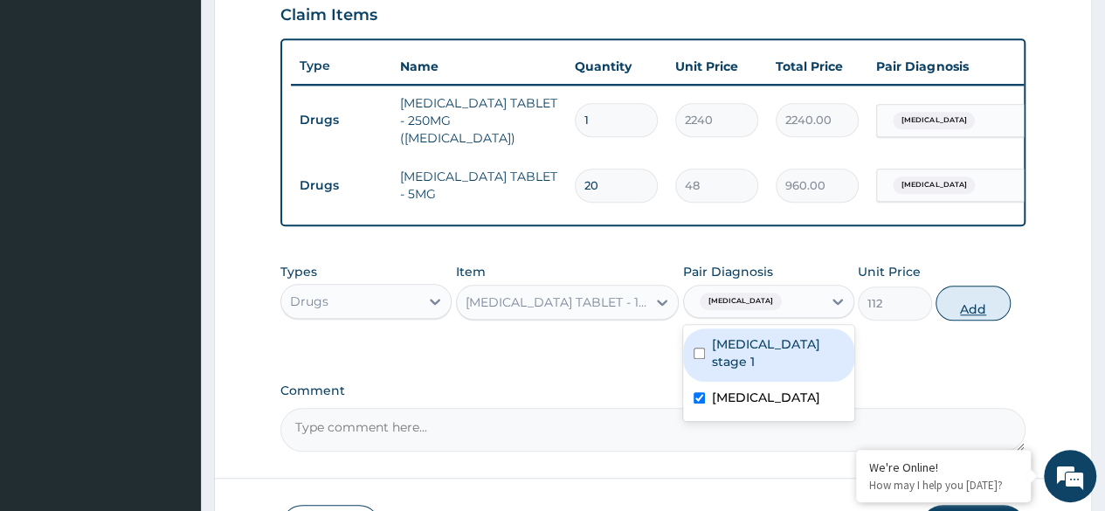
click at [976, 298] on button "Add" at bounding box center [972, 303] width 74 height 35
type input "0"
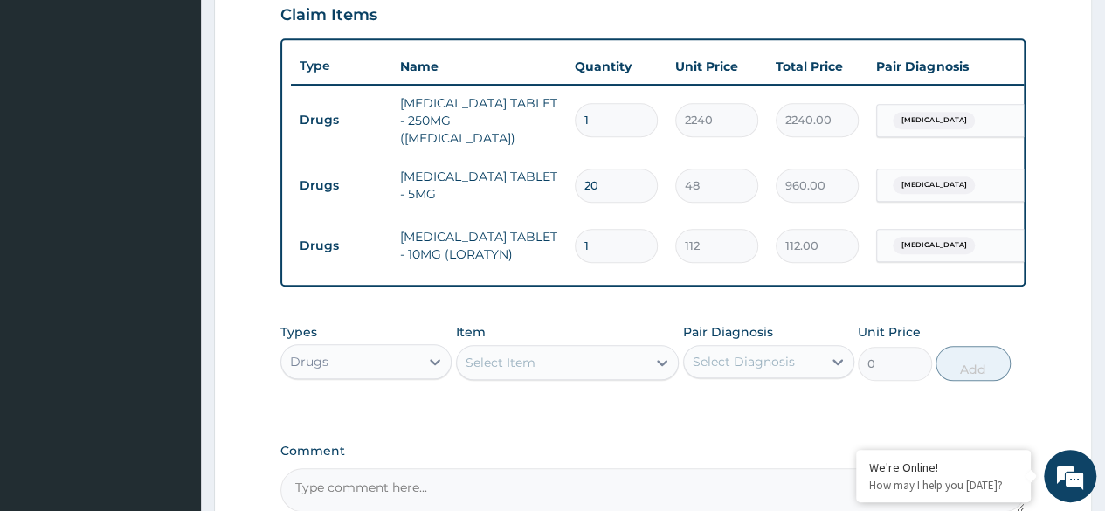
type input "0.00"
type input "5"
type input "560.00"
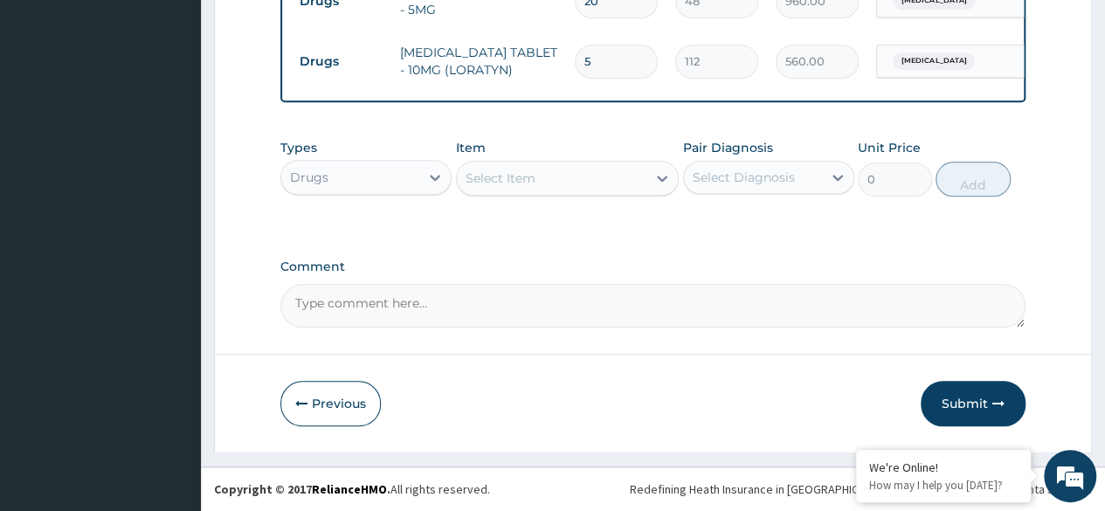
scroll to position [796, 0]
type input "5"
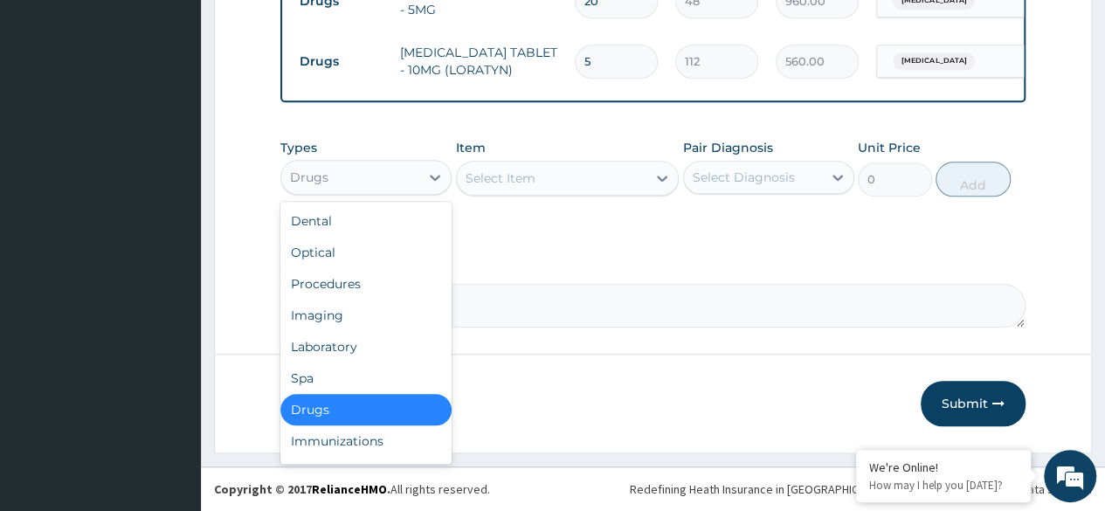
click at [419, 177] on div "Drugs" at bounding box center [350, 177] width 138 height 28
drag, startPoint x: 374, startPoint y: 343, endPoint x: 457, endPoint y: 282, distance: 103.0
click at [374, 344] on div "Laboratory" at bounding box center [365, 346] width 171 height 31
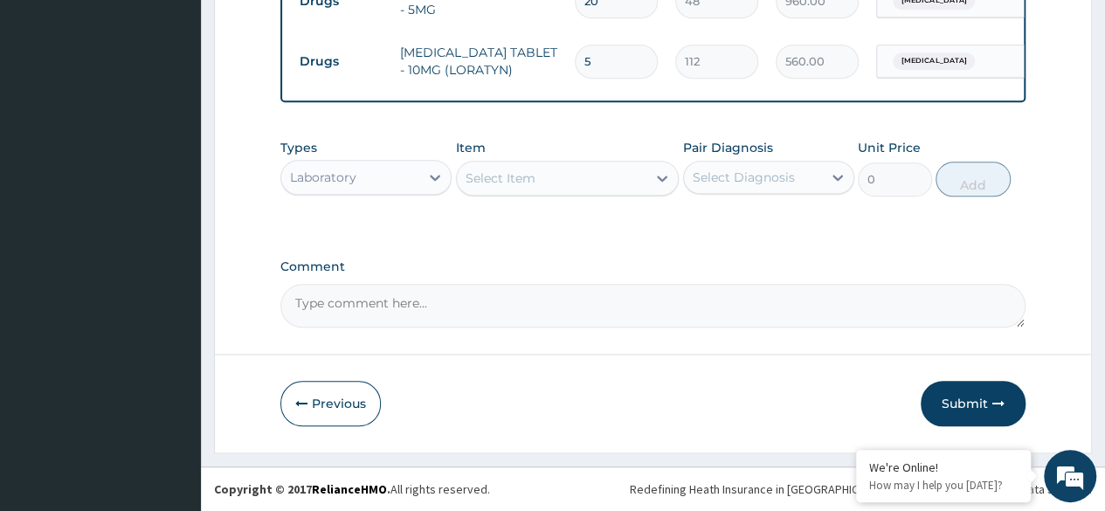
click at [620, 175] on div "Select Item" at bounding box center [552, 178] width 190 height 28
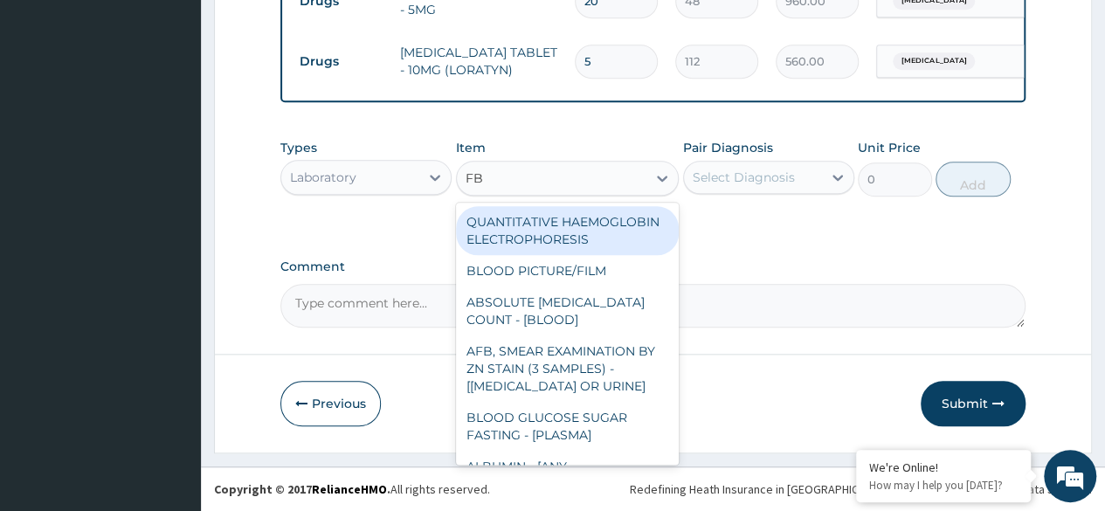
type input "FBC"
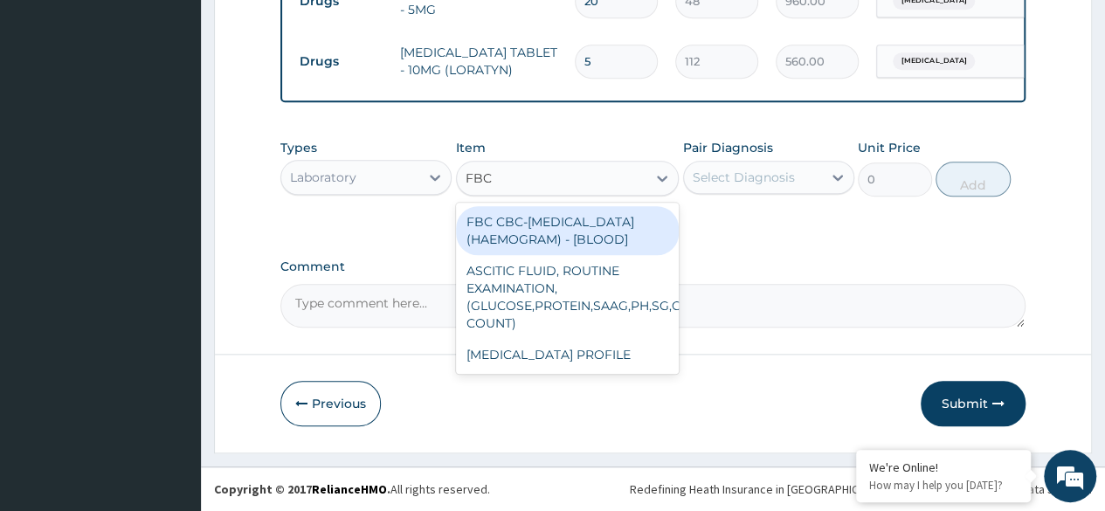
click at [633, 238] on div "FBC CBC-COMPLETE BLOOD COUNT (HAEMOGRAM) - [BLOOD]" at bounding box center [568, 230] width 224 height 49
type input "6000"
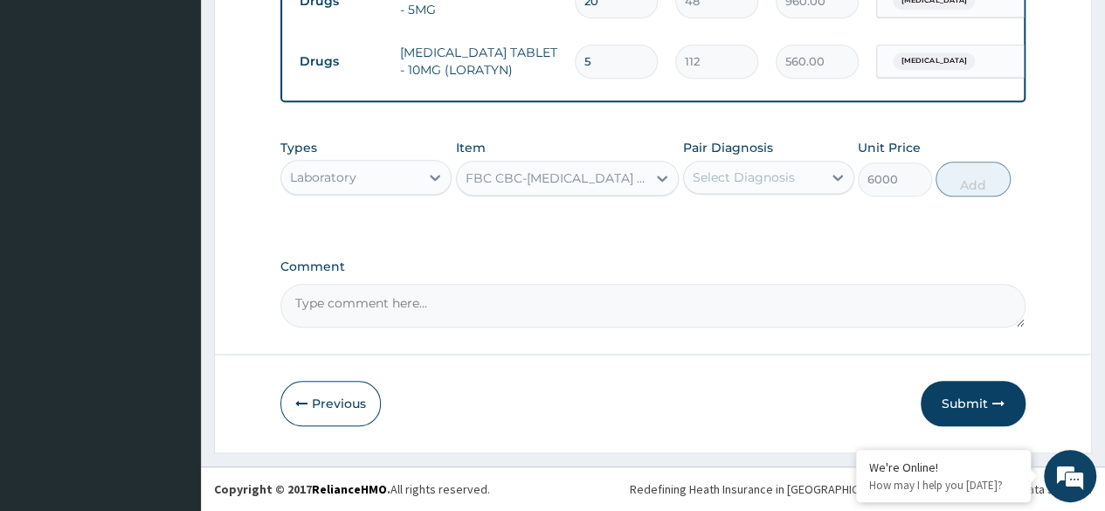
click at [817, 176] on div "Select Diagnosis" at bounding box center [753, 177] width 138 height 28
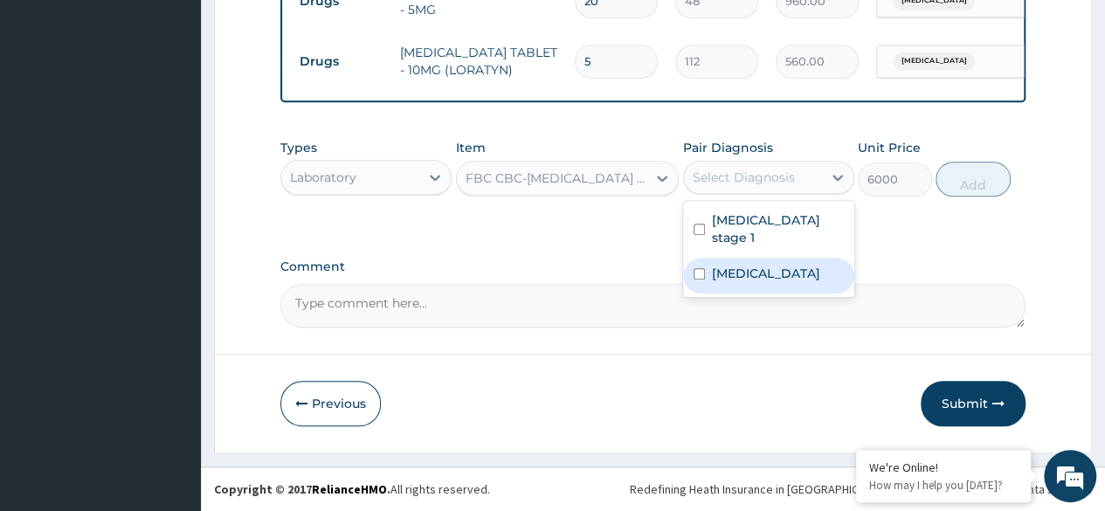
drag, startPoint x: 767, startPoint y: 256, endPoint x: 917, endPoint y: 218, distance: 154.8
click at [767, 258] on div "[MEDICAL_DATA]" at bounding box center [768, 276] width 171 height 36
checkbox input "true"
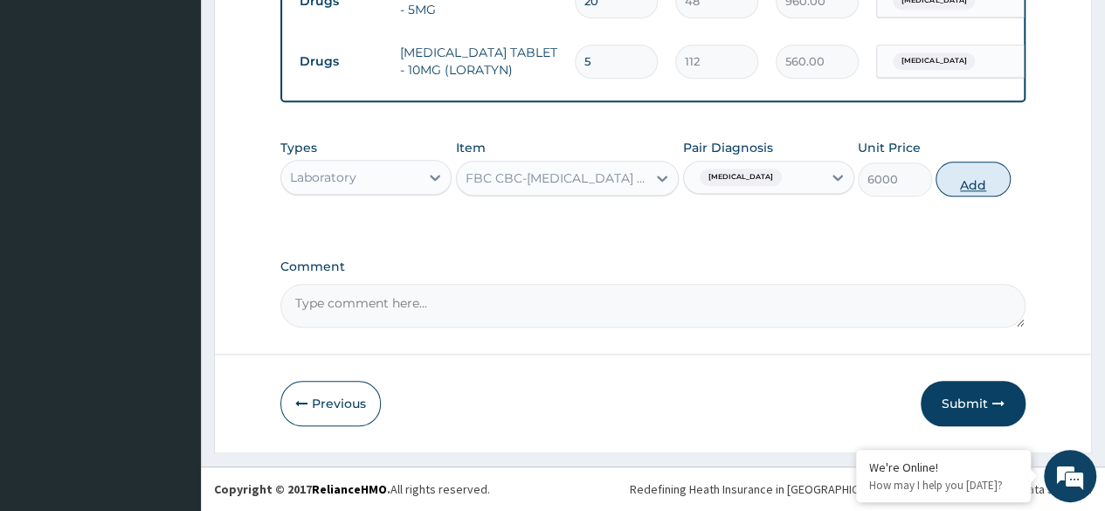
click at [967, 182] on button "Add" at bounding box center [972, 179] width 74 height 35
type input "0"
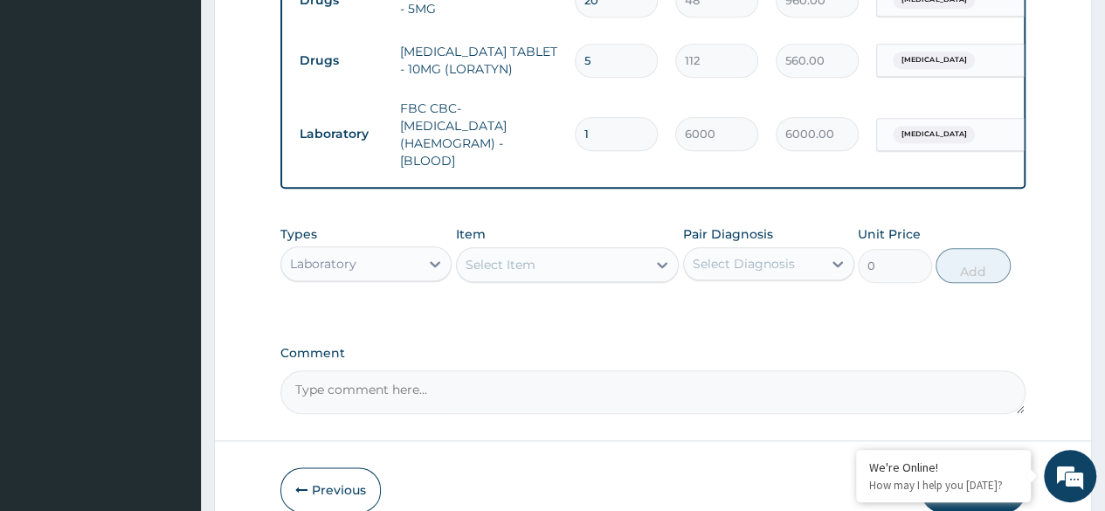
click at [622, 261] on div "Select Item" at bounding box center [552, 265] width 190 height 28
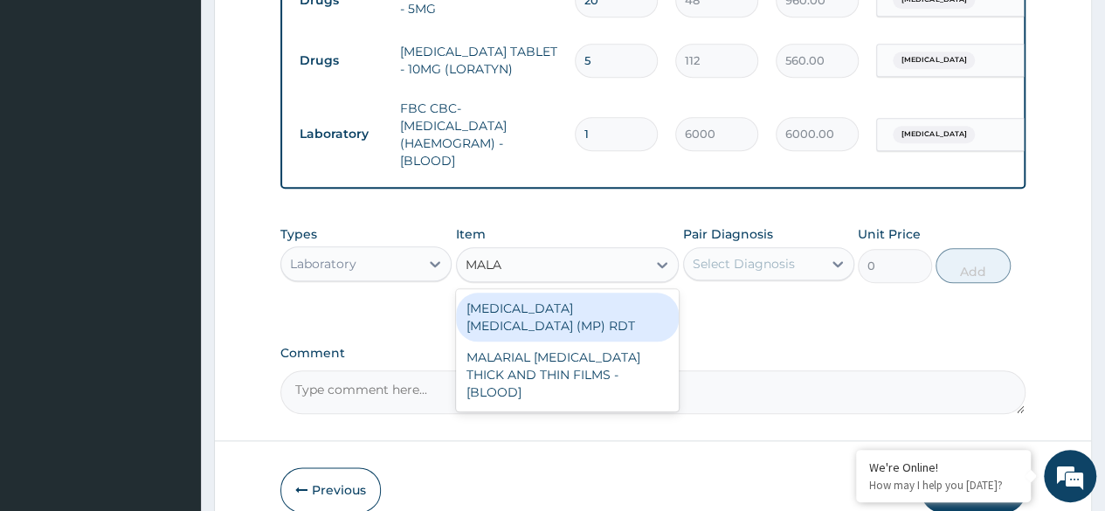
type input "MALAR"
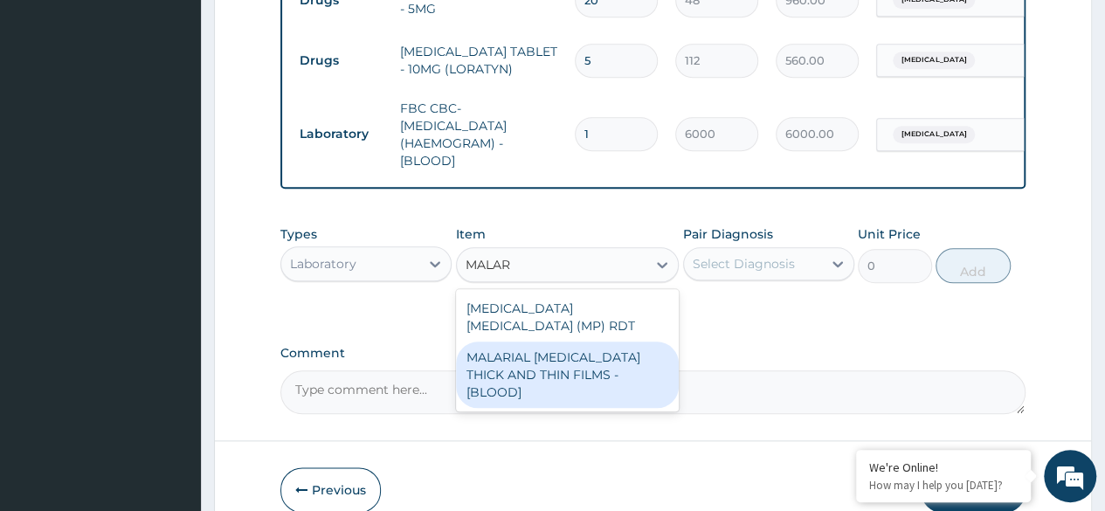
drag, startPoint x: 572, startPoint y: 362, endPoint x: 714, endPoint y: 308, distance: 152.3
click at [573, 359] on div "MALARIAL PARASITE THICK AND THIN FILMS - [BLOOD]" at bounding box center [568, 374] width 224 height 66
type input "2625"
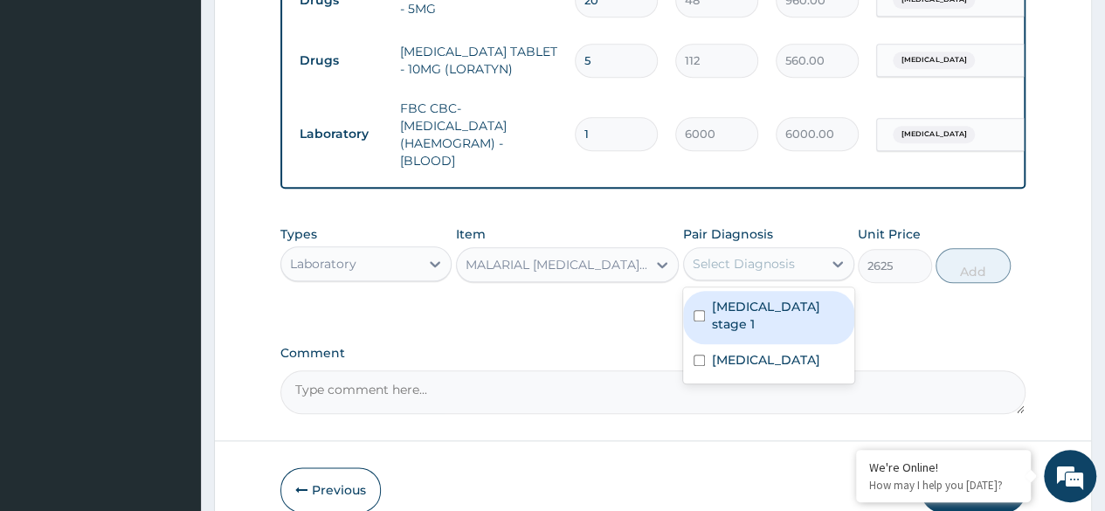
click at [781, 263] on div "Select Diagnosis" at bounding box center [743, 263] width 102 height 17
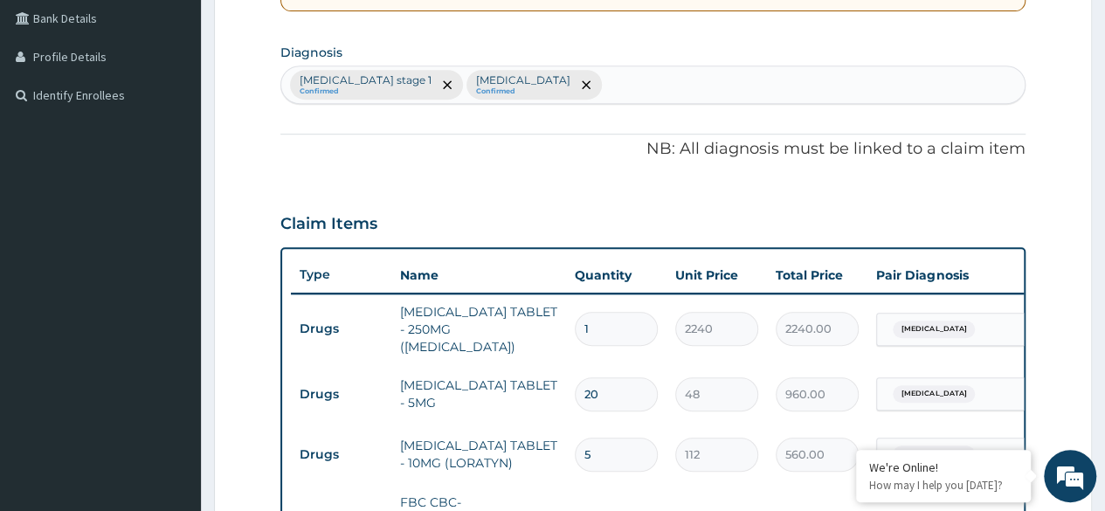
scroll to position [360, 0]
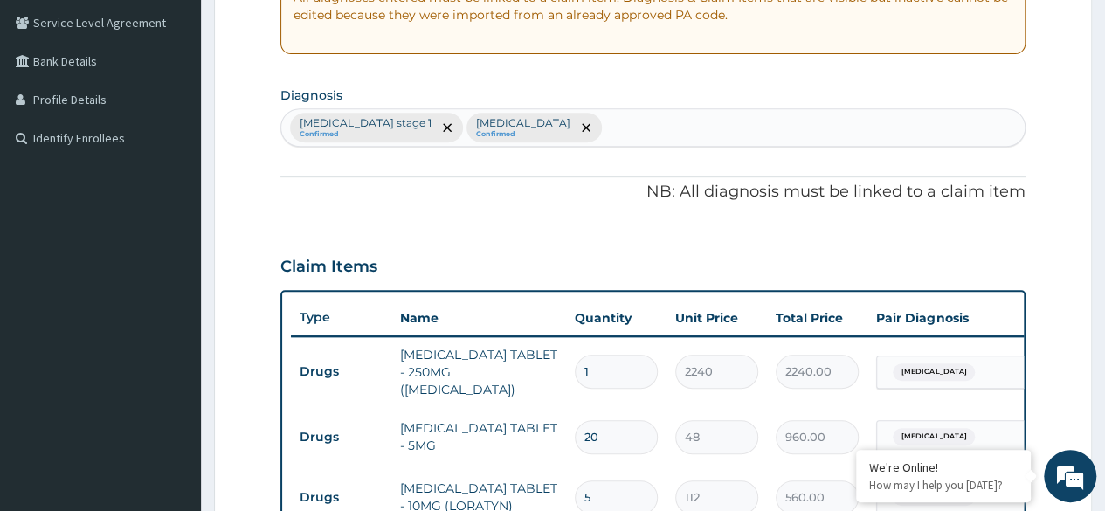
click at [601, 125] on div "Hypertension stage 1 Confirmed Rhinitis Confirmed" at bounding box center [652, 127] width 743 height 37
type input "MALARI"
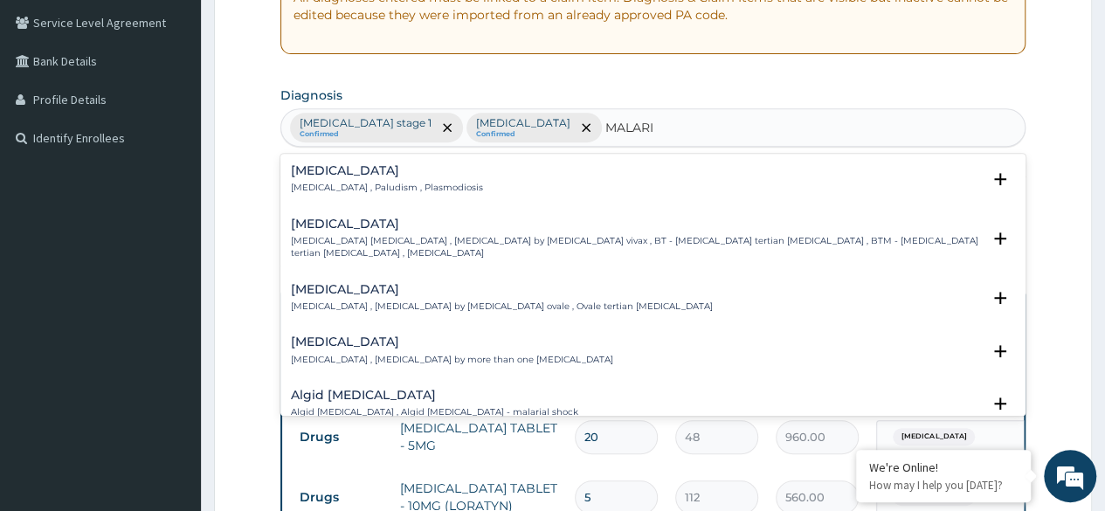
click at [407, 189] on p "Malaria , Paludism , Plasmodiosis" at bounding box center [387, 188] width 192 height 12
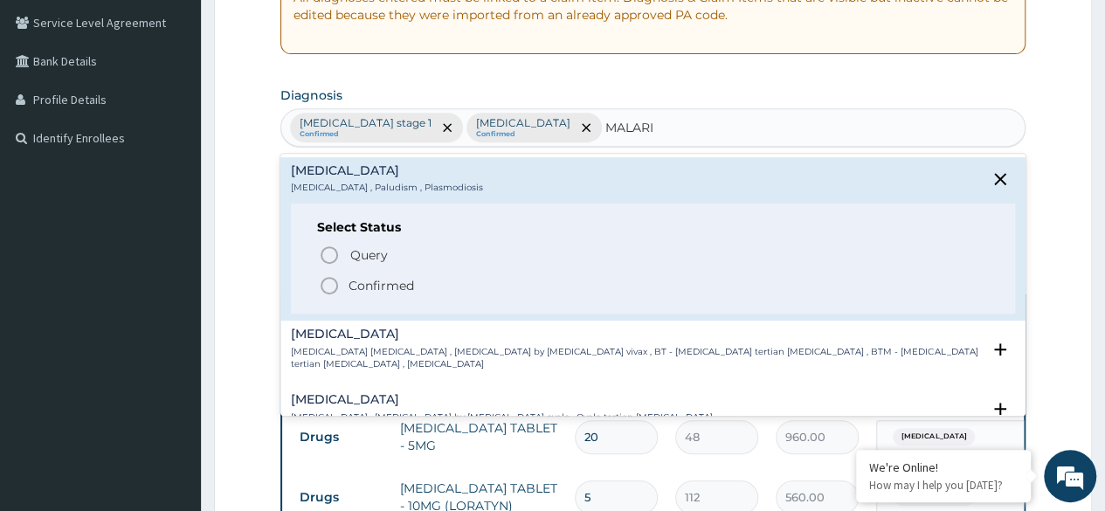
click at [381, 277] on p "Confirmed" at bounding box center [380, 285] width 65 height 17
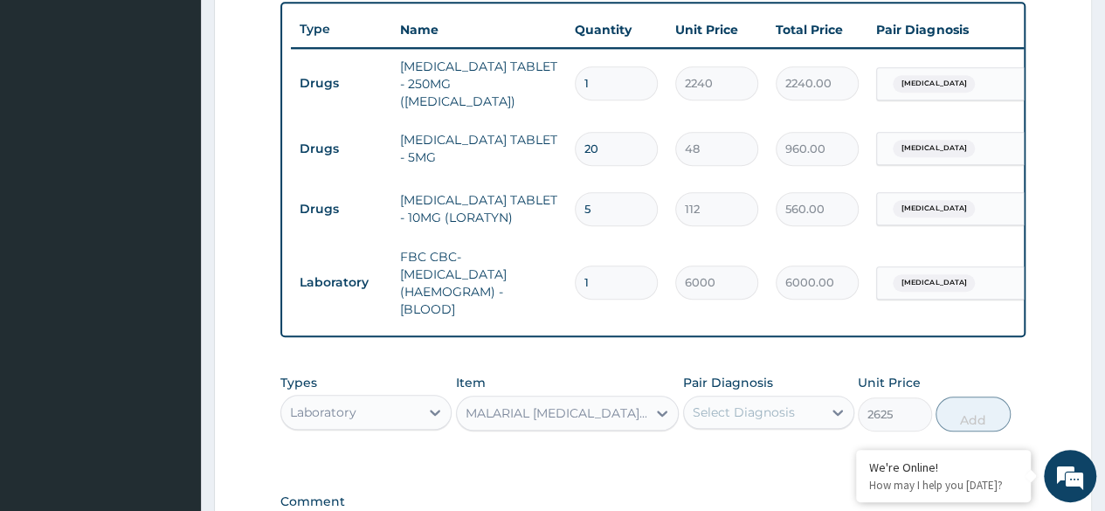
scroll to position [796, 0]
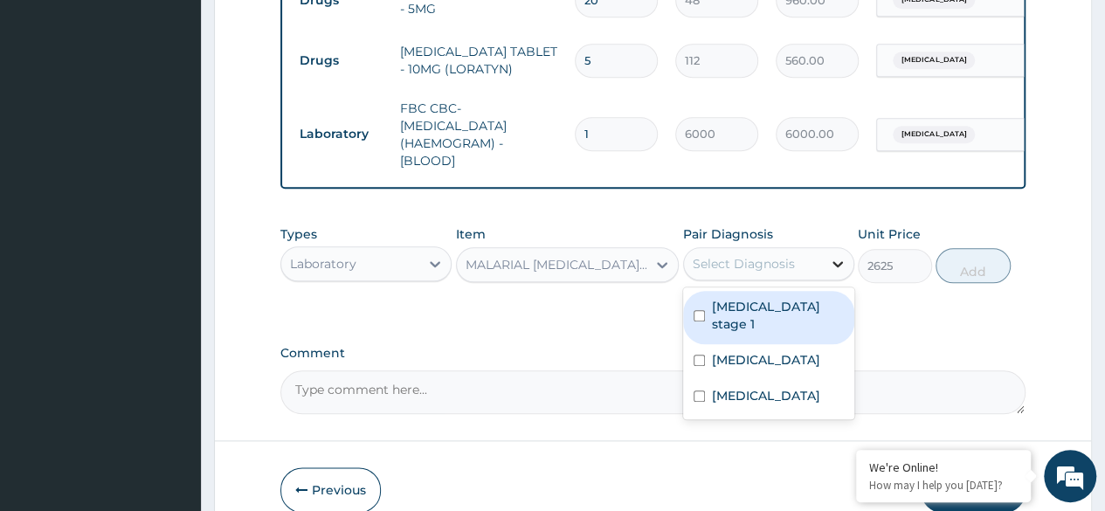
click at [831, 267] on icon at bounding box center [837, 263] width 17 height 17
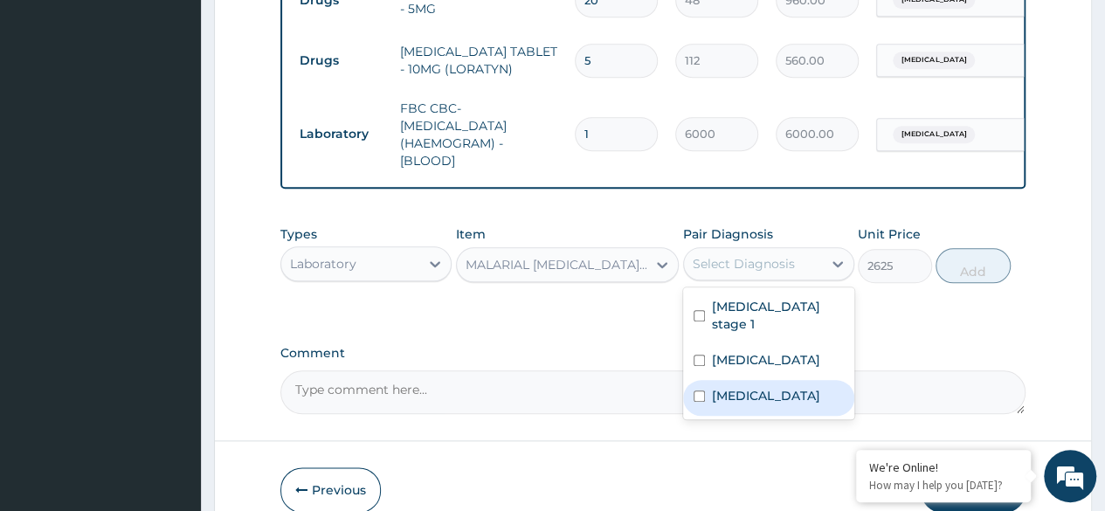
drag, startPoint x: 767, startPoint y: 391, endPoint x: 822, endPoint y: 351, distance: 68.1
click at [768, 390] on div "Malaria" at bounding box center [768, 398] width 171 height 36
checkbox input "true"
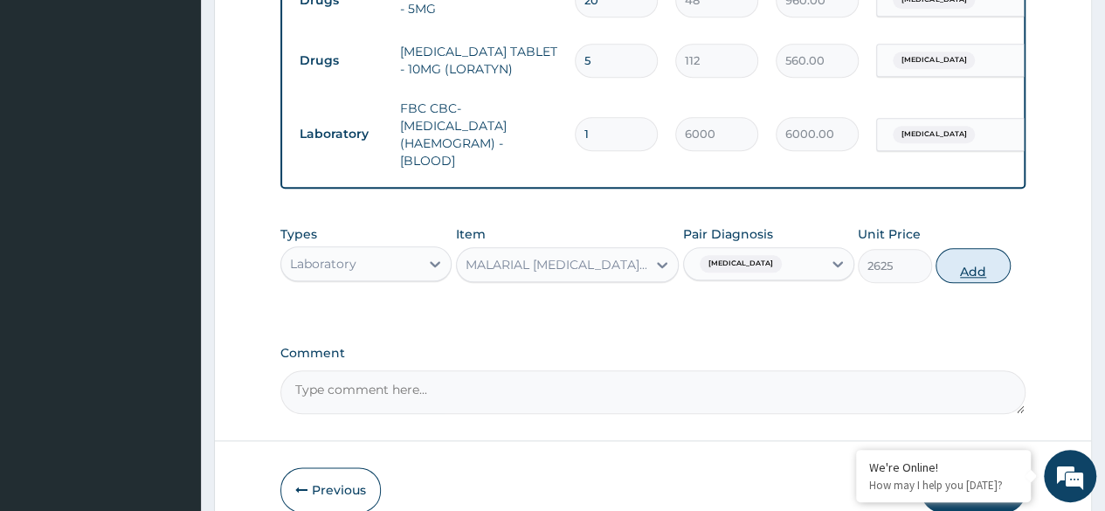
click at [959, 269] on button "Add" at bounding box center [972, 265] width 74 height 35
type input "0"
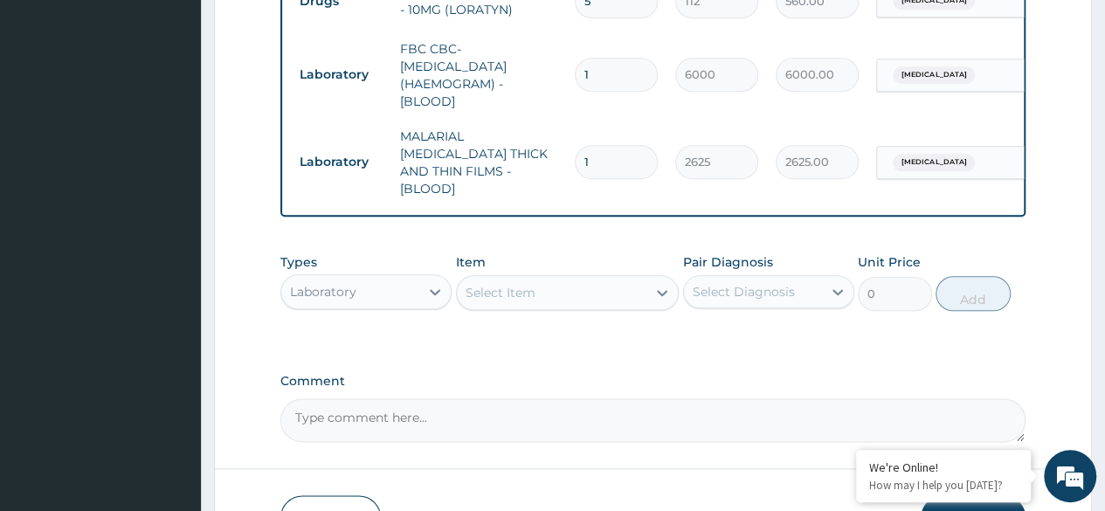
scroll to position [884, 0]
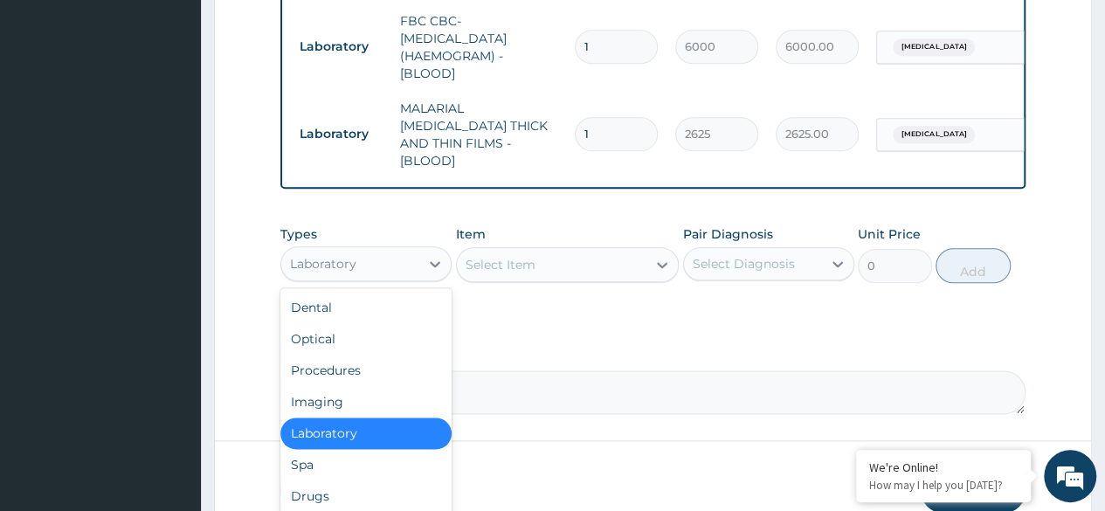
click at [419, 250] on div "Laboratory" at bounding box center [350, 264] width 138 height 28
click at [382, 354] on div "Procedures" at bounding box center [365, 369] width 171 height 31
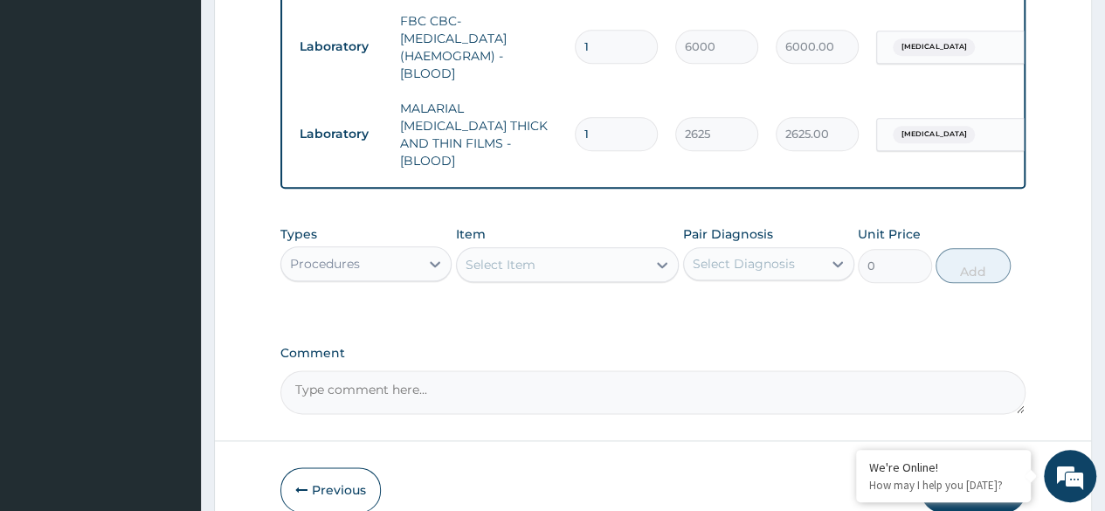
click at [602, 251] on div "Select Item" at bounding box center [552, 265] width 190 height 28
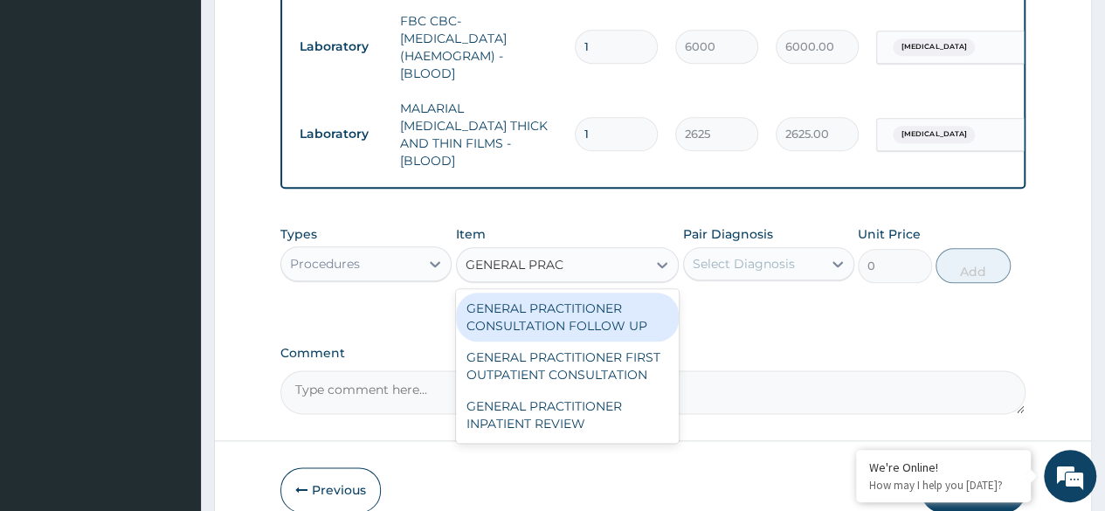
type input "GENERAL PRACT"
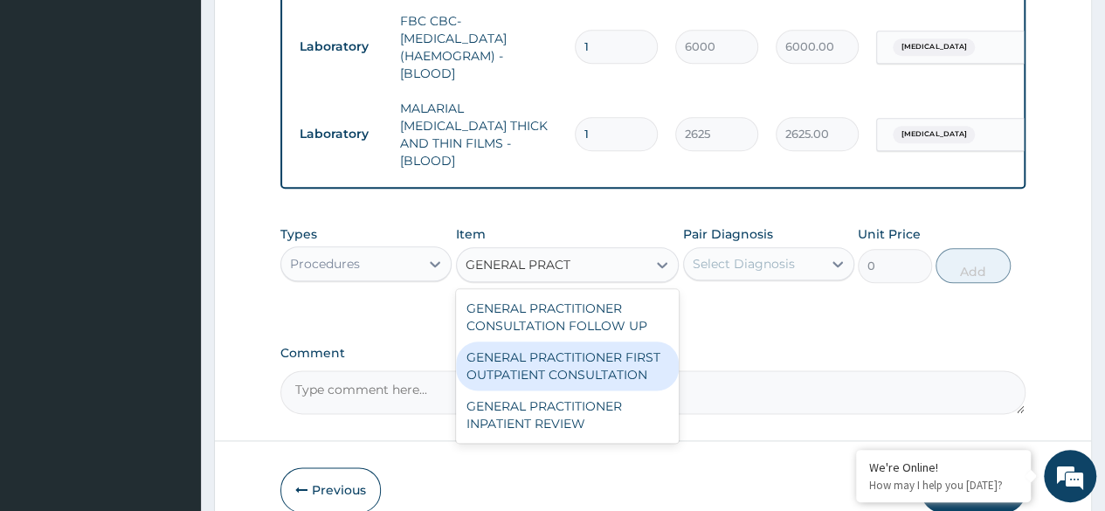
click at [645, 348] on div "GENERAL PRACTITIONER FIRST OUTPATIENT CONSULTATION" at bounding box center [568, 365] width 224 height 49
type input "4500"
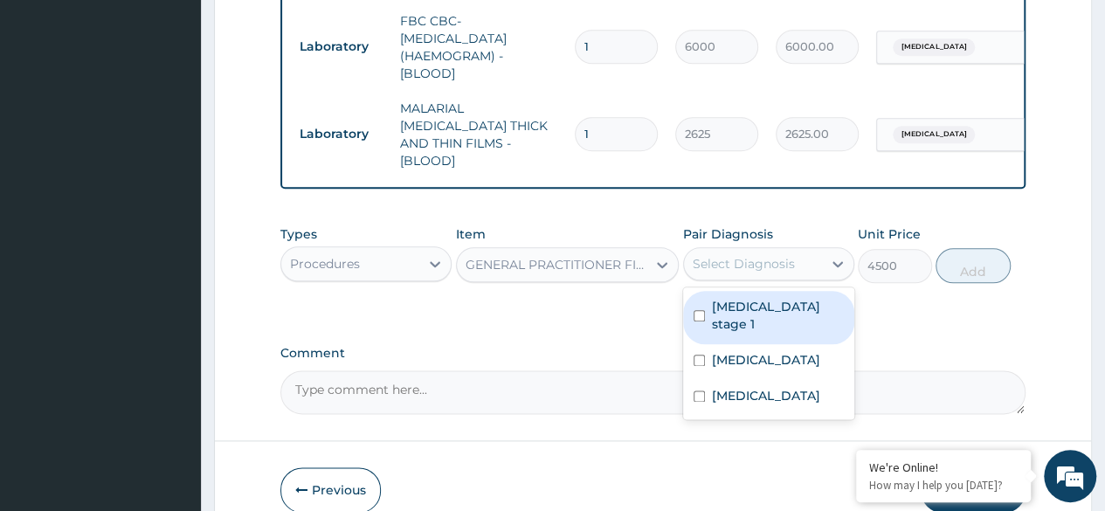
click at [779, 255] on div "Select Diagnosis" at bounding box center [743, 263] width 102 height 17
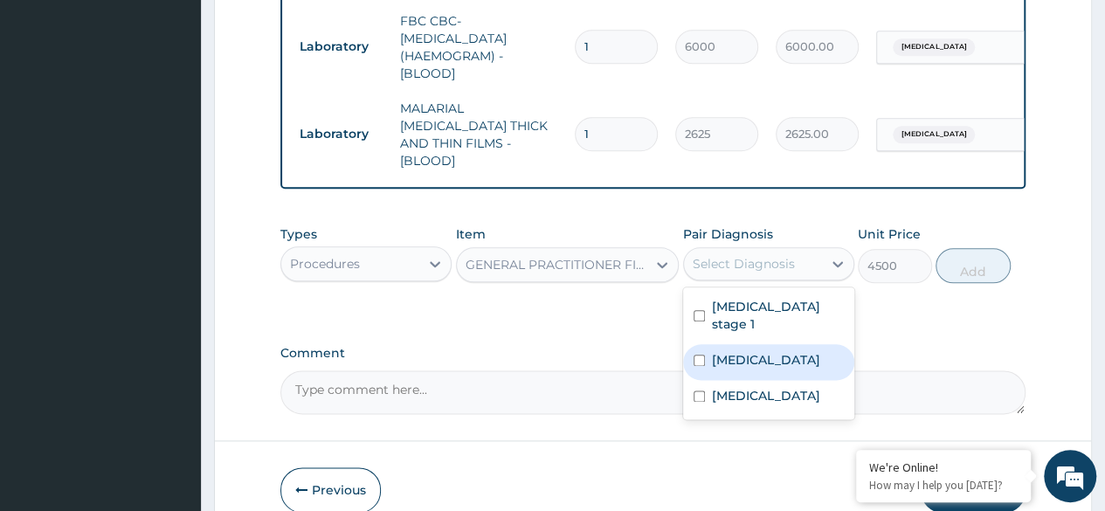
click at [730, 351] on label "[MEDICAL_DATA]" at bounding box center [766, 359] width 108 height 17
checkbox input "true"
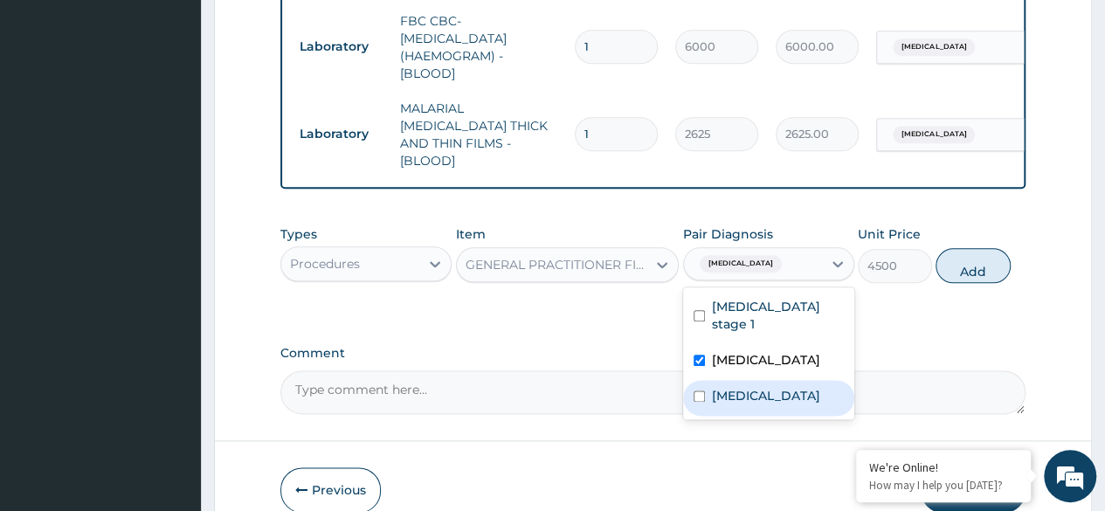
drag, startPoint x: 718, startPoint y: 361, endPoint x: 813, endPoint y: 279, distance: 125.7
click at [719, 387] on label "Malaria" at bounding box center [766, 395] width 108 height 17
checkbox input "true"
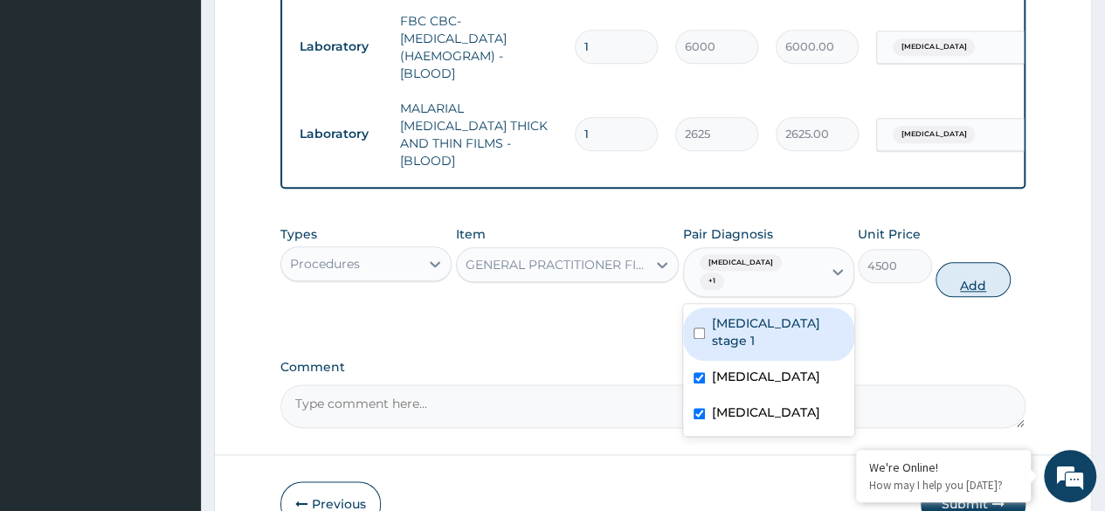
click at [957, 262] on button "Add" at bounding box center [972, 279] width 74 height 35
type input "0"
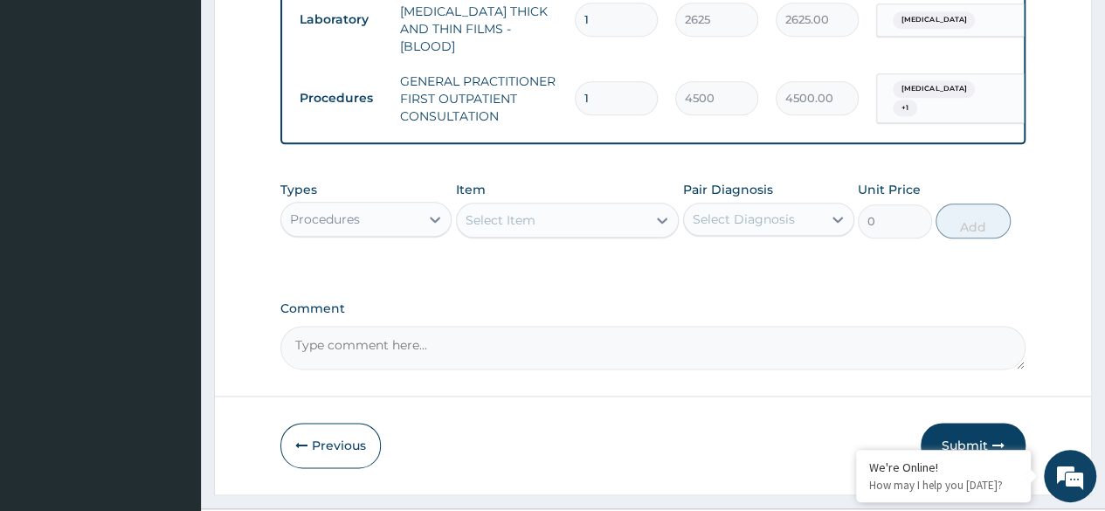
scroll to position [1023, 0]
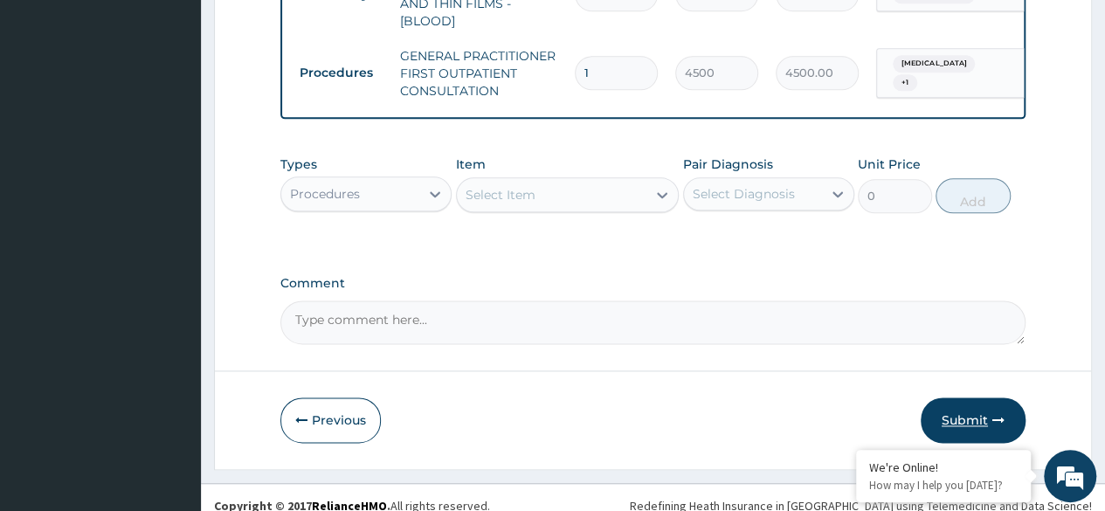
click at [968, 403] on button "Submit" at bounding box center [972, 419] width 105 height 45
click at [960, 400] on button "Submit" at bounding box center [972, 419] width 105 height 45
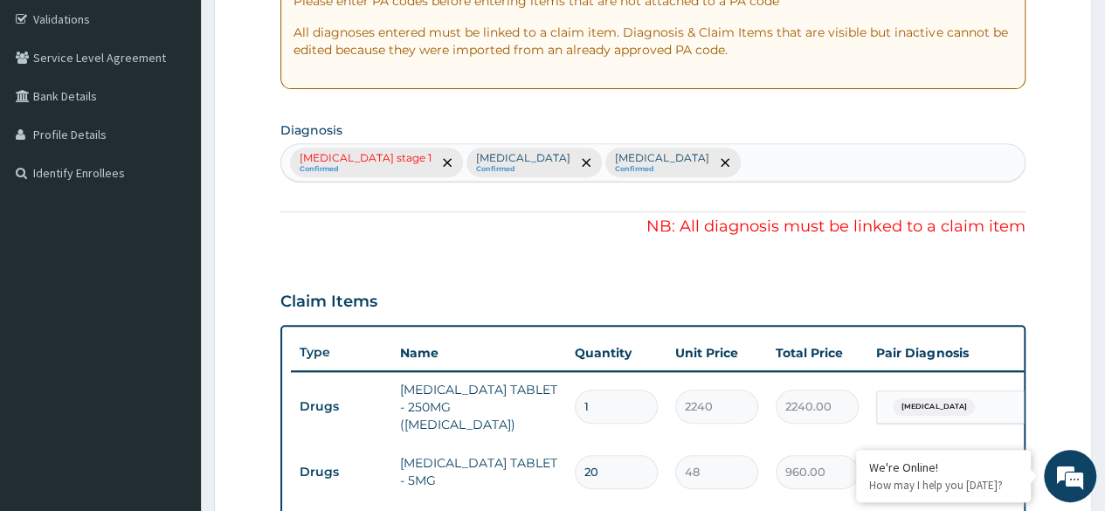
scroll to position [325, 0]
click at [443, 162] on icon "remove selection option" at bounding box center [447, 162] width 9 height 9
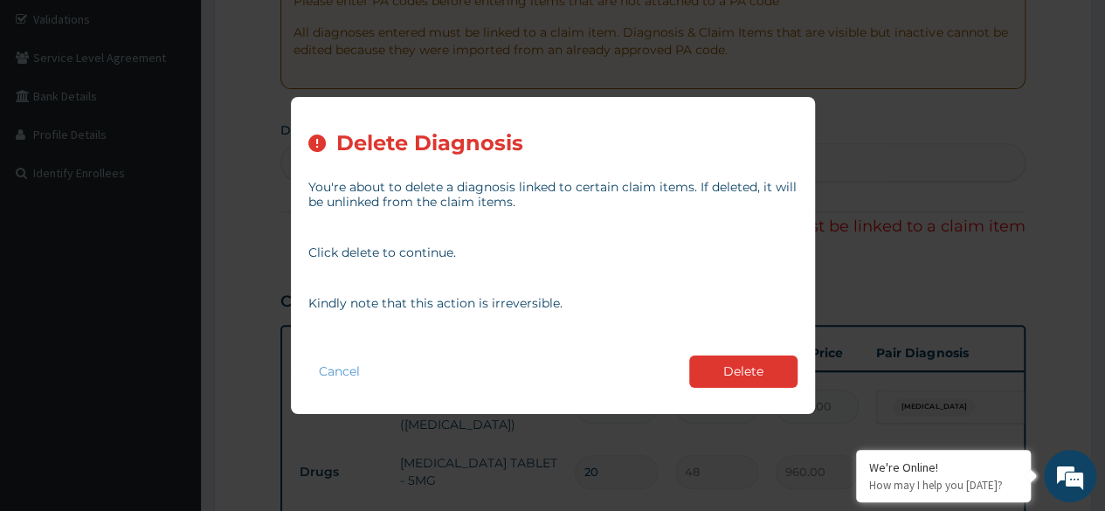
drag, startPoint x: 720, startPoint y: 373, endPoint x: 600, endPoint y: 246, distance: 174.8
click at [721, 373] on button "Delete" at bounding box center [743, 371] width 108 height 32
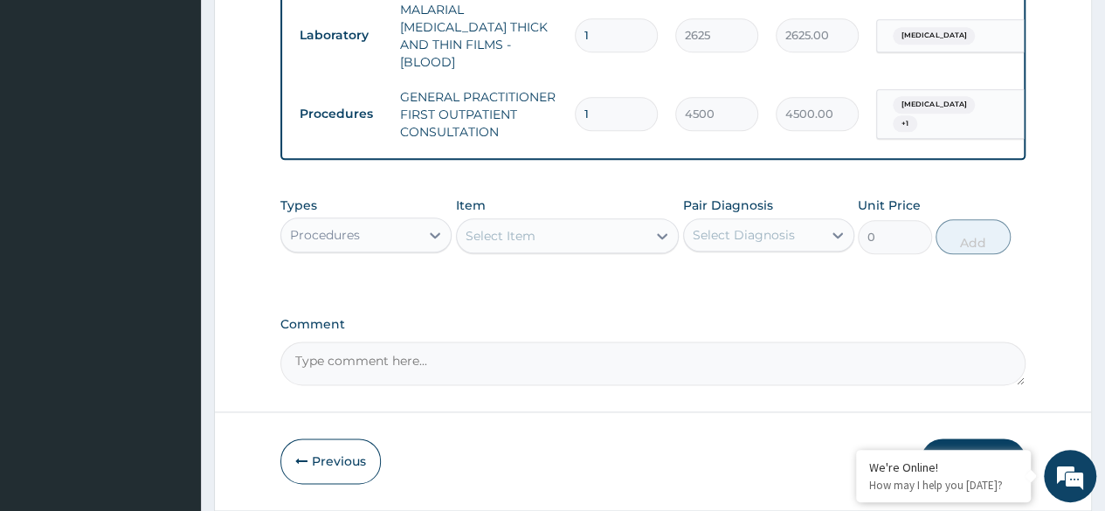
scroll to position [1023, 0]
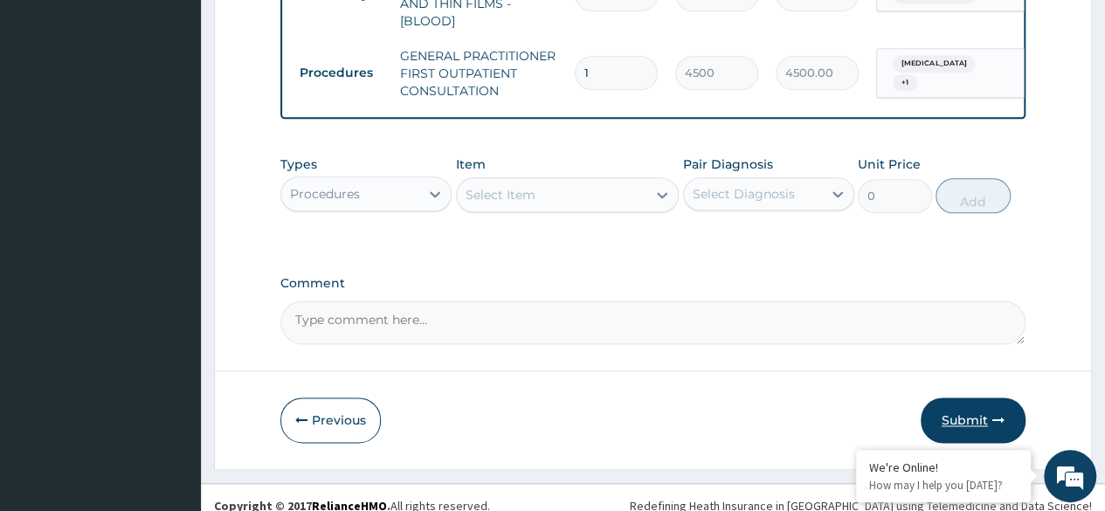
click at [973, 397] on button "Submit" at bounding box center [972, 419] width 105 height 45
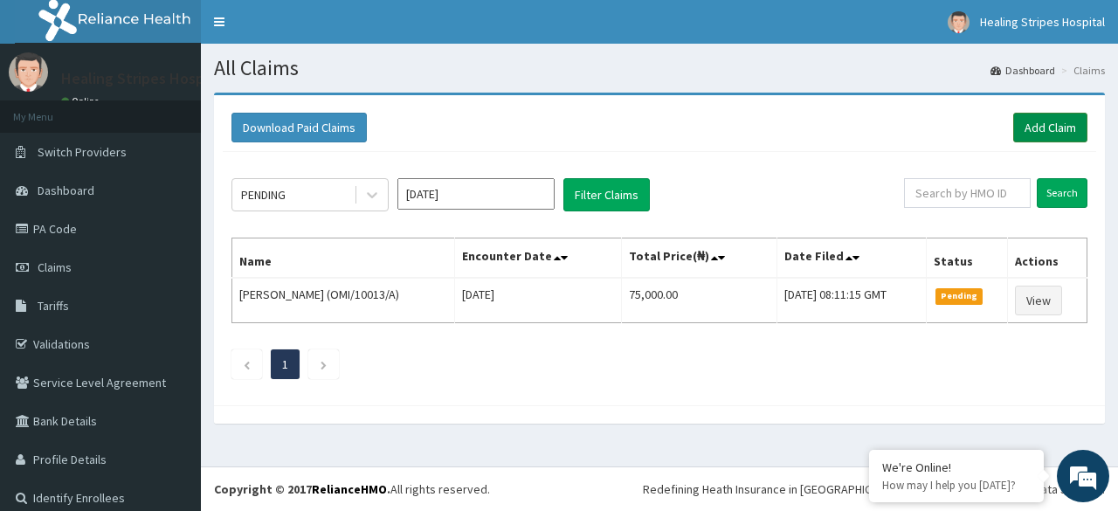
click at [1027, 120] on link "Add Claim" at bounding box center [1050, 128] width 74 height 30
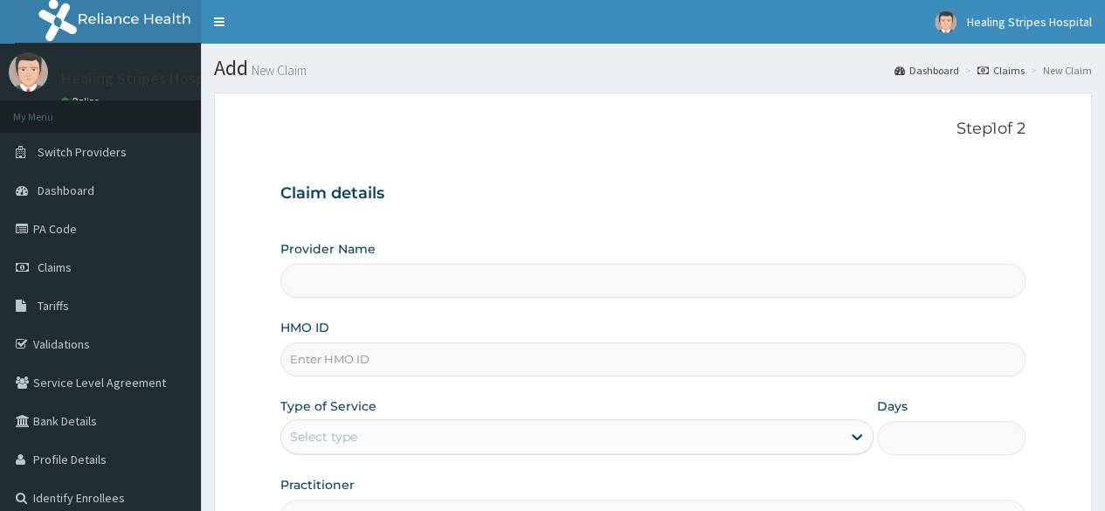
click at [416, 357] on input "HMO ID" at bounding box center [652, 359] width 745 height 34
type input "Healing Stripes Hospital"
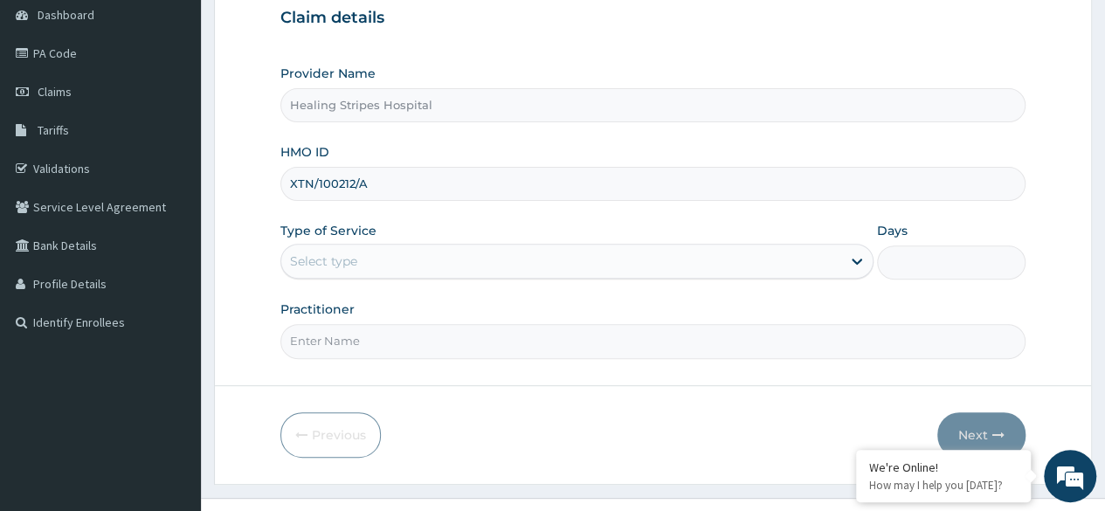
scroll to position [203, 0]
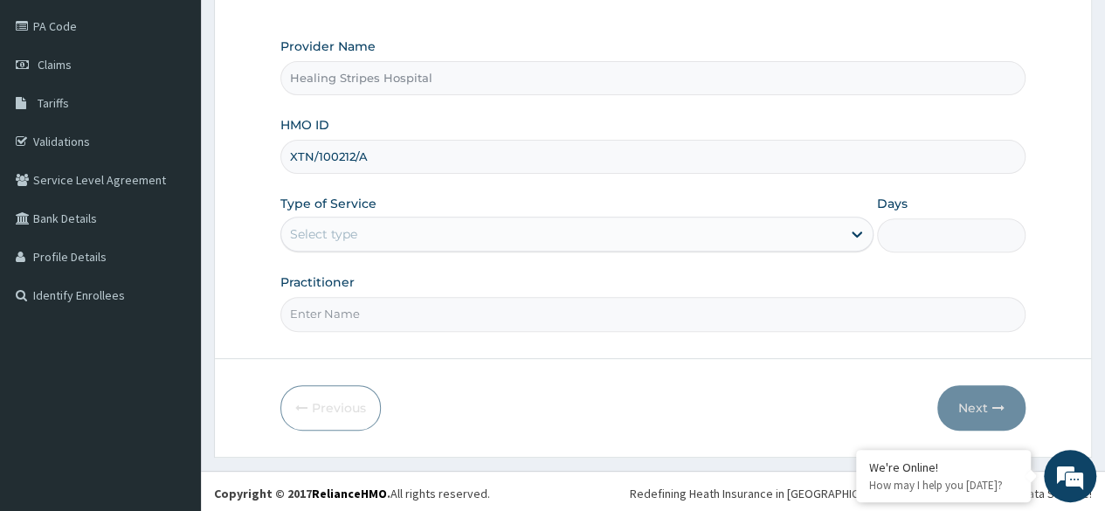
type input "XTN/100212/A"
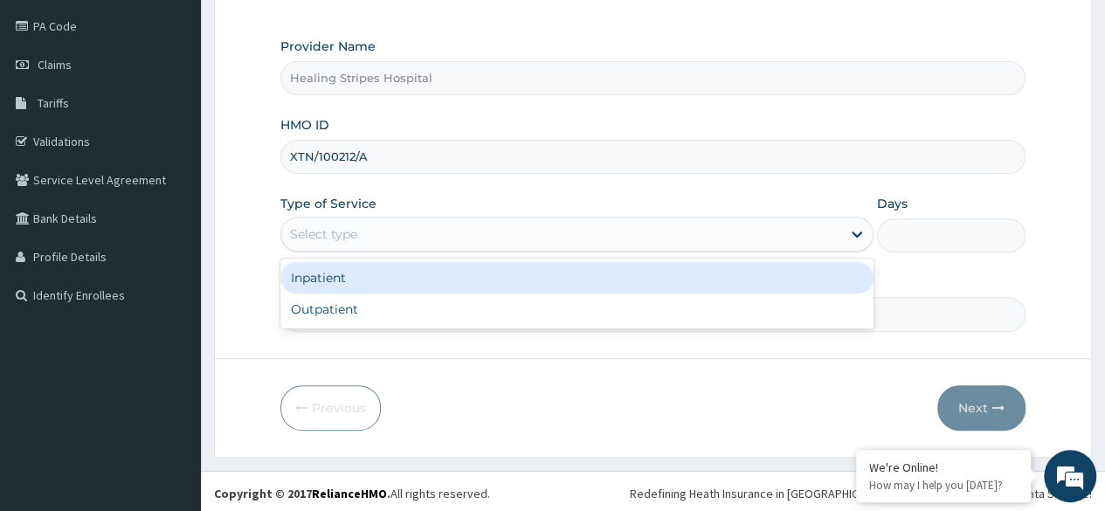
click at [836, 229] on div "Select type" at bounding box center [561, 234] width 560 height 28
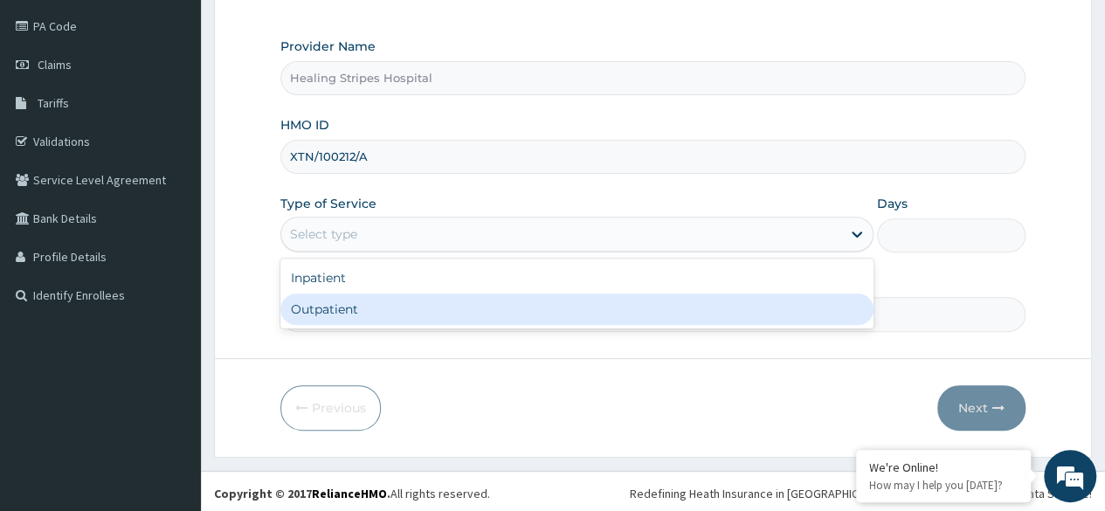
click at [637, 307] on div "Outpatient" at bounding box center [576, 308] width 593 height 31
type input "1"
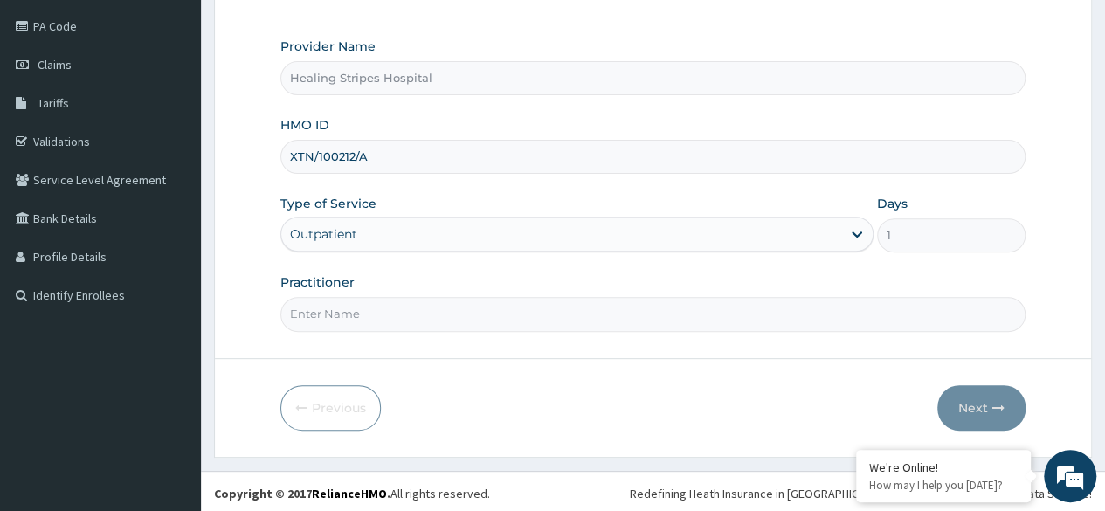
click at [621, 305] on input "Practitioner" at bounding box center [652, 314] width 745 height 34
type input "[PERSON_NAME]"
click at [971, 403] on button "Next" at bounding box center [981, 407] width 88 height 45
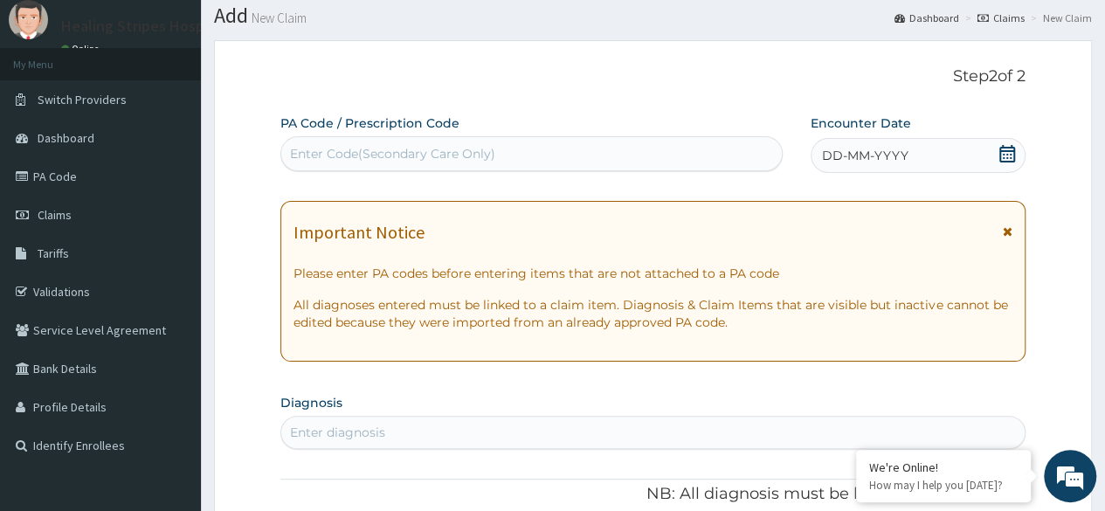
scroll to position [28, 0]
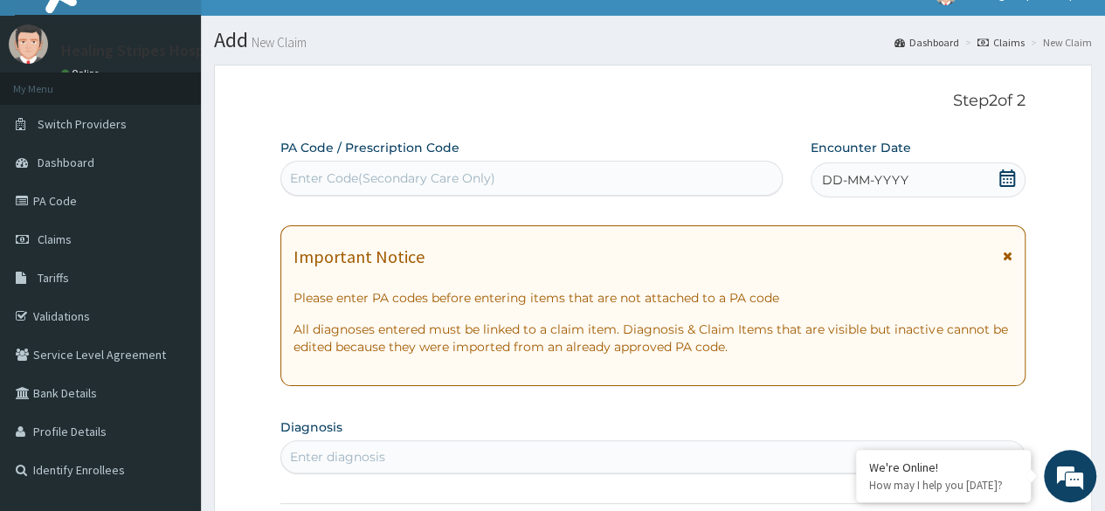
click at [1001, 174] on icon at bounding box center [1007, 177] width 16 height 17
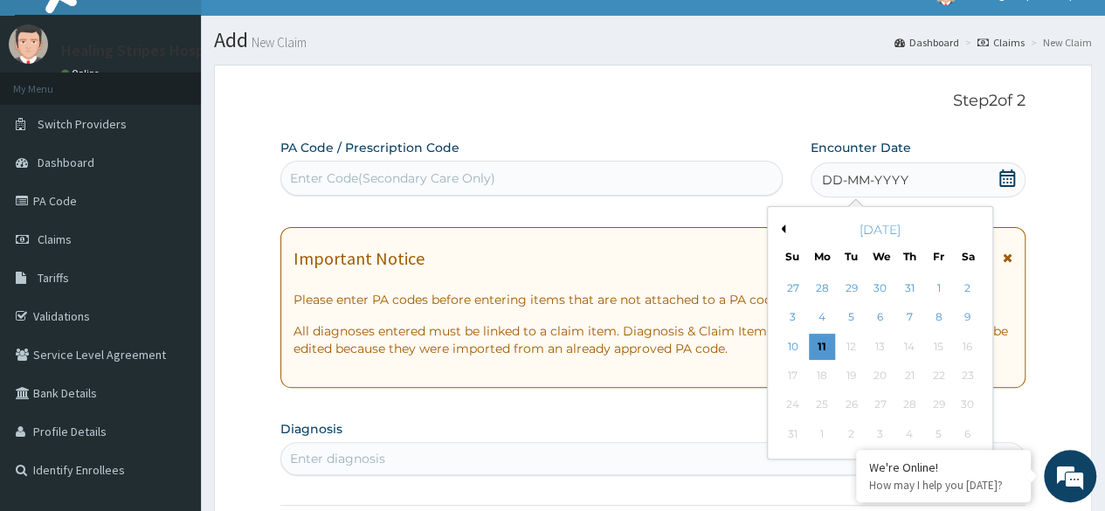
click at [782, 226] on button "Previous Month" at bounding box center [780, 228] width 9 height 9
click at [819, 403] on div "30" at bounding box center [822, 405] width 26 height 26
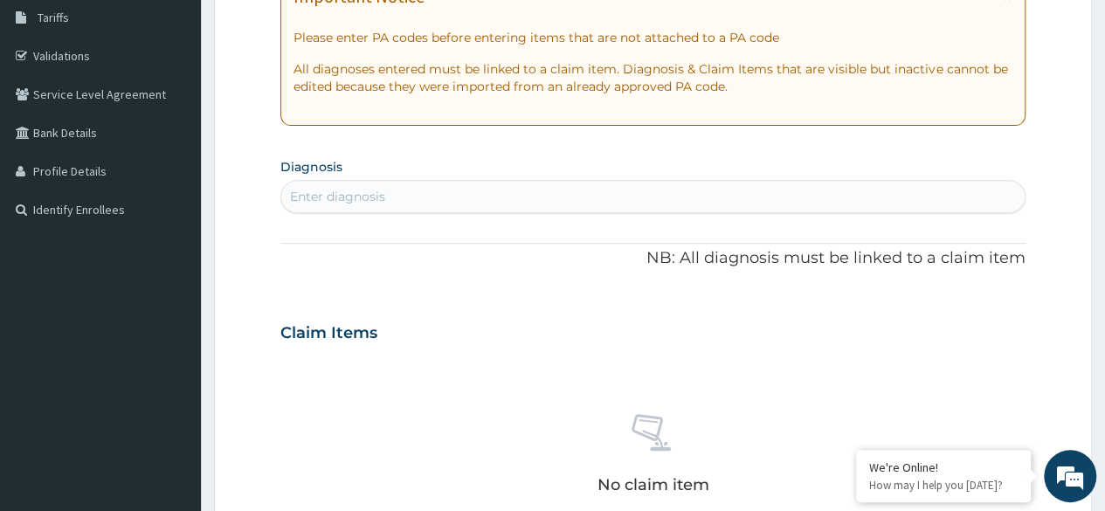
scroll to position [290, 0]
click at [496, 189] on div "Enter diagnosis" at bounding box center [652, 195] width 743 height 28
type input "ARTHR"
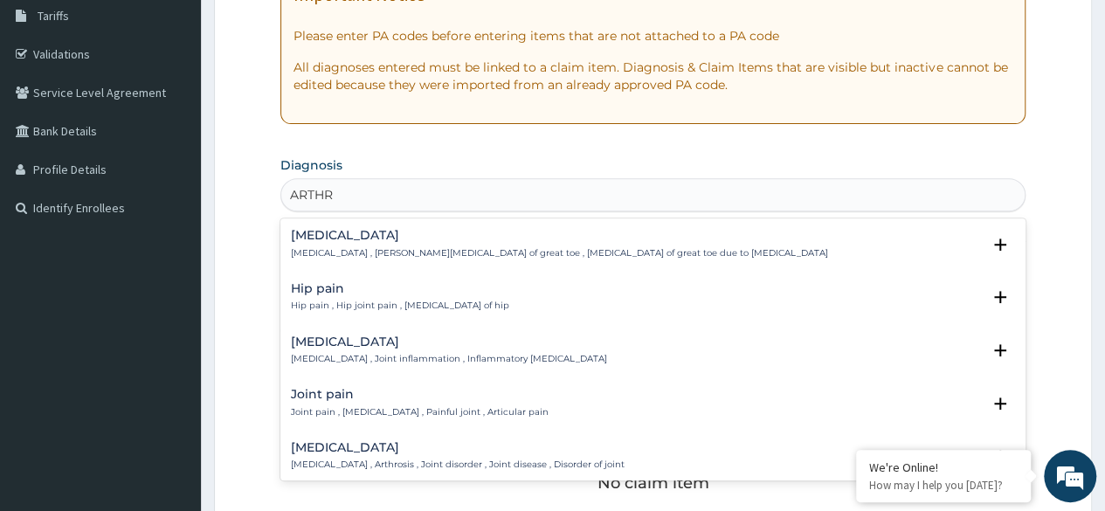
click at [447, 353] on p "[MEDICAL_DATA] , Joint inflammation , Inflammatory [MEDICAL_DATA]" at bounding box center [449, 359] width 316 height 12
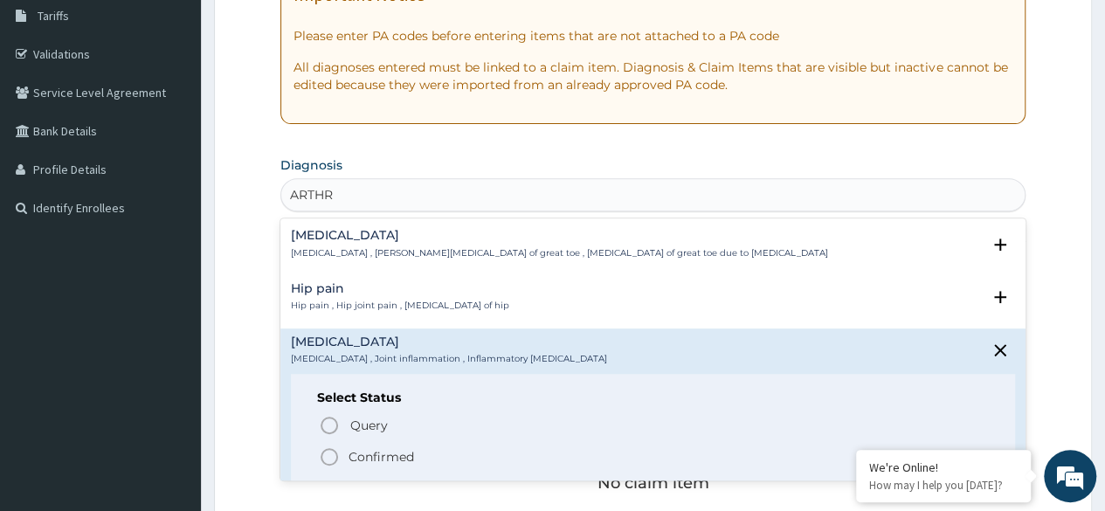
click at [343, 451] on span "Confirmed" at bounding box center [654, 456] width 670 height 21
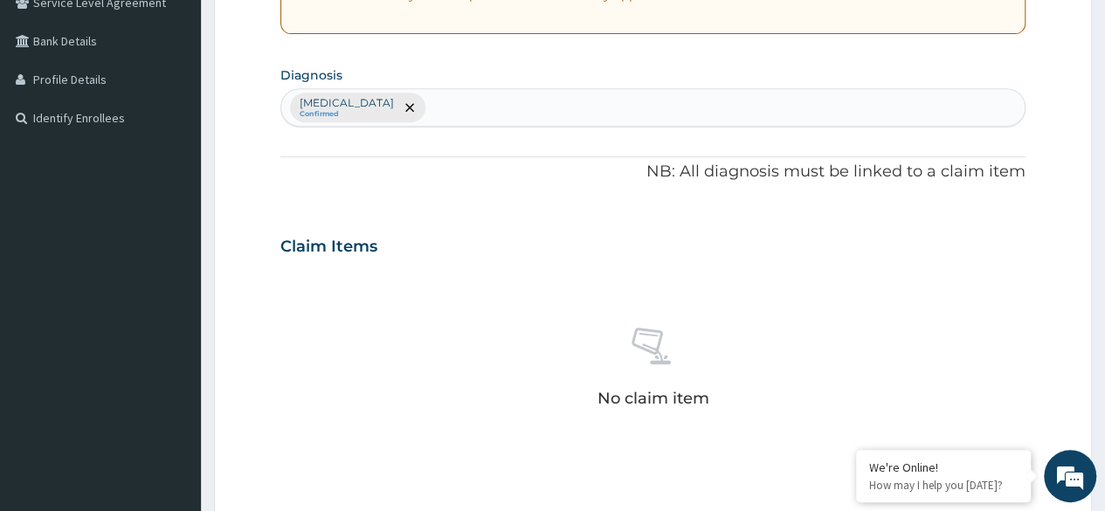
scroll to position [377, 0]
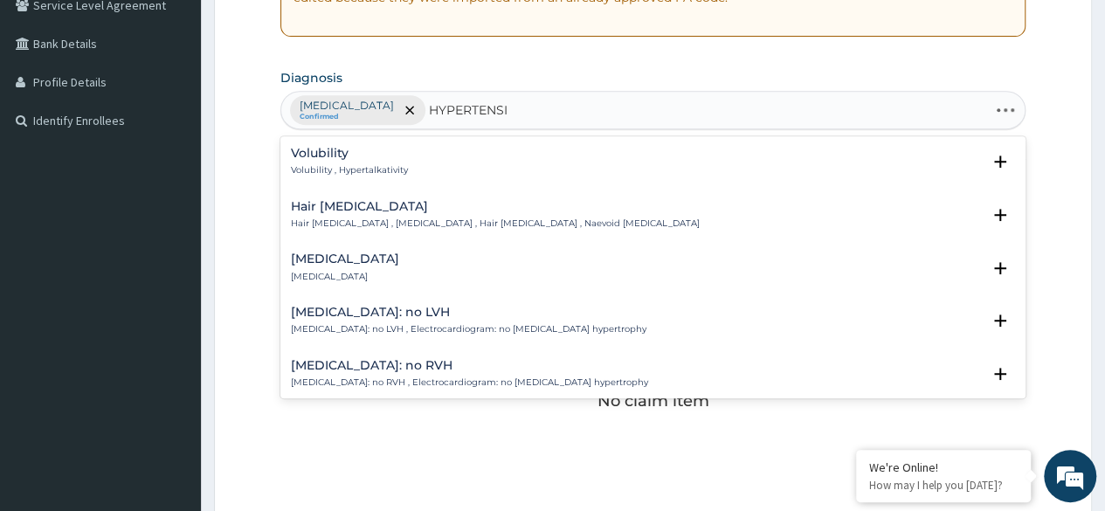
type input "HYPERTENSIO"
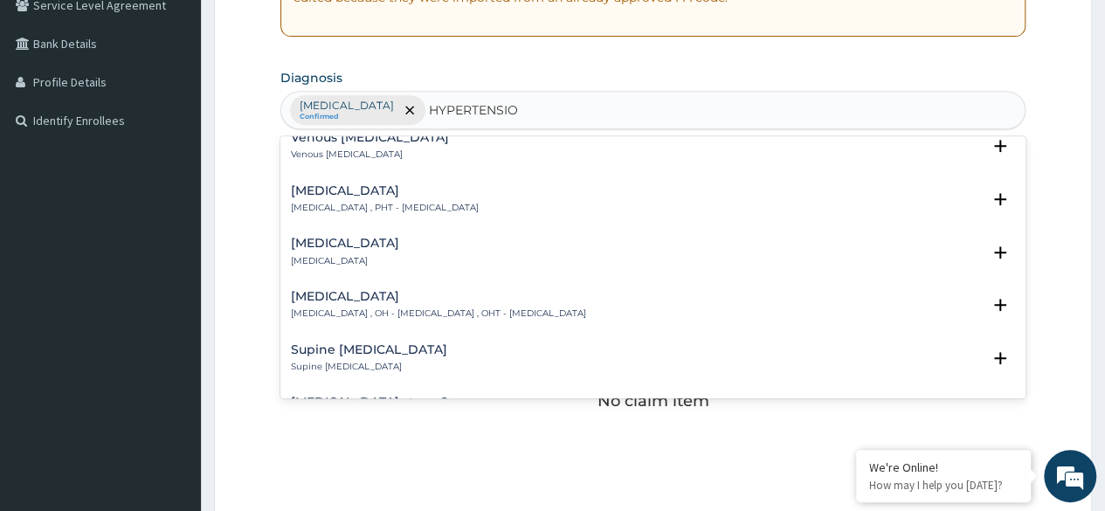
scroll to position [611, 0]
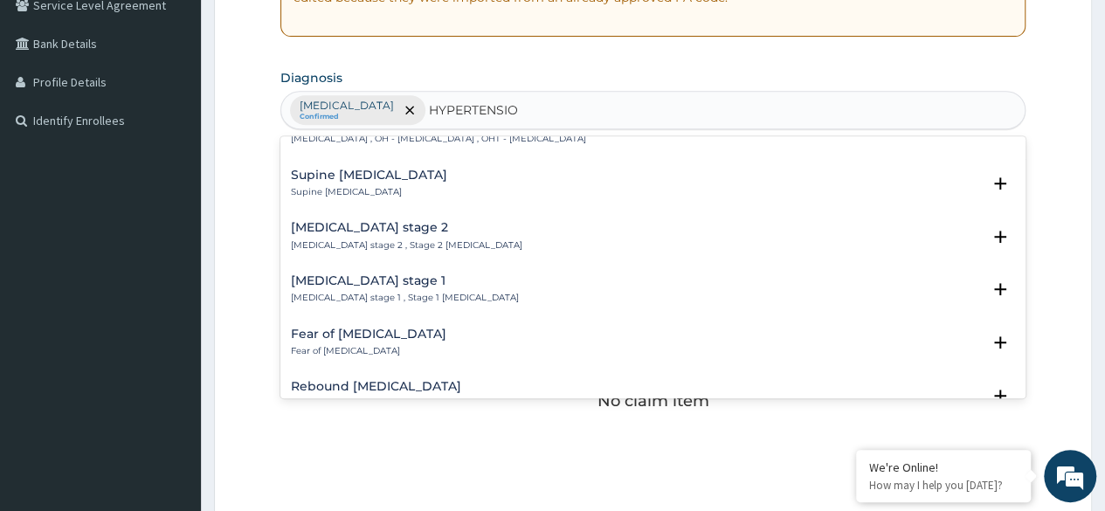
click at [409, 282] on h4 "[MEDICAL_DATA] stage 1" at bounding box center [405, 280] width 228 height 13
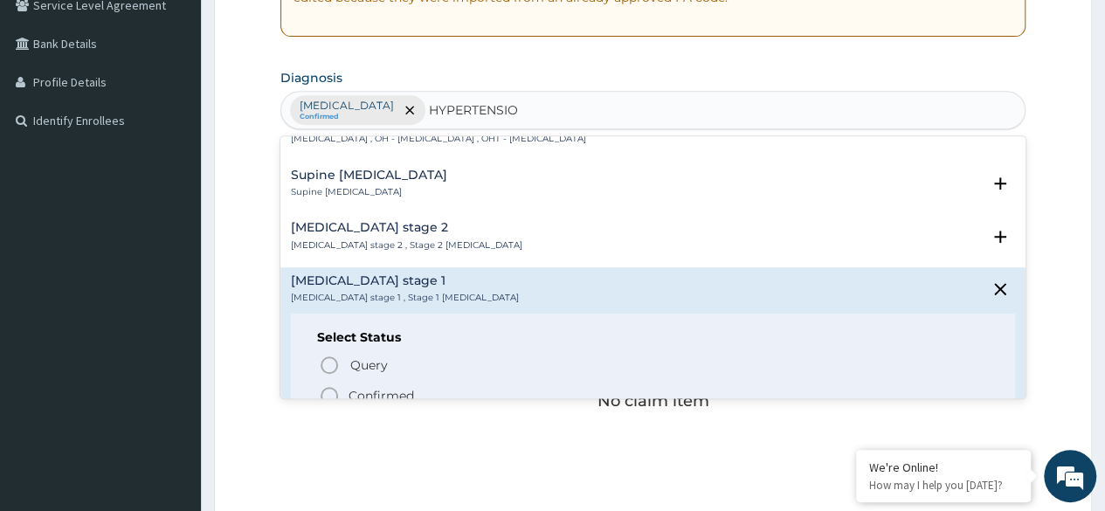
click at [357, 387] on p "Confirmed" at bounding box center [380, 395] width 65 height 17
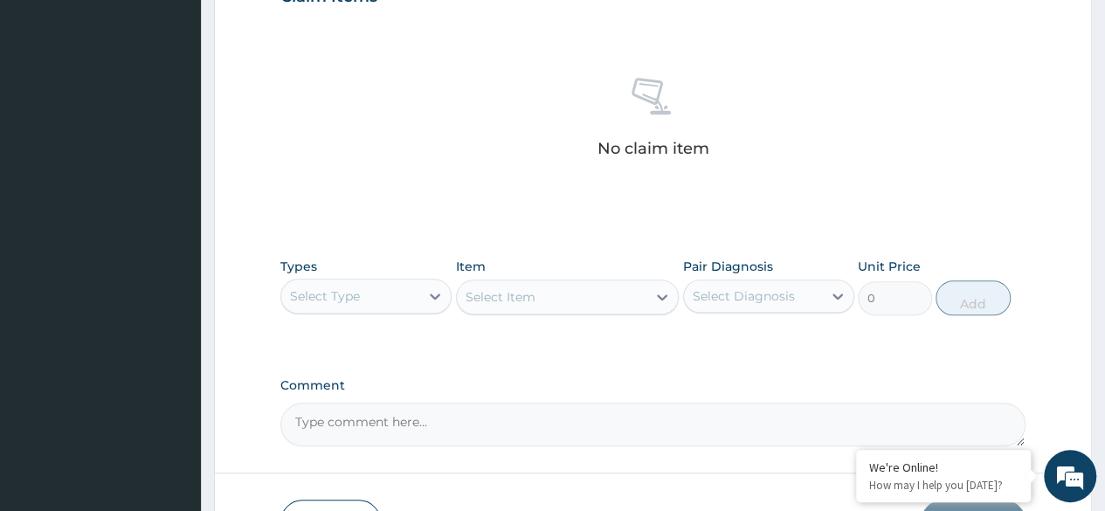
scroll to position [639, 0]
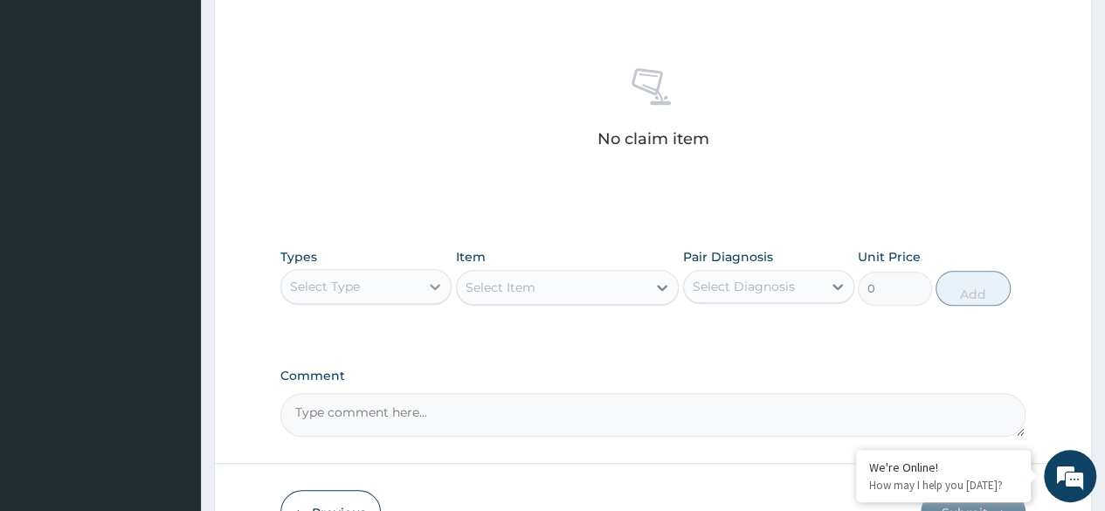
click at [423, 276] on div at bounding box center [434, 286] width 31 height 31
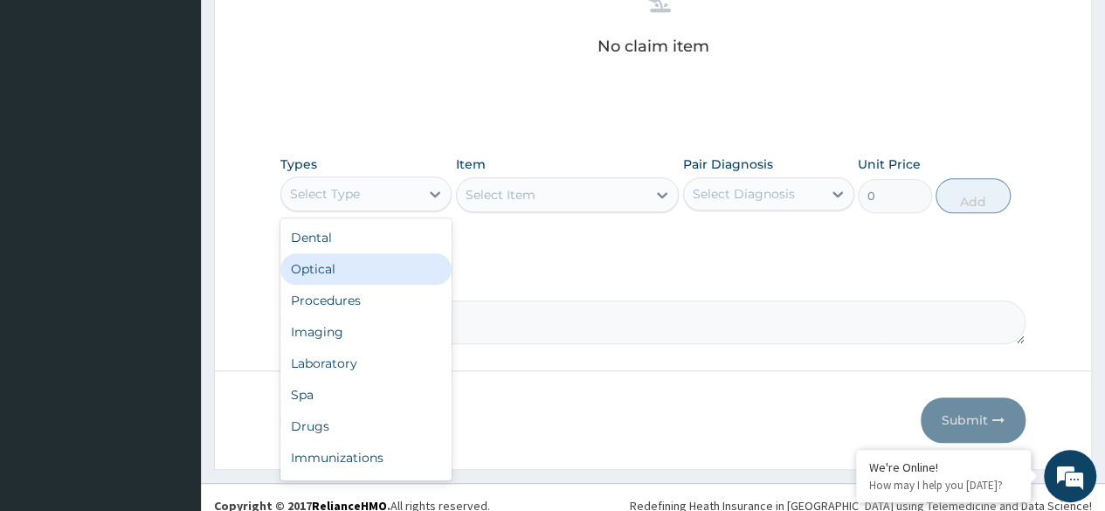
scroll to position [745, 0]
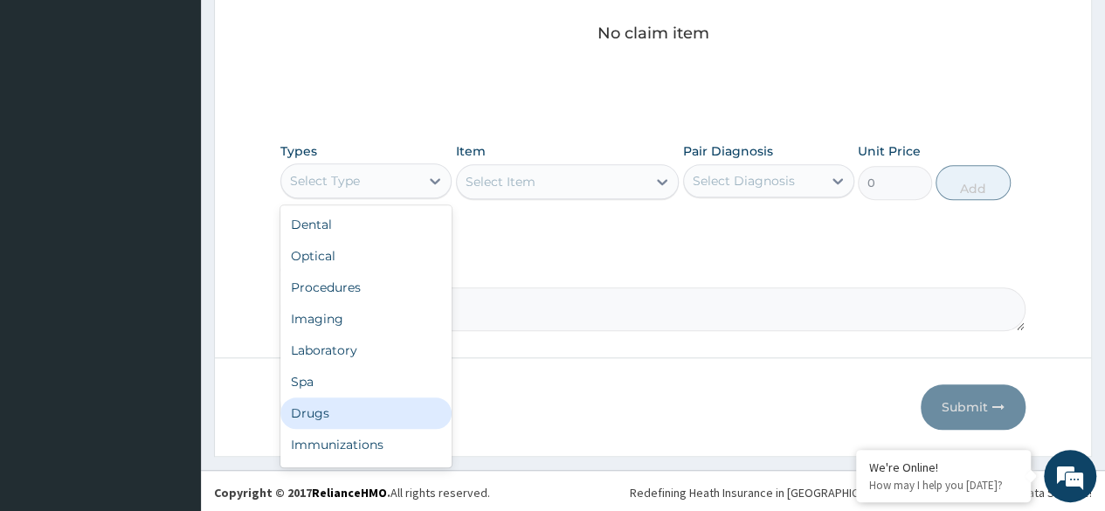
drag, startPoint x: 384, startPoint y: 413, endPoint x: 403, endPoint y: 382, distance: 36.8
click at [385, 412] on div "Drugs" at bounding box center [365, 412] width 171 height 31
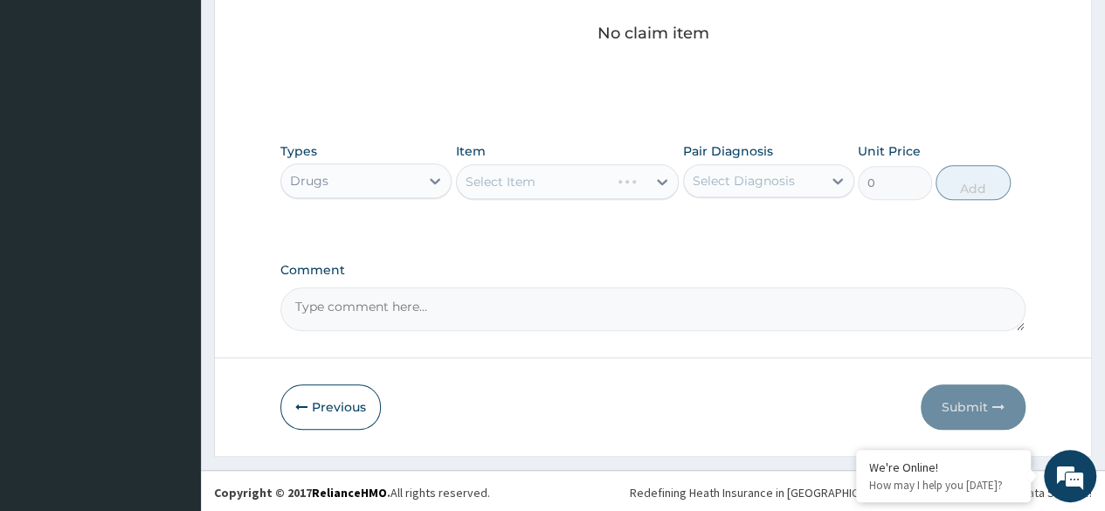
click at [635, 177] on div "Select Item" at bounding box center [568, 181] width 224 height 35
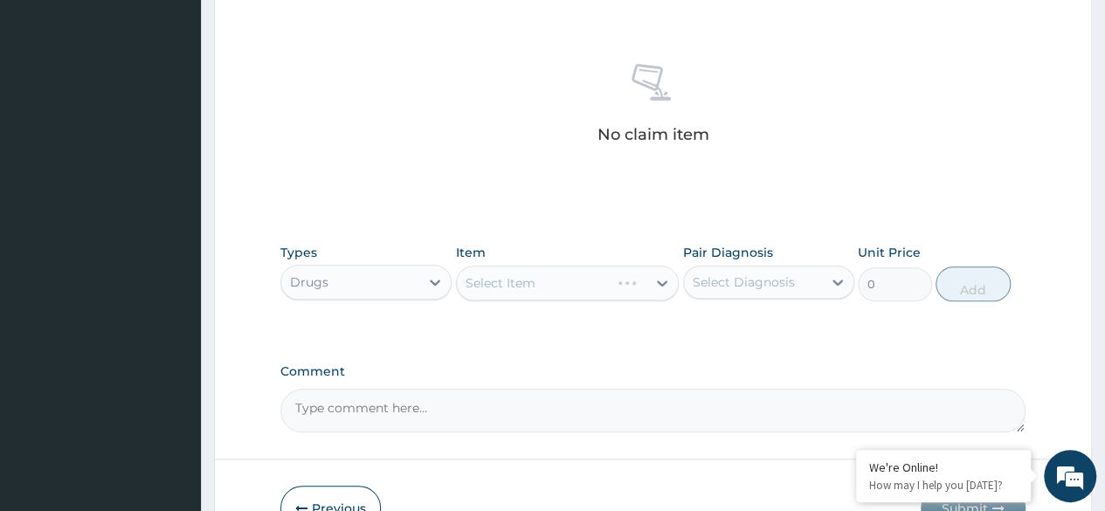
scroll to position [657, 0]
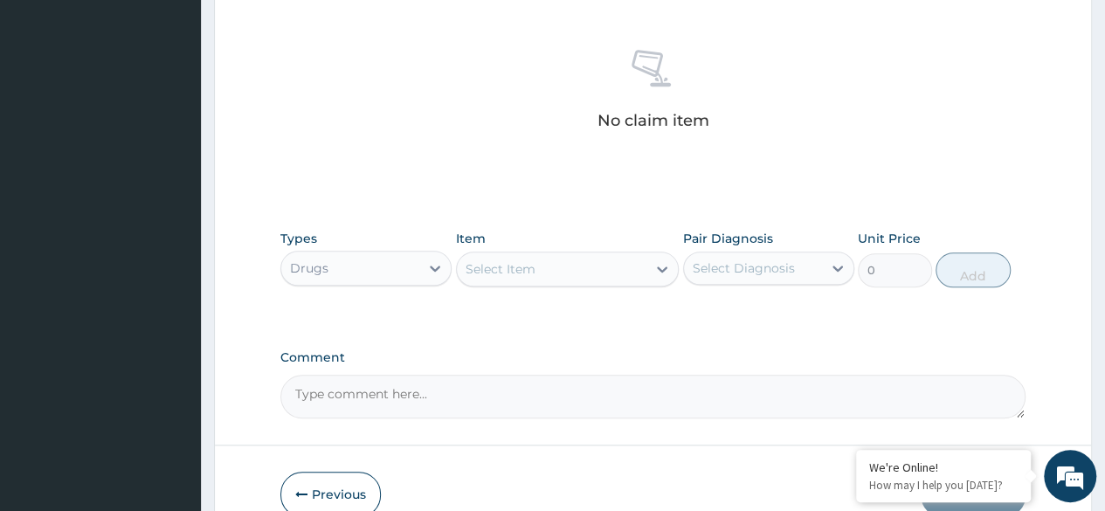
click at [645, 261] on div "Select Item" at bounding box center [552, 269] width 190 height 28
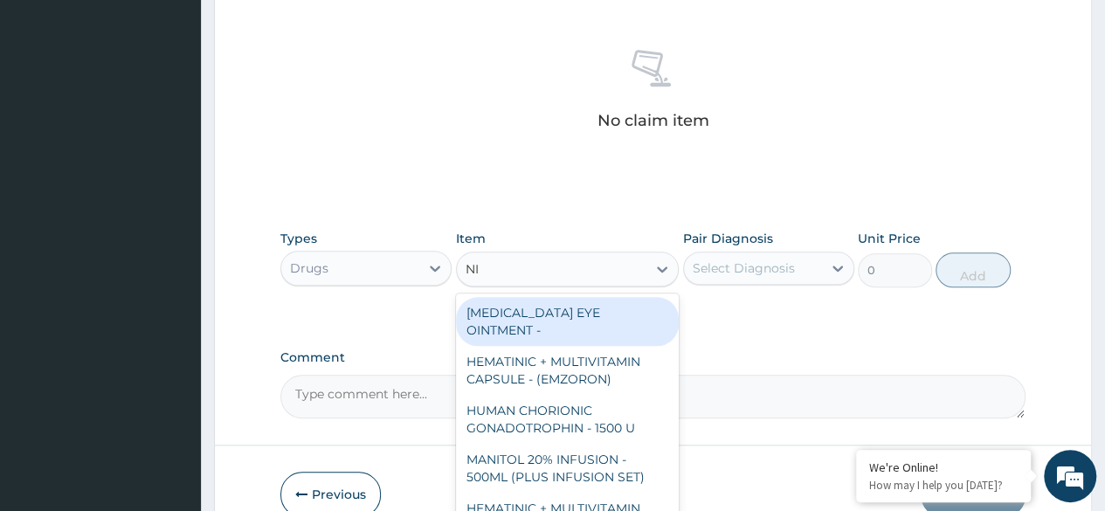
type input "NIF"
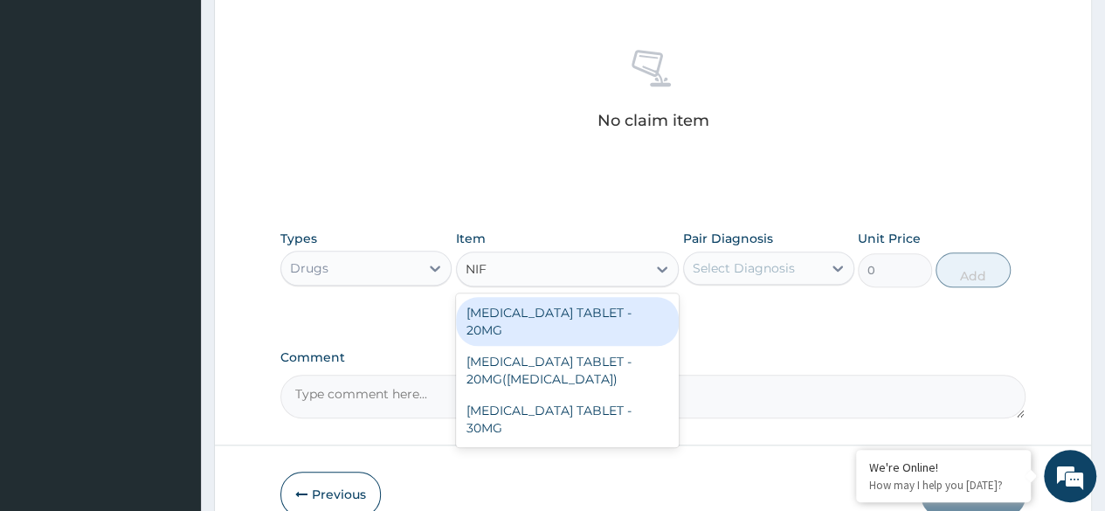
click at [637, 306] on div "[MEDICAL_DATA] TABLET - 20MG" at bounding box center [568, 321] width 224 height 49
type input "128"
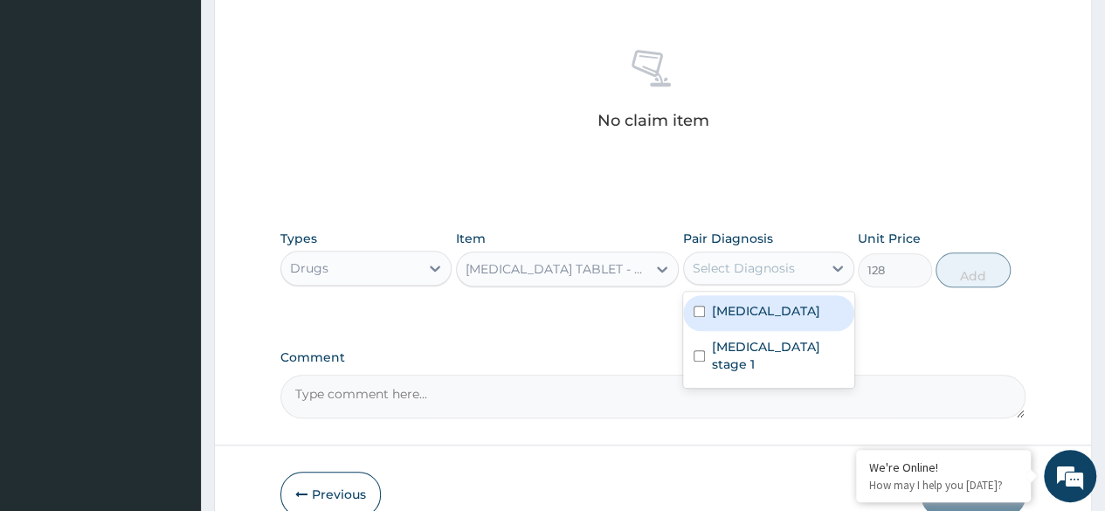
click at [812, 265] on div "Select Diagnosis" at bounding box center [753, 268] width 138 height 28
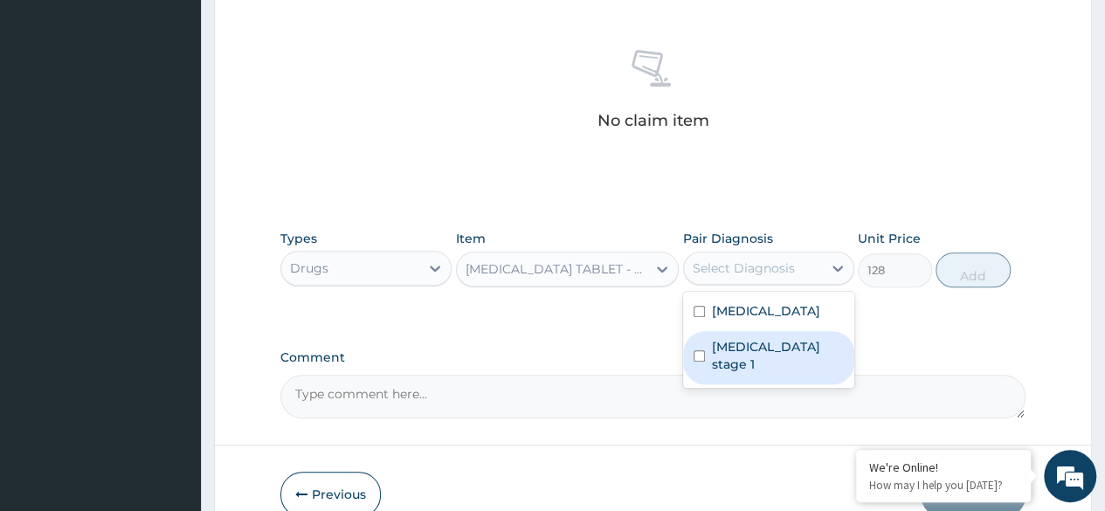
drag, startPoint x: 772, startPoint y: 342, endPoint x: 945, endPoint y: 309, distance: 176.0
click at [774, 342] on label "[MEDICAL_DATA] stage 1" at bounding box center [778, 355] width 132 height 35
checkbox input "true"
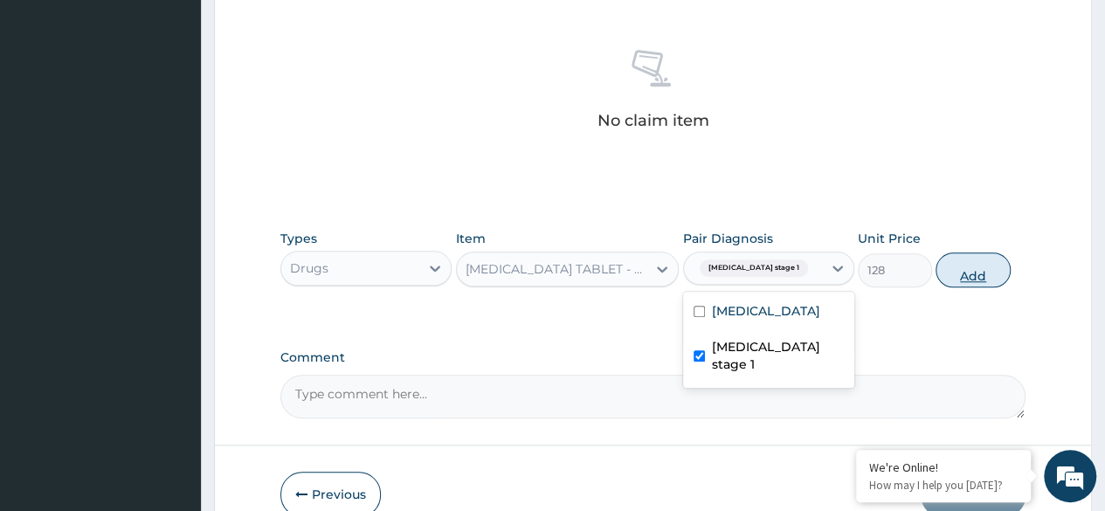
click at [965, 265] on button "Add" at bounding box center [972, 269] width 74 height 35
type input "0"
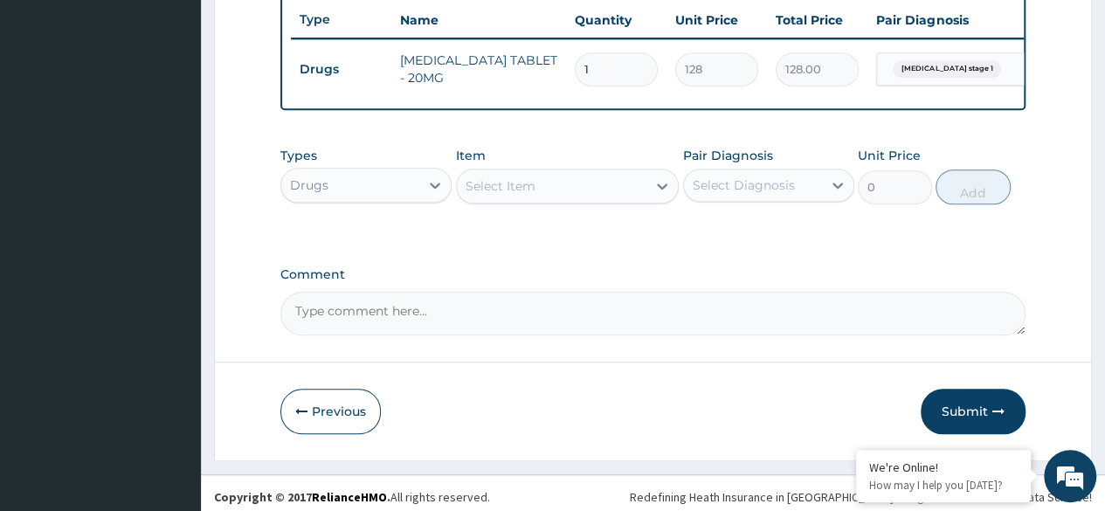
click at [609, 199] on div "Select Item" at bounding box center [552, 186] width 190 height 28
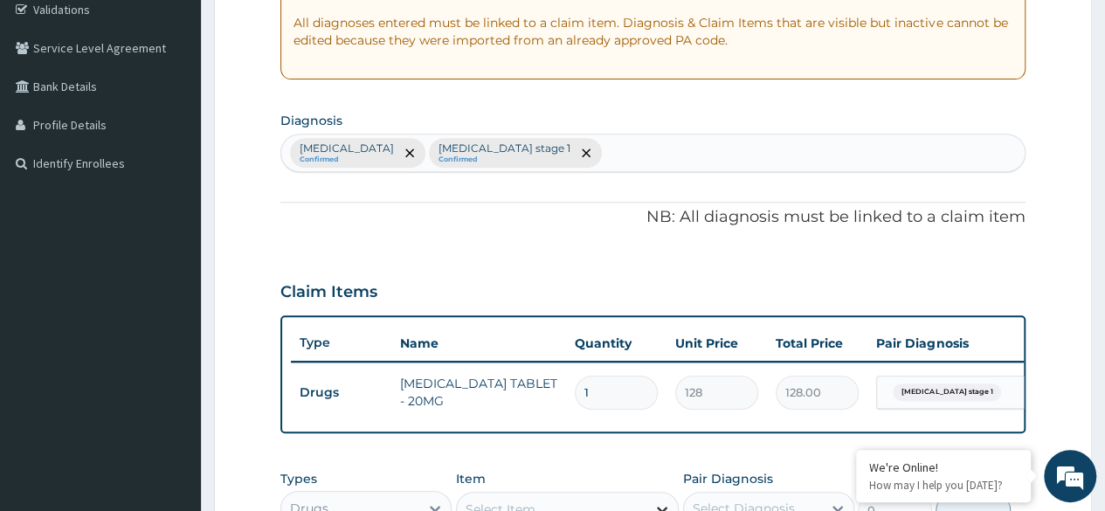
scroll to position [308, 0]
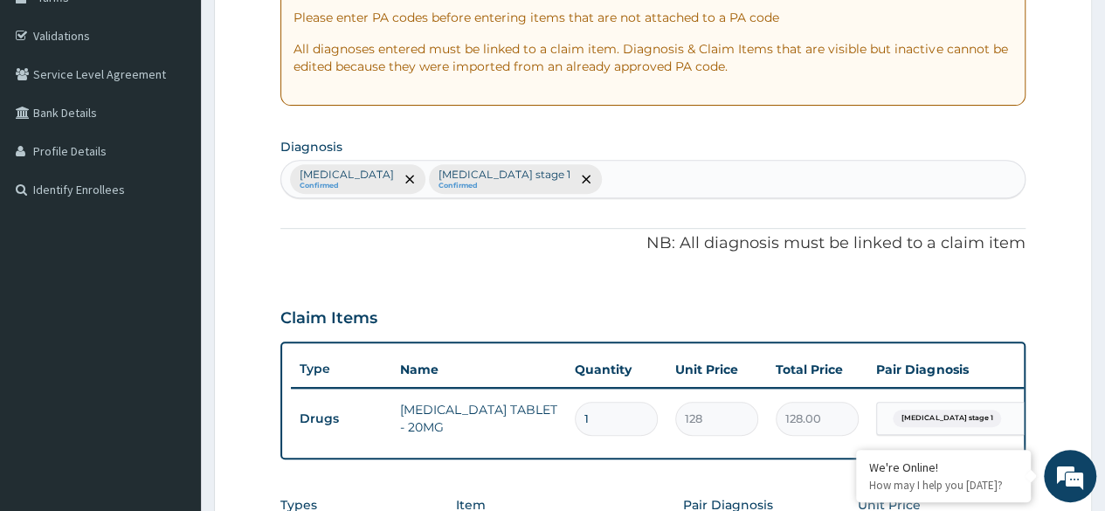
click at [618, 181] on div "[MEDICAL_DATA] Confirmed [MEDICAL_DATA] stage 1 Confirmed" at bounding box center [652, 179] width 743 height 37
type input "P"
type input "RHINIT"
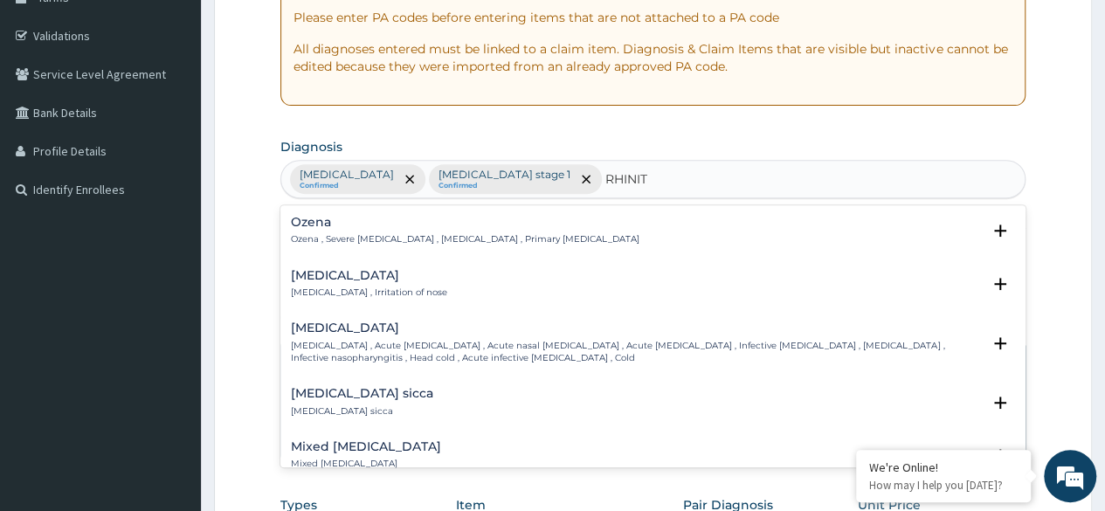
click at [384, 288] on p "[MEDICAL_DATA] , Irritation of nose" at bounding box center [369, 292] width 156 height 12
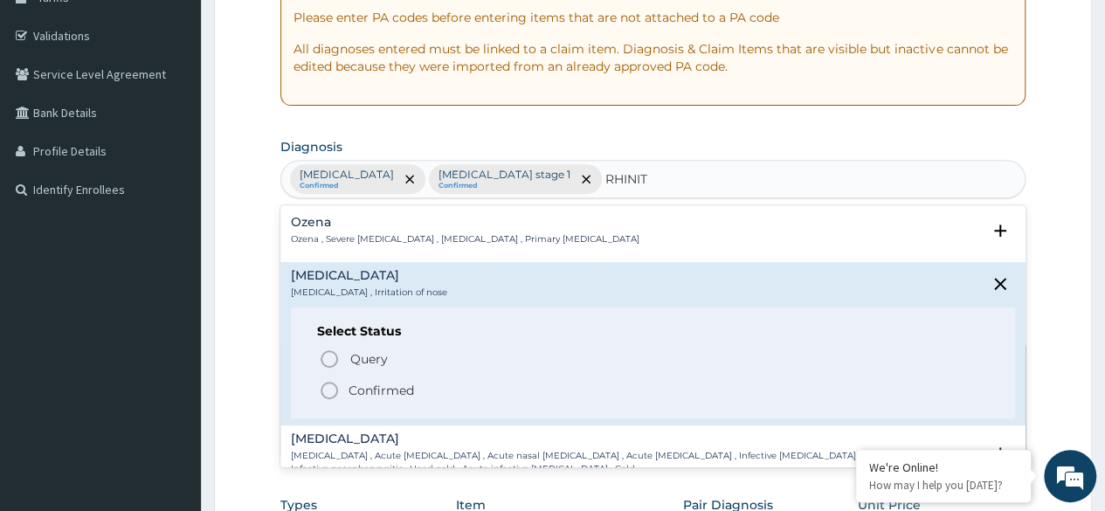
click at [367, 387] on p "Confirmed" at bounding box center [380, 390] width 65 height 17
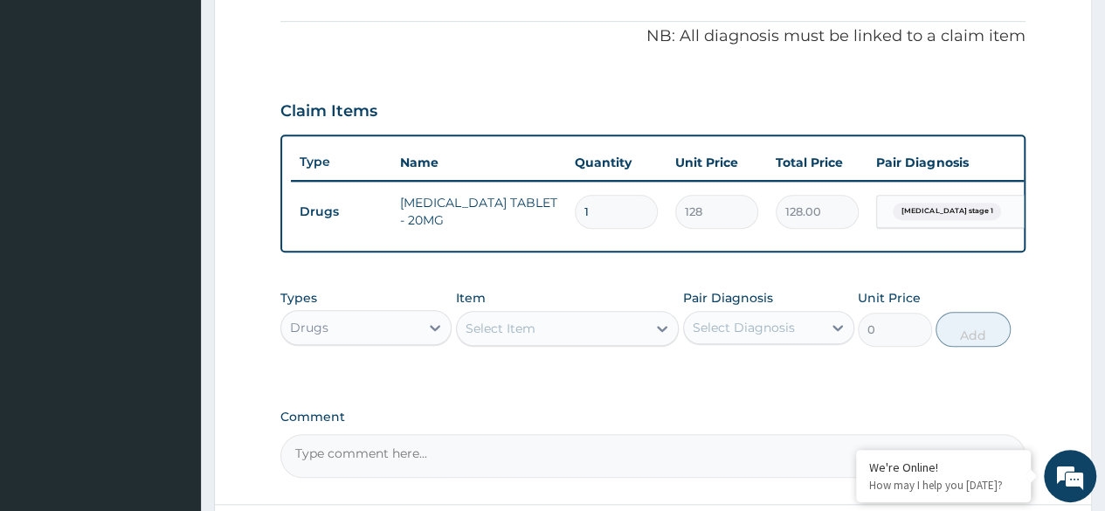
scroll to position [570, 0]
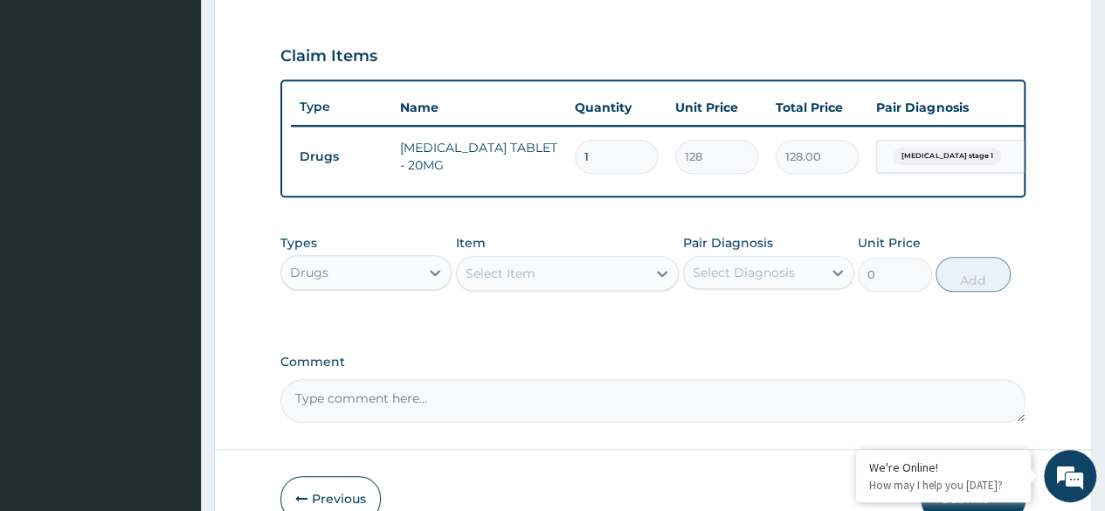
click at [581, 287] on div "Select Item" at bounding box center [552, 273] width 190 height 28
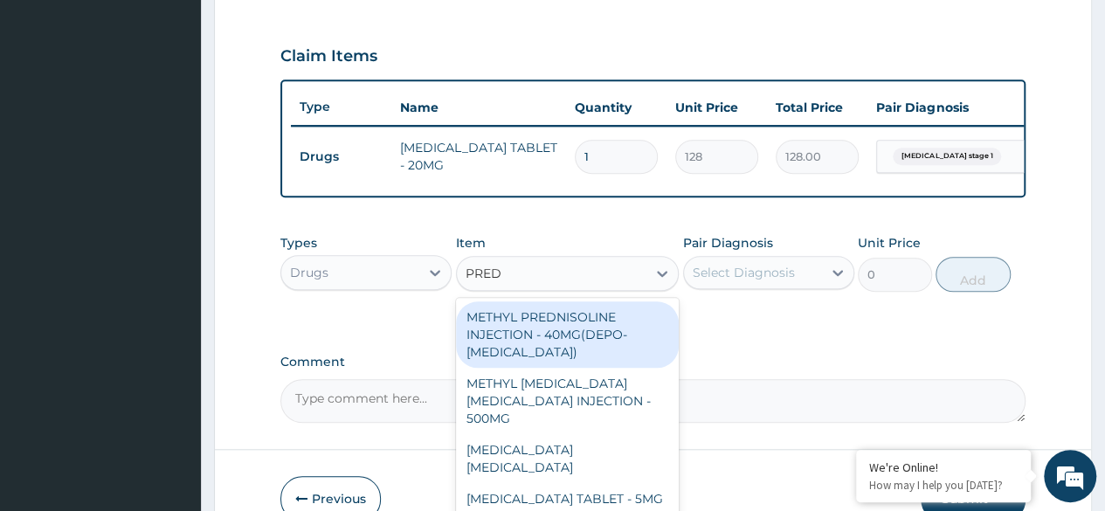
type input "PREDN"
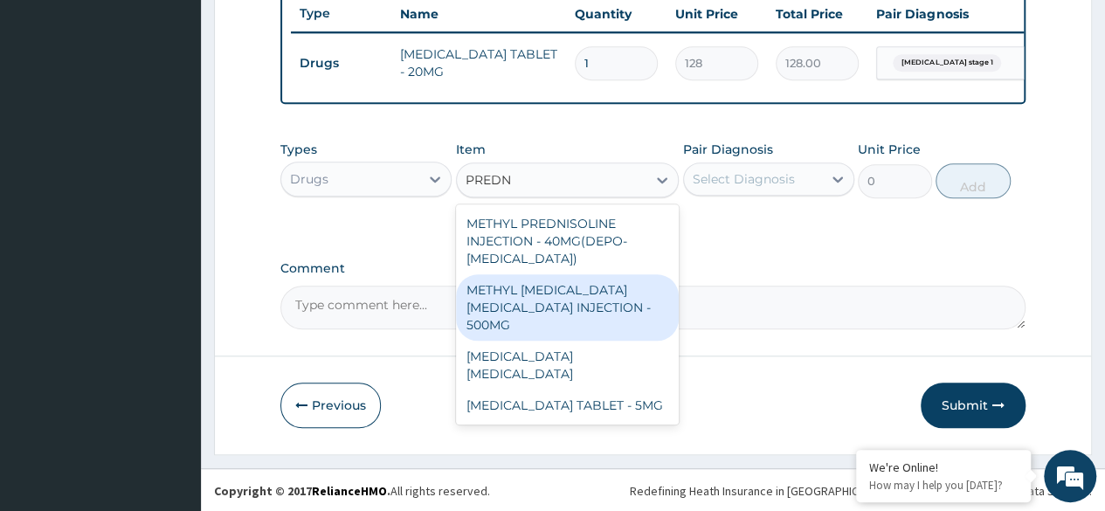
scroll to position [676, 0]
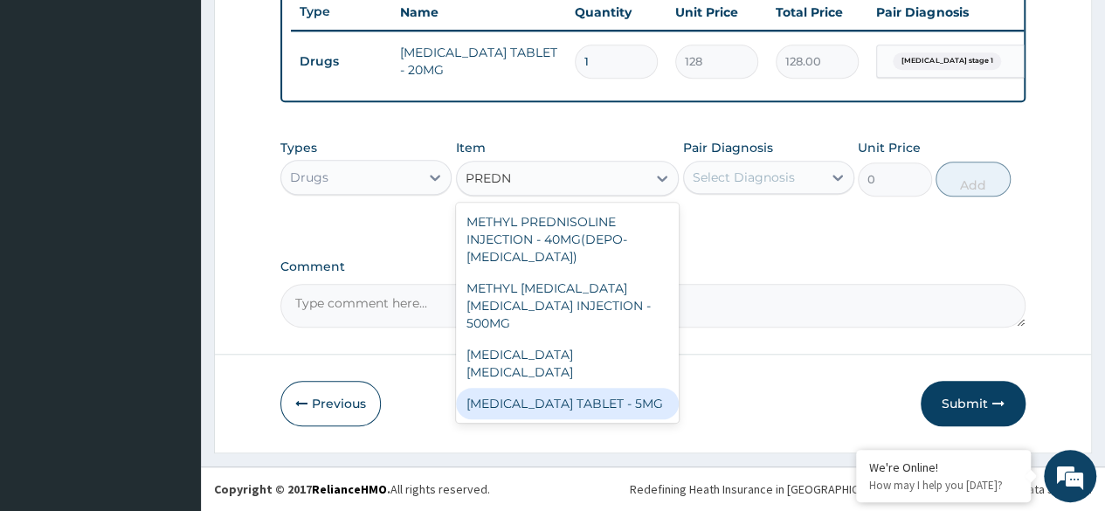
click at [580, 389] on div "[MEDICAL_DATA] TABLET - 5MG" at bounding box center [568, 403] width 224 height 31
type input "48"
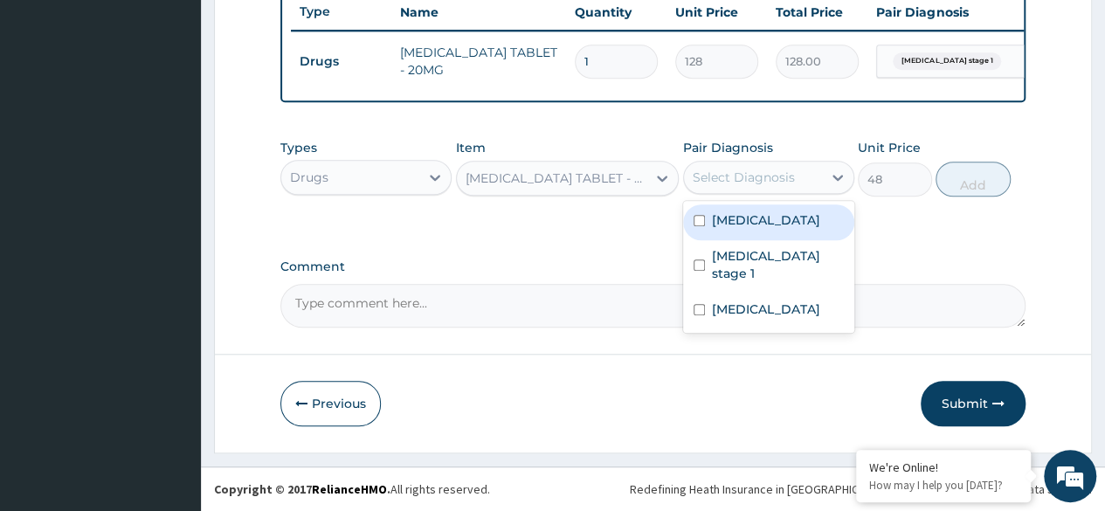
click at [806, 183] on div "Select Diagnosis" at bounding box center [753, 177] width 138 height 28
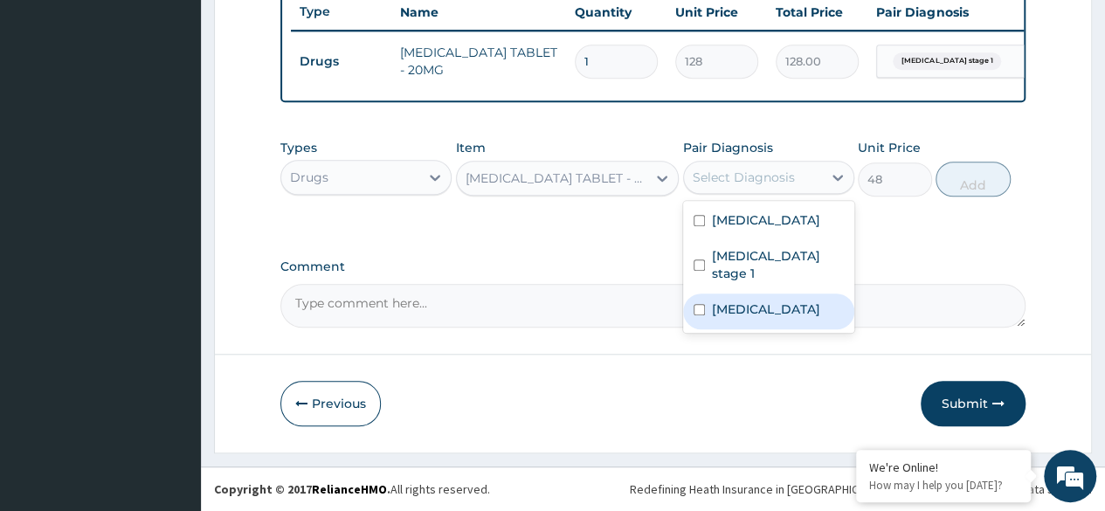
drag, startPoint x: 763, startPoint y: 294, endPoint x: 884, endPoint y: 227, distance: 138.0
click at [763, 294] on div "[MEDICAL_DATA]" at bounding box center [768, 311] width 171 height 36
checkbox input "true"
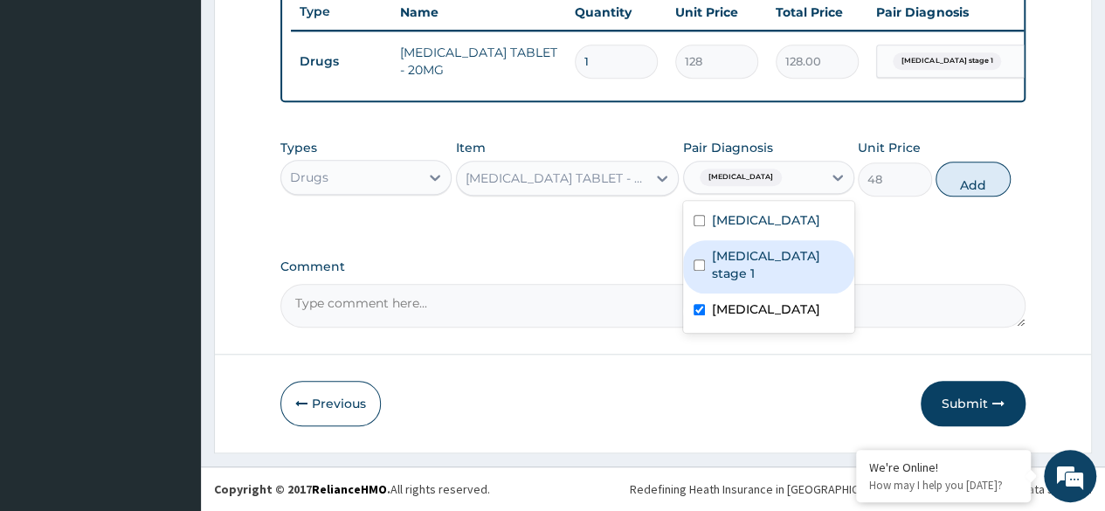
drag, startPoint x: 994, startPoint y: 173, endPoint x: 905, endPoint y: 180, distance: 88.5
click at [992, 174] on button "Add" at bounding box center [972, 179] width 74 height 35
type input "0"
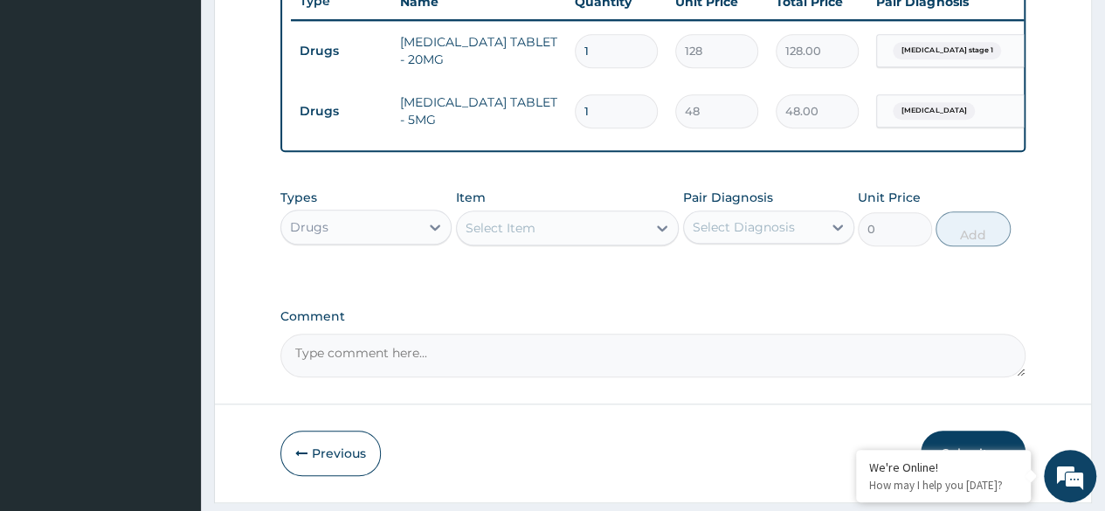
click at [603, 107] on input "1" at bounding box center [616, 111] width 83 height 34
type input "0.00"
type input "1"
type input "48.00"
type input "10"
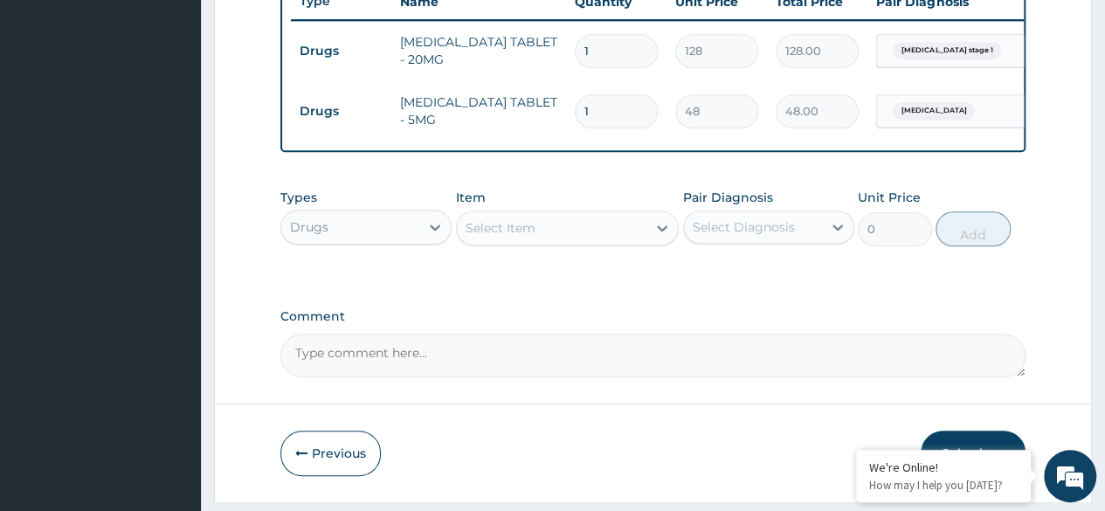
type input "480.00"
type input "1"
type input "48.00"
type input "0.00"
type input "6"
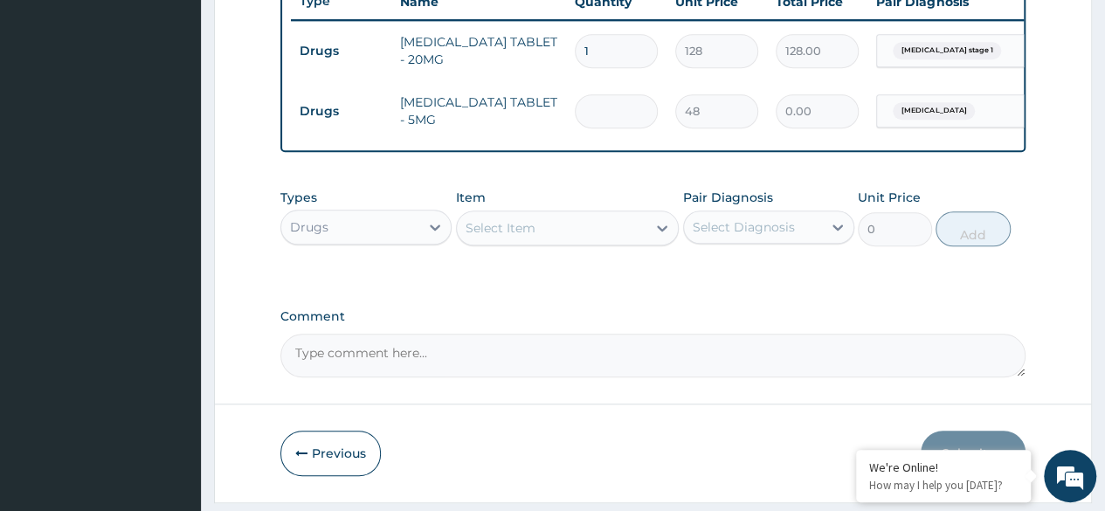
type input "288.00"
type input "6"
click at [646, 243] on div at bounding box center [661, 227] width 31 height 31
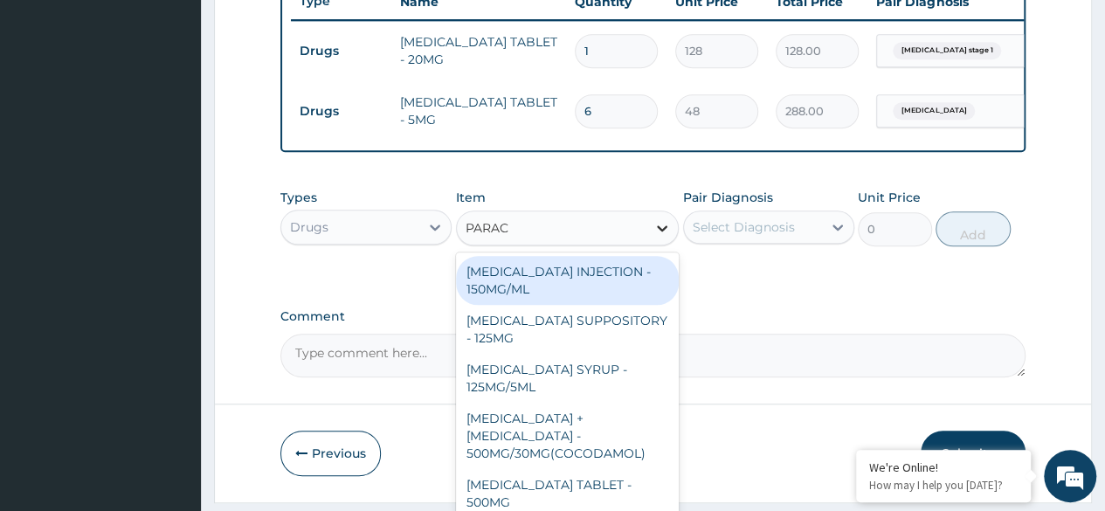
type input "PARACE"
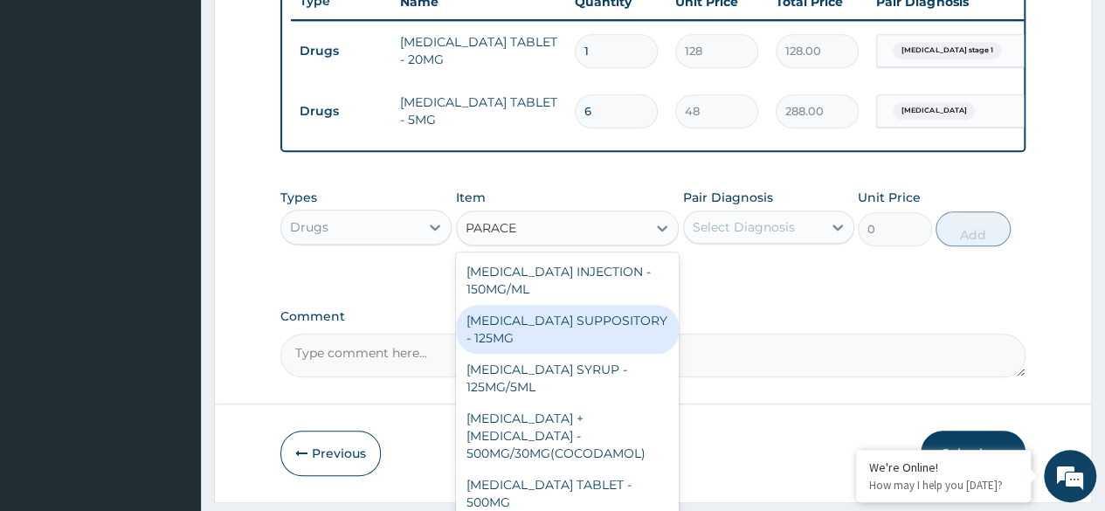
scroll to position [87, 0]
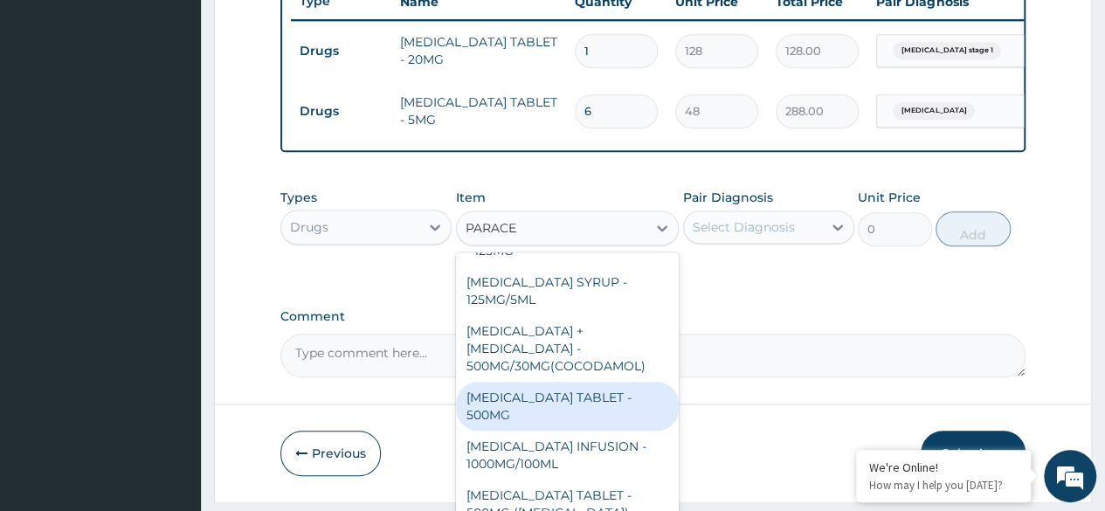
click at [571, 415] on div "[MEDICAL_DATA] TABLET - 500MG" at bounding box center [568, 406] width 224 height 49
type input "38.400000000000006"
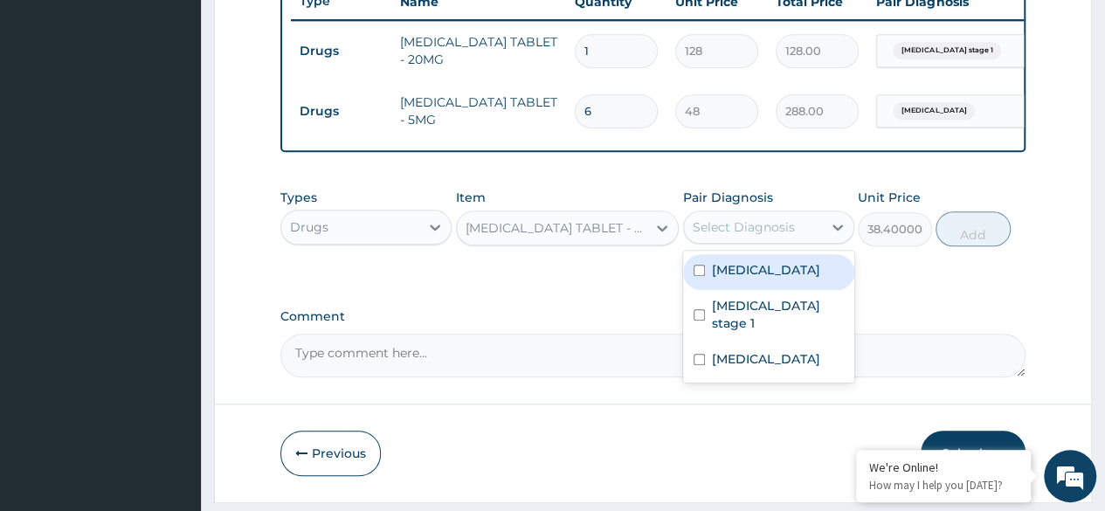
click at [789, 234] on div "Select Diagnosis" at bounding box center [743, 226] width 102 height 17
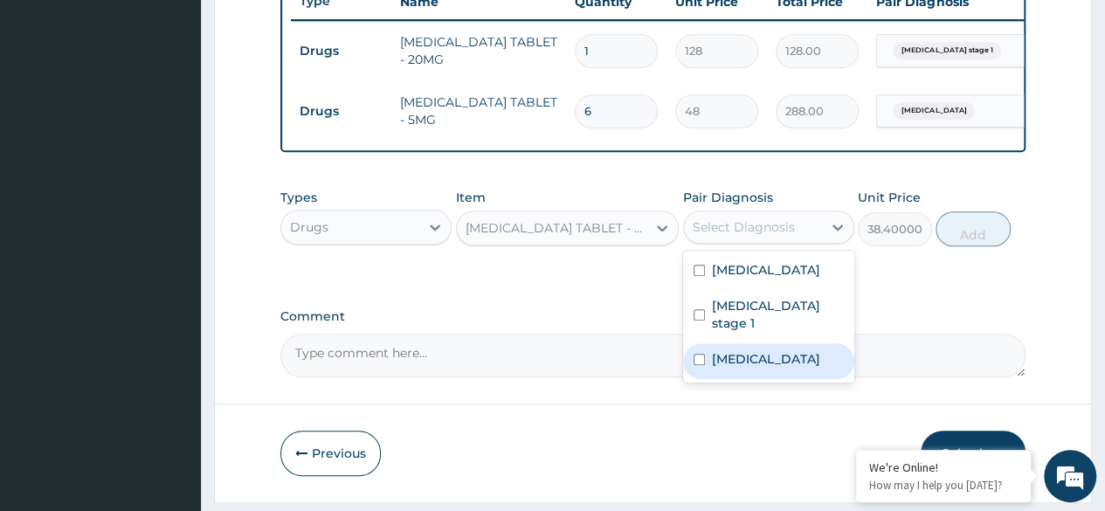
click at [747, 343] on div "[MEDICAL_DATA]" at bounding box center [768, 361] width 171 height 36
checkbox input "true"
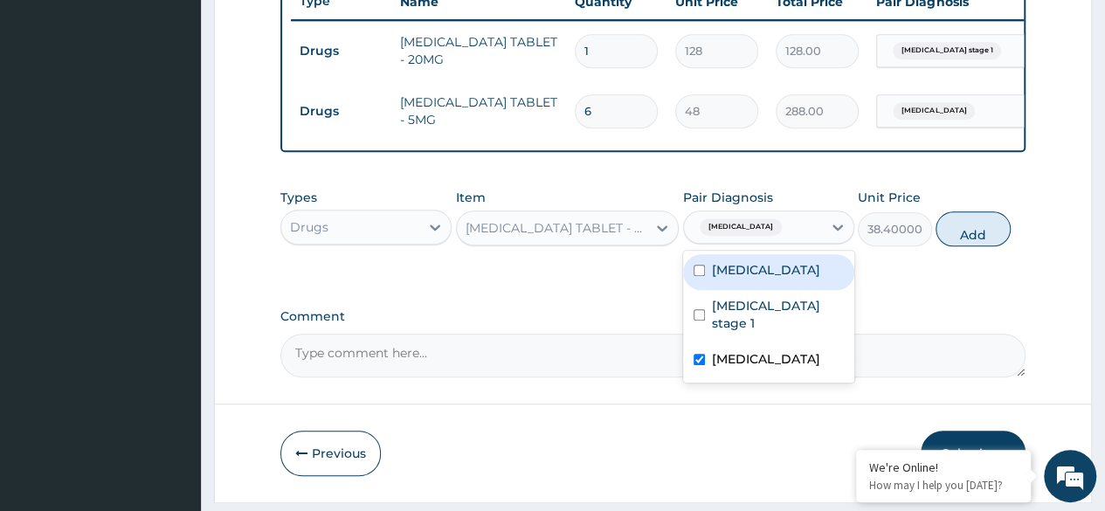
click at [751, 279] on label "[MEDICAL_DATA]" at bounding box center [766, 269] width 108 height 17
checkbox input "true"
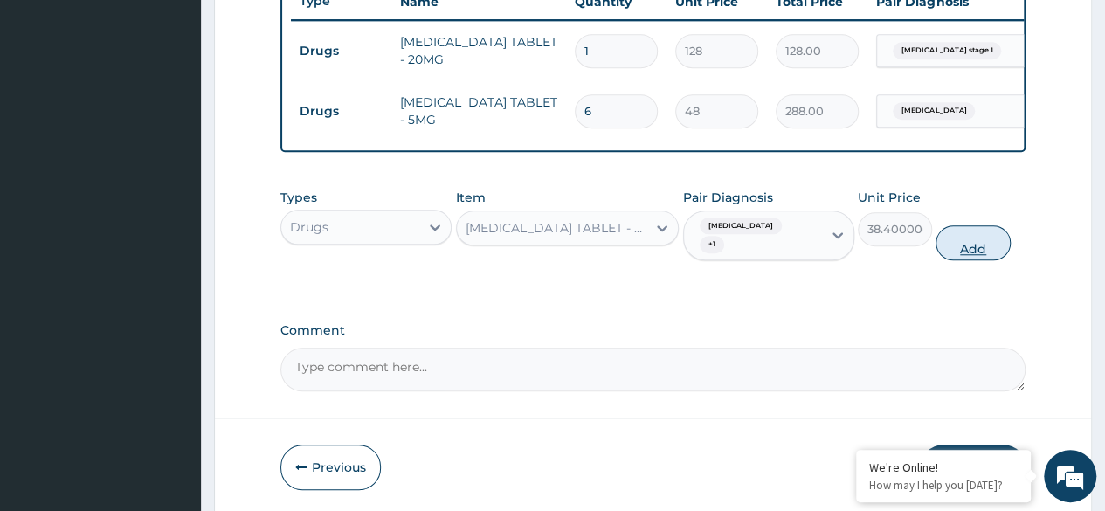
click at [996, 240] on button "Add" at bounding box center [972, 242] width 74 height 35
type input "0"
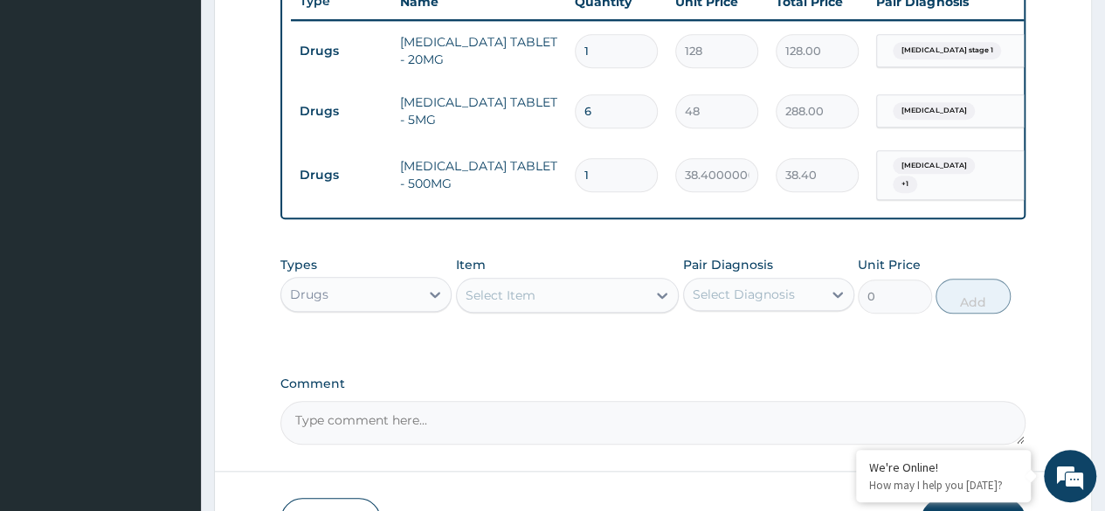
click at [623, 171] on input "1" at bounding box center [616, 175] width 83 height 34
type input "18"
type input "691.20"
type input "18"
click at [435, 298] on icon at bounding box center [434, 294] width 17 height 17
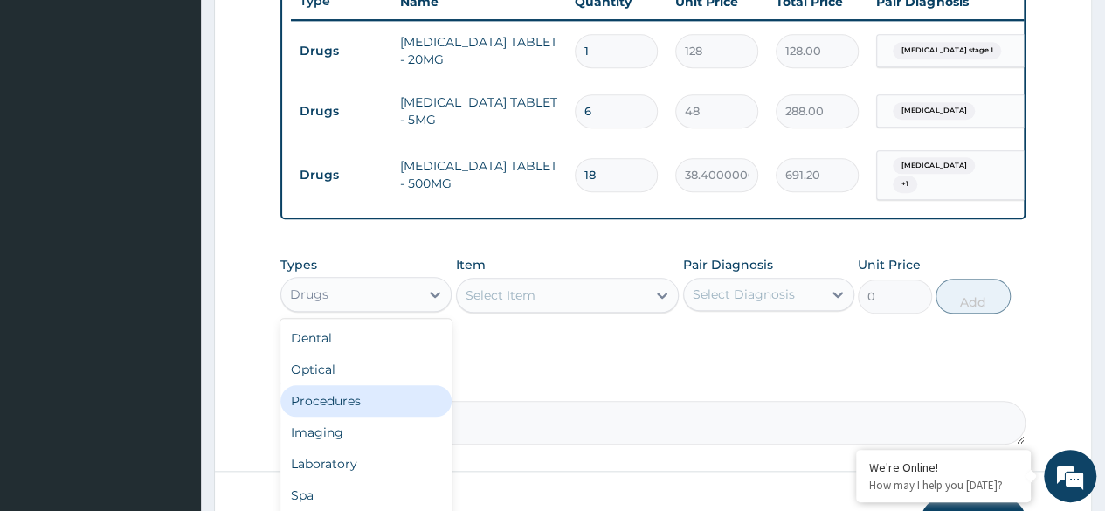
click at [359, 413] on div "Procedures" at bounding box center [365, 400] width 171 height 31
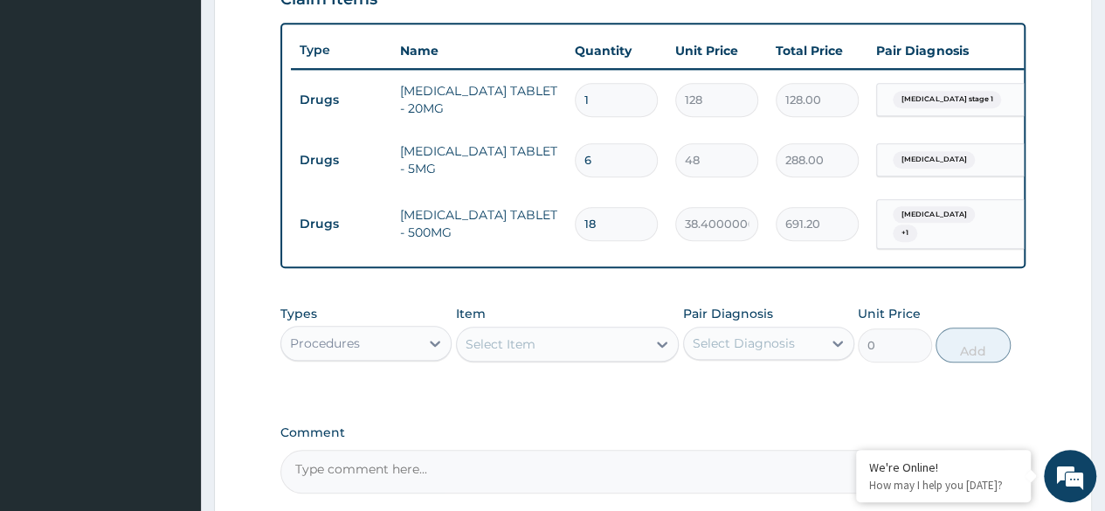
scroll to position [588, 0]
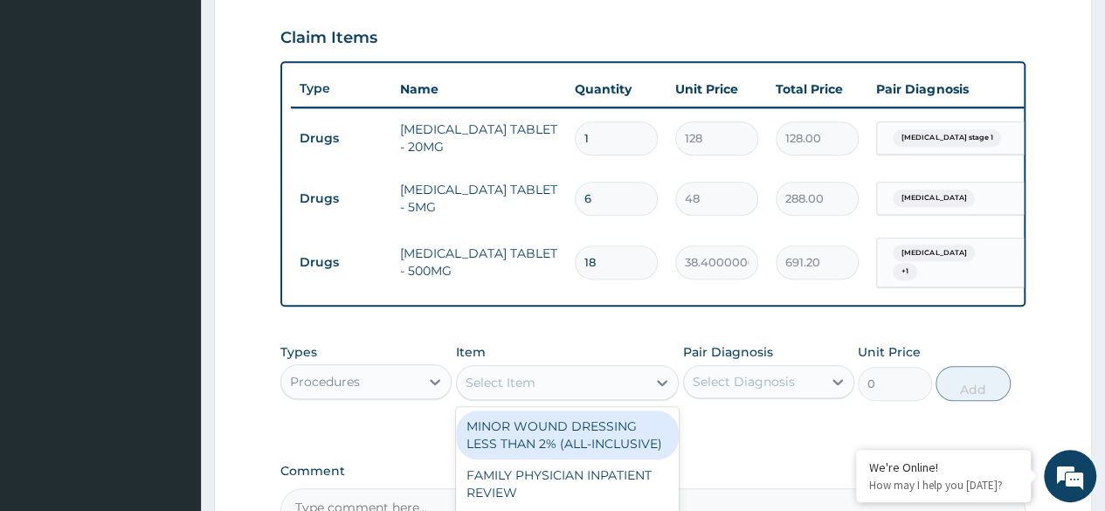
click at [616, 390] on div "Select Item" at bounding box center [552, 382] width 190 height 28
type input "GENERAL PRACT"
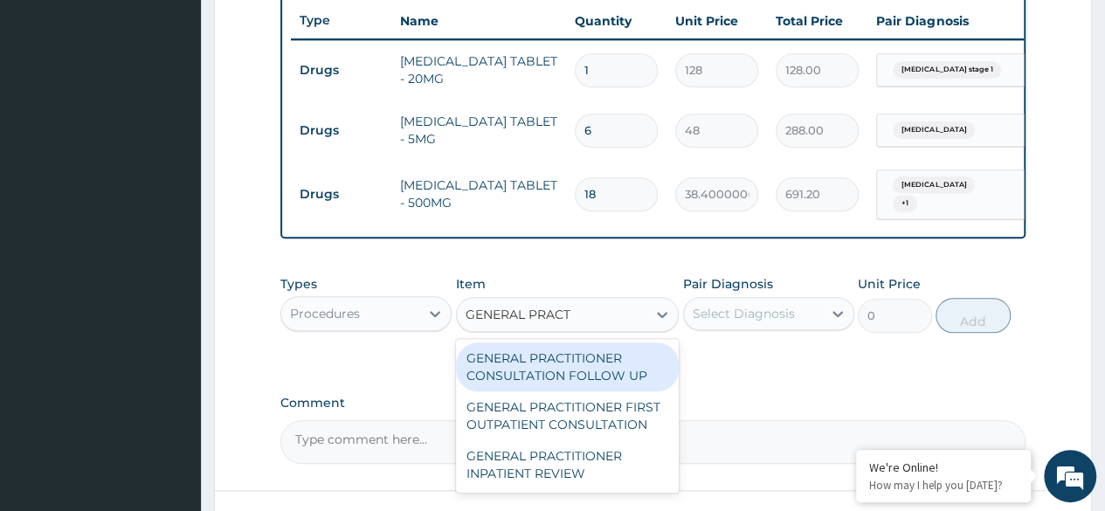
scroll to position [763, 0]
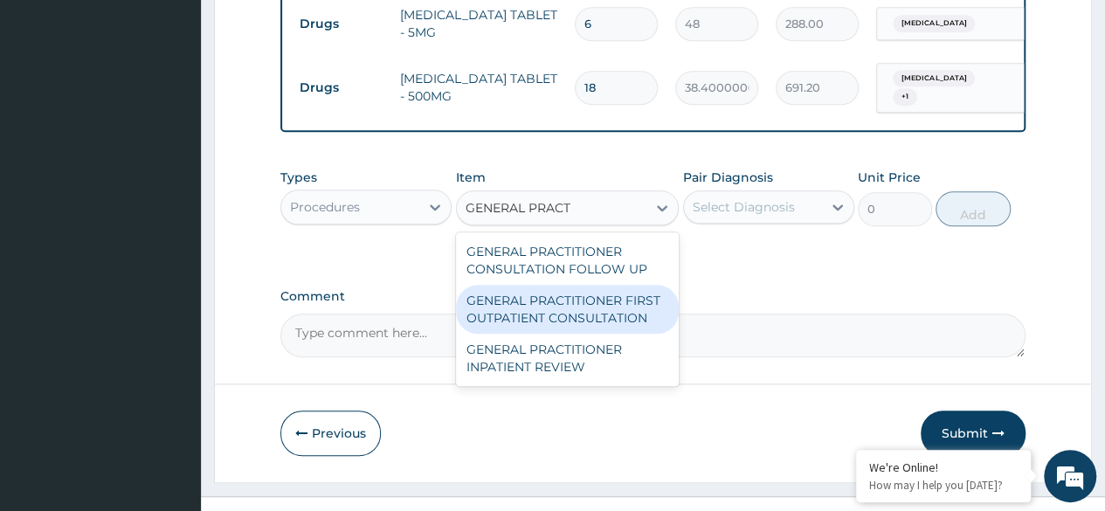
click at [626, 323] on div "GENERAL PRACTITIONER FIRST OUTPATIENT CONSULTATION" at bounding box center [568, 309] width 224 height 49
type input "4500"
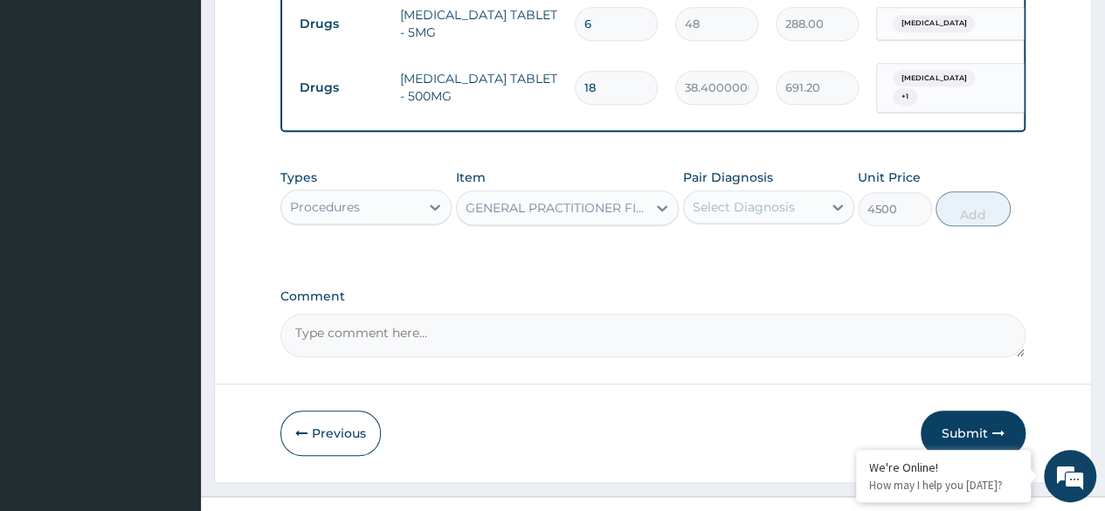
click at [806, 207] on div "Select Diagnosis" at bounding box center [753, 207] width 138 height 28
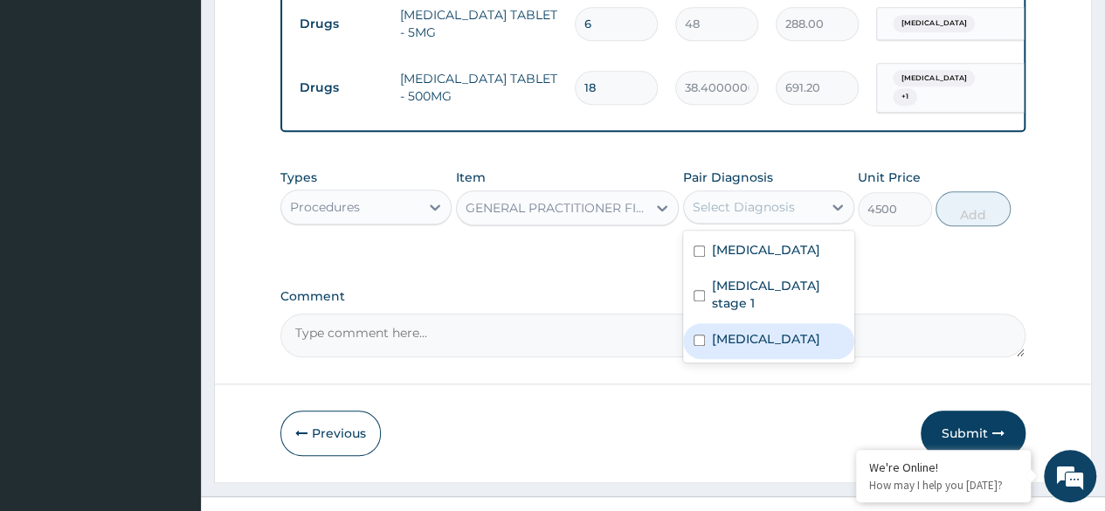
drag, startPoint x: 765, startPoint y: 323, endPoint x: 770, endPoint y: 282, distance: 41.4
click at [764, 323] on div "[MEDICAL_DATA]" at bounding box center [768, 341] width 171 height 36
checkbox input "true"
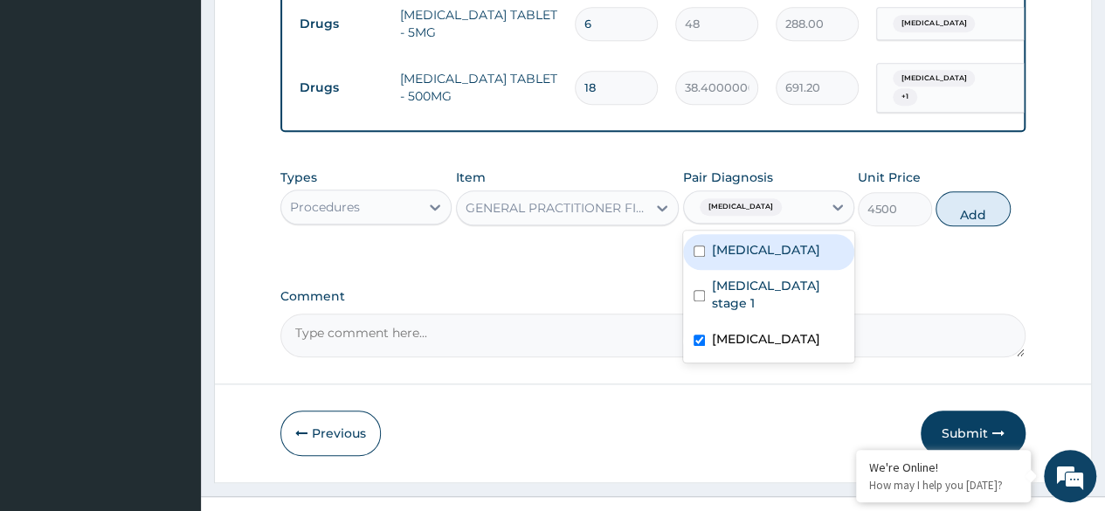
click at [774, 247] on div "[MEDICAL_DATA]" at bounding box center [768, 252] width 171 height 36
checkbox input "true"
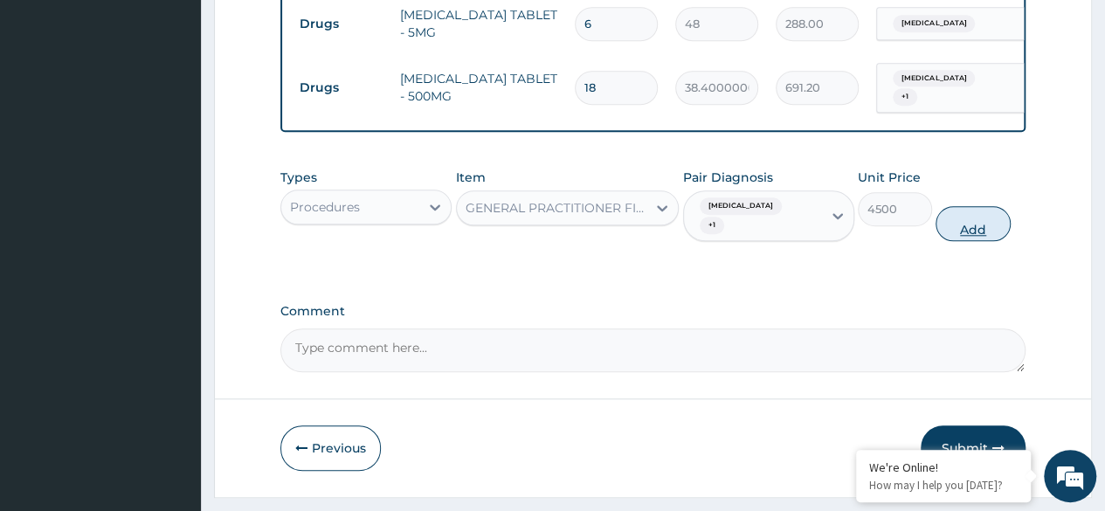
click at [957, 217] on button "Add" at bounding box center [972, 223] width 74 height 35
type input "0"
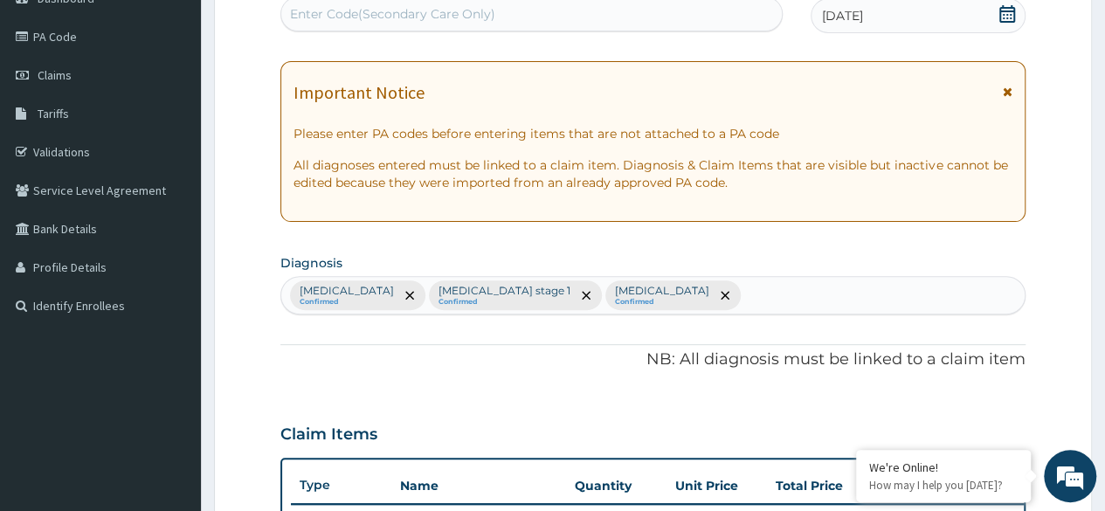
scroll to position [0, 0]
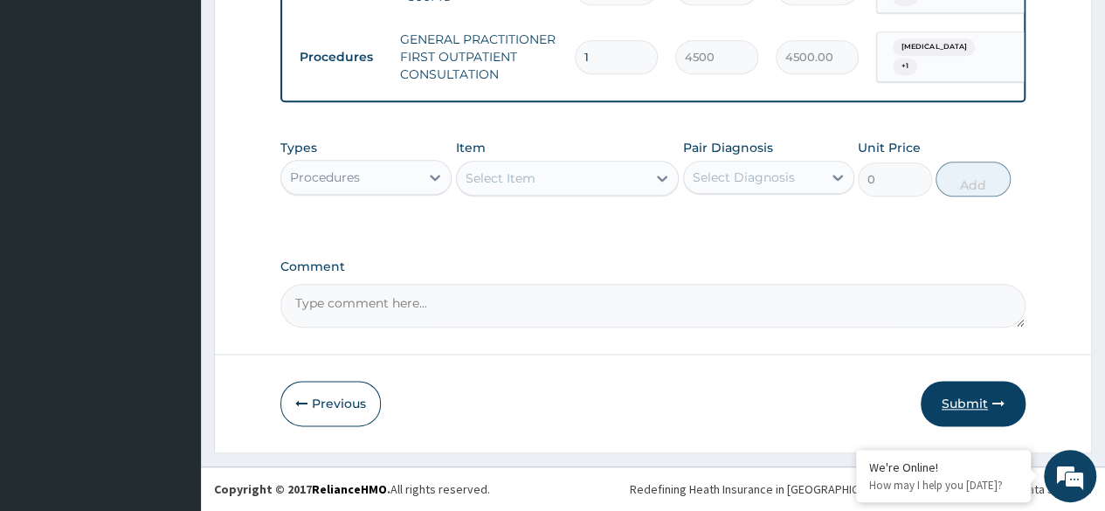
click at [957, 398] on button "Submit" at bounding box center [972, 403] width 105 height 45
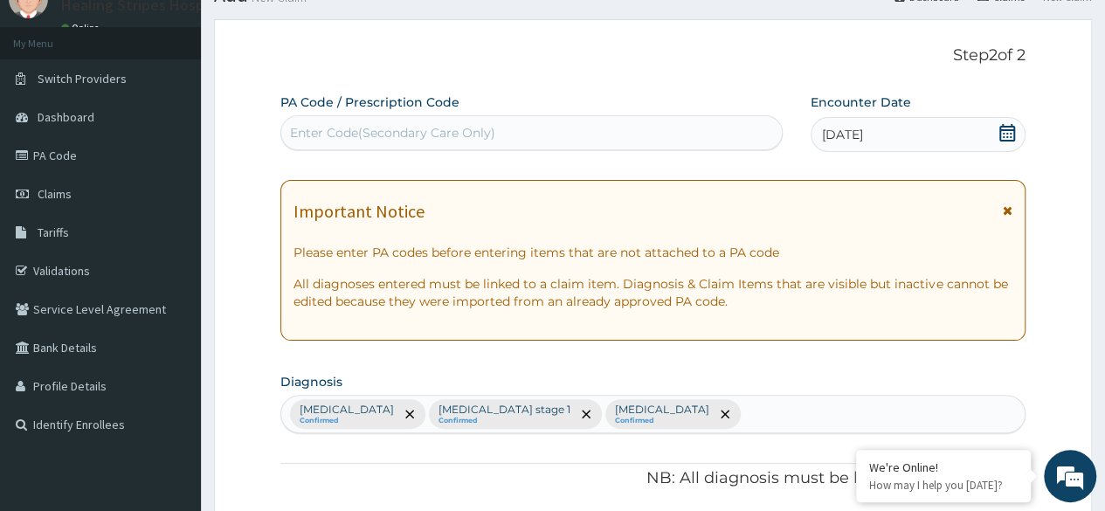
scroll to position [866, 0]
